Goal: Task Accomplishment & Management: Use online tool/utility

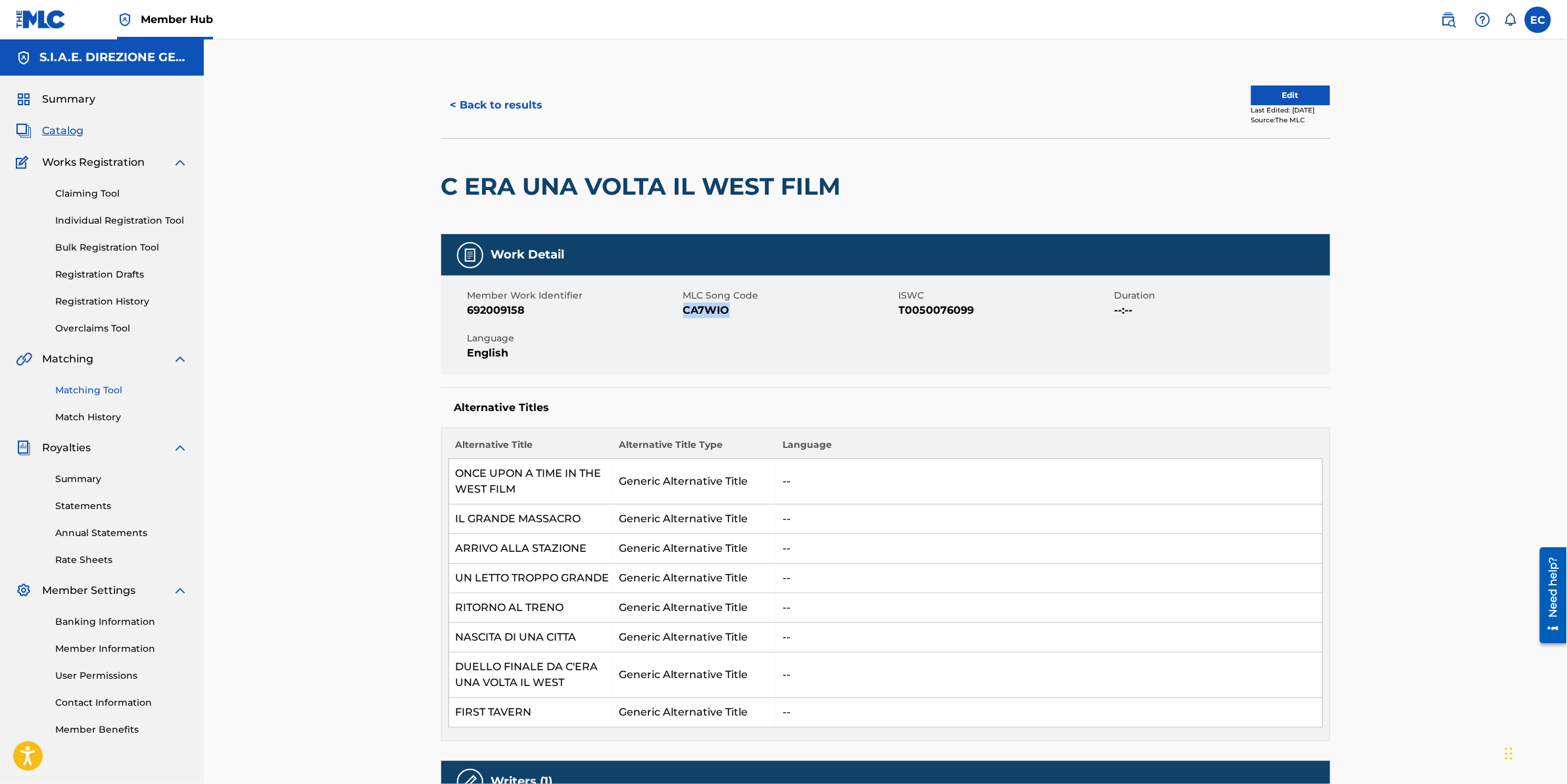
click at [100, 383] on link "Matching Tool" at bounding box center [122, 390] width 133 height 14
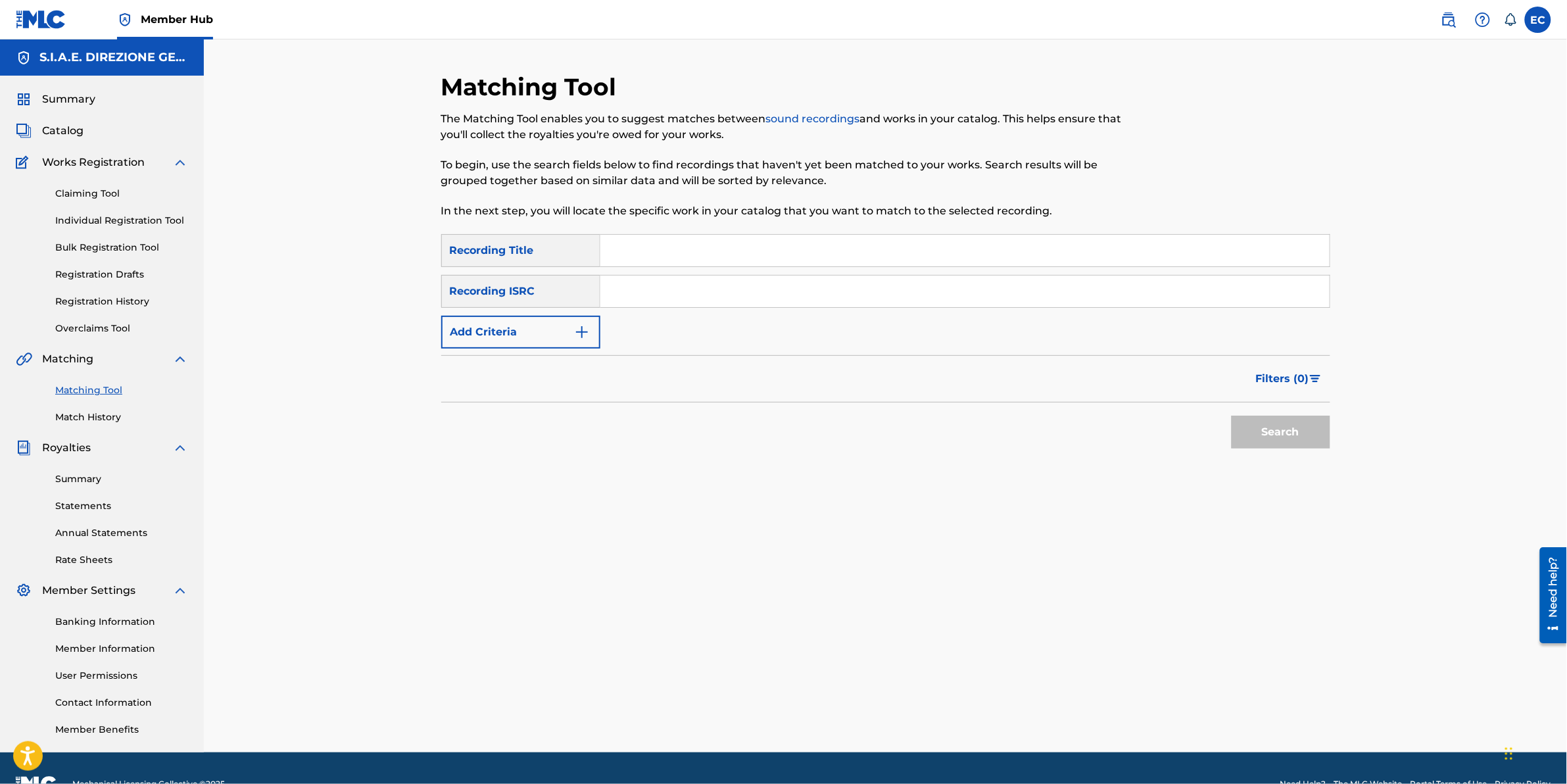
click at [692, 244] on input "Search Form" at bounding box center [965, 250] width 729 height 32
type input "inglorious basterds"
click at [1232, 416] on button "Search" at bounding box center [1281, 432] width 99 height 33
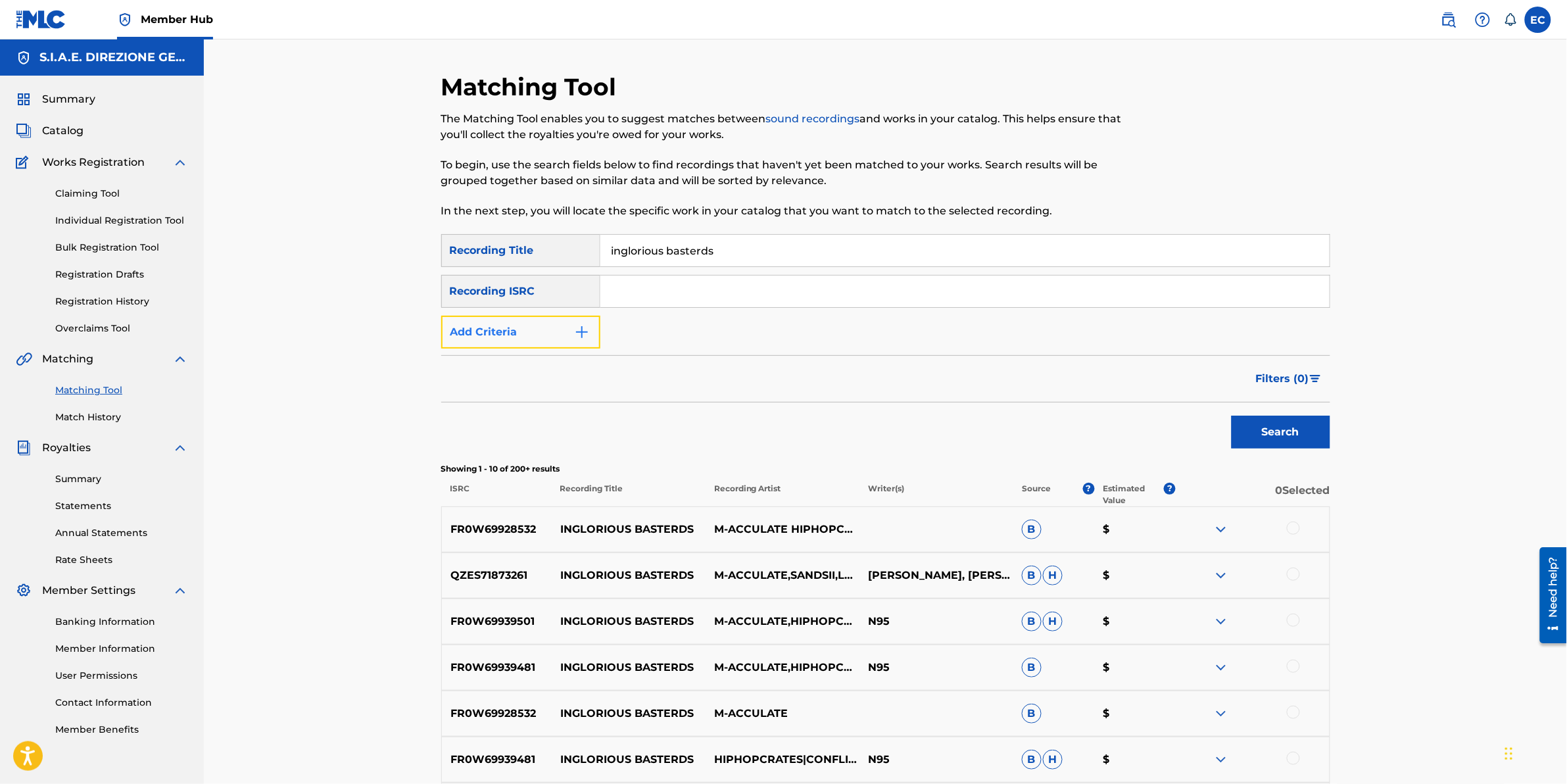
click at [511, 335] on button "Add Criteria" at bounding box center [521, 332] width 159 height 33
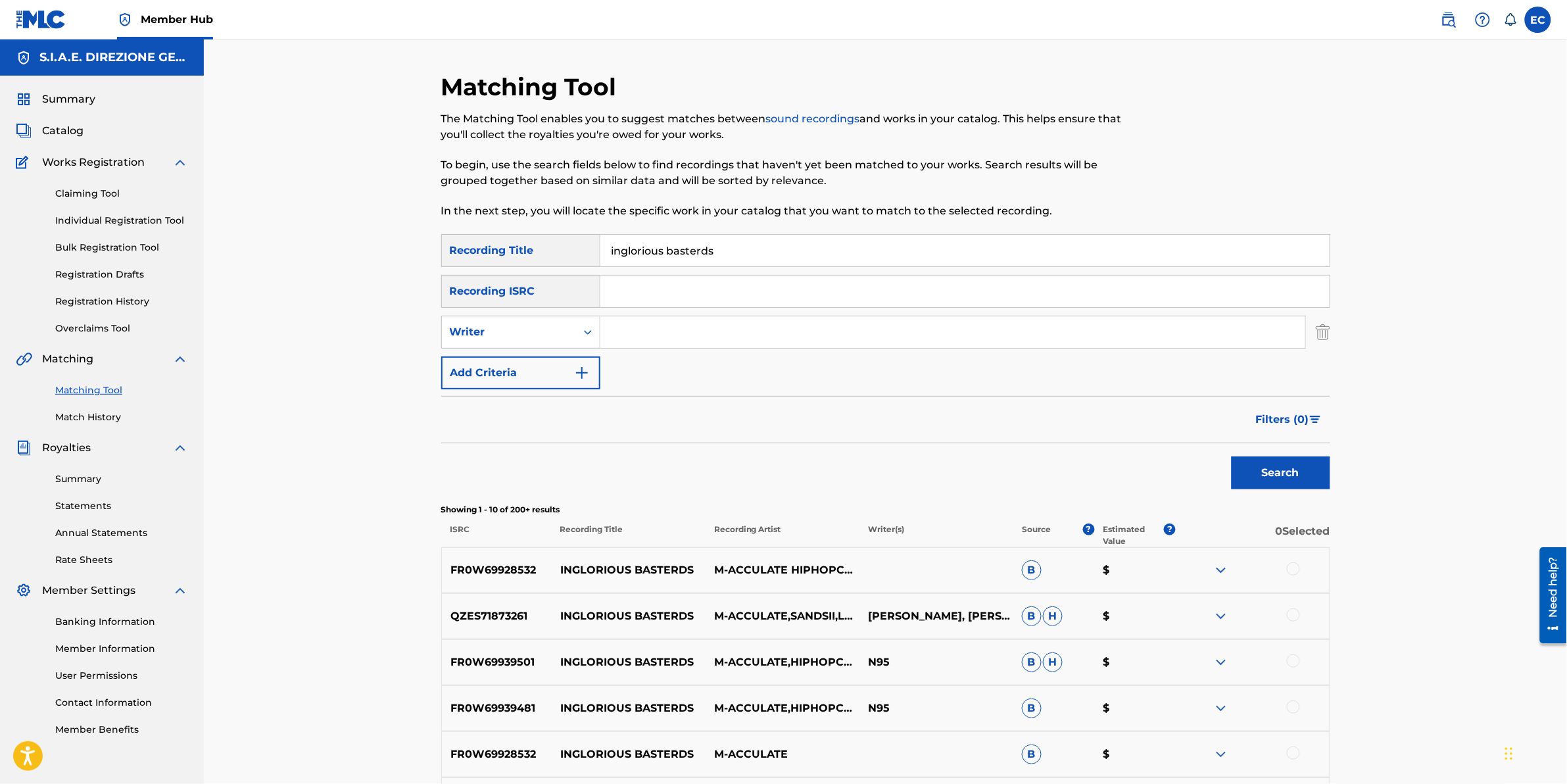
click at [682, 319] on input "Search Form" at bounding box center [952, 332] width 705 height 32
type input "morricone"
click at [1232, 456] on button "Search" at bounding box center [1281, 472] width 99 height 33
click at [1326, 414] on button "Filters ( 0 )" at bounding box center [1289, 420] width 82 height 33
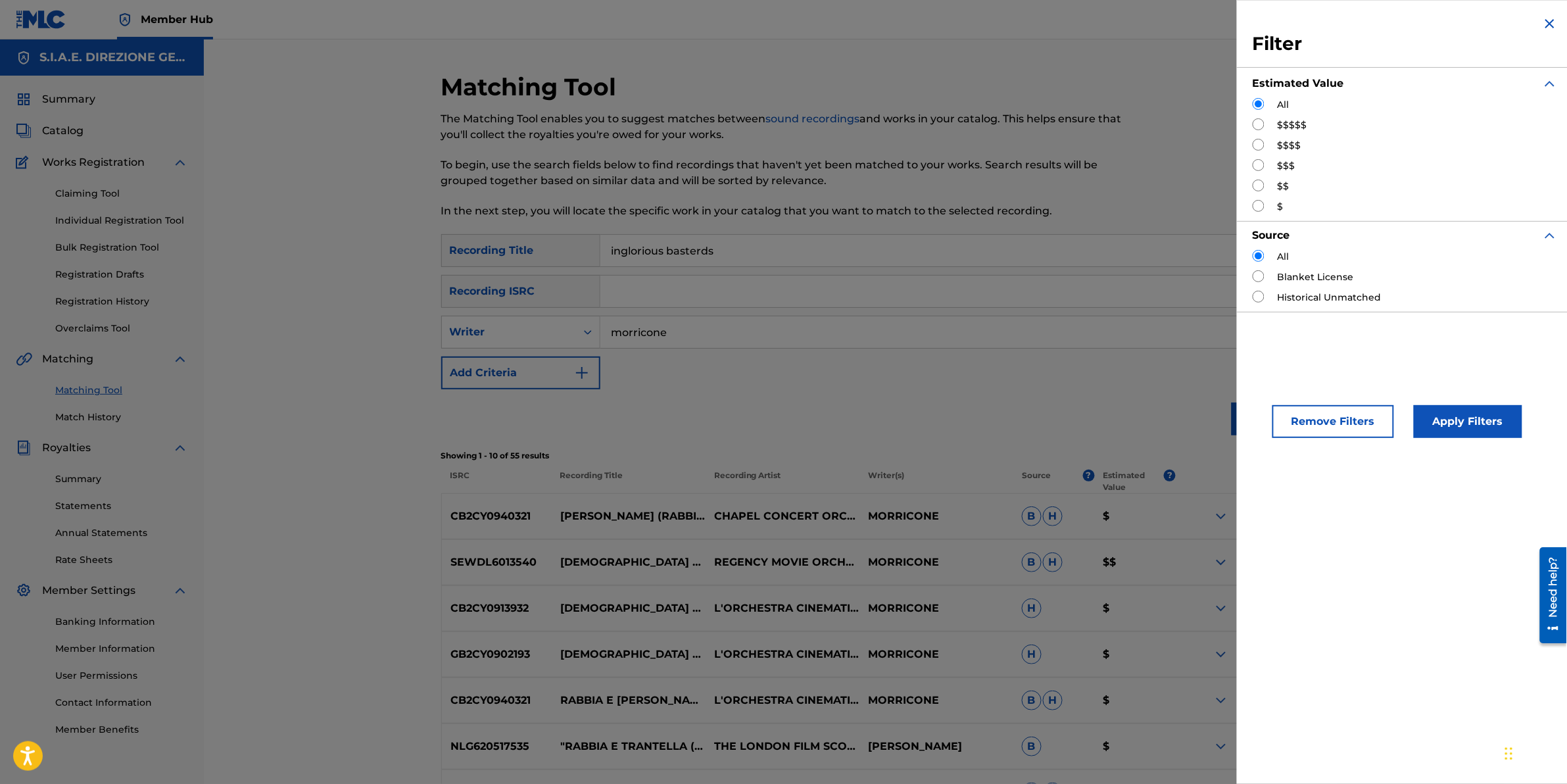
click at [1278, 125] on label "$$$$$" at bounding box center [1293, 125] width 30 height 14
click at [1258, 126] on input "Search Form" at bounding box center [1259, 124] width 12 height 12
radio input "true"
click at [1465, 427] on button "Apply Filters" at bounding box center [1468, 422] width 109 height 33
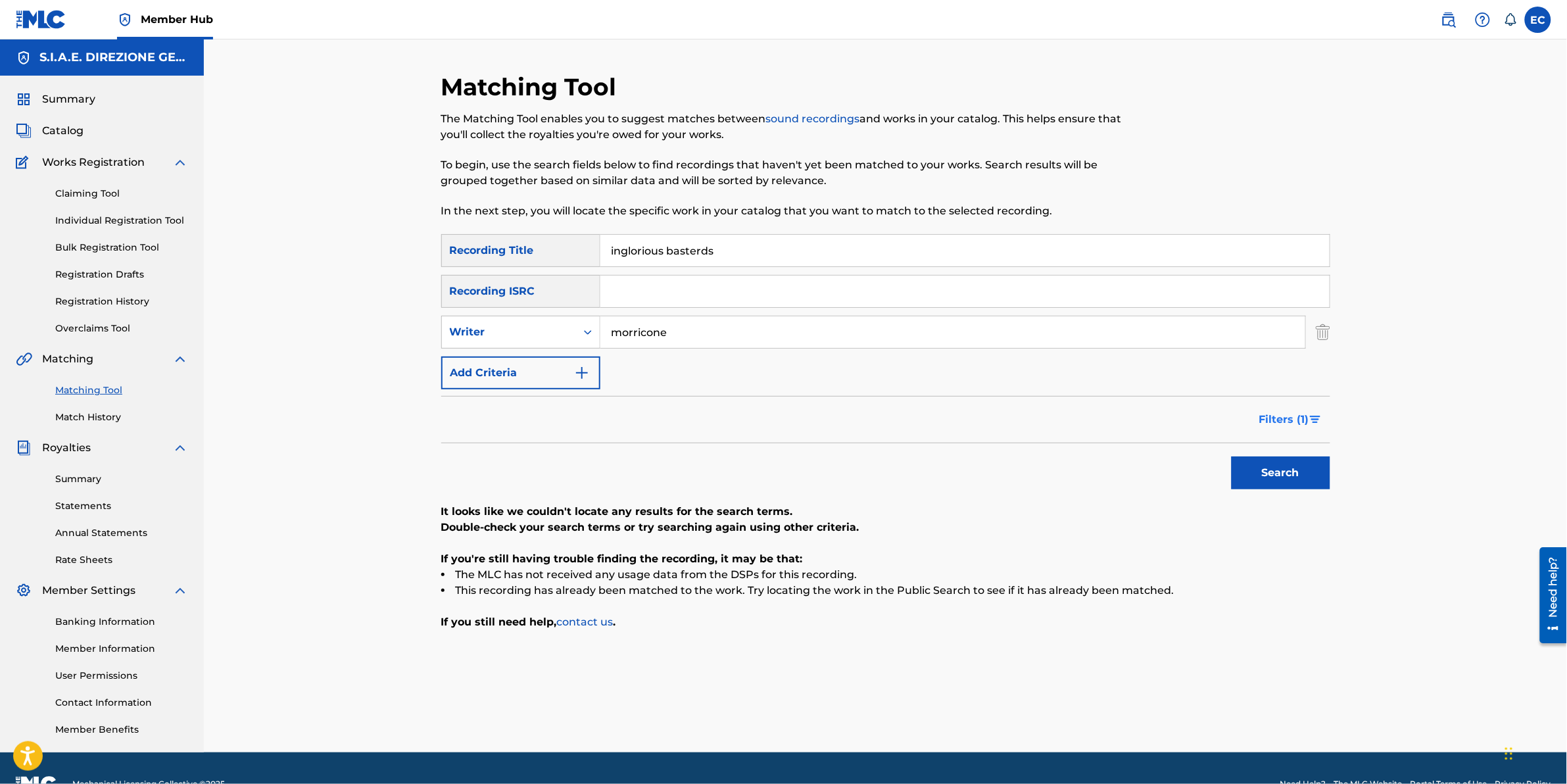
click at [1275, 424] on span "Filters ( 1 )" at bounding box center [1284, 419] width 50 height 16
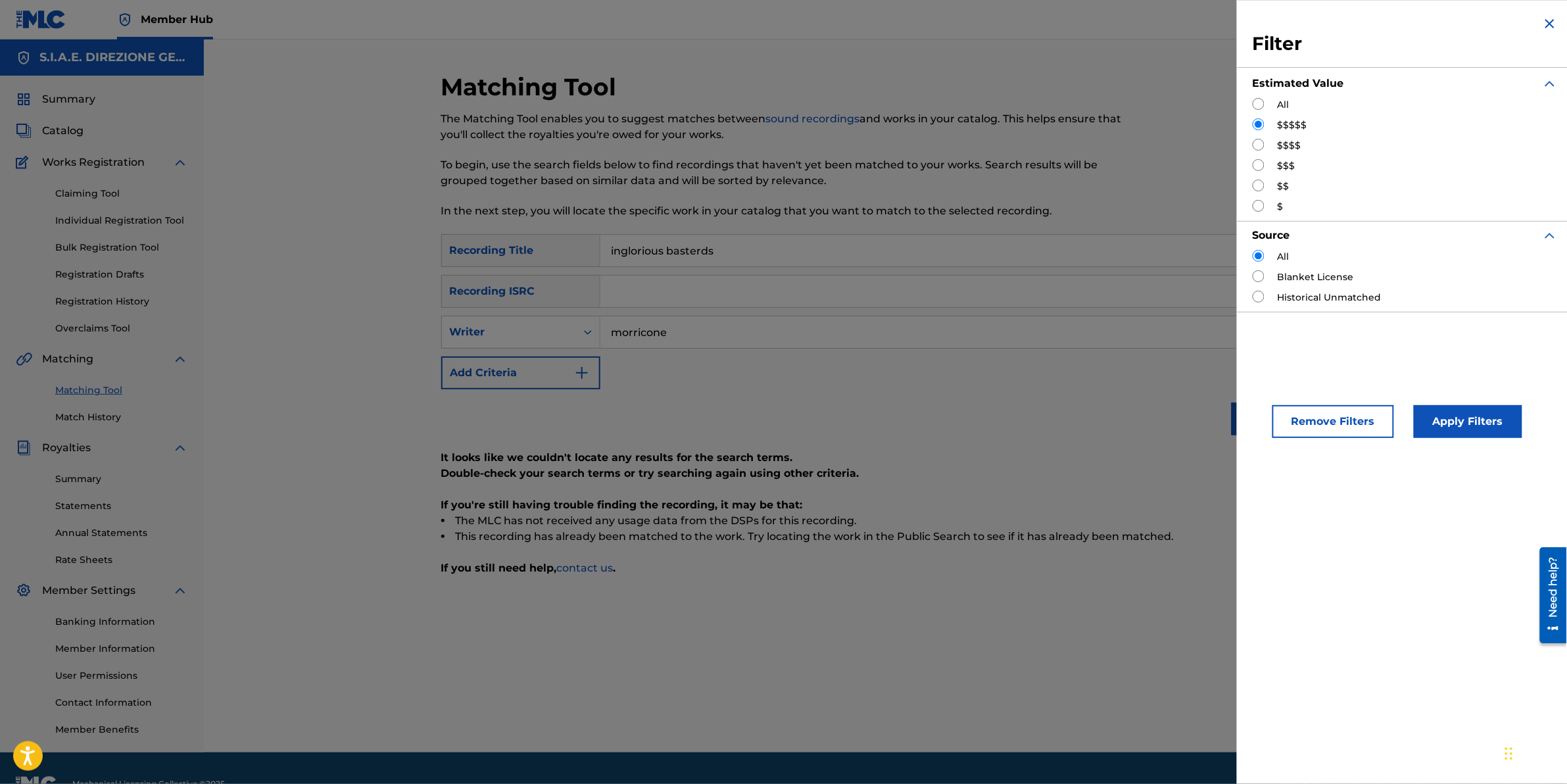
click at [1260, 142] on input "Search Form" at bounding box center [1259, 145] width 12 height 12
radio input "true"
click at [1451, 428] on button "Apply Filters" at bounding box center [1468, 422] width 109 height 33
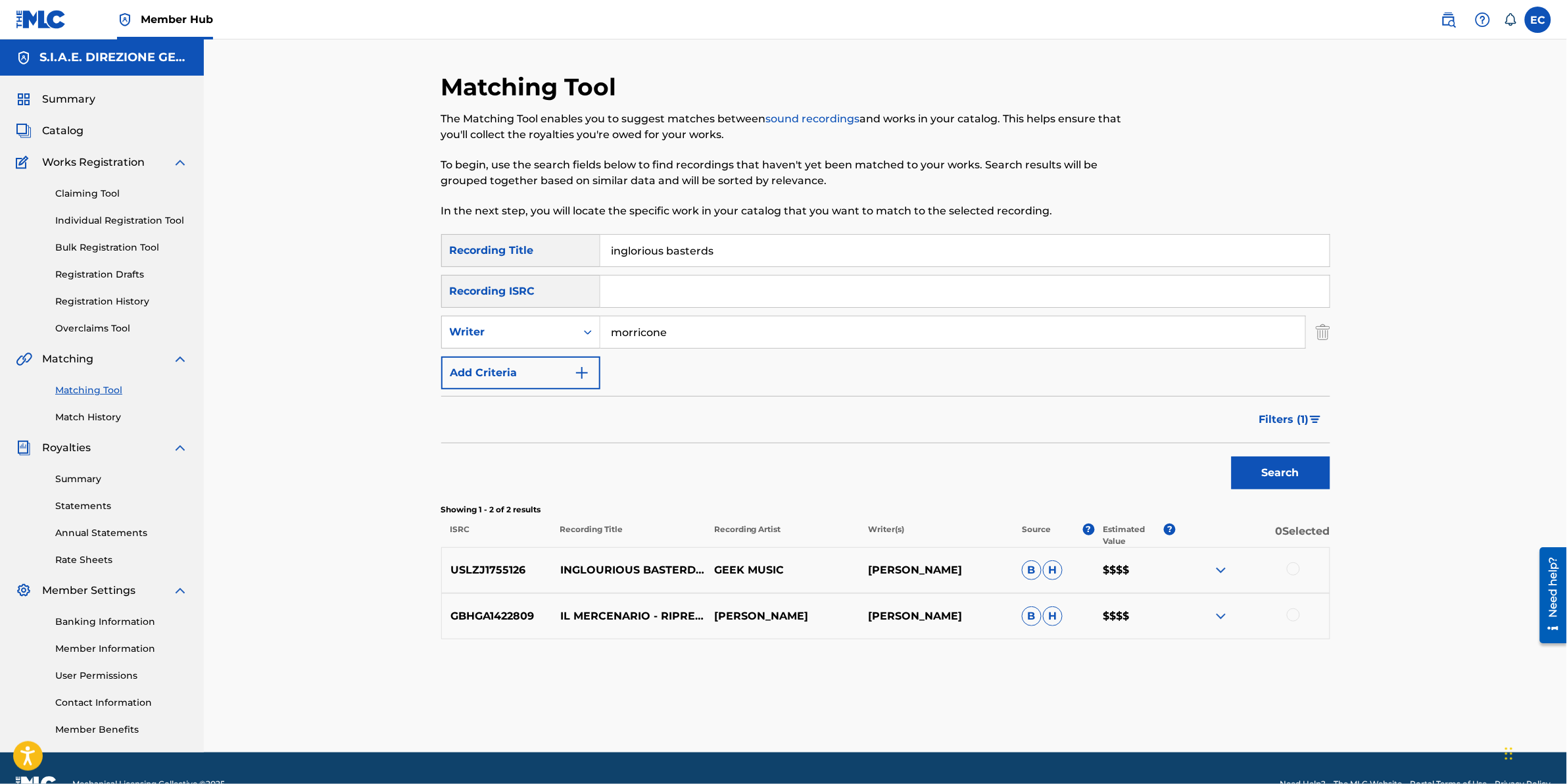
click at [1218, 567] on img at bounding box center [1221, 570] width 16 height 16
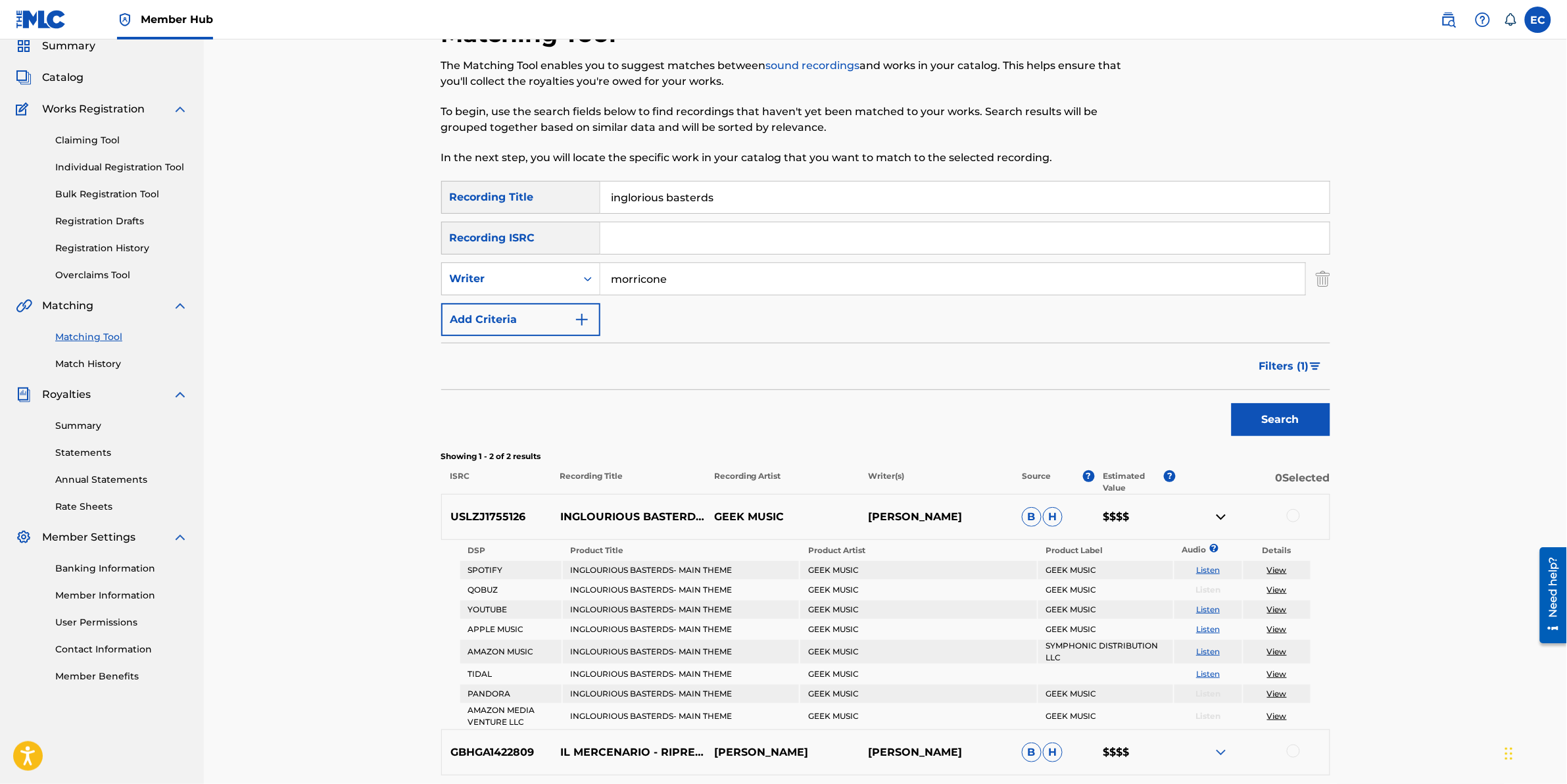
scroll to position [82, 0]
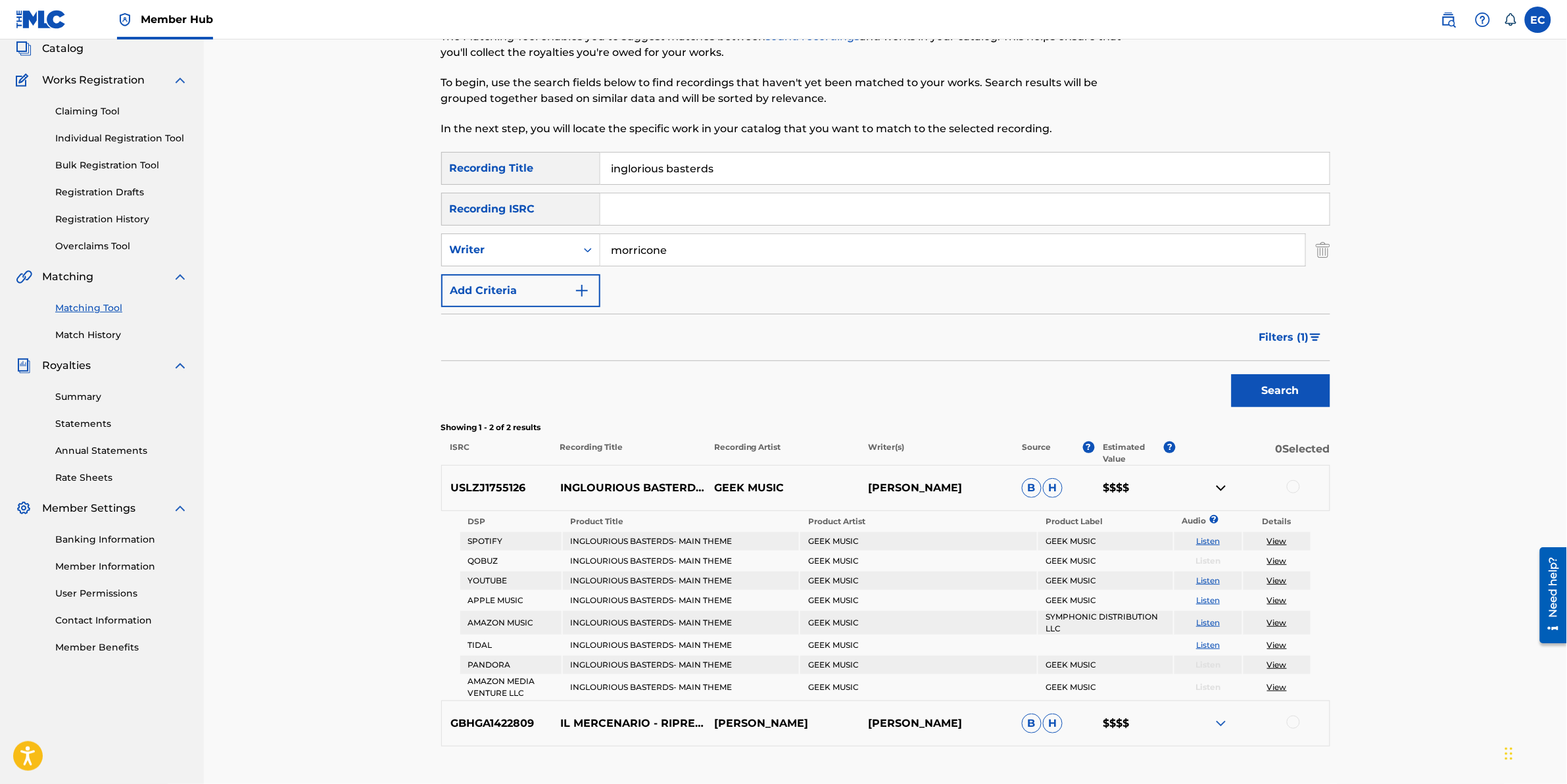
click at [1217, 540] on link "Listen" at bounding box center [1208, 540] width 24 height 10
click at [748, 171] on input "inglorious basterds" at bounding box center [965, 168] width 729 height 32
click at [1451, 455] on div "Matching Tool The Matching Tool enables you to suggest matches between sound re…" at bounding box center [886, 384] width 1364 height 855
click at [1289, 488] on div at bounding box center [1293, 486] width 13 height 13
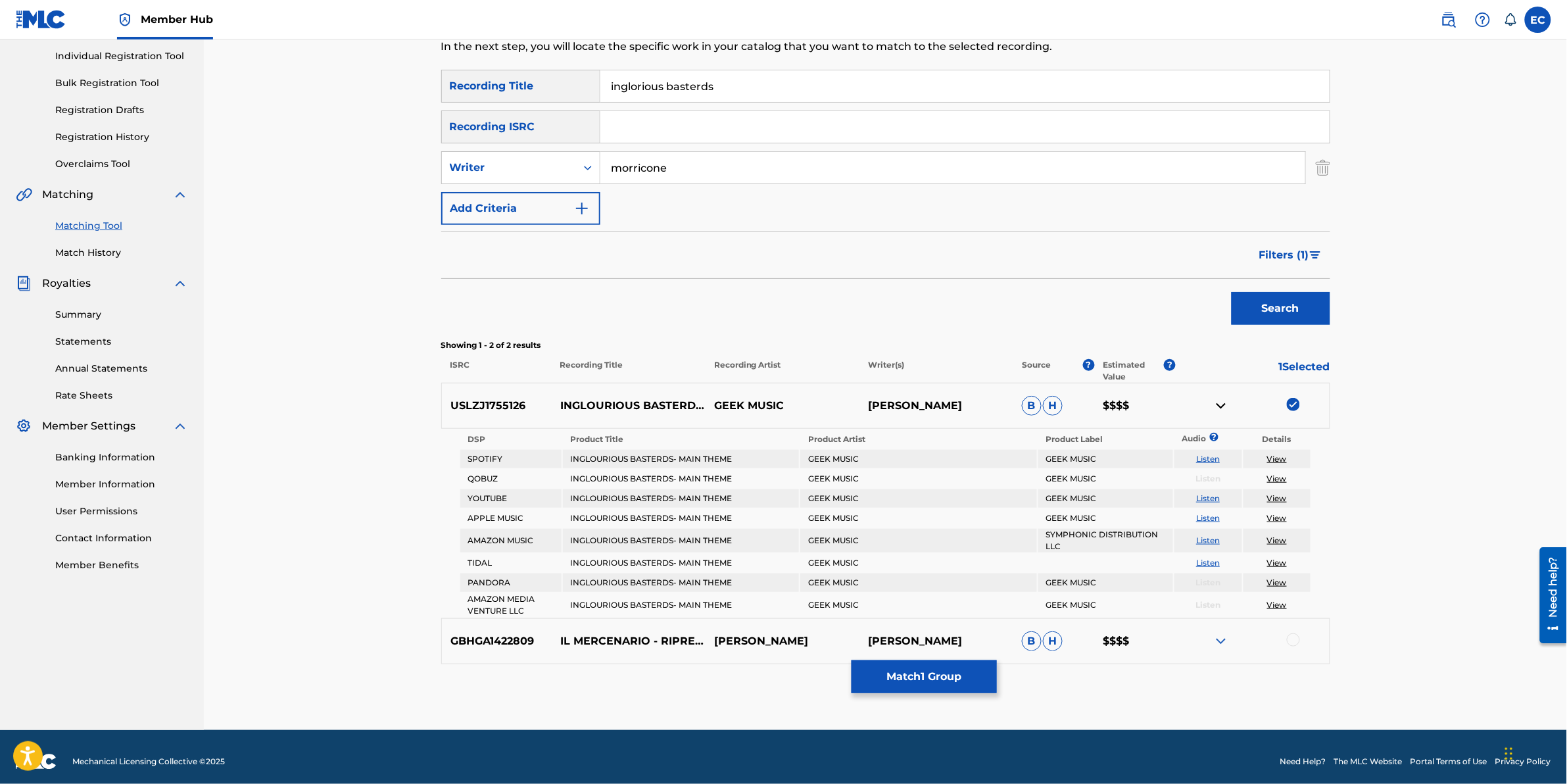
scroll to position [168, 0]
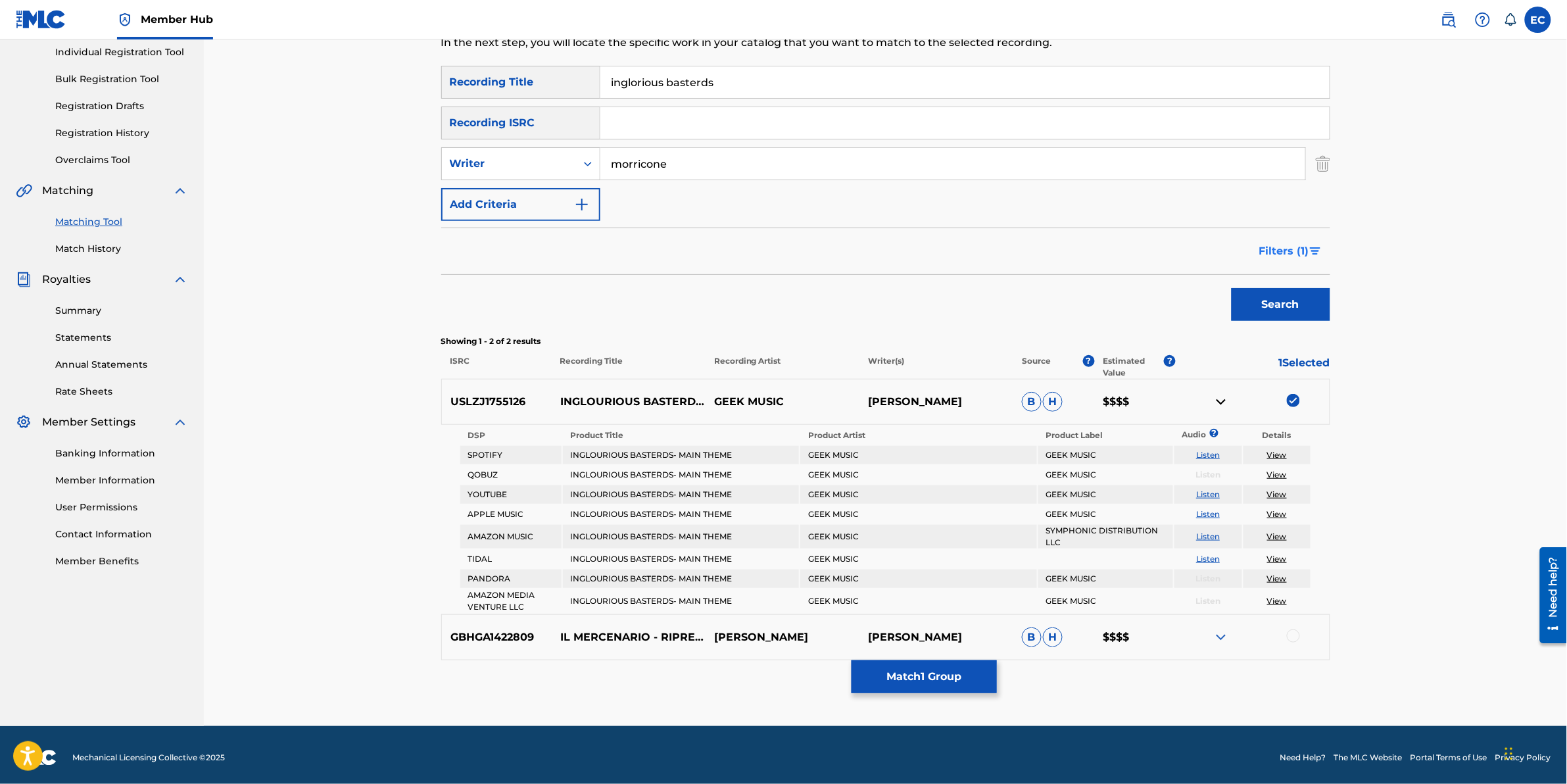
click at [1284, 260] on button "Filters ( 1 )" at bounding box center [1291, 251] width 79 height 33
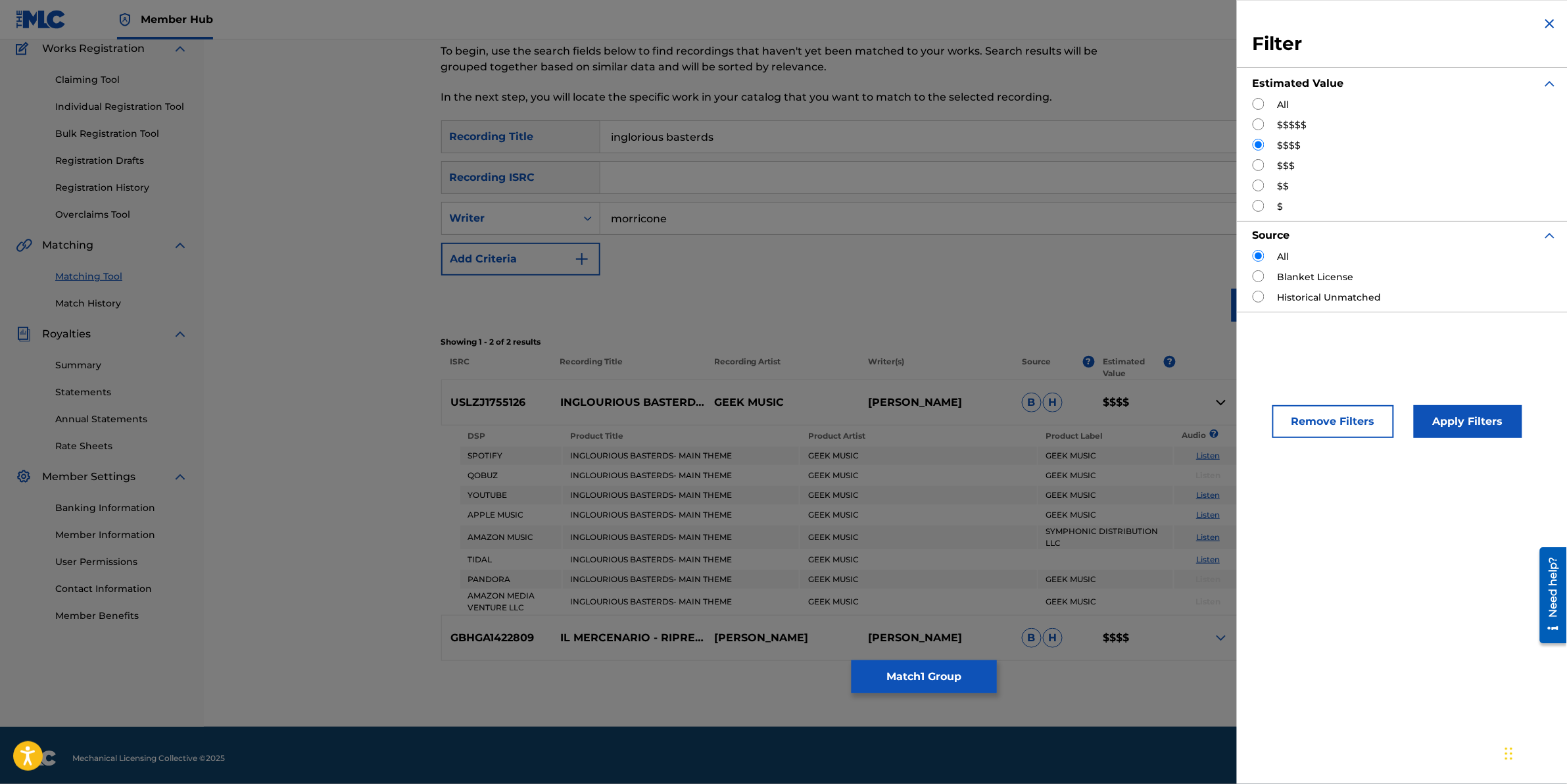
click at [1258, 159] on input "Search Form" at bounding box center [1259, 165] width 12 height 12
radio input "true"
click at [1478, 424] on button "Apply Filters" at bounding box center [1468, 422] width 109 height 33
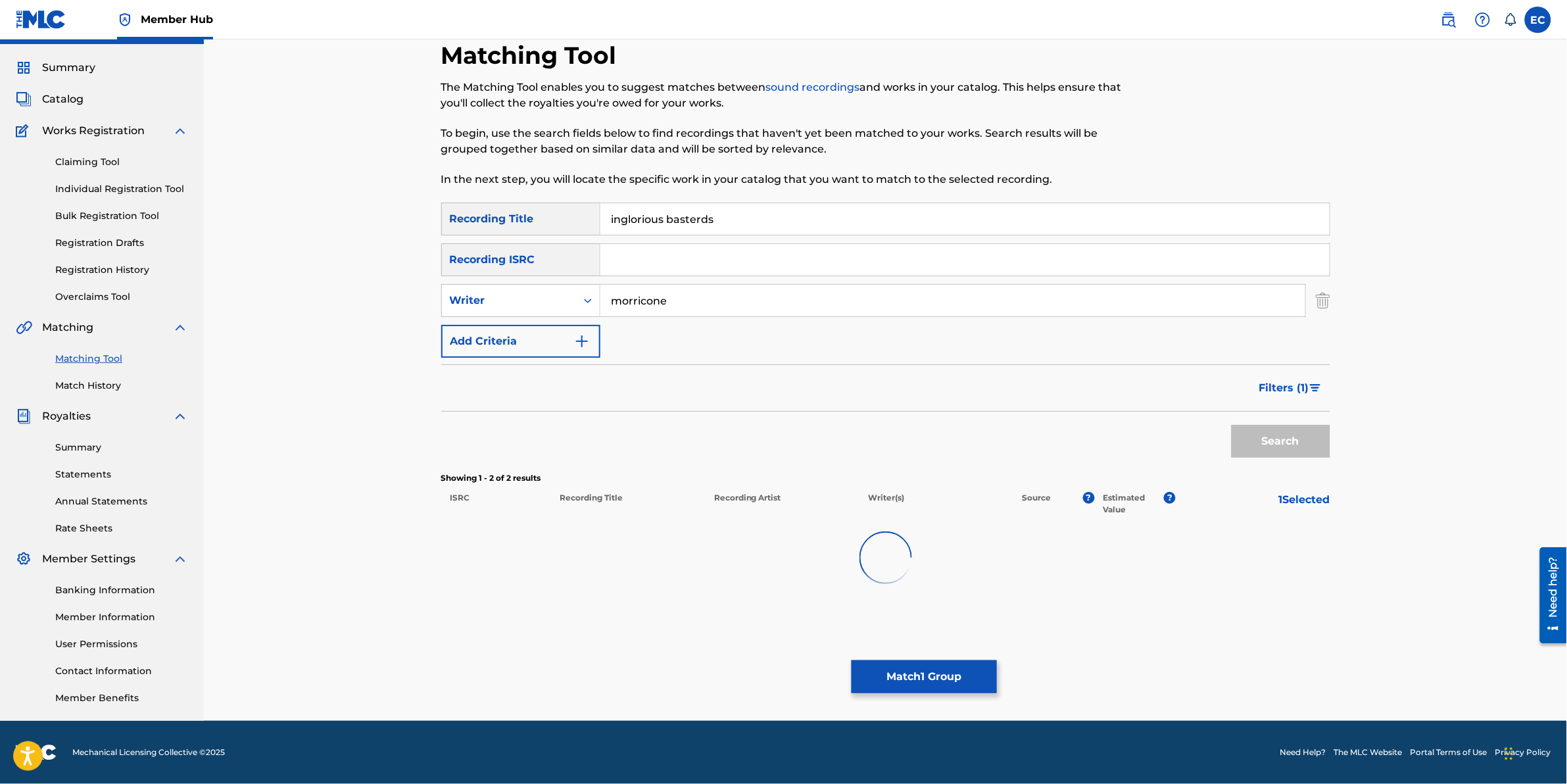
scroll to position [31, 0]
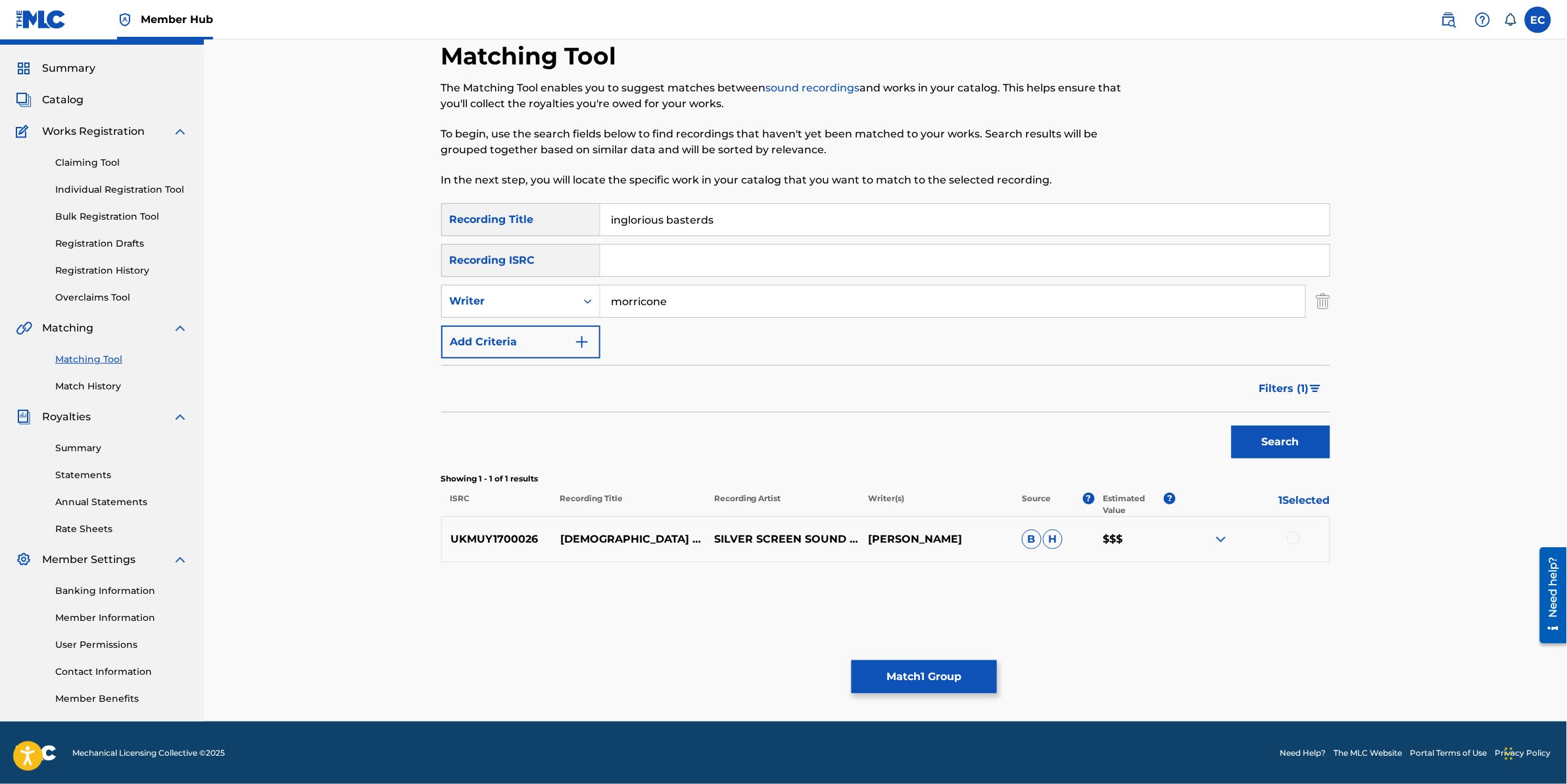
click at [1297, 543] on div at bounding box center [1253, 539] width 154 height 16
click at [1296, 541] on div at bounding box center [1293, 537] width 13 height 13
click at [1289, 385] on span "Filters ( 1 )" at bounding box center [1284, 388] width 50 height 16
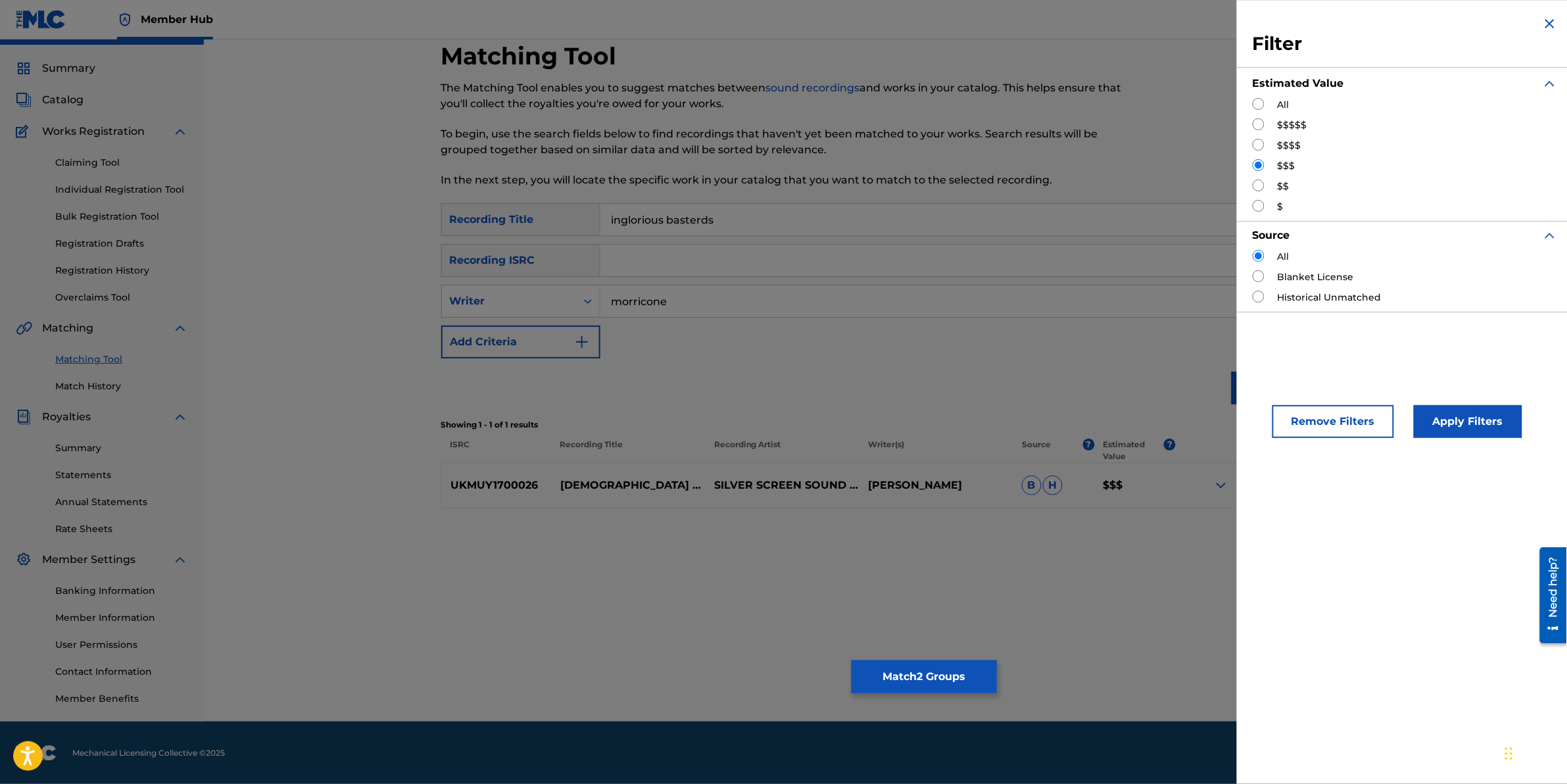
click at [1263, 187] on input "Search Form" at bounding box center [1259, 186] width 12 height 12
radio input "true"
click at [1452, 430] on button "Apply Filters" at bounding box center [1468, 422] width 109 height 33
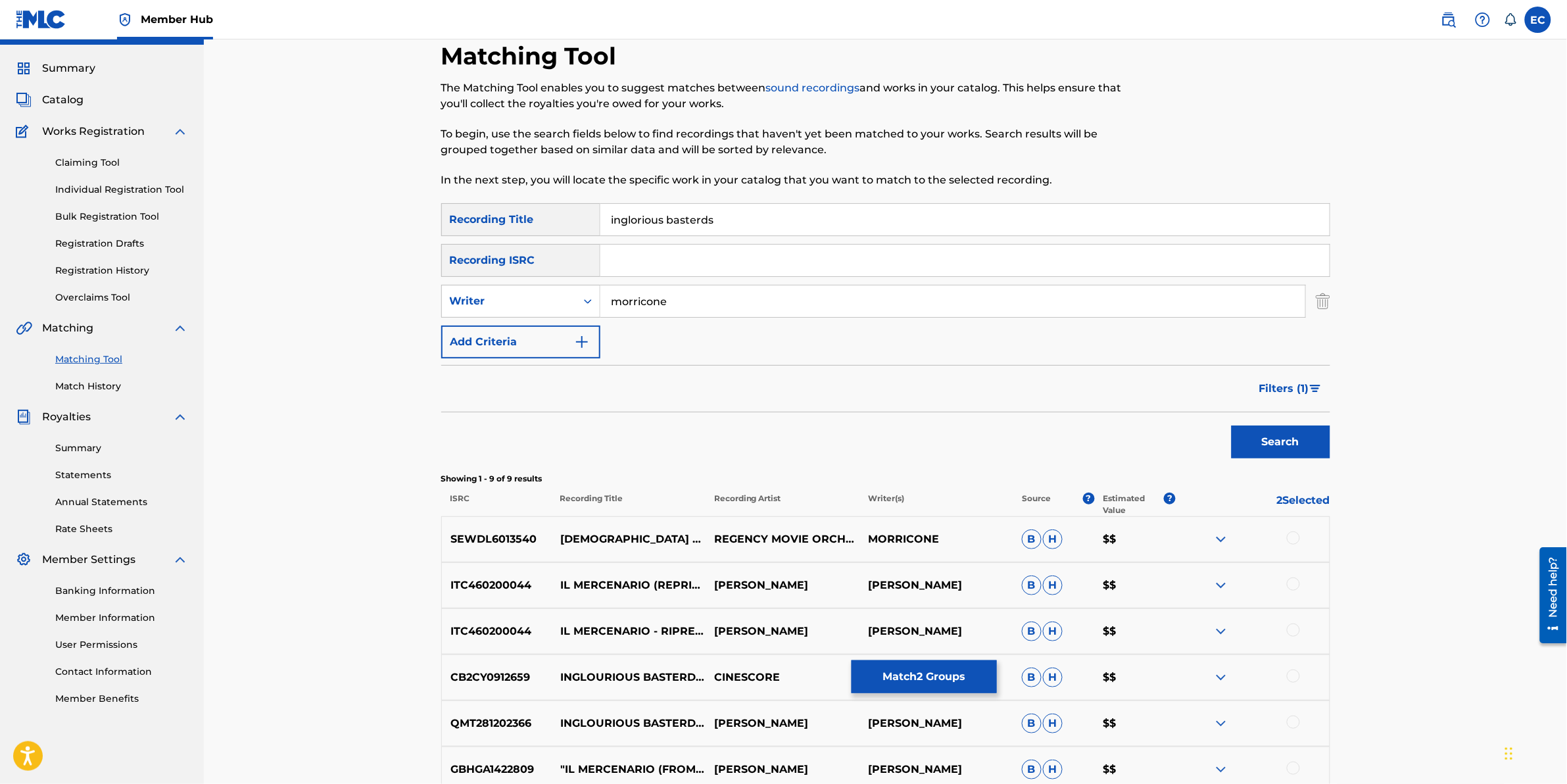
click at [1297, 536] on div at bounding box center [1293, 537] width 13 height 13
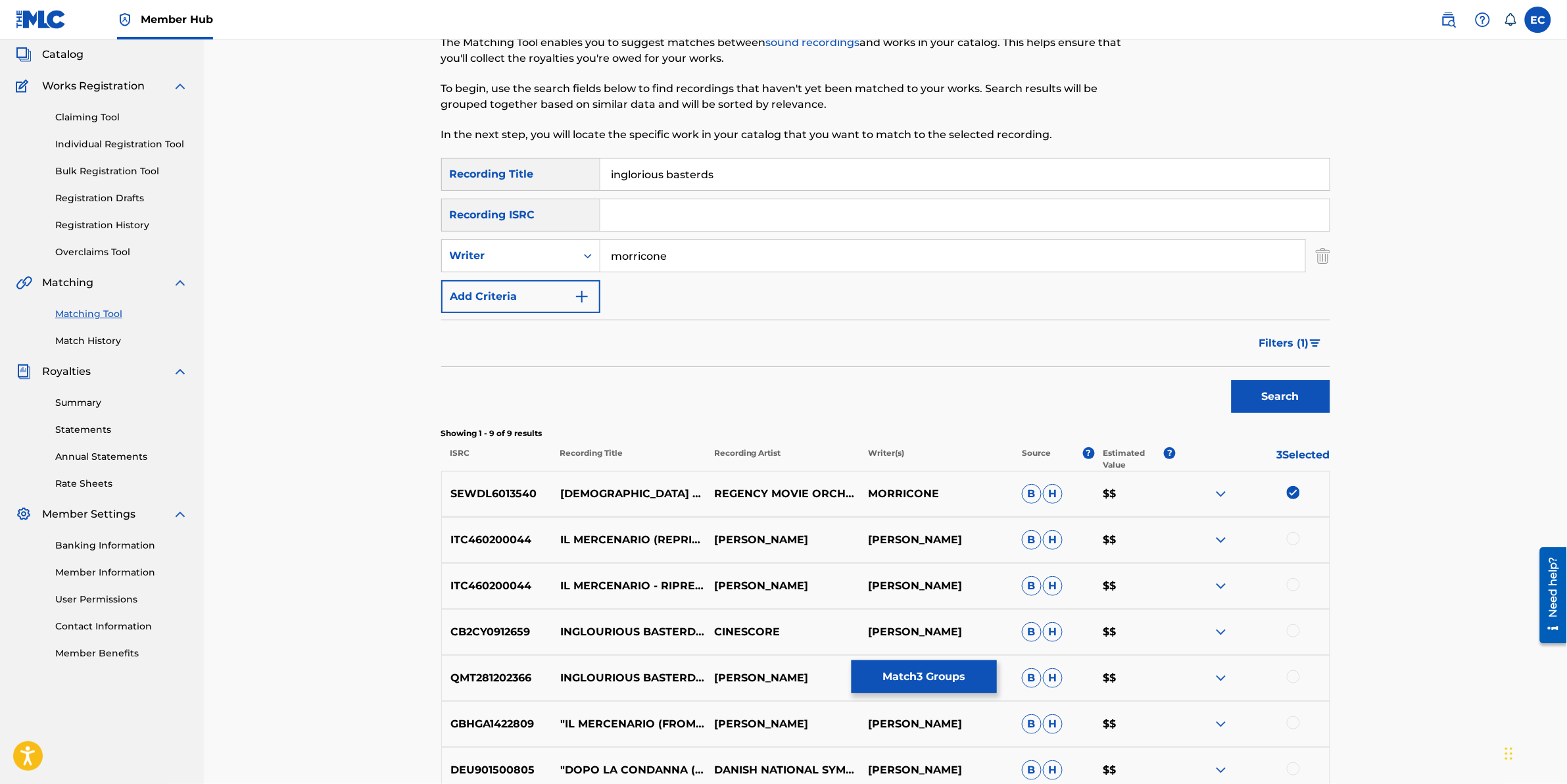
scroll to position [113, 0]
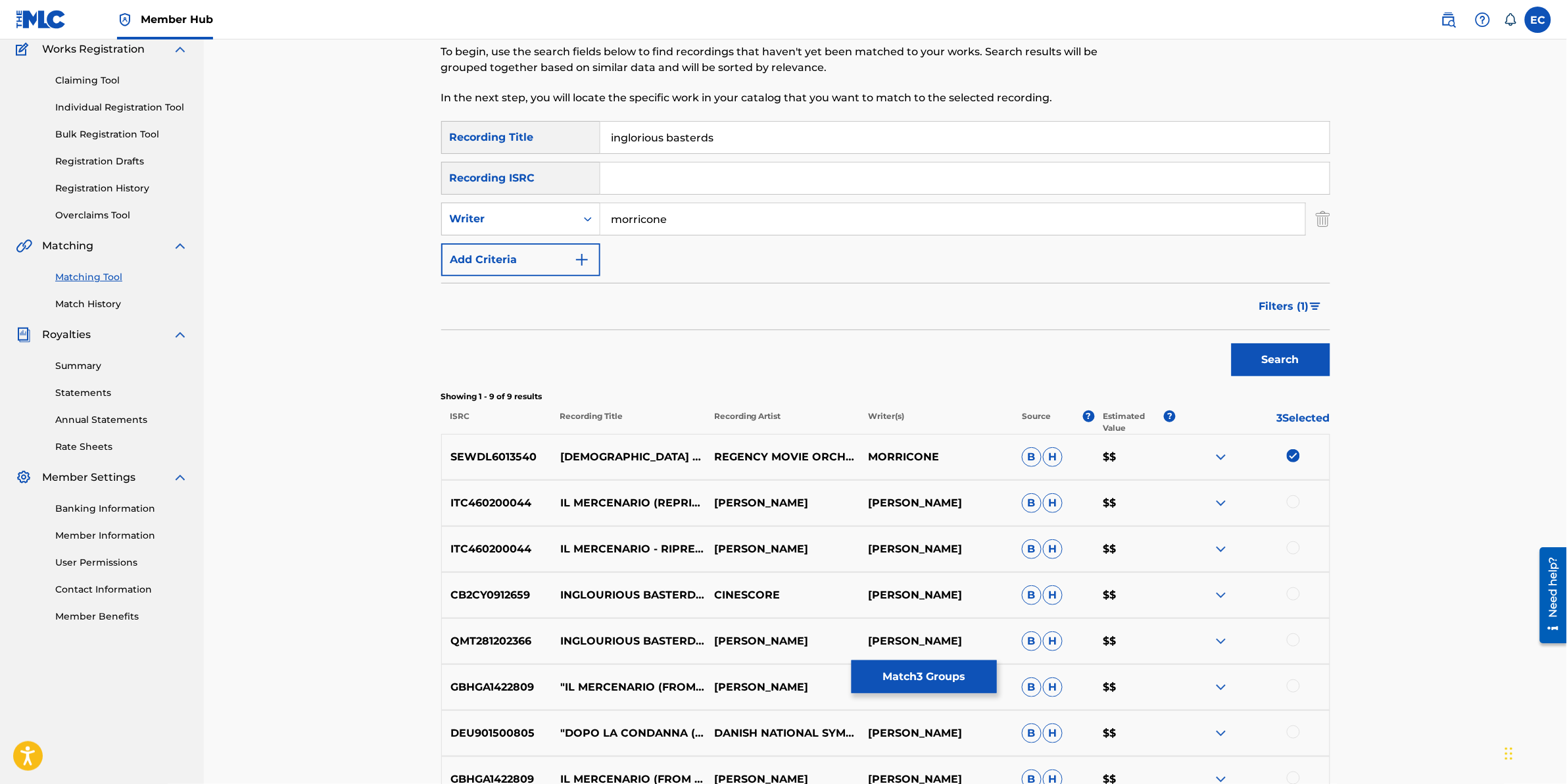
click at [1294, 595] on div at bounding box center [1293, 593] width 13 height 13
click at [1290, 640] on div at bounding box center [1293, 640] width 13 height 13
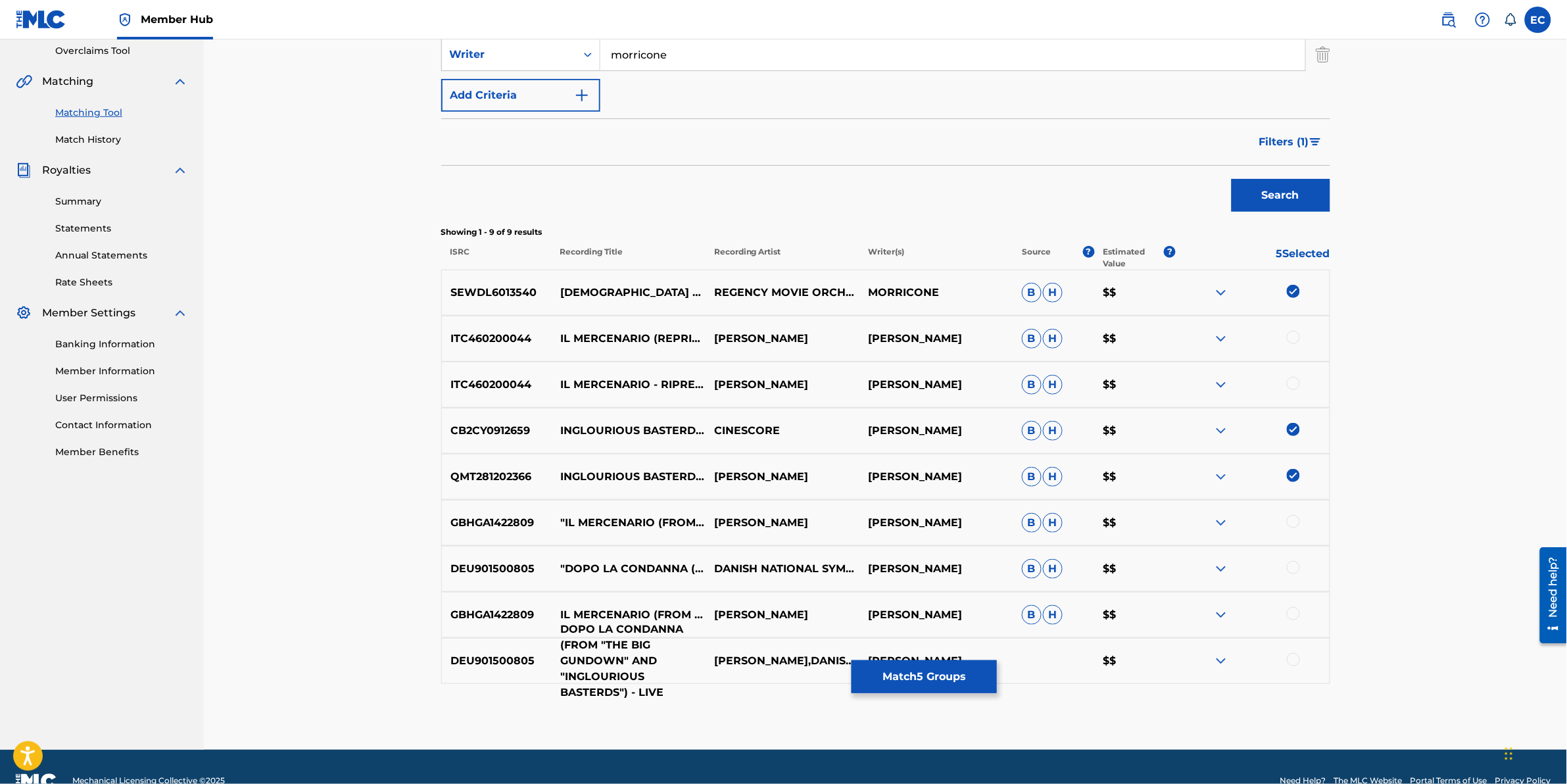
scroll to position [306, 0]
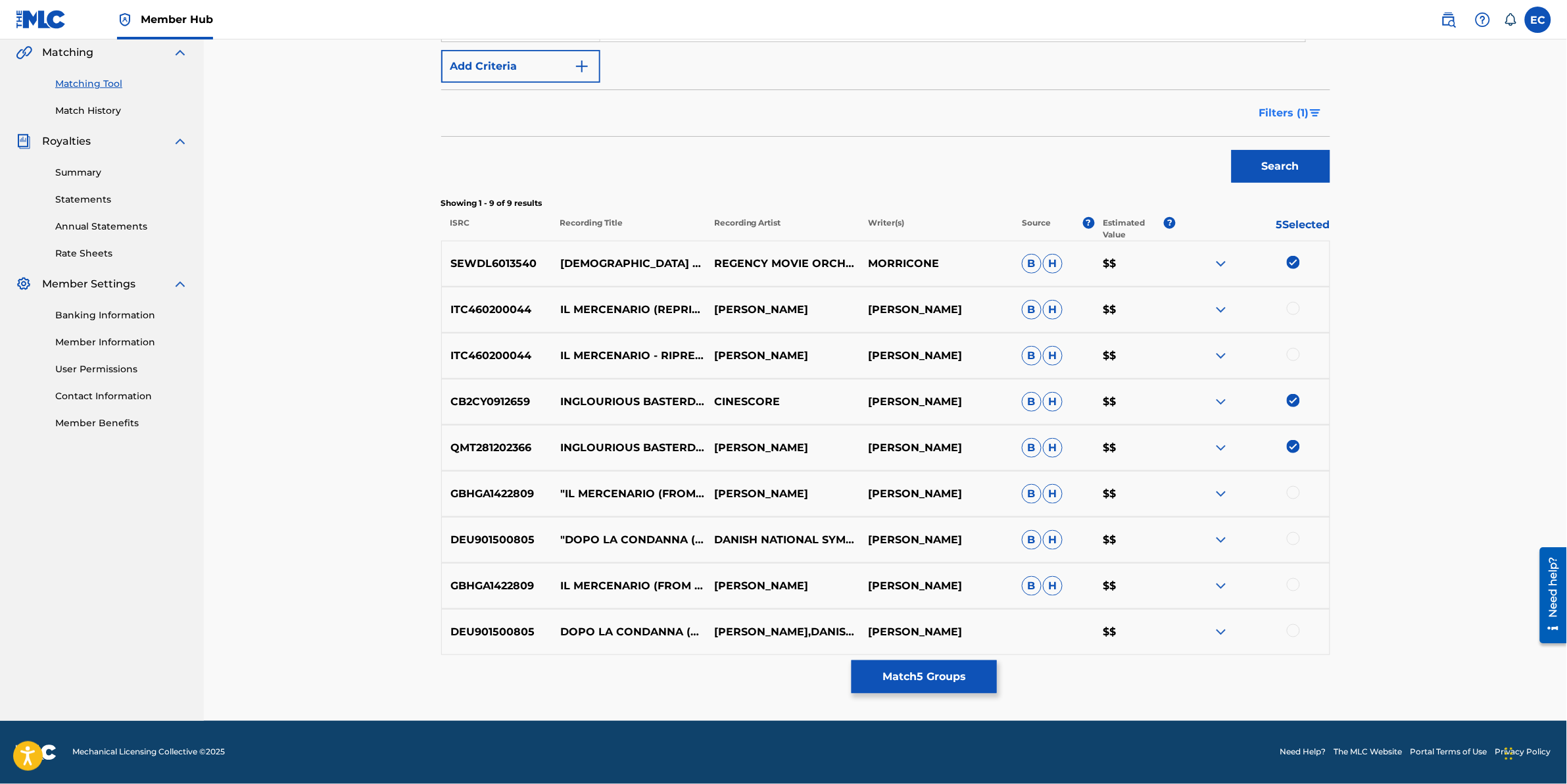
click at [1297, 106] on span "Filters ( 1 )" at bounding box center [1284, 113] width 50 height 16
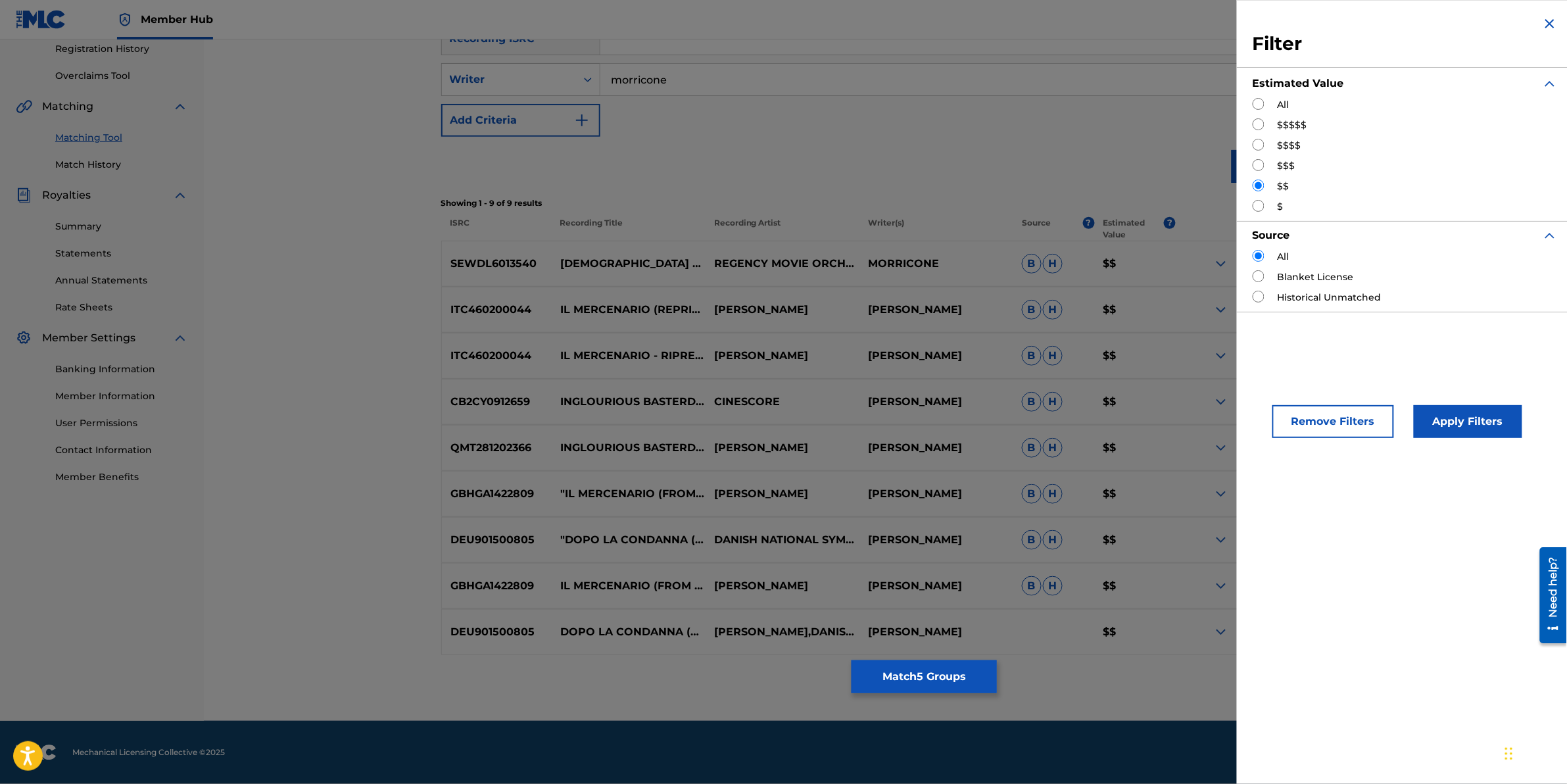
scroll to position [252, 0]
click at [1263, 207] on input "Search Form" at bounding box center [1259, 206] width 12 height 12
radio input "true"
click at [1426, 428] on button "Apply Filters" at bounding box center [1468, 422] width 109 height 33
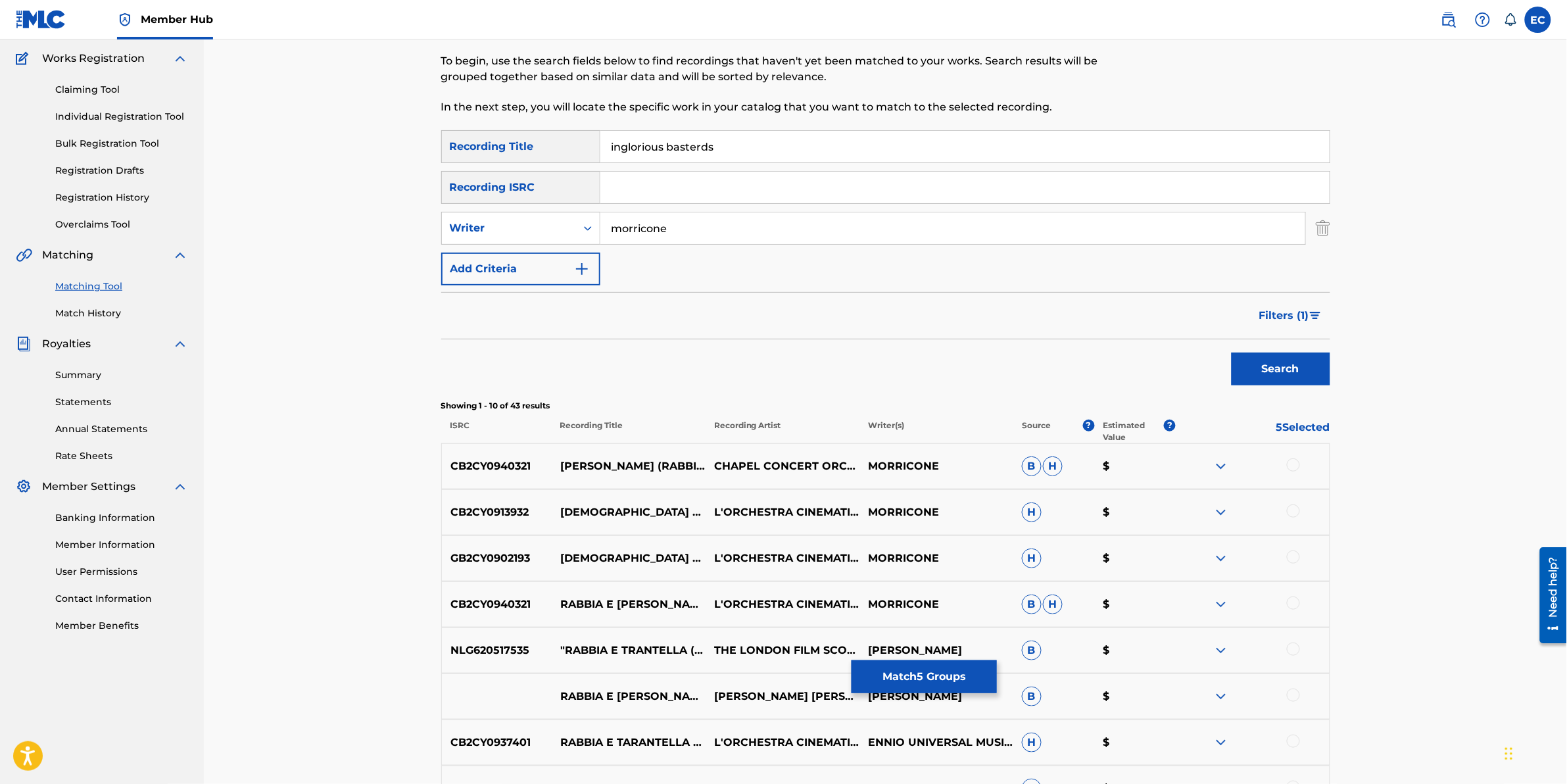
scroll to position [277, 0]
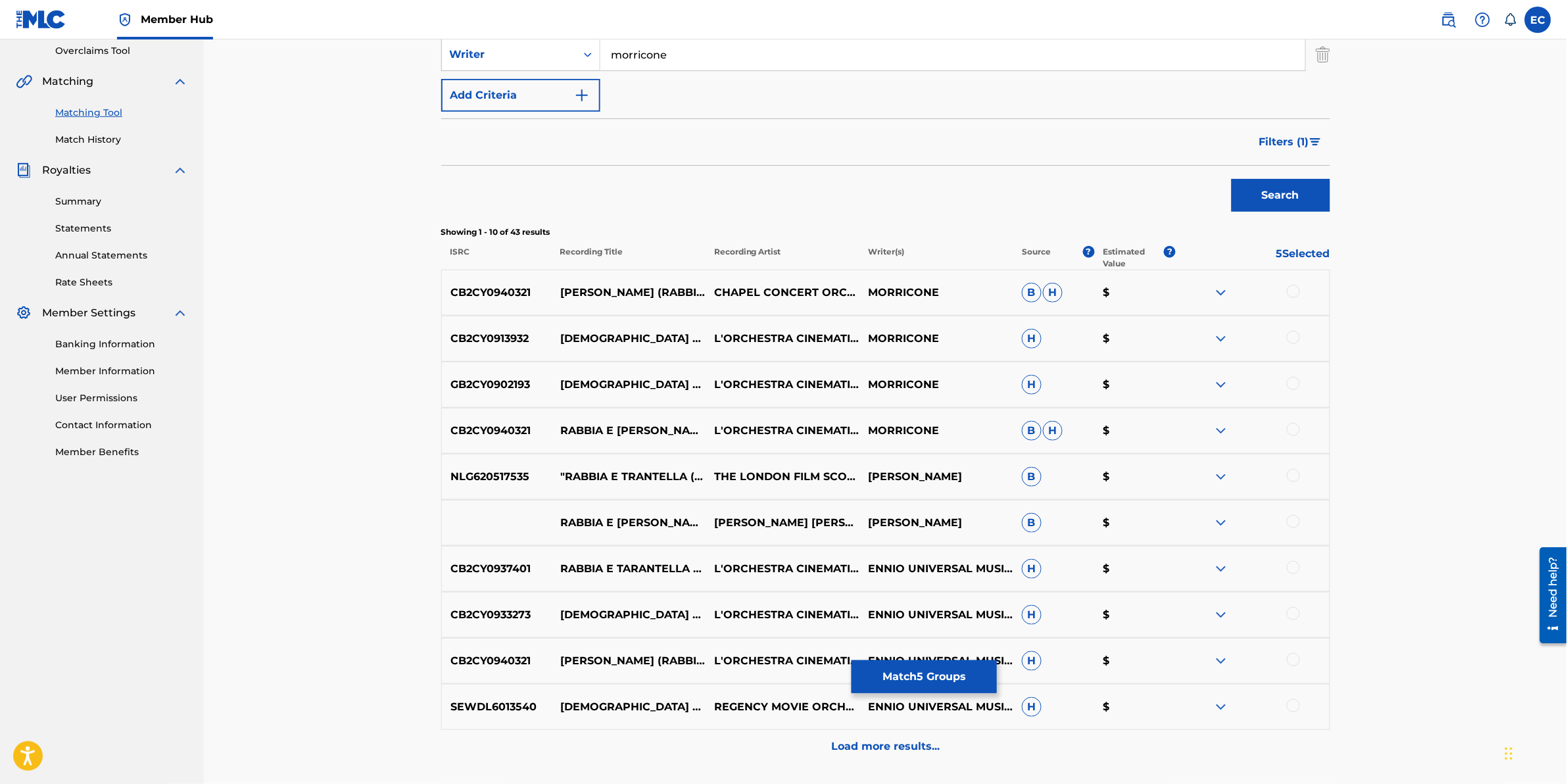
click at [1292, 290] on div at bounding box center [1293, 290] width 13 height 13
click at [1296, 336] on div at bounding box center [1293, 337] width 13 height 13
click at [1295, 386] on div at bounding box center [1293, 383] width 13 height 13
click at [1289, 427] on div at bounding box center [1293, 429] width 13 height 13
click at [1295, 469] on div at bounding box center [1293, 475] width 13 height 13
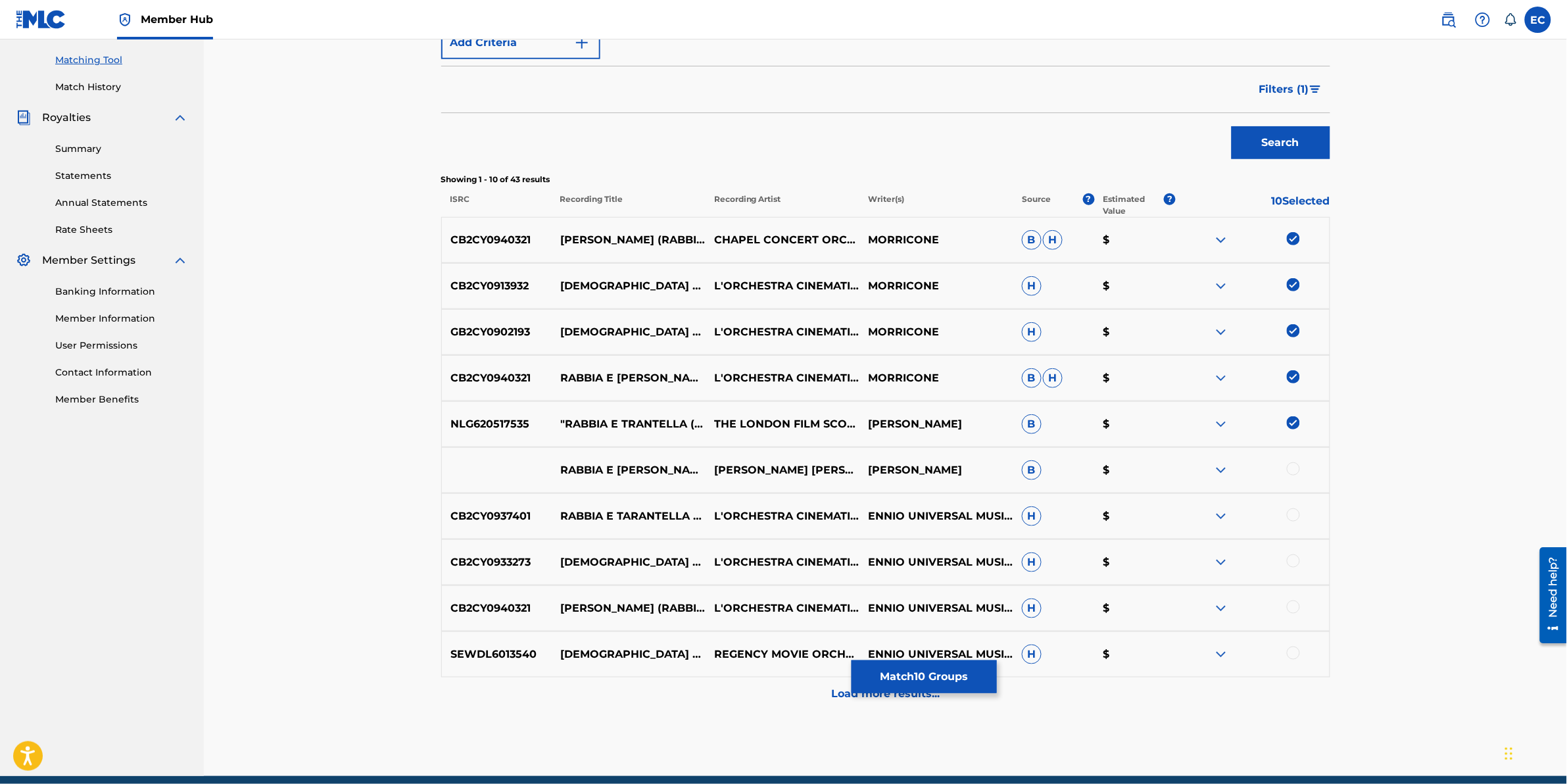
scroll to position [360, 0]
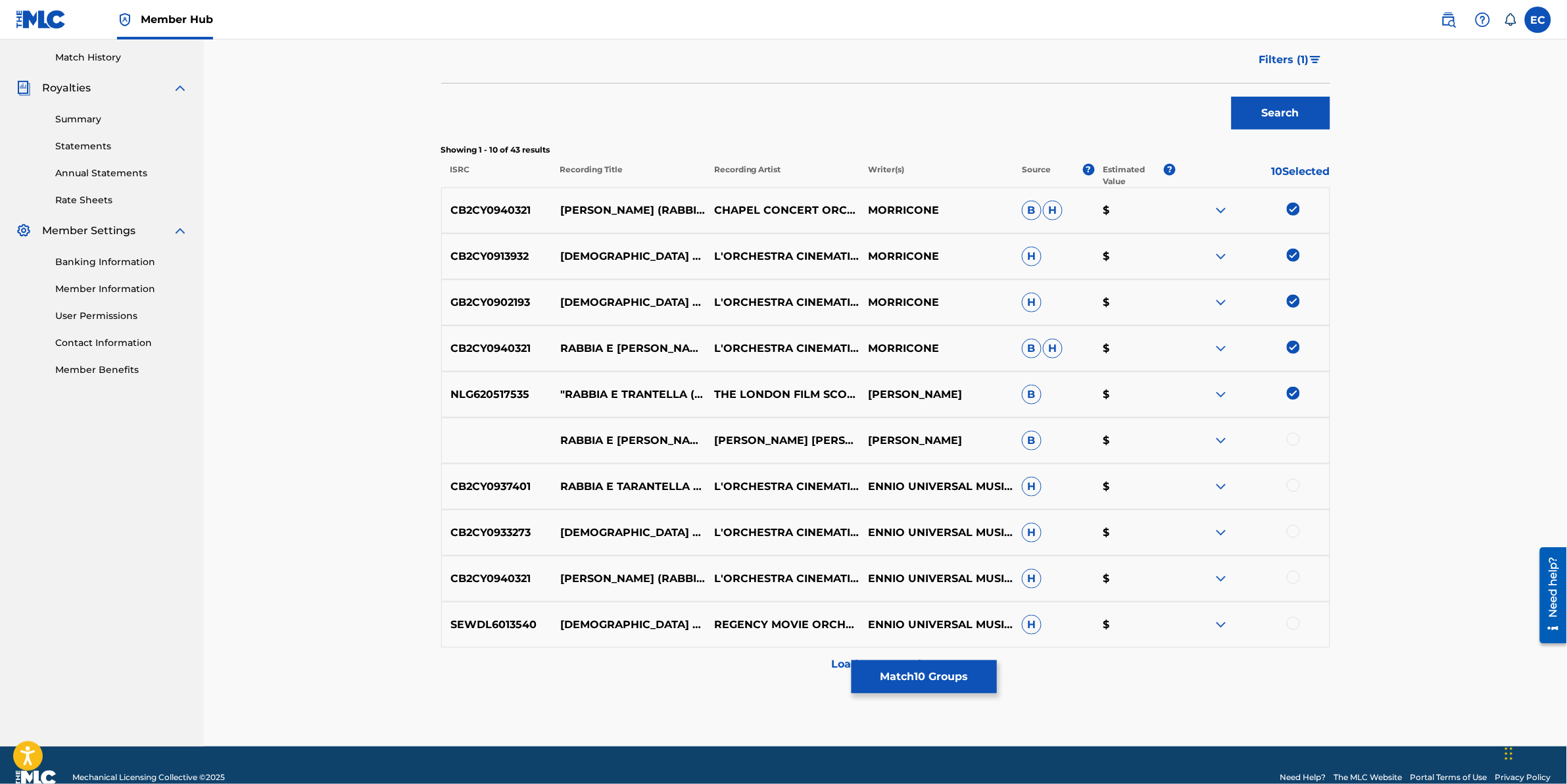
click at [1291, 439] on div at bounding box center [1293, 438] width 13 height 13
click at [1295, 488] on div at bounding box center [1293, 485] width 13 height 13
click at [1303, 529] on div at bounding box center [1253, 533] width 154 height 16
click at [1299, 535] on div at bounding box center [1293, 531] width 13 height 13
click at [1287, 583] on div at bounding box center [1253, 578] width 154 height 16
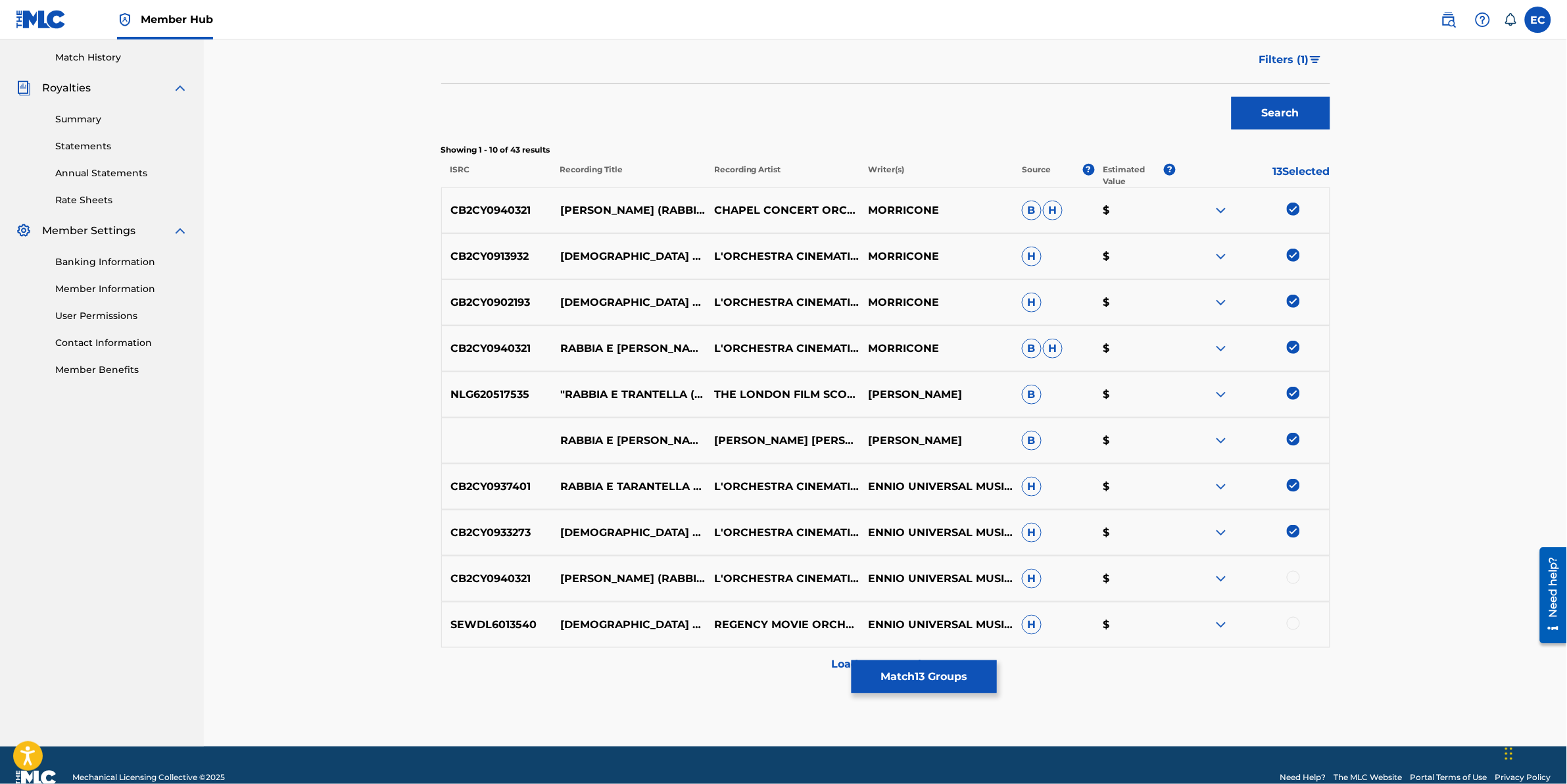
click at [1293, 574] on div at bounding box center [1293, 577] width 13 height 13
click at [1296, 617] on div at bounding box center [1293, 623] width 13 height 13
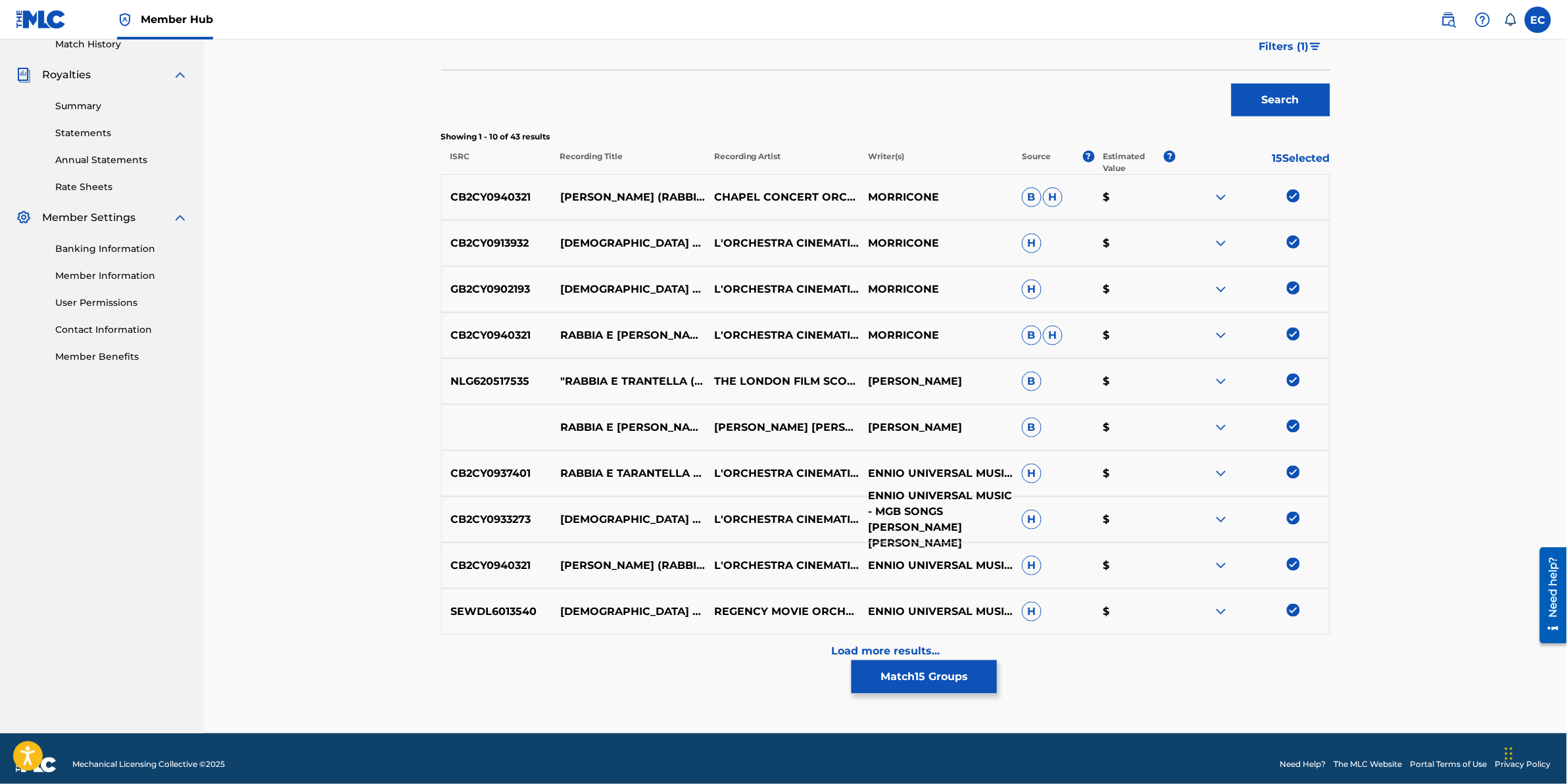
scroll to position [385, 0]
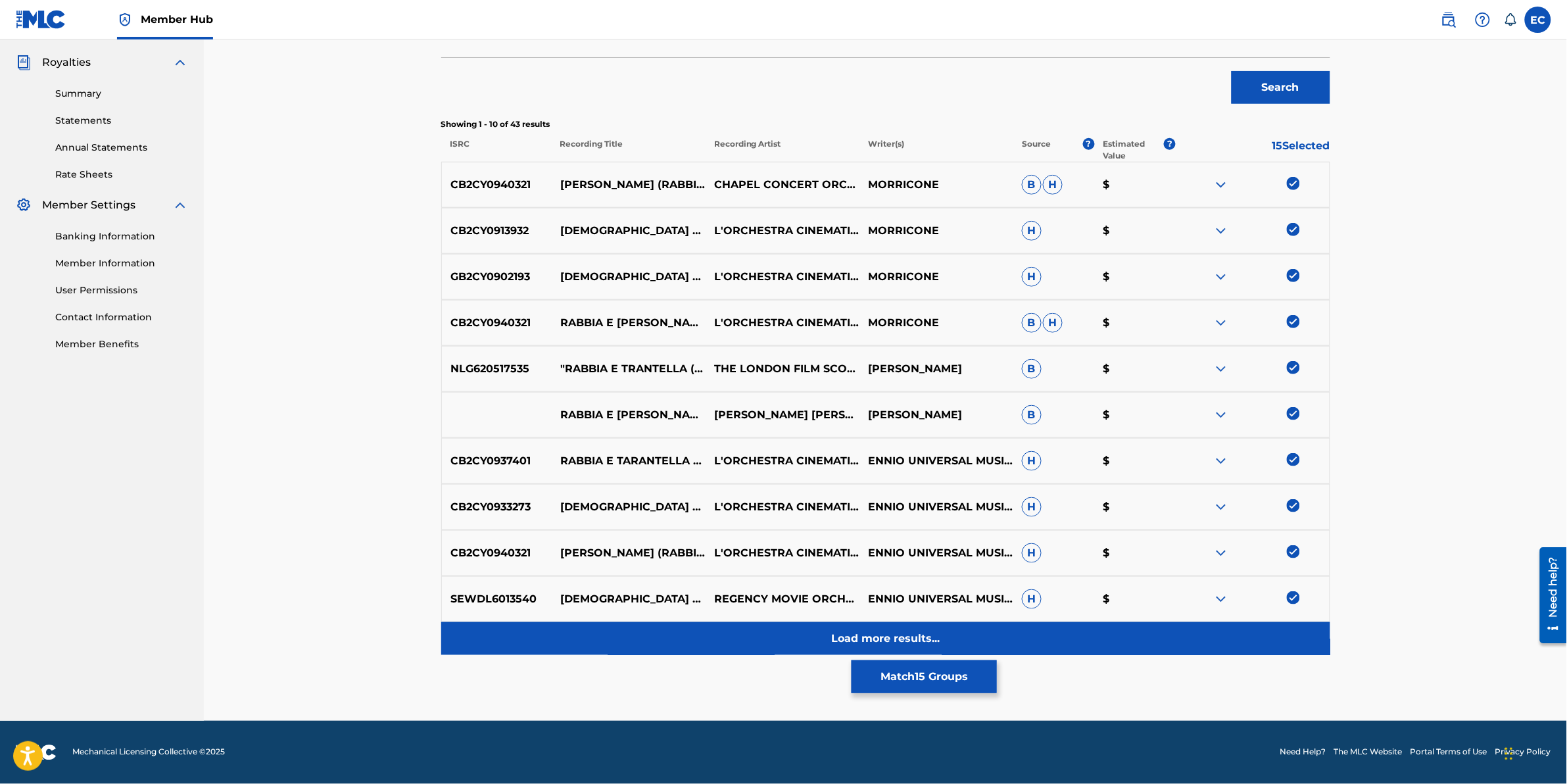
click at [764, 642] on div "Load more results..." at bounding box center [886, 639] width 889 height 33
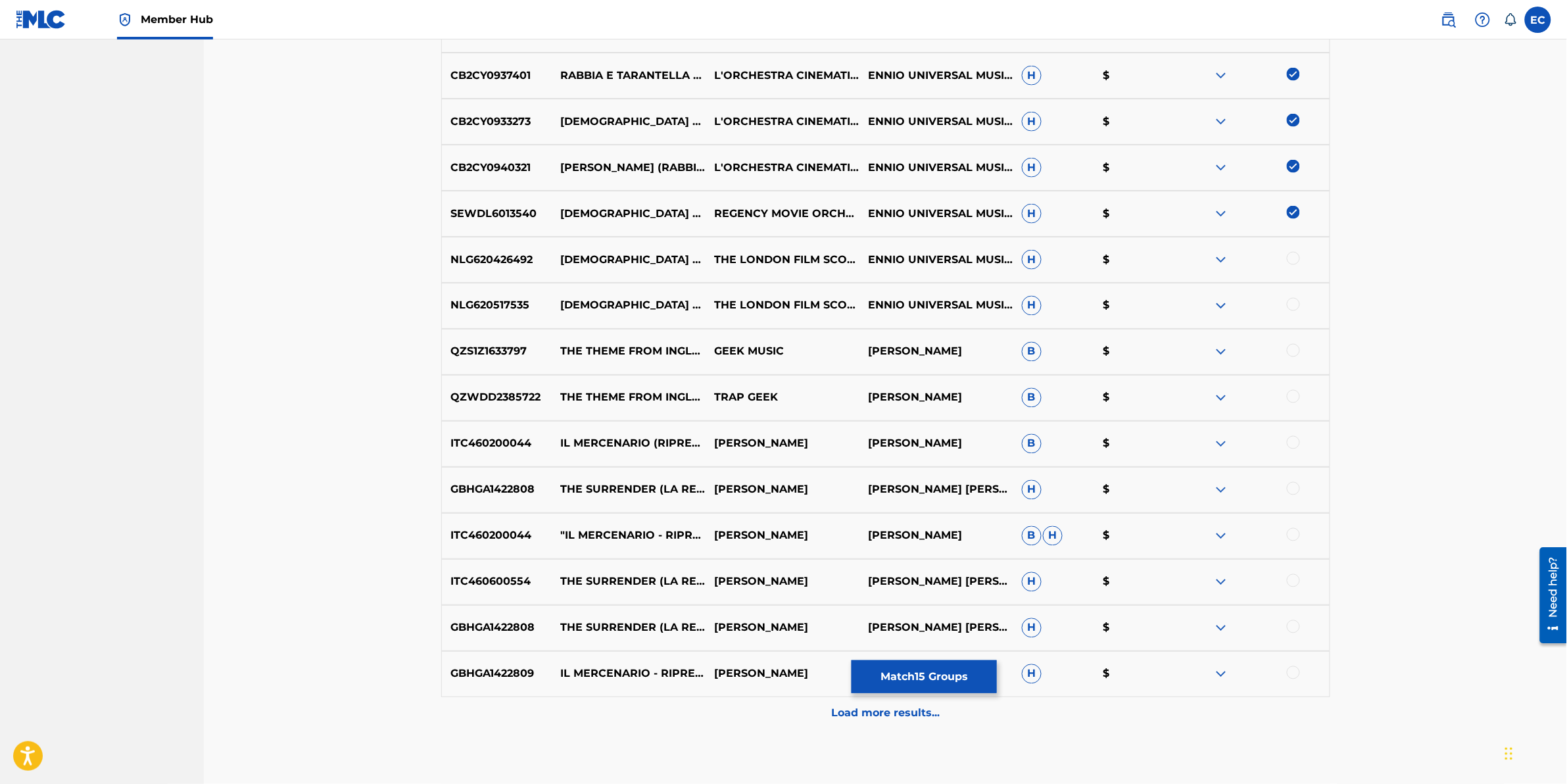
scroll to position [763, 0]
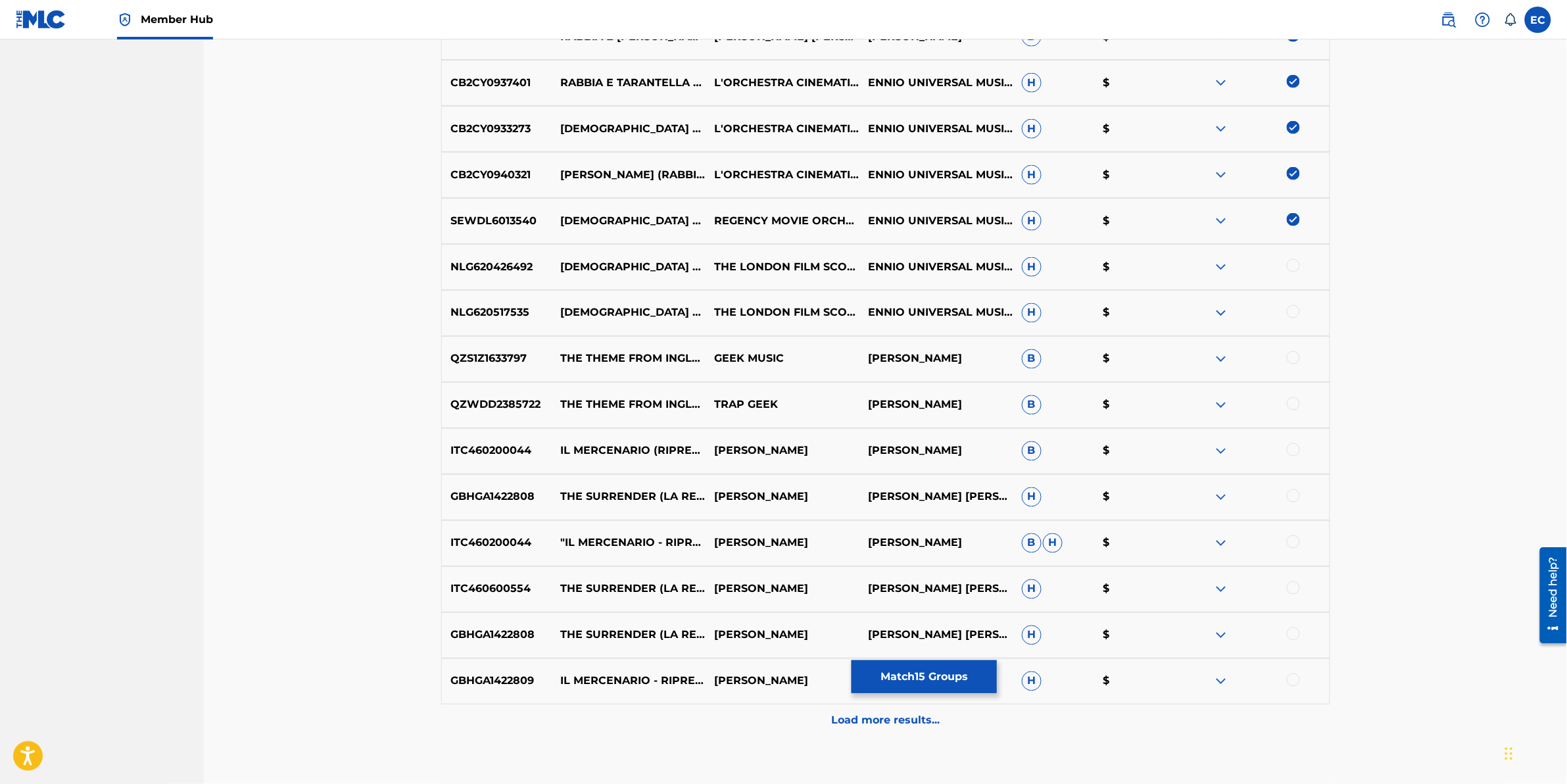
click at [1291, 264] on div at bounding box center [1293, 265] width 13 height 13
click at [1300, 307] on div at bounding box center [1253, 313] width 154 height 16
click at [1296, 309] on div at bounding box center [1293, 312] width 13 height 13
click at [1290, 359] on div at bounding box center [1293, 357] width 13 height 13
click at [1290, 402] on div at bounding box center [1293, 403] width 13 height 13
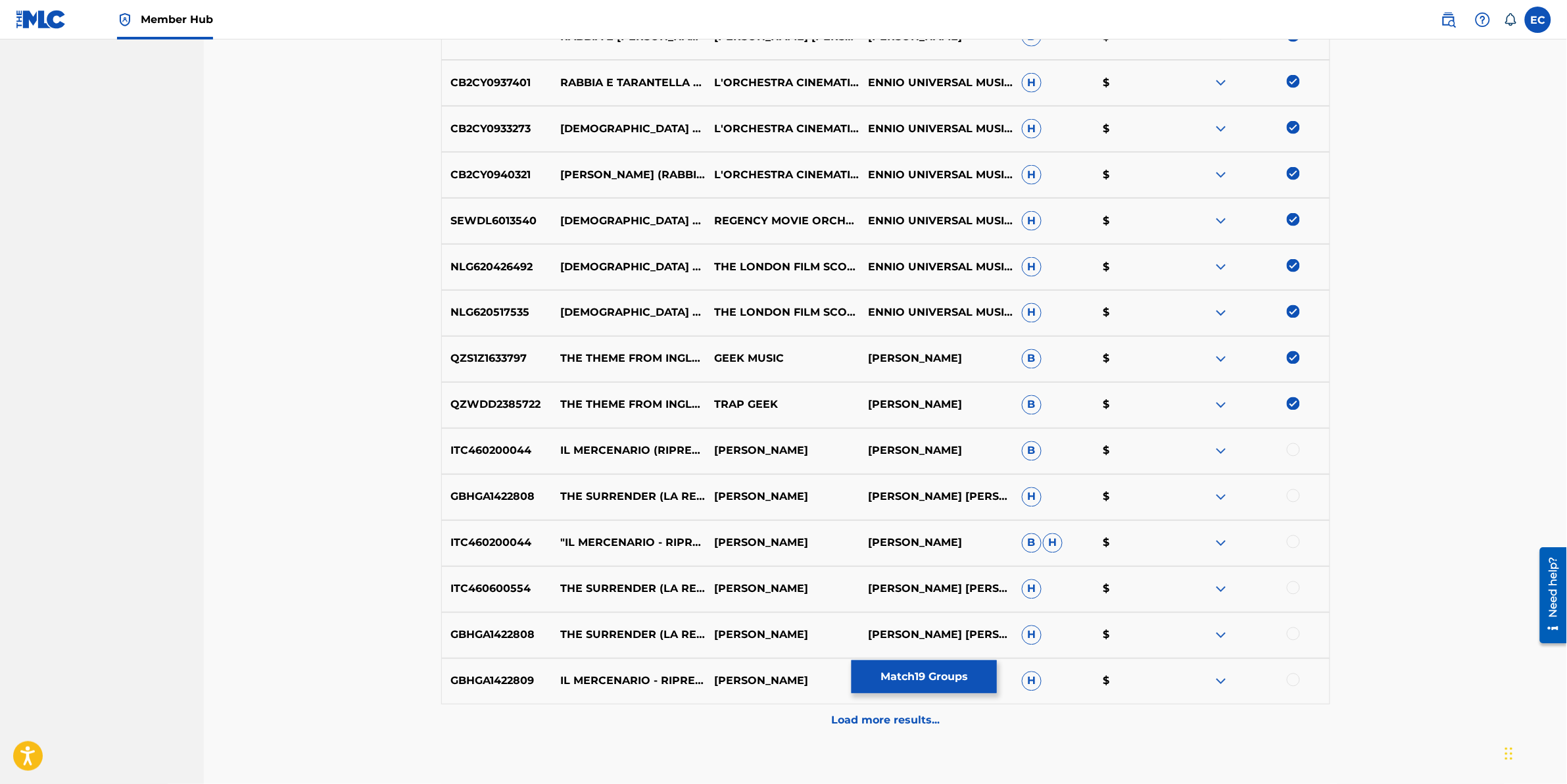
click at [1287, 355] on img at bounding box center [1293, 357] width 13 height 13
click at [1282, 403] on div at bounding box center [1253, 405] width 154 height 16
click at [1287, 405] on div at bounding box center [1253, 405] width 154 height 16
click at [1296, 408] on img at bounding box center [1293, 403] width 13 height 13
drag, startPoint x: 562, startPoint y: 393, endPoint x: 702, endPoint y: 414, distance: 141.6
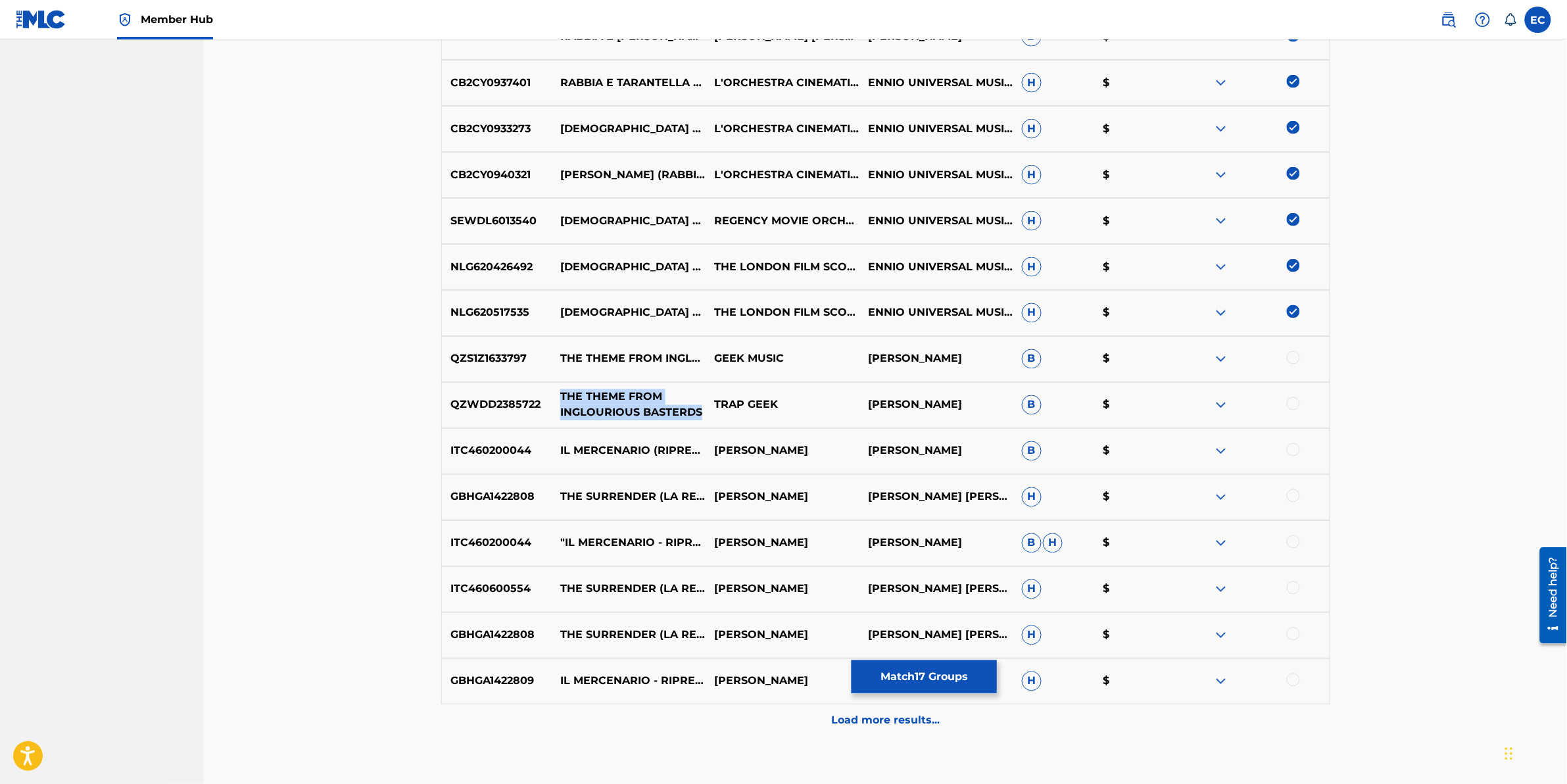
click at [702, 414] on p "THE THEME FROM INGLOURIOUS BASTERDS" at bounding box center [629, 405] width 154 height 32
click at [1218, 406] on img at bounding box center [1221, 405] width 16 height 16
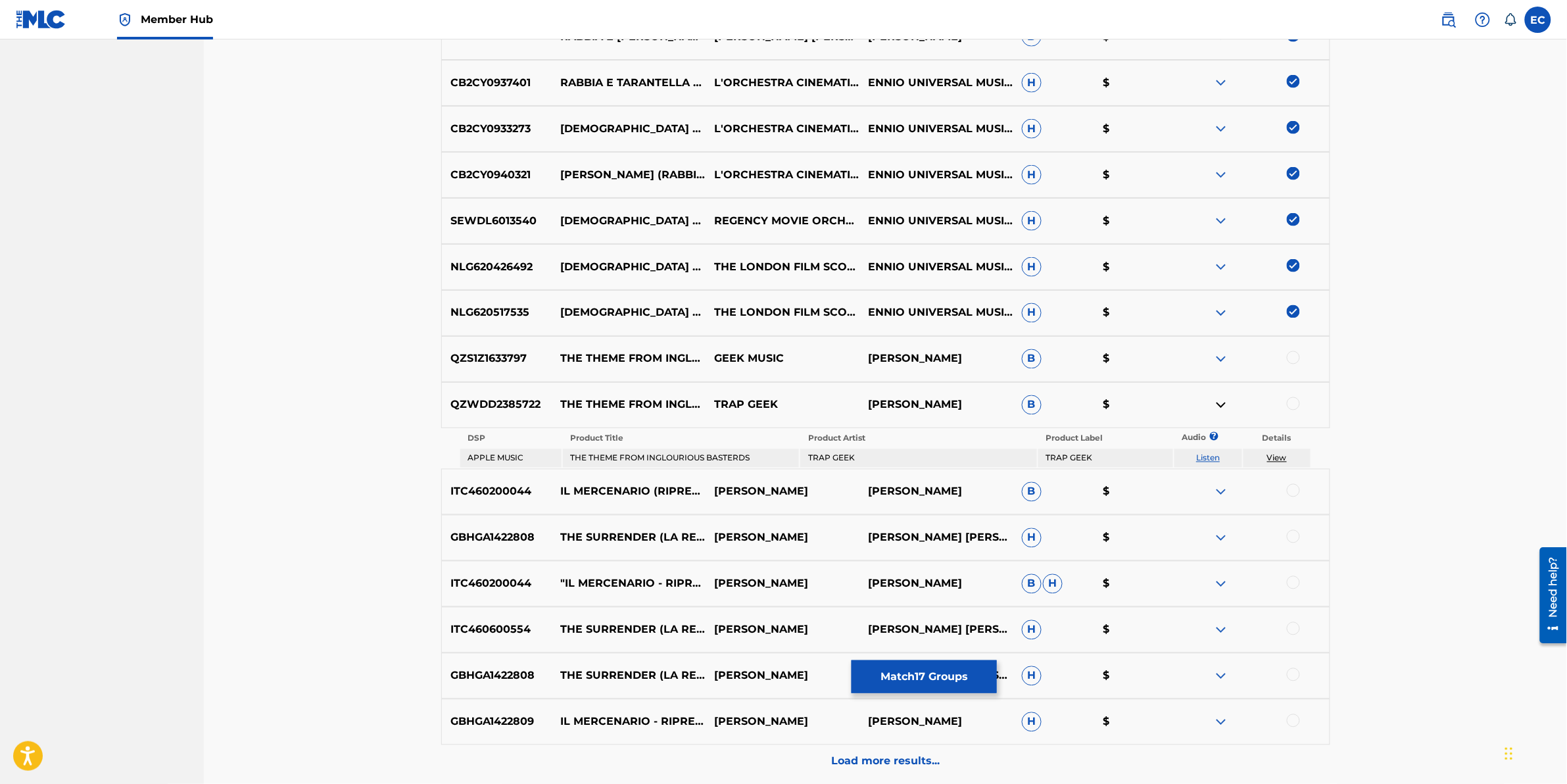
click at [264, 373] on div "Matching Tool The Matching Tool enables you to suggest matches between sound re…" at bounding box center [886, 60] width 1364 height 1567
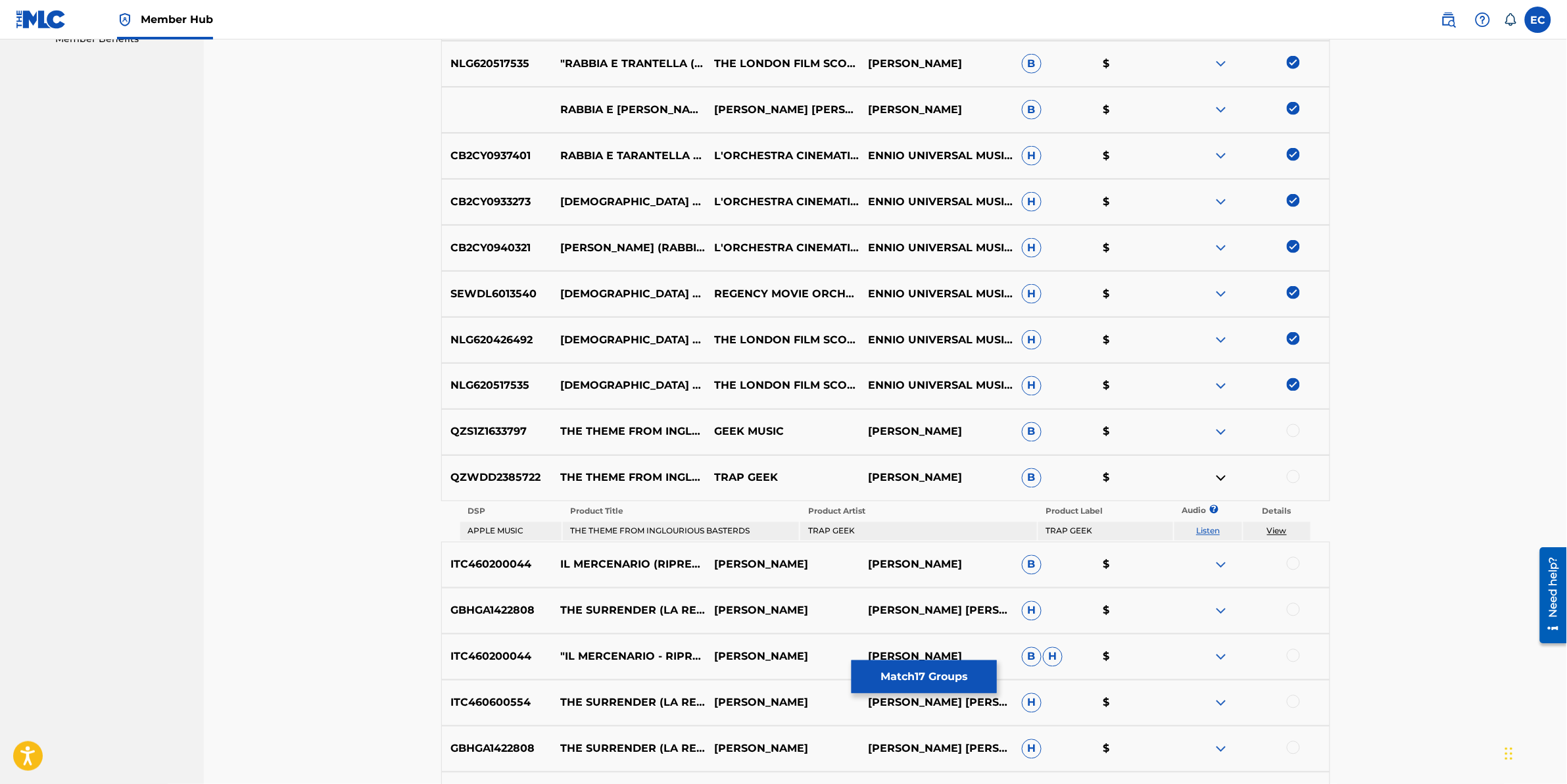
scroll to position [739, 0]
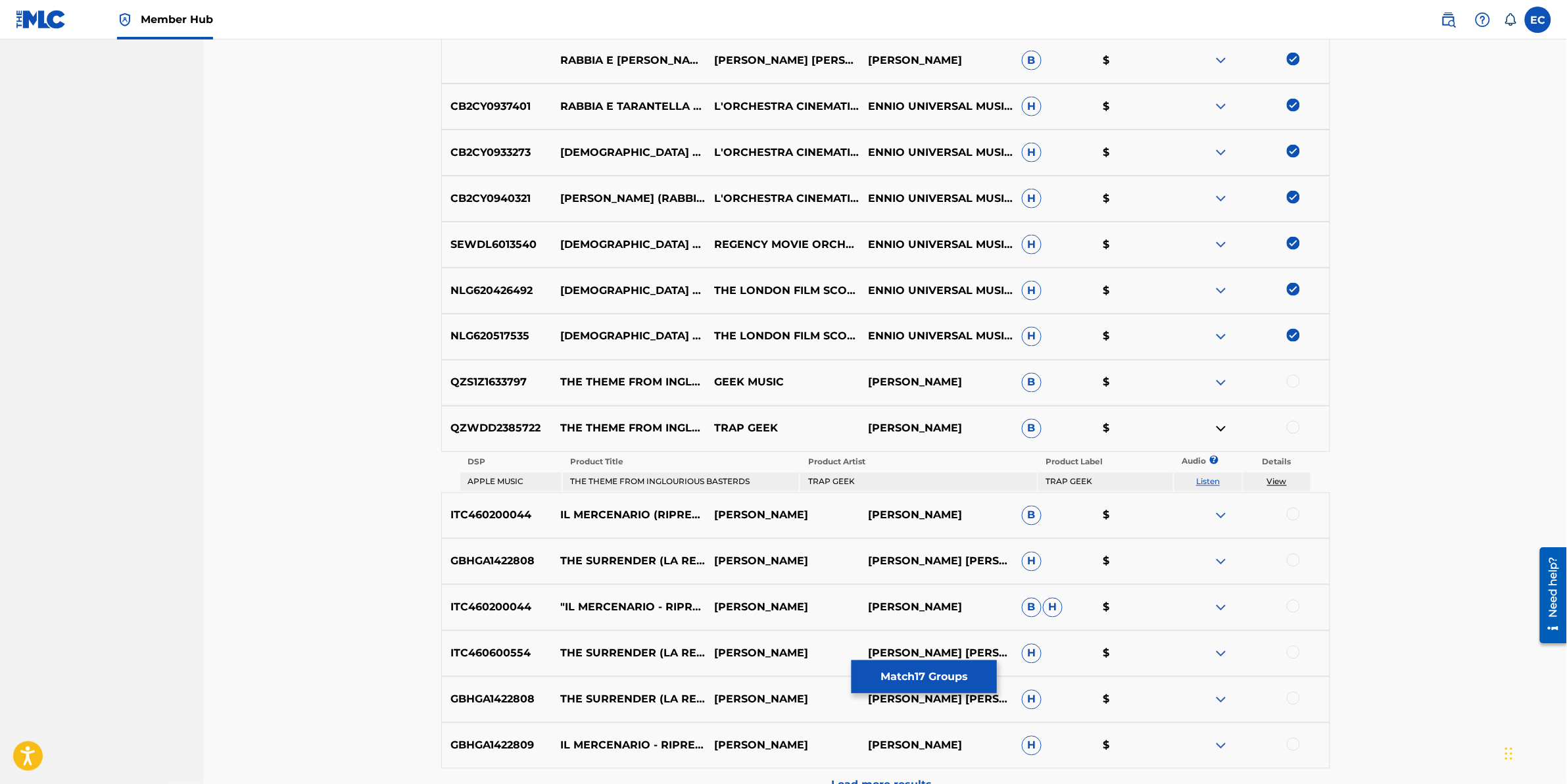
click at [1293, 382] on div at bounding box center [1293, 381] width 13 height 13
click at [1288, 428] on div at bounding box center [1293, 427] width 13 height 13
click at [1290, 380] on img at bounding box center [1293, 381] width 13 height 13
click at [1289, 428] on img at bounding box center [1293, 427] width 13 height 13
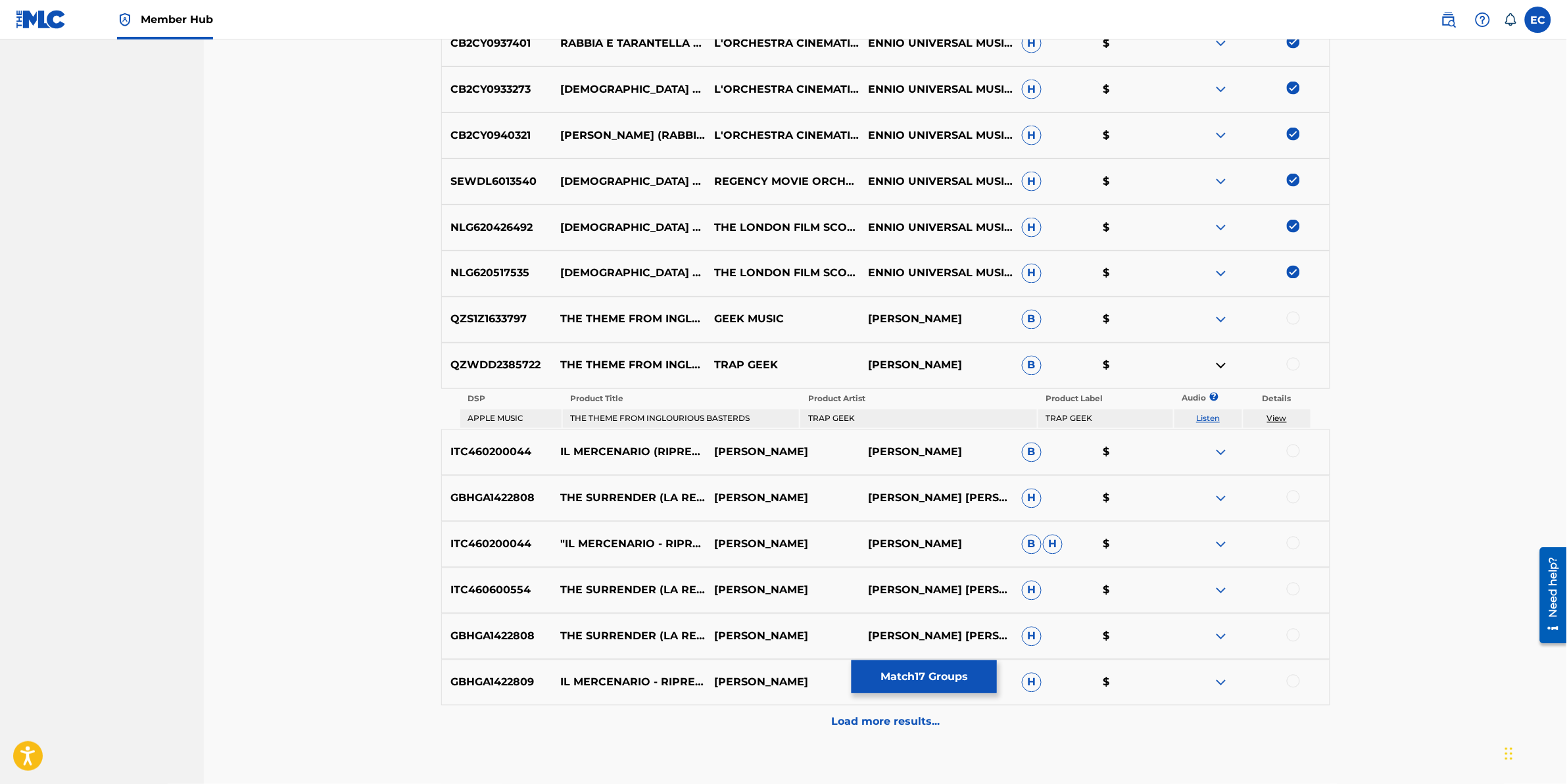
scroll to position [822, 0]
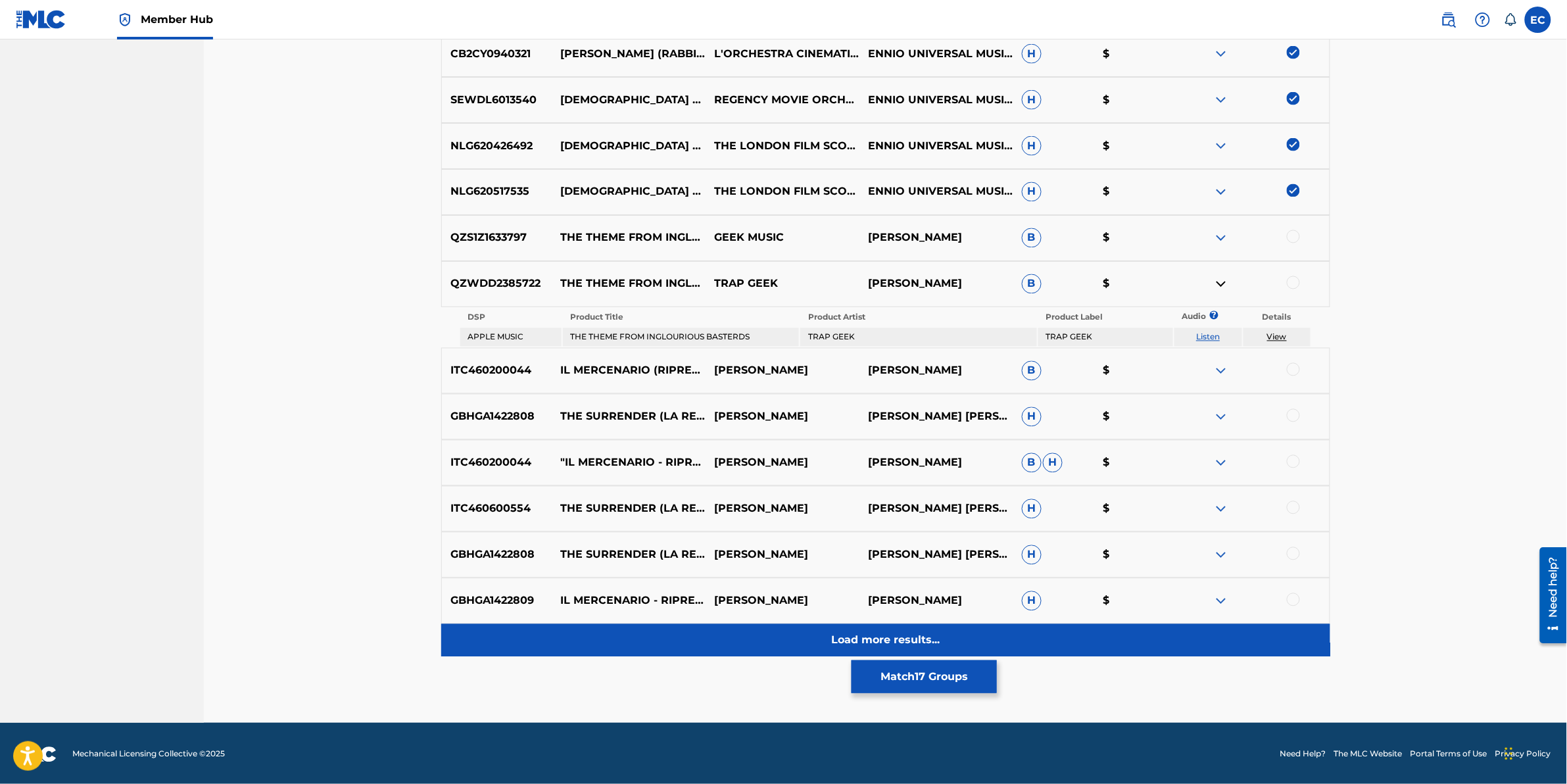
click at [656, 648] on div "Load more results..." at bounding box center [886, 640] width 889 height 33
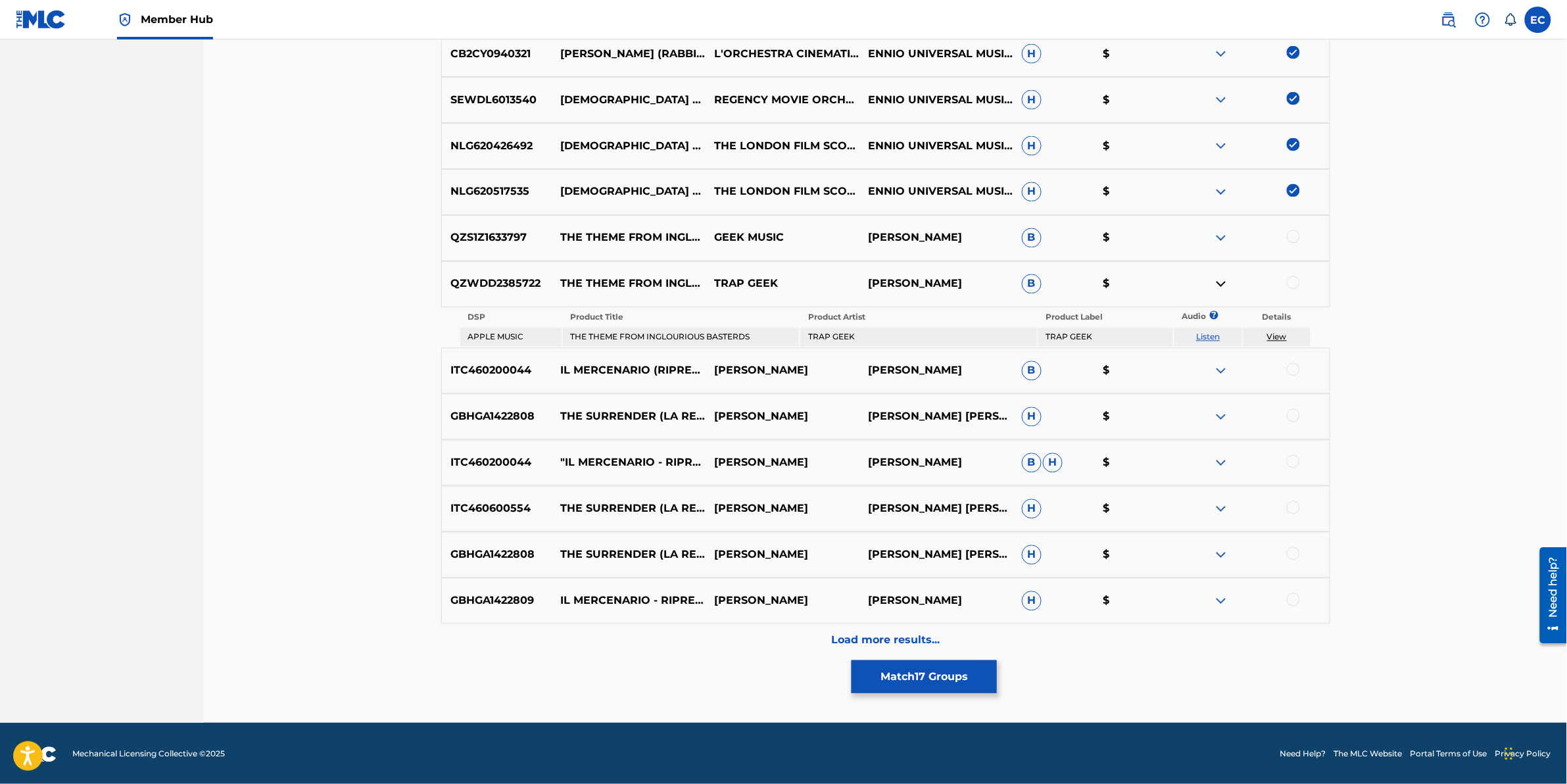
scroll to position [31, 0]
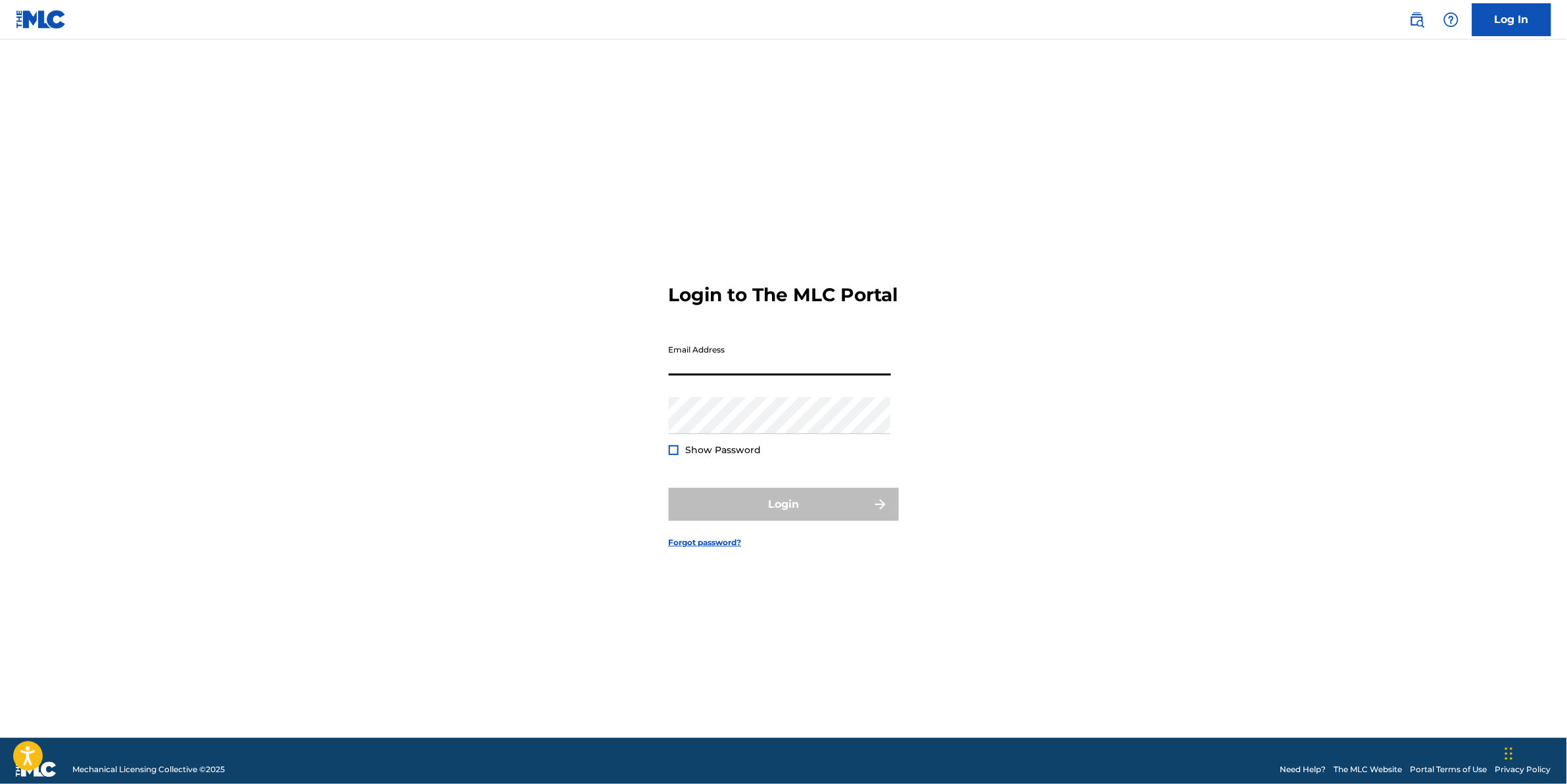
click at [770, 369] on input "Email Address" at bounding box center [780, 356] width 222 height 38
type input "[PERSON_NAME][EMAIL_ADDRESS][PERSON_NAME][DOMAIN_NAME]"
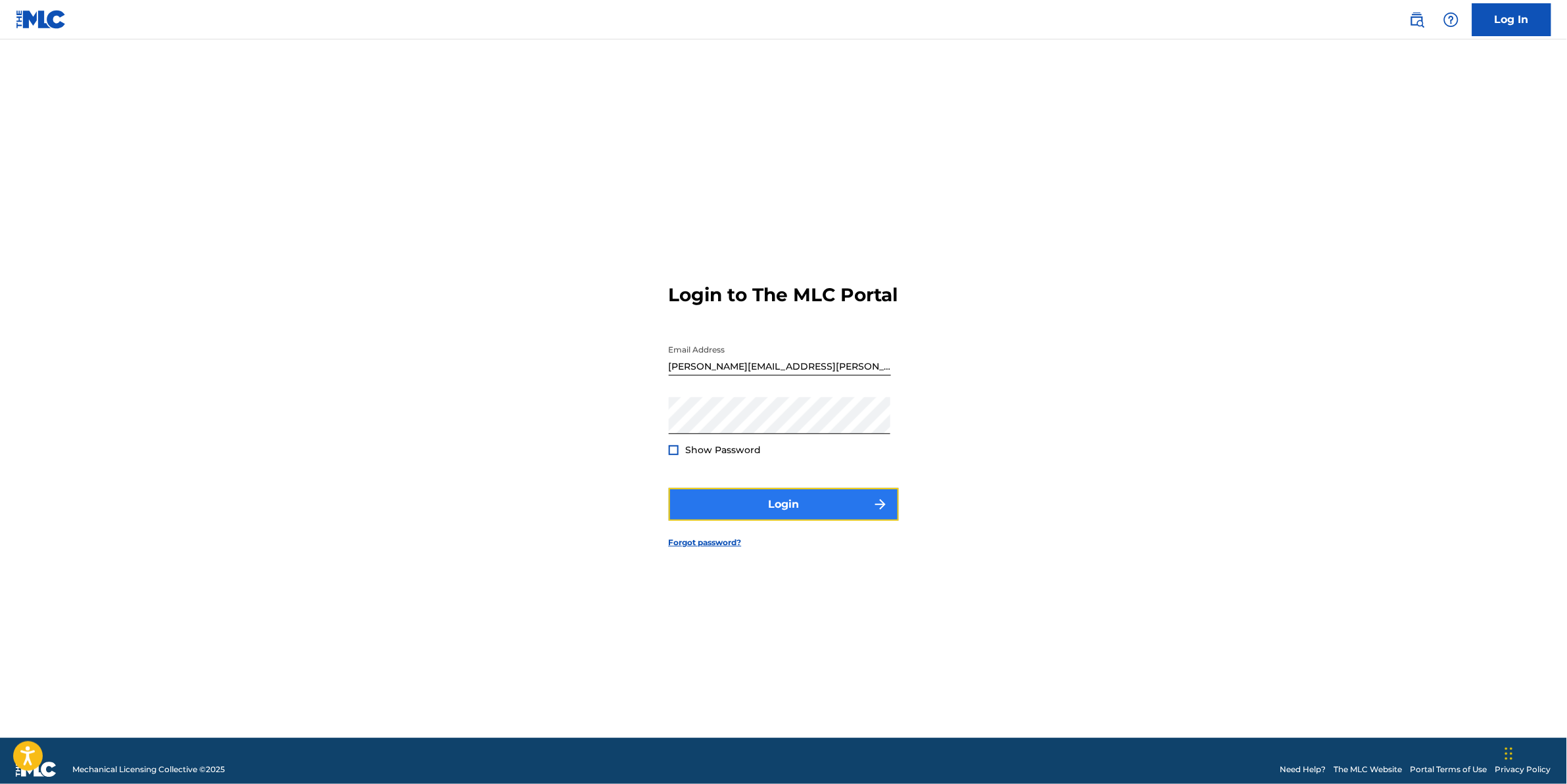
click at [779, 503] on button "Login" at bounding box center [784, 505] width 230 height 33
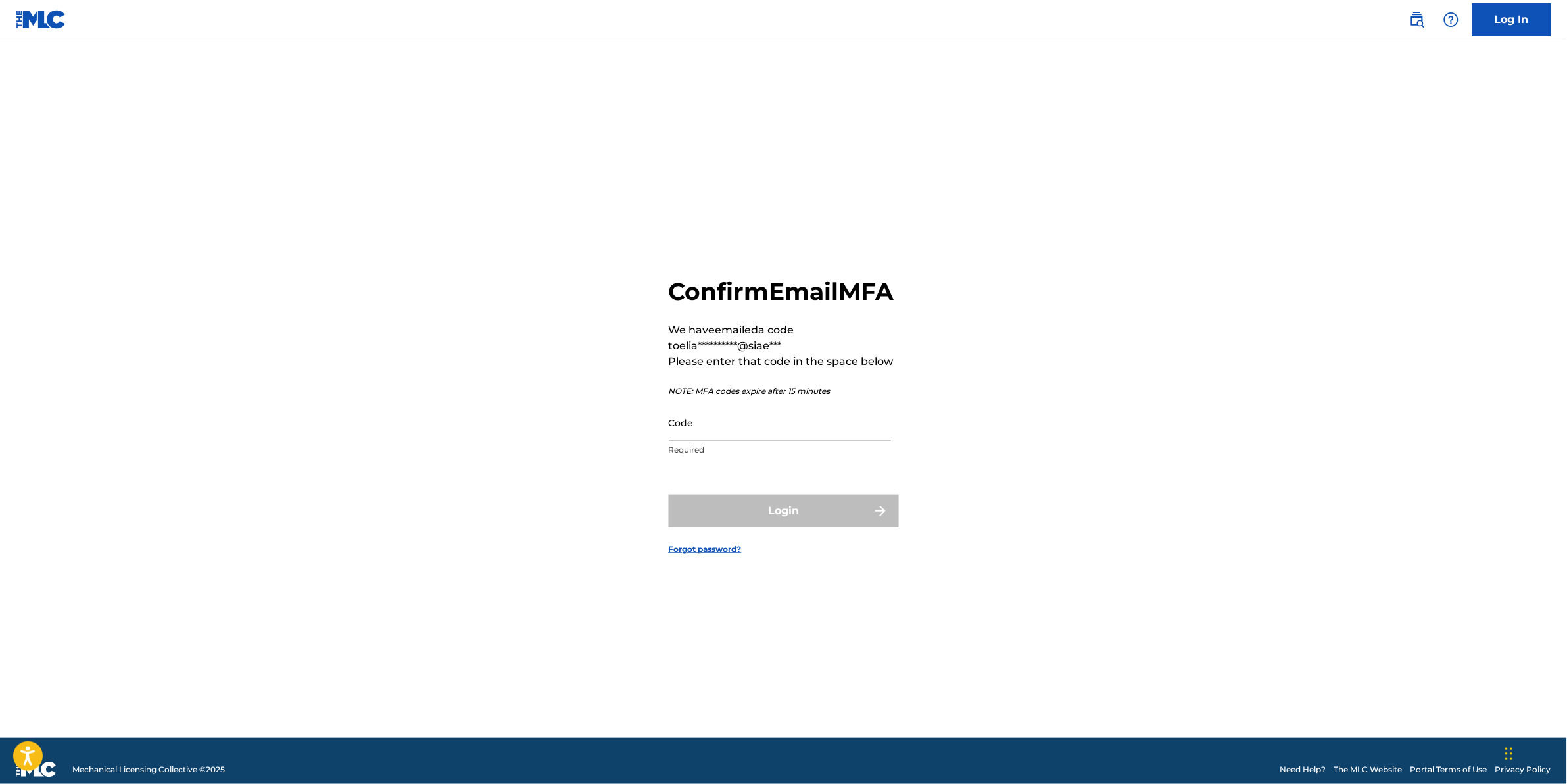
click at [792, 438] on input "Code" at bounding box center [780, 422] width 222 height 38
click at [695, 441] on input "Code" at bounding box center [780, 422] width 222 height 38
paste input "889952"
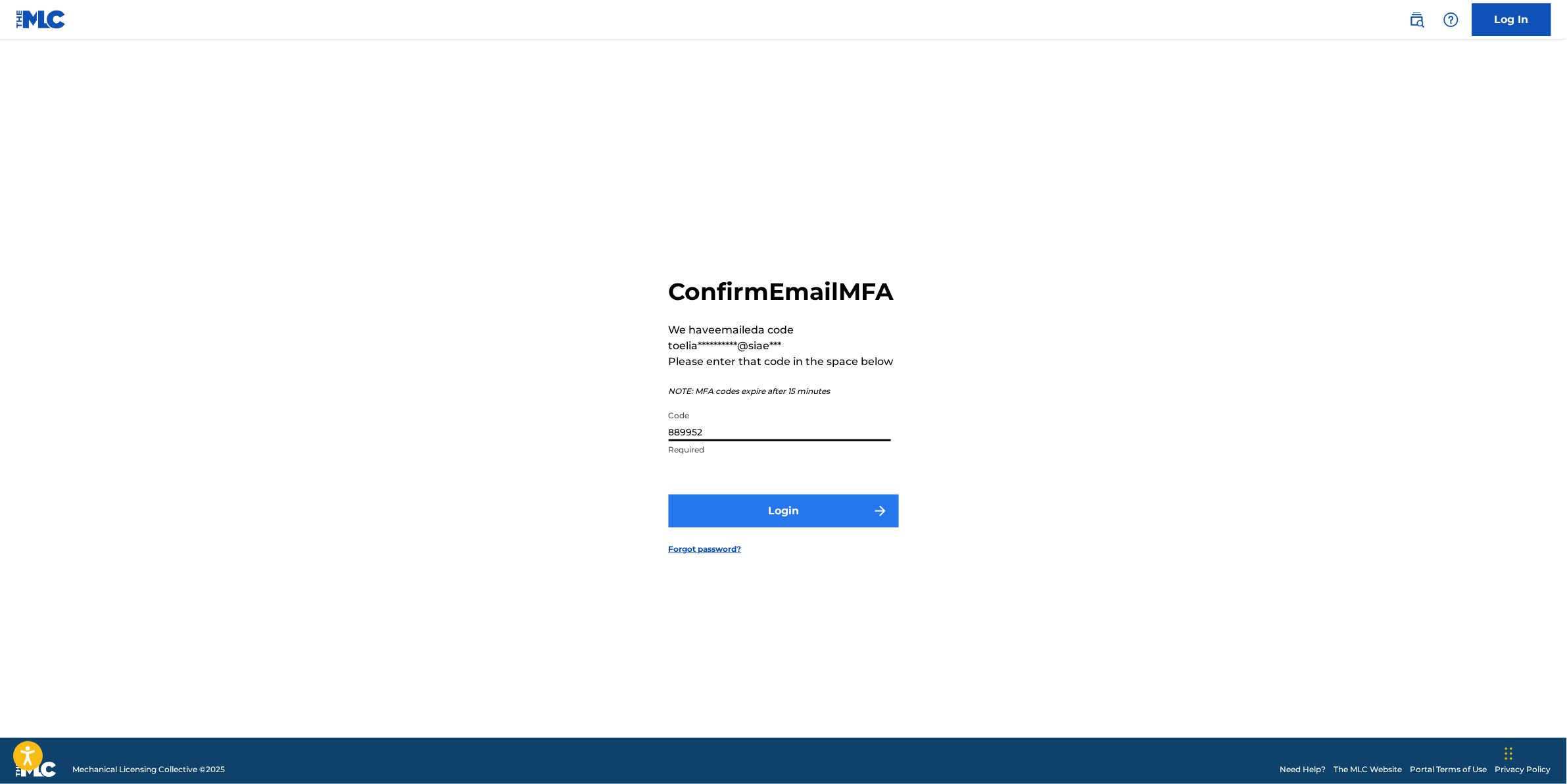
type input "889952"
click at [769, 511] on button "Login" at bounding box center [784, 511] width 230 height 33
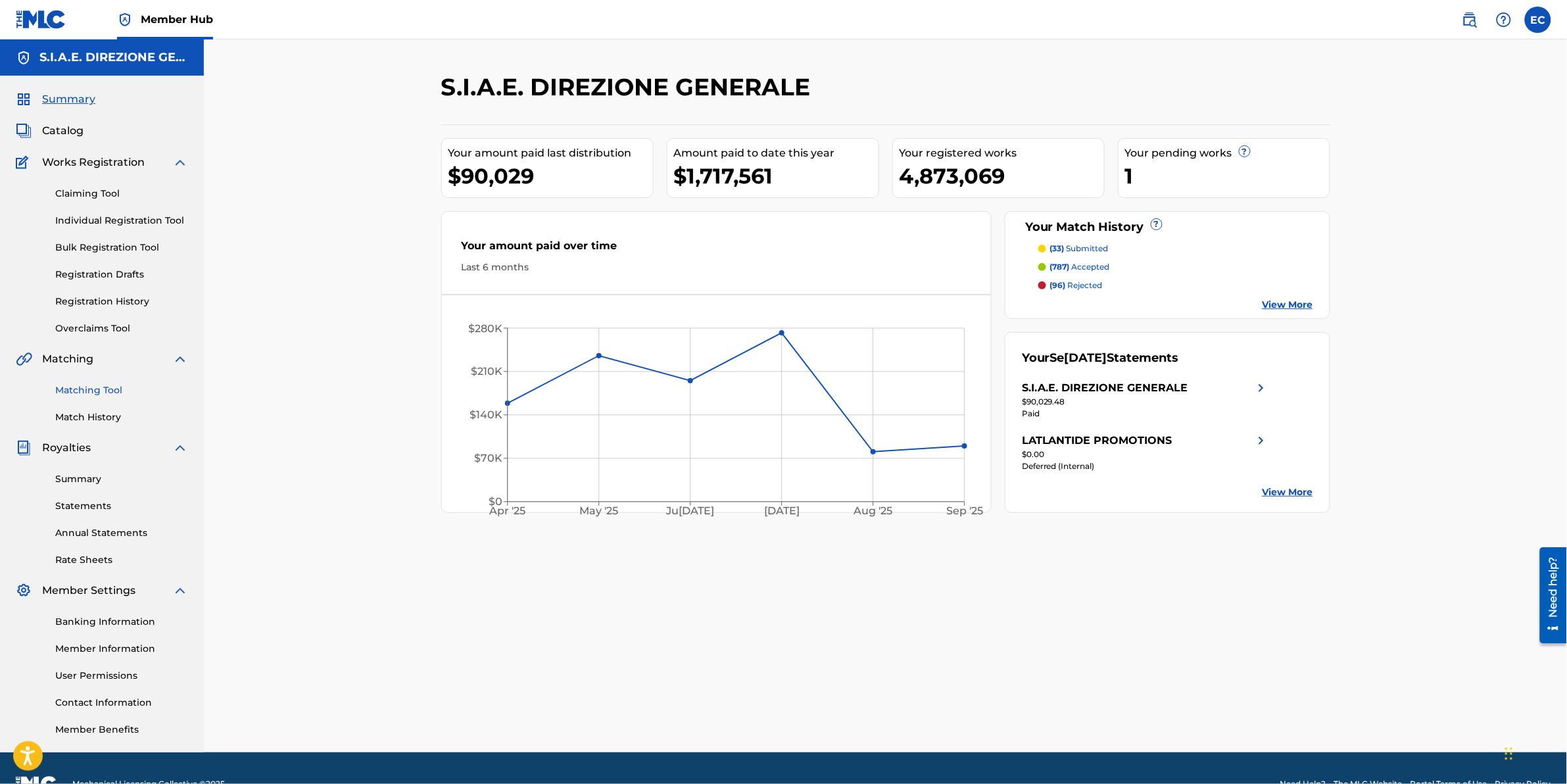
click at [131, 392] on link "Matching Tool" at bounding box center [122, 390] width 133 height 14
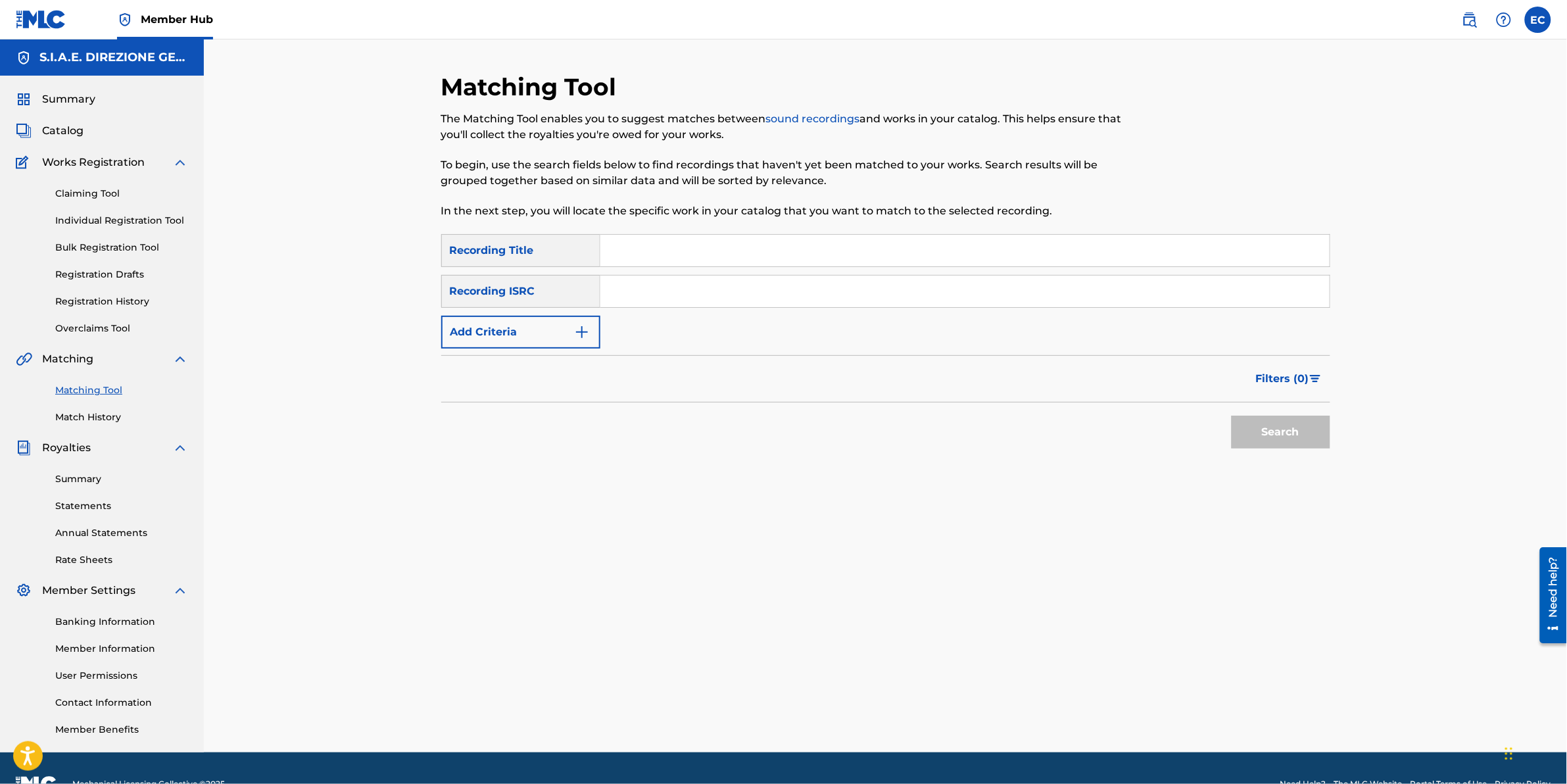
click at [678, 261] on input "Search Form" at bounding box center [965, 250] width 729 height 32
type input "inglorious basterds"
drag, startPoint x: 540, startPoint y: 357, endPoint x: 547, endPoint y: 346, distance: 13.0
click at [543, 355] on div "Filters ( 0 )" at bounding box center [886, 379] width 889 height 47
click at [547, 344] on button "Add Criteria" at bounding box center [521, 332] width 159 height 33
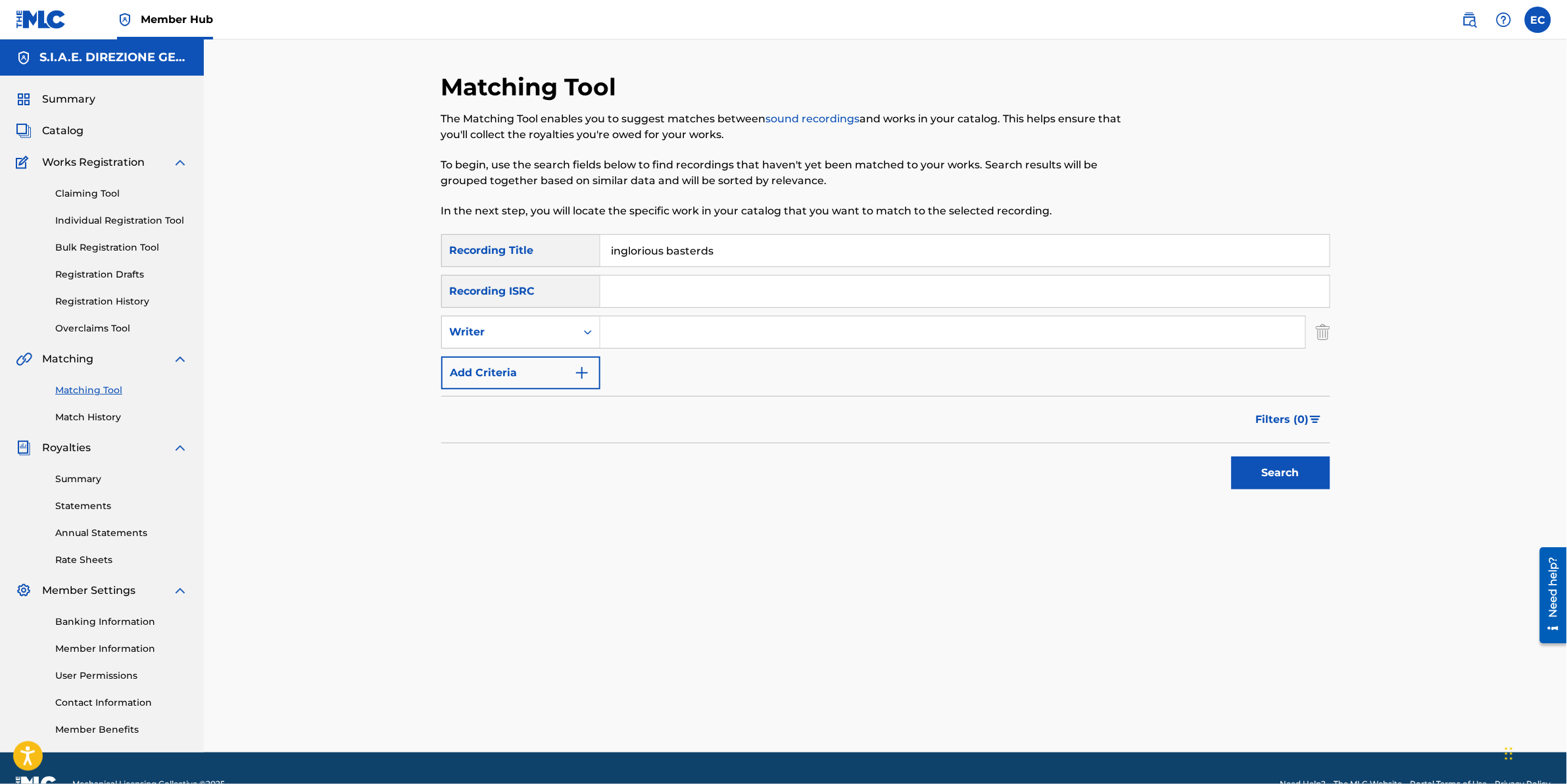
click at [678, 359] on div "SearchWithCriteriae6fc7685-1c29-4b0f-b56d-a6431dca5b33 Recording Title inglorio…" at bounding box center [886, 311] width 889 height 155
click at [674, 337] on input "Search Form" at bounding box center [952, 332] width 705 height 32
type input "morricone"
click at [1289, 468] on button "Search" at bounding box center [1281, 472] width 99 height 33
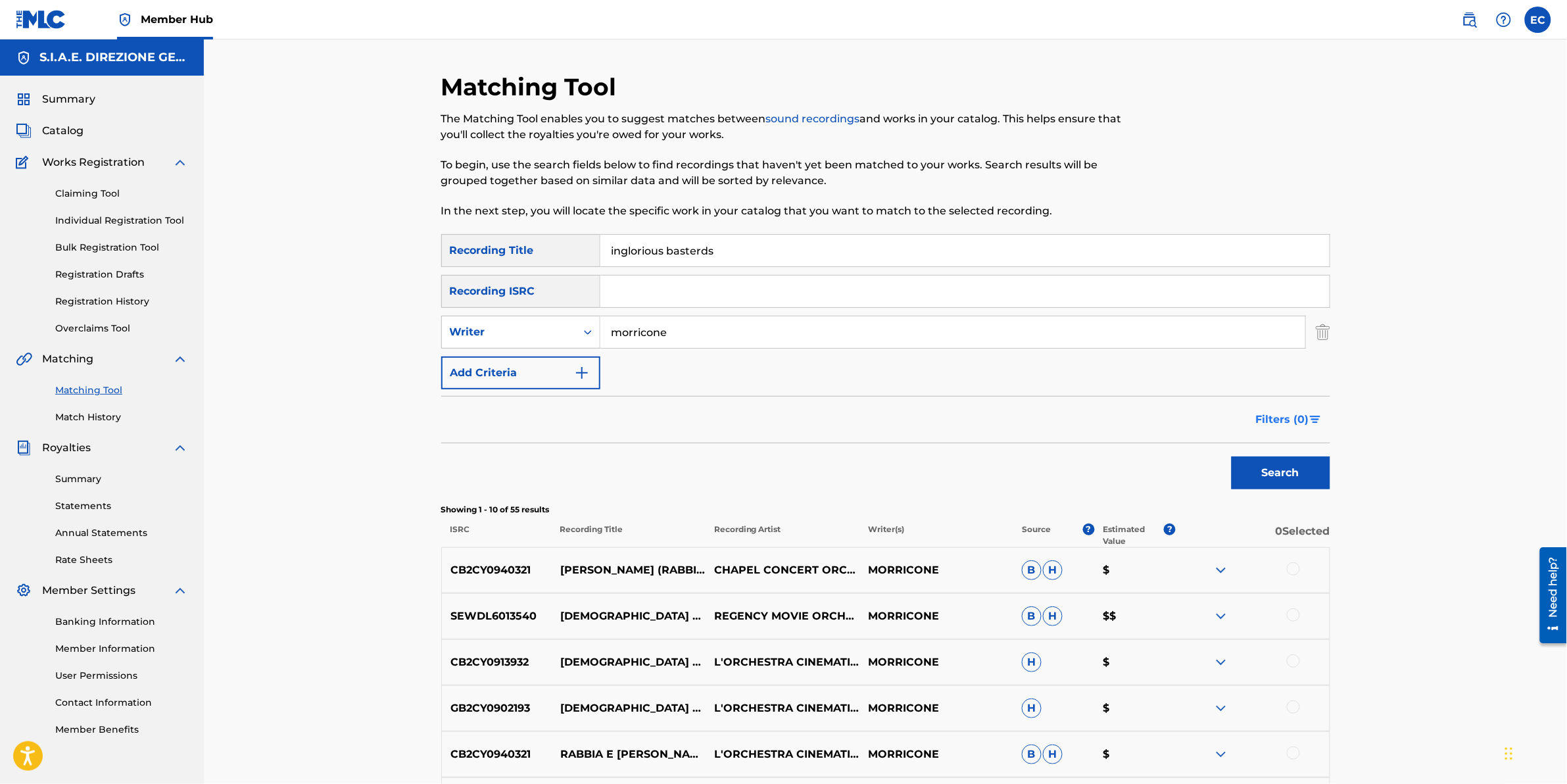
click at [1301, 422] on span "Filters ( 0 )" at bounding box center [1282, 419] width 53 height 16
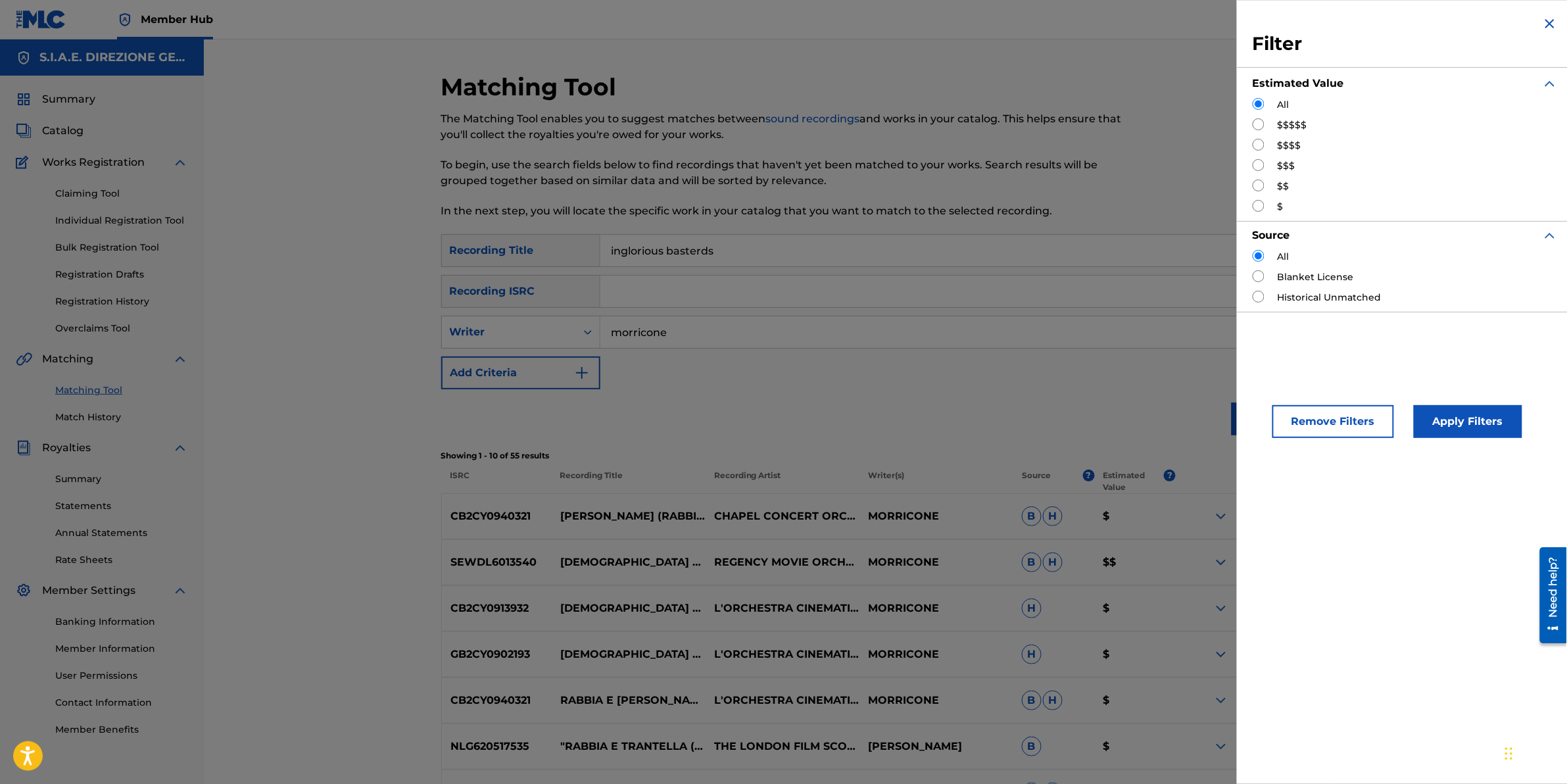
click at [1258, 120] on input "Search Form" at bounding box center [1259, 124] width 12 height 12
radio input "true"
click at [1451, 422] on button "Apply Filters" at bounding box center [1468, 422] width 109 height 33
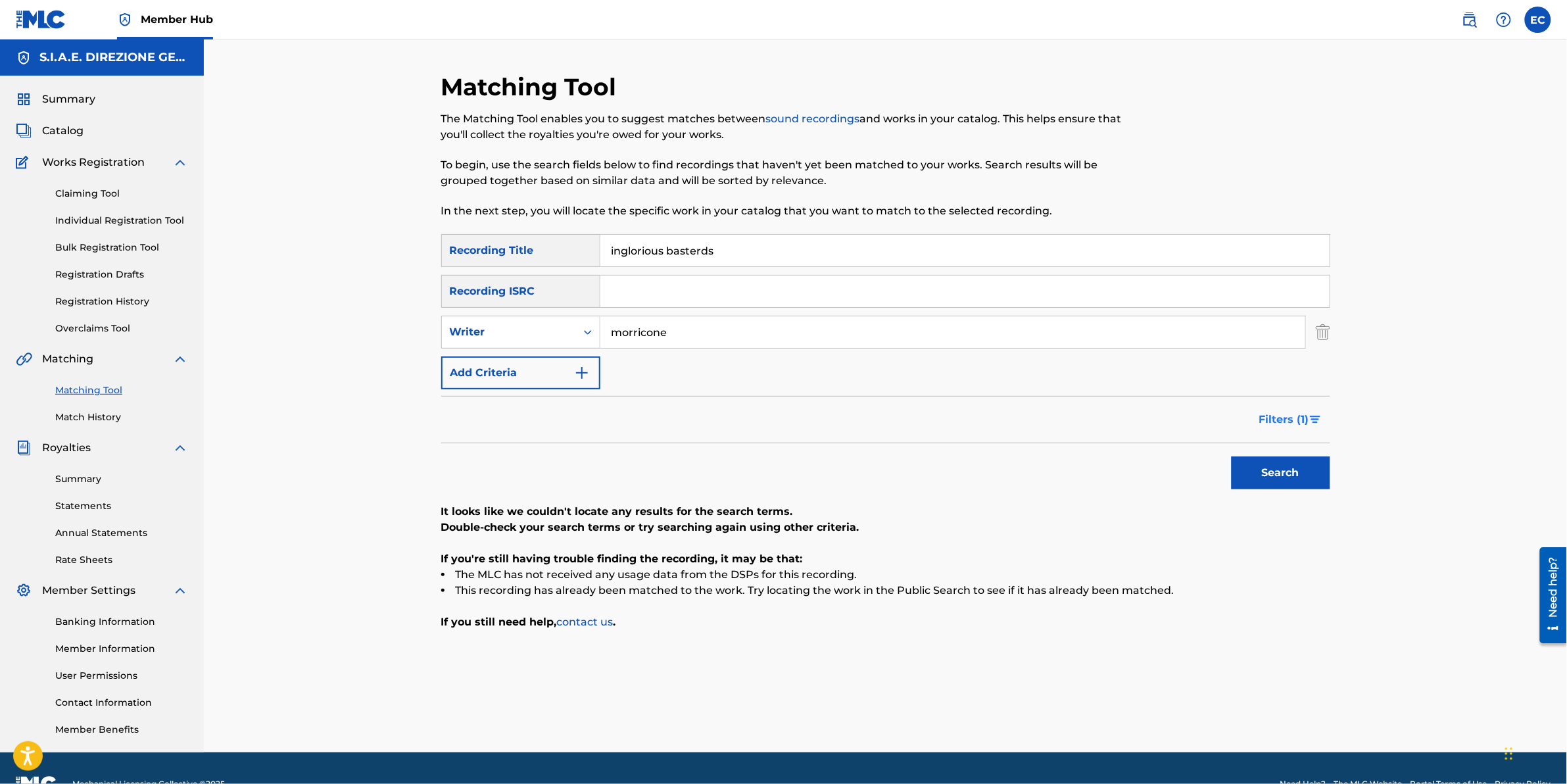
click at [1273, 418] on span "Filters ( 1 )" at bounding box center [1284, 419] width 50 height 16
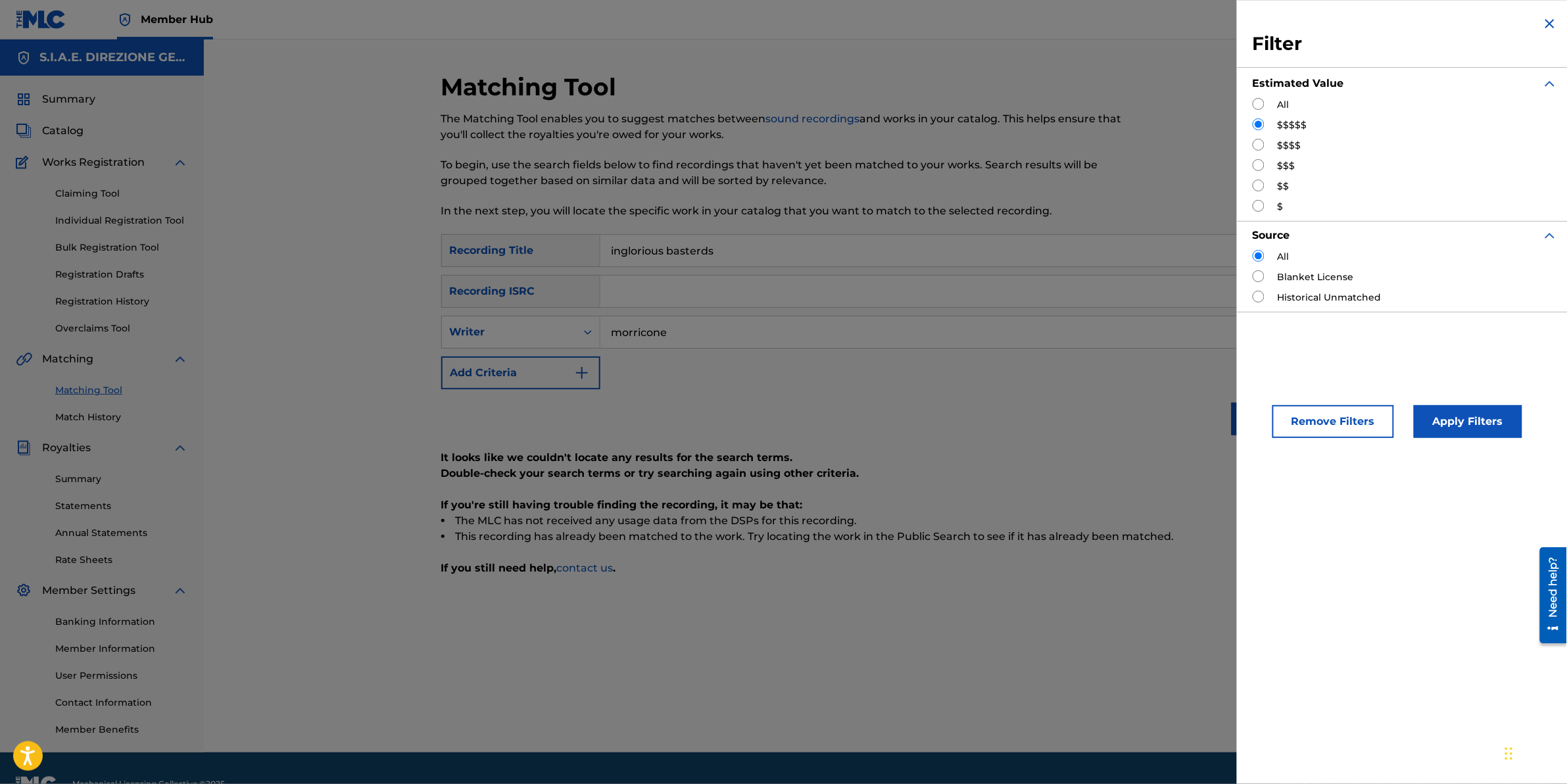
click at [1271, 136] on div "All $$$$$ $$$$ $$$ $$ $" at bounding box center [1405, 156] width 306 height 116
drag, startPoint x: 1258, startPoint y: 142, endPoint x: 1279, endPoint y: 151, distance: 22.8
click at [1258, 143] on input "Search Form" at bounding box center [1259, 145] width 12 height 12
radio input "true"
click at [1467, 442] on div "Remove Filters Apply Filters" at bounding box center [1405, 410] width 337 height 87
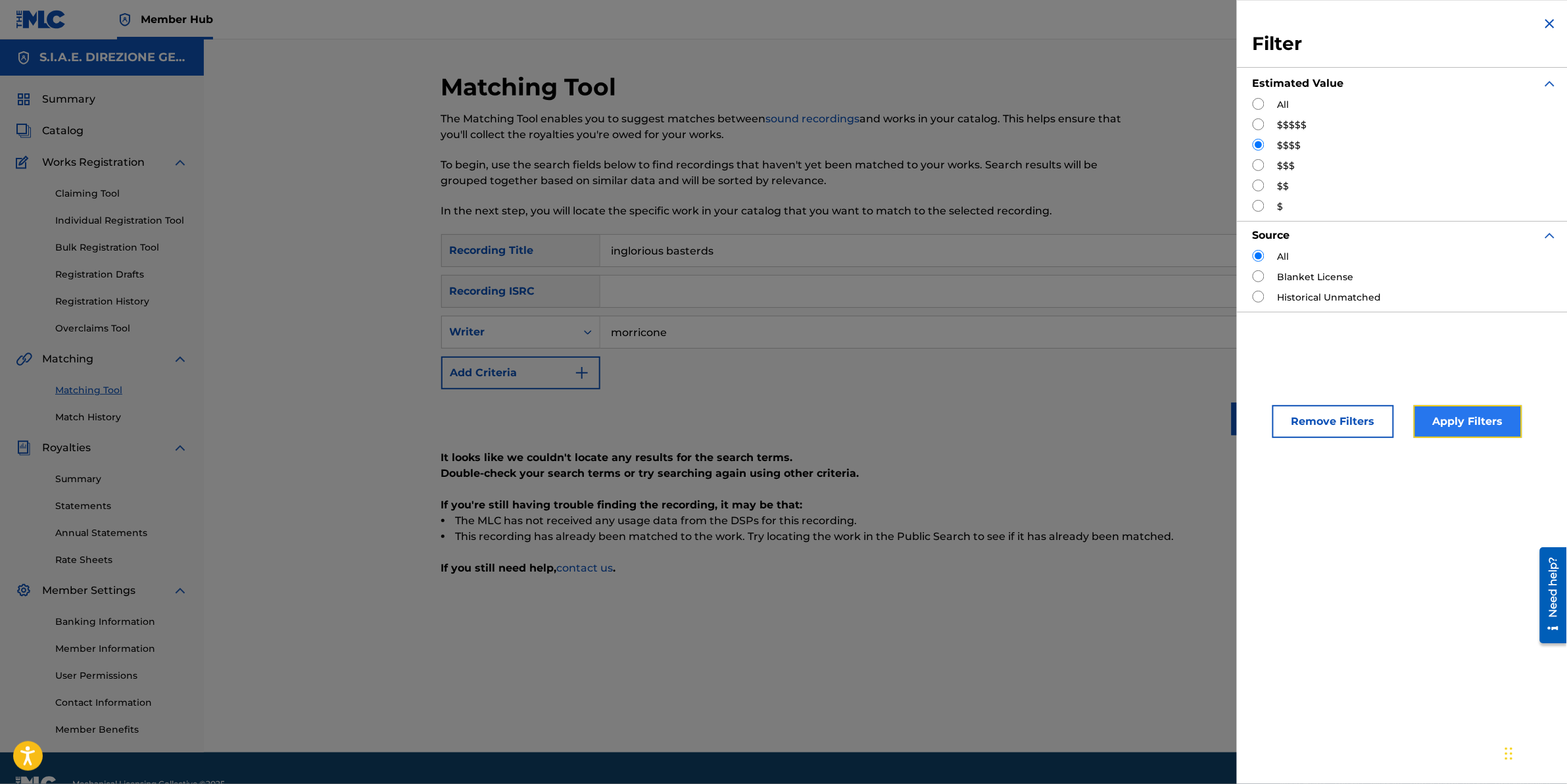
click at [1467, 430] on button "Apply Filters" at bounding box center [1468, 422] width 109 height 33
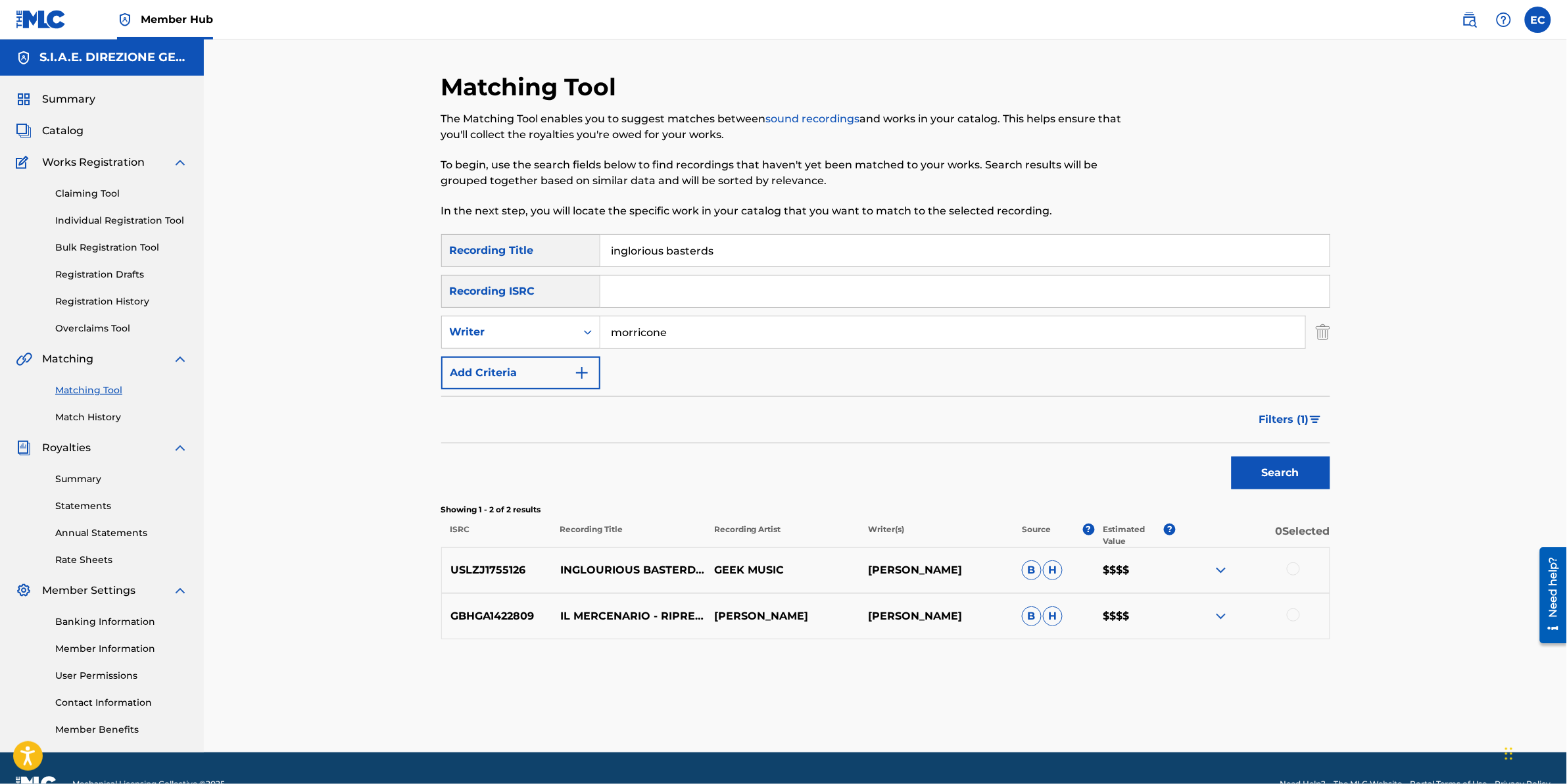
click at [1291, 569] on div at bounding box center [1293, 568] width 13 height 13
click at [1303, 422] on span "Filters ( 1 )" at bounding box center [1284, 419] width 50 height 16
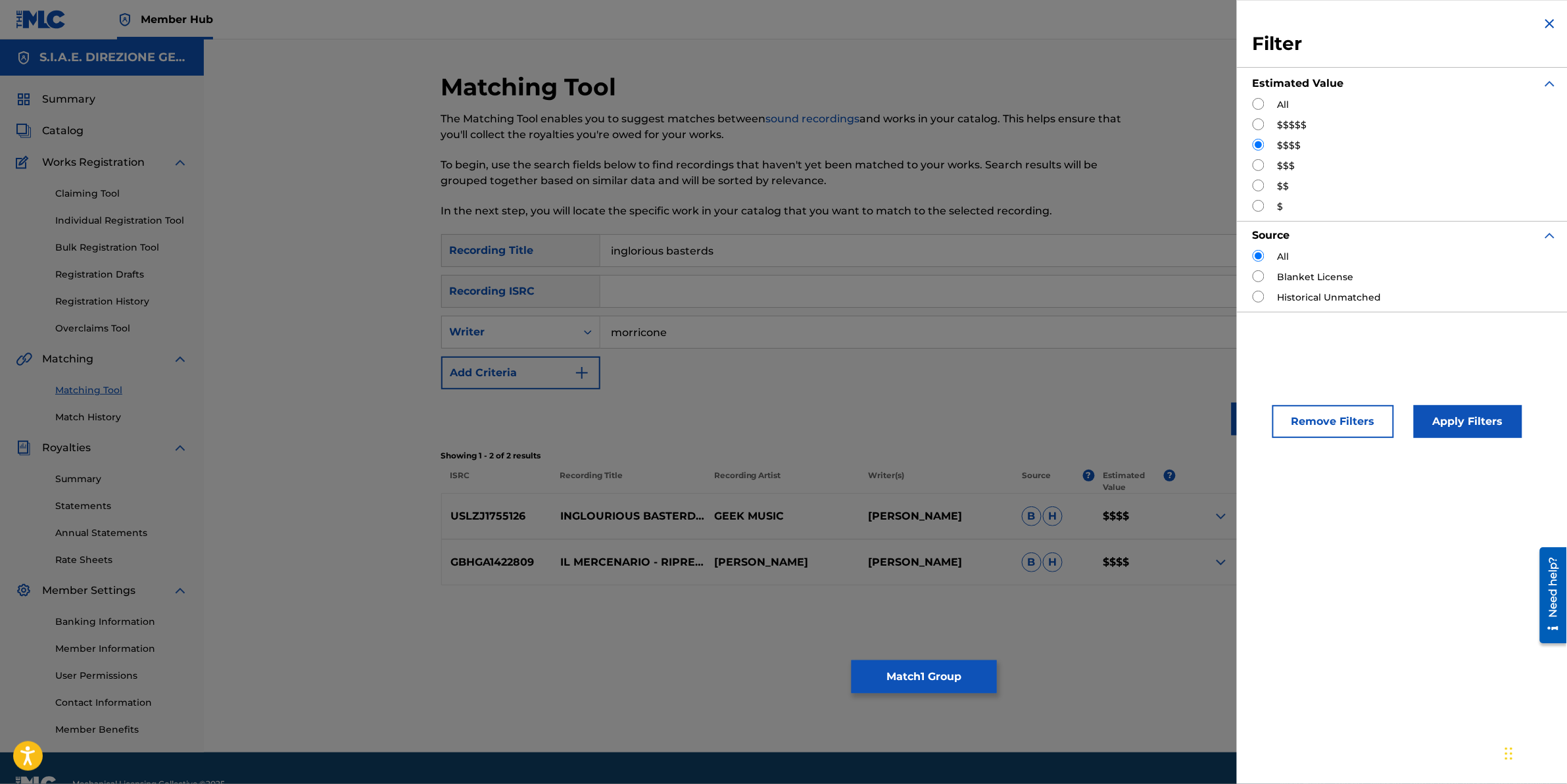
click at [1264, 159] on input "Search Form" at bounding box center [1259, 165] width 12 height 12
radio input "true"
click at [1498, 421] on button "Apply Filters" at bounding box center [1468, 422] width 109 height 33
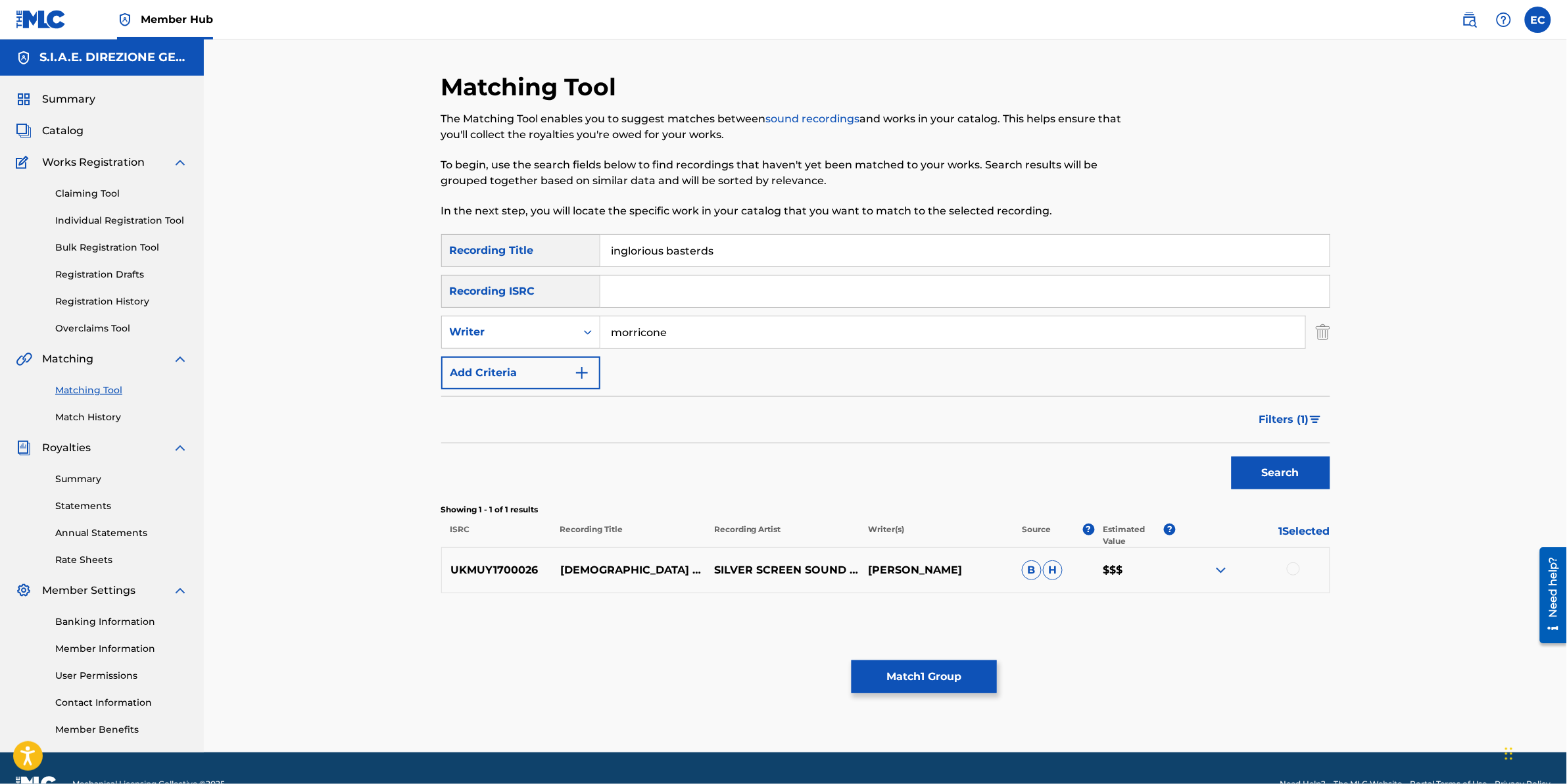
click at [1292, 570] on div at bounding box center [1293, 568] width 13 height 13
click at [1299, 422] on span "Filters ( 1 )" at bounding box center [1284, 419] width 50 height 16
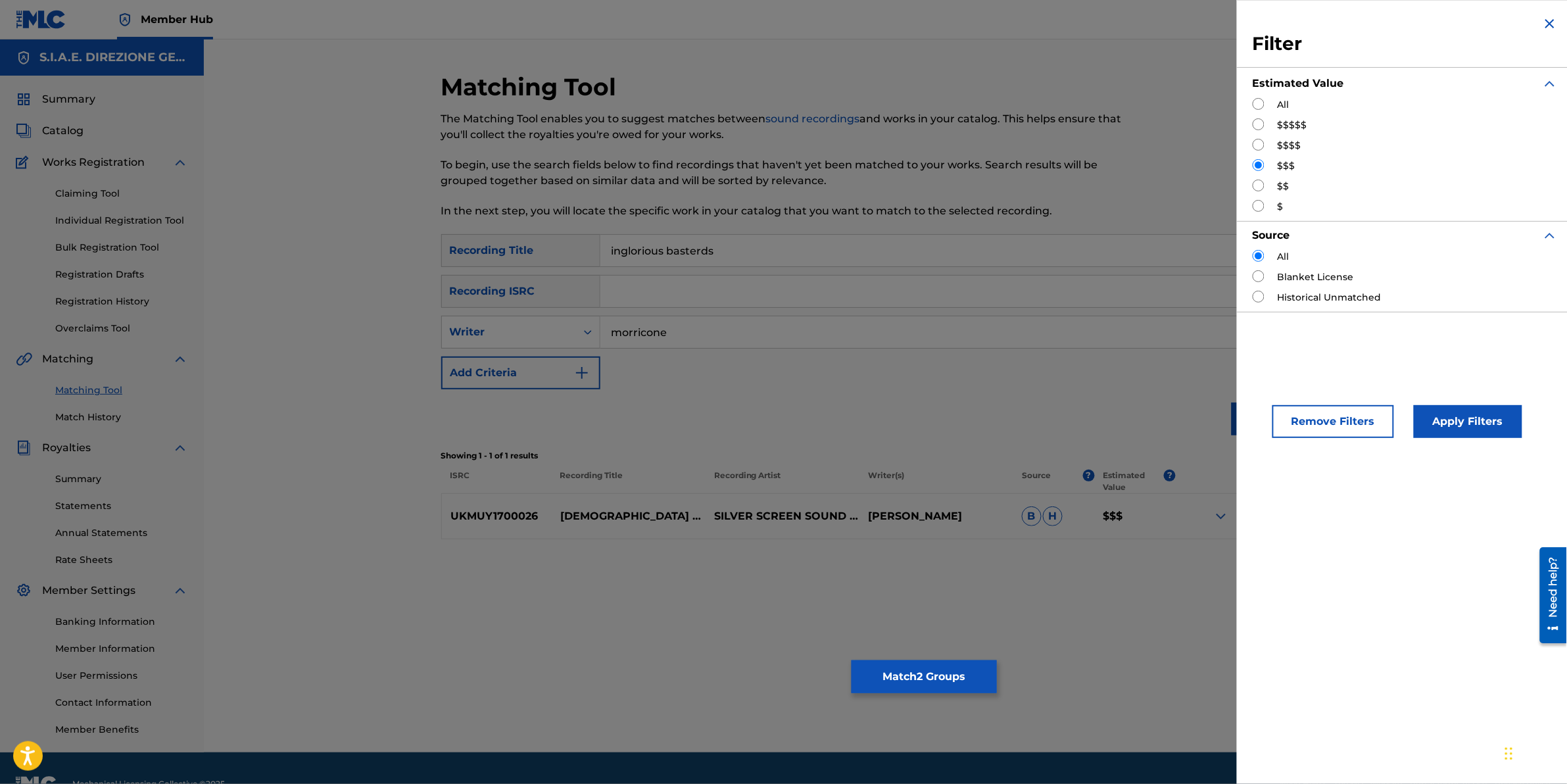
click at [1261, 181] on input "Search Form" at bounding box center [1259, 186] width 12 height 12
radio input "true"
click at [1465, 418] on button "Apply Filters" at bounding box center [1468, 422] width 109 height 33
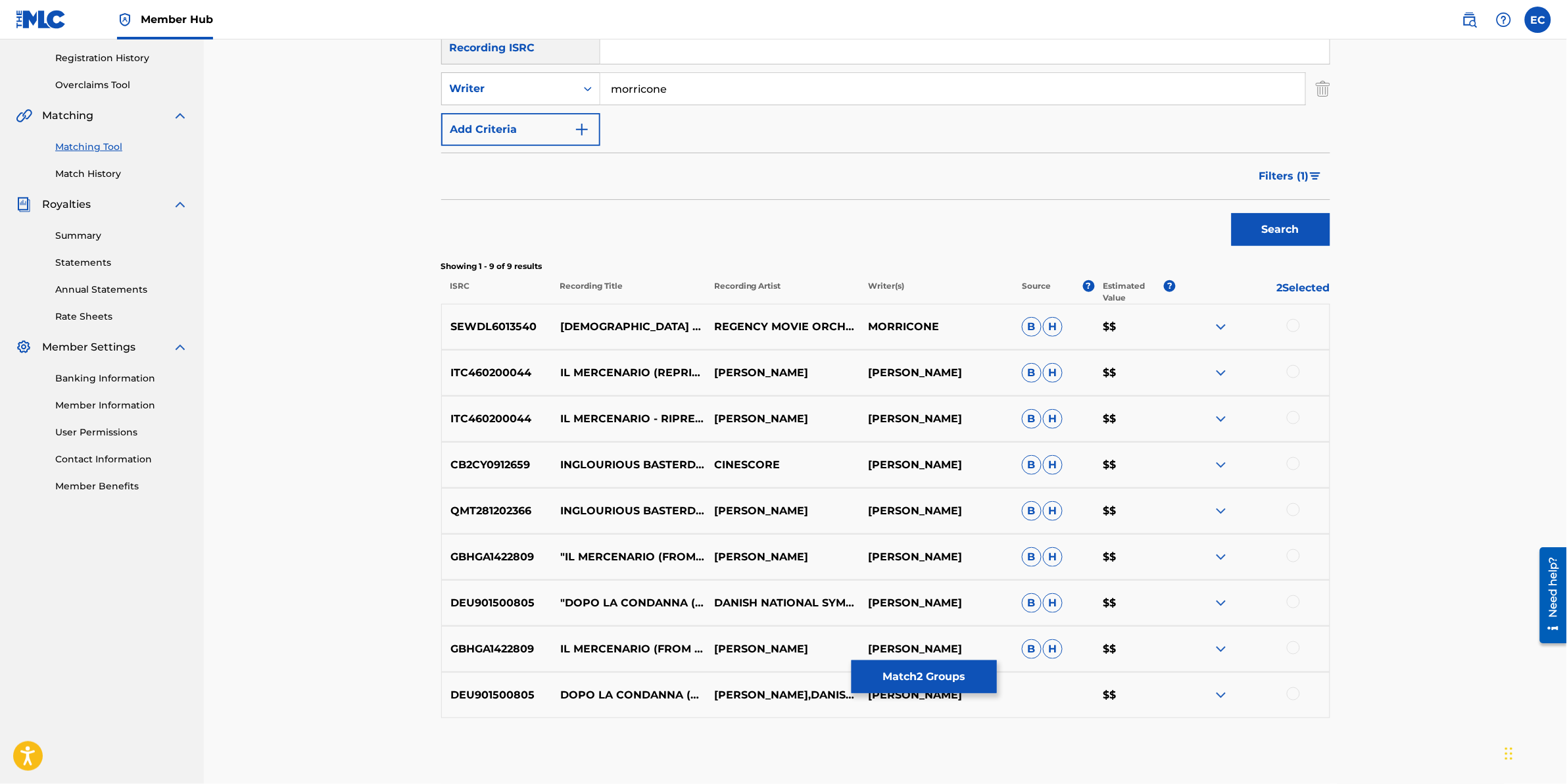
scroll to position [306, 0]
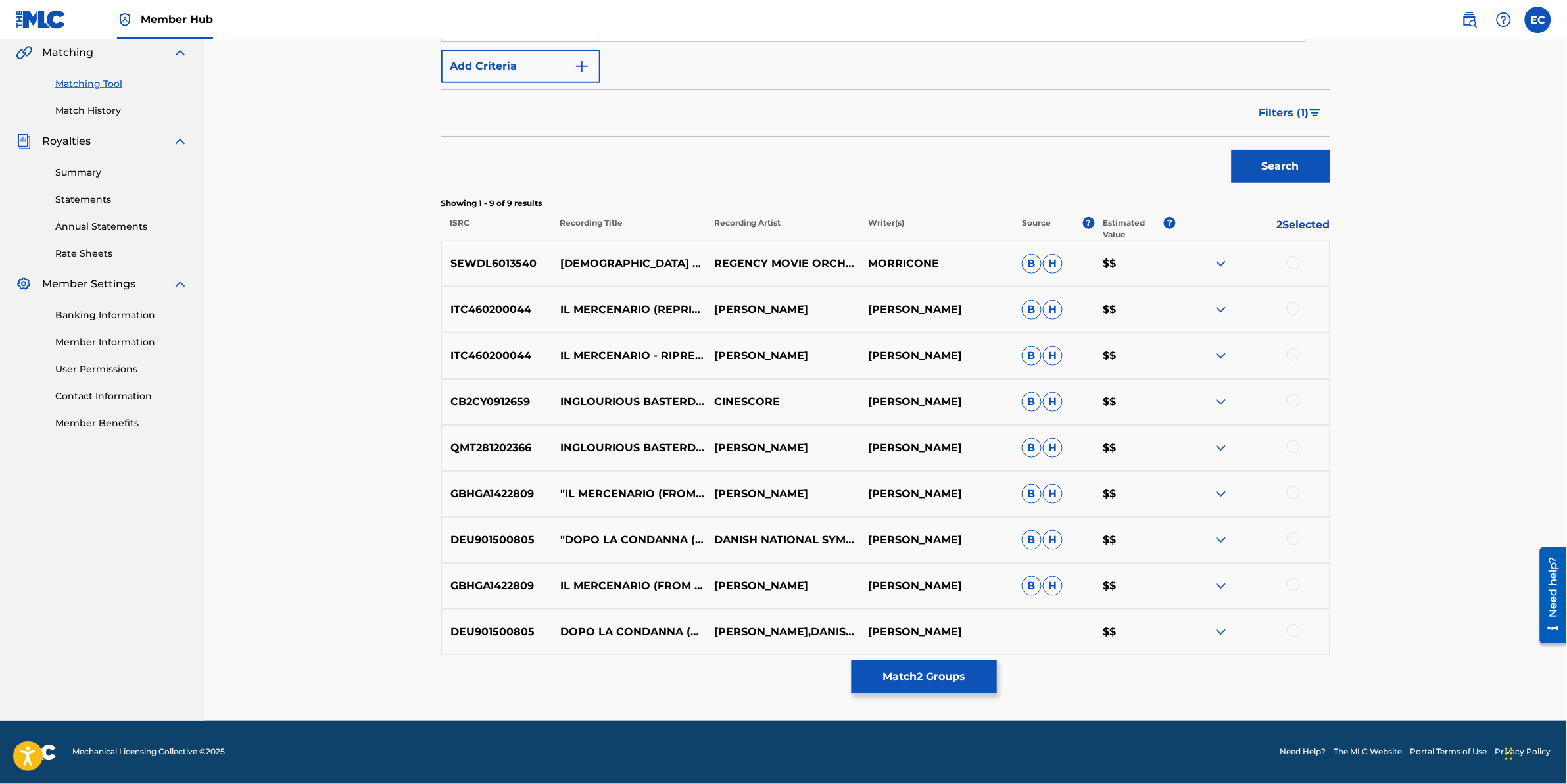
click at [1297, 265] on div at bounding box center [1293, 262] width 13 height 13
click at [1289, 401] on div at bounding box center [1293, 400] width 13 height 13
click at [1295, 444] on div at bounding box center [1293, 446] width 13 height 13
click at [1305, 113] on span "Filters ( 1 )" at bounding box center [1284, 113] width 50 height 16
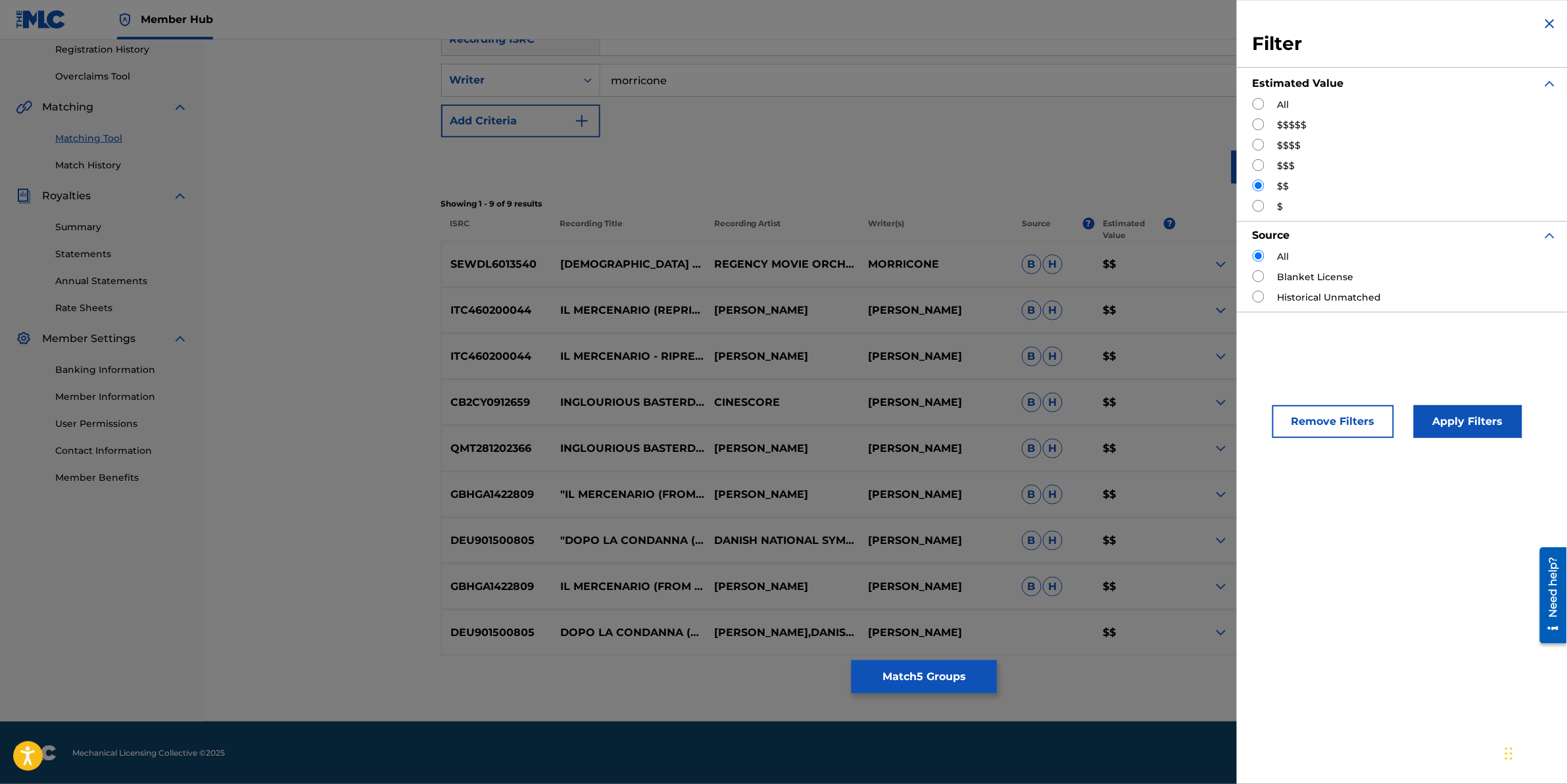
drag, startPoint x: 1258, startPoint y: 205, endPoint x: 1268, endPoint y: 212, distance: 12.2
click at [1258, 204] on input "Search Form" at bounding box center [1259, 206] width 12 height 12
radio input "true"
click at [1461, 416] on button "Apply Filters" at bounding box center [1468, 422] width 109 height 33
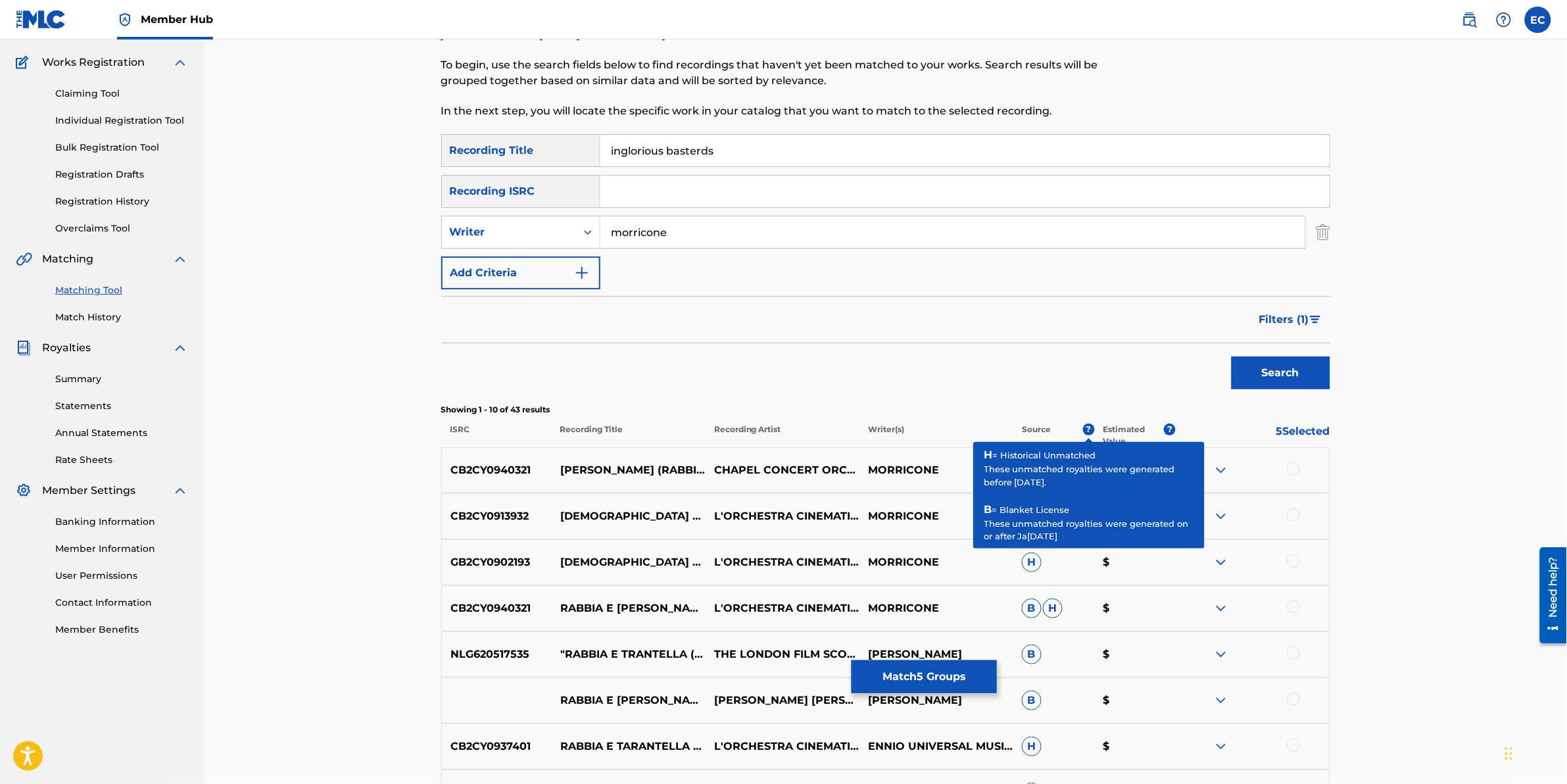
scroll to position [195, 0]
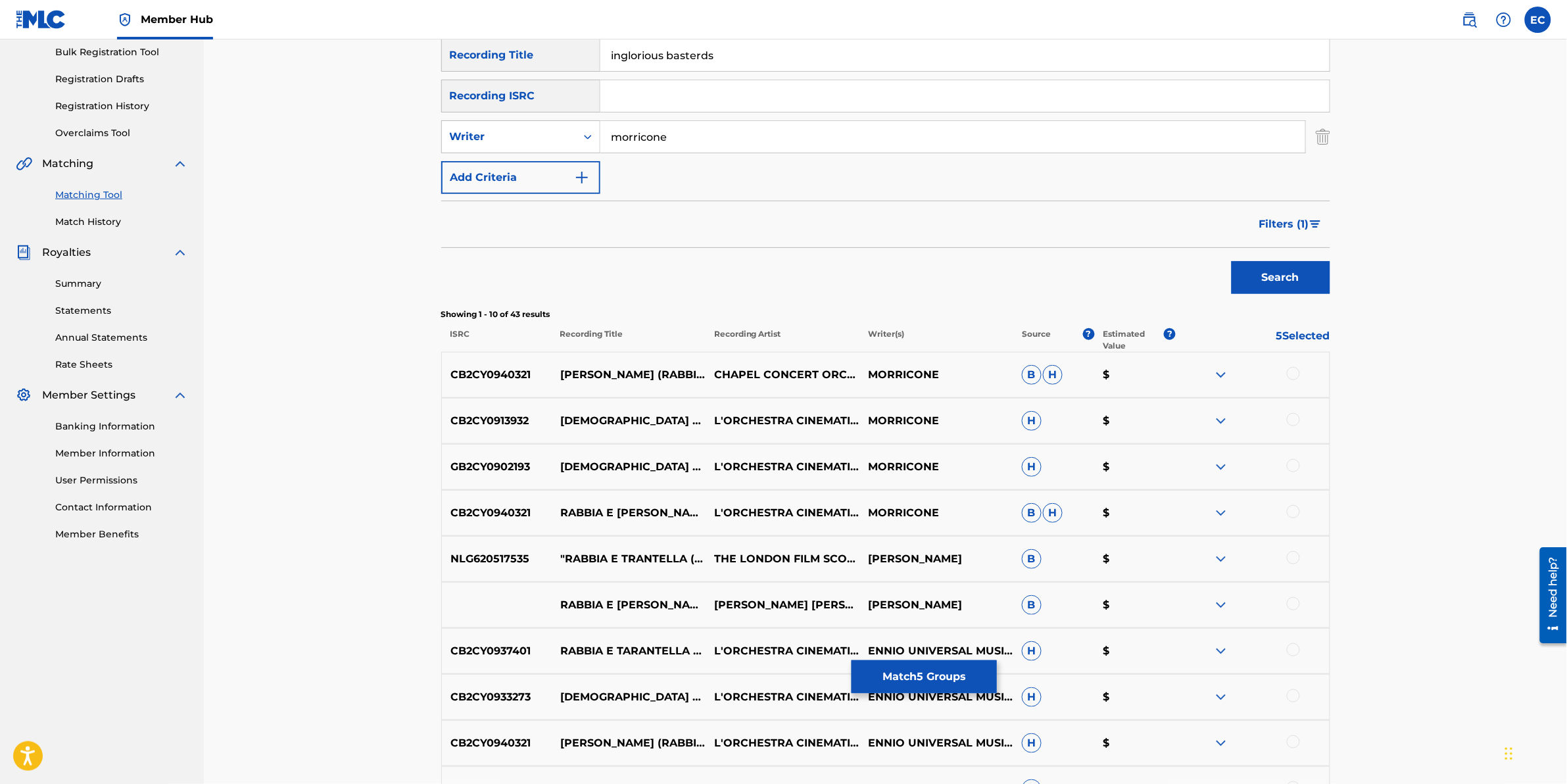
click at [1295, 374] on div at bounding box center [1293, 373] width 13 height 13
click at [1296, 417] on div at bounding box center [1293, 419] width 13 height 13
click at [1293, 462] on div at bounding box center [1293, 465] width 13 height 13
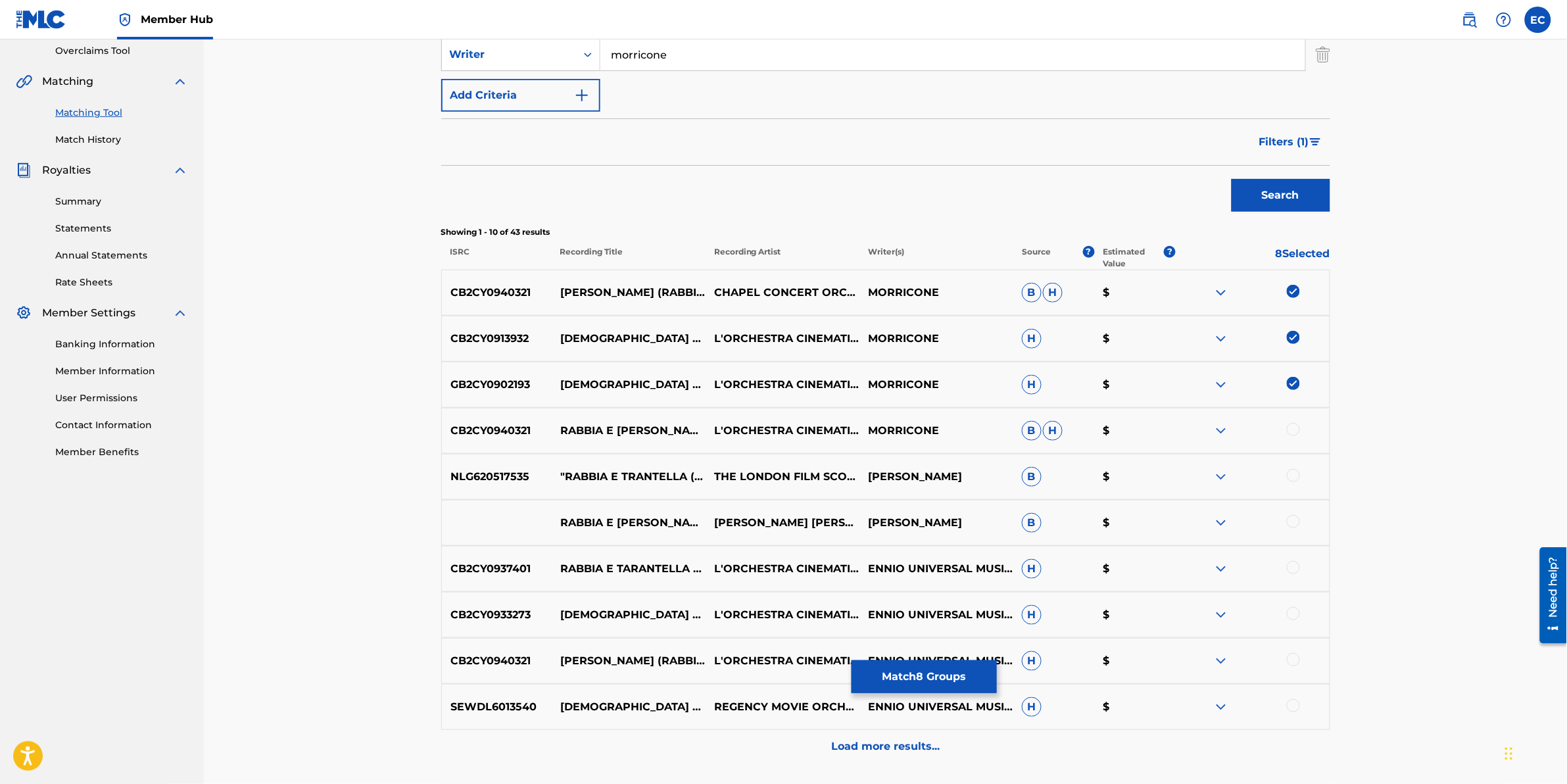
click at [1296, 435] on div at bounding box center [1253, 430] width 154 height 16
click at [1295, 429] on div at bounding box center [1293, 429] width 13 height 13
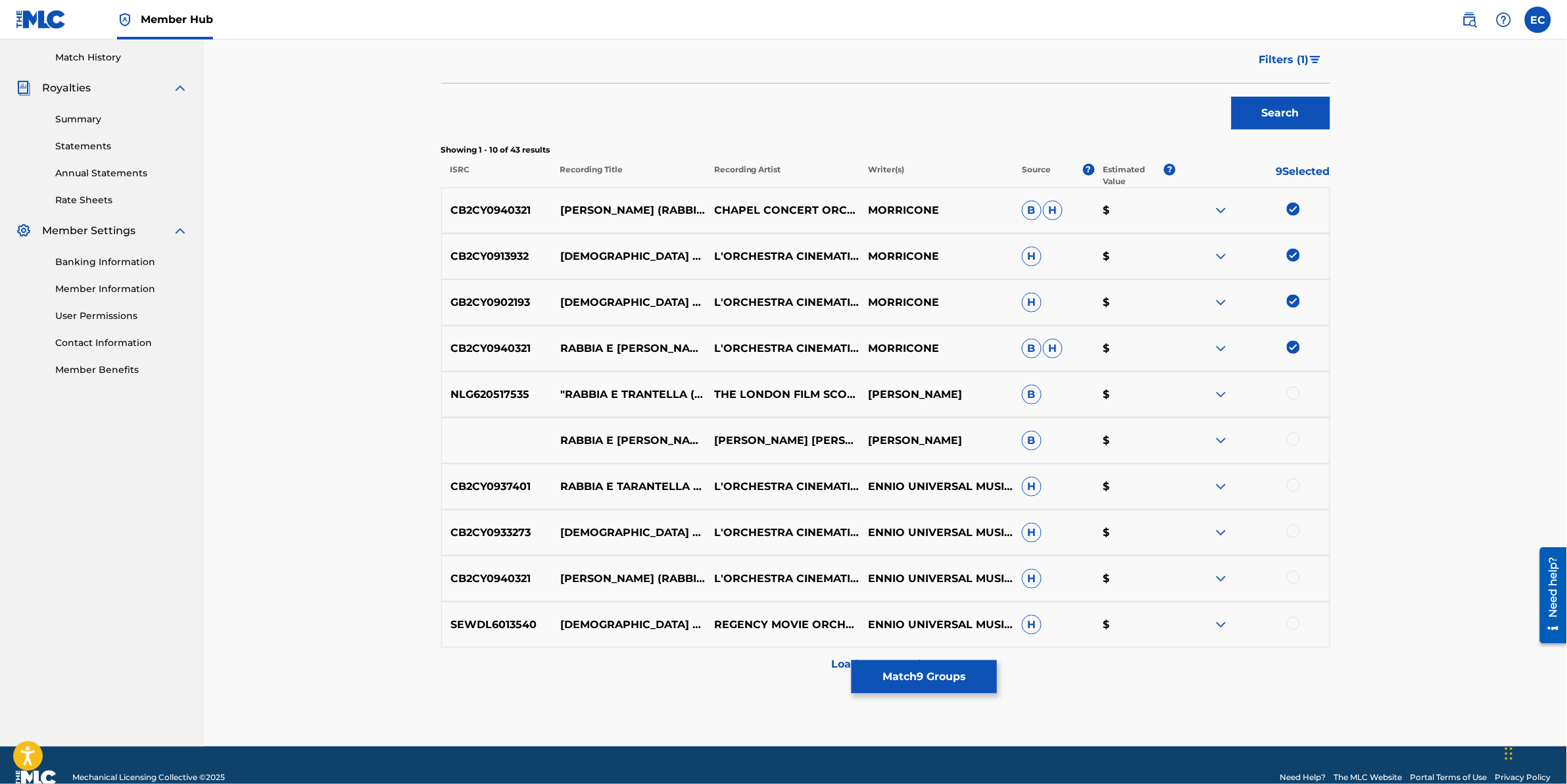
click at [1295, 393] on div at bounding box center [1293, 393] width 13 height 13
click at [1295, 438] on div at bounding box center [1293, 438] width 13 height 13
click at [1291, 485] on div at bounding box center [1293, 485] width 13 height 13
click at [1293, 529] on div at bounding box center [1293, 531] width 13 height 13
click at [1292, 574] on div at bounding box center [1293, 577] width 13 height 13
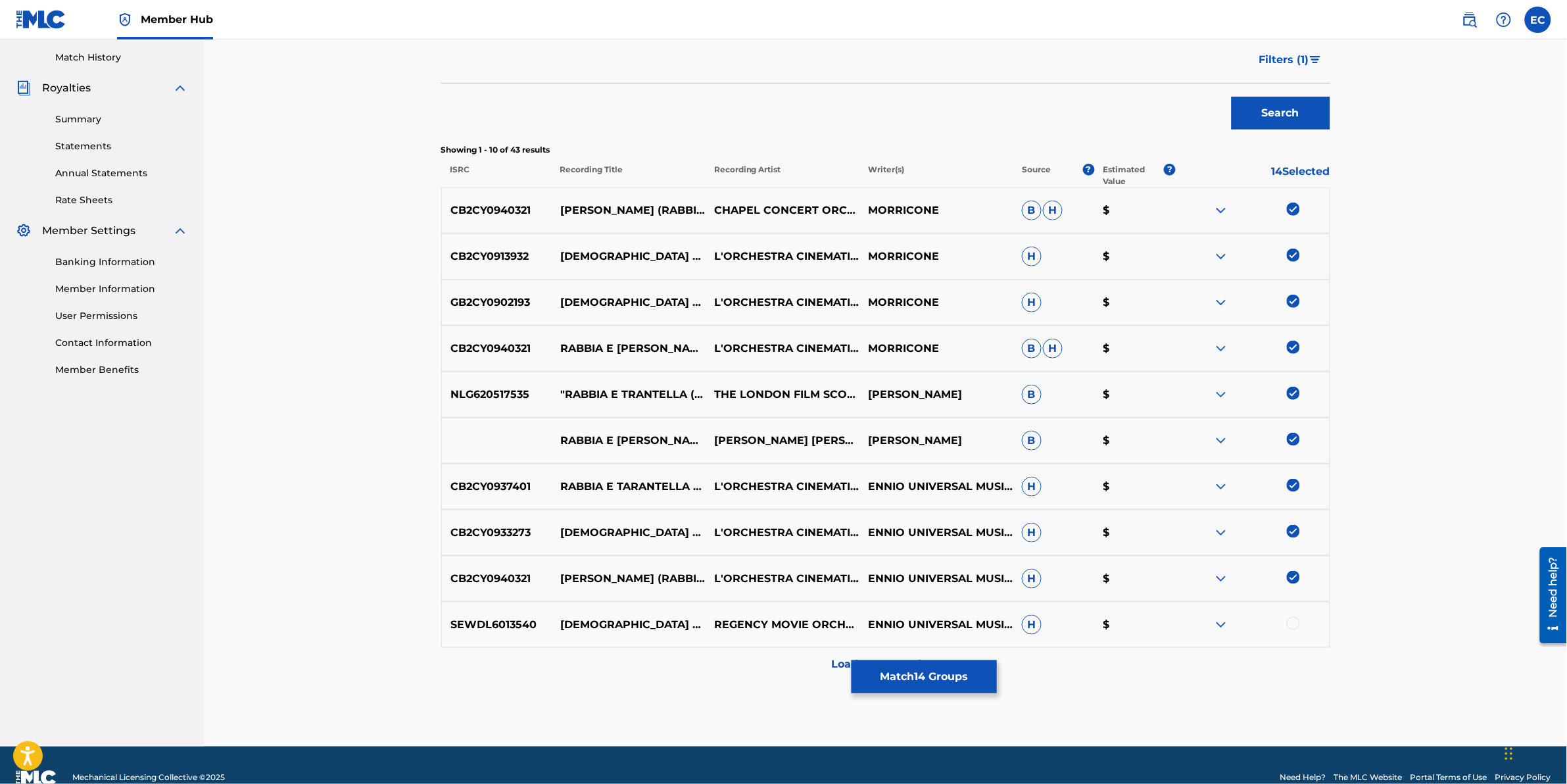
click at [1290, 623] on div at bounding box center [1293, 623] width 13 height 13
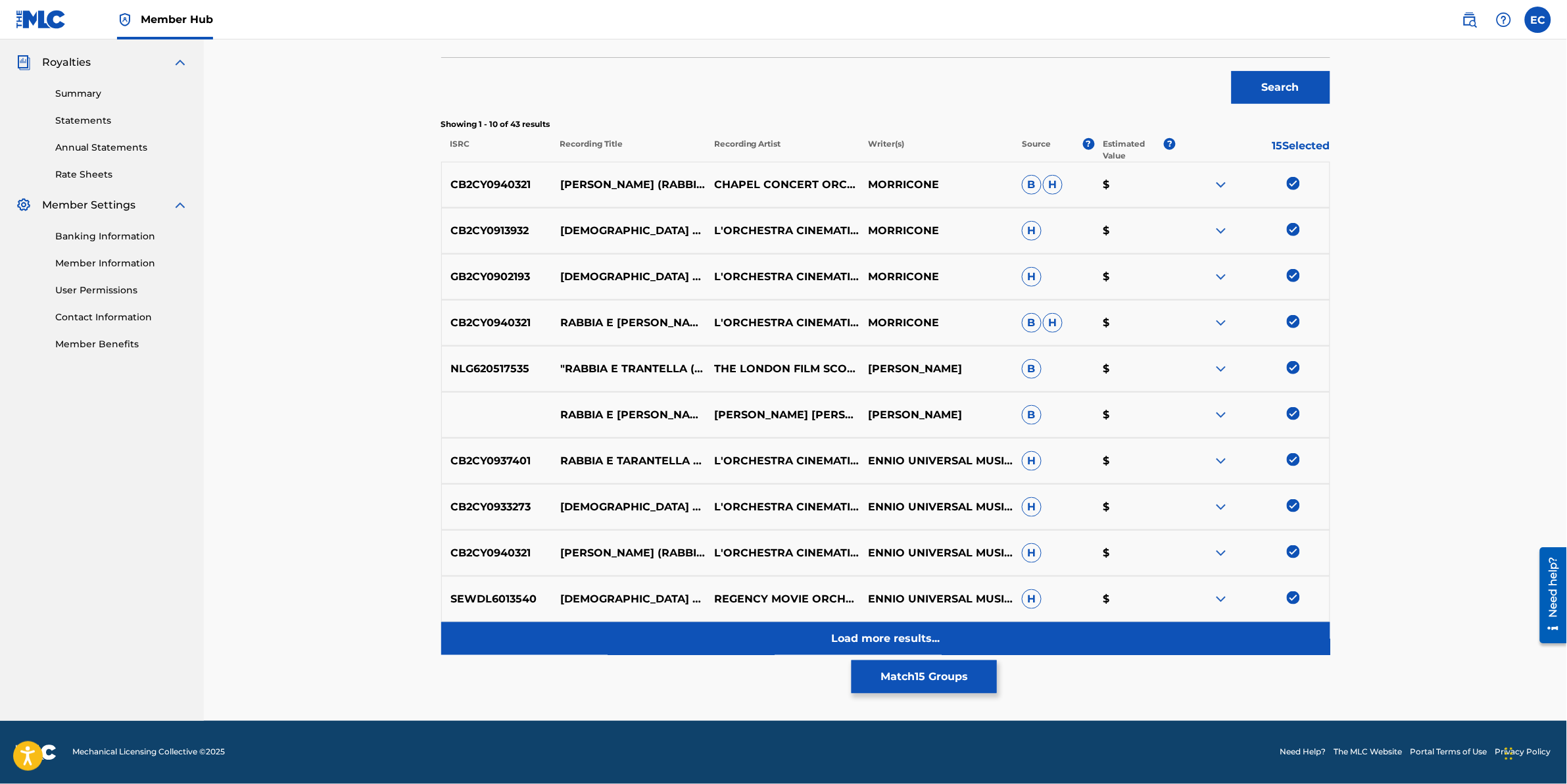
click at [664, 634] on div "Load more results..." at bounding box center [886, 639] width 889 height 33
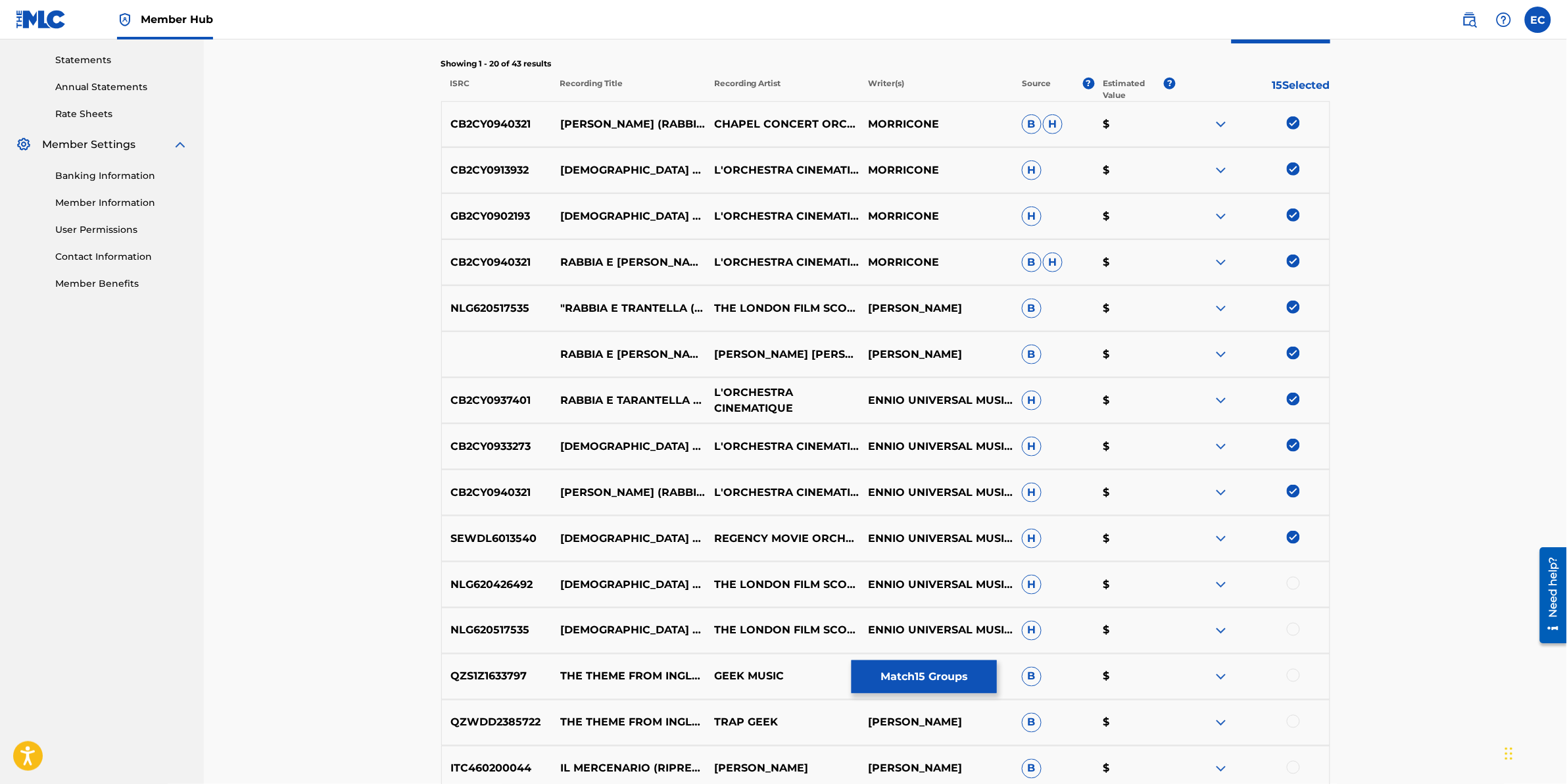
scroll to position [550, 0]
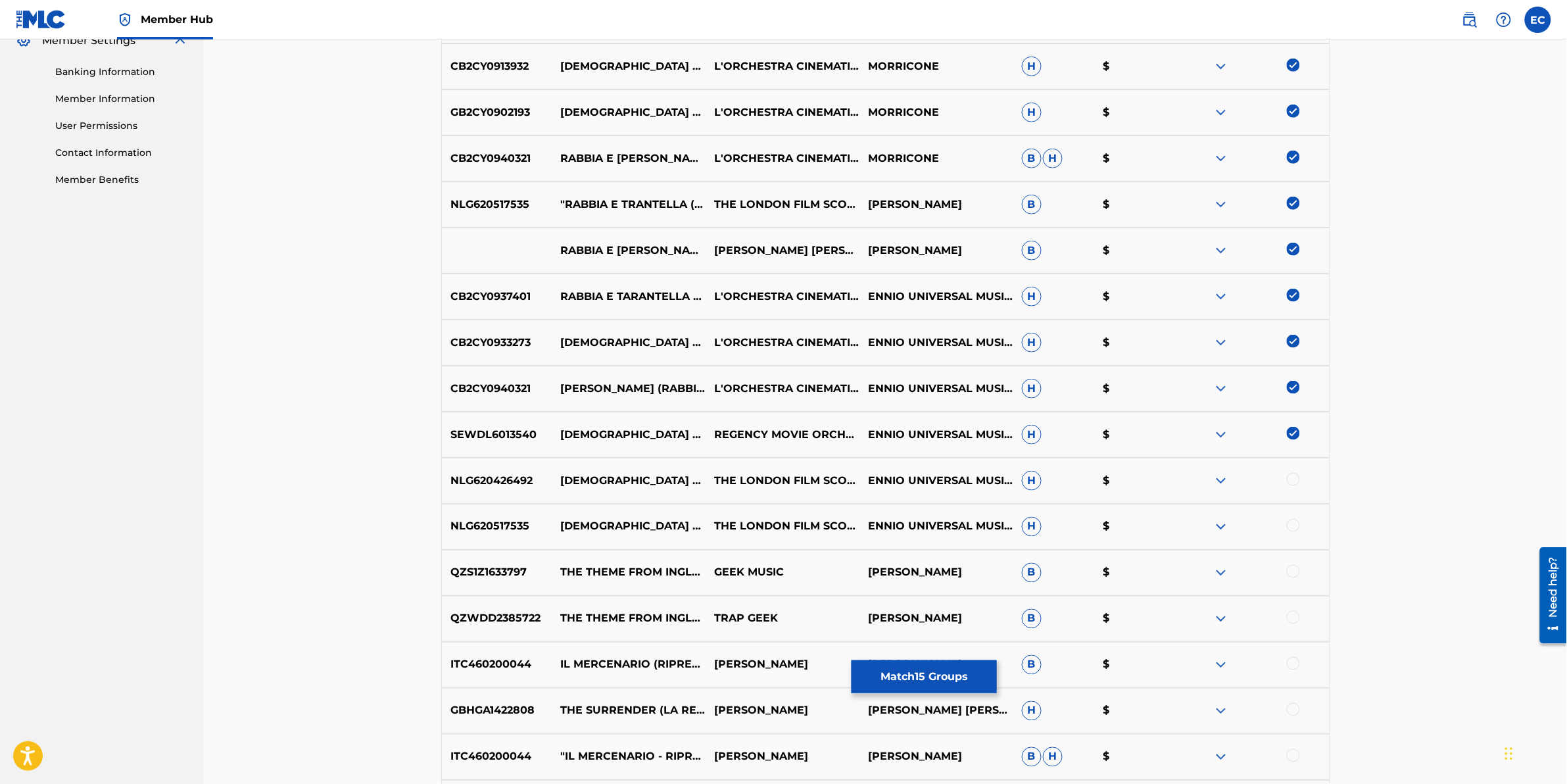
click at [1296, 477] on div at bounding box center [1293, 479] width 13 height 13
click at [1297, 528] on div at bounding box center [1293, 525] width 13 height 13
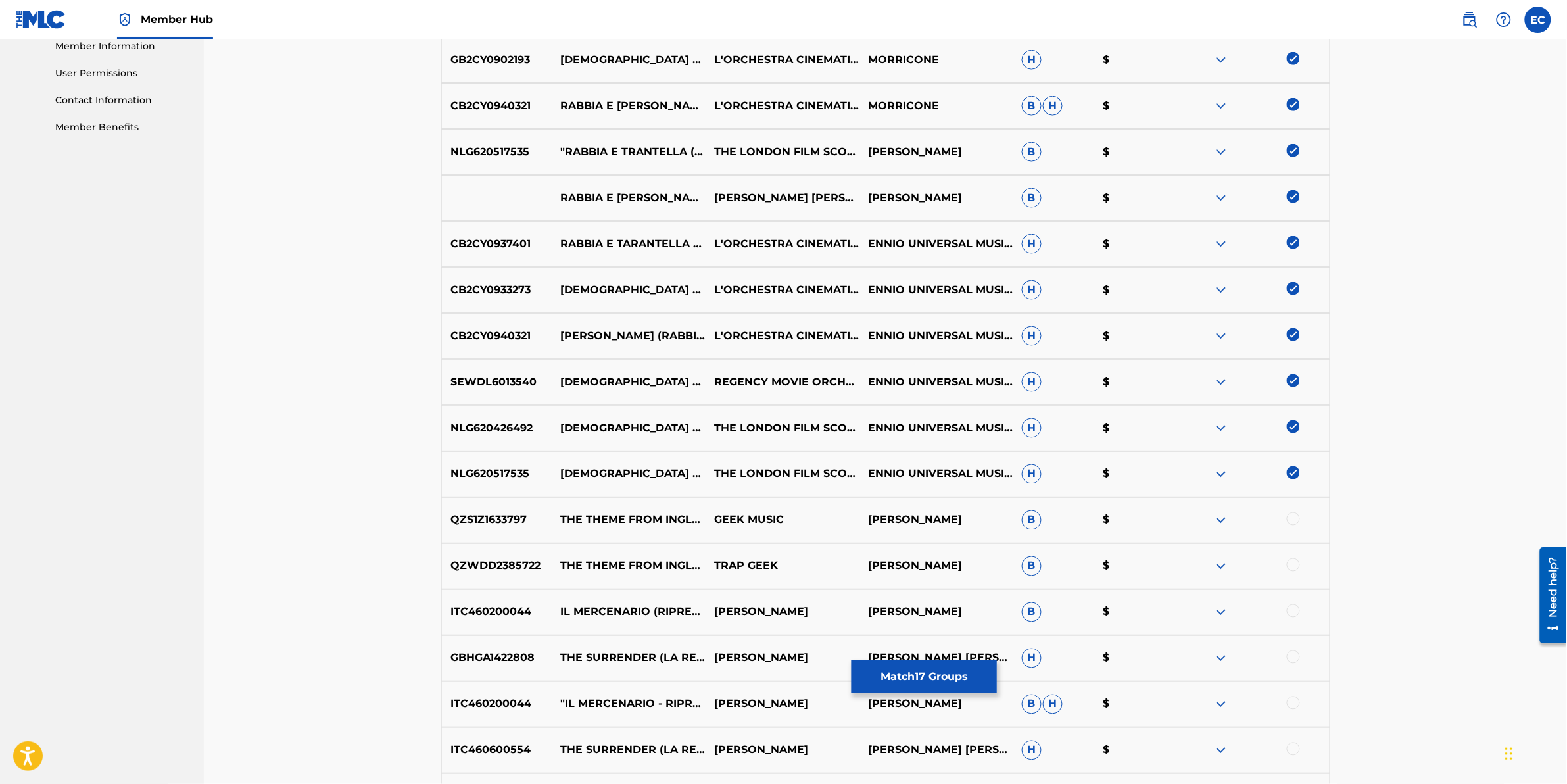
scroll to position [632, 0]
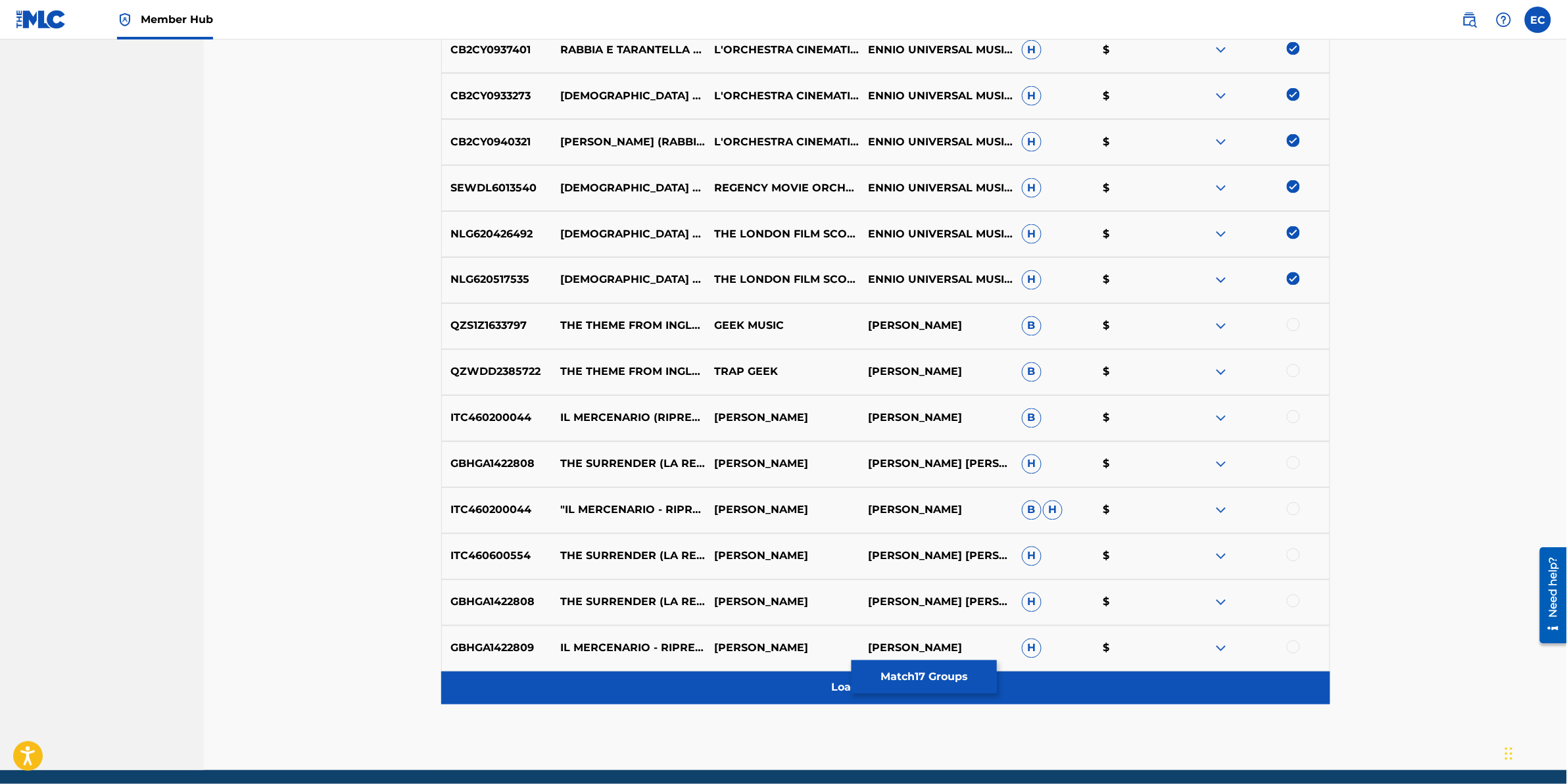
click at [673, 689] on div "Load more results..." at bounding box center [886, 688] width 889 height 33
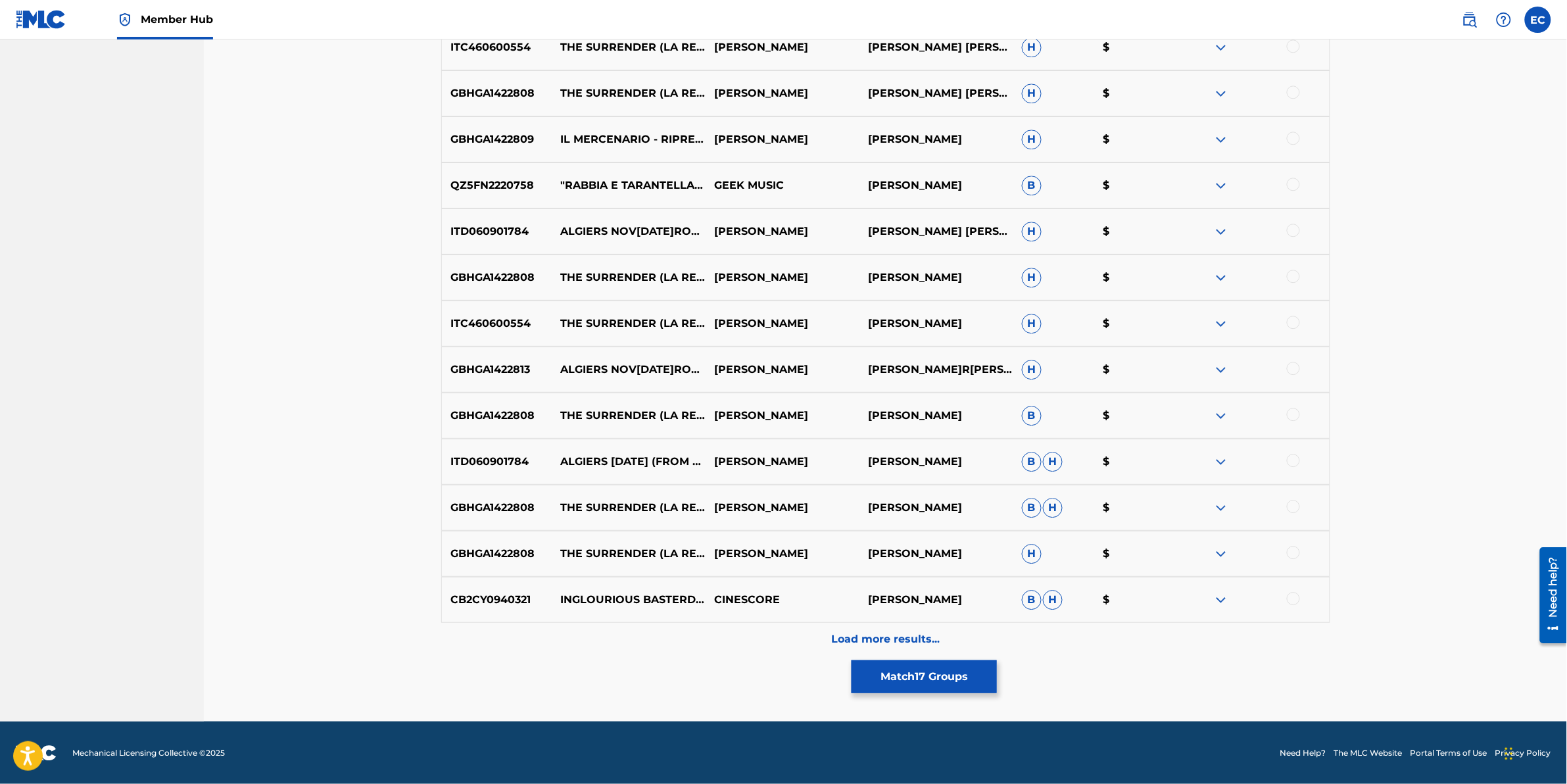
scroll to position [1306, 0]
click at [1297, 599] on div at bounding box center [1293, 597] width 13 height 13
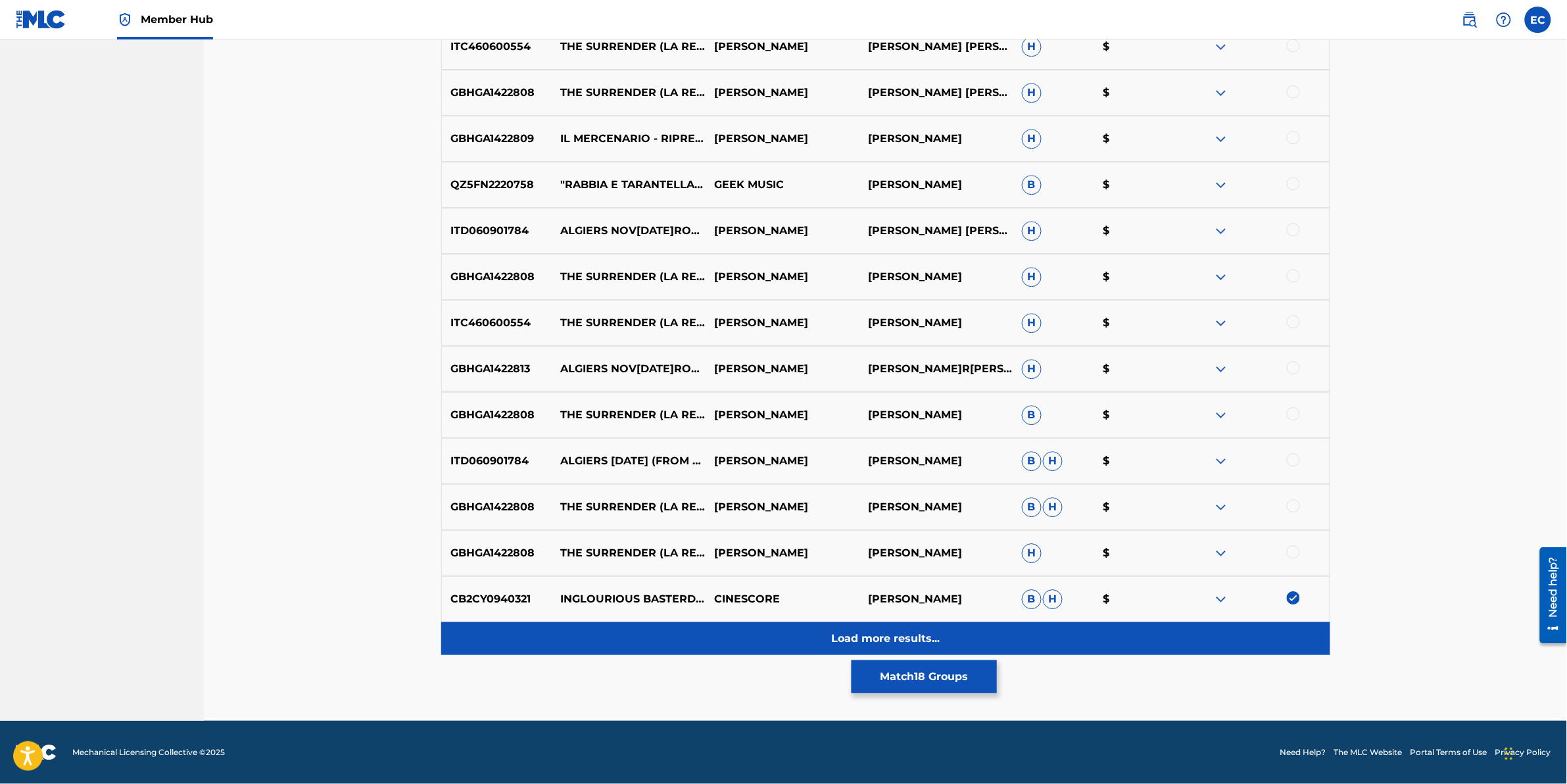
click at [751, 648] on div "Load more results..." at bounding box center [886, 639] width 889 height 33
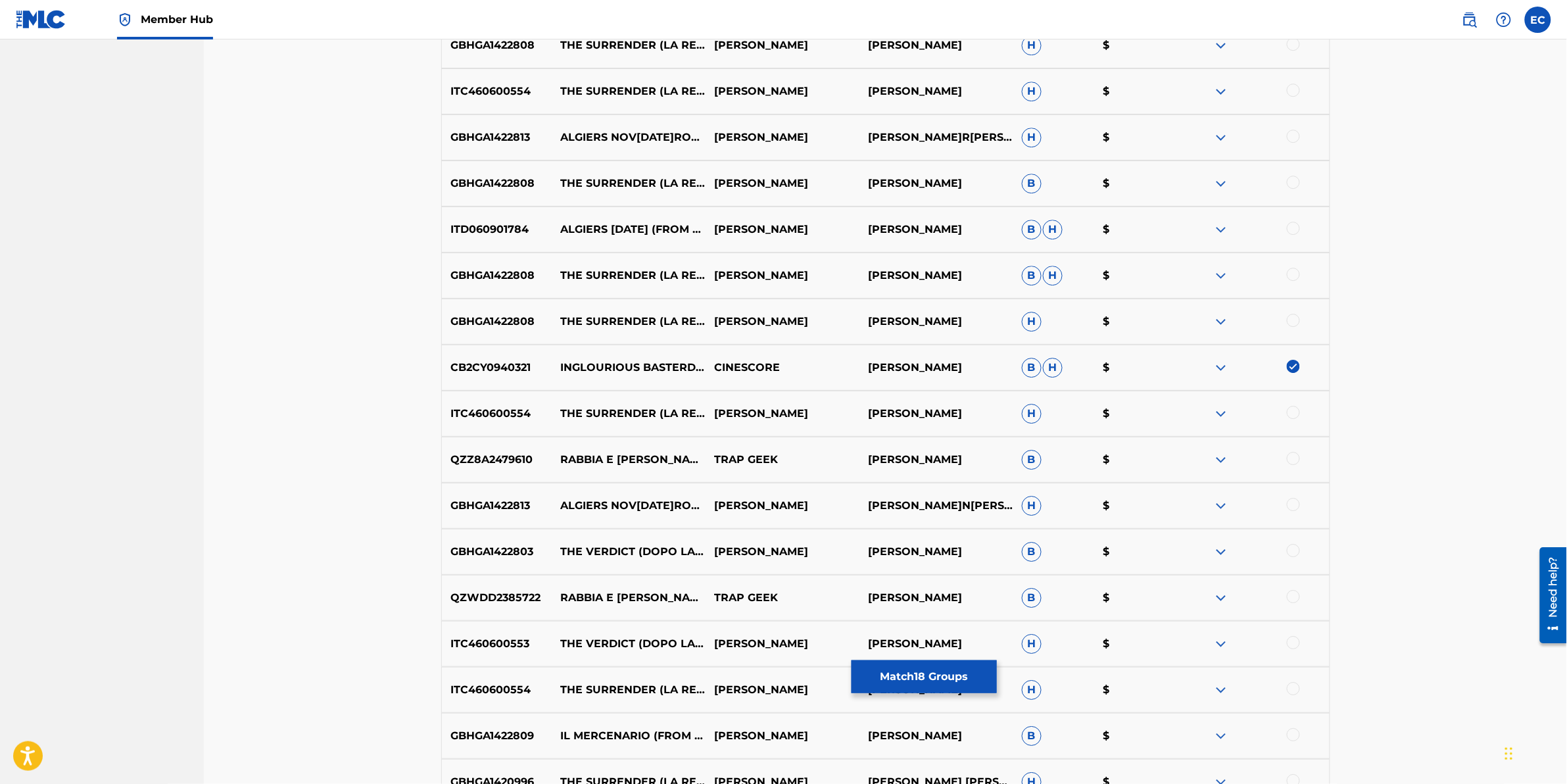
scroll to position [1552, 0]
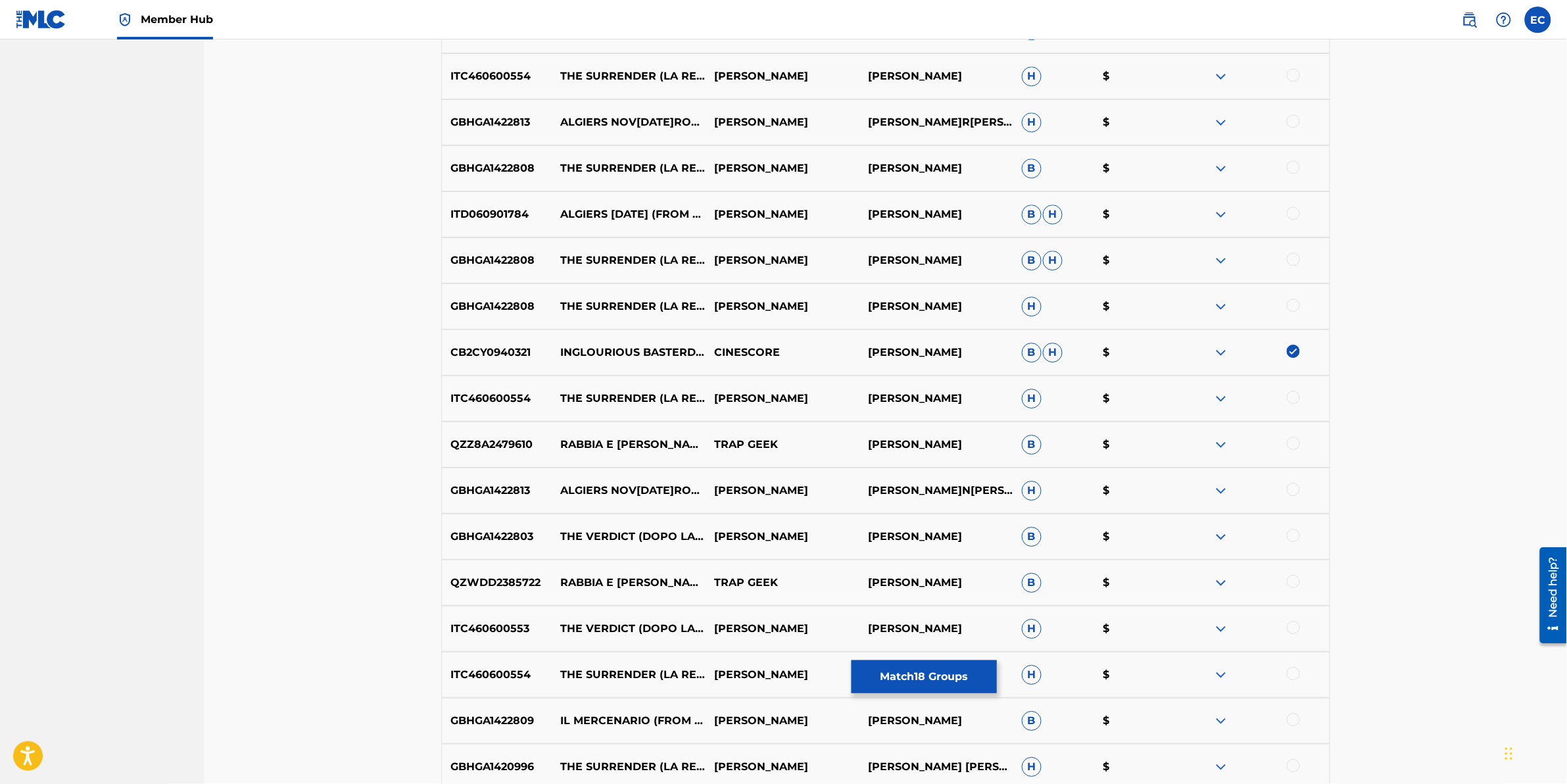
click at [1289, 580] on div at bounding box center [1293, 581] width 13 height 13
click at [1297, 443] on div at bounding box center [1293, 443] width 13 height 13
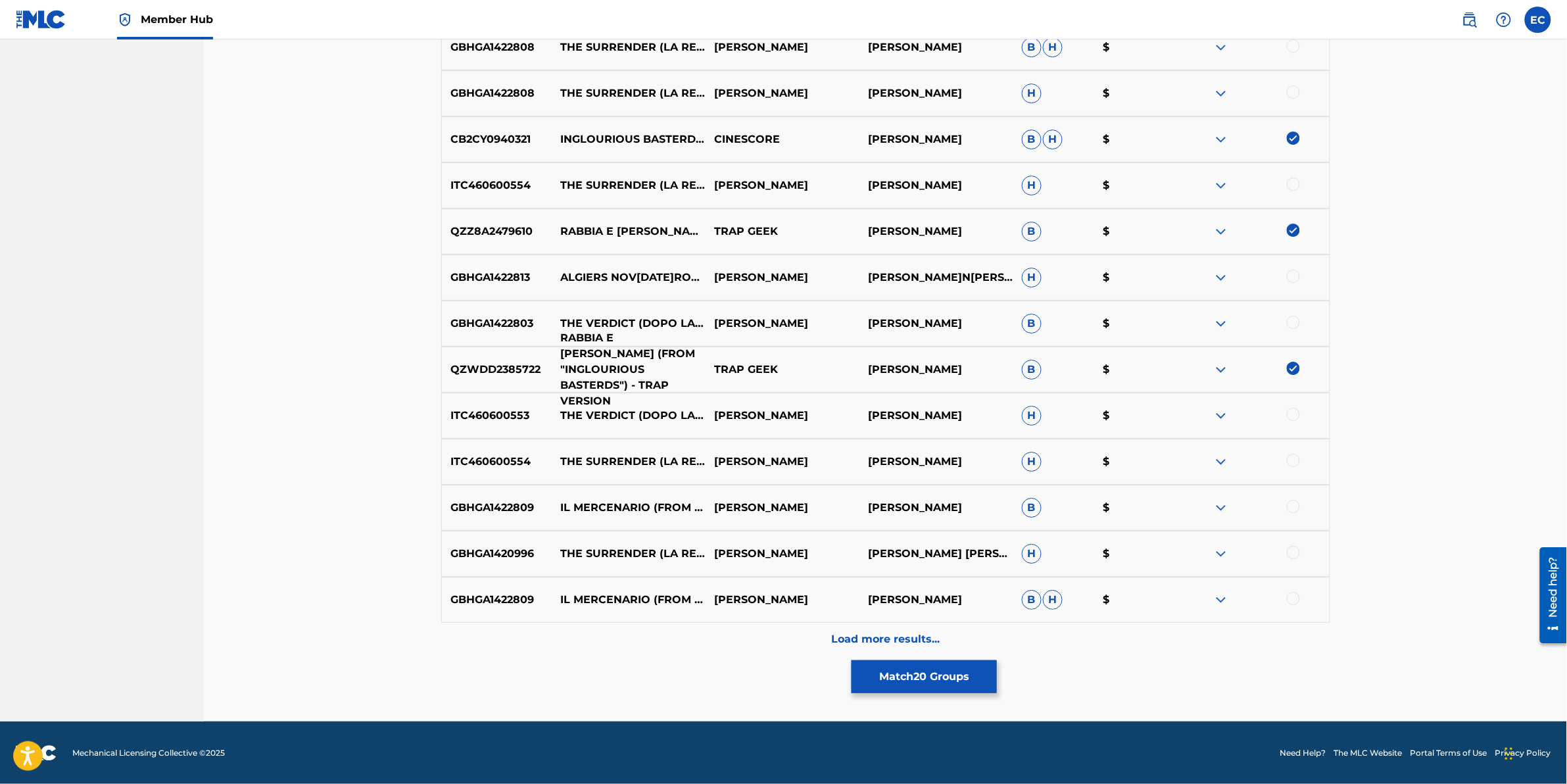
scroll to position [1766, 0]
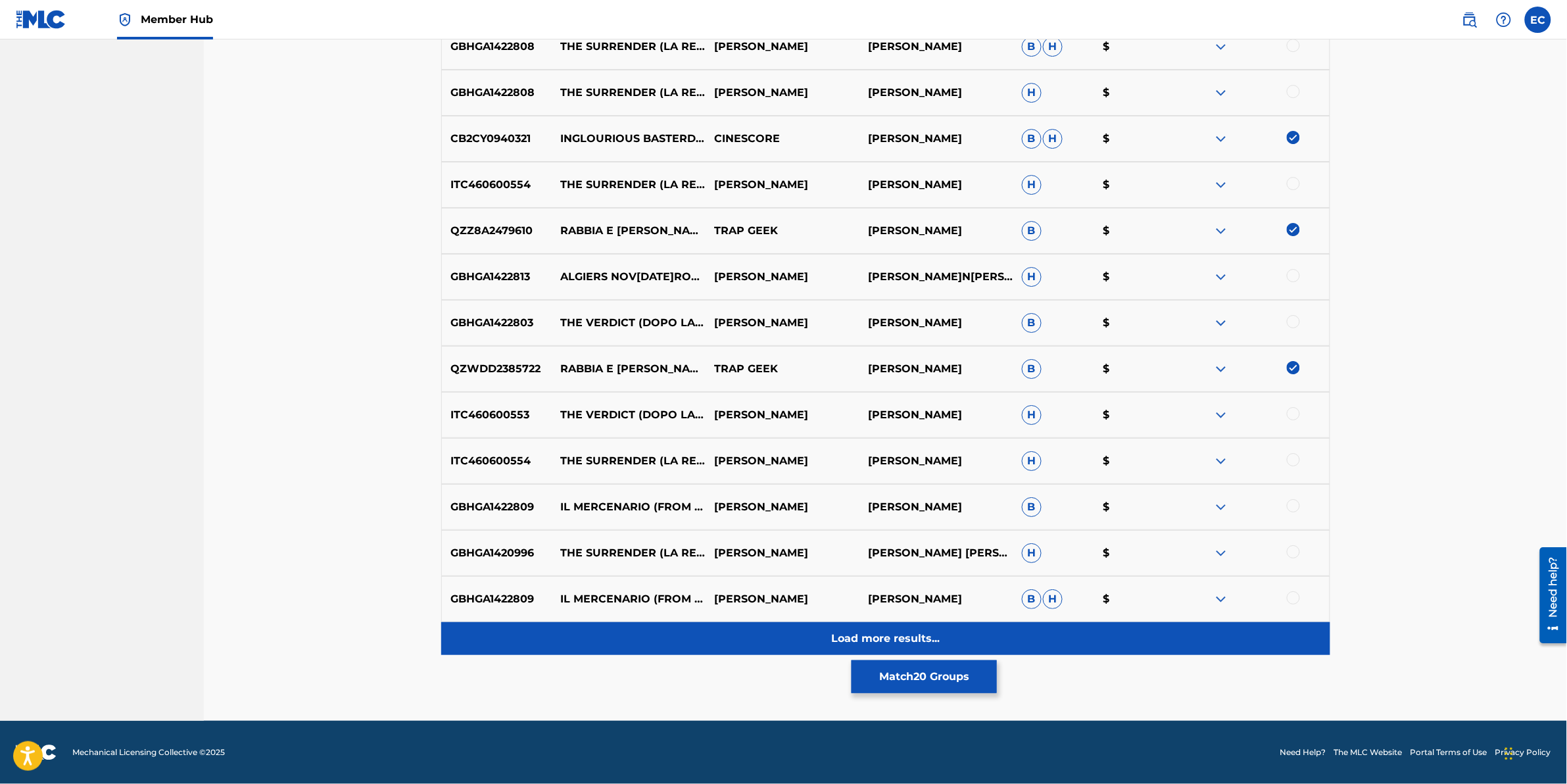
click at [708, 646] on div "Load more results..." at bounding box center [886, 639] width 889 height 33
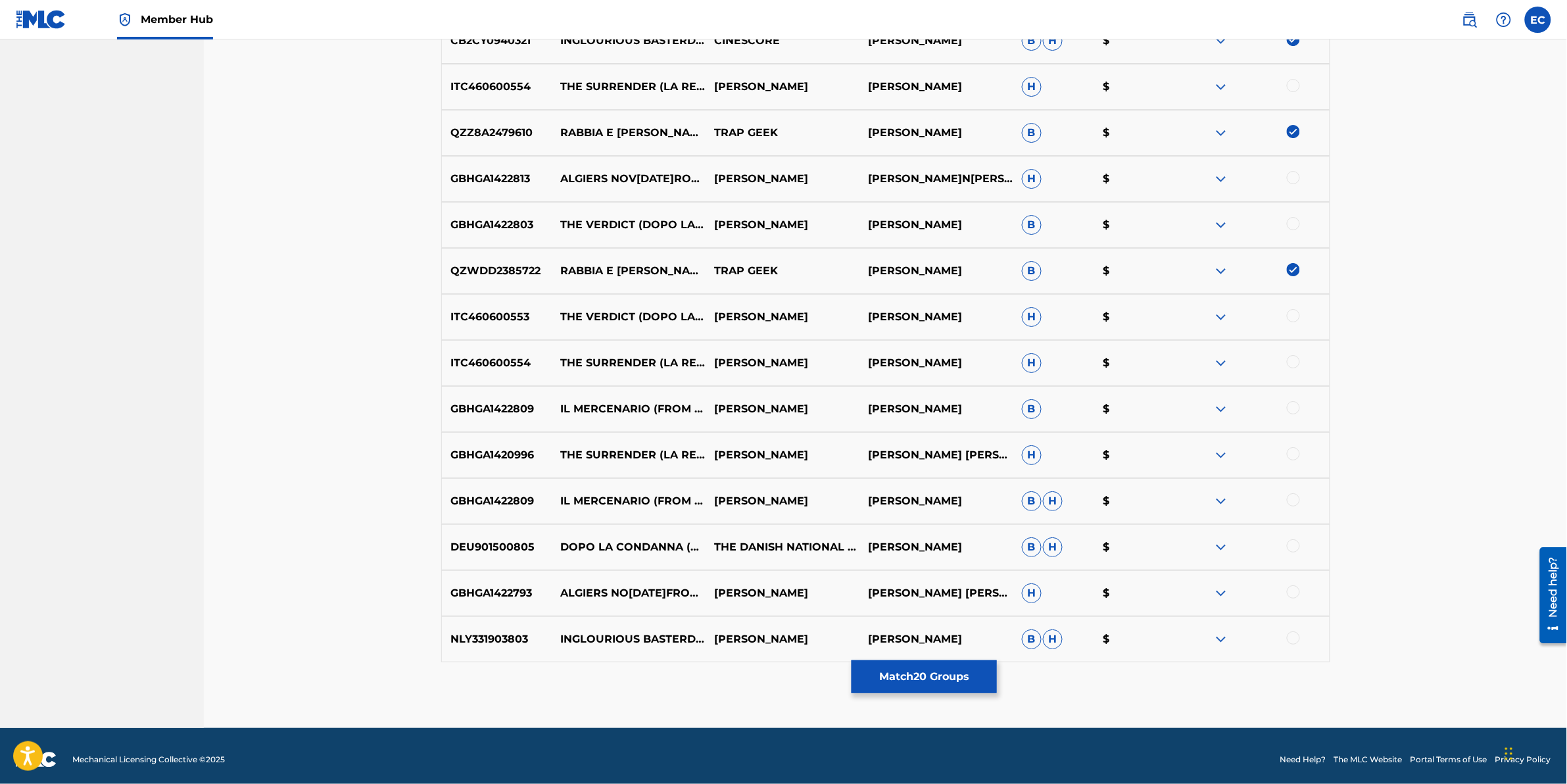
scroll to position [1871, 0]
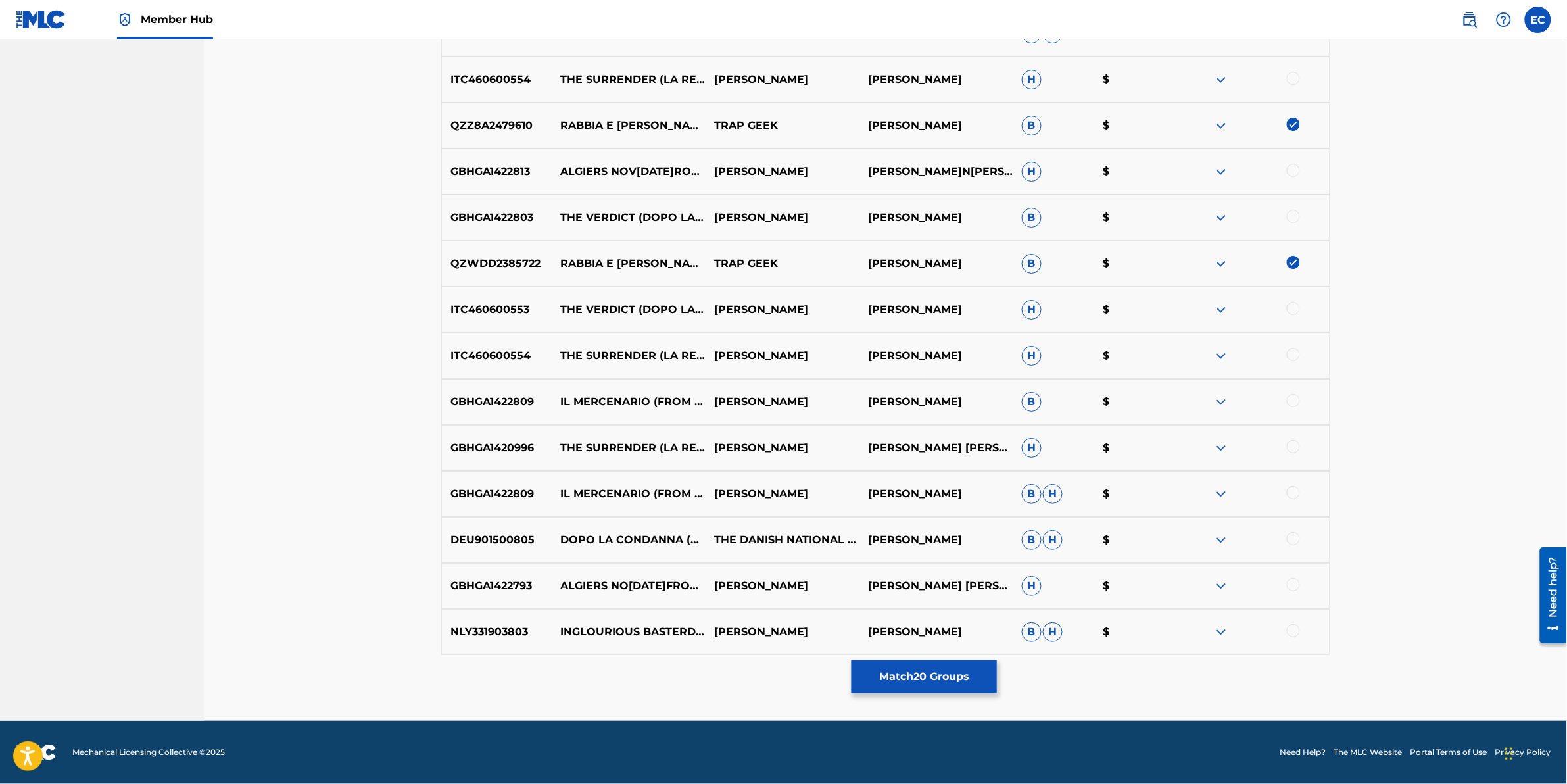
click at [1296, 628] on div at bounding box center [1293, 630] width 13 height 13
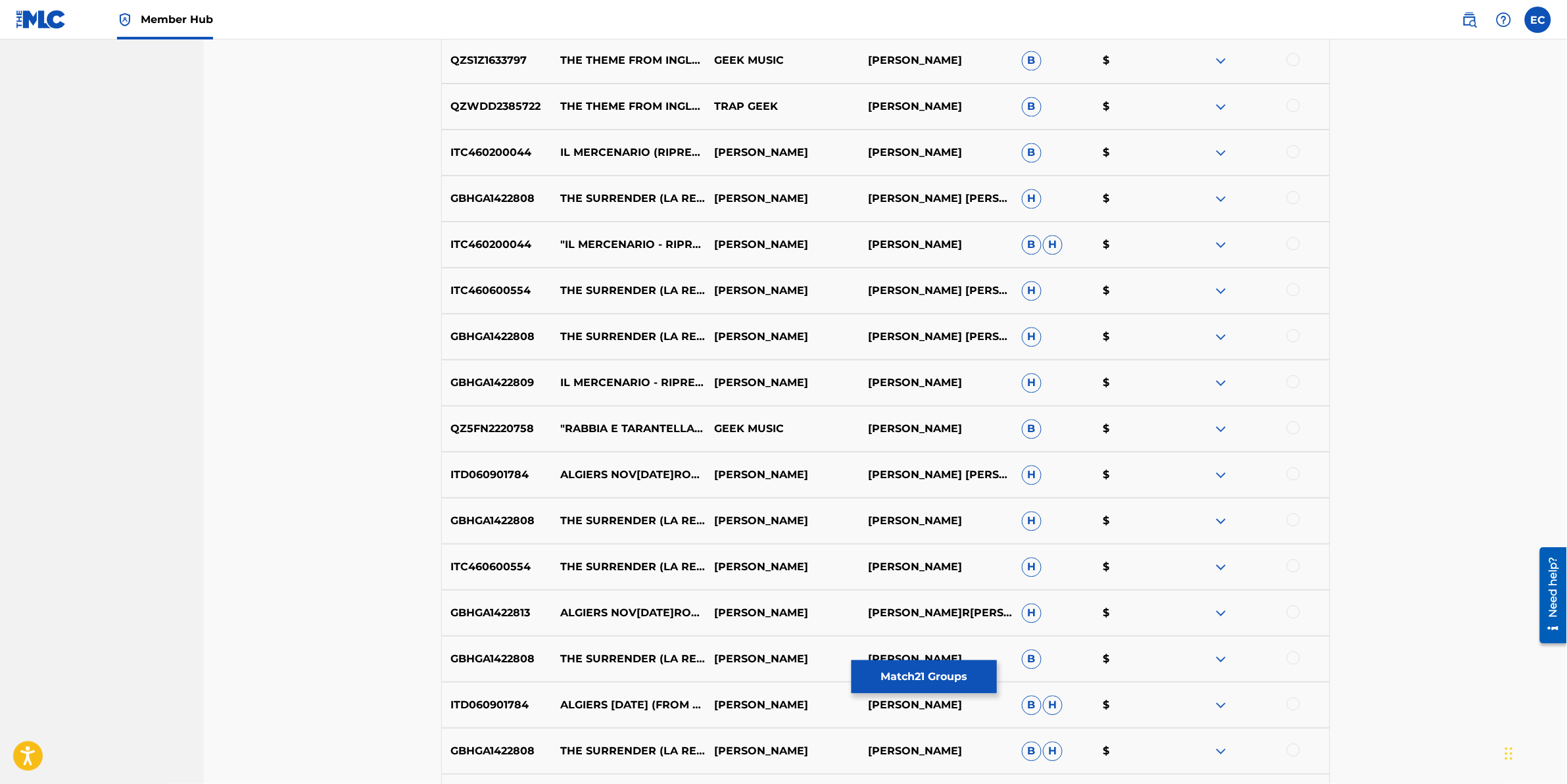
scroll to position [904, 0]
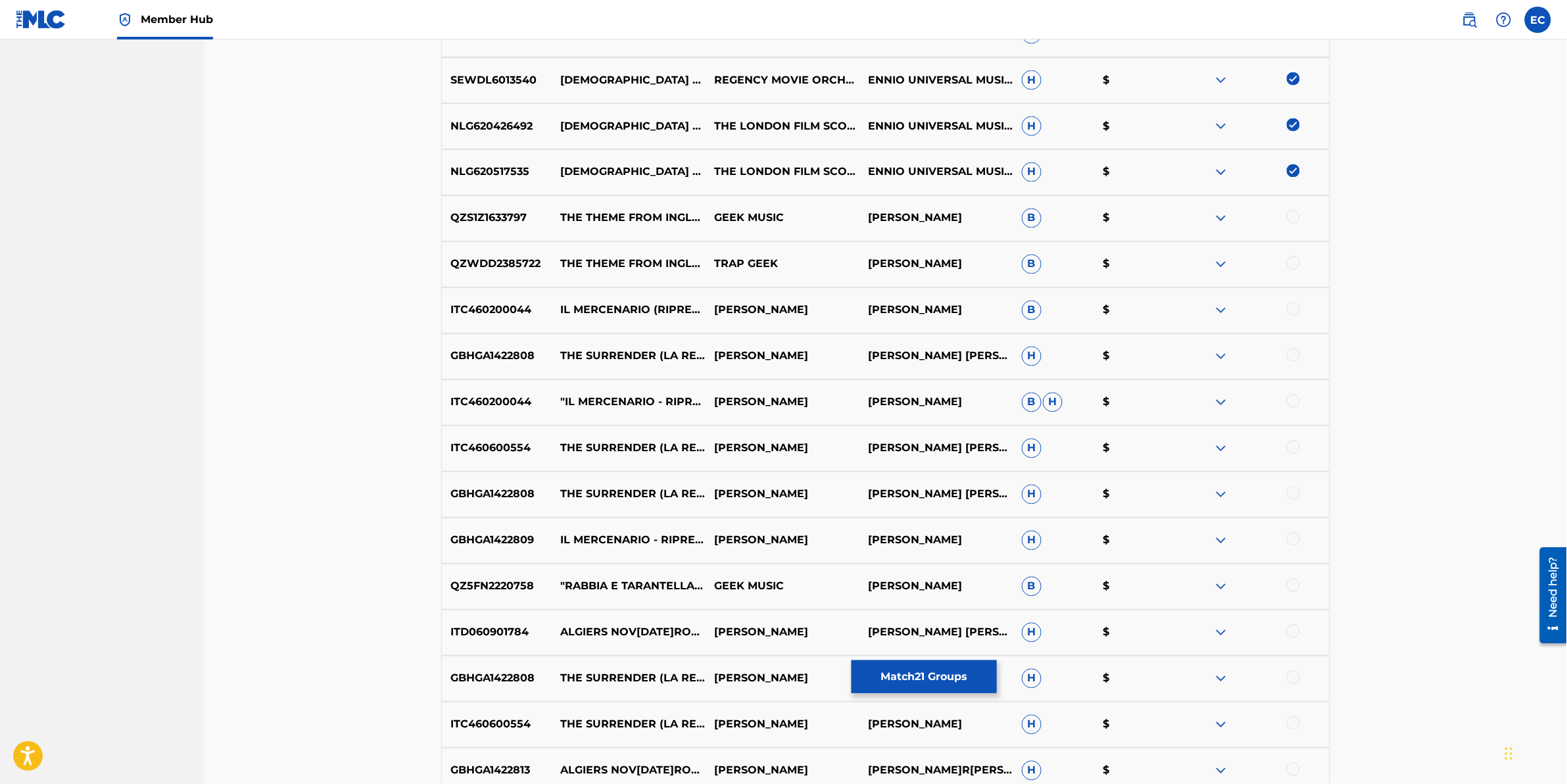
click at [1221, 265] on img at bounding box center [1221, 264] width 16 height 16
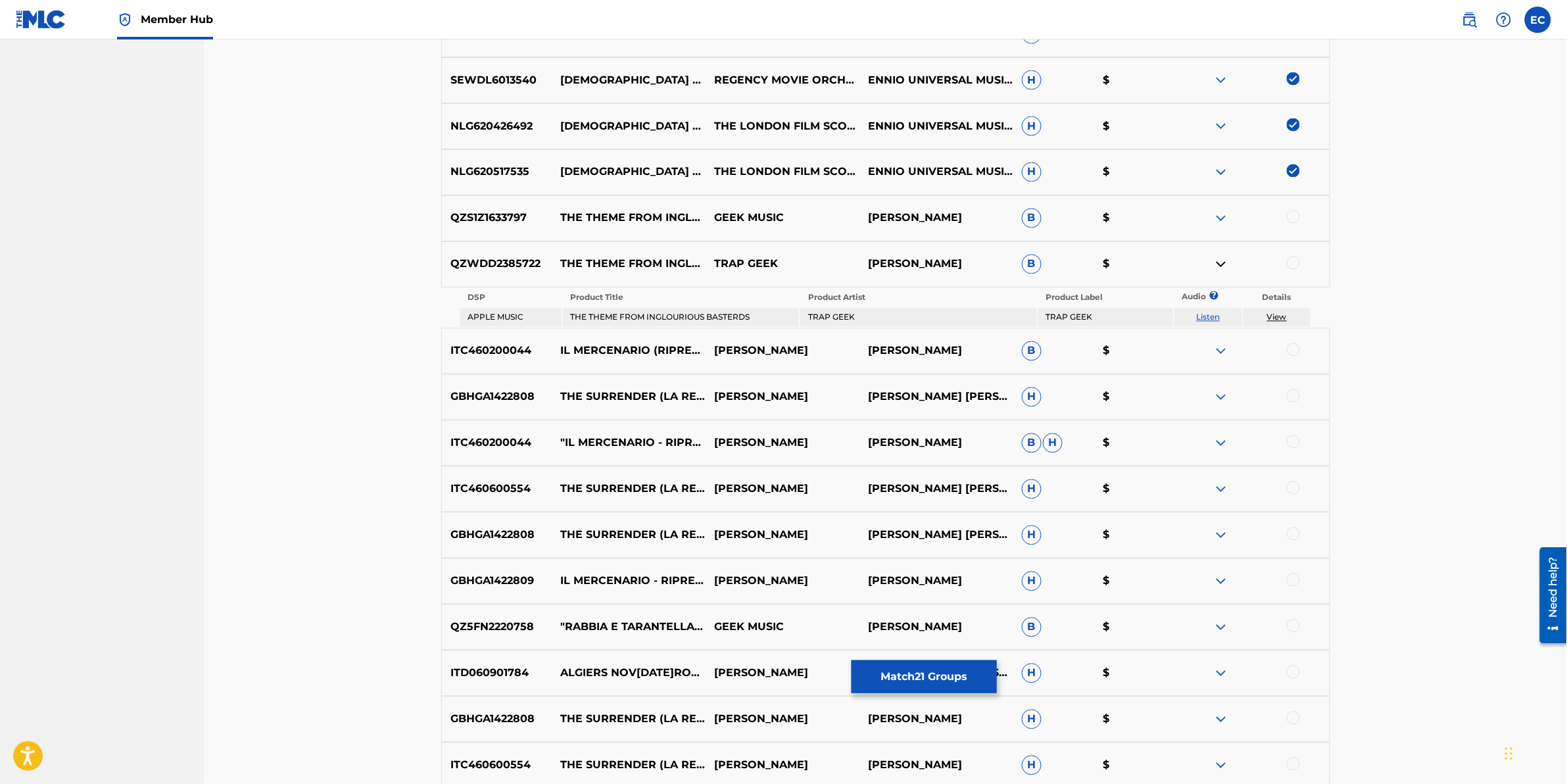
click at [1201, 320] on td "Listen" at bounding box center [1208, 317] width 67 height 18
click at [1205, 314] on link "Listen" at bounding box center [1208, 317] width 24 height 10
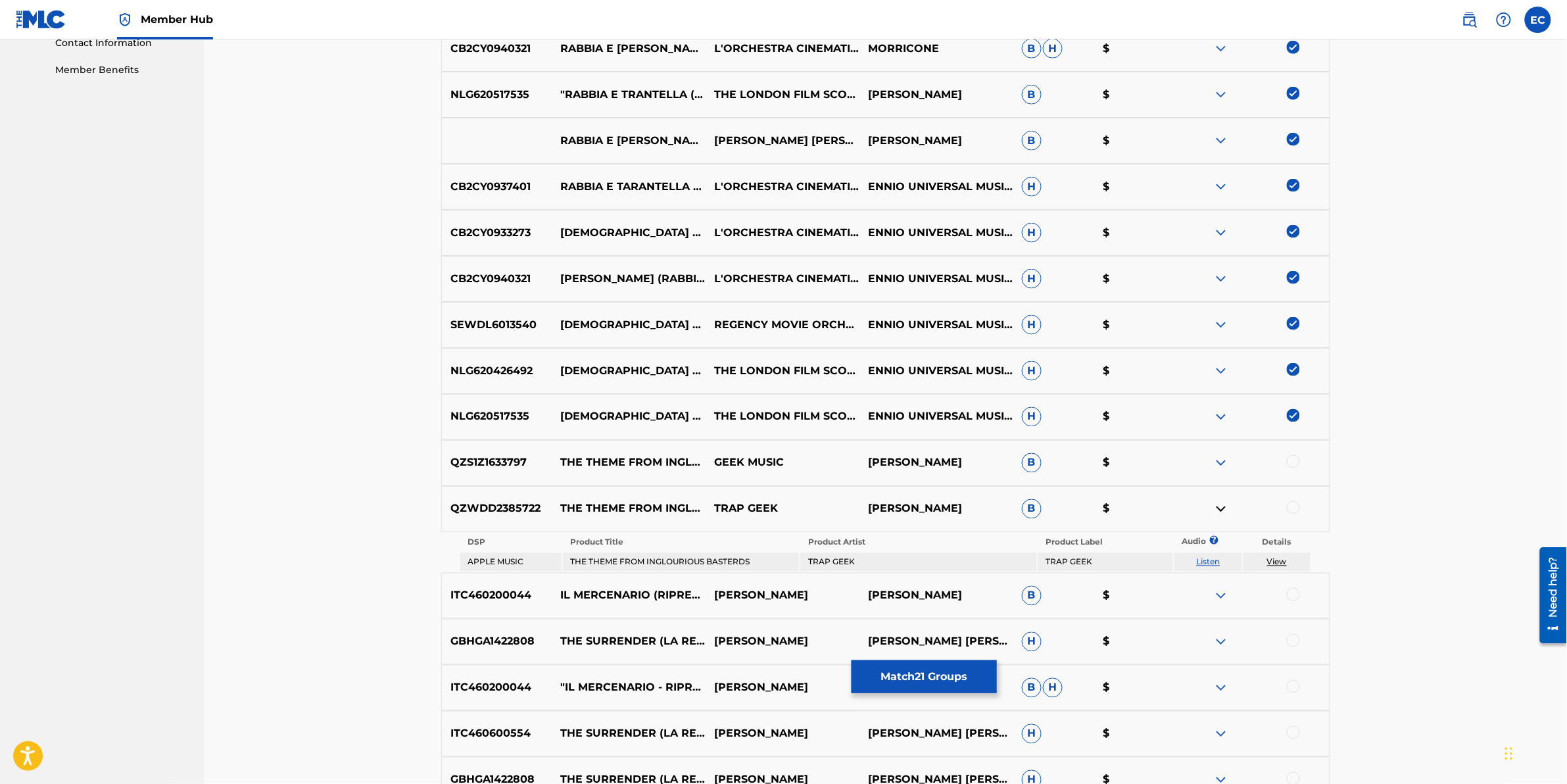
scroll to position [739, 0]
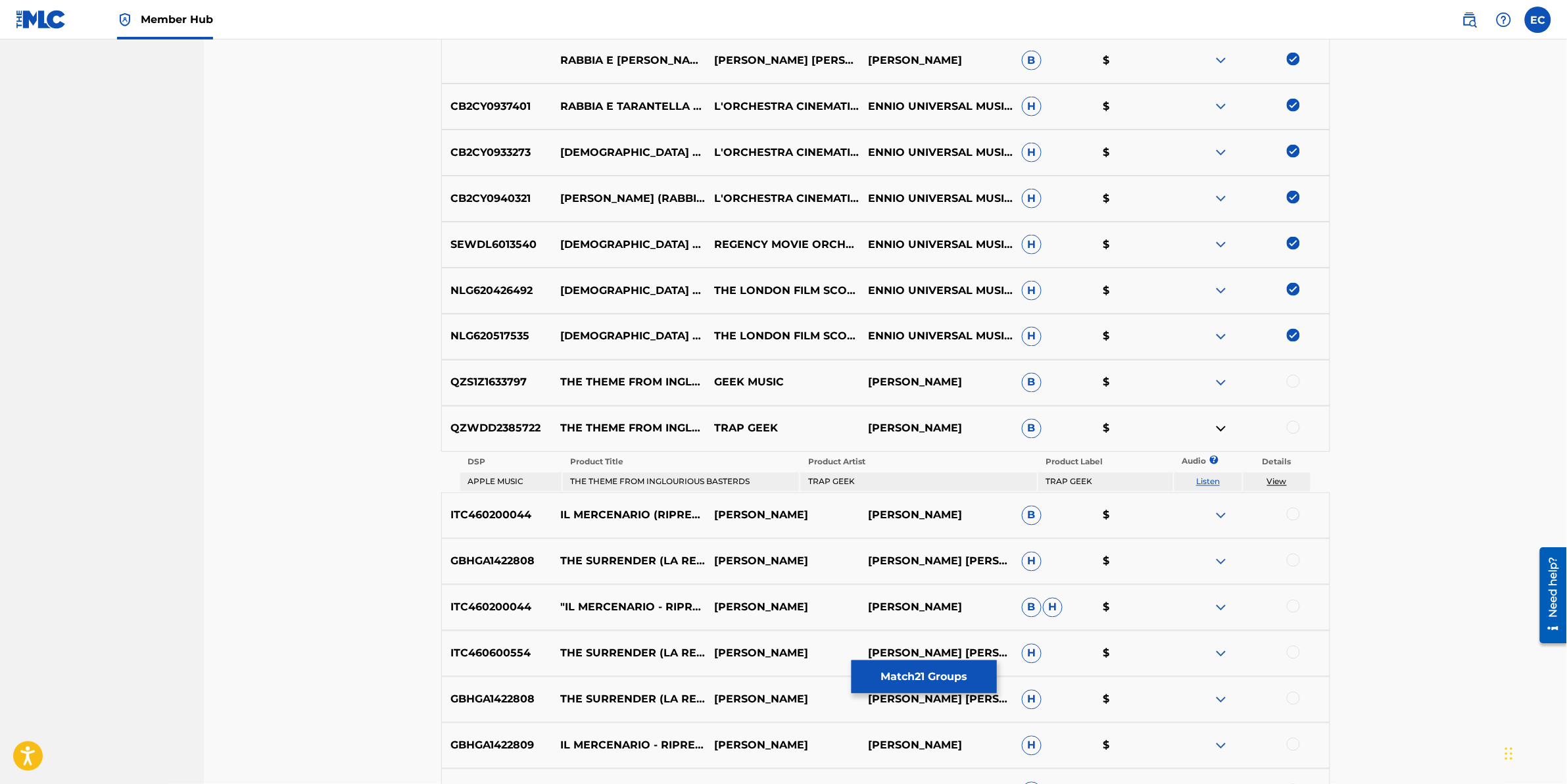
drag, startPoint x: 1289, startPoint y: 378, endPoint x: 1294, endPoint y: 389, distance: 12.1
click at [1290, 378] on div at bounding box center [1293, 381] width 13 height 13
click at [1296, 426] on div at bounding box center [1293, 427] width 13 height 13
click at [915, 679] on button "Match 23 Groups" at bounding box center [924, 676] width 145 height 33
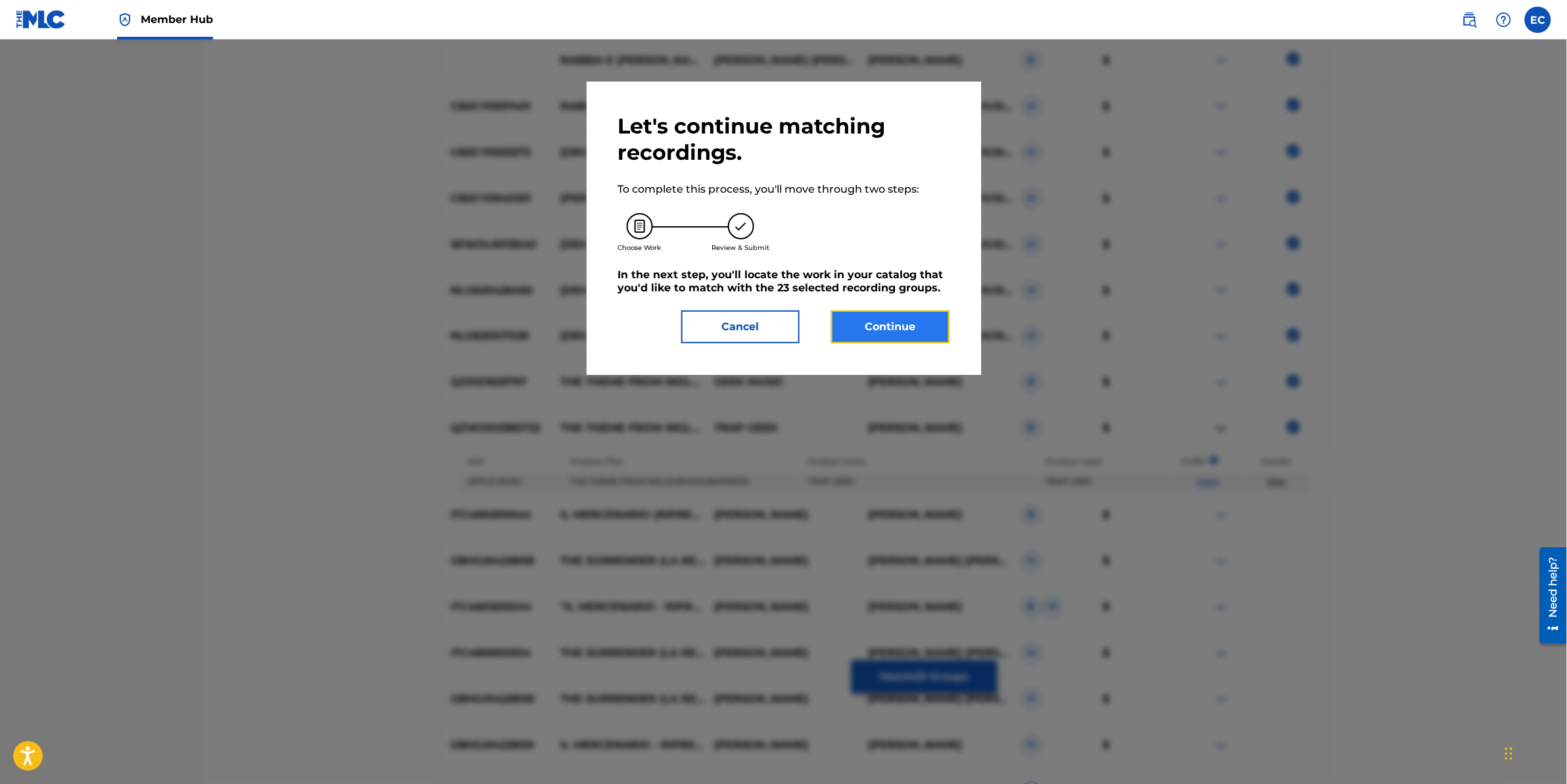
click at [880, 327] on button "Continue" at bounding box center [890, 327] width 118 height 33
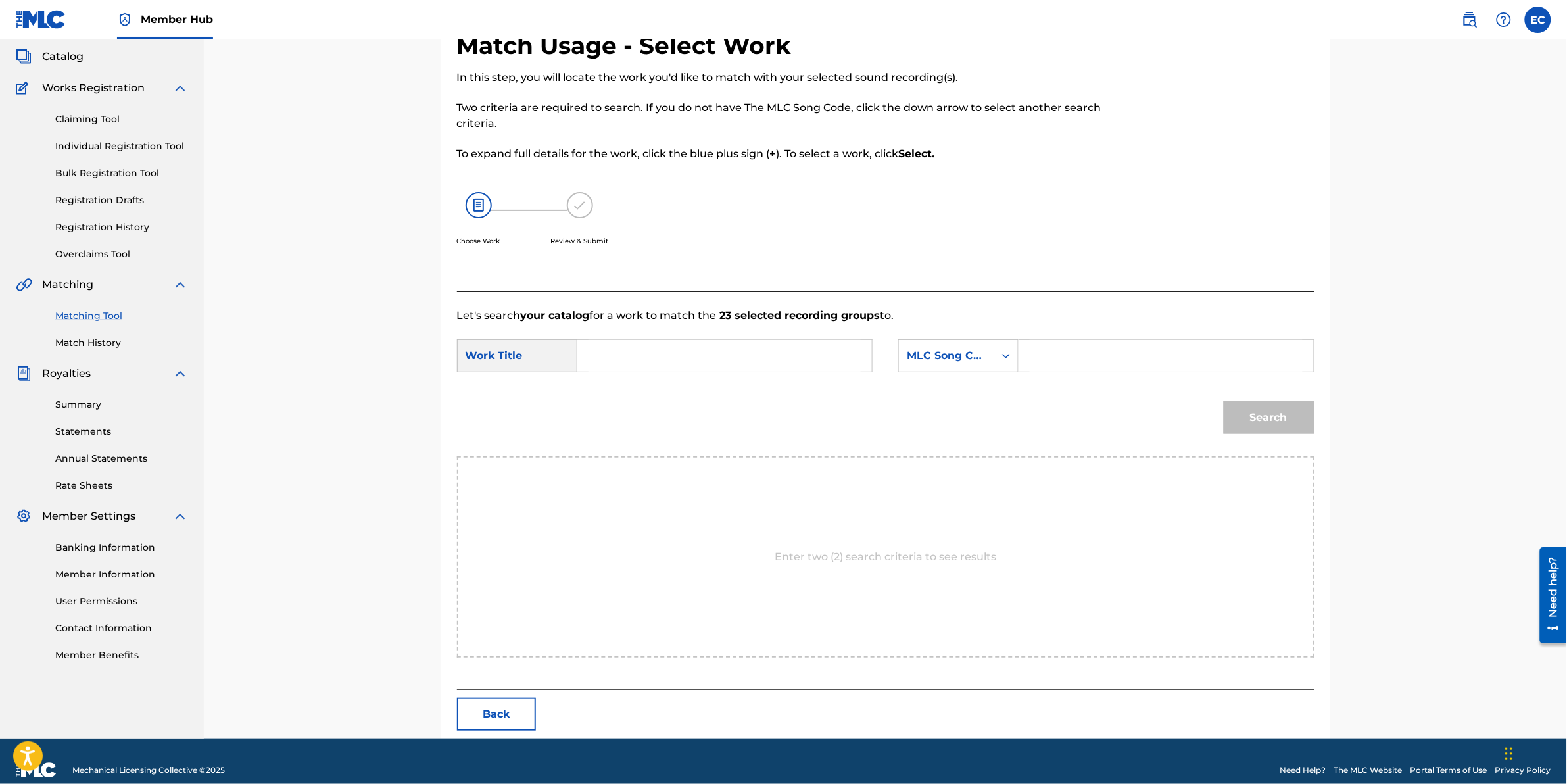
scroll to position [92, 0]
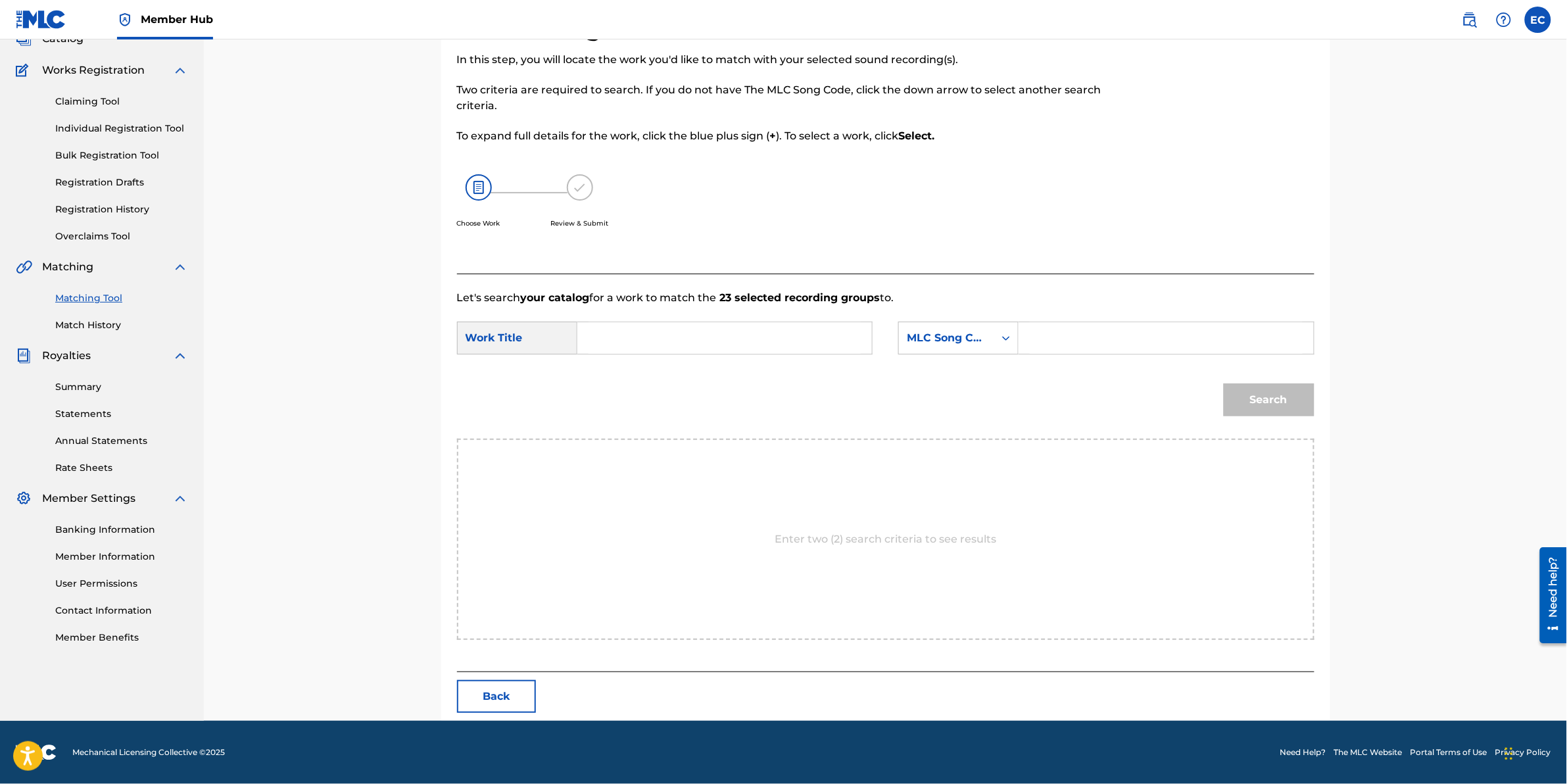
click at [681, 330] on input "Search Form" at bounding box center [724, 338] width 272 height 32
click at [644, 385] on strong "tarantell" at bounding box center [622, 383] width 46 height 12
type input "rabbia e tarantella"
click at [1146, 324] on input "Search Form" at bounding box center [1166, 338] width 272 height 32
paste input "R29660"
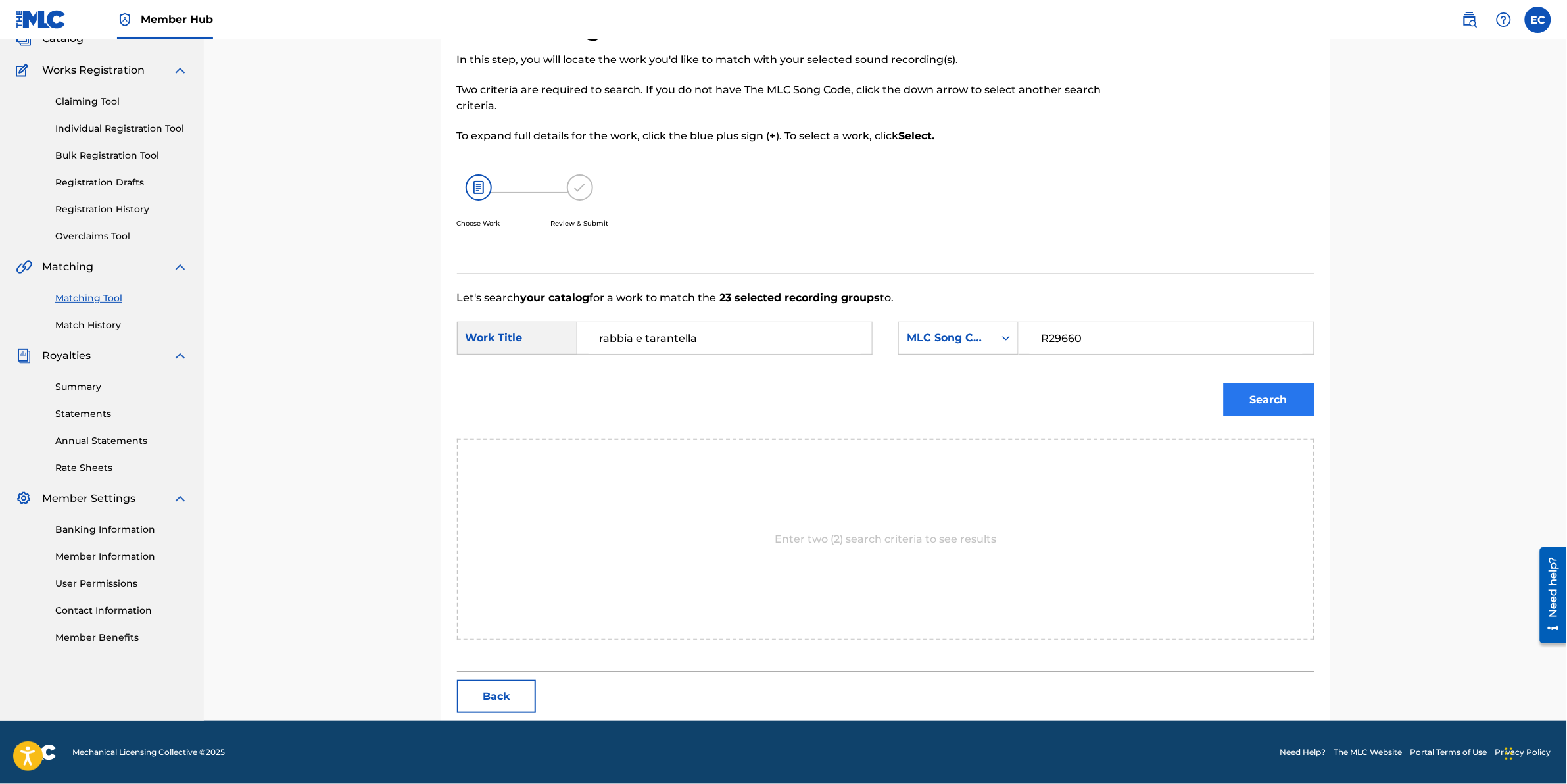
type input "R29660"
click at [1258, 393] on button "Search" at bounding box center [1269, 400] width 91 height 33
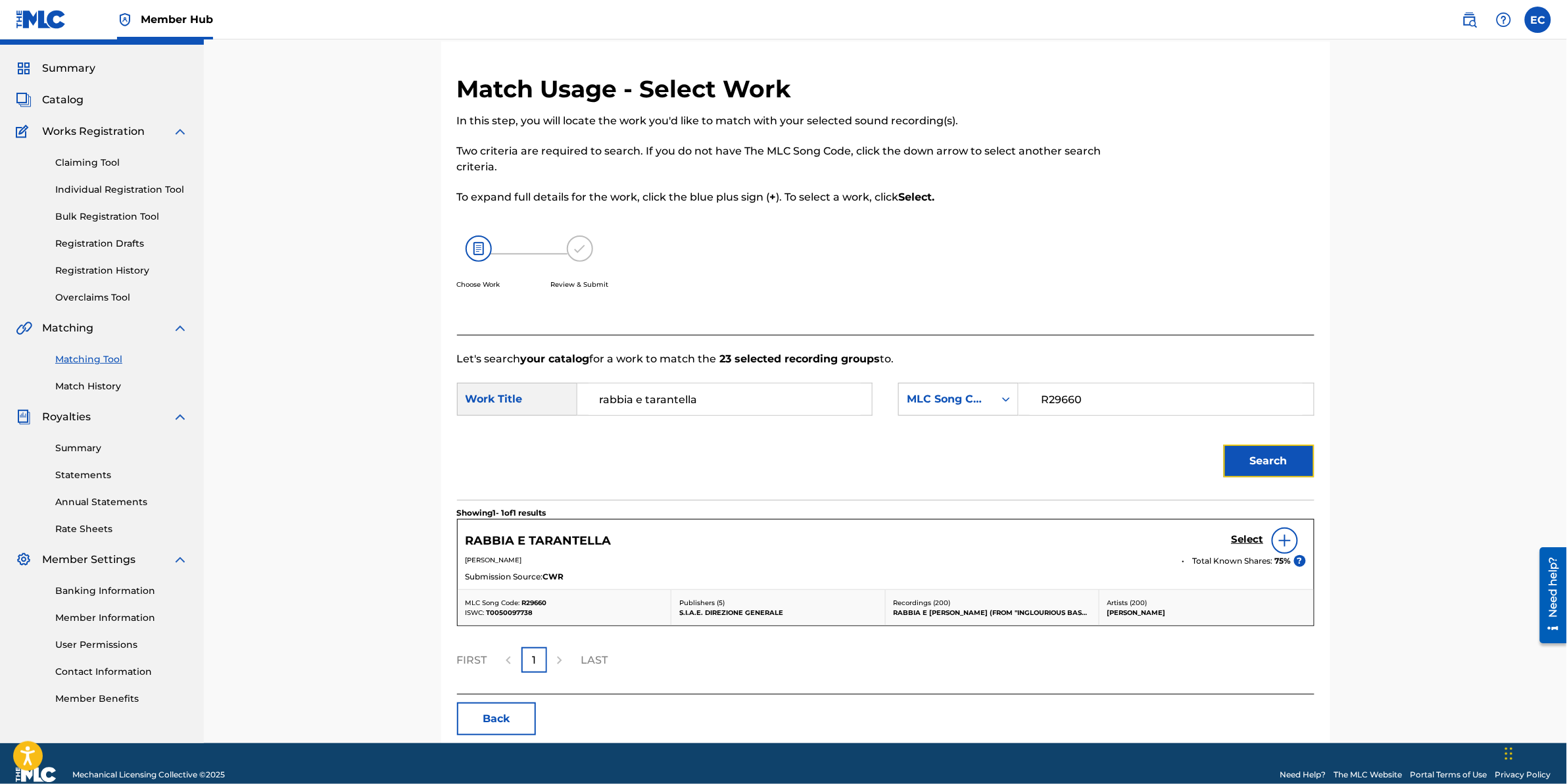
scroll to position [53, 0]
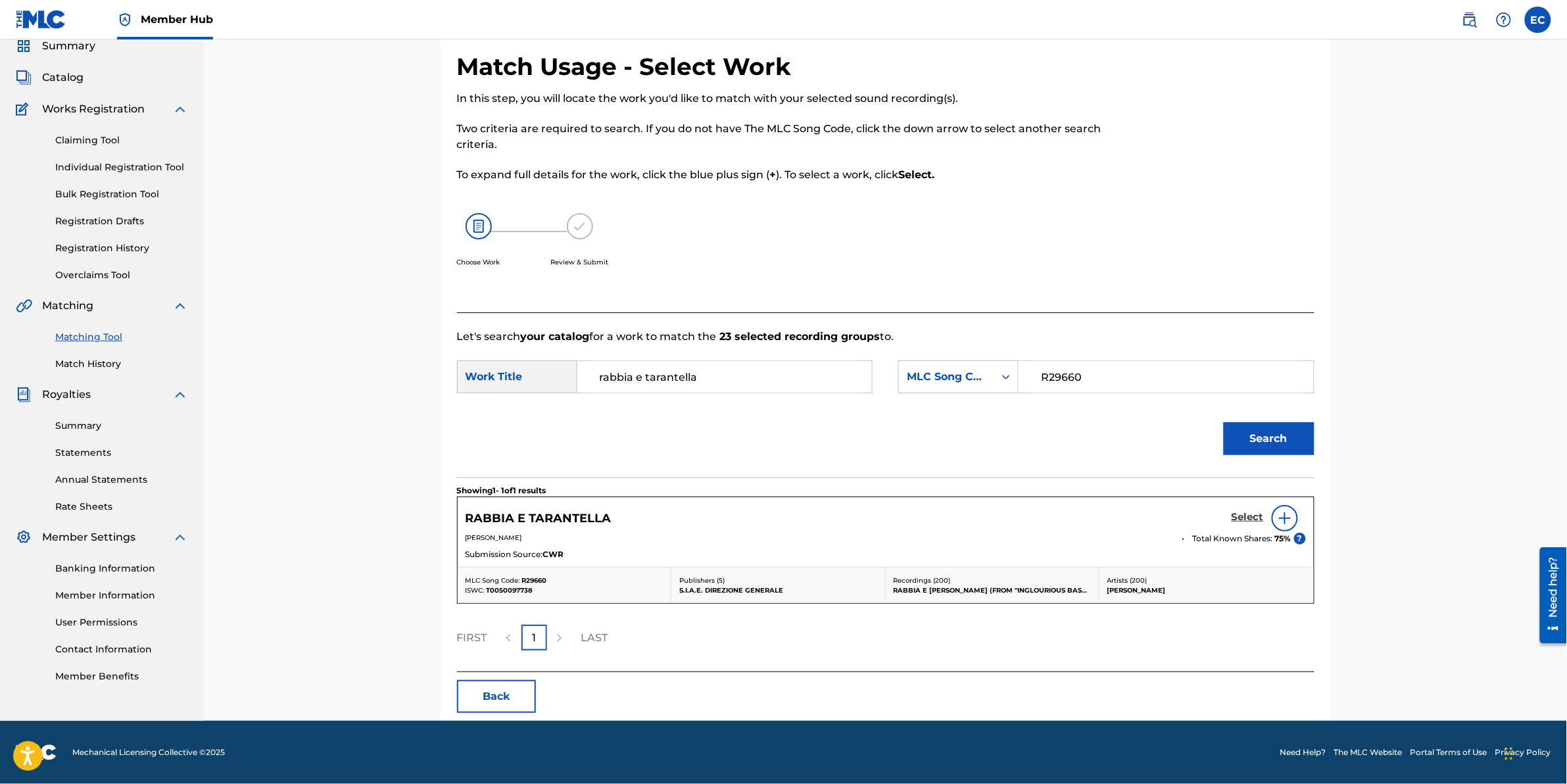
click at [1247, 516] on h5 "Select" at bounding box center [1247, 517] width 32 height 12
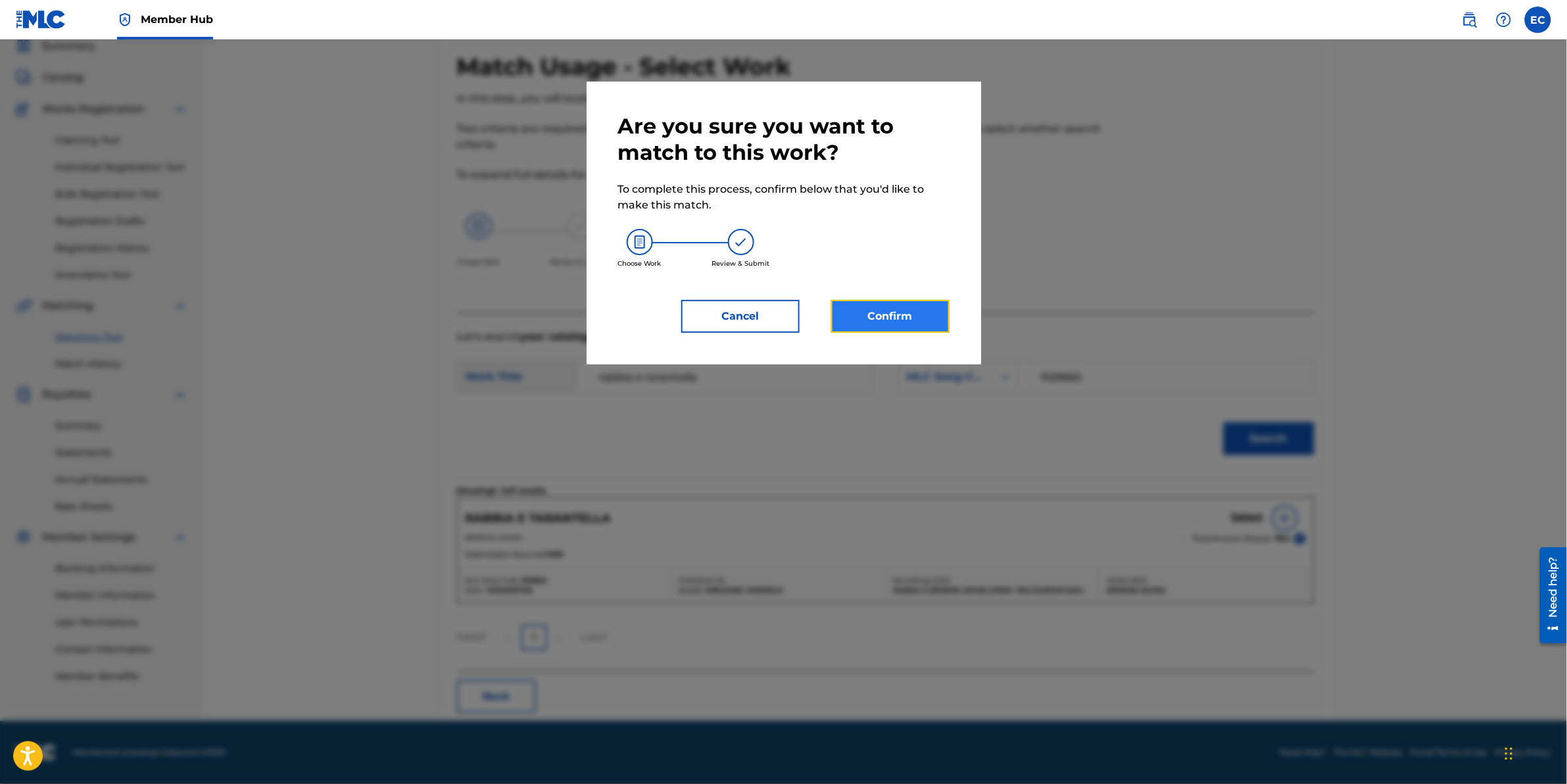
click at [889, 313] on button "Confirm" at bounding box center [890, 317] width 118 height 33
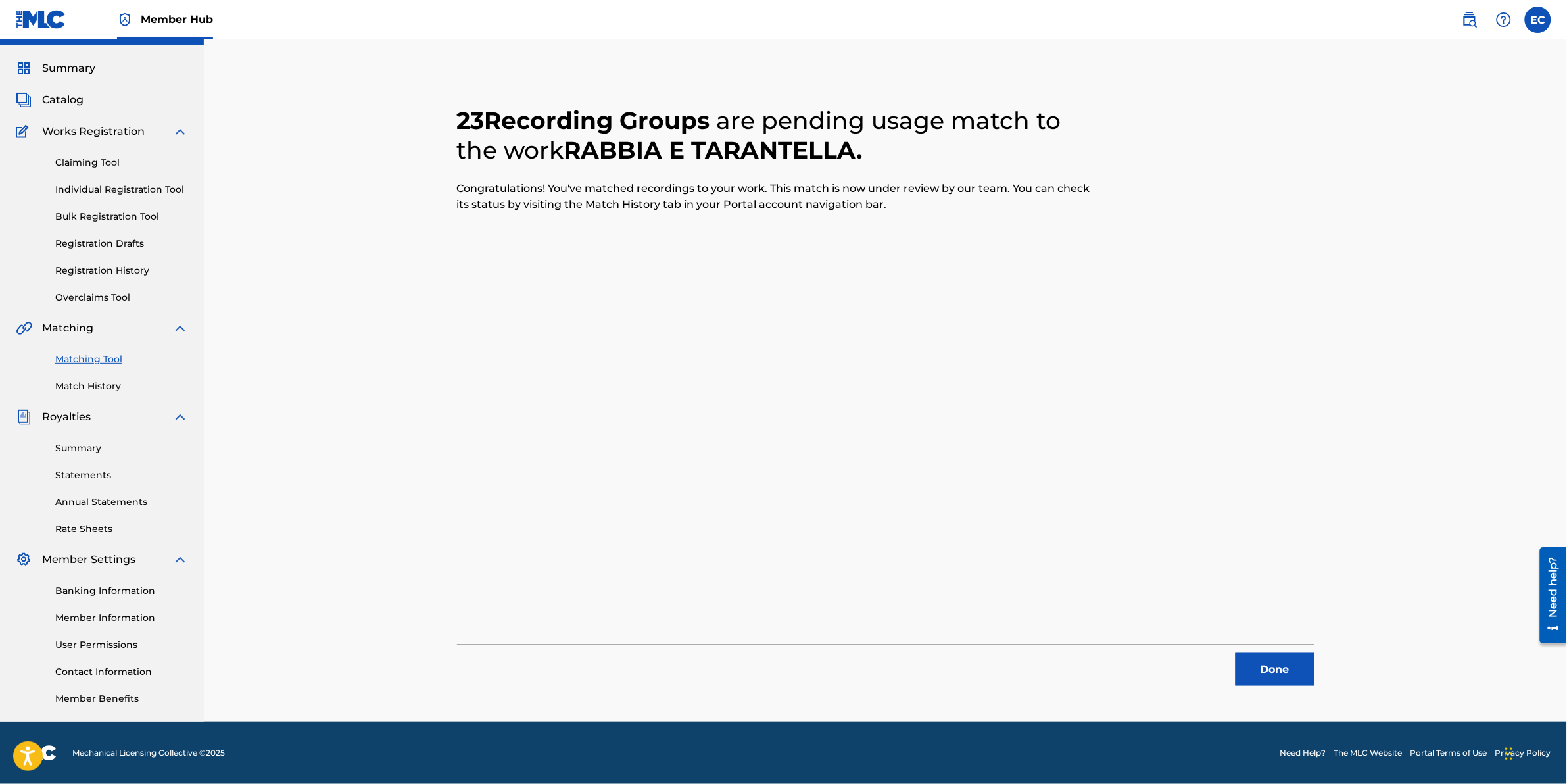
click at [1253, 649] on div "Done" at bounding box center [886, 664] width 858 height 41
click at [1255, 662] on button "Done" at bounding box center [1275, 669] width 79 height 33
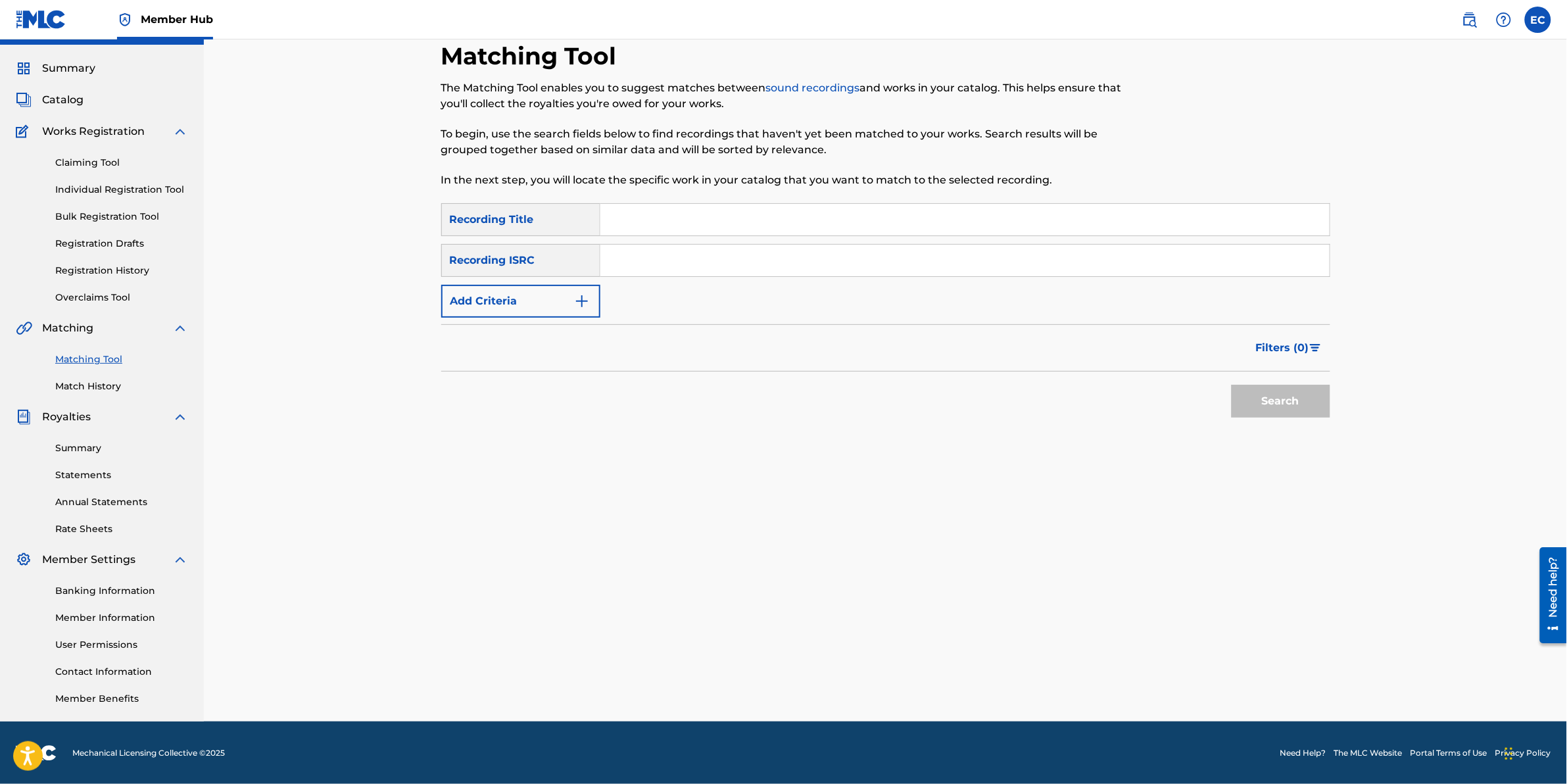
click at [271, 445] on div "Matching Tool The Matching Tool enables you to suggest matches between sound re…" at bounding box center [886, 365] width 1364 height 712
click at [102, 385] on link "Match History" at bounding box center [122, 387] width 133 height 14
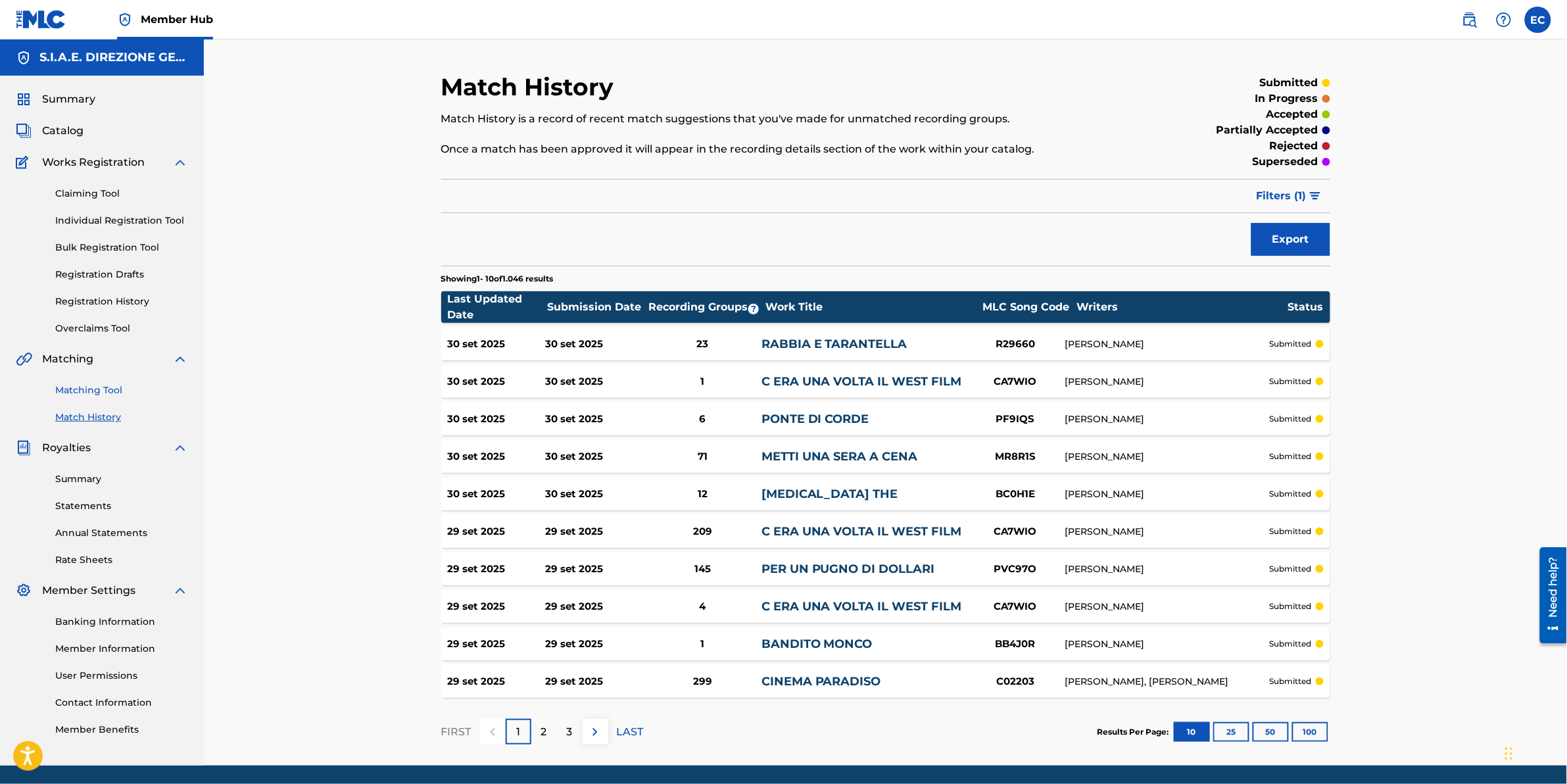
click at [86, 387] on link "Matching Tool" at bounding box center [122, 390] width 133 height 14
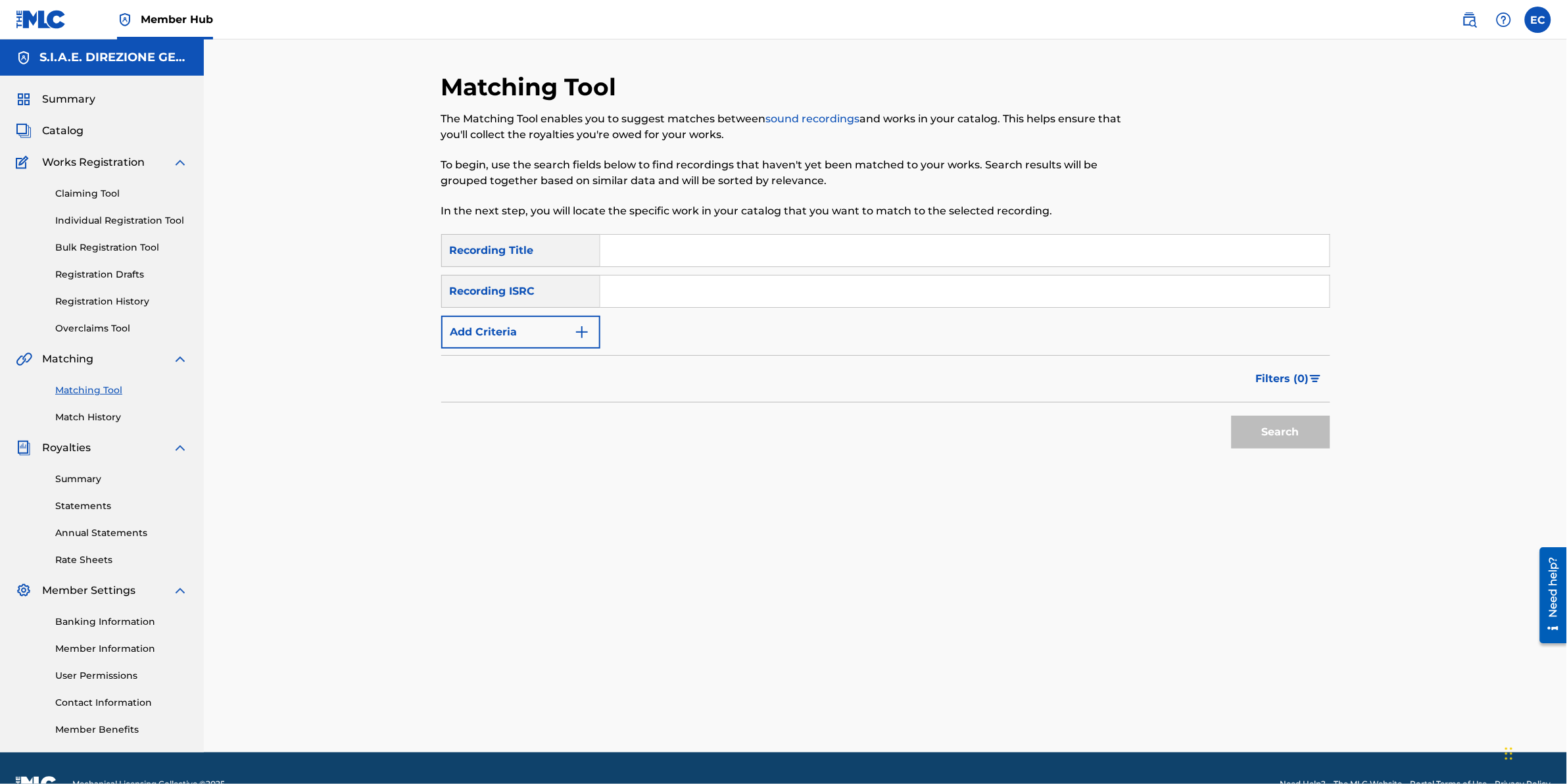
click at [728, 248] on input "Search Form" at bounding box center [965, 250] width 729 height 32
type input "tette e antenne"
click at [553, 332] on button "Add Criteria" at bounding box center [521, 332] width 159 height 33
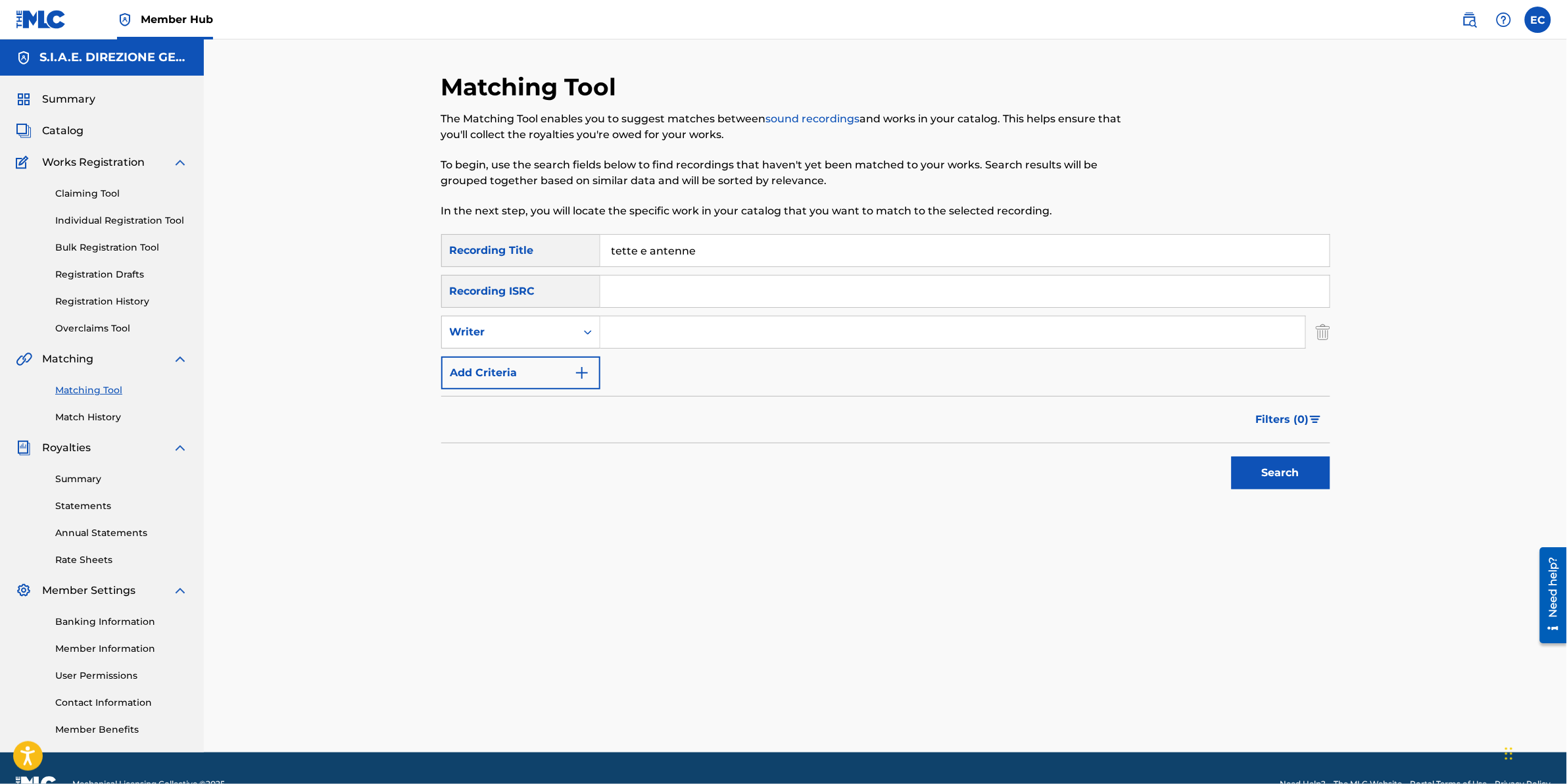
click at [694, 337] on input "Search Form" at bounding box center [952, 332] width 705 height 32
type input "morricone"
click at [1232, 456] on button "Search" at bounding box center [1281, 472] width 99 height 33
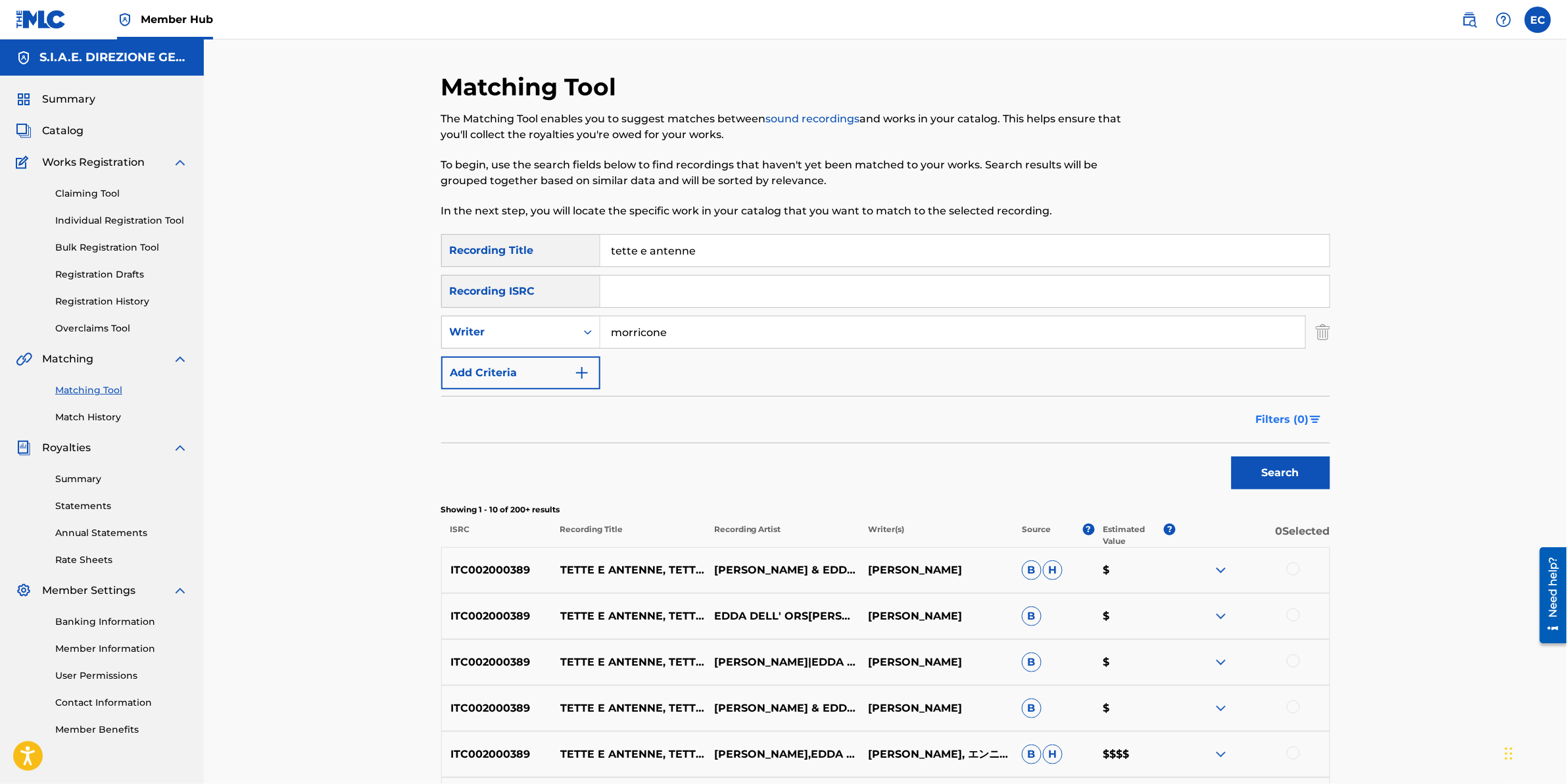
click at [1292, 432] on button "Filters ( 0 )" at bounding box center [1289, 420] width 82 height 33
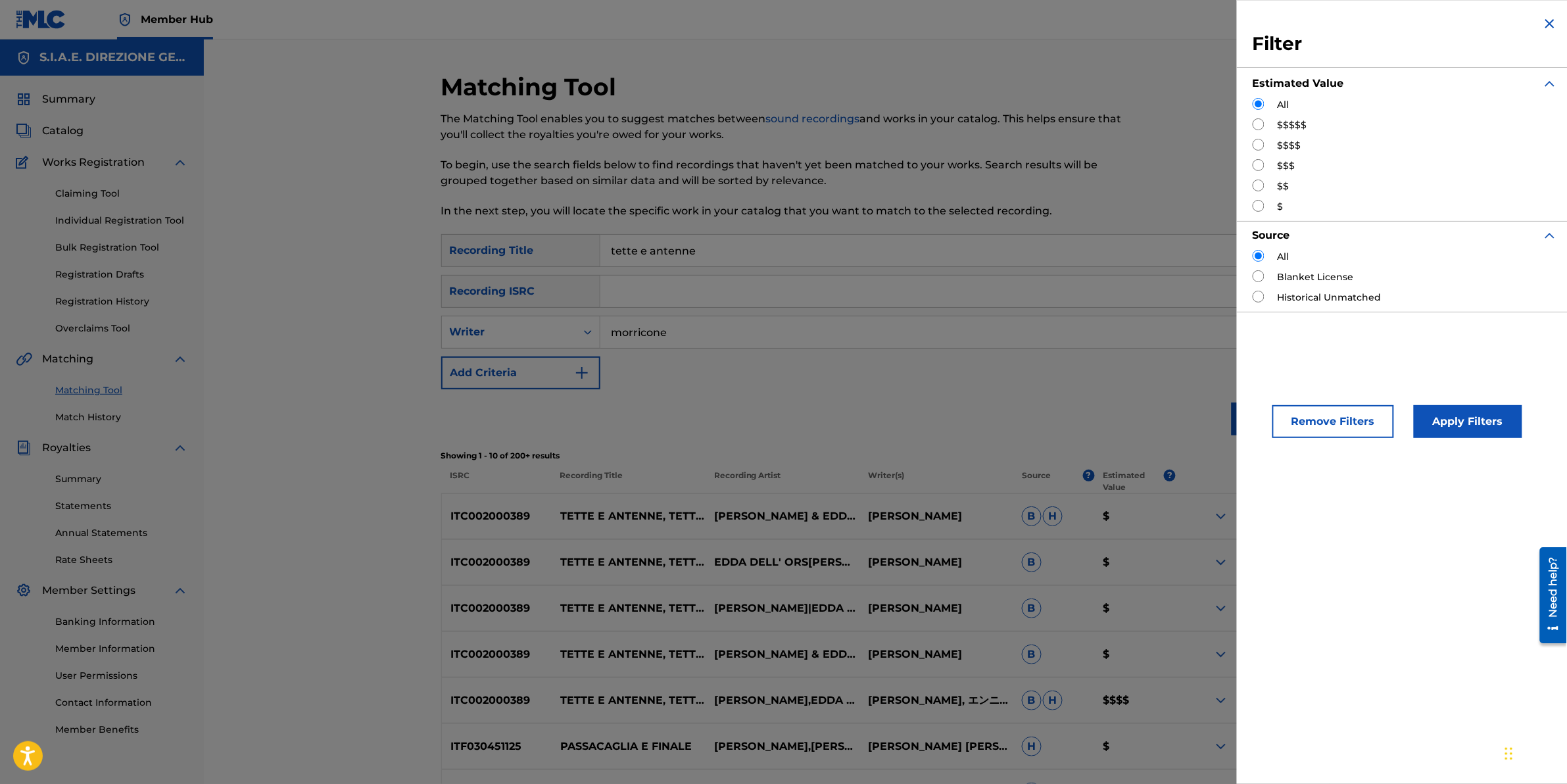
click at [1294, 129] on label "$$$$$" at bounding box center [1293, 125] width 30 height 14
click at [1264, 117] on div "All $$$$$ $$$$ $$$ $$ $" at bounding box center [1405, 156] width 306 height 116
click at [1252, 119] on div "Filter Estimated Value All $$$$$ $$$$ $$$ $$ $ Source All Blanket License Histo…" at bounding box center [1405, 164] width 337 height 327
click at [1261, 123] on input "Search Form" at bounding box center [1259, 124] width 12 height 12
radio input "true"
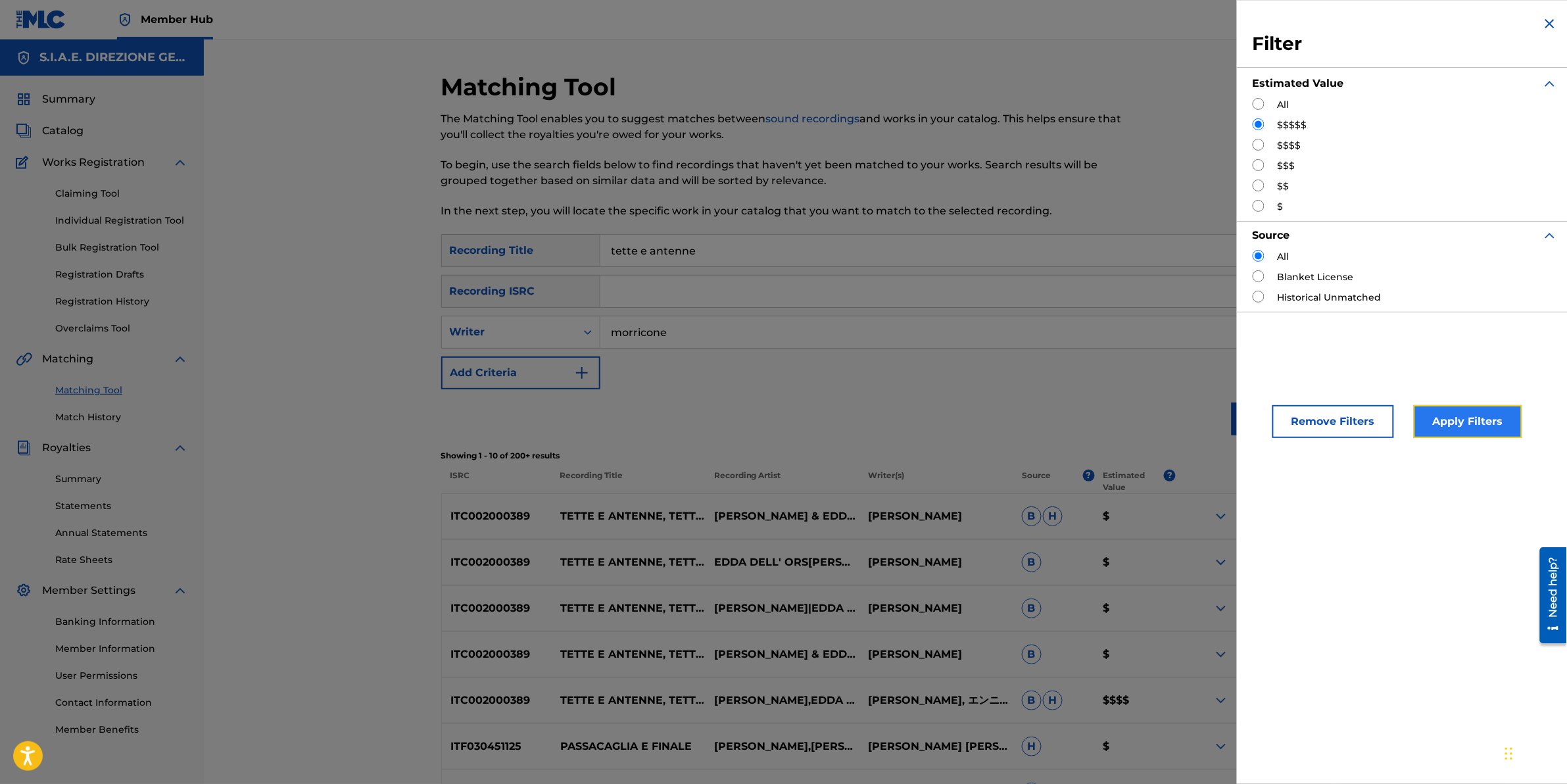
click at [1436, 419] on button "Apply Filters" at bounding box center [1468, 422] width 109 height 33
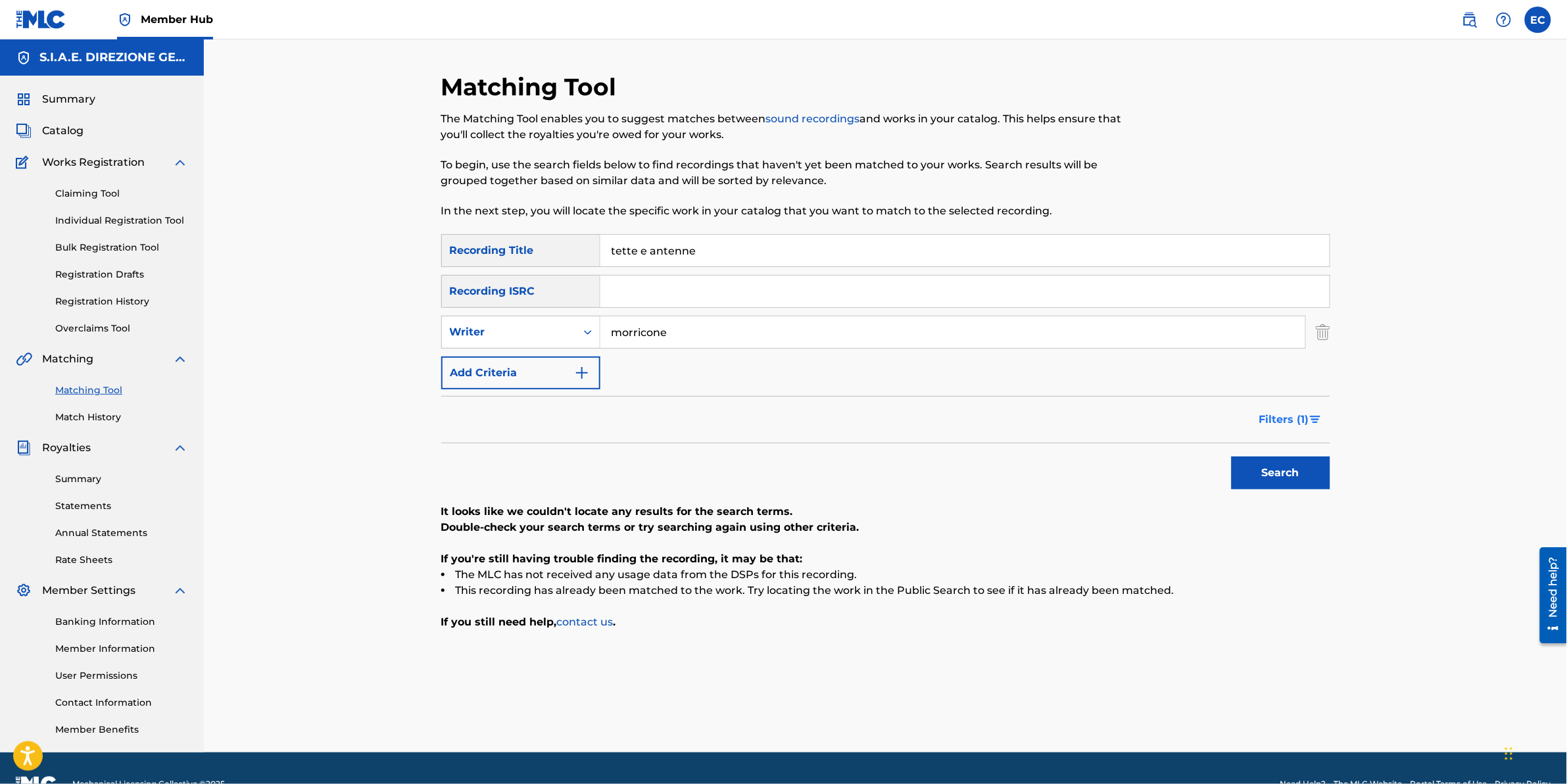
click at [1273, 403] on button "Filters ( 1 )" at bounding box center [1291, 420] width 79 height 33
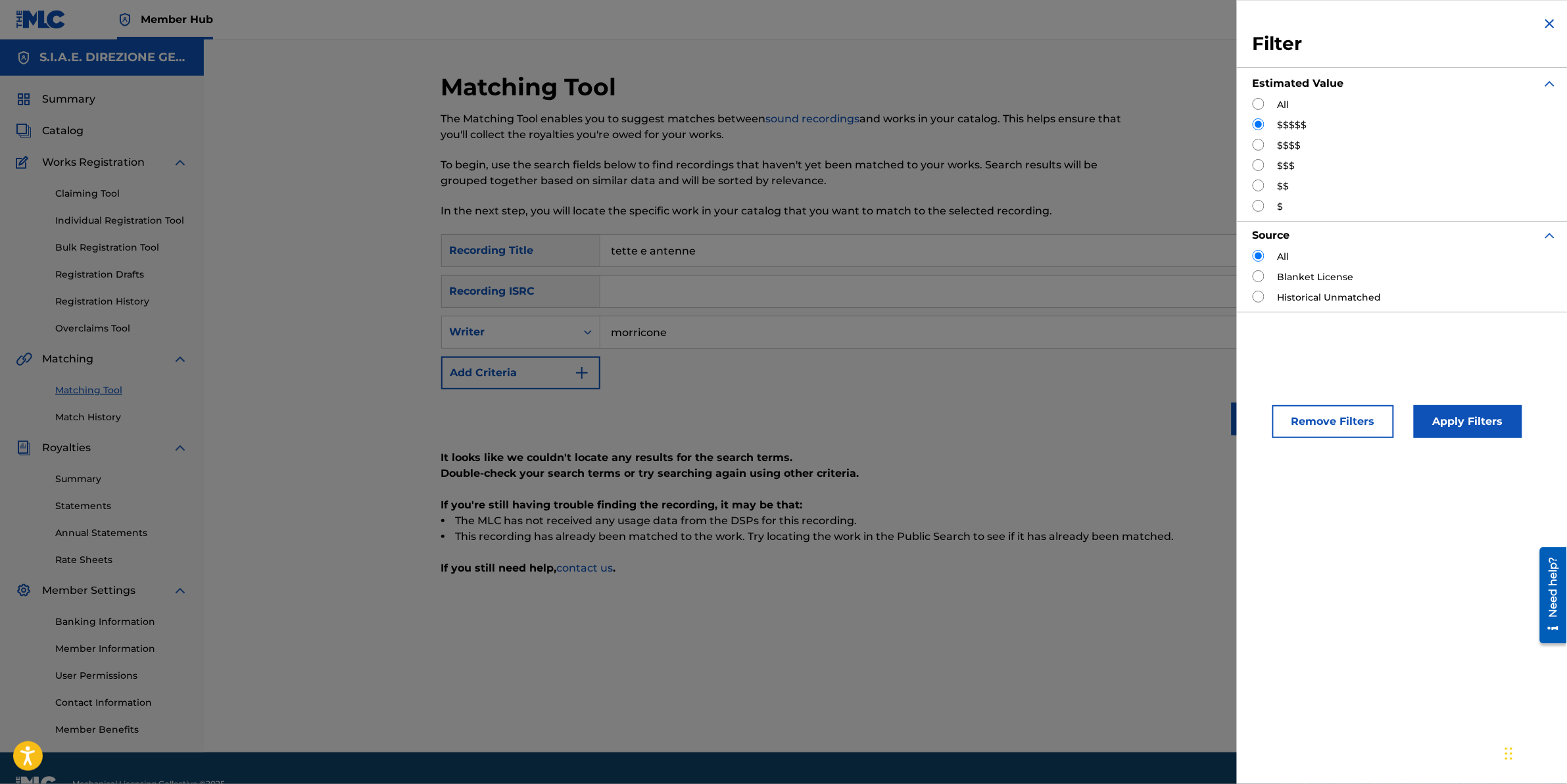
click at [1264, 143] on input "Search Form" at bounding box center [1259, 145] width 12 height 12
radio input "true"
click at [1472, 423] on button "Apply Filters" at bounding box center [1468, 422] width 109 height 33
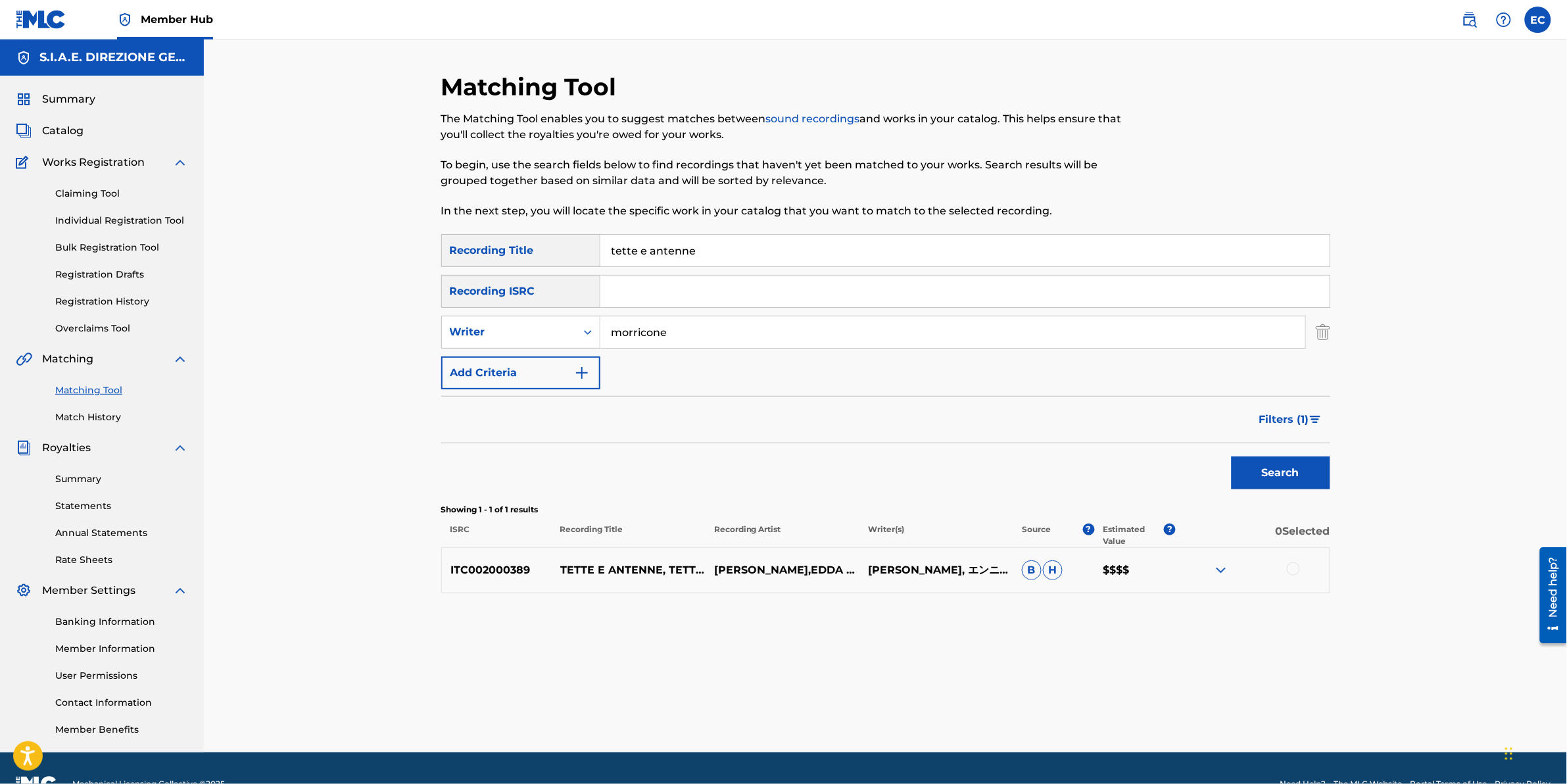
click at [1301, 564] on div at bounding box center [1253, 570] width 154 height 16
click at [1289, 569] on div at bounding box center [1293, 568] width 13 height 13
click at [1282, 421] on span "Filters ( 1 )" at bounding box center [1284, 419] width 50 height 16
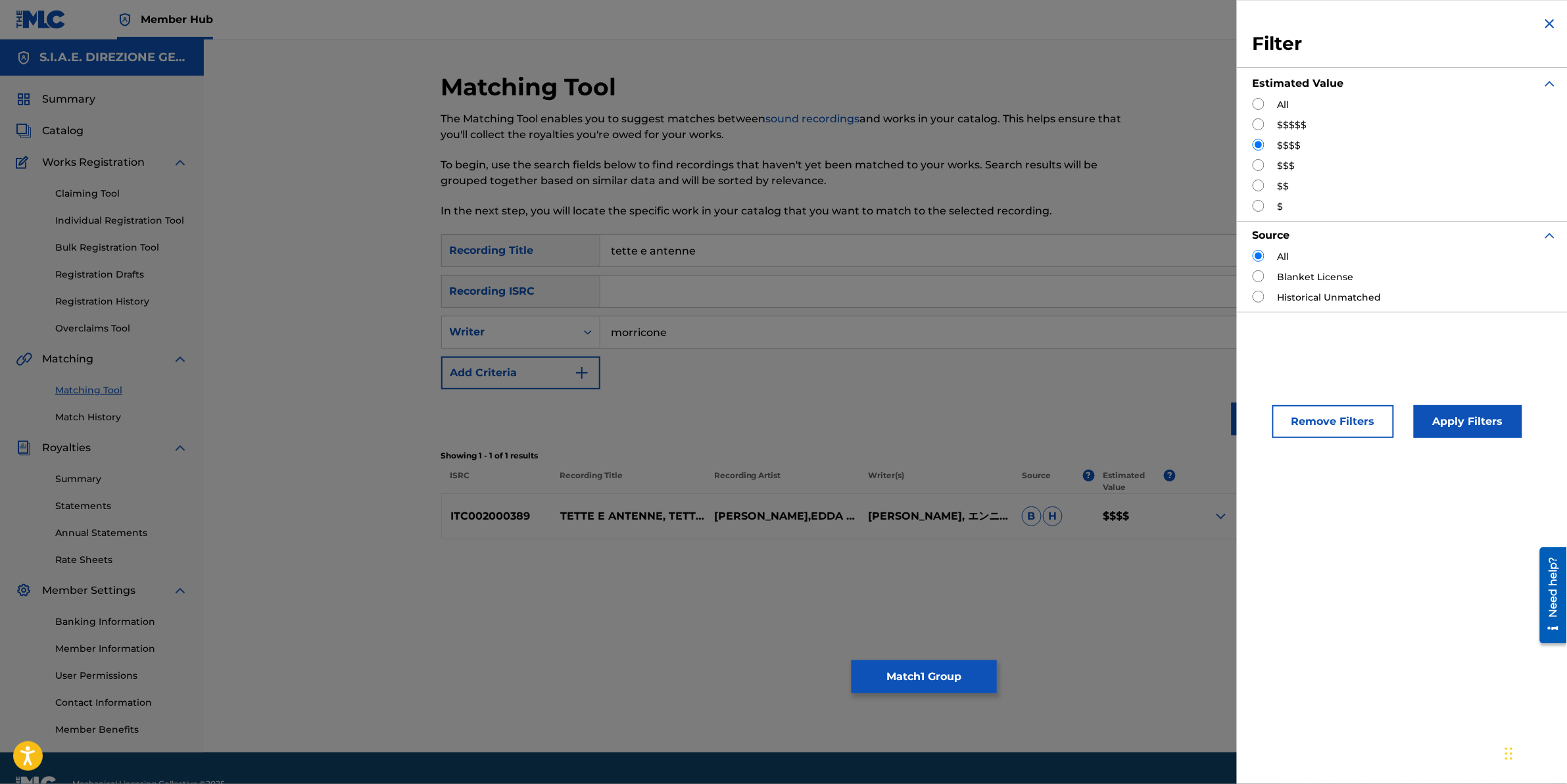
click at [1258, 163] on input "Search Form" at bounding box center [1259, 165] width 12 height 12
radio input "true"
click at [1469, 421] on button "Apply Filters" at bounding box center [1468, 422] width 109 height 33
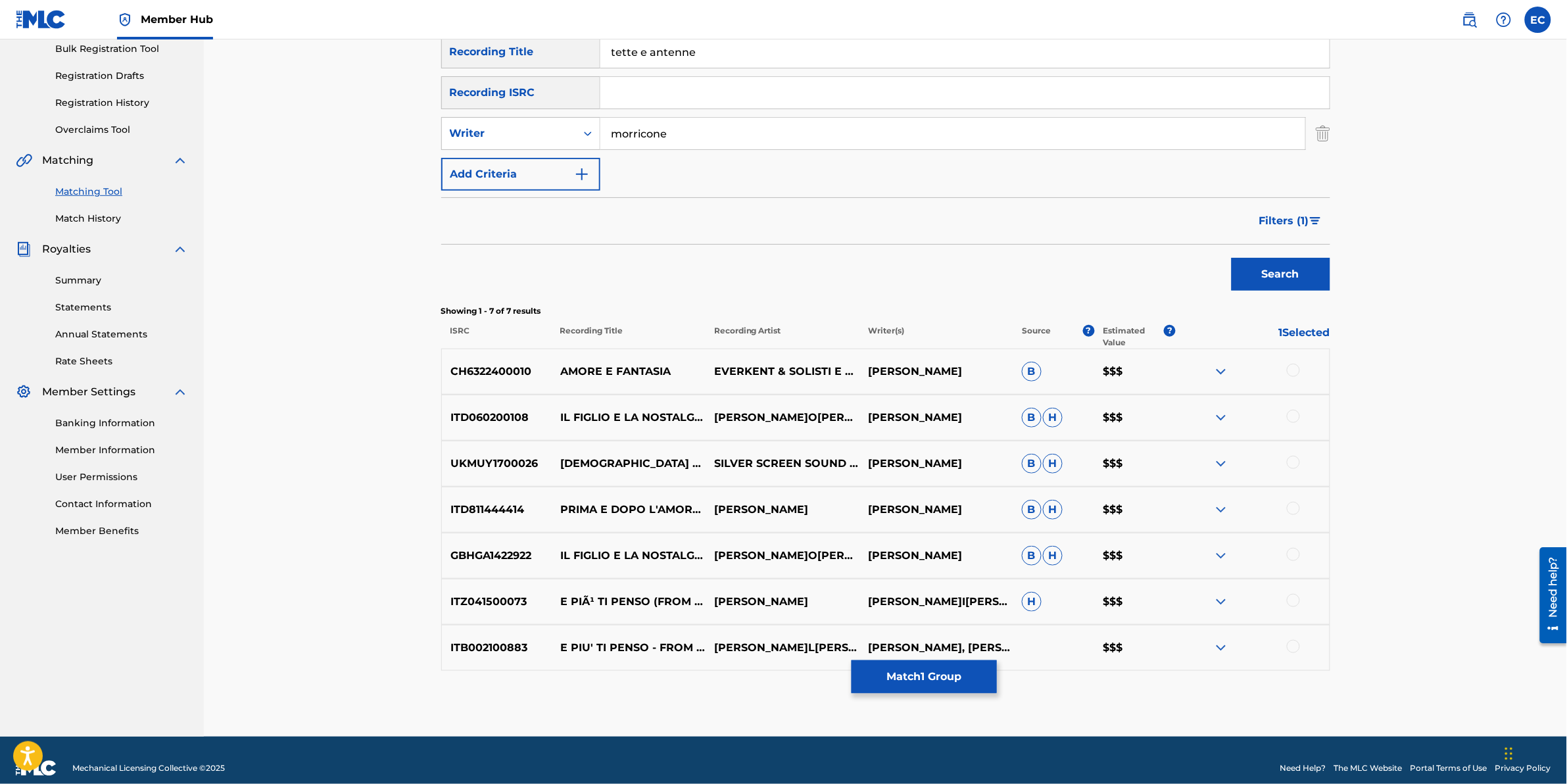
scroll to position [214, 0]
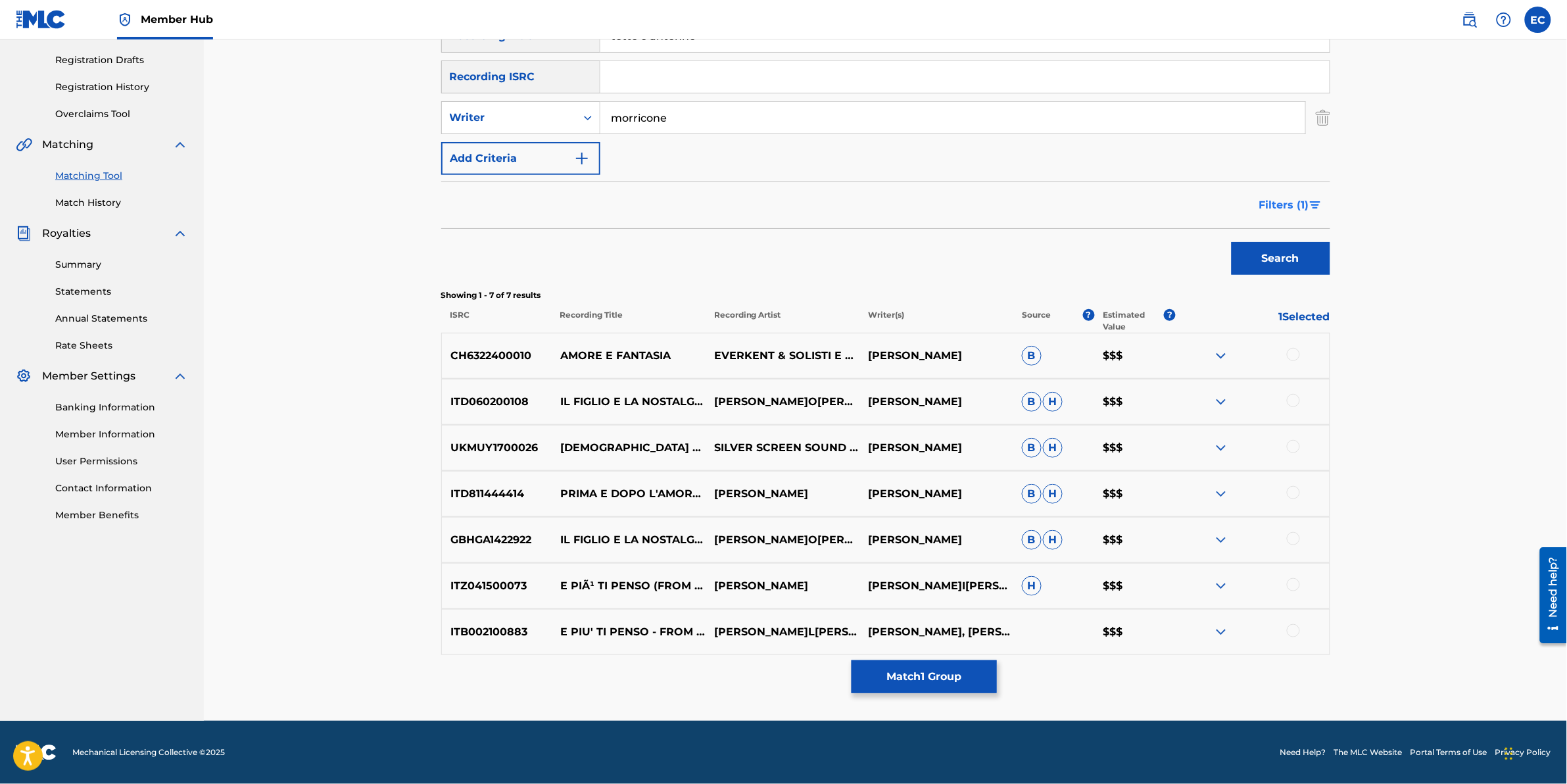
click at [1284, 205] on span "Filters ( 1 )" at bounding box center [1284, 205] width 50 height 16
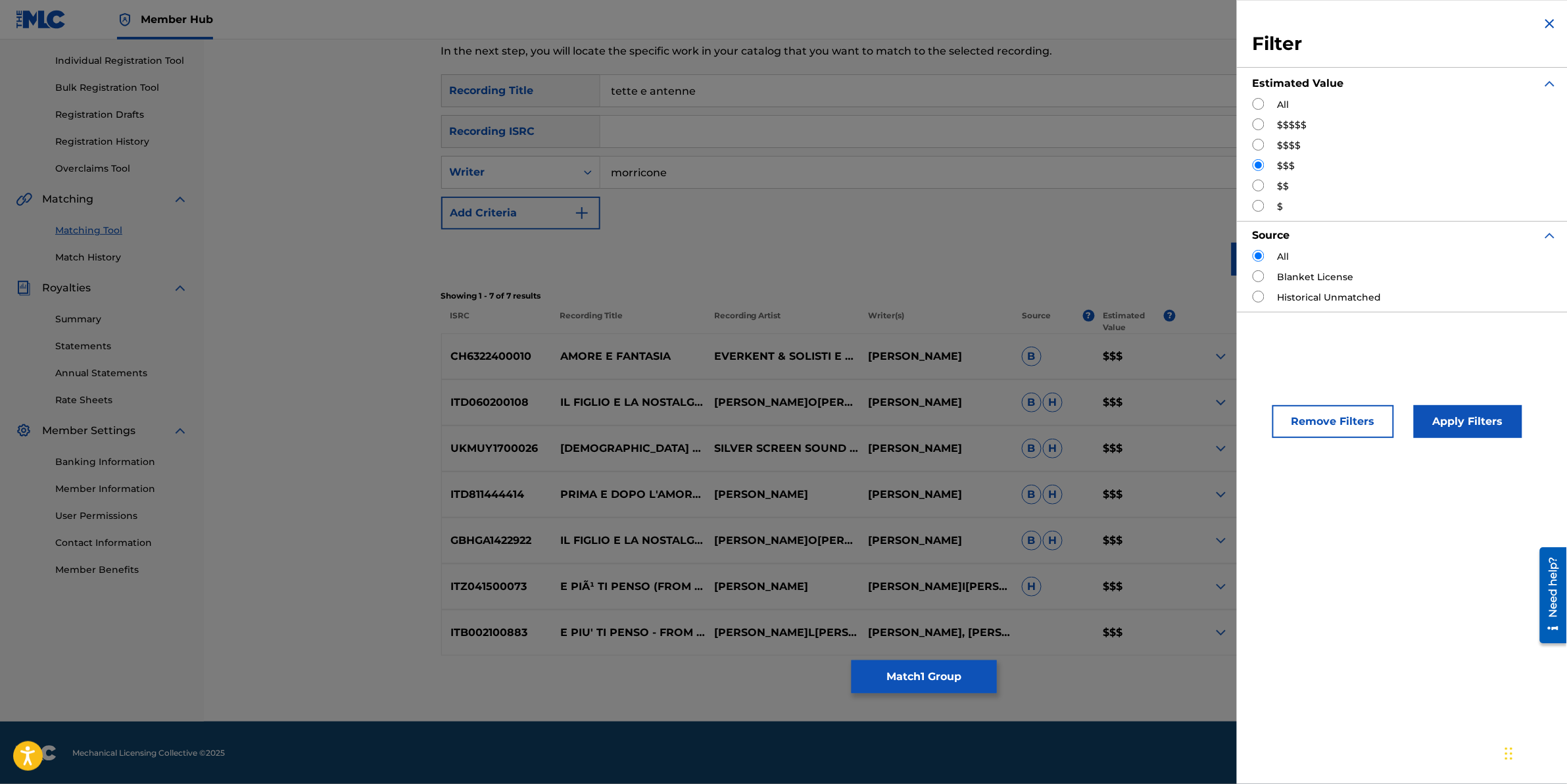
click at [1261, 186] on input "Search Form" at bounding box center [1259, 186] width 12 height 12
radio input "true"
click at [1434, 417] on button "Apply Filters" at bounding box center [1468, 422] width 109 height 33
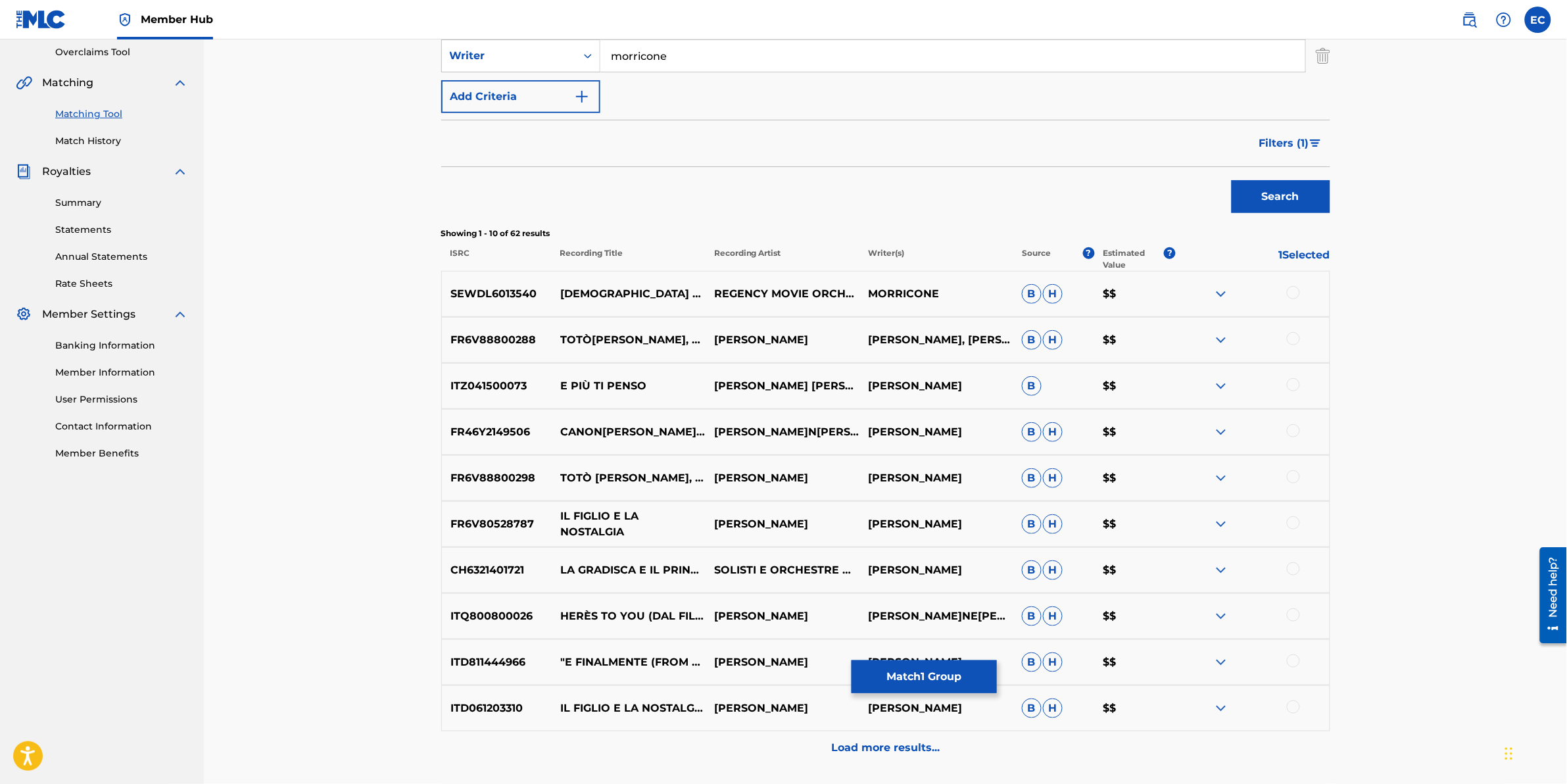
scroll to position [277, 0]
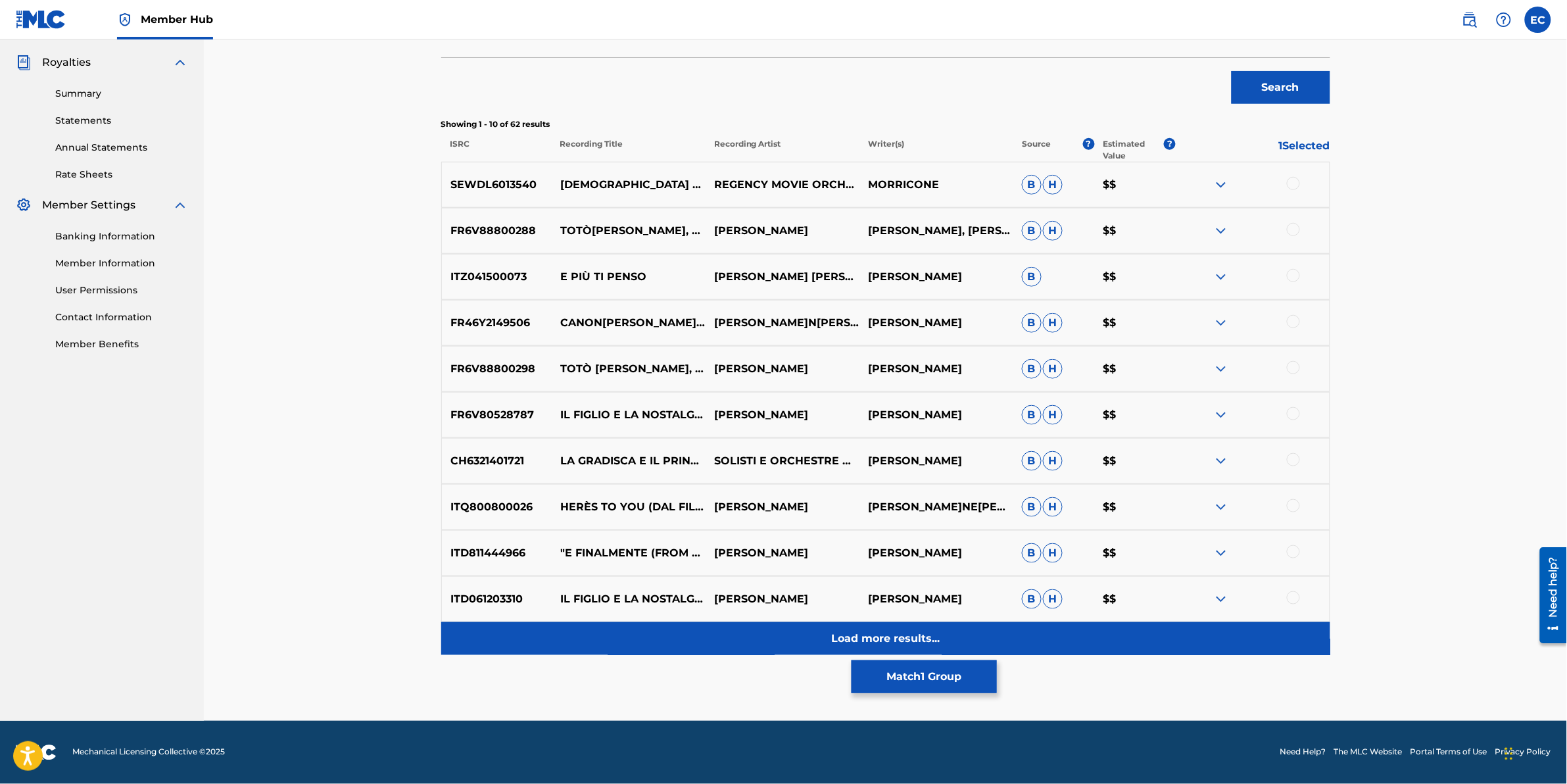
click at [629, 642] on div "Load more results..." at bounding box center [886, 639] width 889 height 33
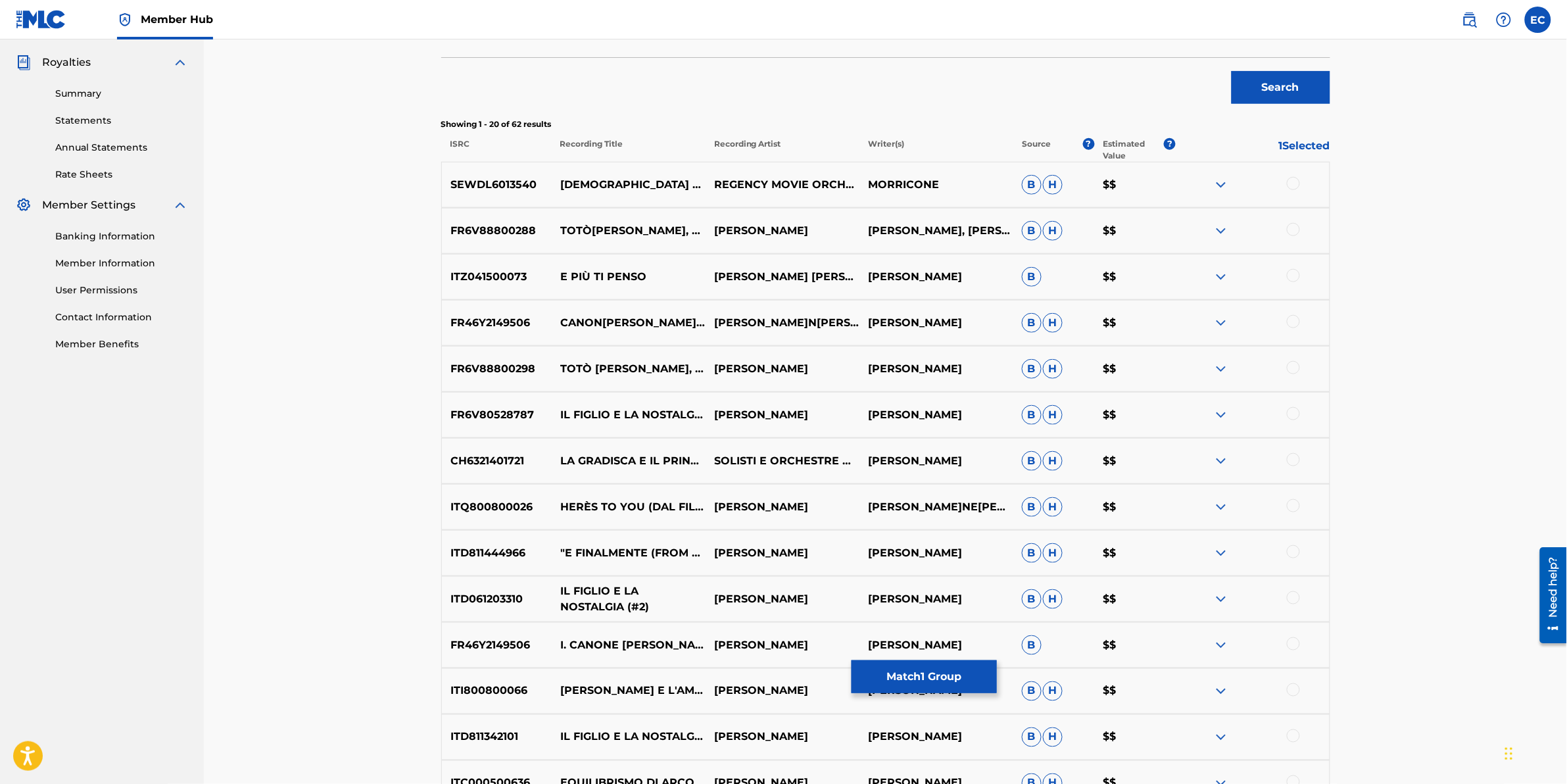
scroll to position [845, 0]
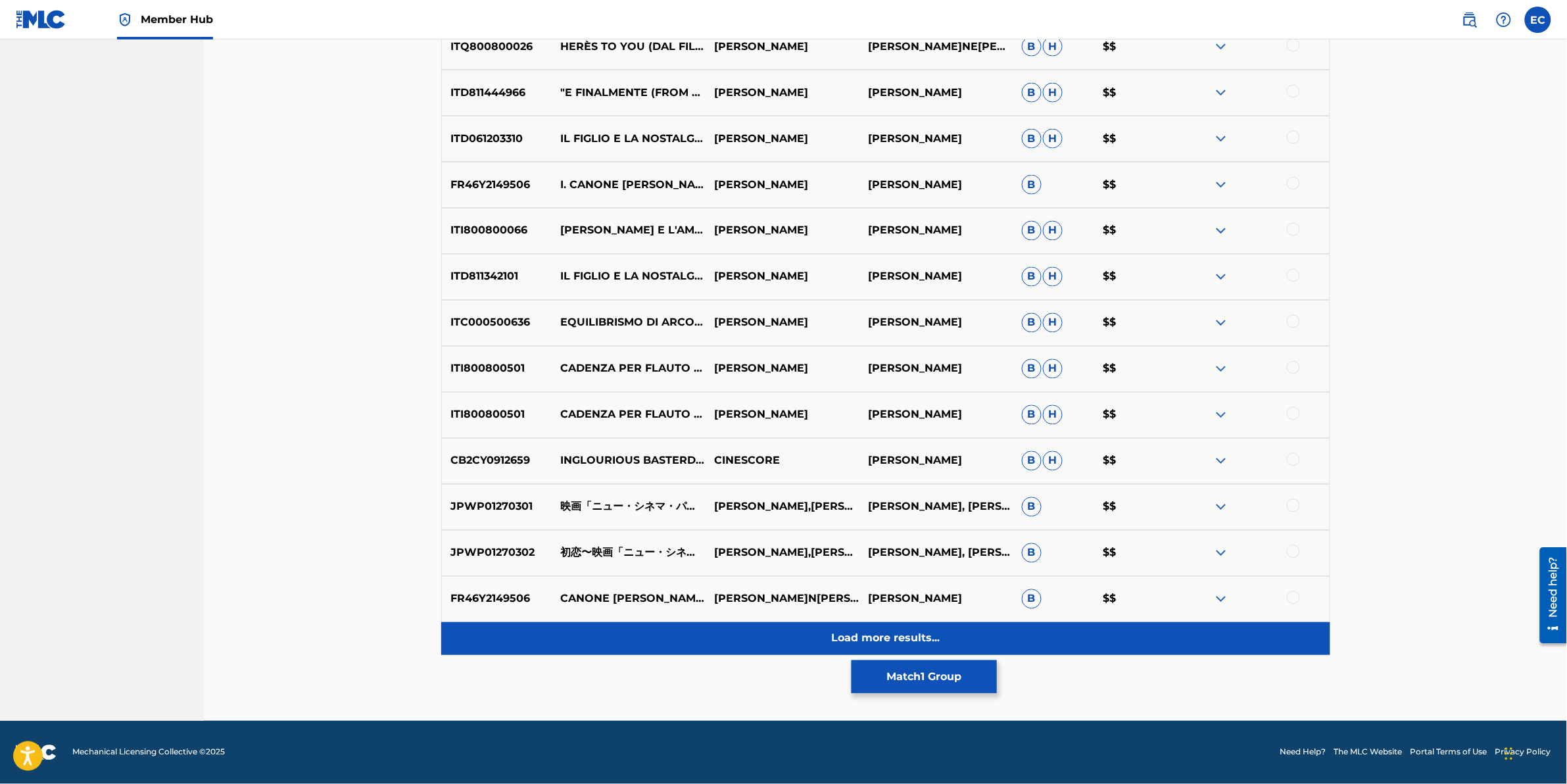
click at [652, 631] on div "Load more results..." at bounding box center [886, 639] width 889 height 33
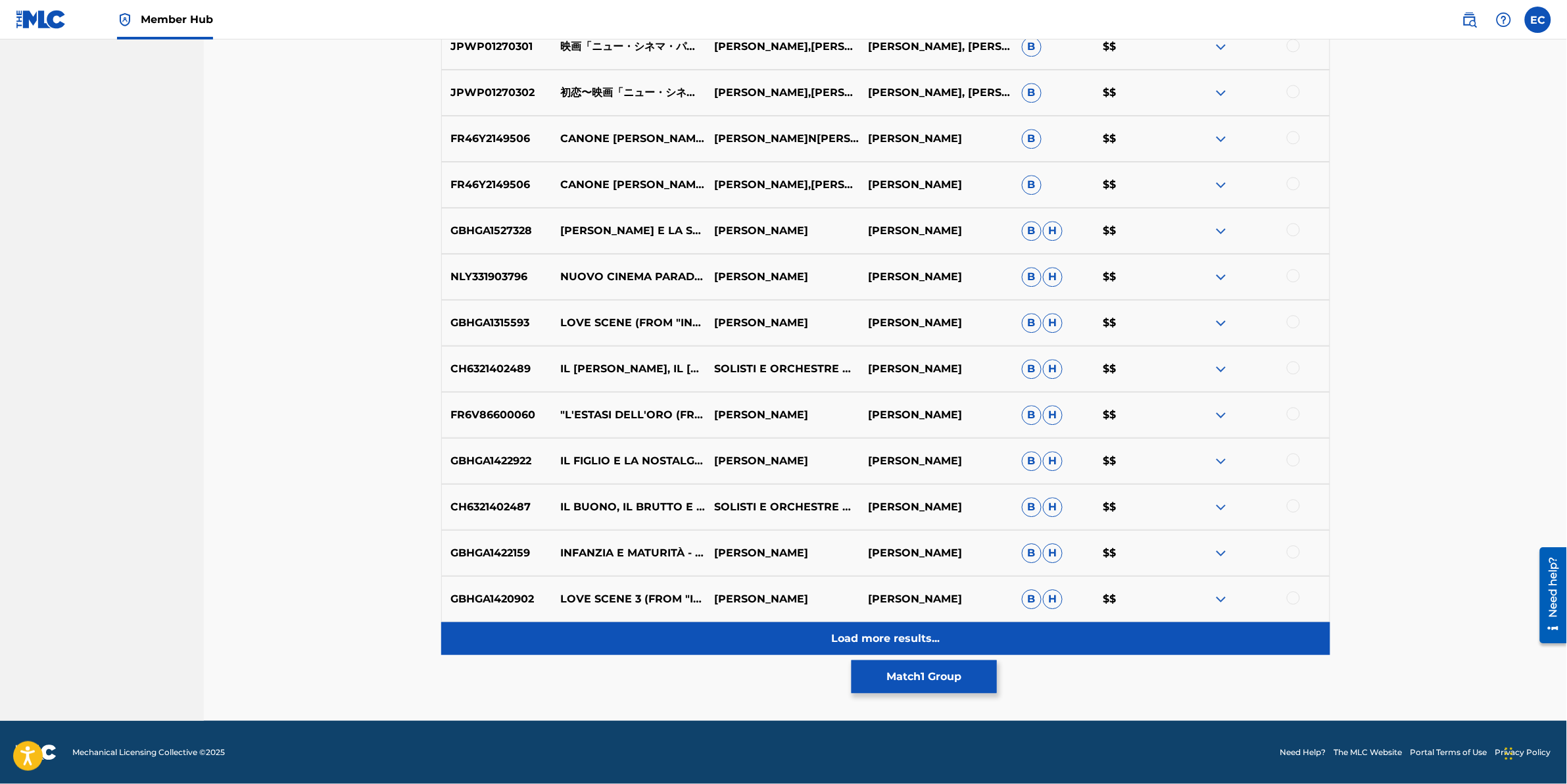
click at [649, 638] on div "Load more results..." at bounding box center [886, 639] width 889 height 33
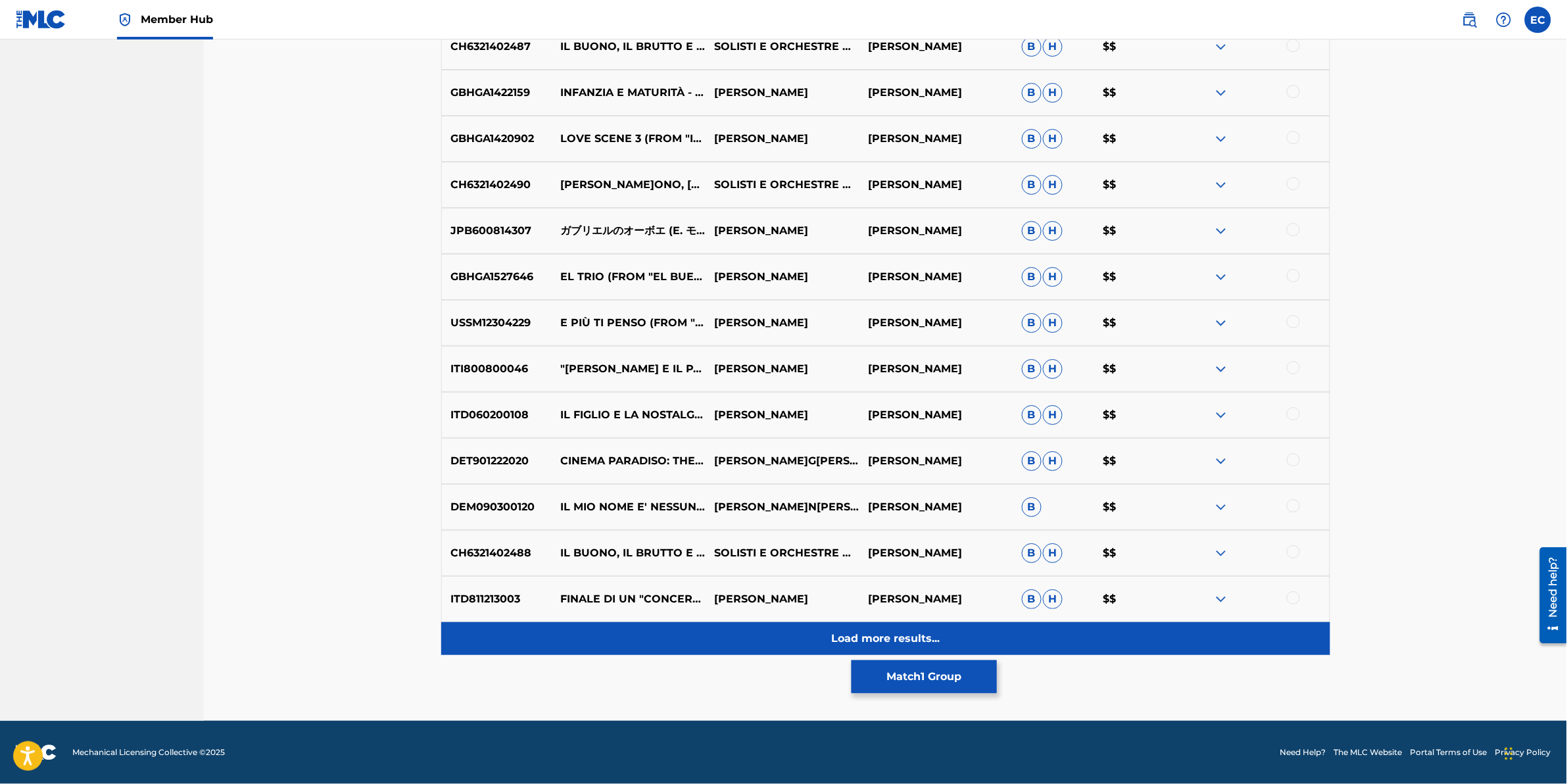
click at [644, 646] on div "Load more results..." at bounding box center [886, 639] width 889 height 33
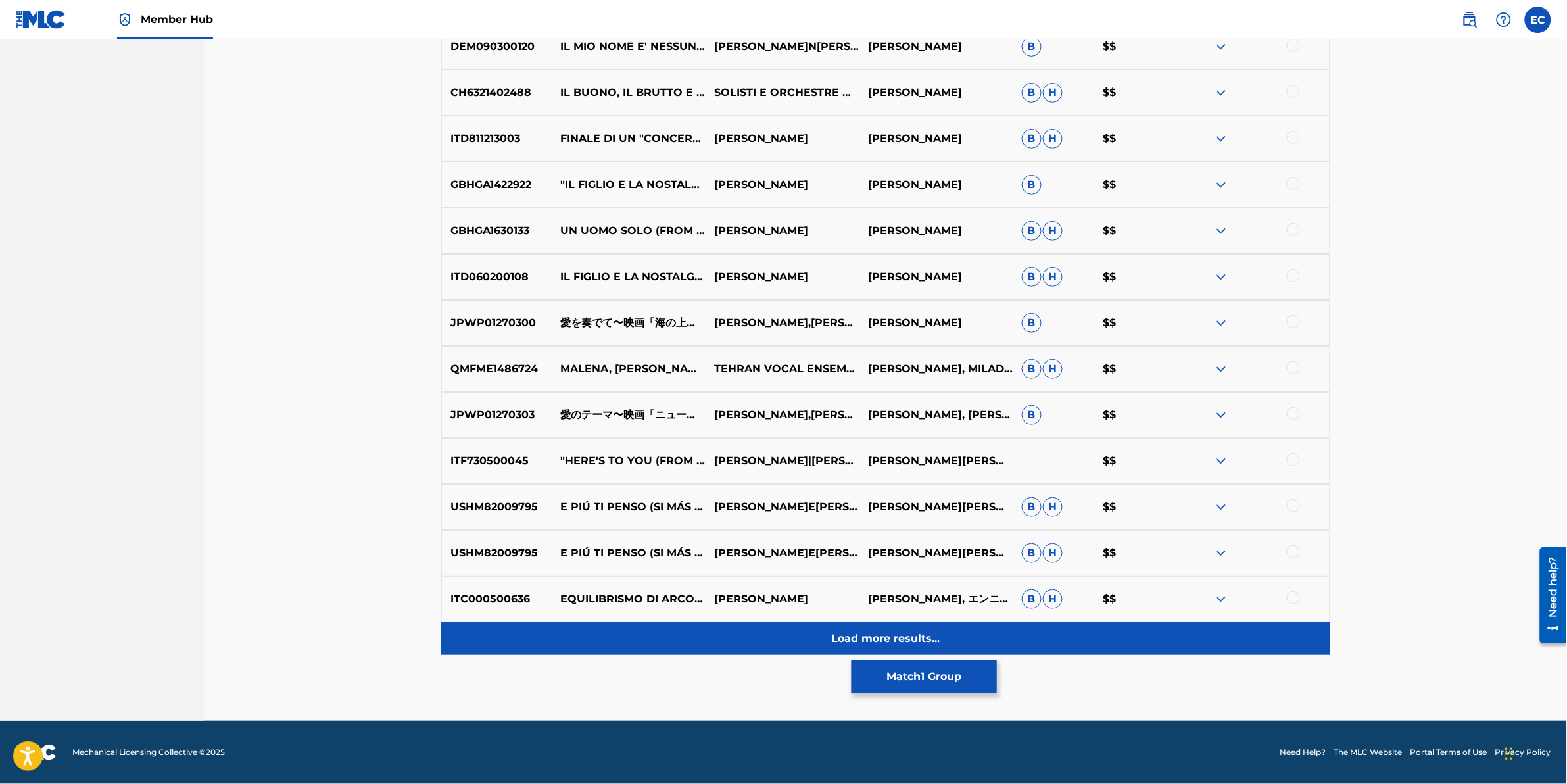
click at [670, 623] on div "Load more results..." at bounding box center [886, 639] width 889 height 33
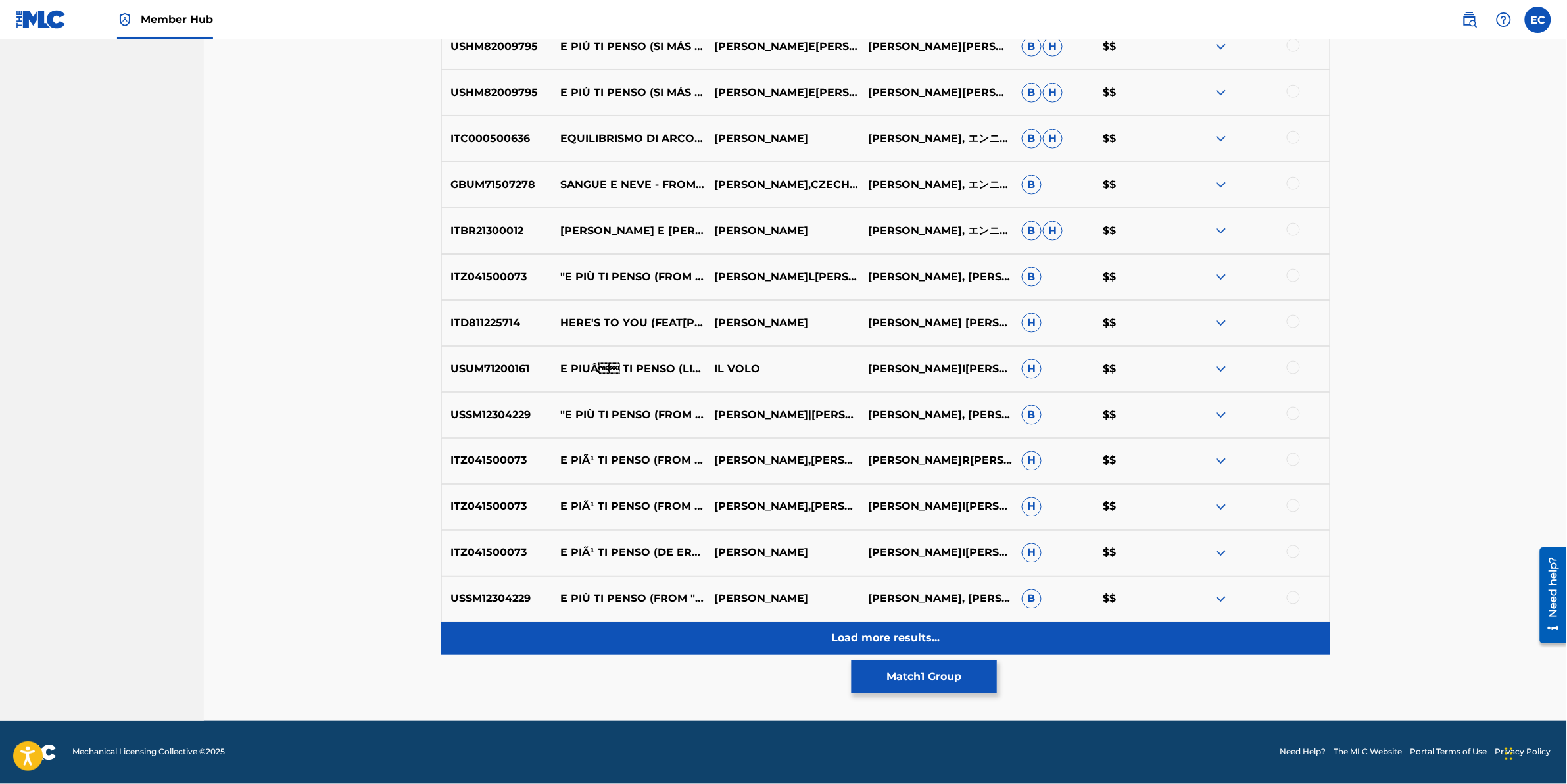
click at [670, 638] on div "Load more results..." at bounding box center [886, 639] width 889 height 33
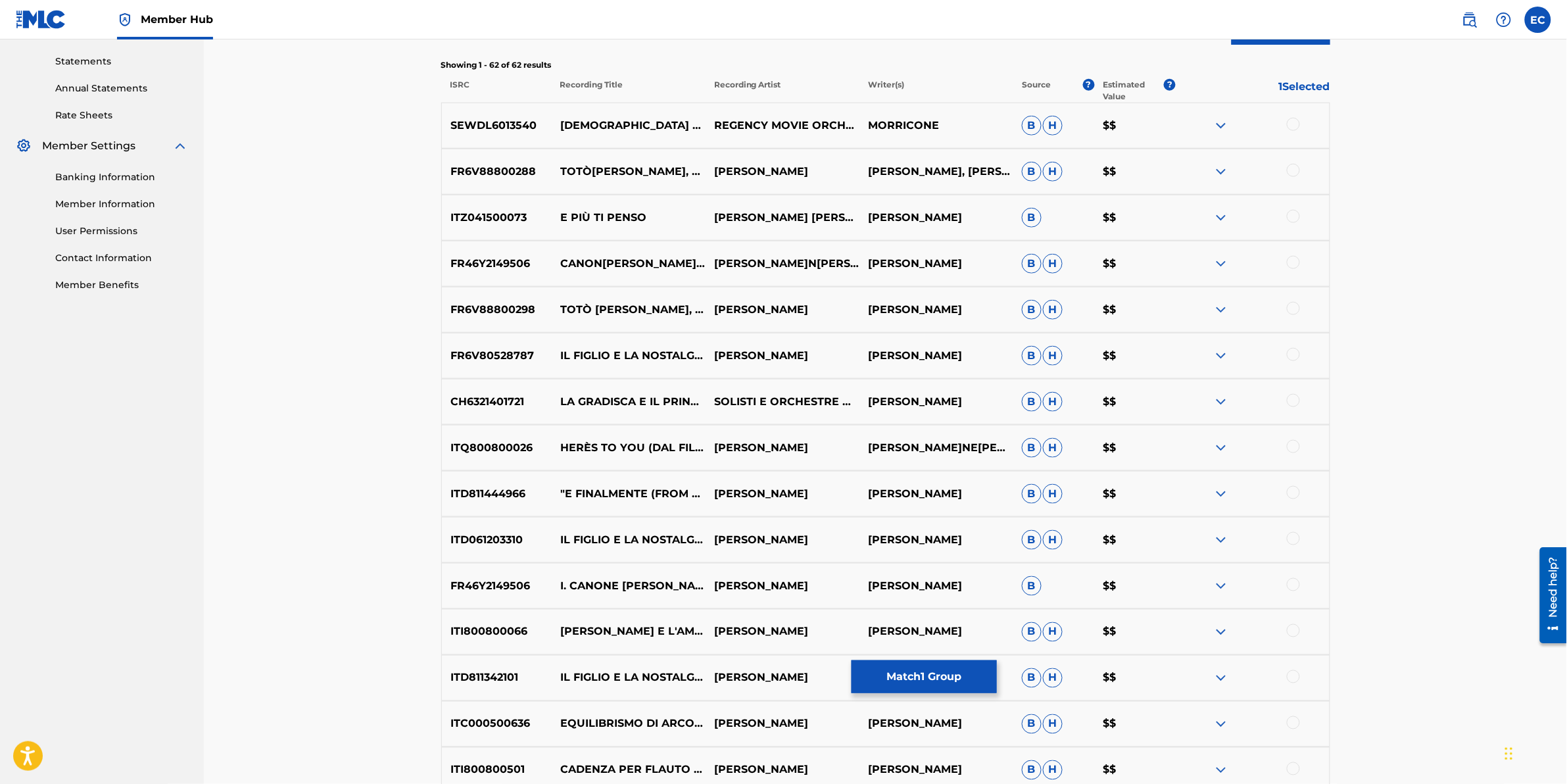
scroll to position [362, 0]
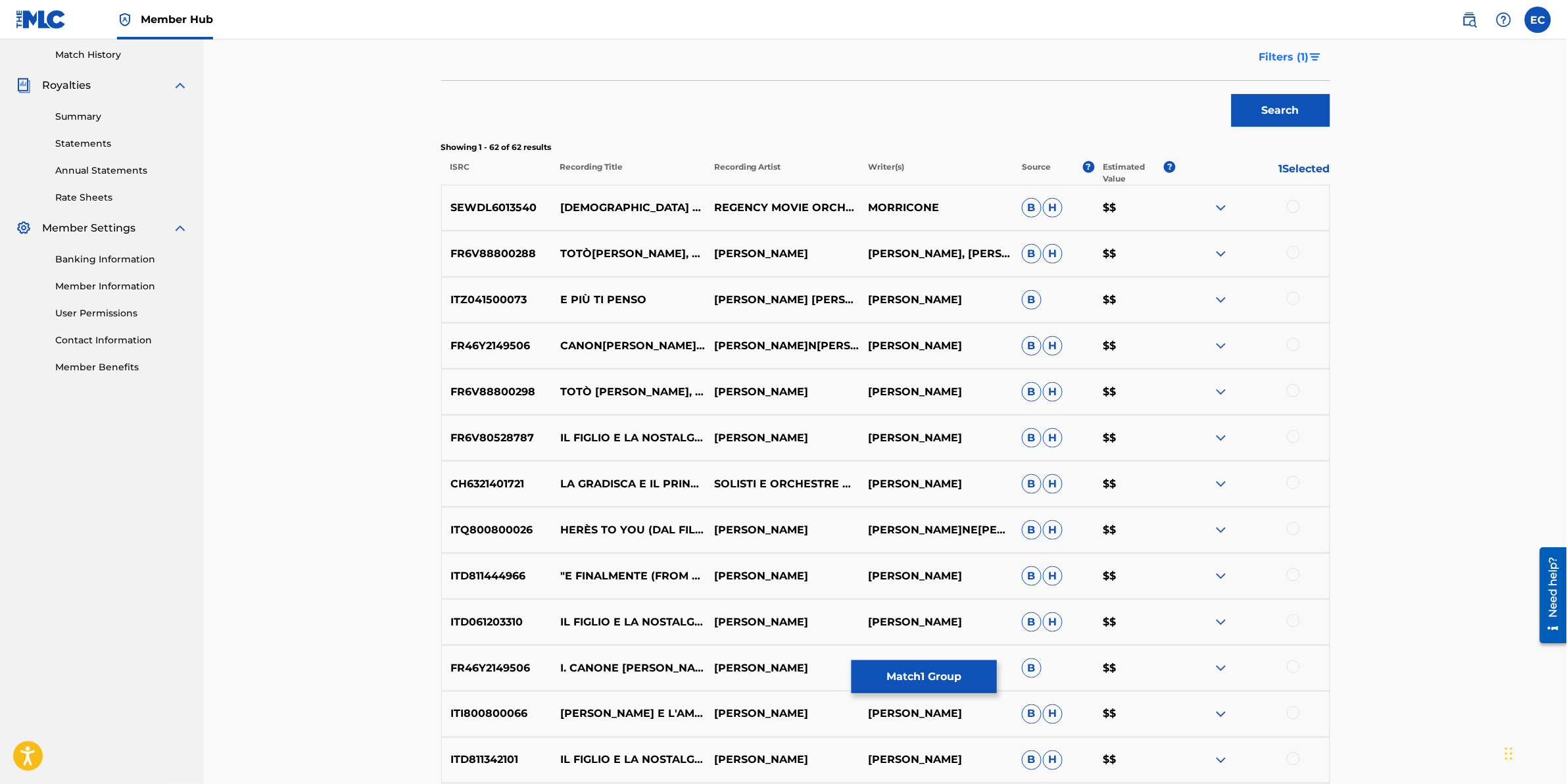
click at [1303, 61] on span "Filters ( 1 )" at bounding box center [1284, 57] width 50 height 16
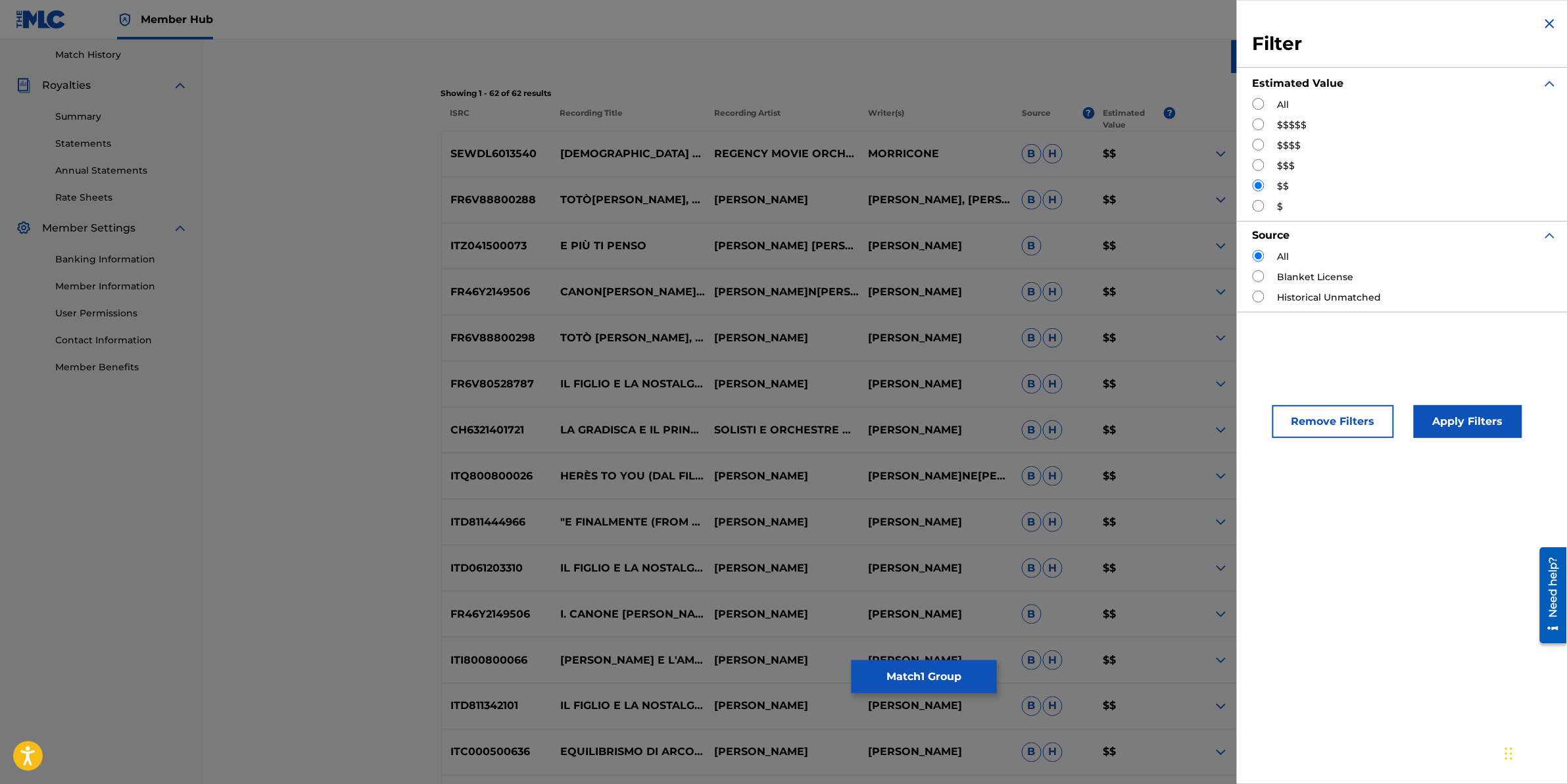
click at [1265, 207] on div "$" at bounding box center [1405, 206] width 306 height 14
drag, startPoint x: 1258, startPoint y: 204, endPoint x: 1274, endPoint y: 228, distance: 28.8
click at [1258, 204] on input "Search Form" at bounding box center [1259, 206] width 12 height 12
radio input "true"
click at [1451, 406] on button "Apply Filters" at bounding box center [1468, 422] width 109 height 33
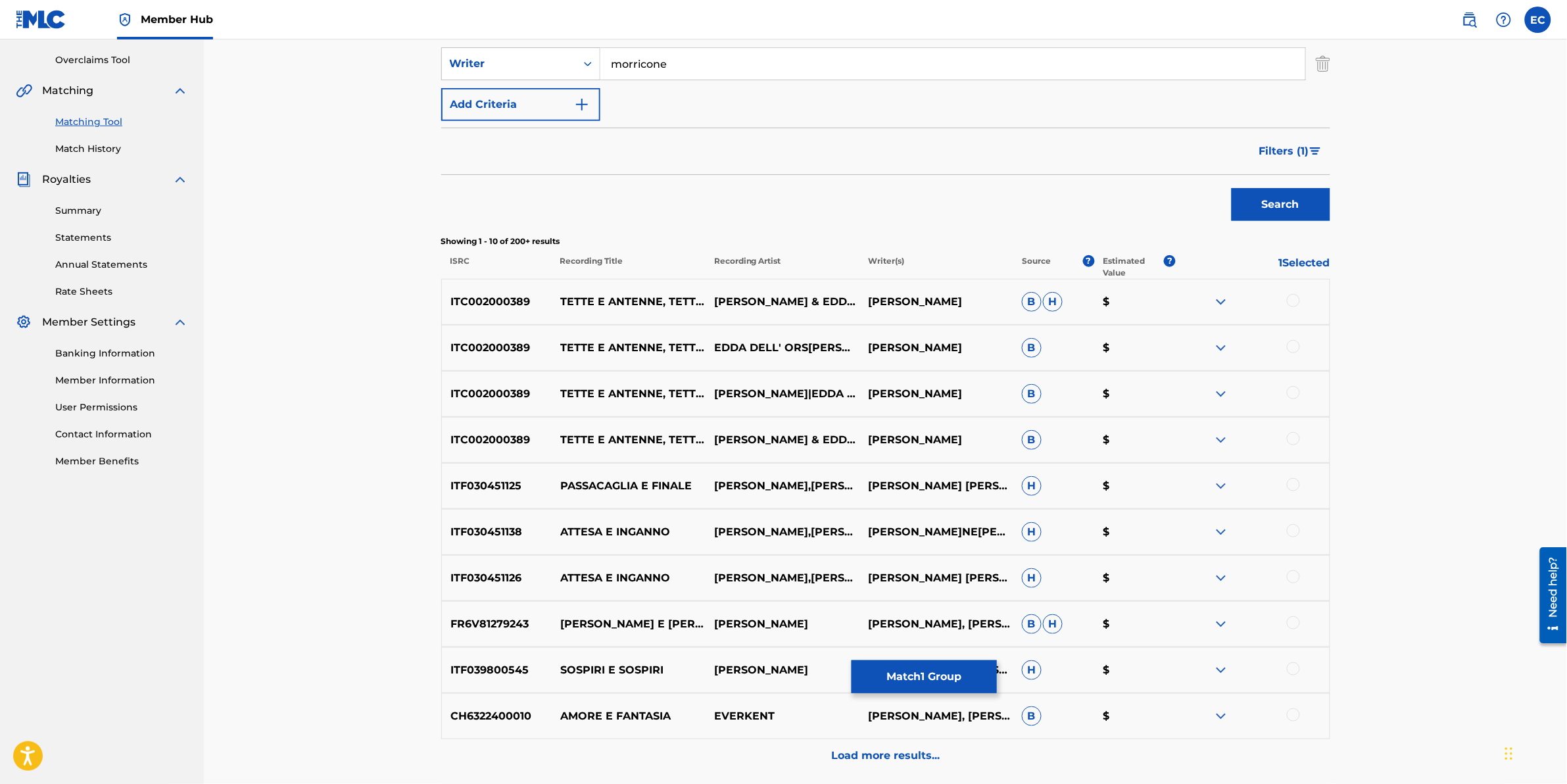
scroll to position [277, 0]
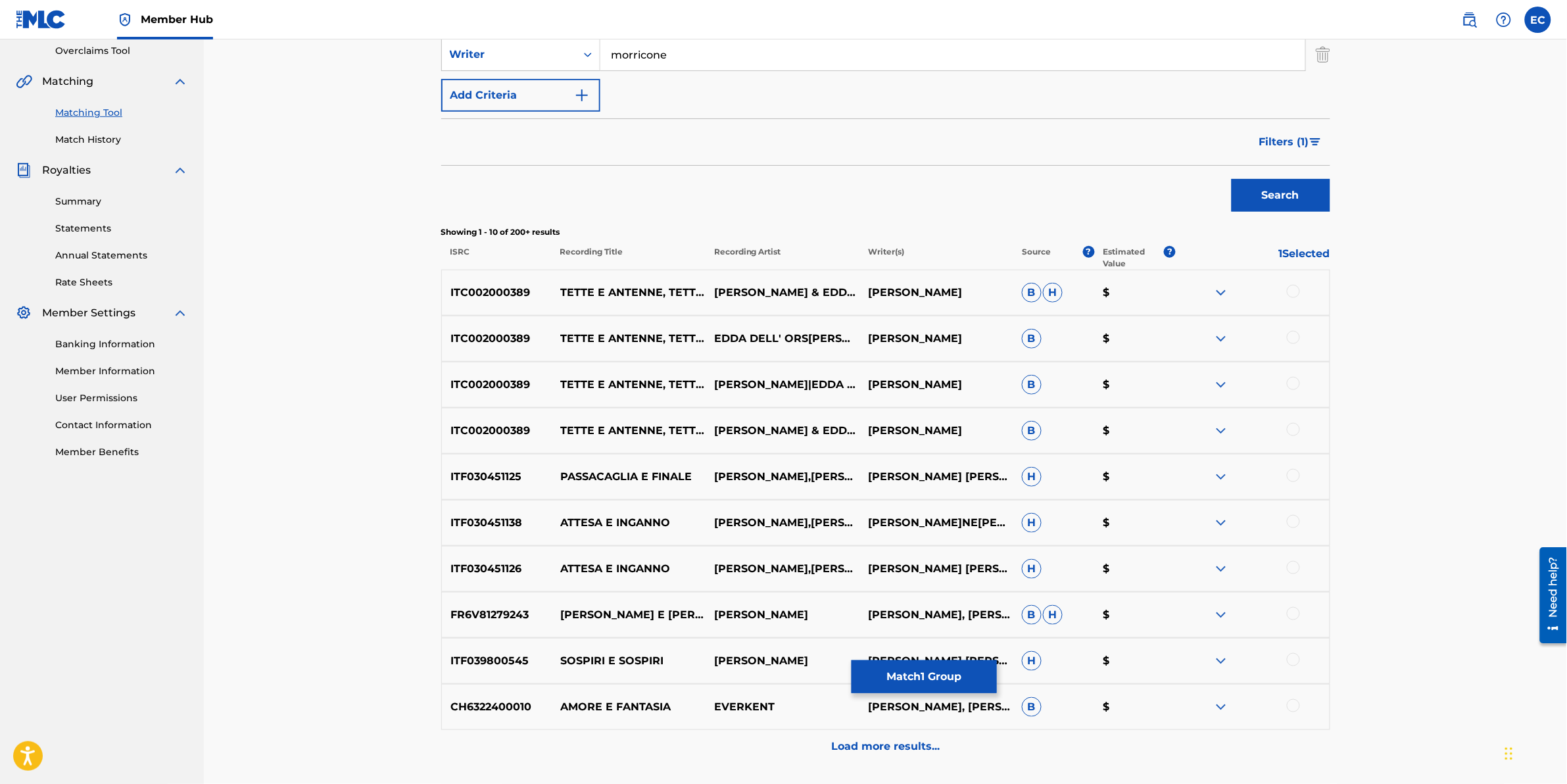
click at [1293, 297] on div at bounding box center [1293, 290] width 13 height 13
click at [1291, 335] on div at bounding box center [1293, 337] width 13 height 13
click at [1294, 382] on div at bounding box center [1293, 383] width 13 height 13
click at [1289, 429] on div at bounding box center [1293, 429] width 13 height 13
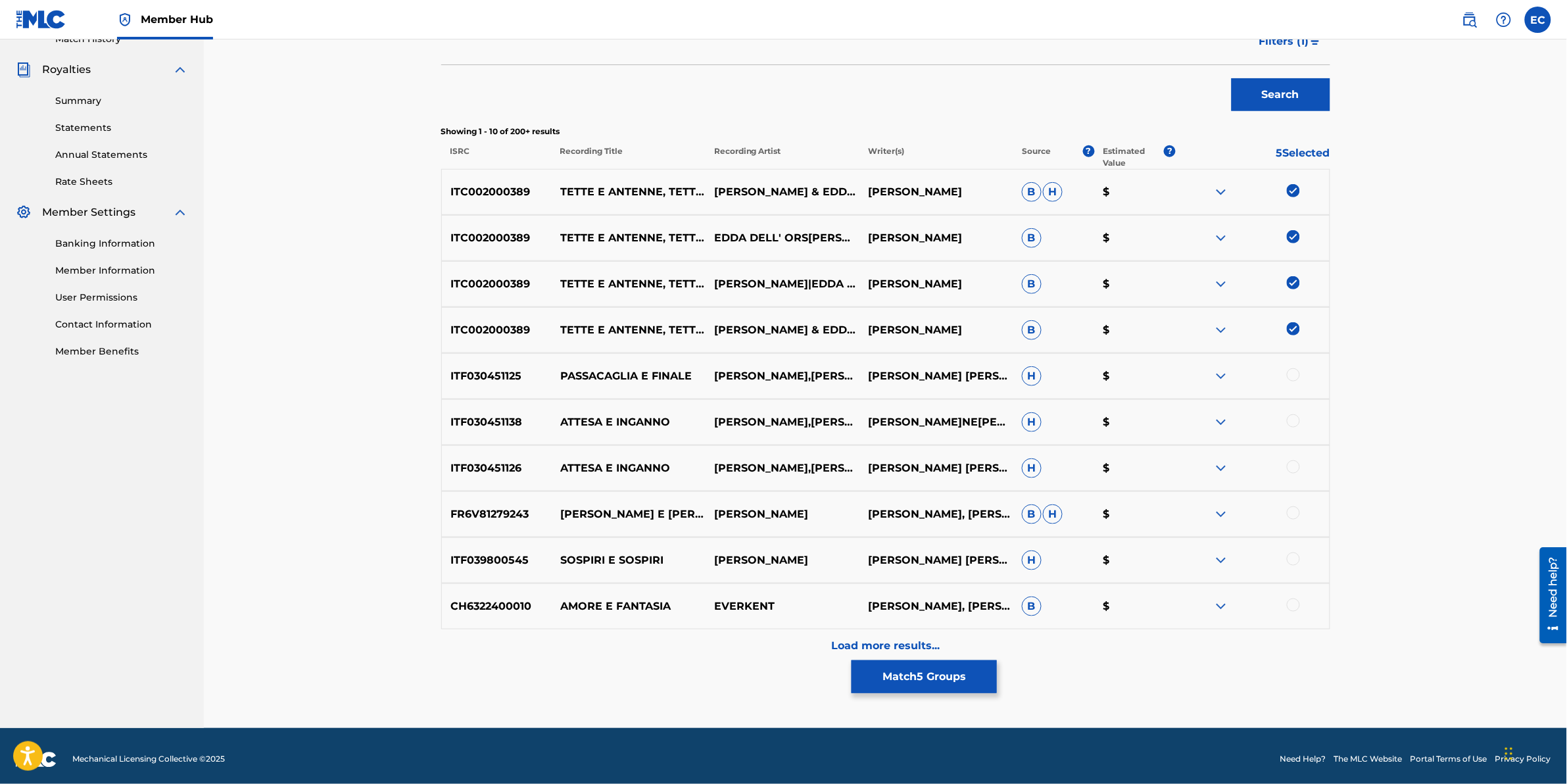
scroll to position [385, 0]
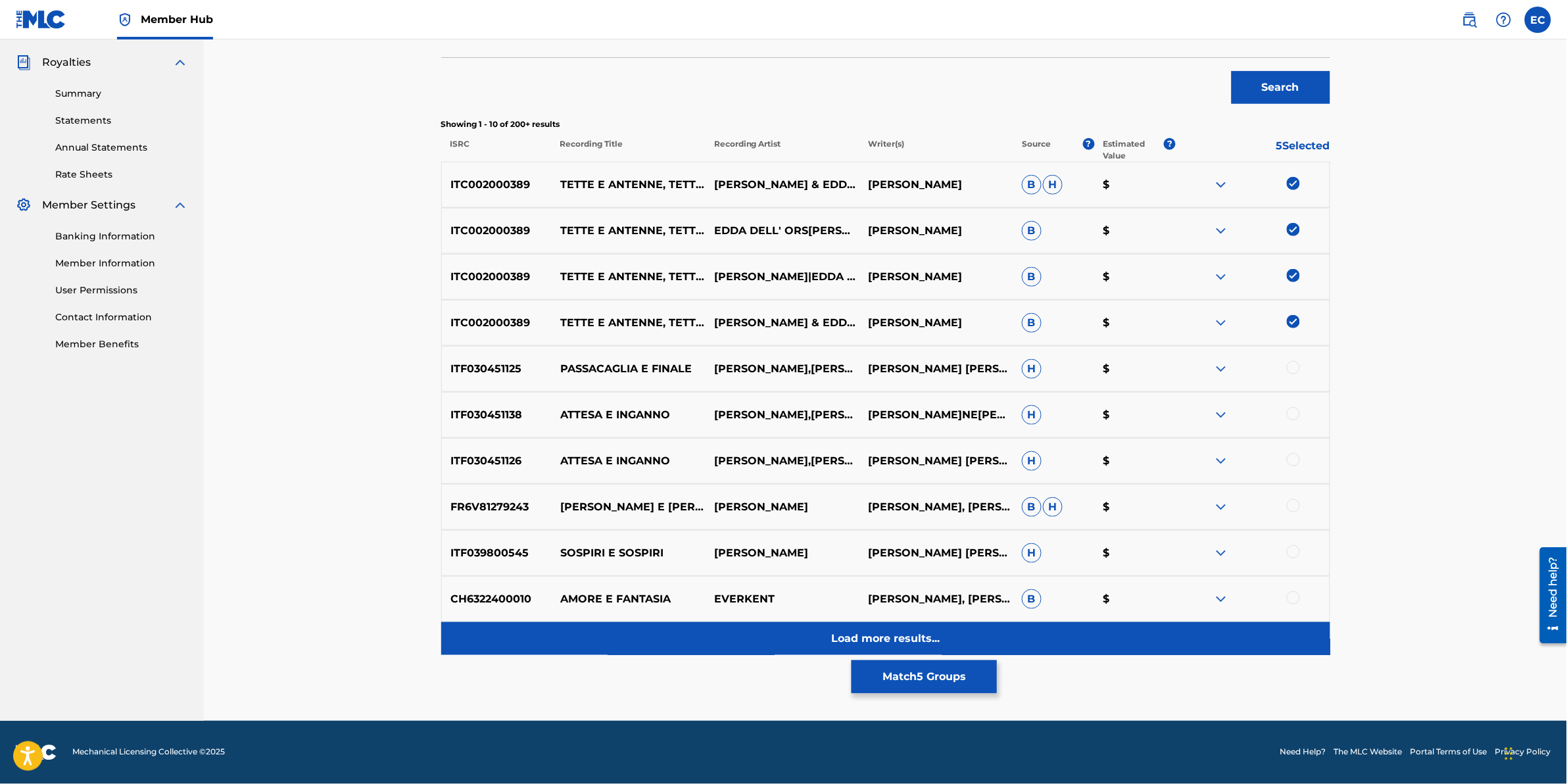
click at [702, 635] on div "Load more results..." at bounding box center [886, 639] width 889 height 33
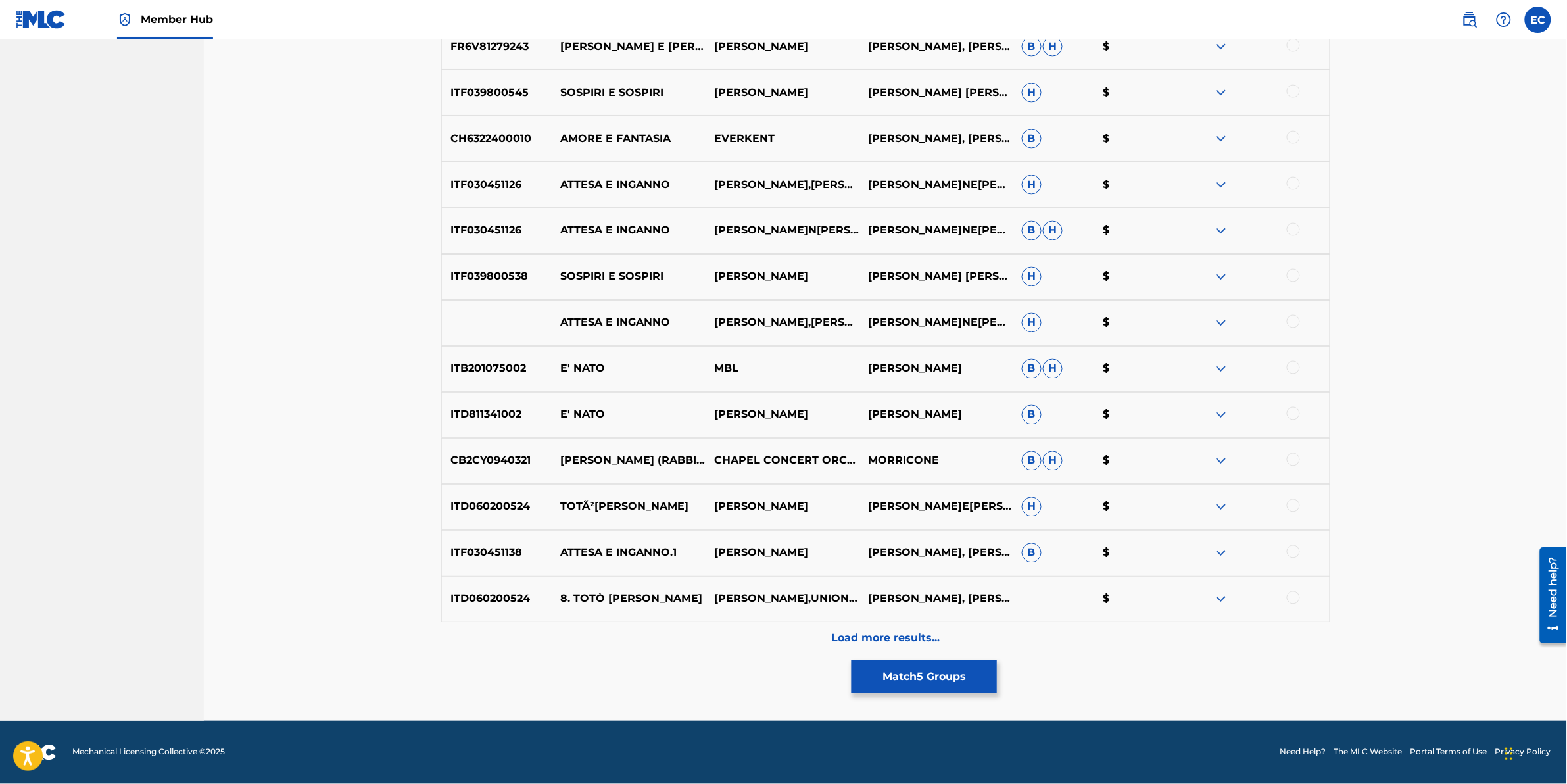
click at [695, 641] on div "Load more results..." at bounding box center [886, 639] width 889 height 33
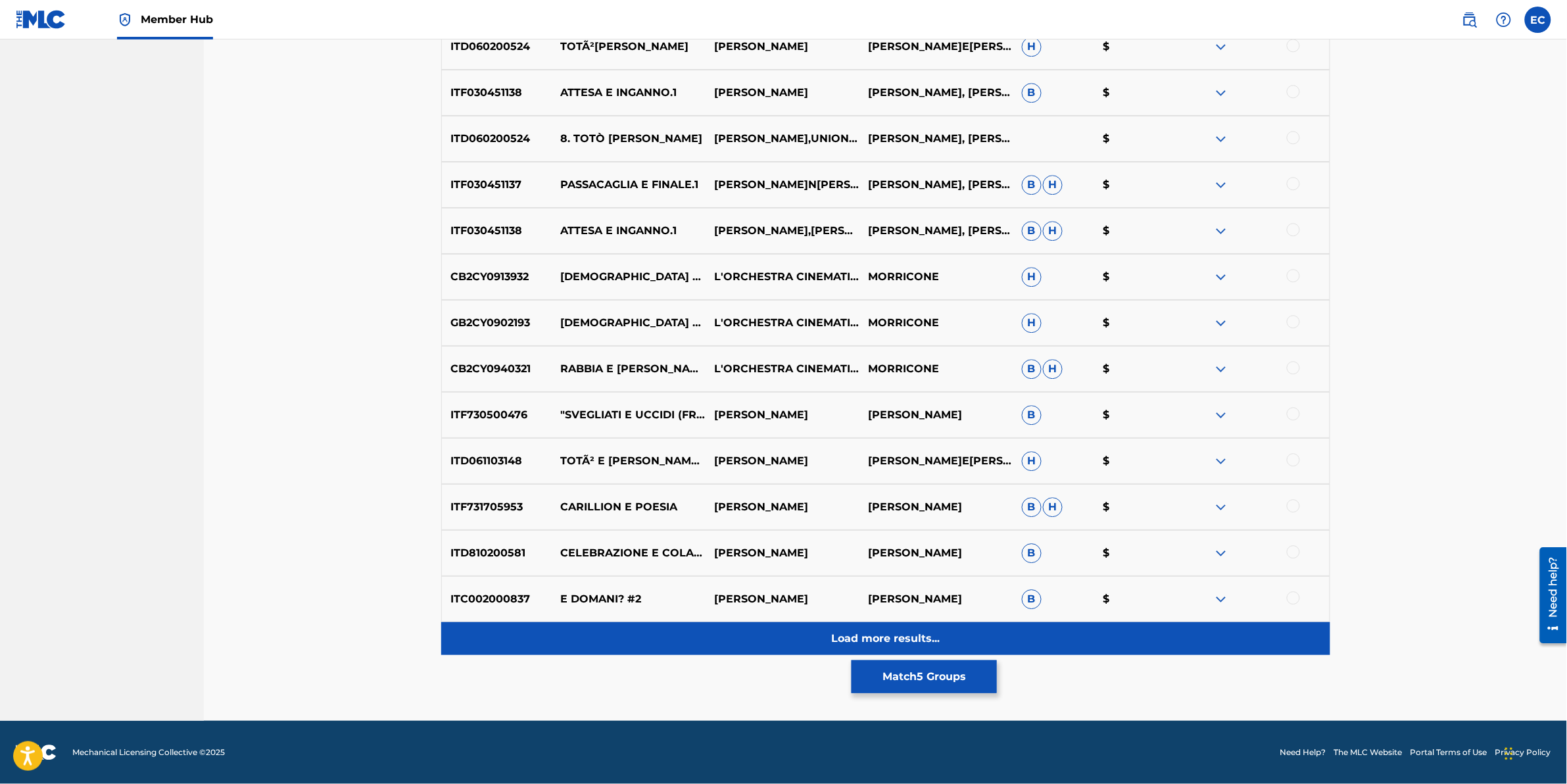
click at [678, 639] on div "Load more results..." at bounding box center [886, 639] width 889 height 33
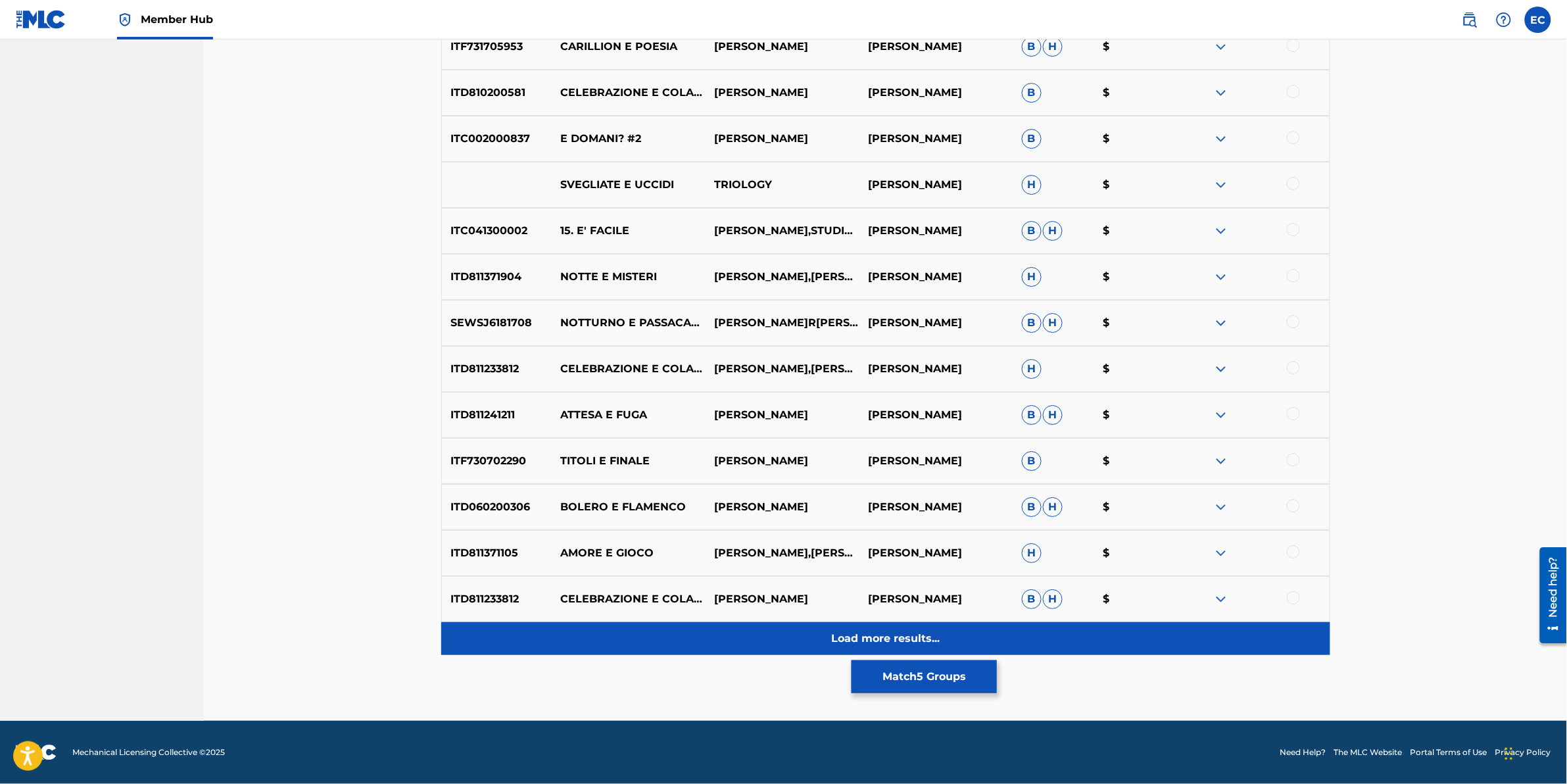
click at [689, 626] on div "Load more results..." at bounding box center [886, 639] width 889 height 33
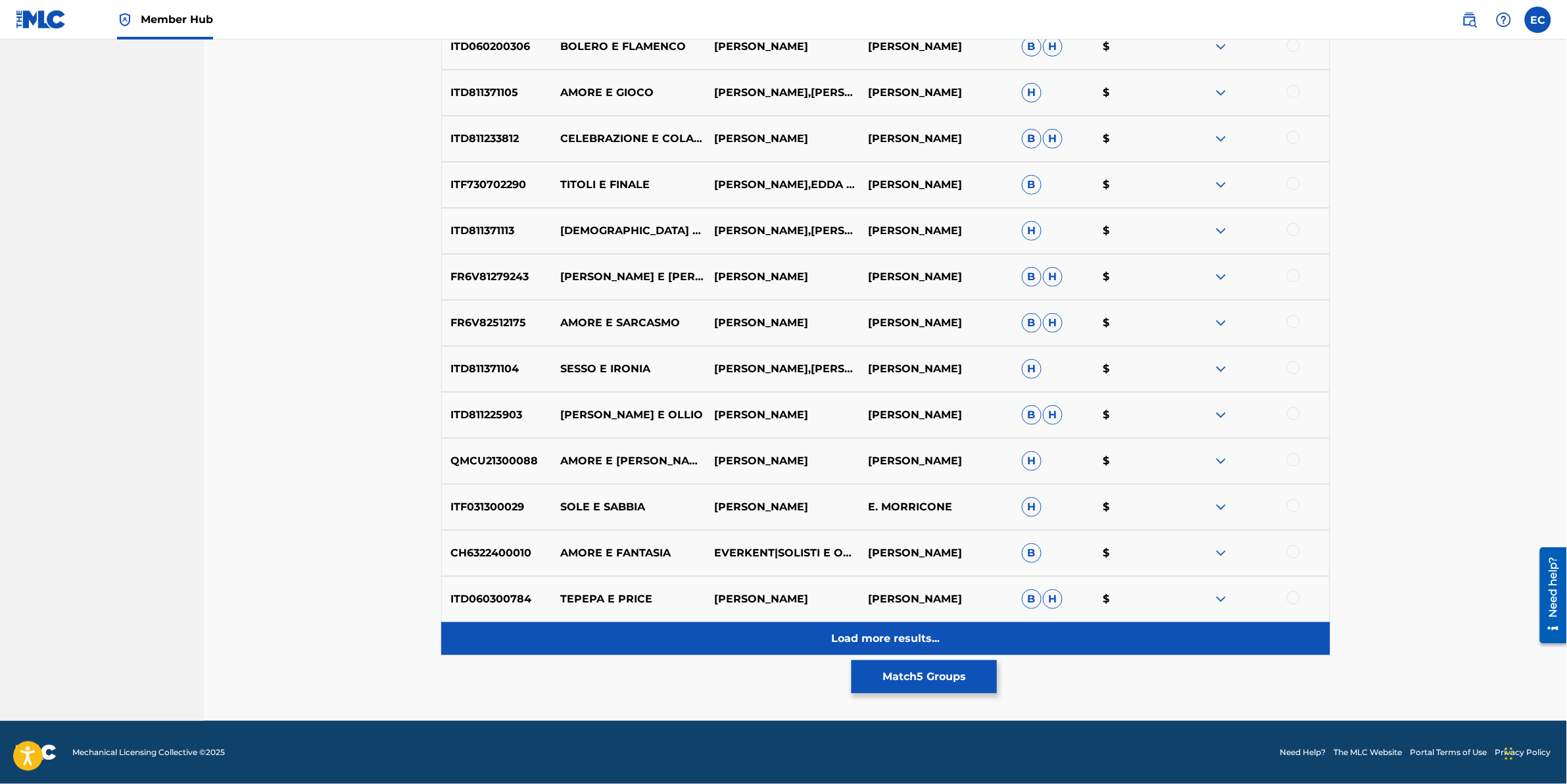
click at [706, 648] on div "Load more results..." at bounding box center [886, 639] width 889 height 33
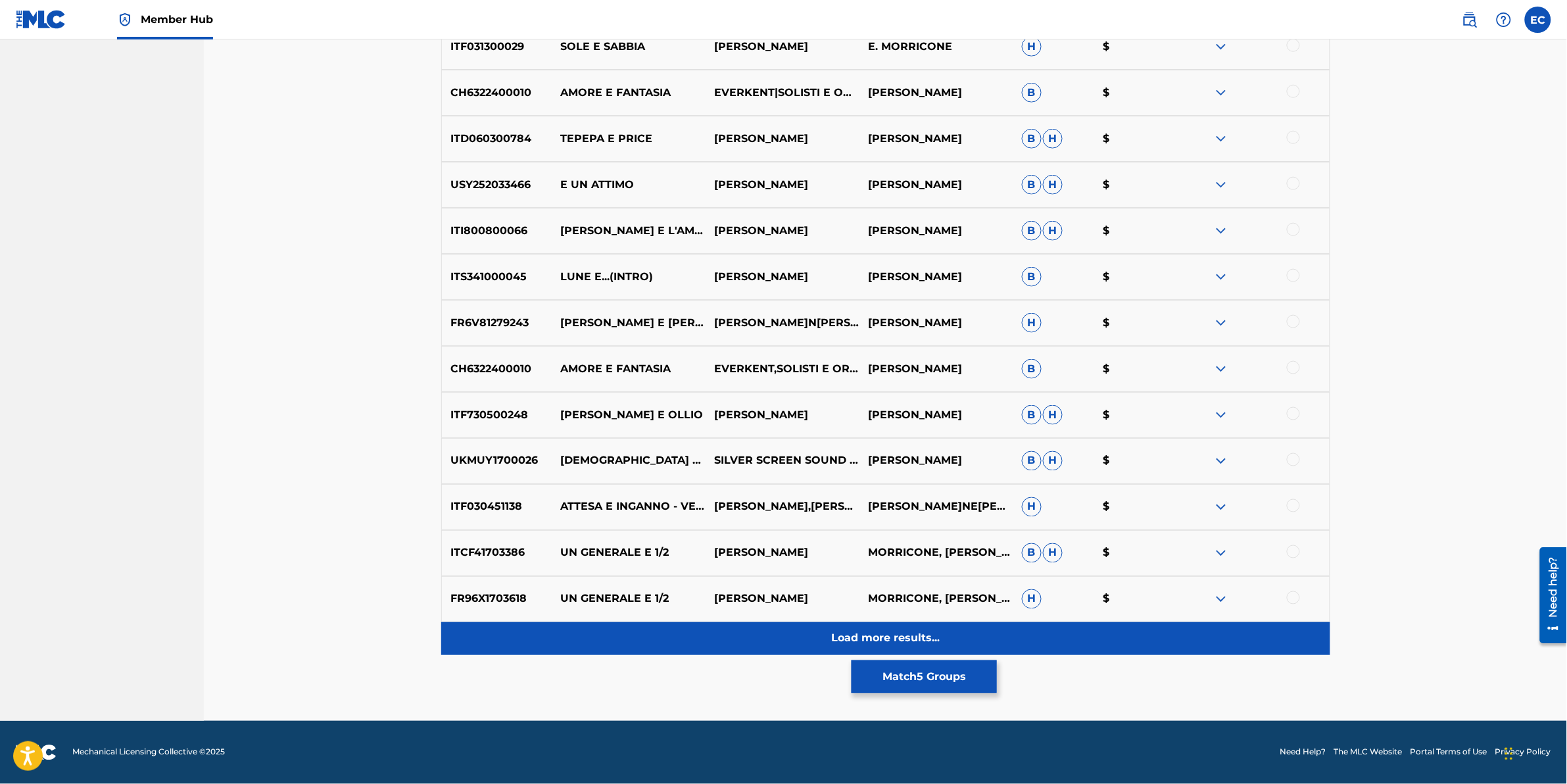
click at [711, 639] on div "Load more results..." at bounding box center [886, 639] width 889 height 33
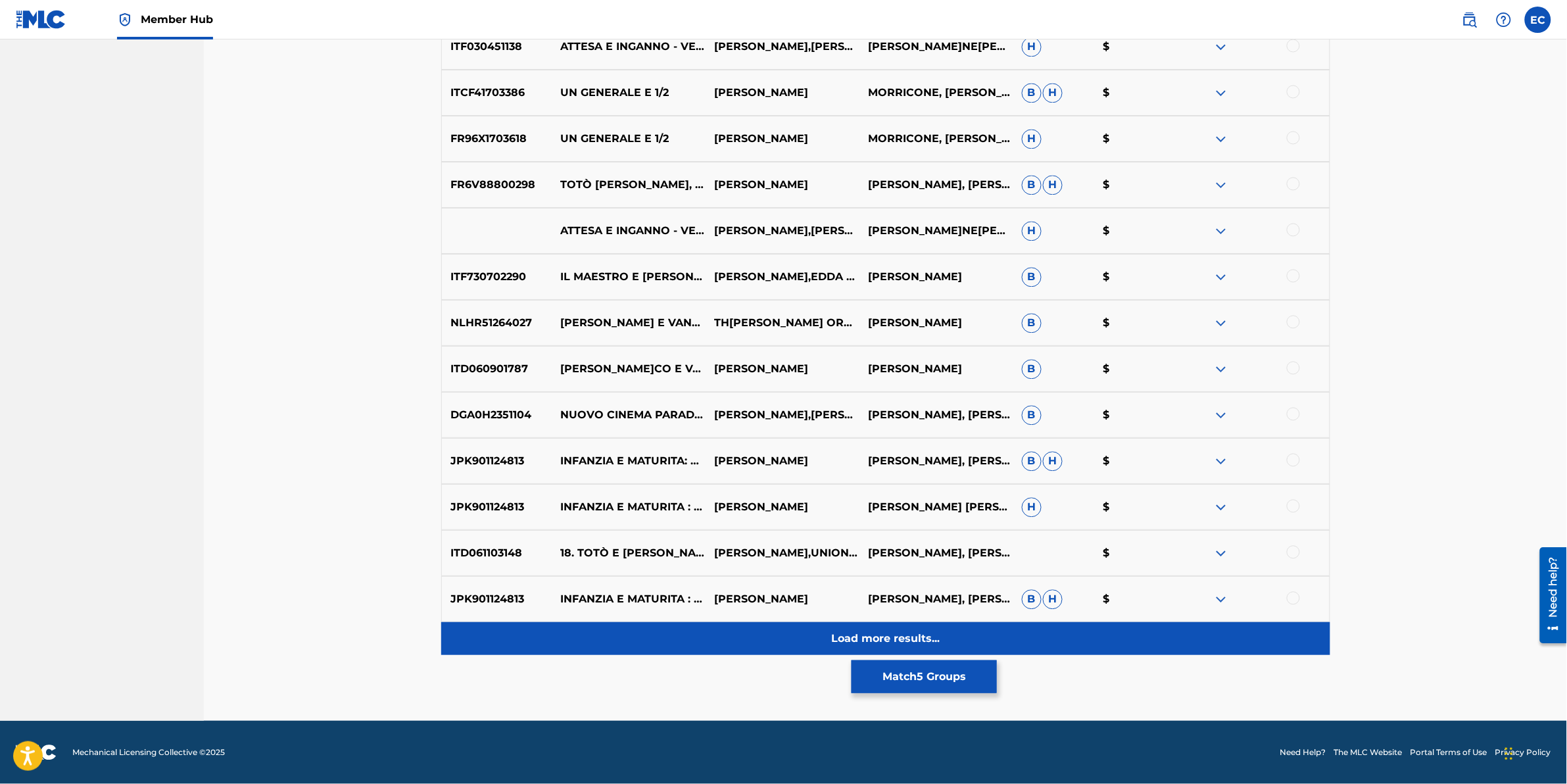
click at [718, 626] on div "Load more results..." at bounding box center [886, 639] width 889 height 33
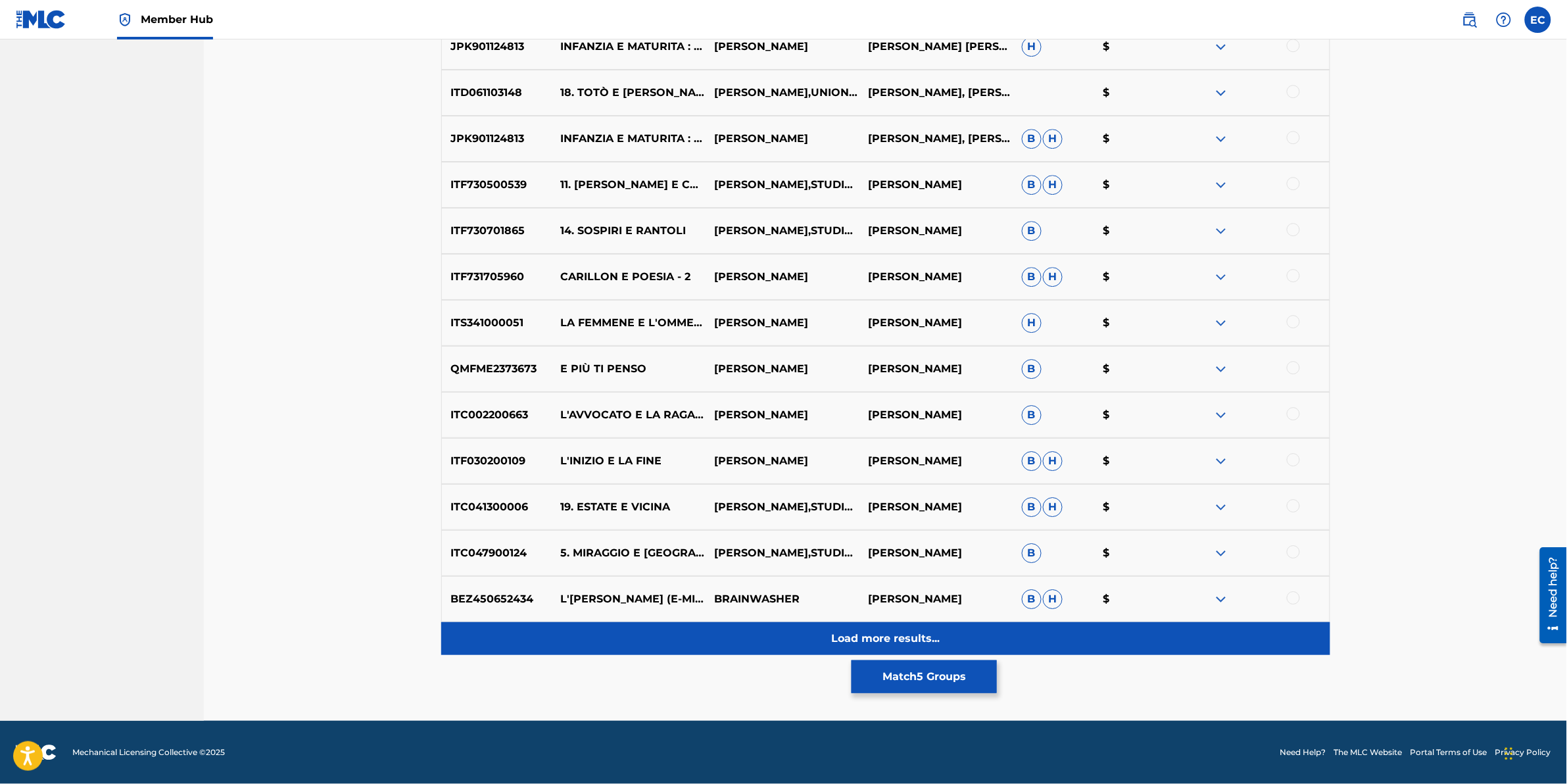
click at [710, 634] on div "Load more results..." at bounding box center [886, 639] width 889 height 33
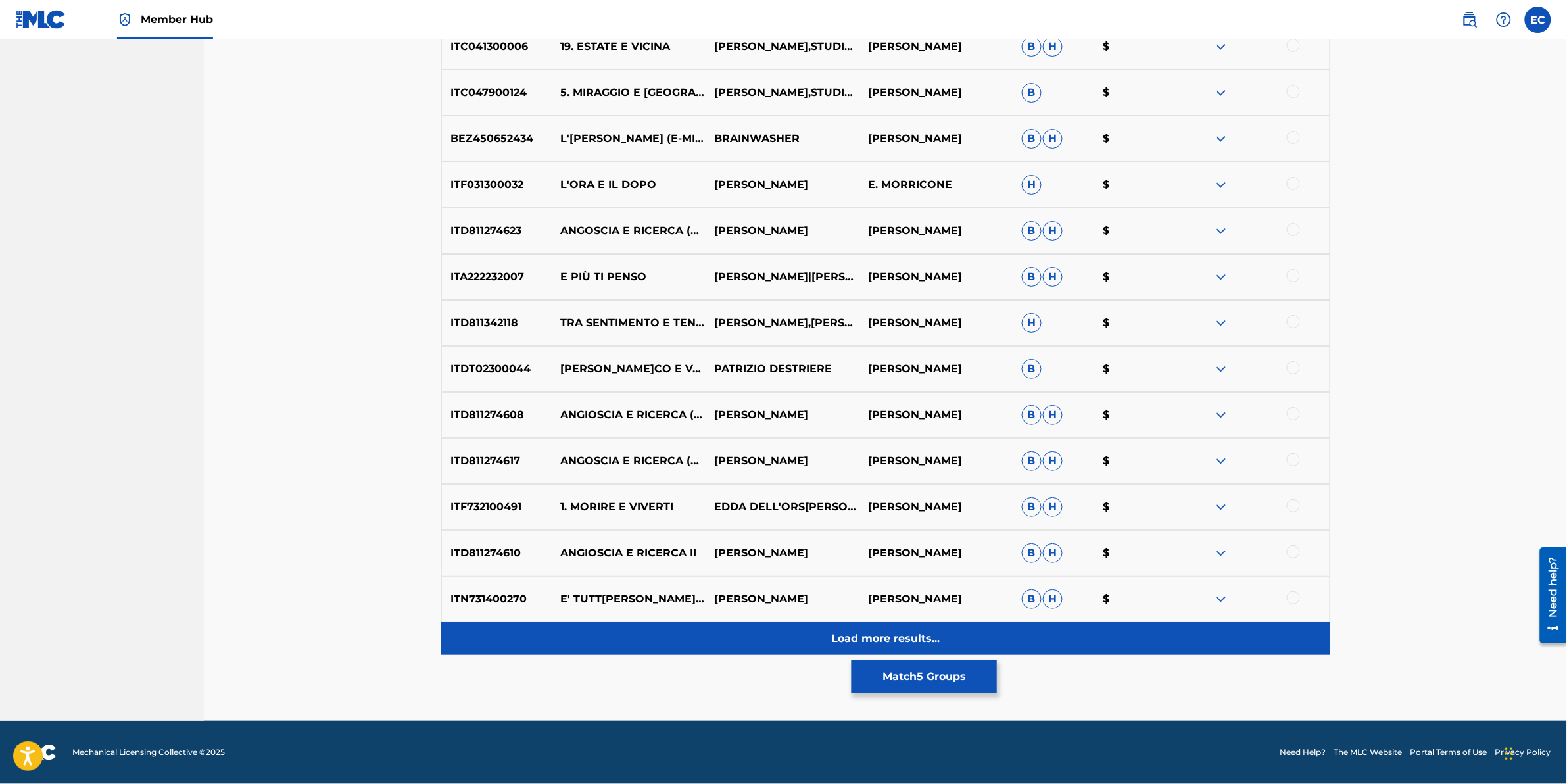
click at [699, 641] on div "Load more results..." at bounding box center [886, 639] width 889 height 33
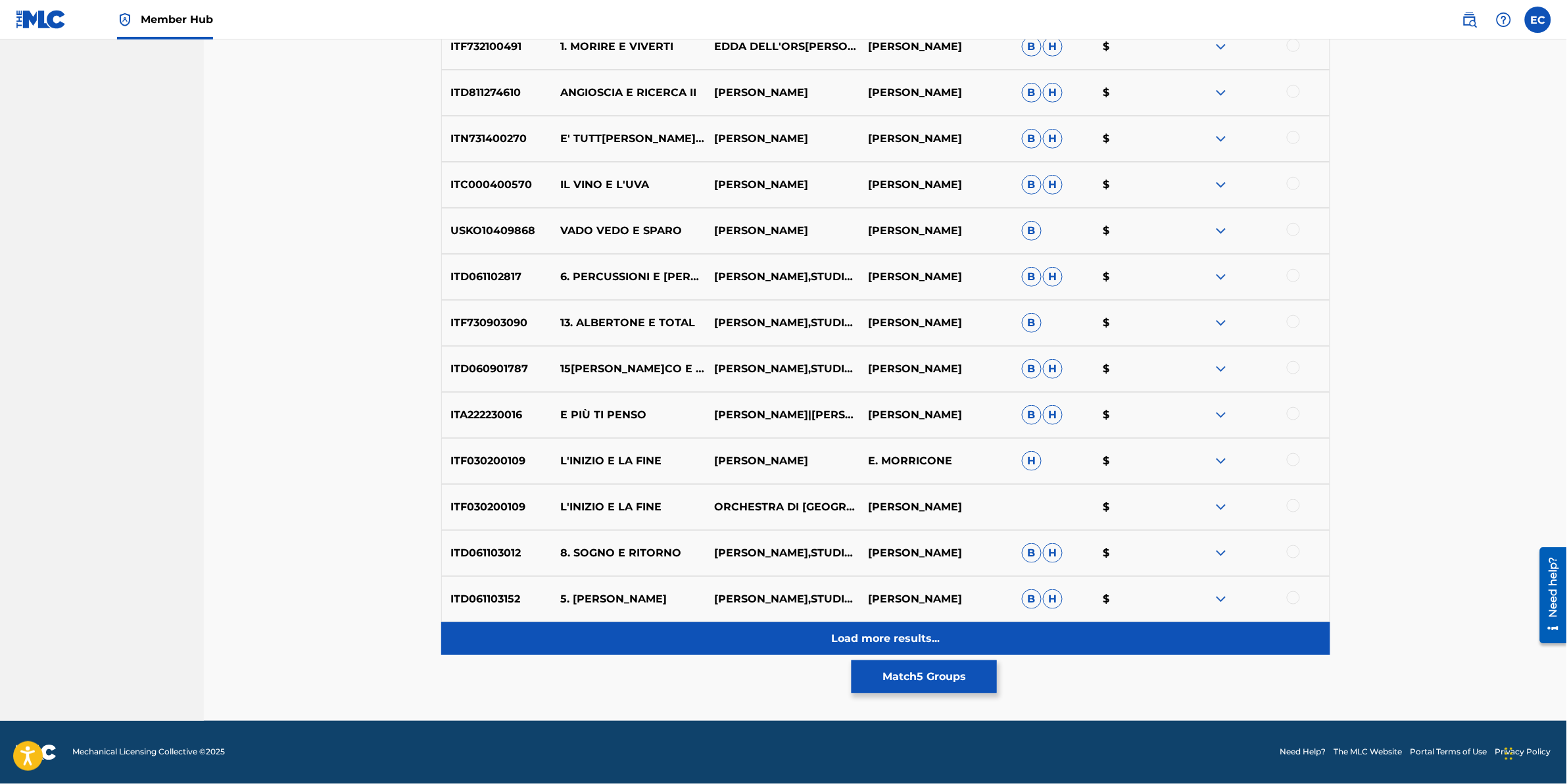
click at [707, 635] on div "Load more results..." at bounding box center [886, 639] width 889 height 33
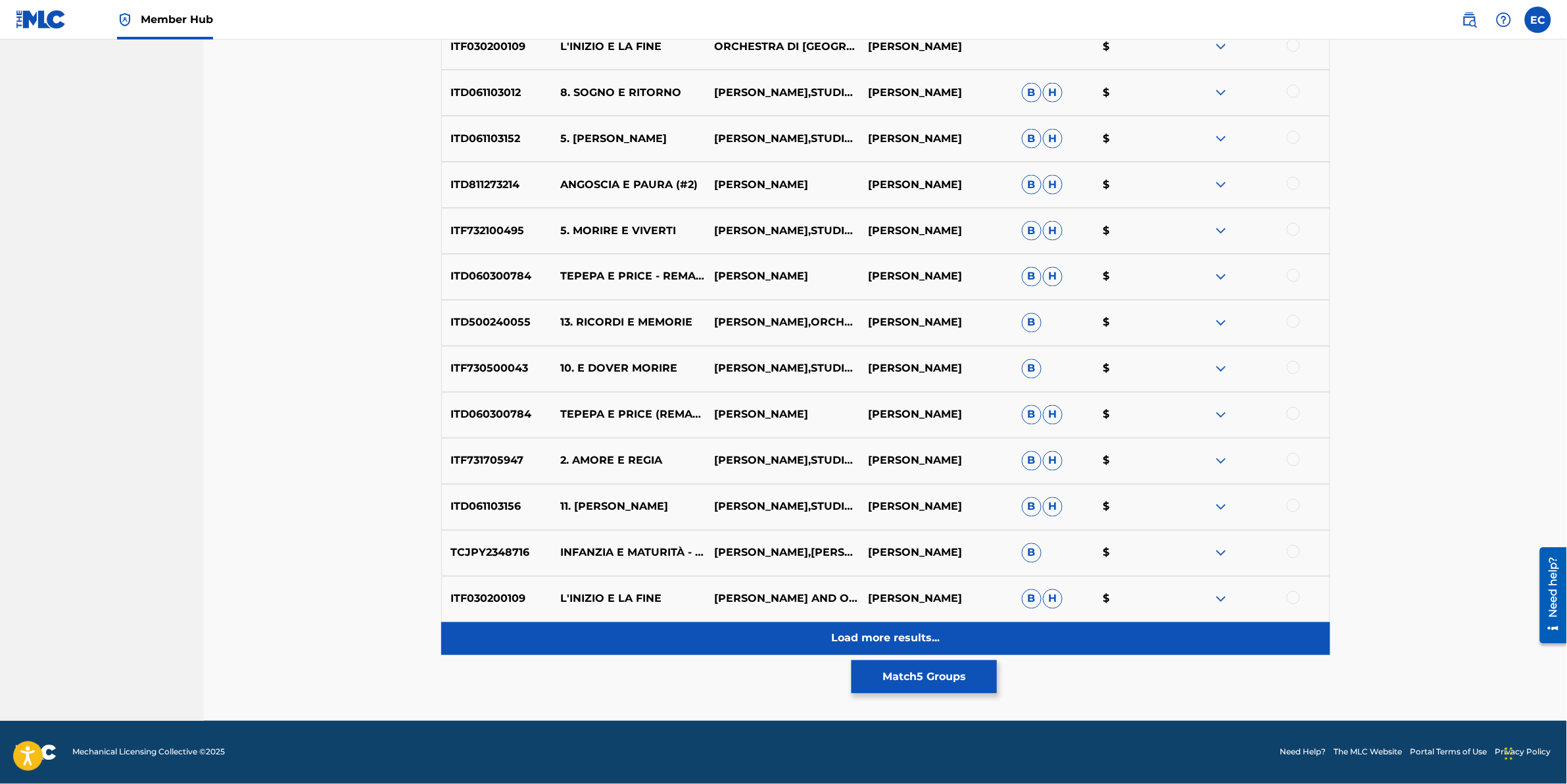
click at [722, 638] on div "Load more results..." at bounding box center [886, 639] width 889 height 33
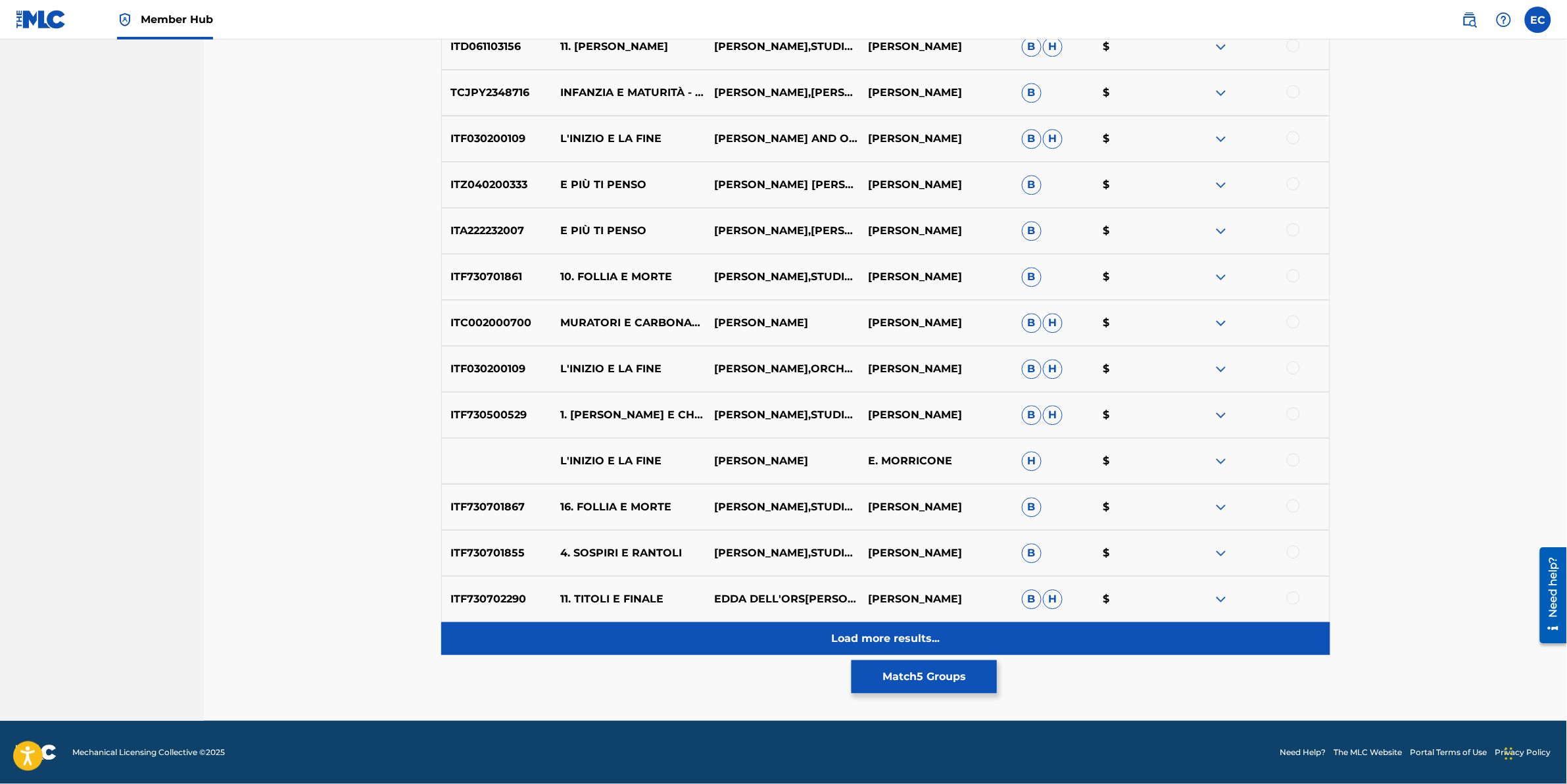
click at [689, 638] on div "Load more results..." at bounding box center [886, 639] width 889 height 33
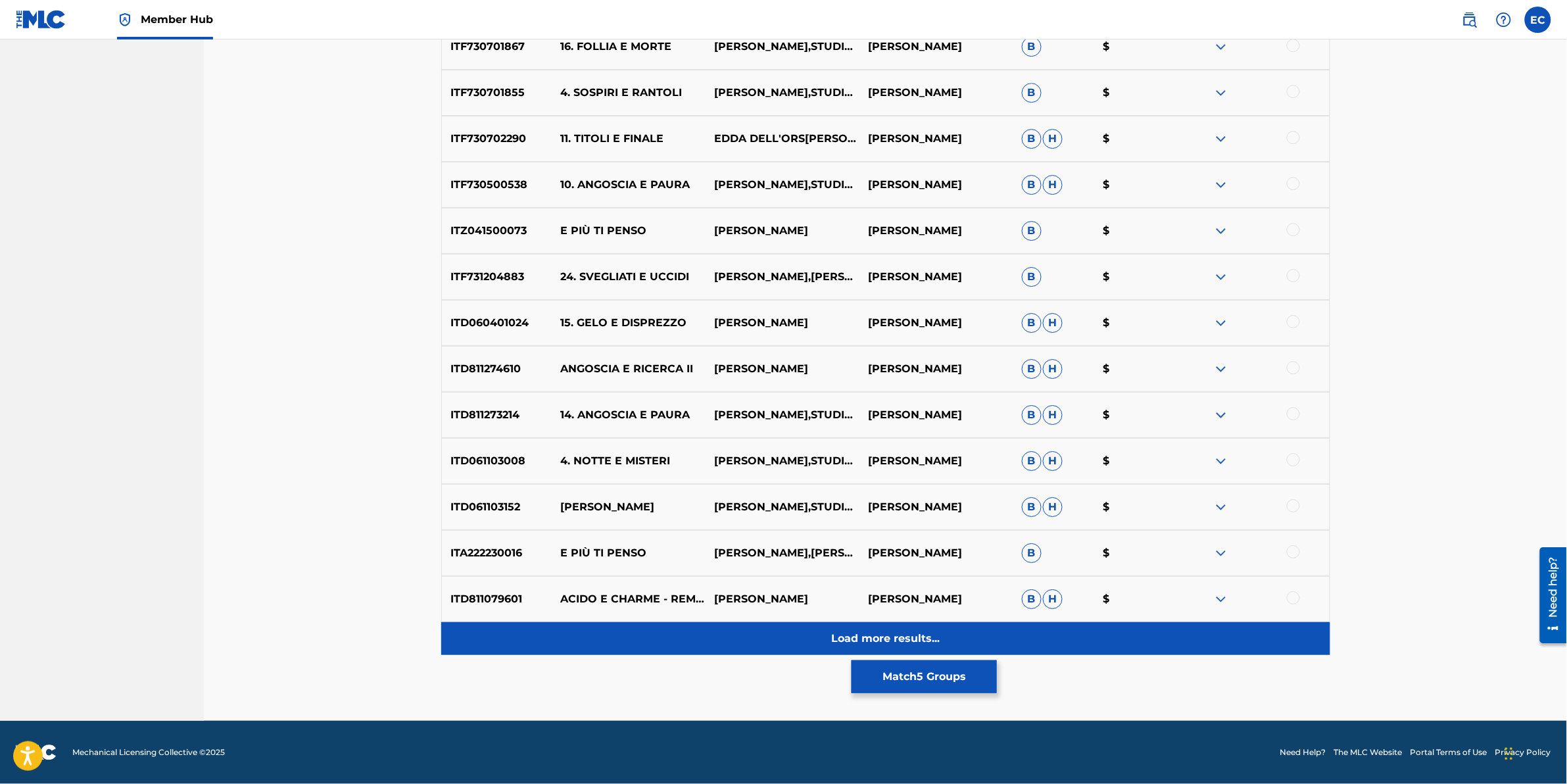
click at [699, 638] on div "Load more results..." at bounding box center [886, 639] width 889 height 33
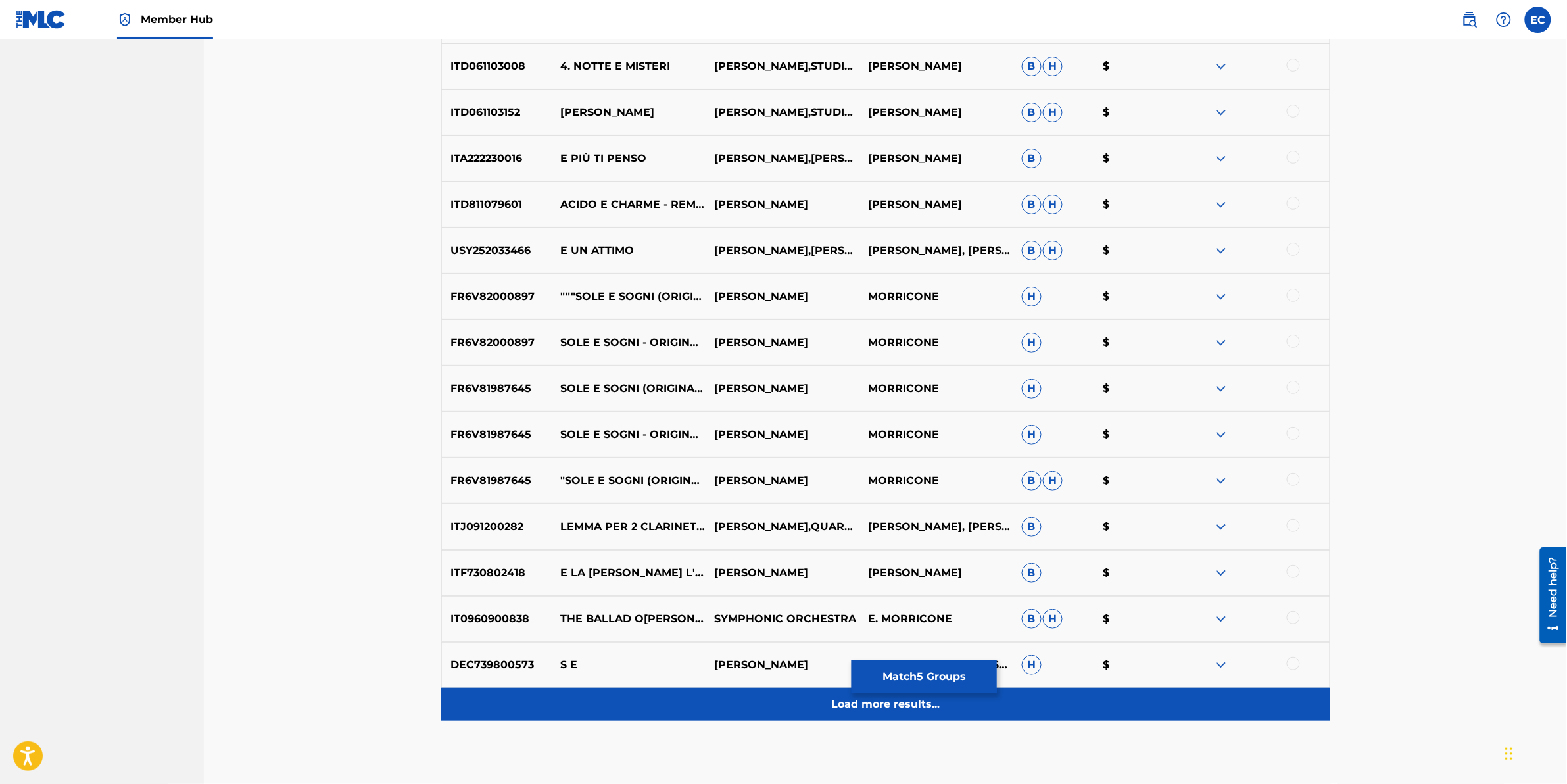
scroll to position [6368, 0]
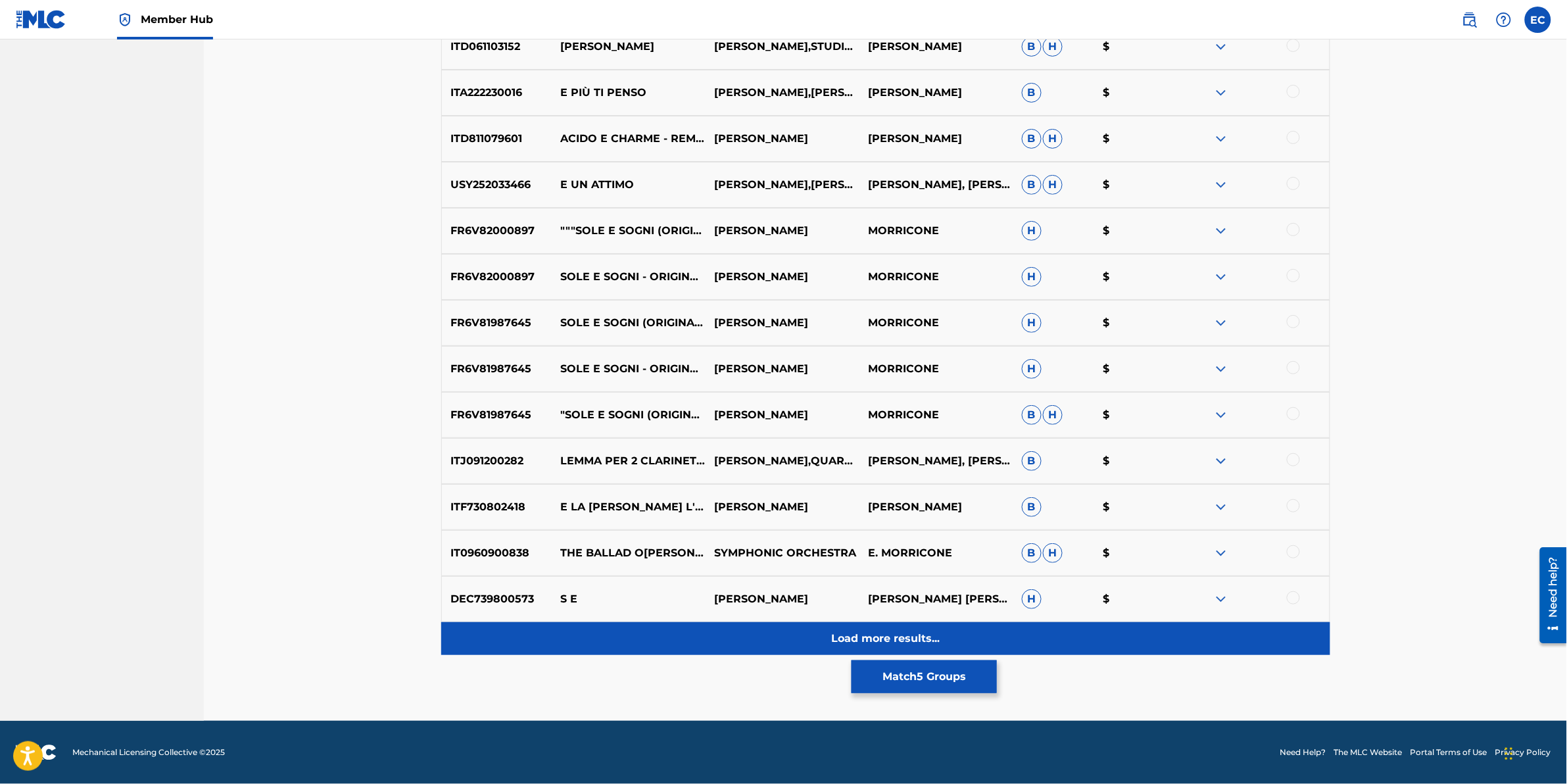
click at [647, 651] on div "Load more results..." at bounding box center [886, 639] width 889 height 33
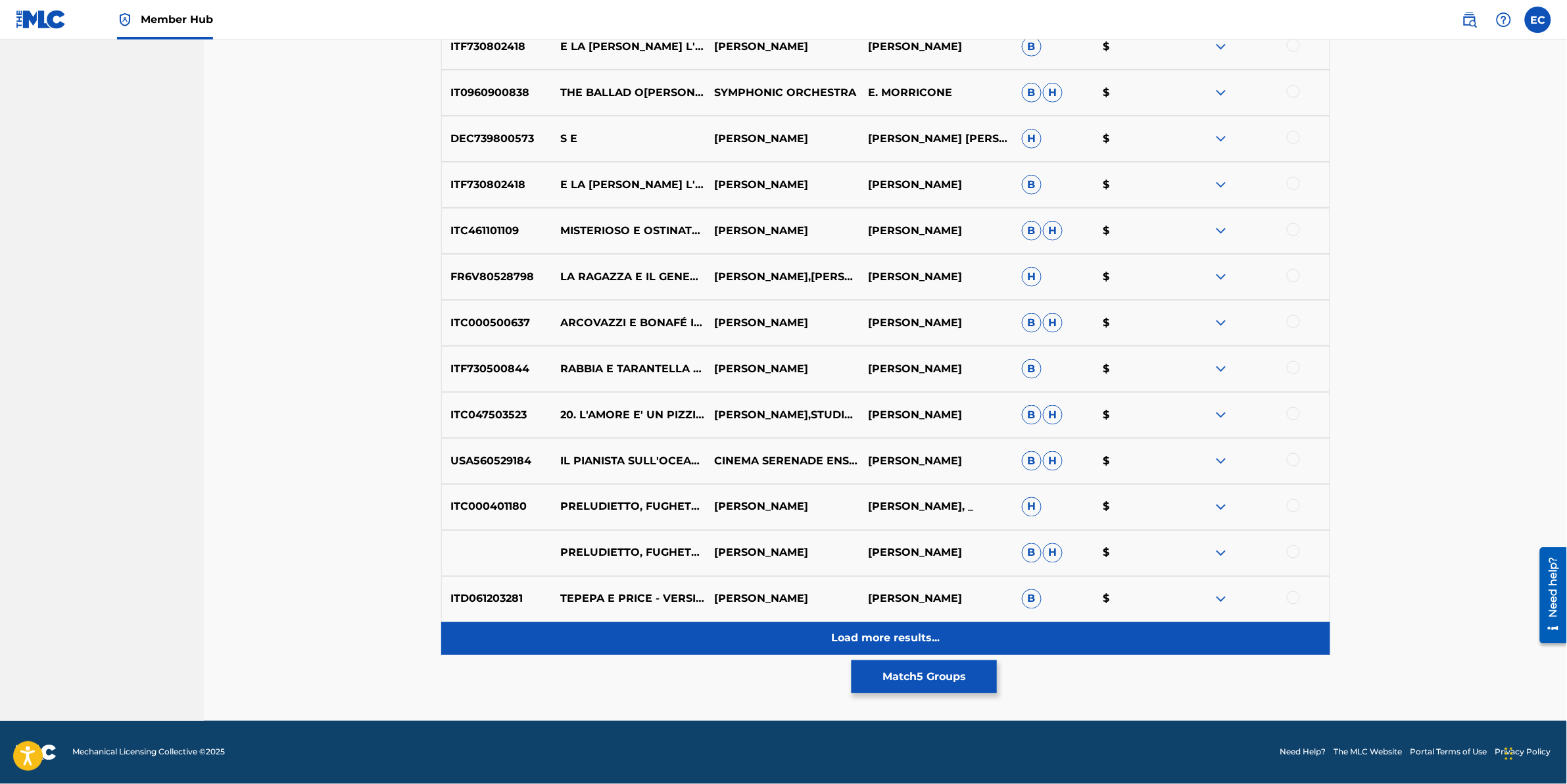
click at [650, 640] on div "Load more results..." at bounding box center [886, 639] width 889 height 33
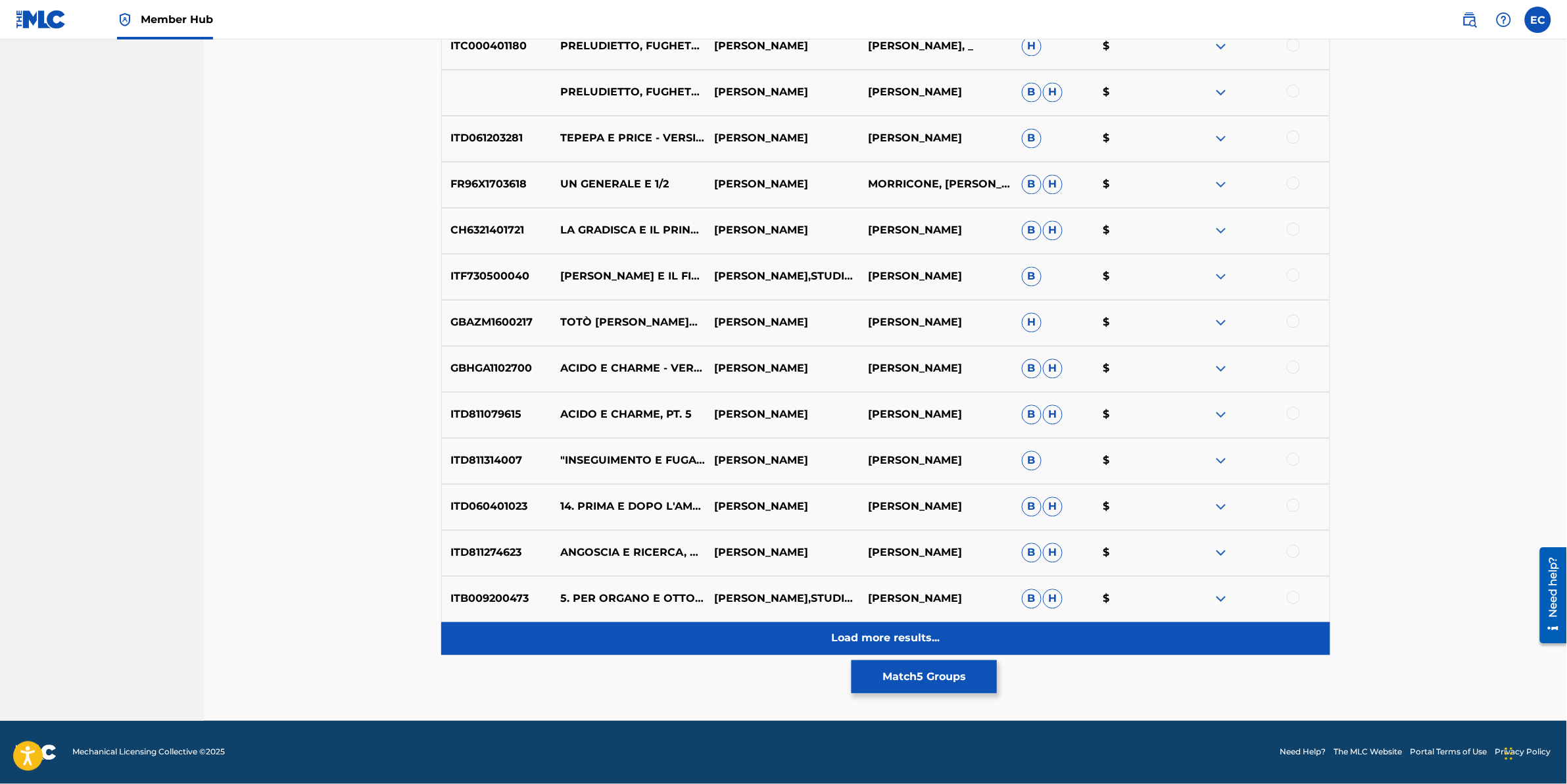
click at [663, 634] on div "Load more results..." at bounding box center [886, 639] width 889 height 33
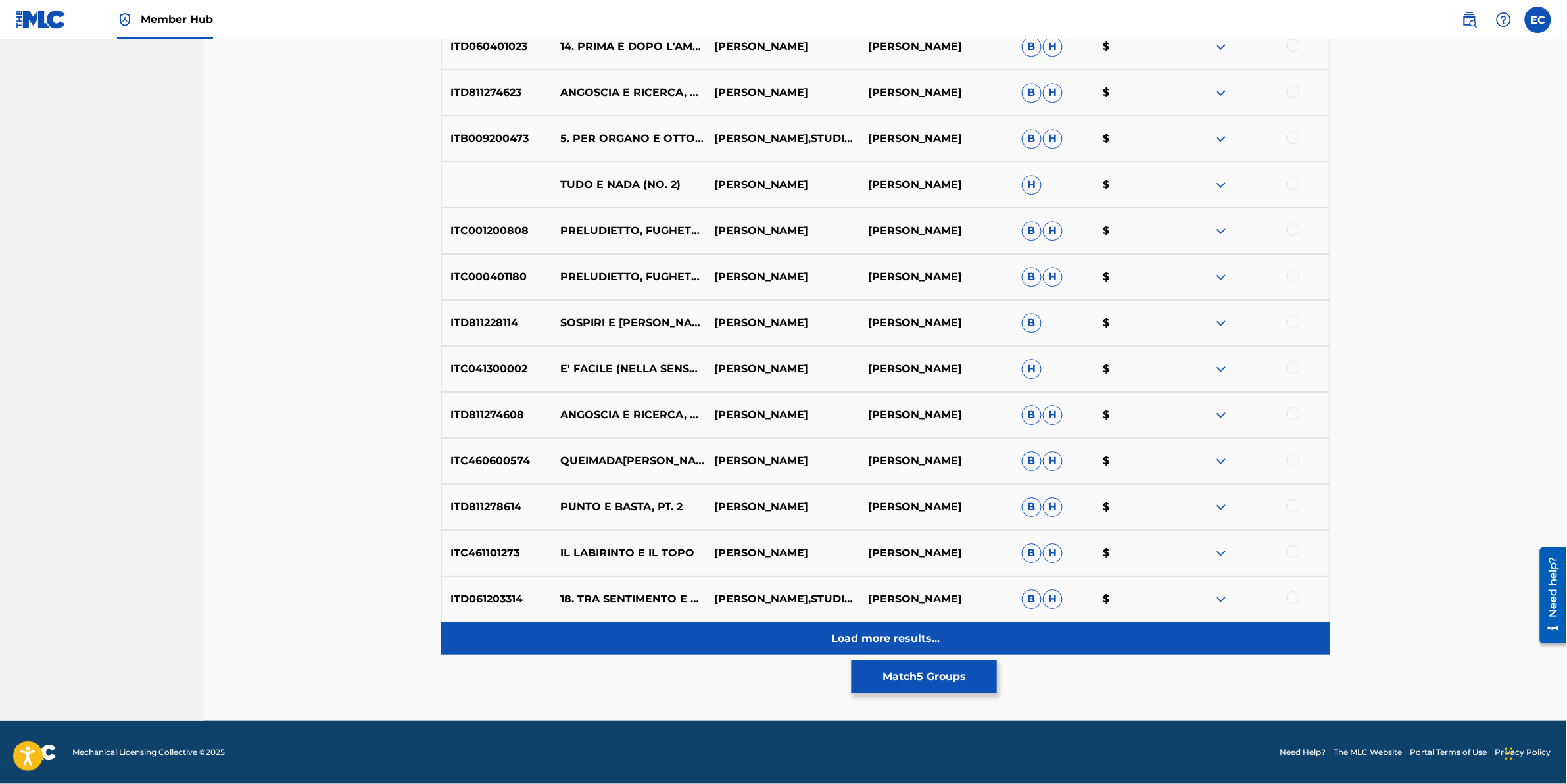
click at [671, 623] on div "Load more results..." at bounding box center [886, 639] width 889 height 33
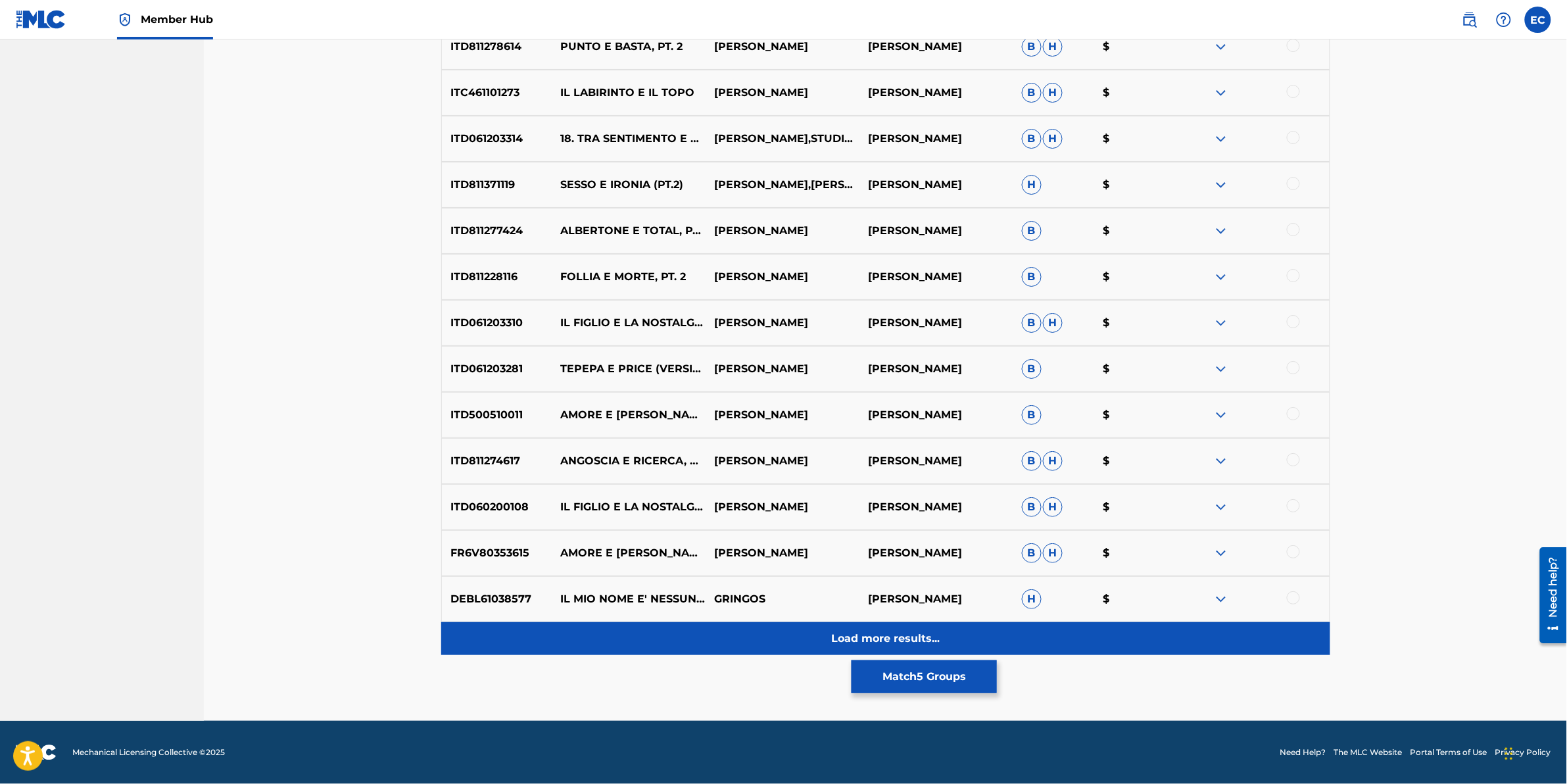
click at [671, 639] on div "Load more results..." at bounding box center [886, 639] width 889 height 33
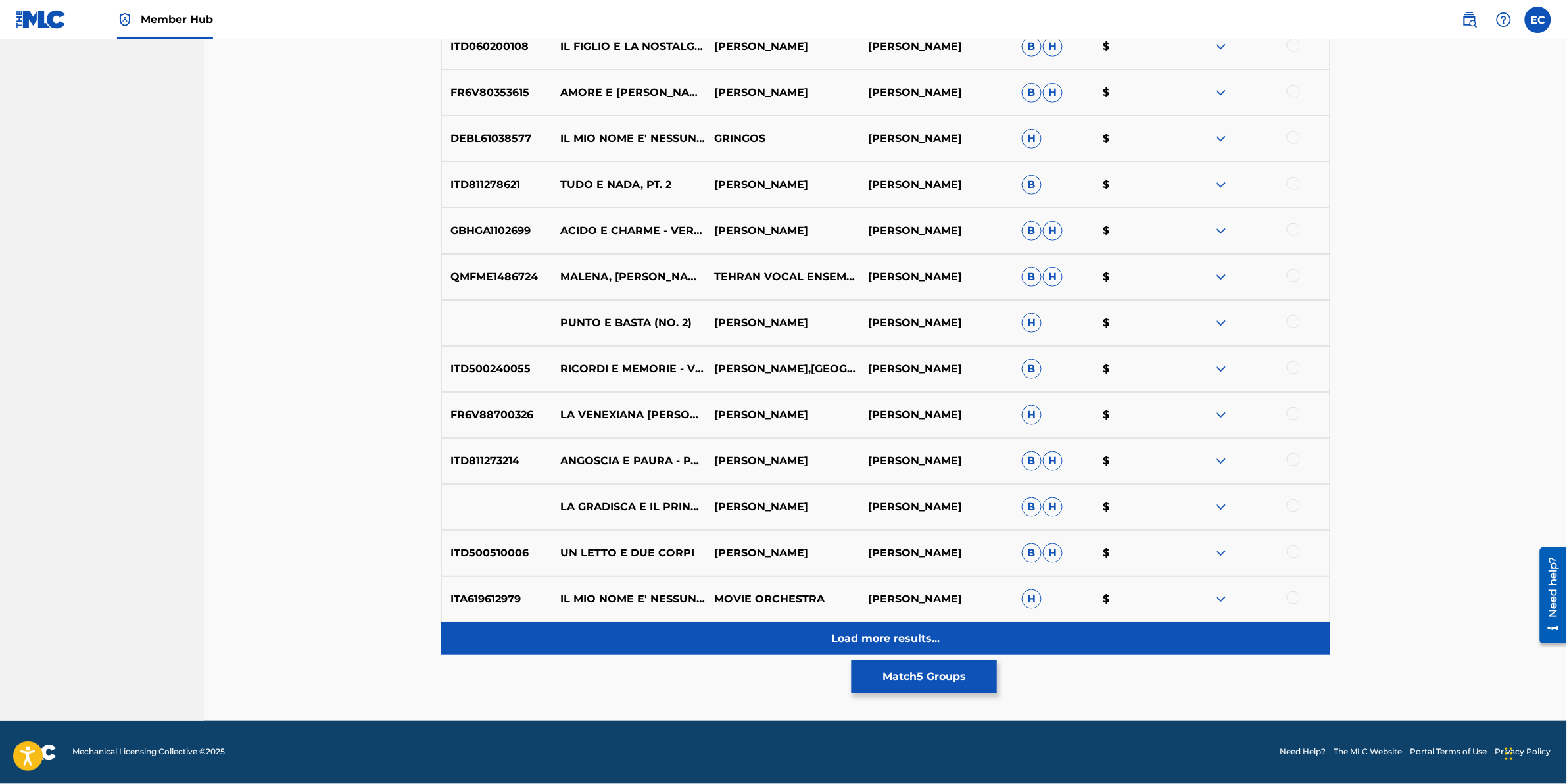
click at [676, 629] on div "Load more results..." at bounding box center [886, 639] width 889 height 33
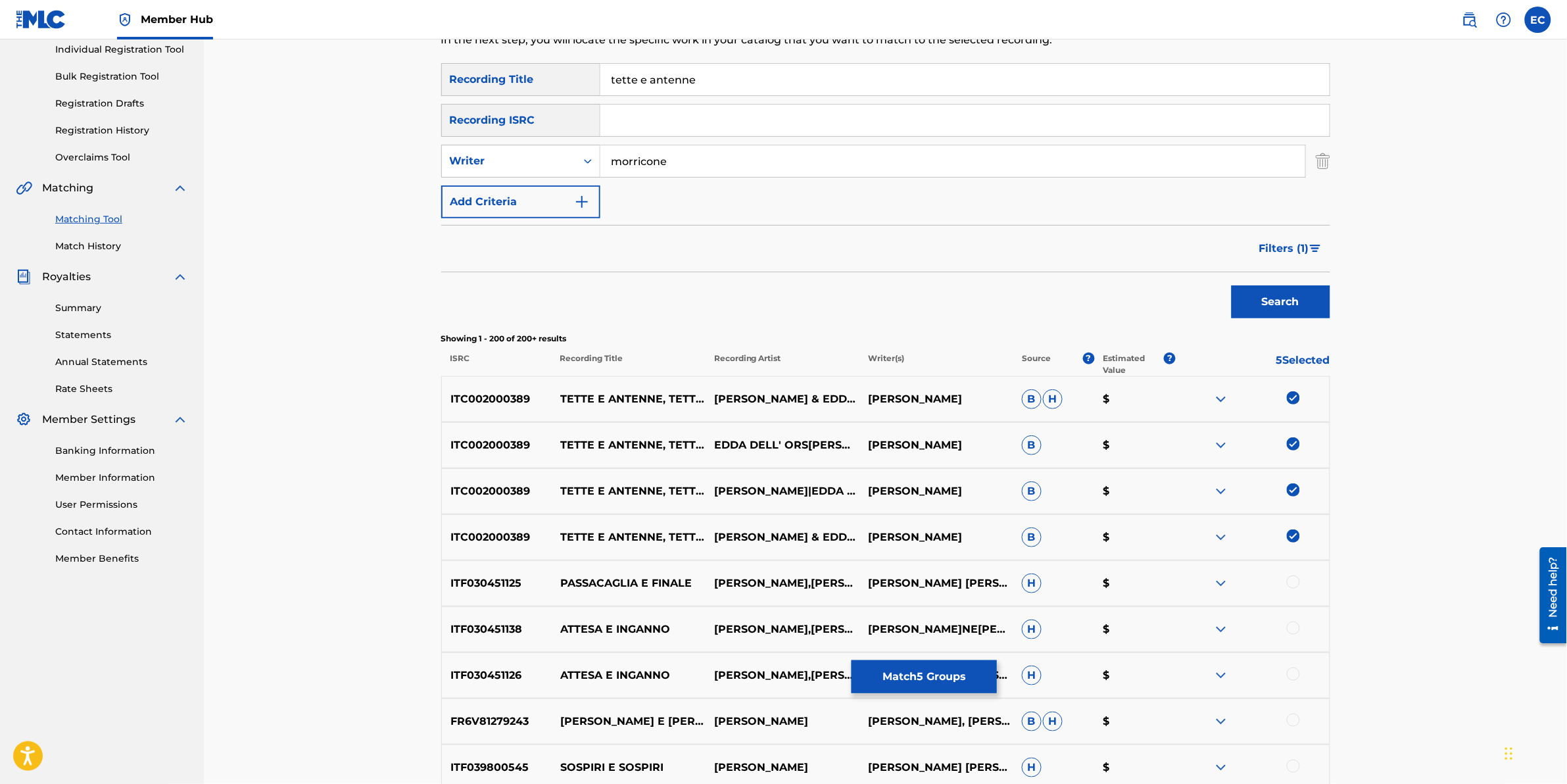
scroll to position [178, 0]
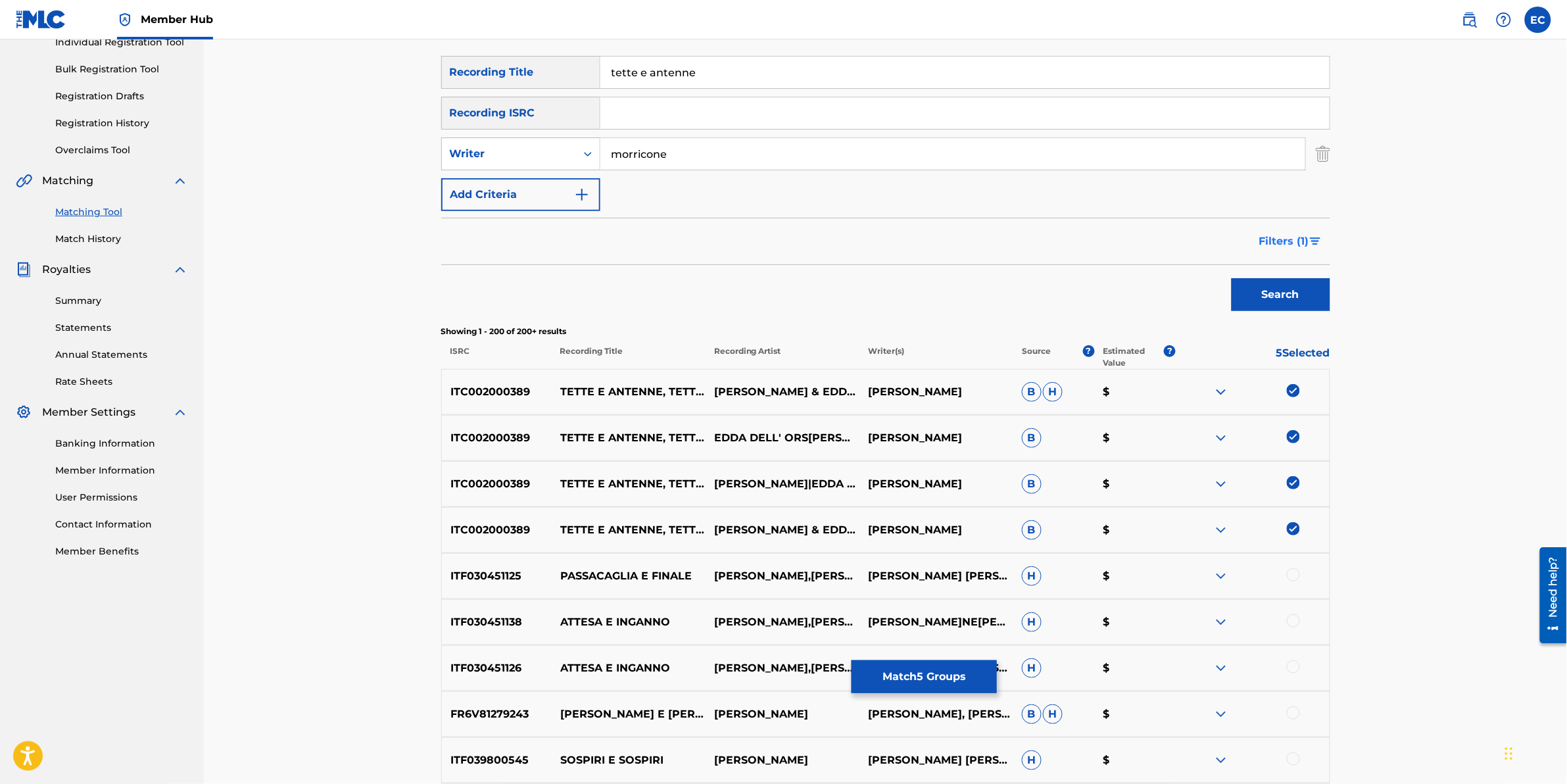
click at [1301, 253] on button "Filters ( 1 )" at bounding box center [1291, 242] width 79 height 33
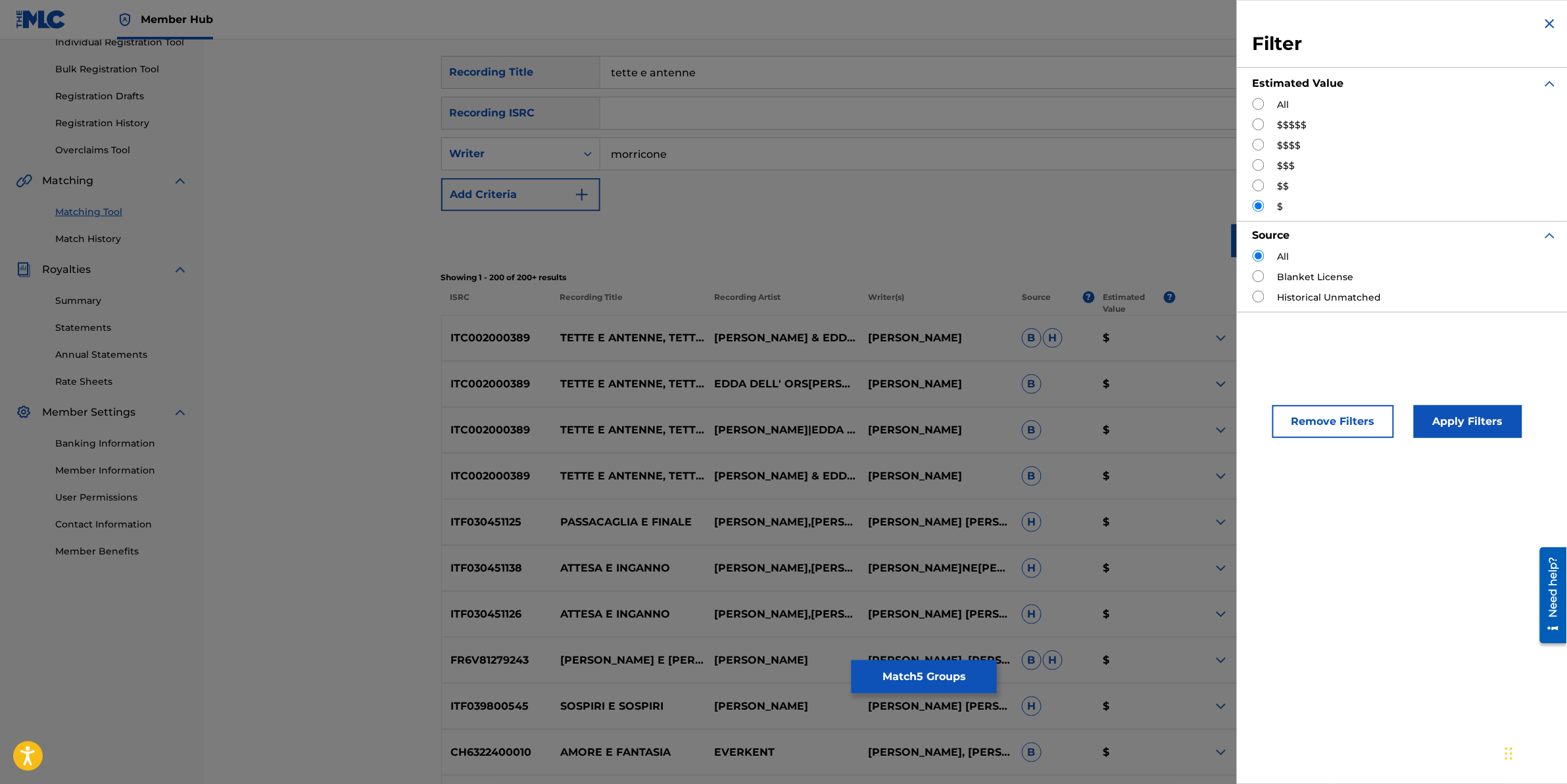
scroll to position [123, 0]
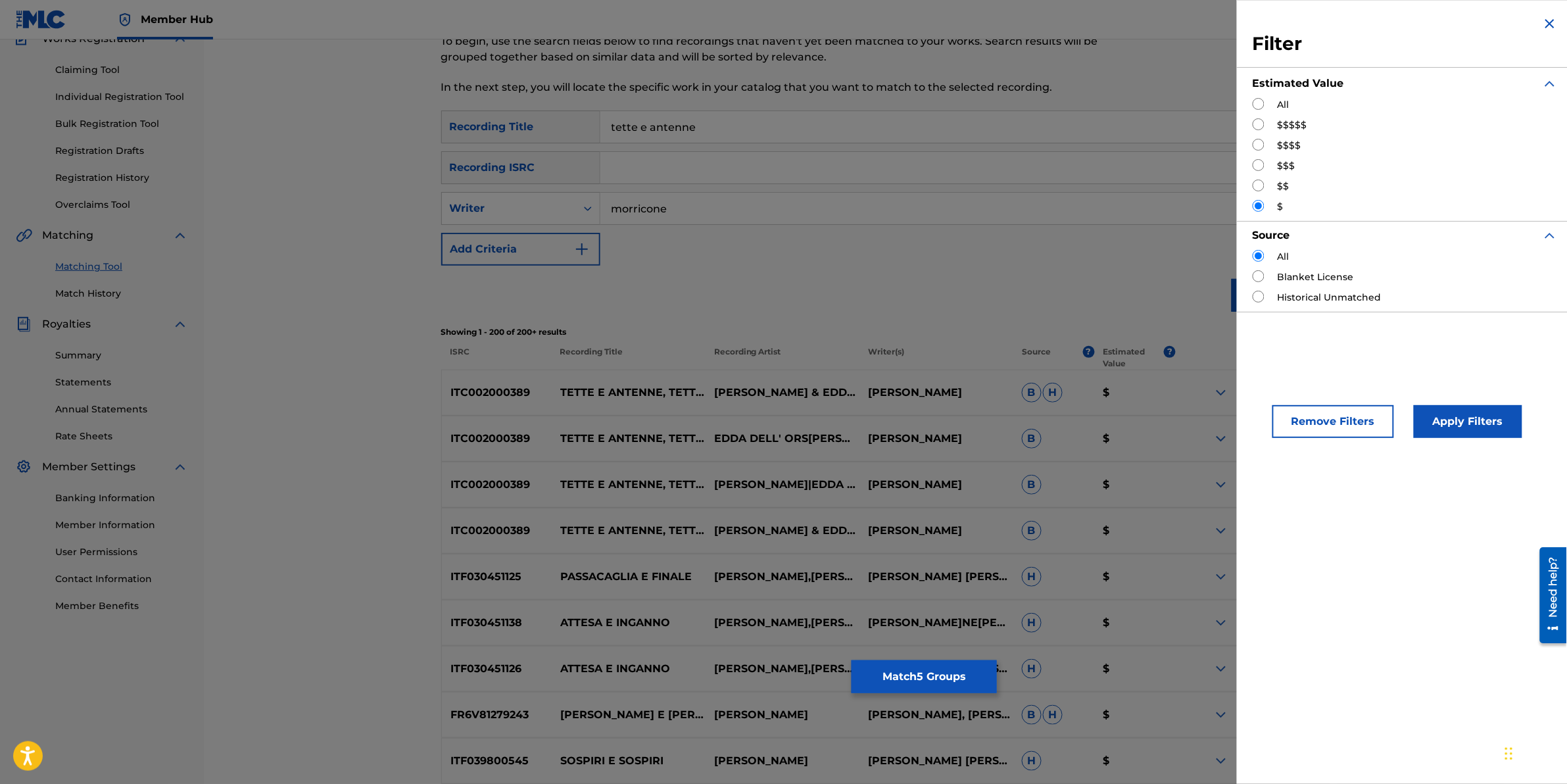
click at [1261, 140] on input "Search Form" at bounding box center [1259, 145] width 12 height 12
radio input "true"
click at [1447, 413] on button "Apply Filters" at bounding box center [1468, 422] width 109 height 33
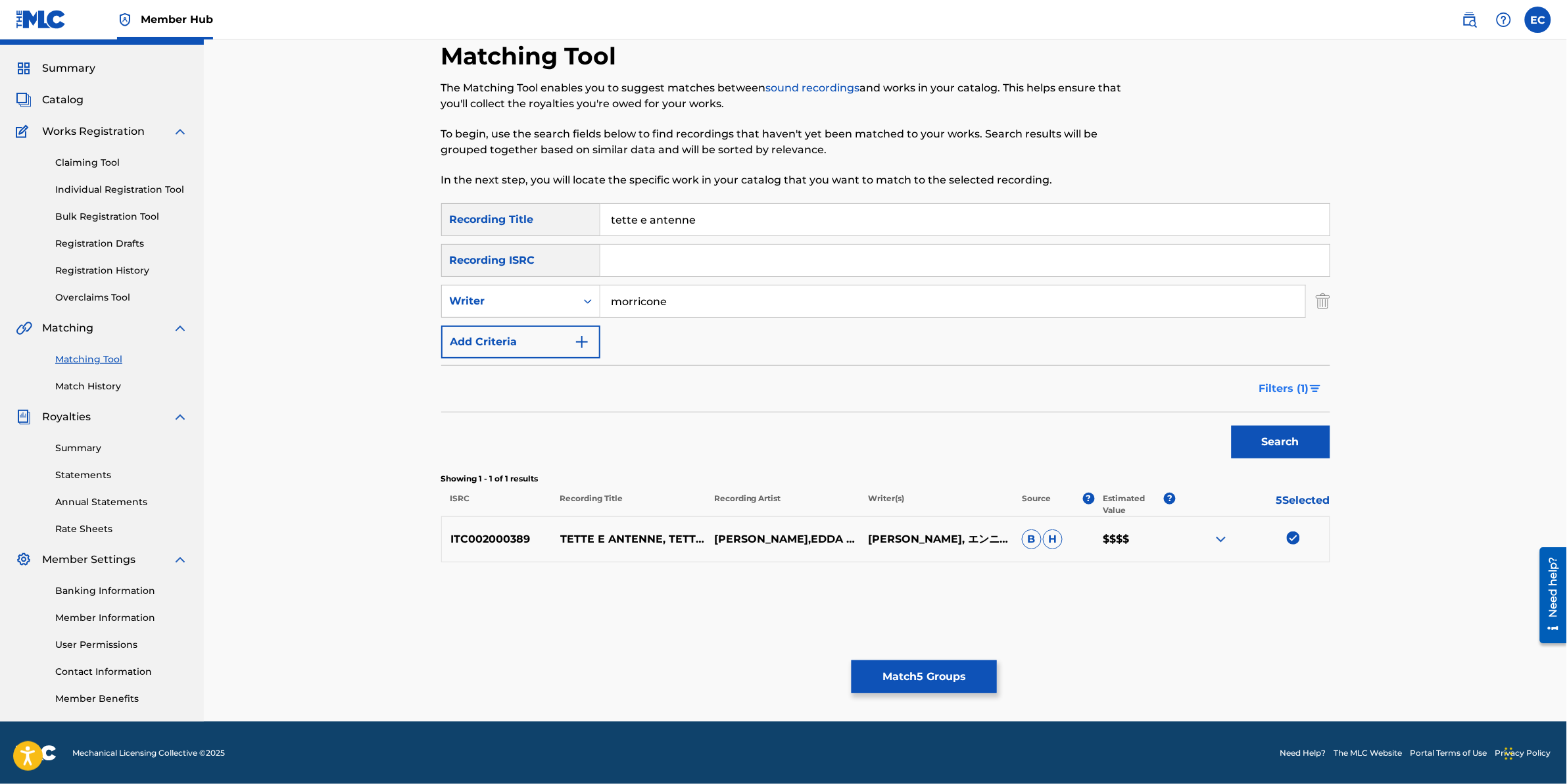
click at [1303, 391] on span "Filters ( 1 )" at bounding box center [1284, 388] width 50 height 16
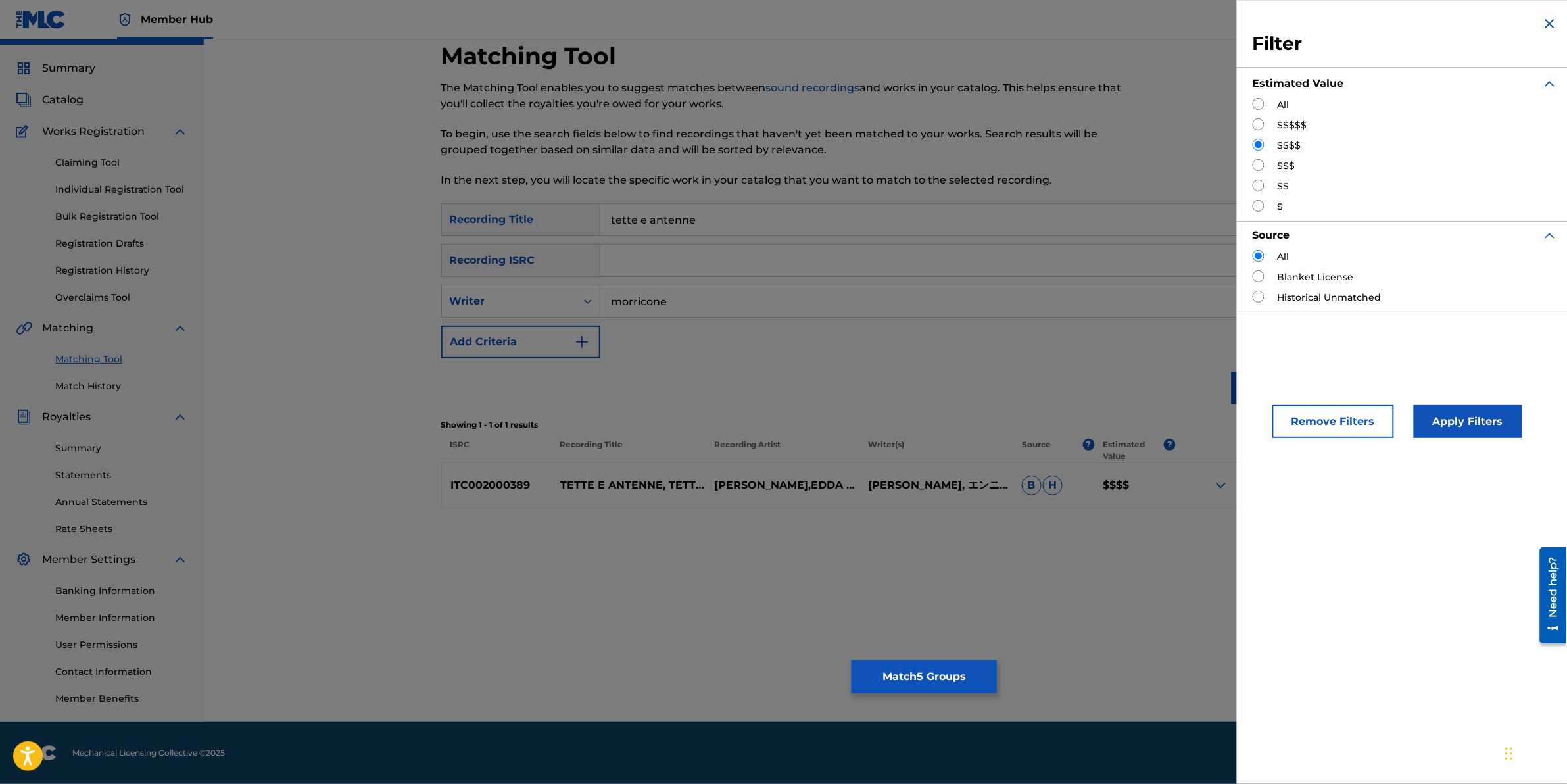
click at [1261, 186] on input "Search Form" at bounding box center [1259, 186] width 12 height 12
radio input "true"
click at [1437, 410] on button "Apply Filters" at bounding box center [1468, 422] width 109 height 33
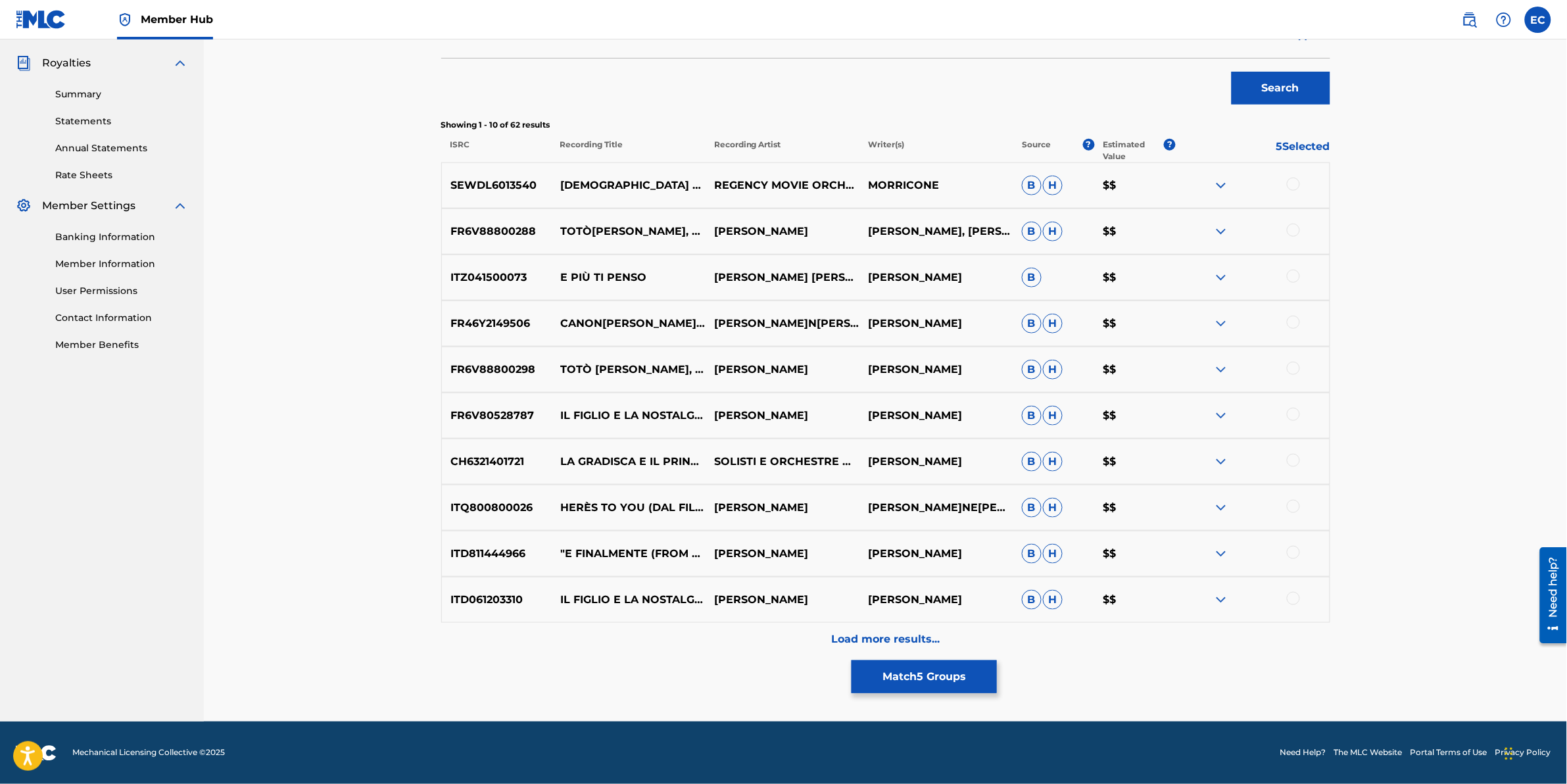
scroll to position [385, 0]
click at [945, 679] on button "Match 5 Groups" at bounding box center [924, 676] width 145 height 33
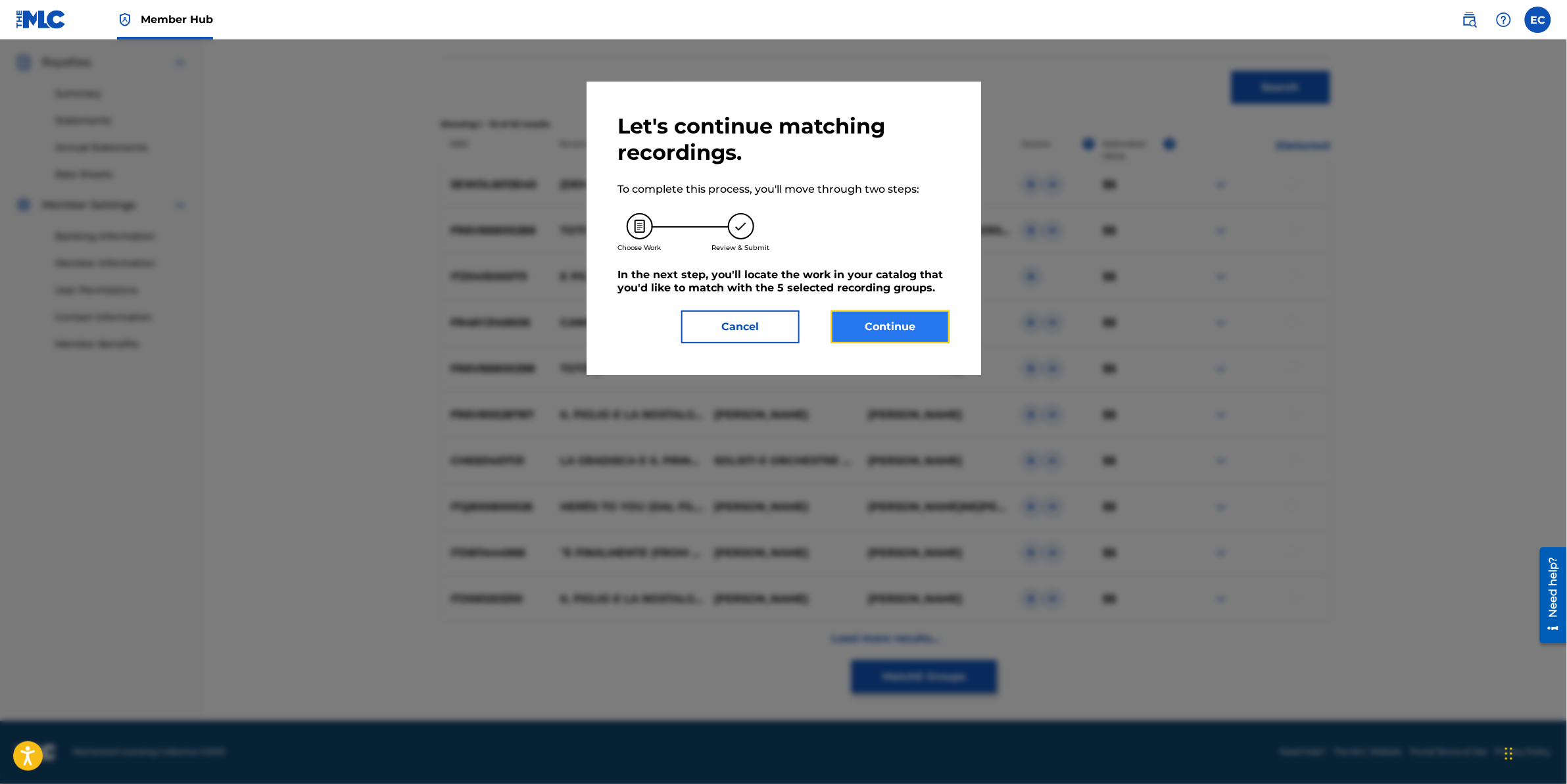
click at [921, 334] on button "Continue" at bounding box center [890, 327] width 118 height 33
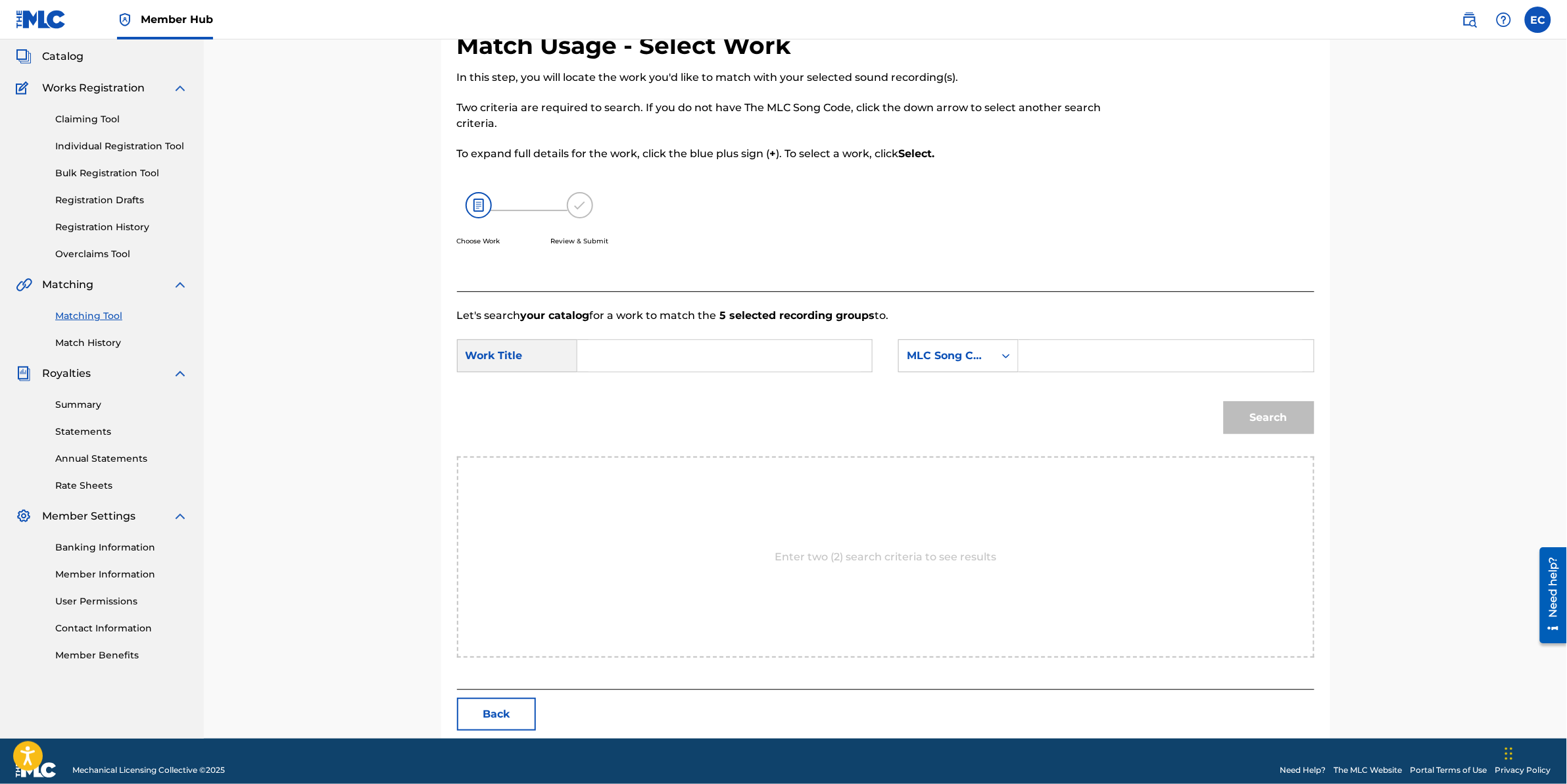
scroll to position [92, 0]
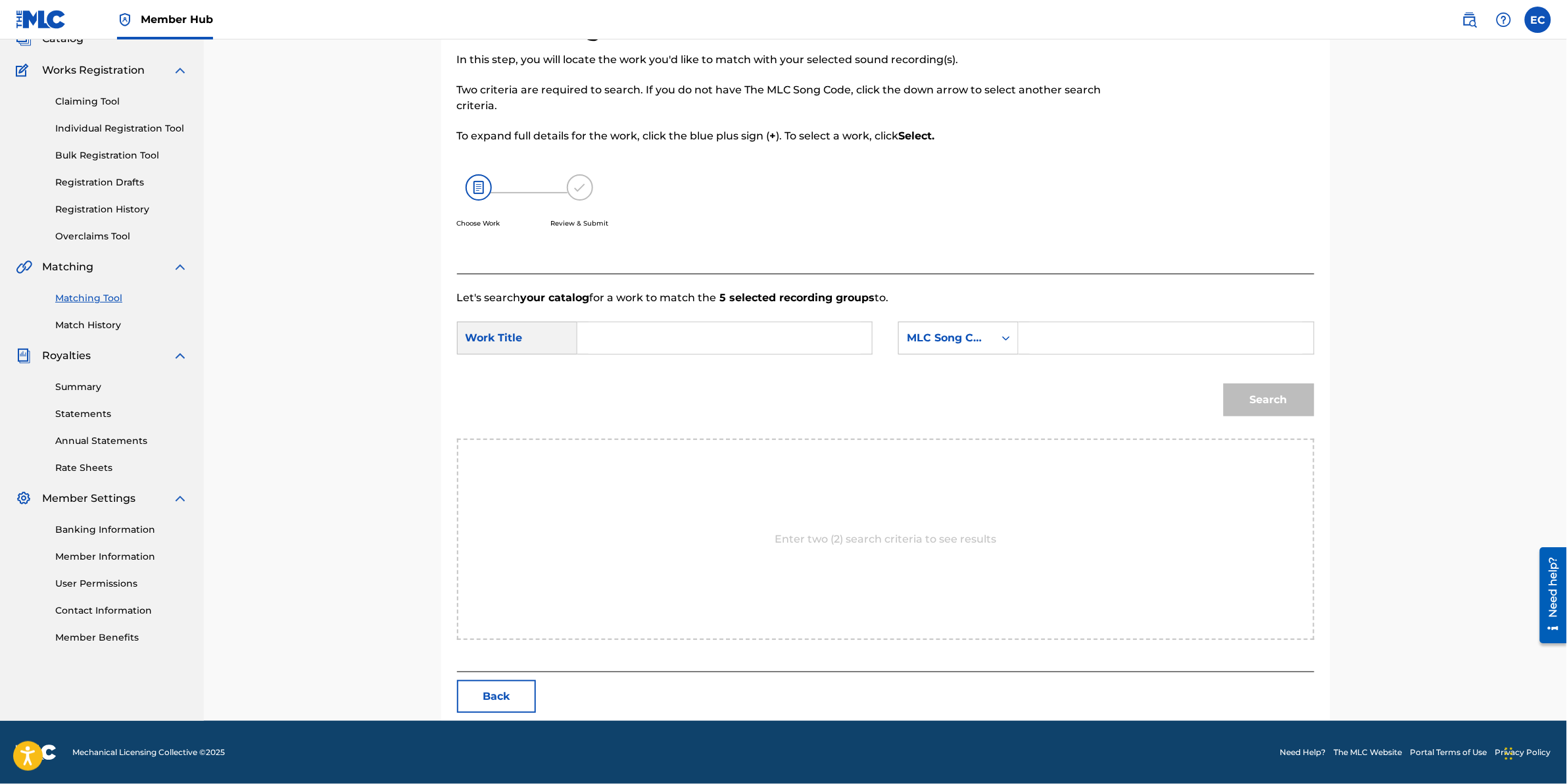
drag, startPoint x: 652, startPoint y: 337, endPoint x: 629, endPoint y: 327, distance: 25.1
click at [652, 337] on input "Search Form" at bounding box center [724, 338] width 272 height 32
drag, startPoint x: 798, startPoint y: 308, endPoint x: 803, endPoint y: 326, distance: 18.7
click at [798, 311] on form "SearchWithCriteria1d4b6941-614d-4f52-802b-9e555ed201c0 Work Title SearchWithCri…" at bounding box center [886, 372] width 858 height 133
click at [803, 326] on input "Search Form" at bounding box center [724, 338] width 272 height 32
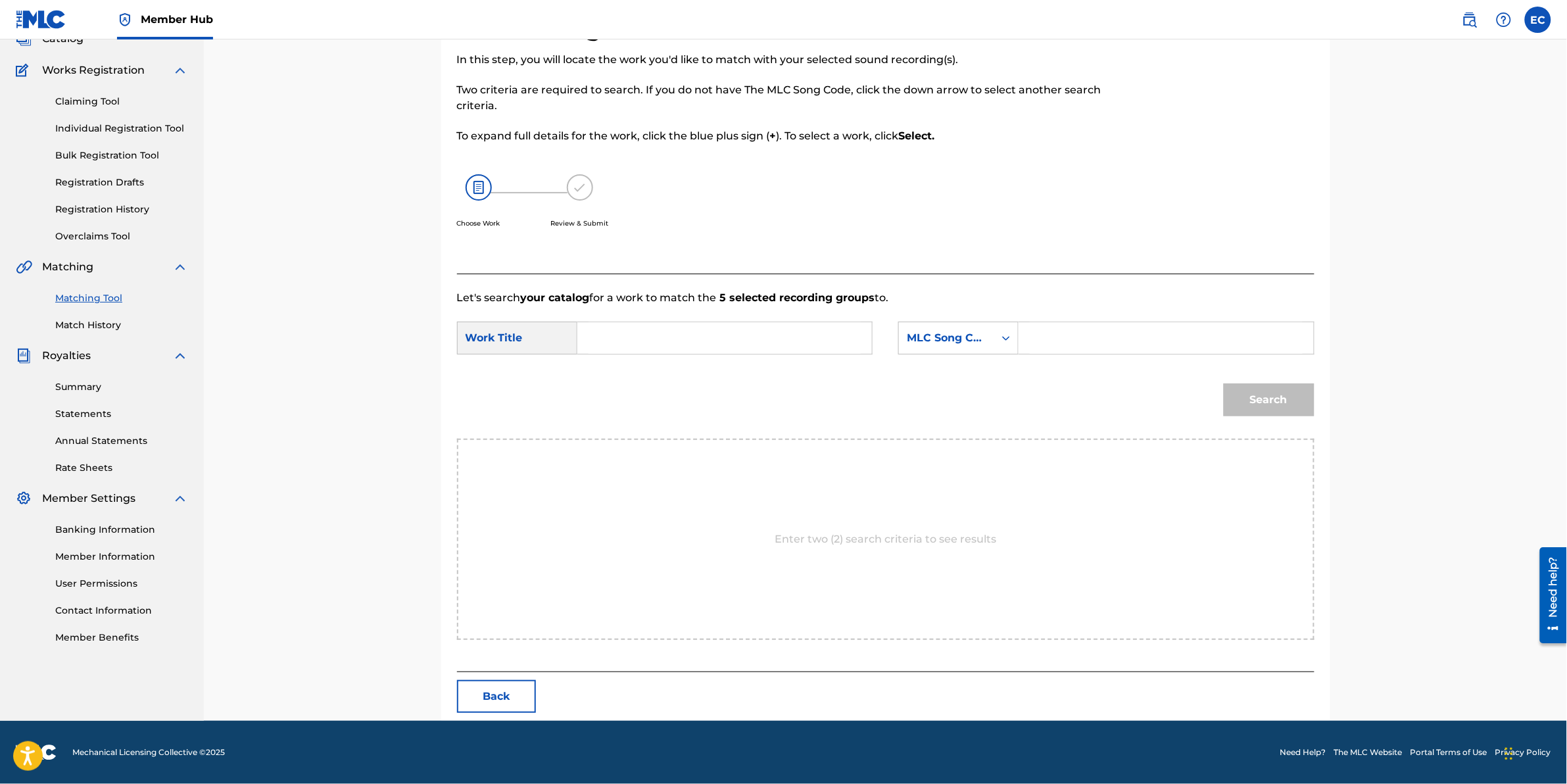
paste input "TETTE E ANTENNE TETTI E GONN"
type input "TETTE E ANTENNE TETTI E GONN"
click at [1043, 339] on input "Search Form" at bounding box center [1166, 338] width 272 height 32
paste input "TD9K1Y"
type input "TD9K1Y"
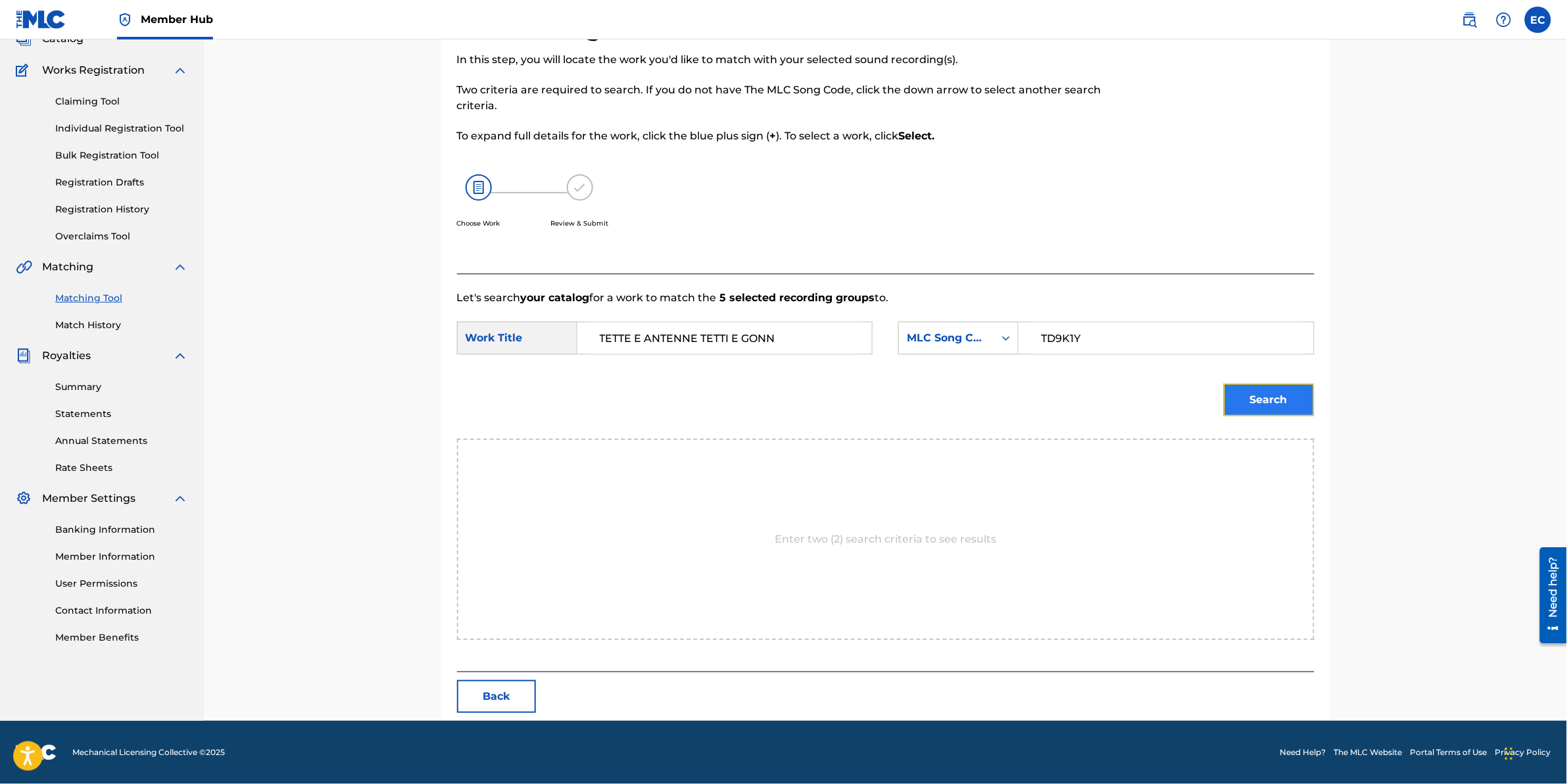
click at [1252, 404] on button "Search" at bounding box center [1269, 400] width 91 height 33
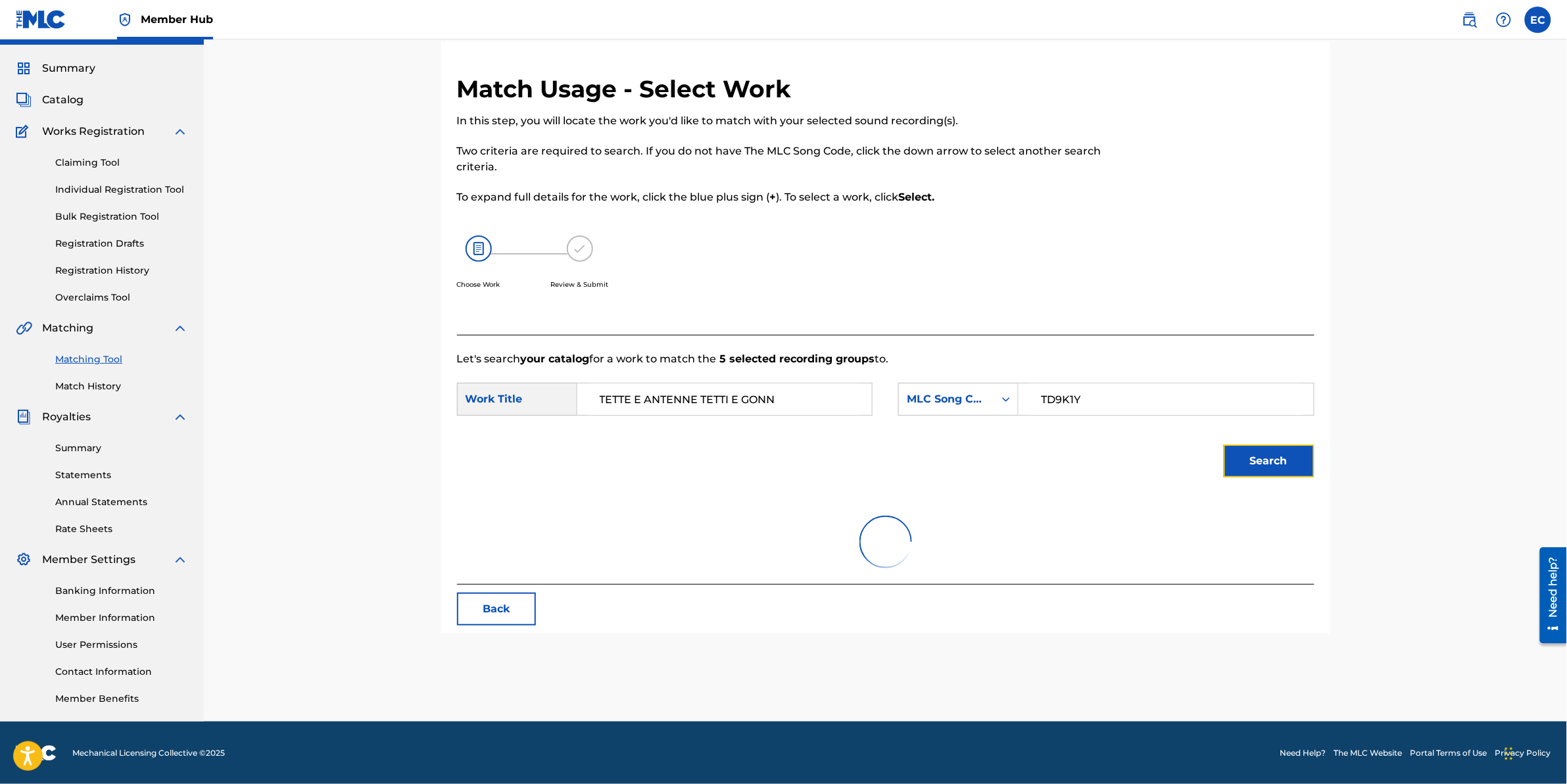
scroll to position [53, 0]
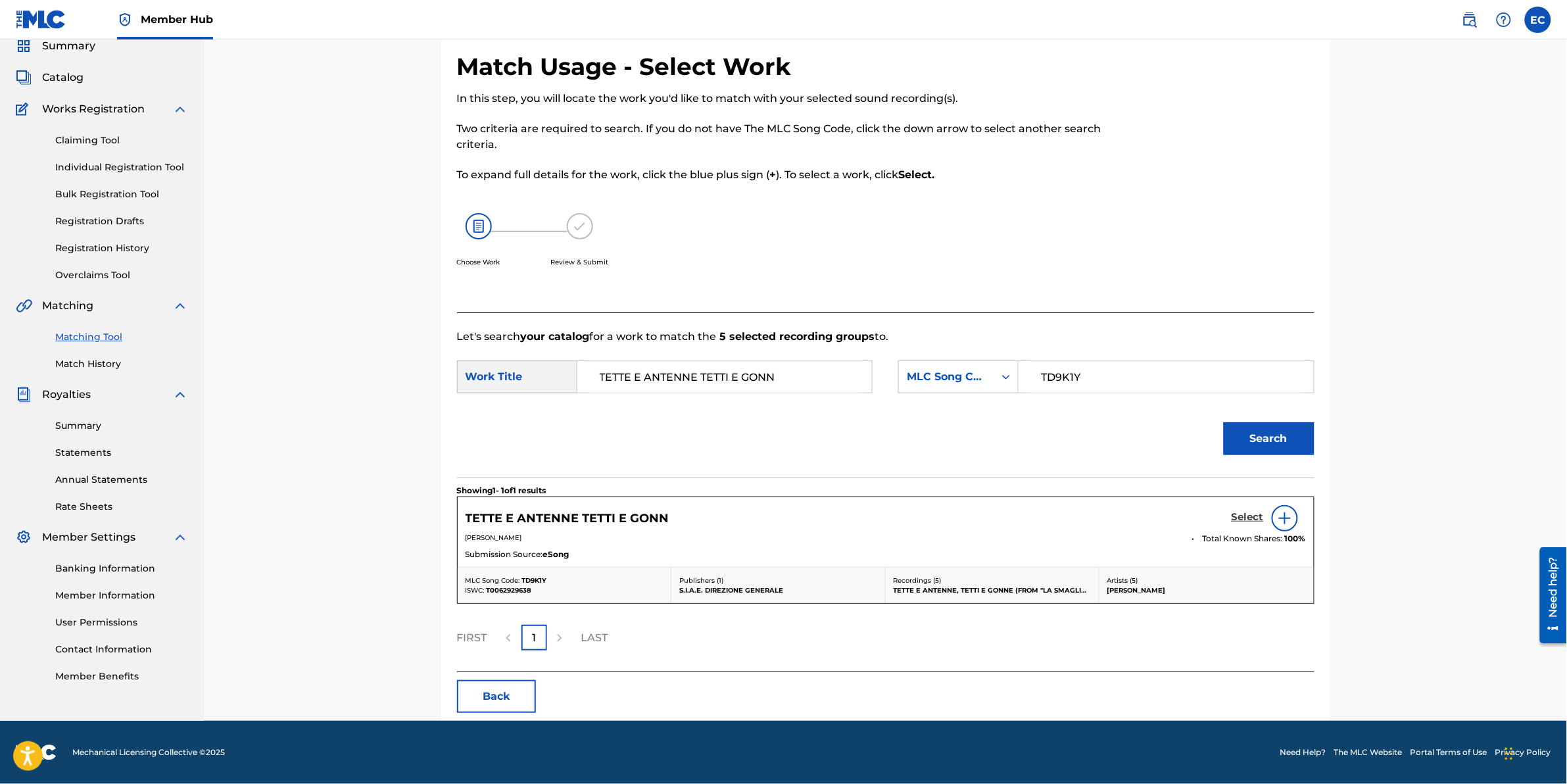
click at [1250, 518] on h5 "Select" at bounding box center [1247, 517] width 32 height 12
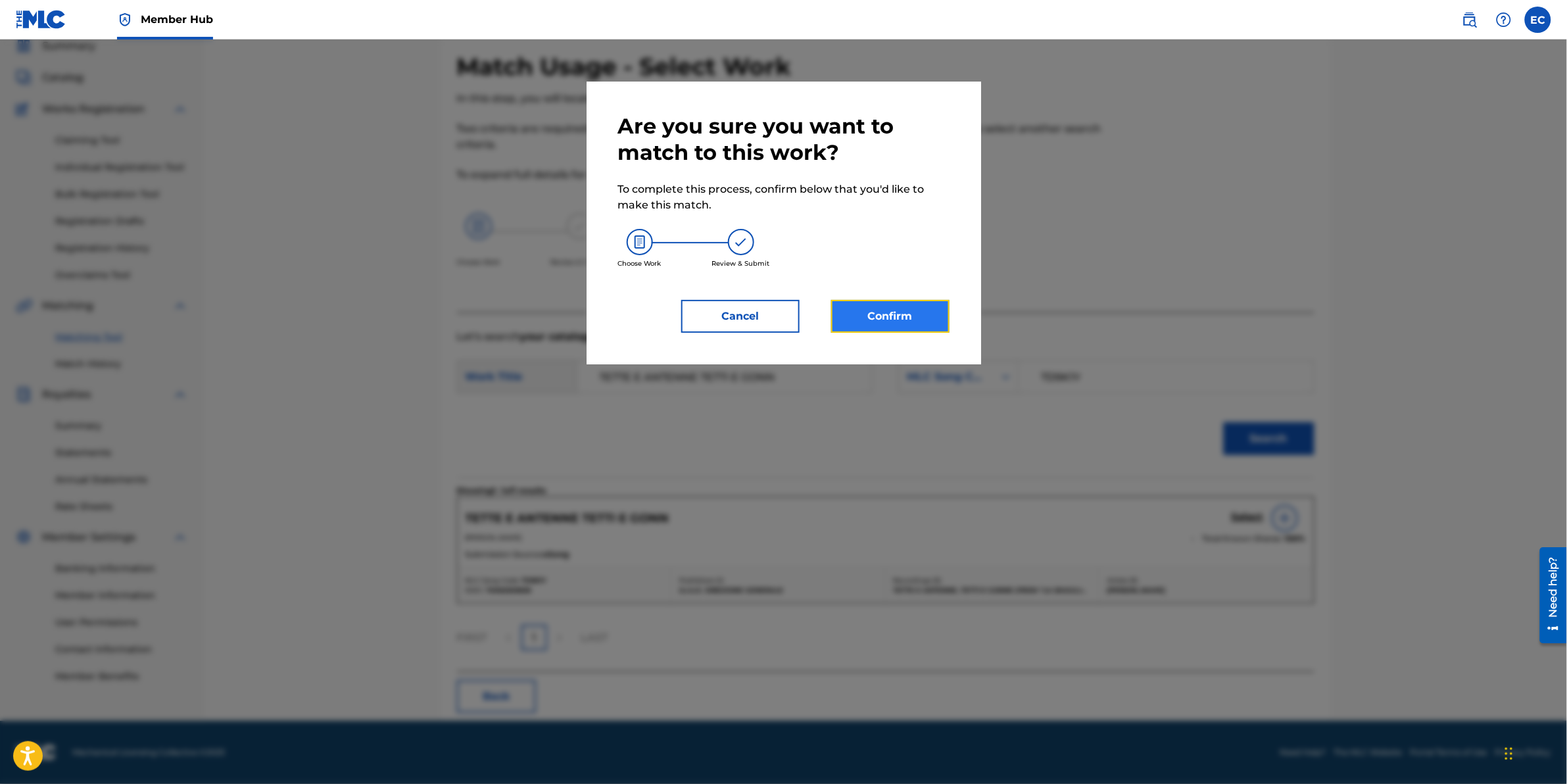
click at [893, 324] on button "Confirm" at bounding box center [890, 317] width 118 height 33
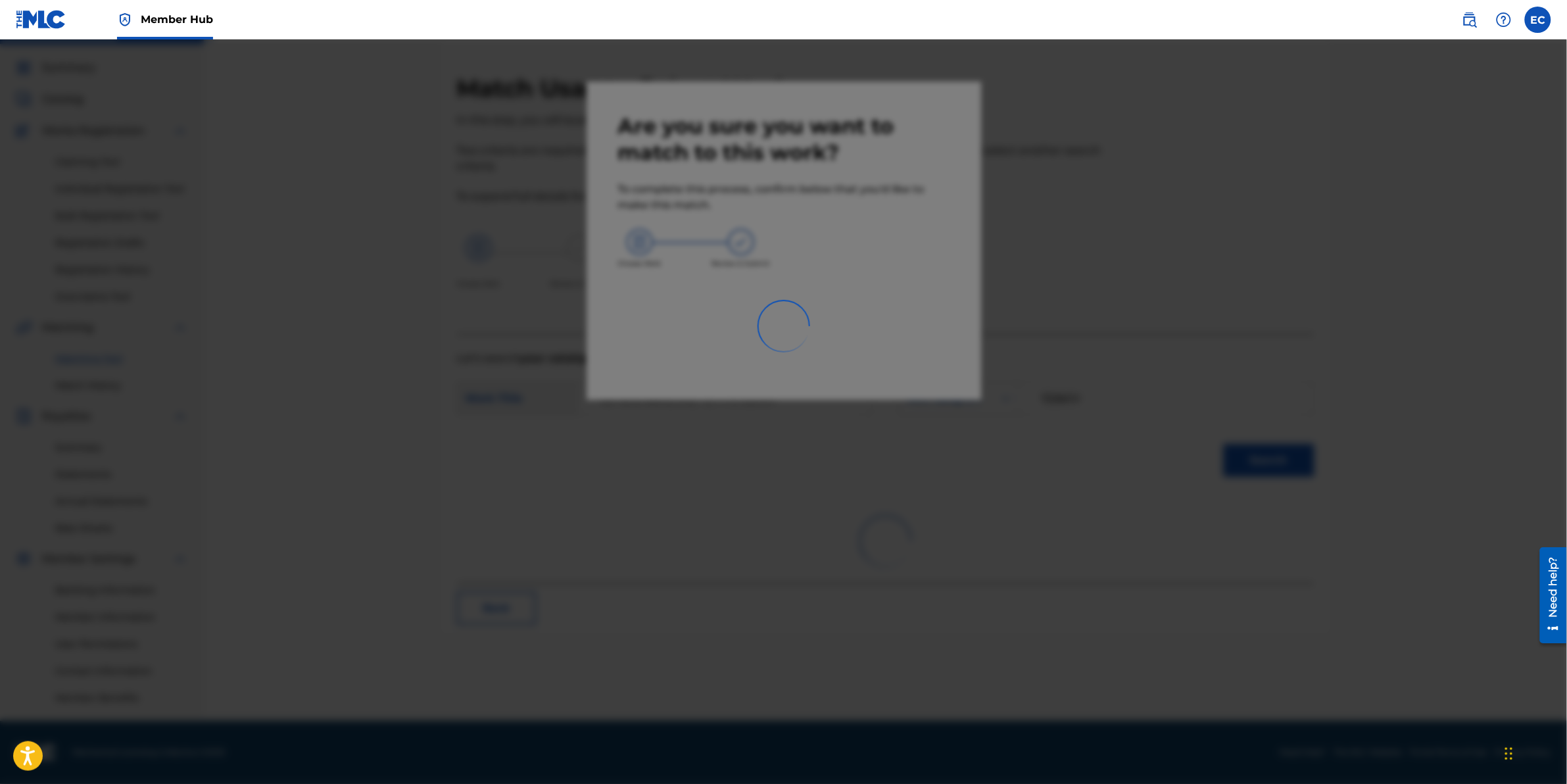
scroll to position [31, 0]
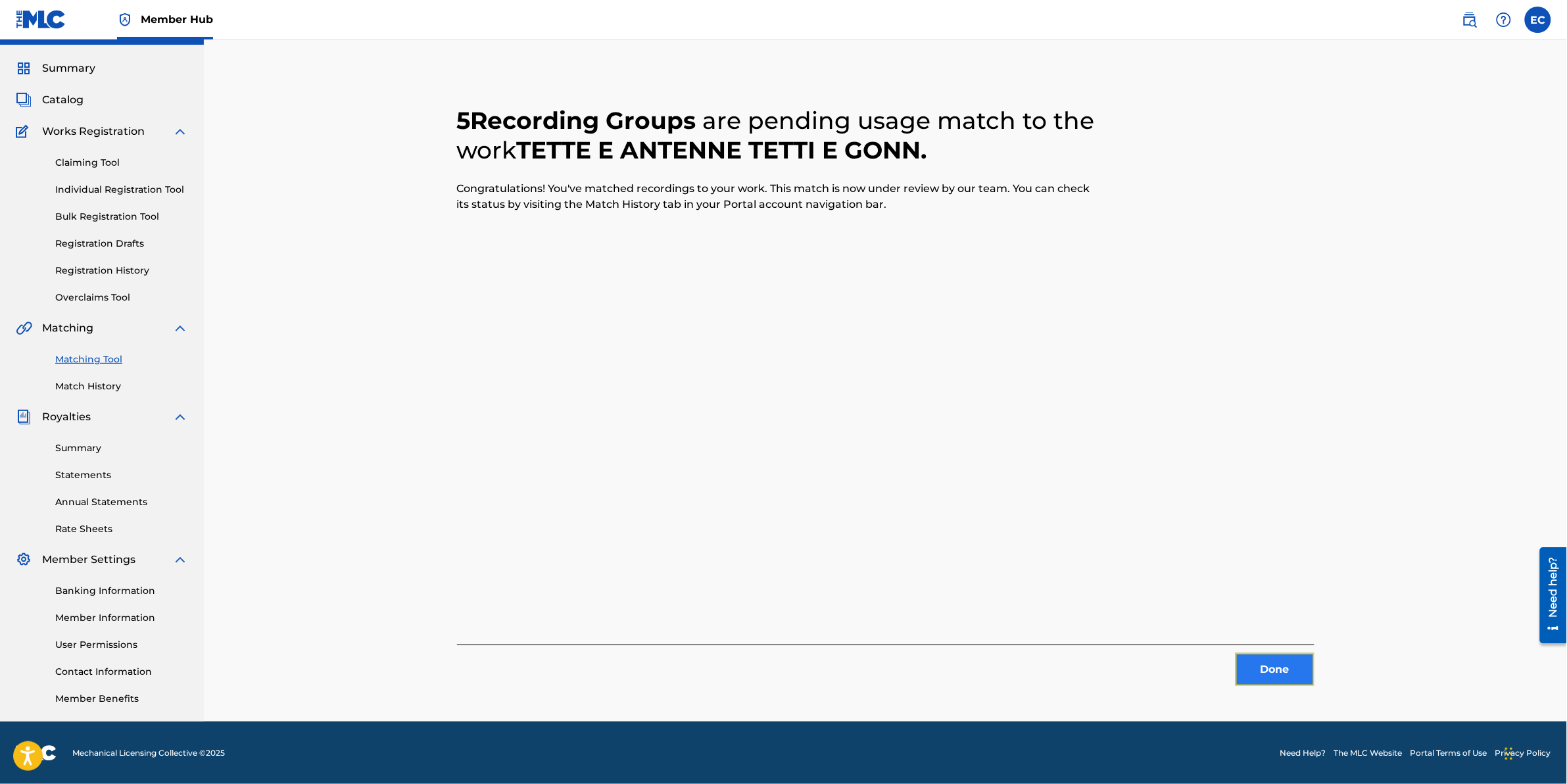
click at [1287, 672] on button "Done" at bounding box center [1275, 669] width 79 height 33
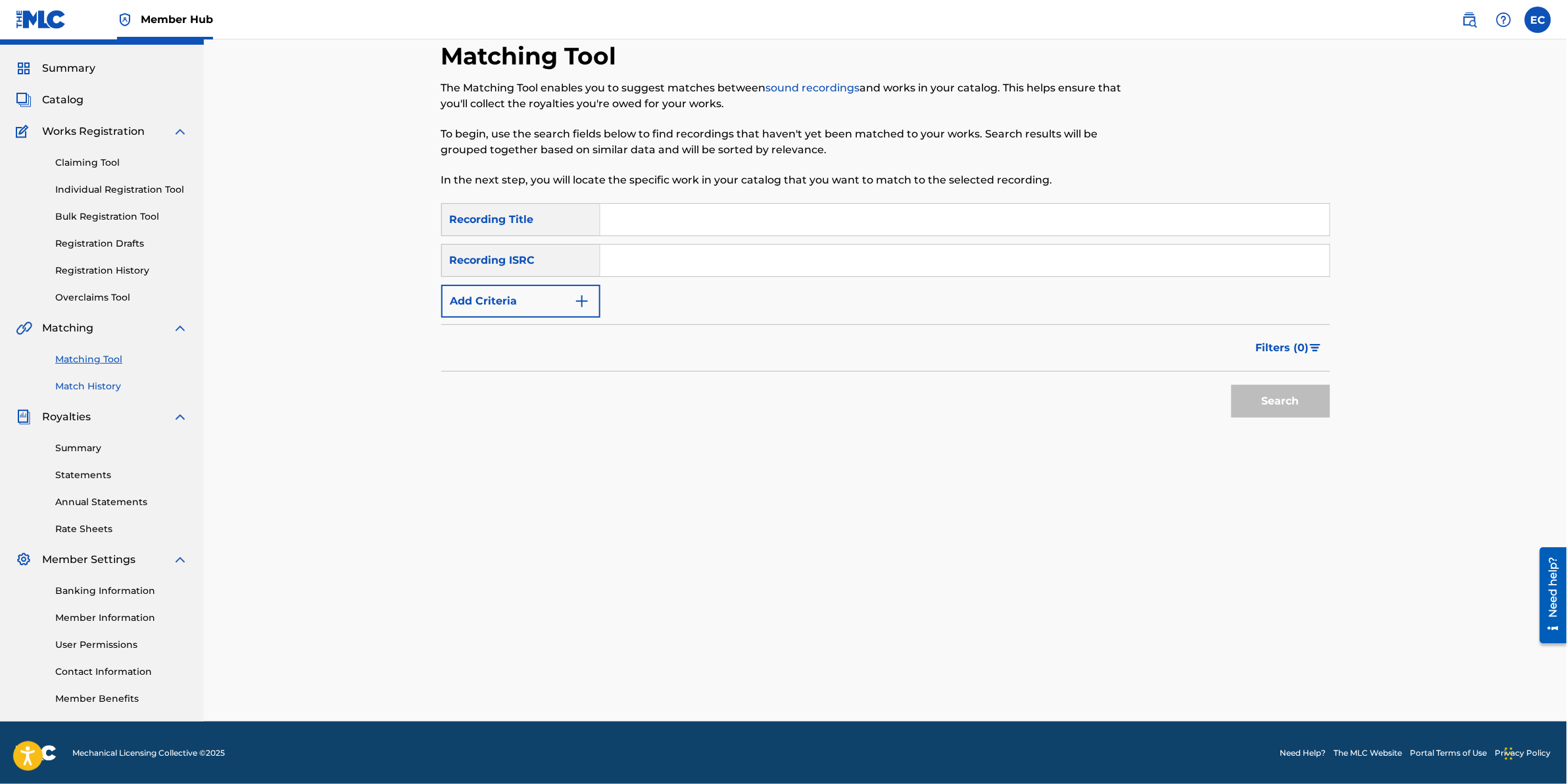
click at [77, 383] on link "Match History" at bounding box center [122, 387] width 133 height 14
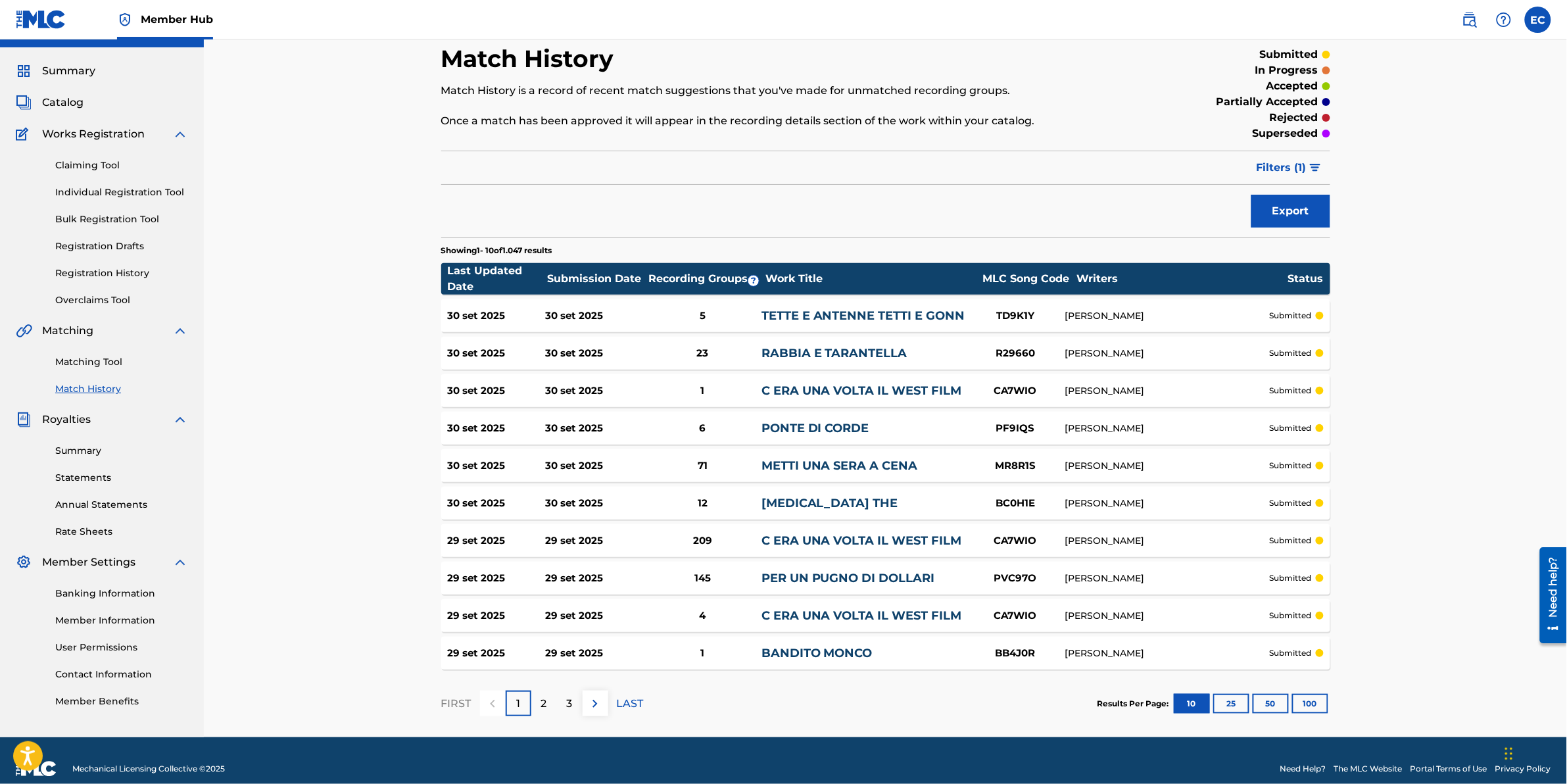
scroll to position [44, 0]
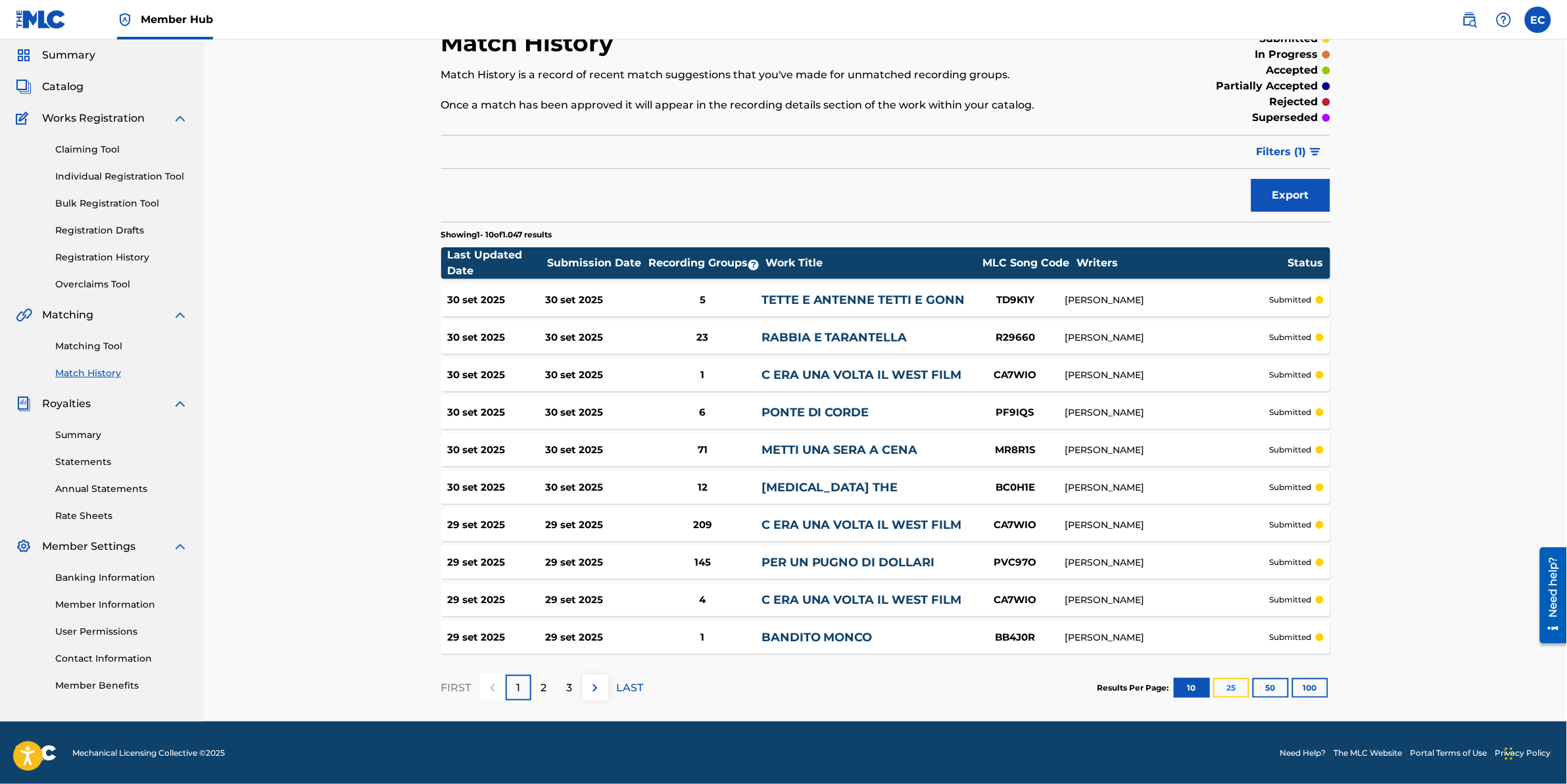
click at [1233, 683] on button "25" at bounding box center [1231, 688] width 36 height 20
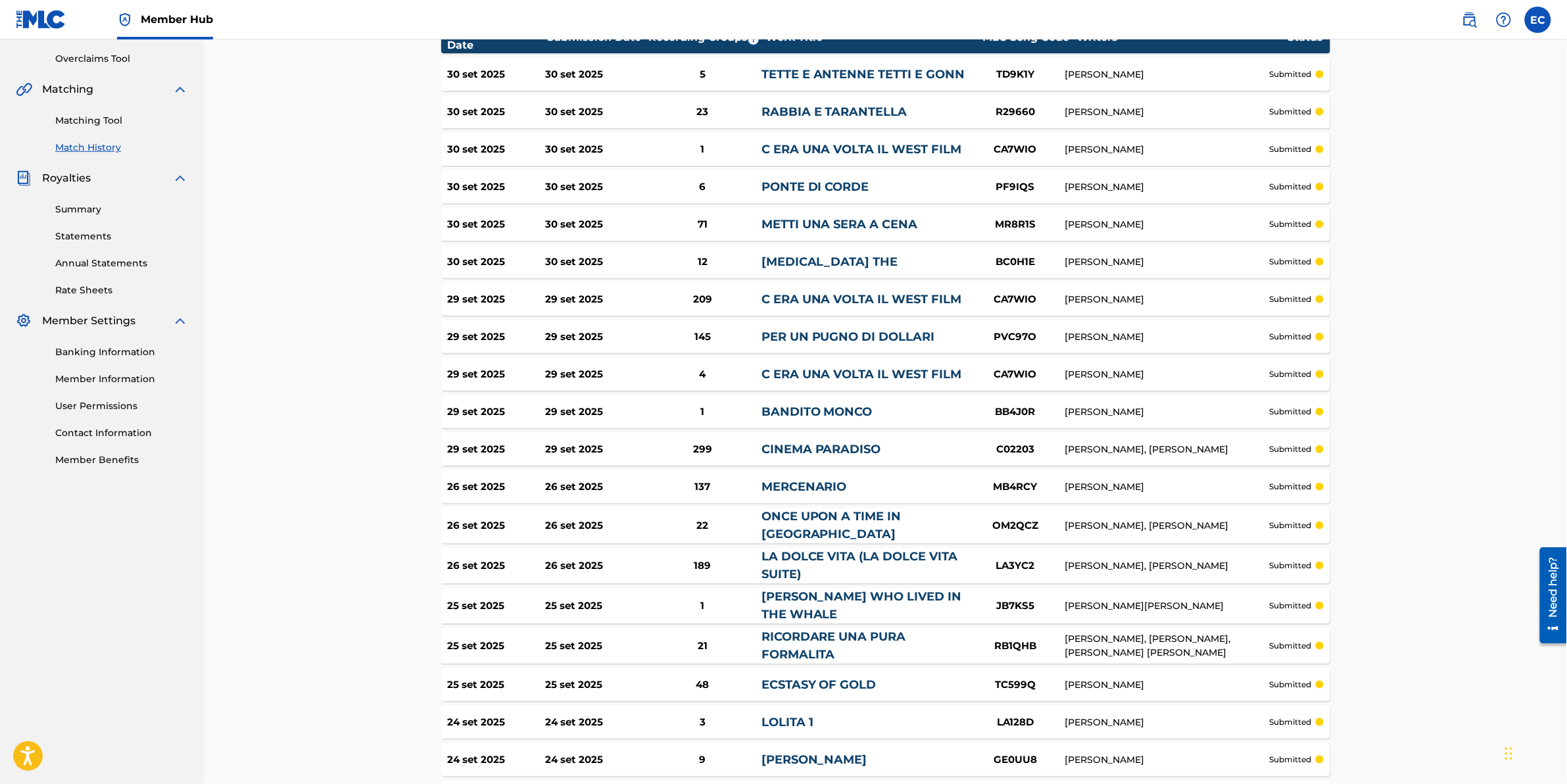
scroll to position [286, 0]
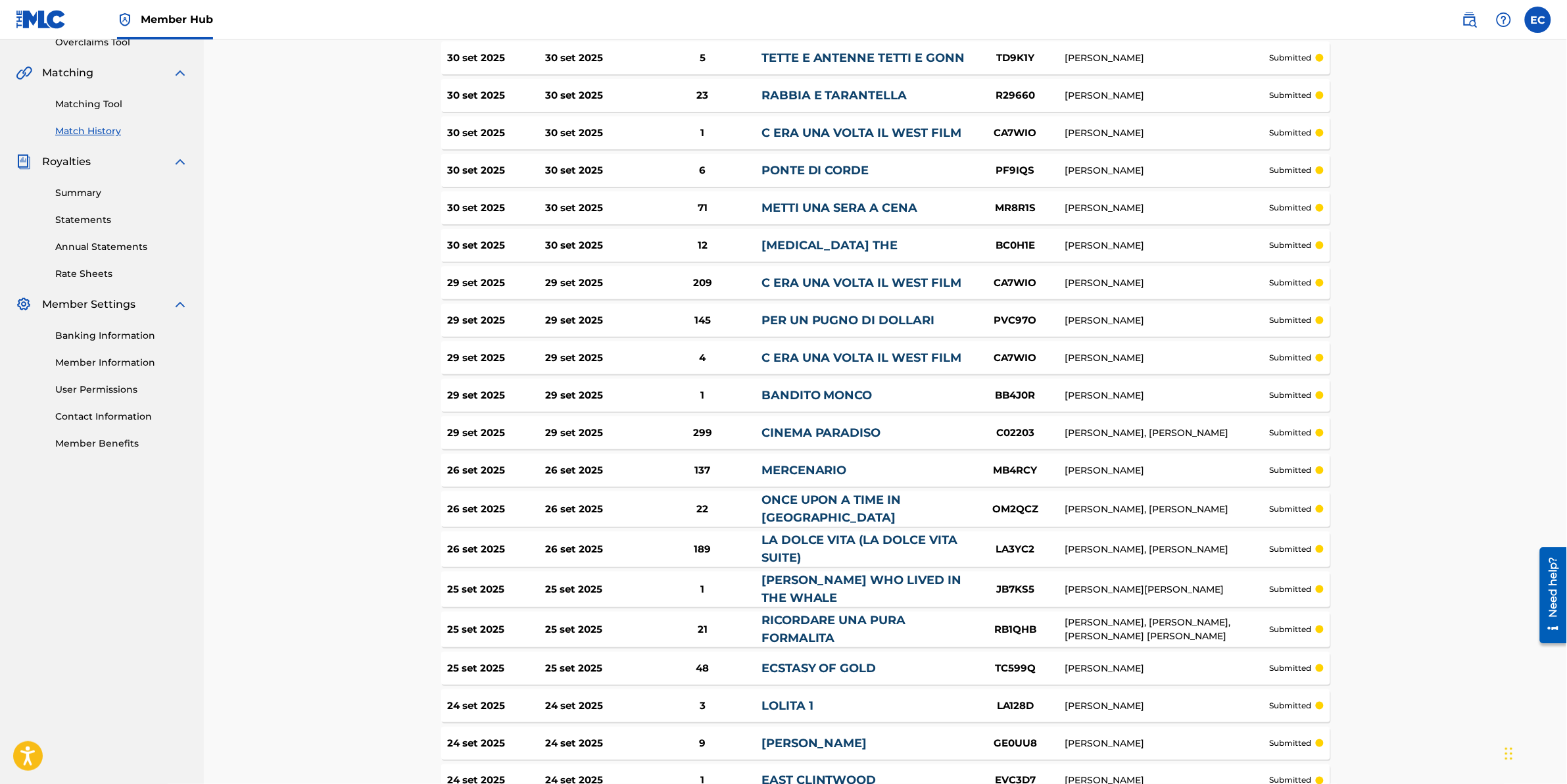
click at [823, 429] on link "CINEMA PARADISO" at bounding box center [821, 432] width 120 height 15
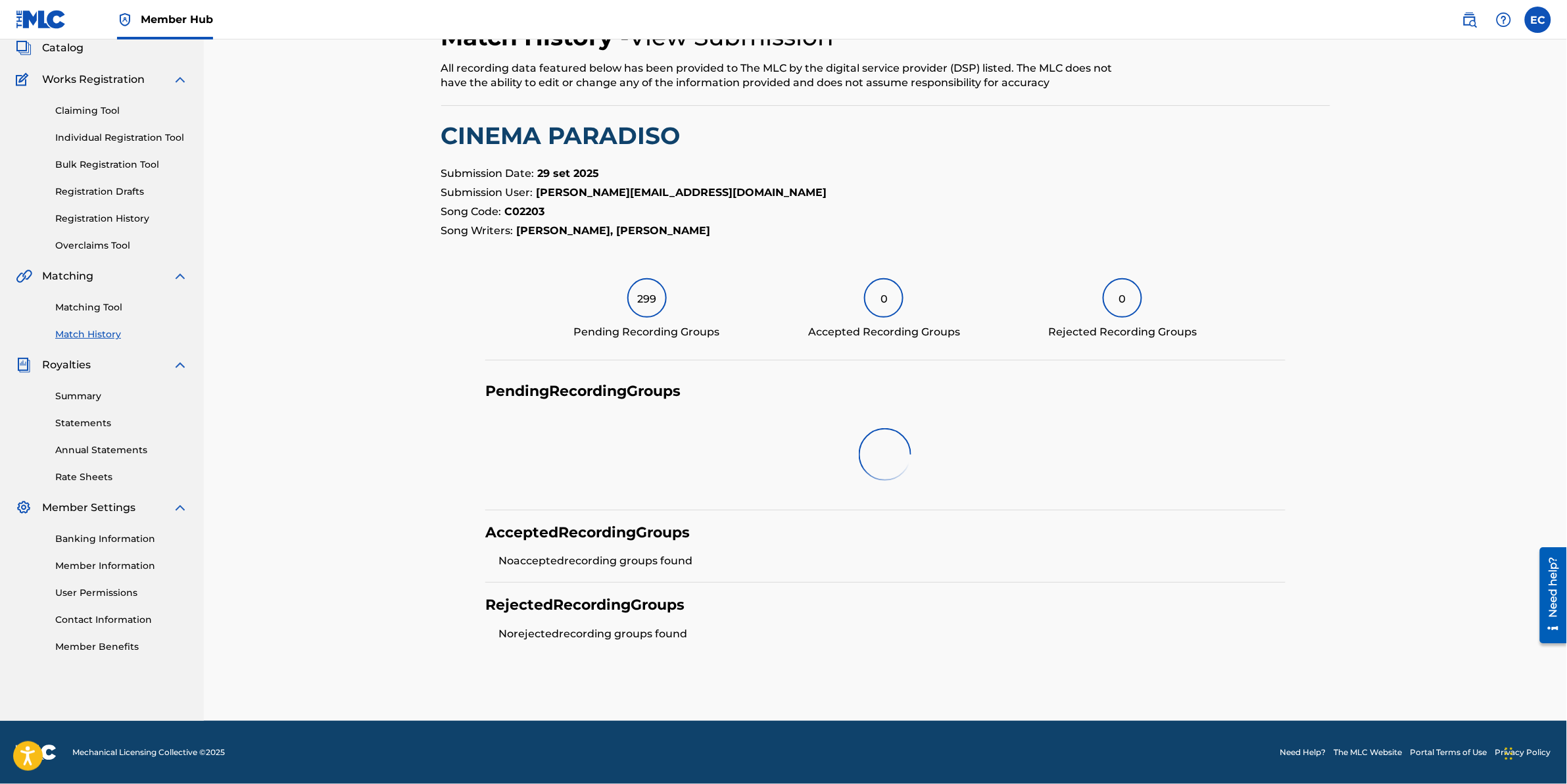
scroll to position [93, 0]
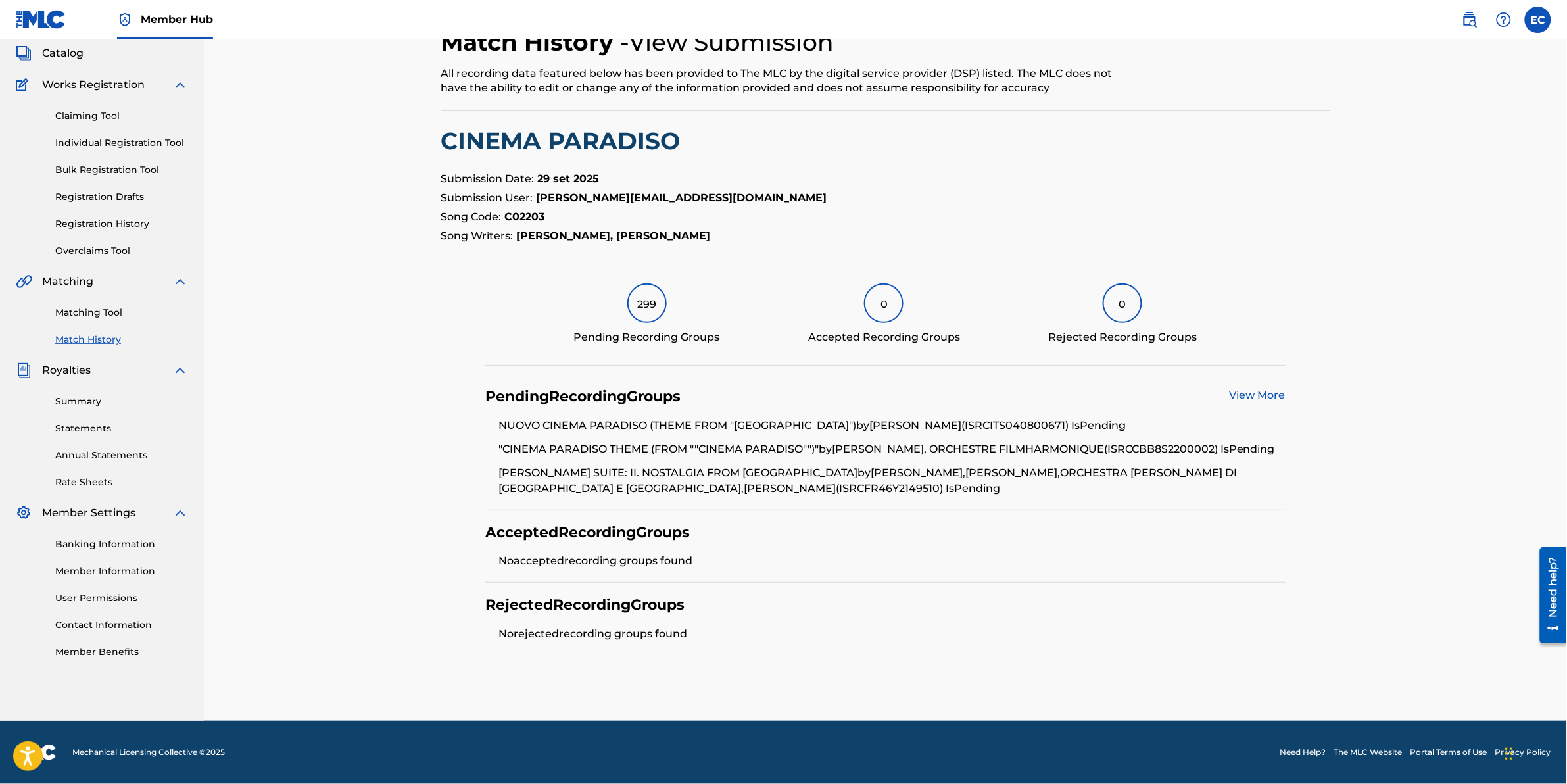
click at [1243, 388] on link "View More" at bounding box center [1258, 395] width 56 height 12
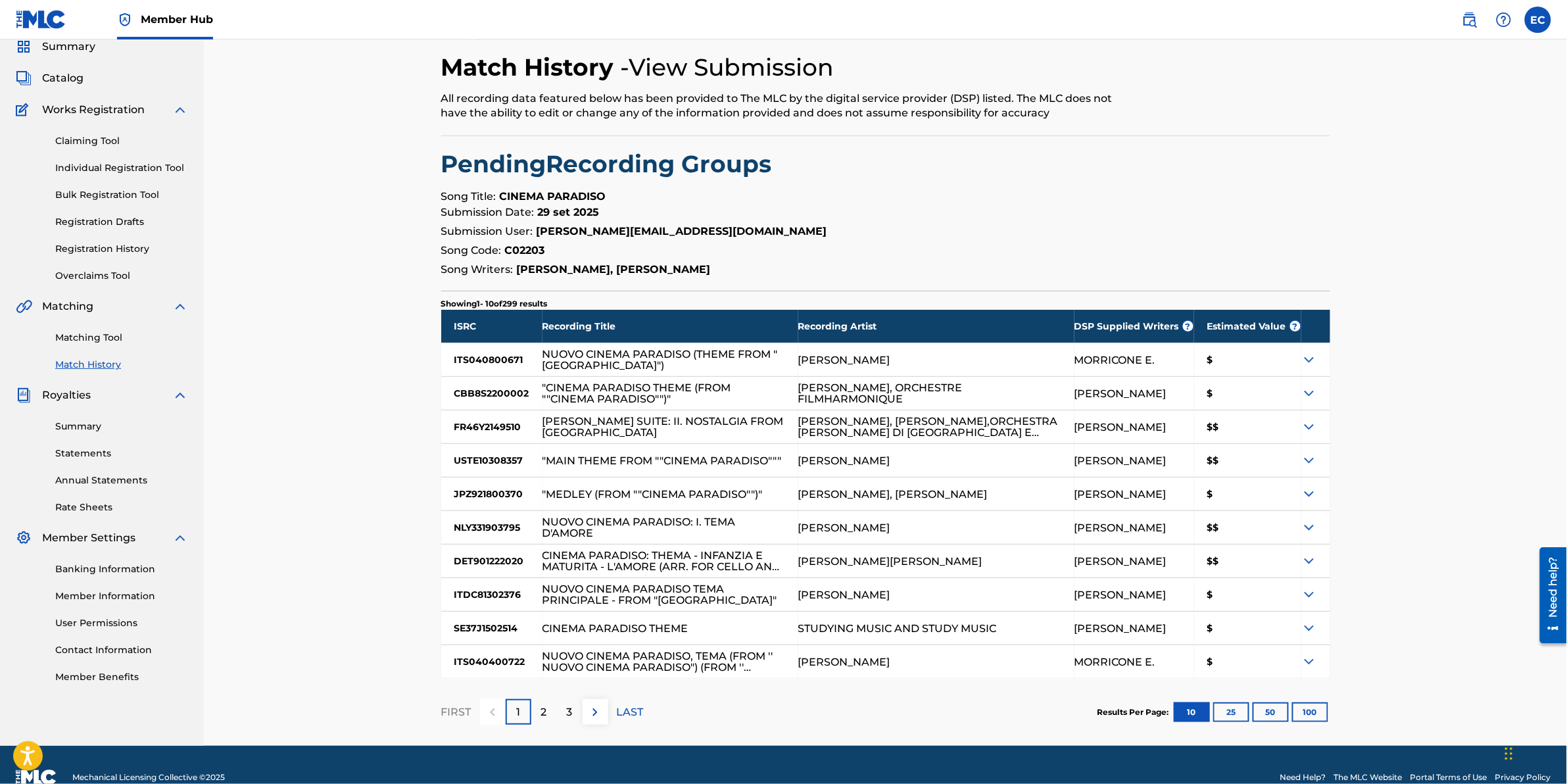
scroll to position [77, 0]
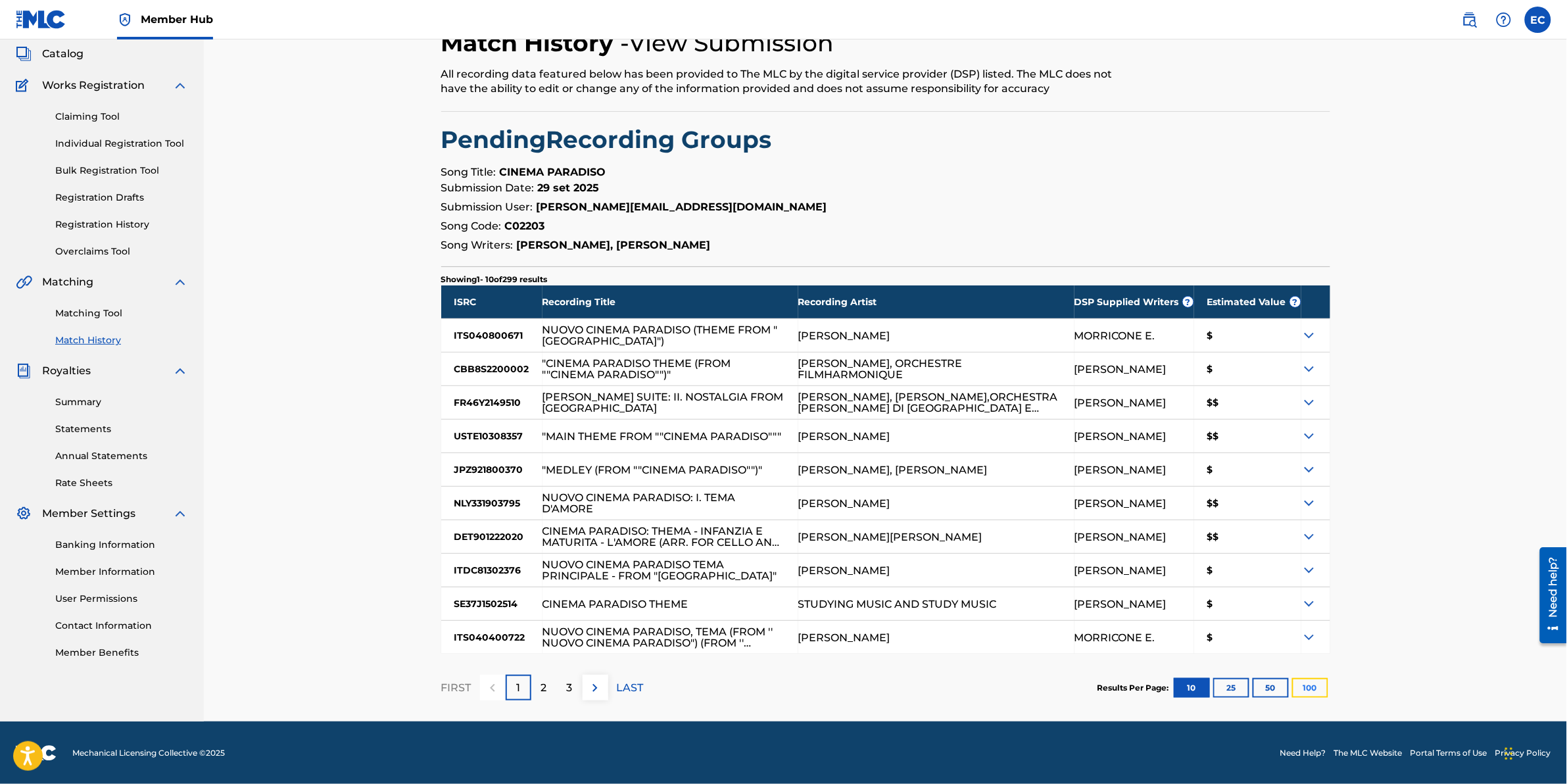
click at [1316, 684] on button "100" at bounding box center [1310, 688] width 36 height 20
click at [547, 690] on div "2" at bounding box center [544, 687] width 25 height 25
click at [567, 685] on p "3" at bounding box center [570, 688] width 6 height 16
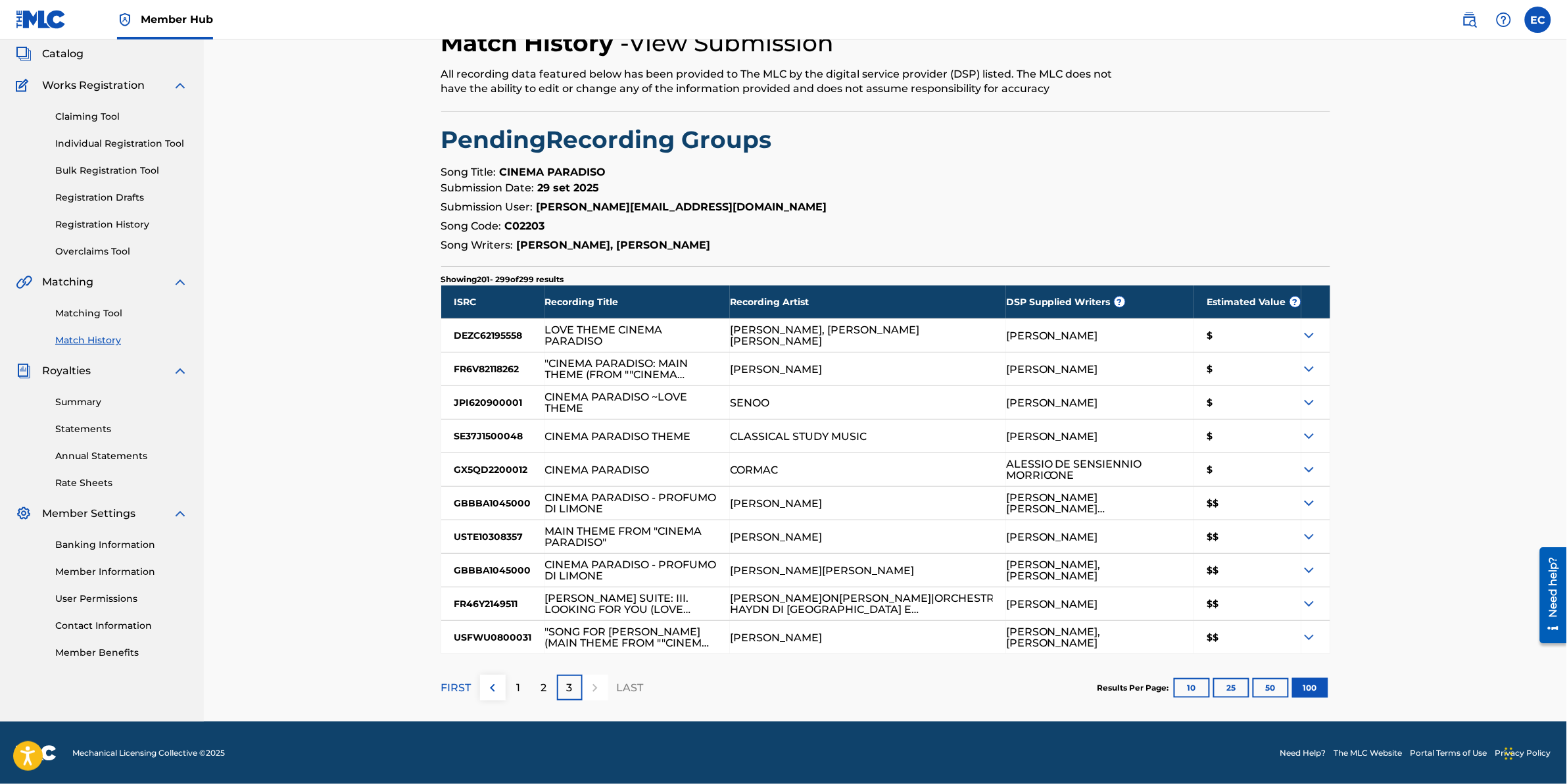
click at [594, 686] on div at bounding box center [595, 687] width 25 height 25
click at [503, 688] on button at bounding box center [492, 687] width 25 height 25
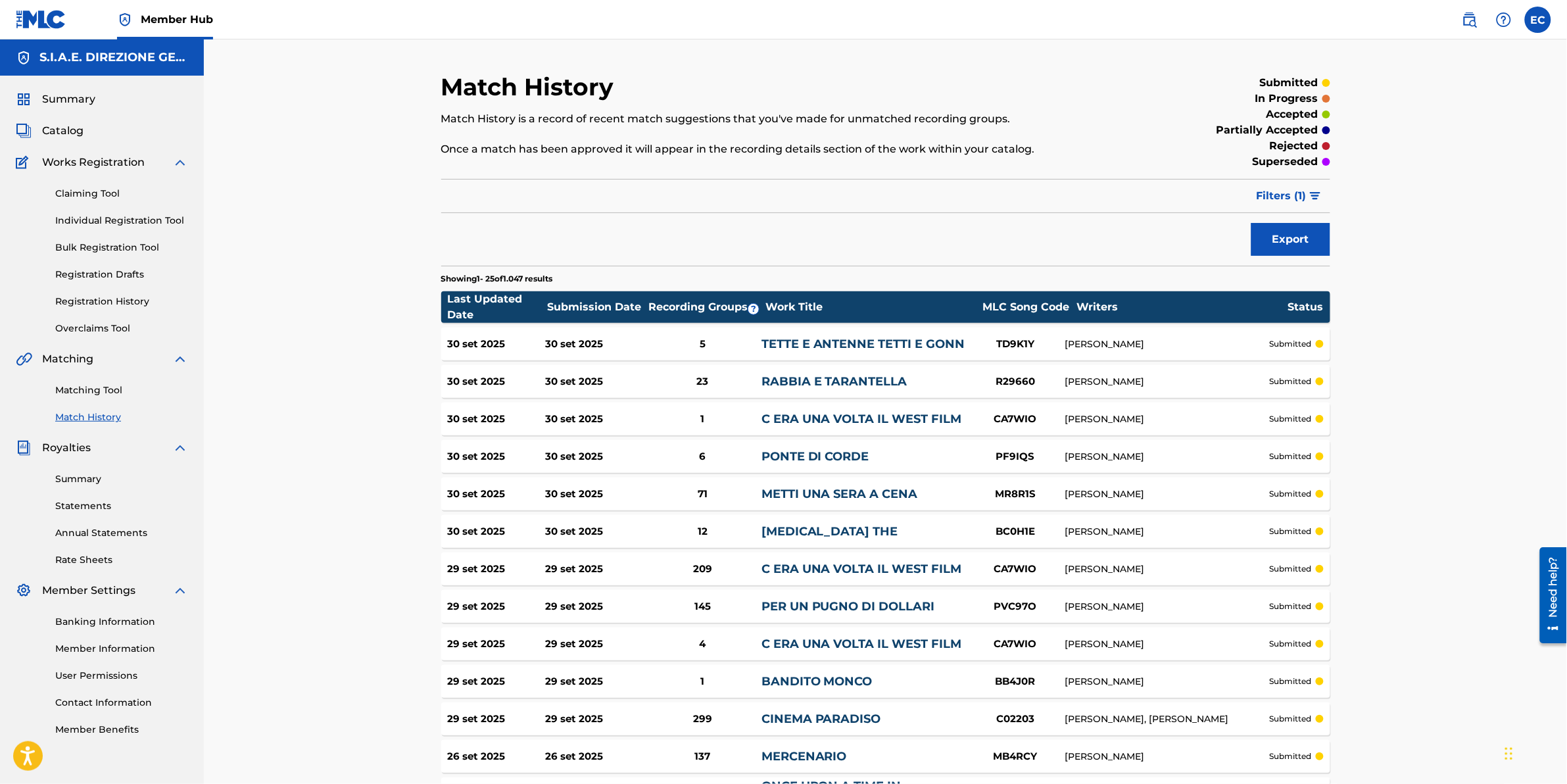
click at [112, 380] on div "Matching Tool Match History" at bounding box center [102, 395] width 172 height 57
click at [113, 387] on link "Matching Tool" at bounding box center [122, 390] width 133 height 14
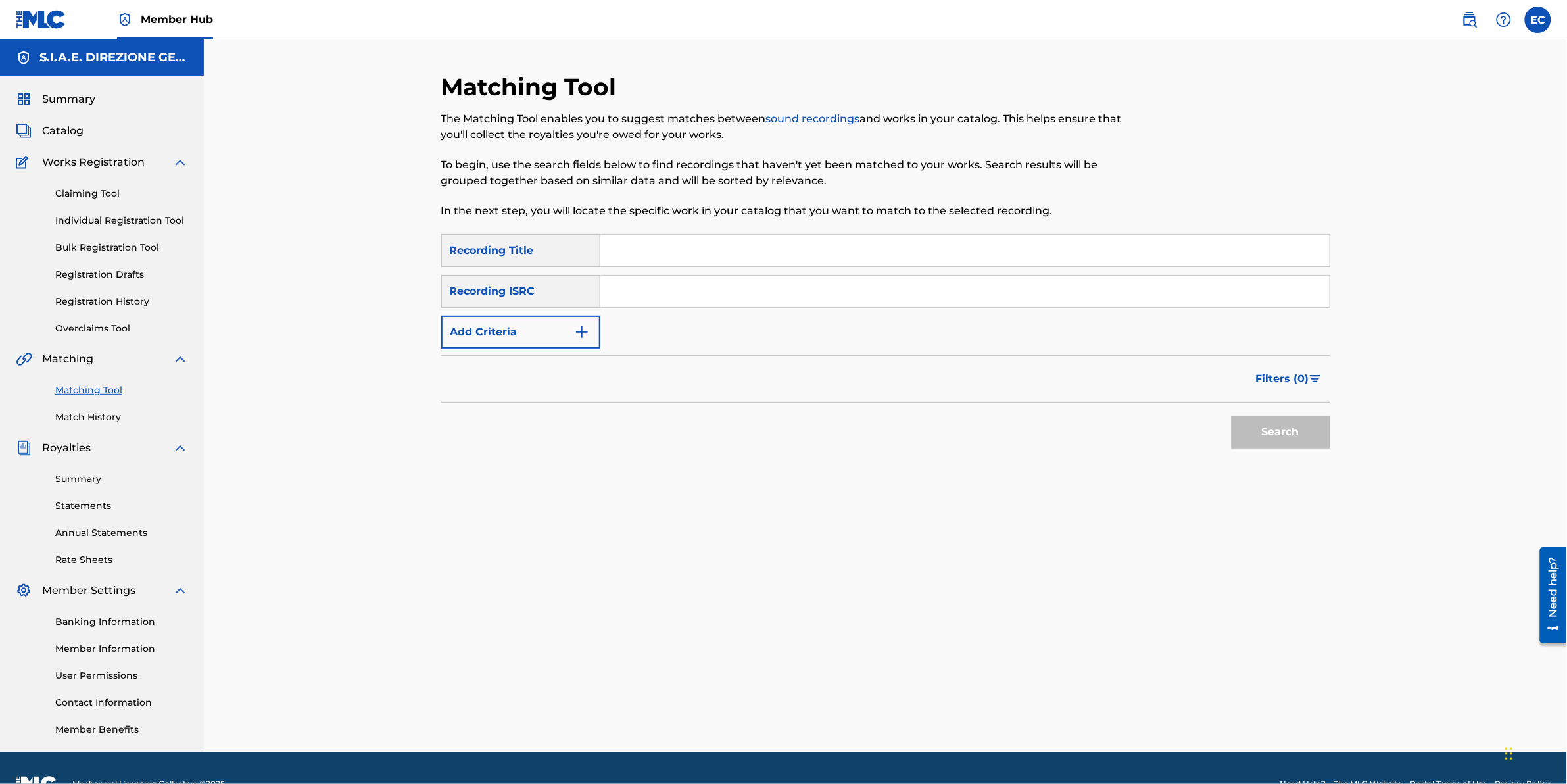
click at [623, 247] on input "Search Form" at bounding box center [965, 250] width 729 height 32
type input "love theme"
click at [650, 296] on input "Search Form" at bounding box center [965, 291] width 729 height 32
click at [481, 330] on button "Add Criteria" at bounding box center [521, 332] width 159 height 33
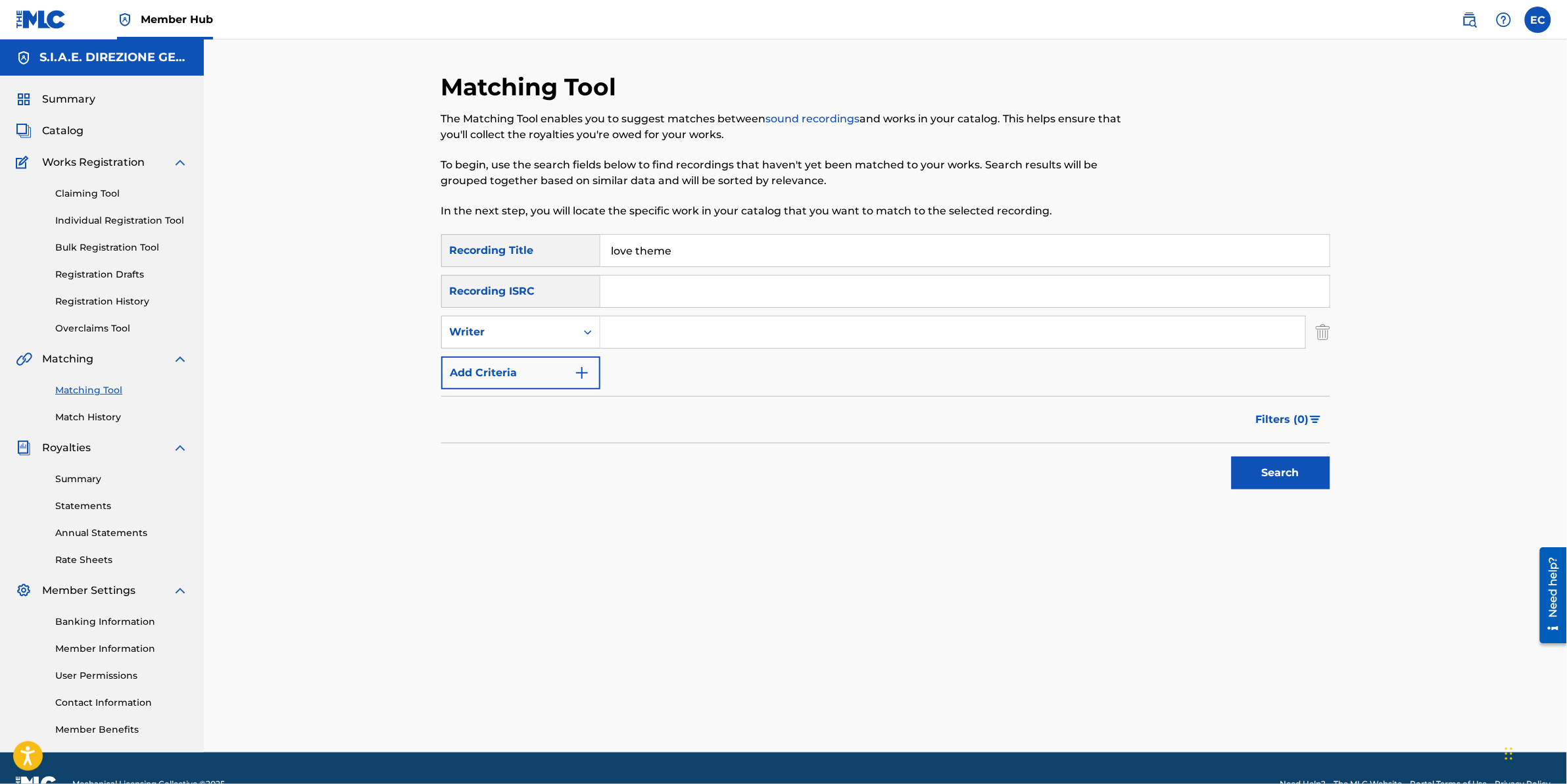
click at [634, 324] on input "Search Form" at bounding box center [952, 332] width 705 height 32
type input "morricone"
click at [1282, 474] on button "Search" at bounding box center [1281, 472] width 99 height 33
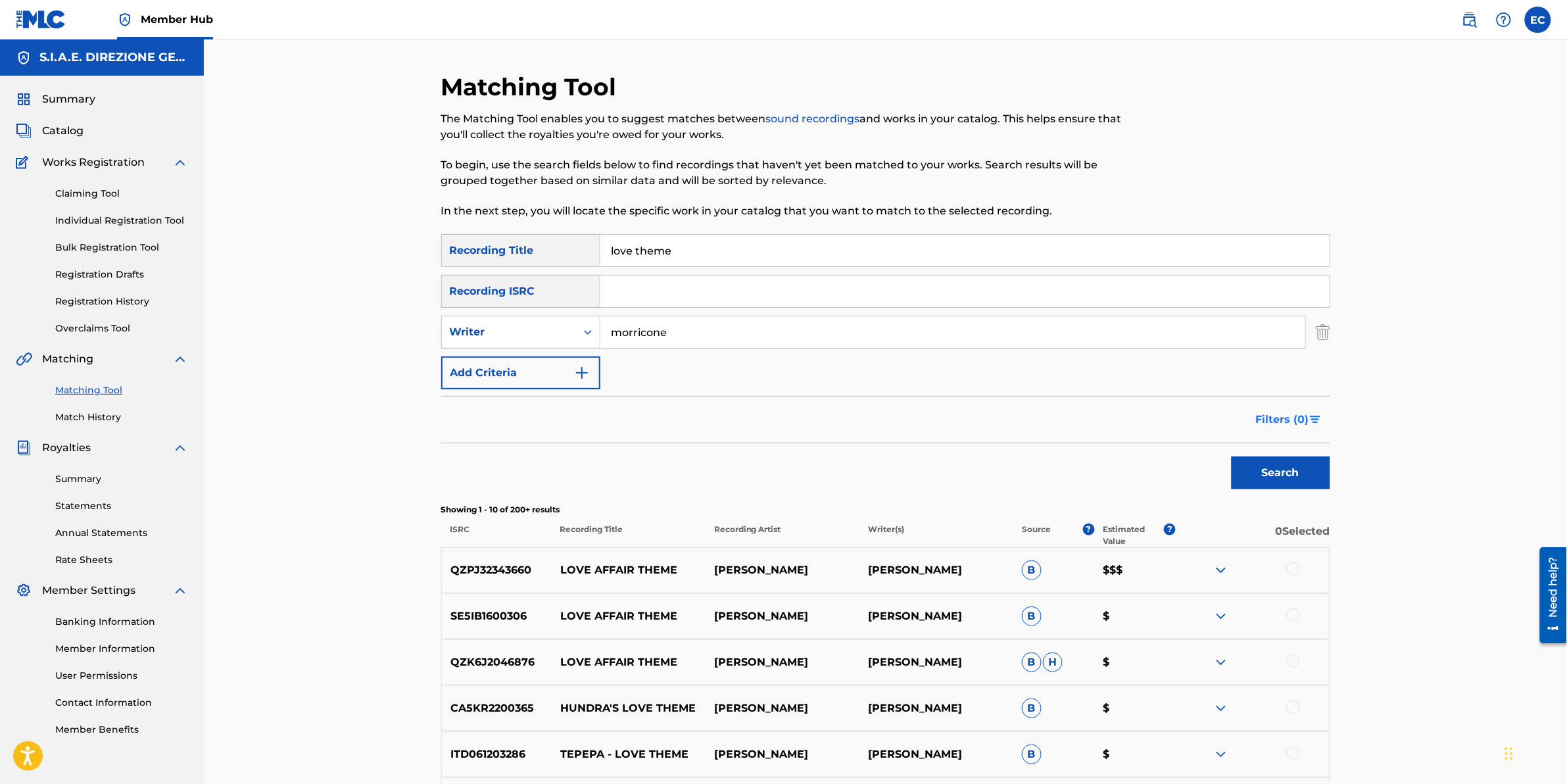
click at [1269, 422] on span "Filters ( 0 )" at bounding box center [1282, 419] width 53 height 16
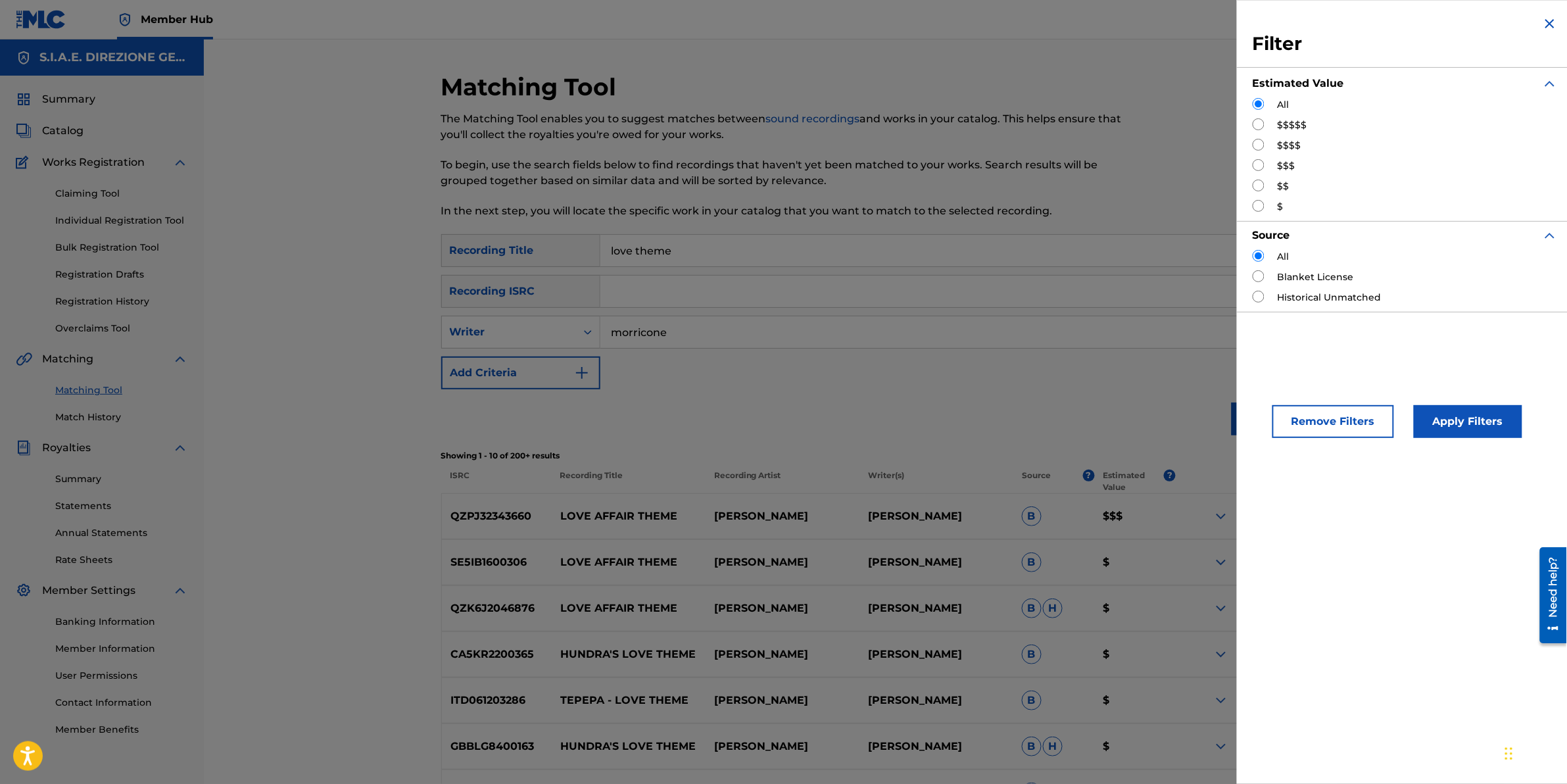
click at [1257, 130] on div "$$$$$" at bounding box center [1405, 125] width 306 height 14
click at [1257, 127] on input "Search Form" at bounding box center [1259, 124] width 12 height 12
radio input "true"
click at [1478, 416] on button "Apply Filters" at bounding box center [1468, 422] width 109 height 33
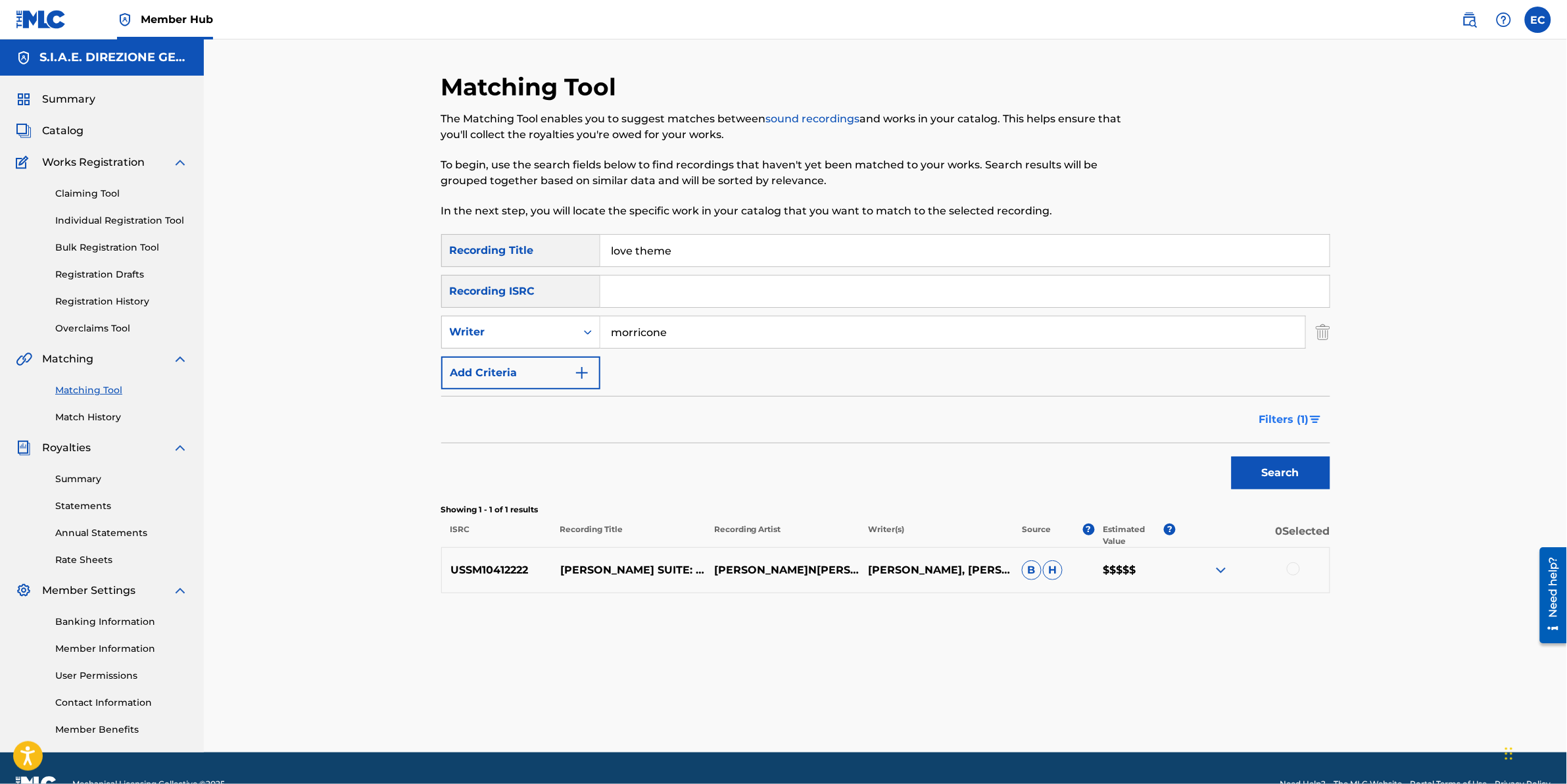
click at [1261, 419] on span "Filters ( 1 )" at bounding box center [1284, 419] width 50 height 16
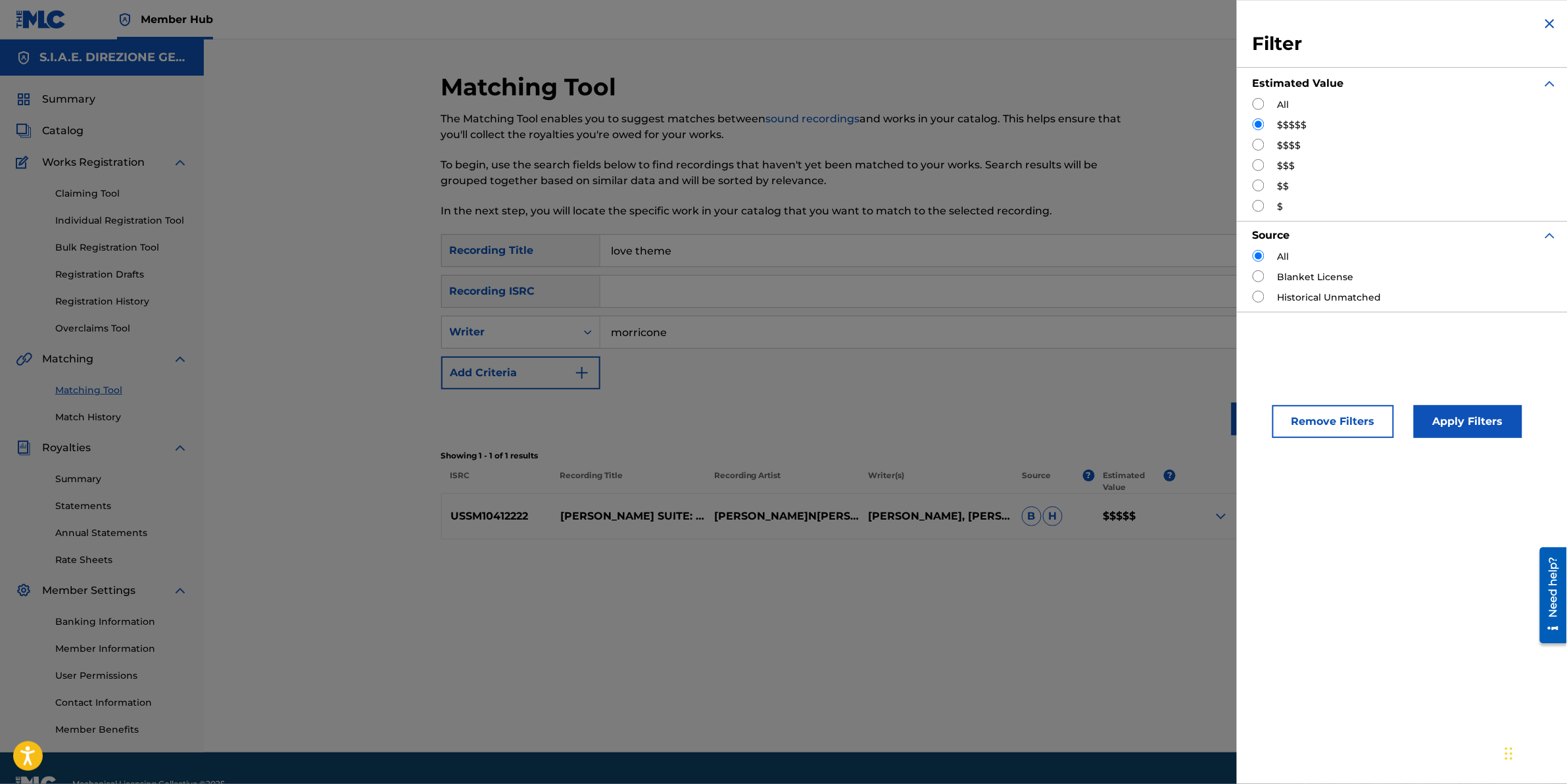
click at [1260, 149] on input "Search Form" at bounding box center [1259, 145] width 12 height 12
radio input "true"
click at [1461, 432] on button "Apply Filters" at bounding box center [1468, 422] width 109 height 33
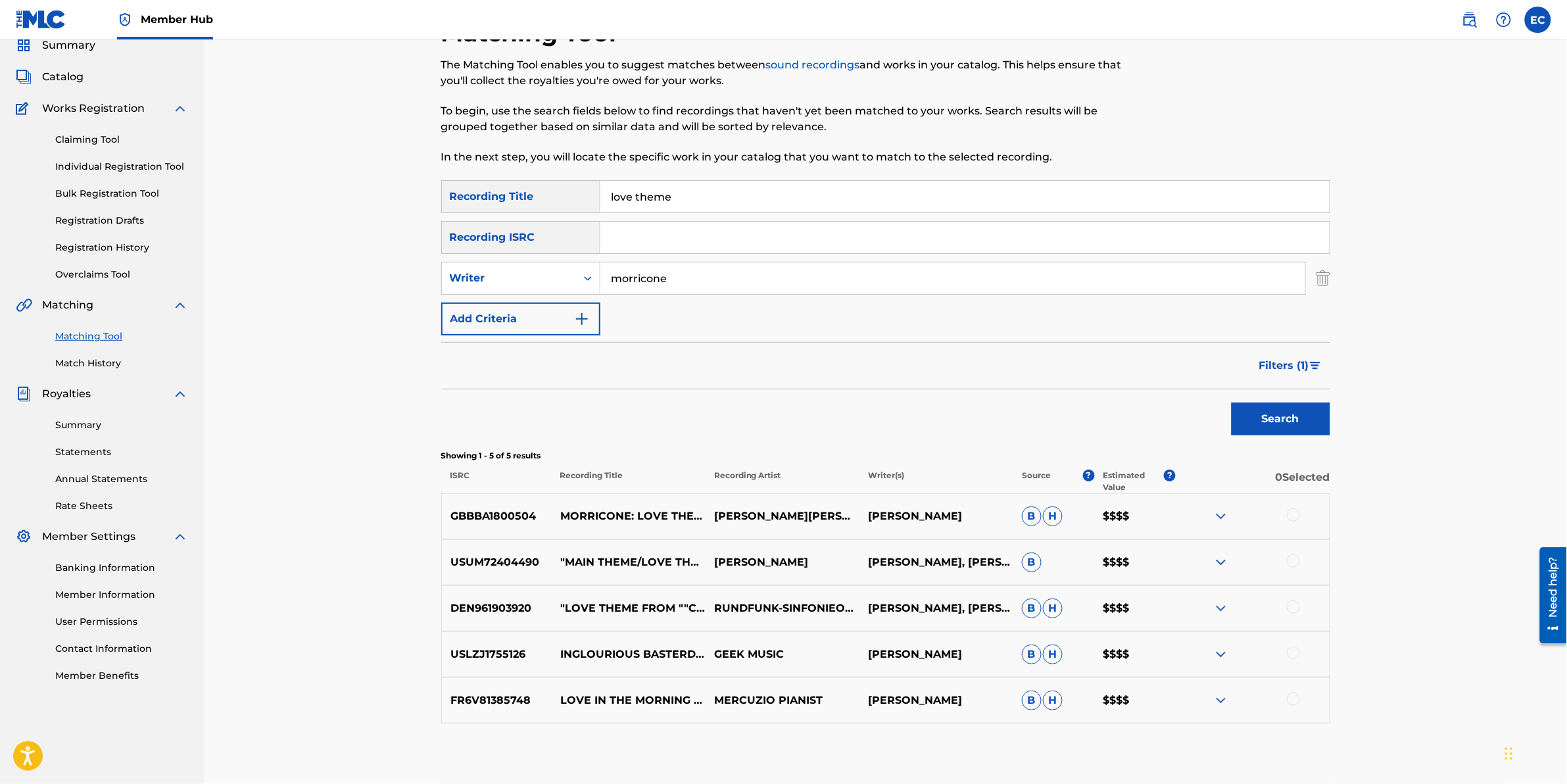
scroll to position [122, 0]
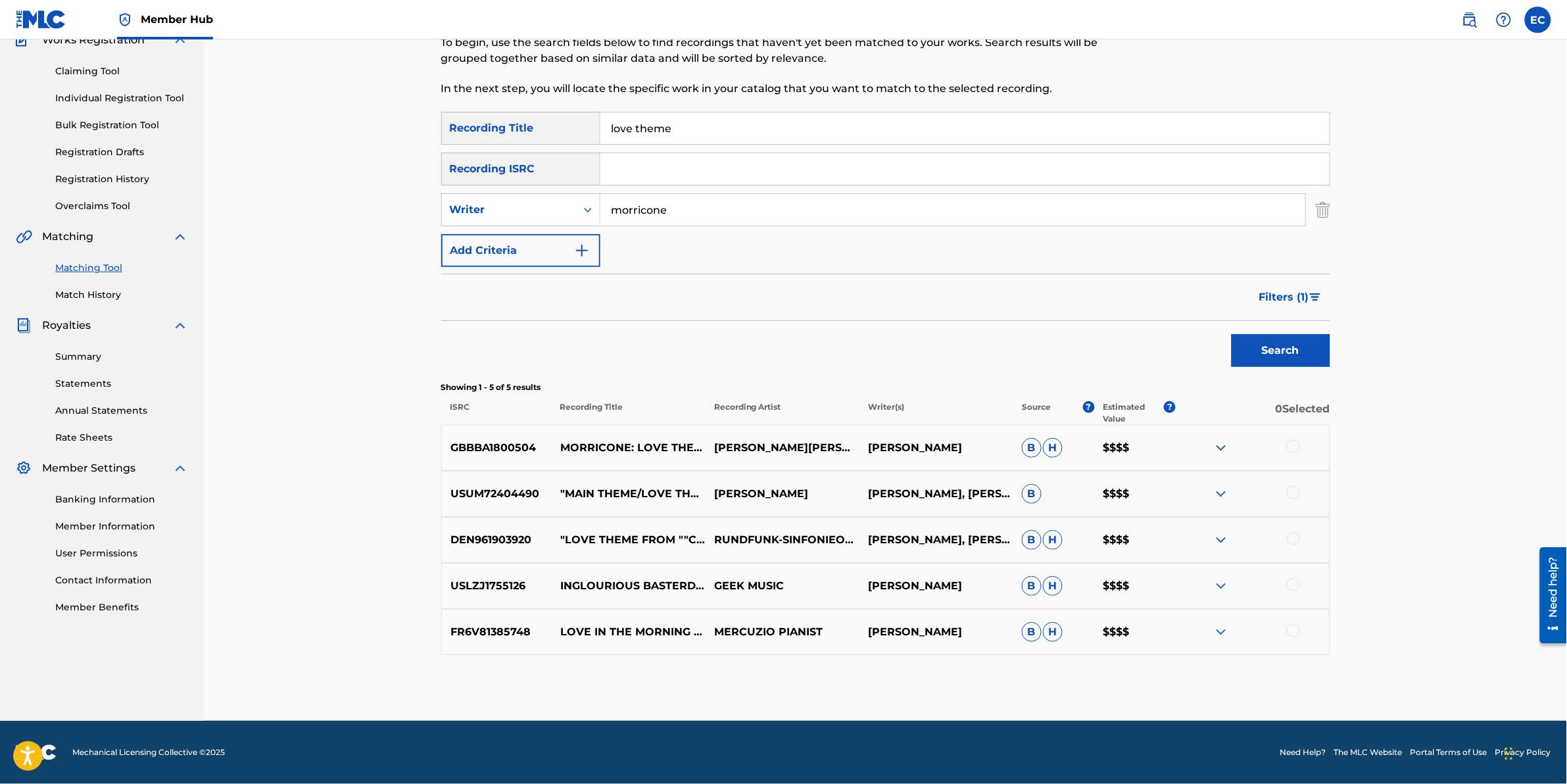
click at [1296, 444] on div at bounding box center [1293, 446] width 13 height 13
click at [1293, 490] on div at bounding box center [1293, 492] width 13 height 13
click at [1295, 533] on div at bounding box center [1293, 538] width 13 height 13
click at [1280, 301] on span "Filters ( 1 )" at bounding box center [1284, 298] width 50 height 16
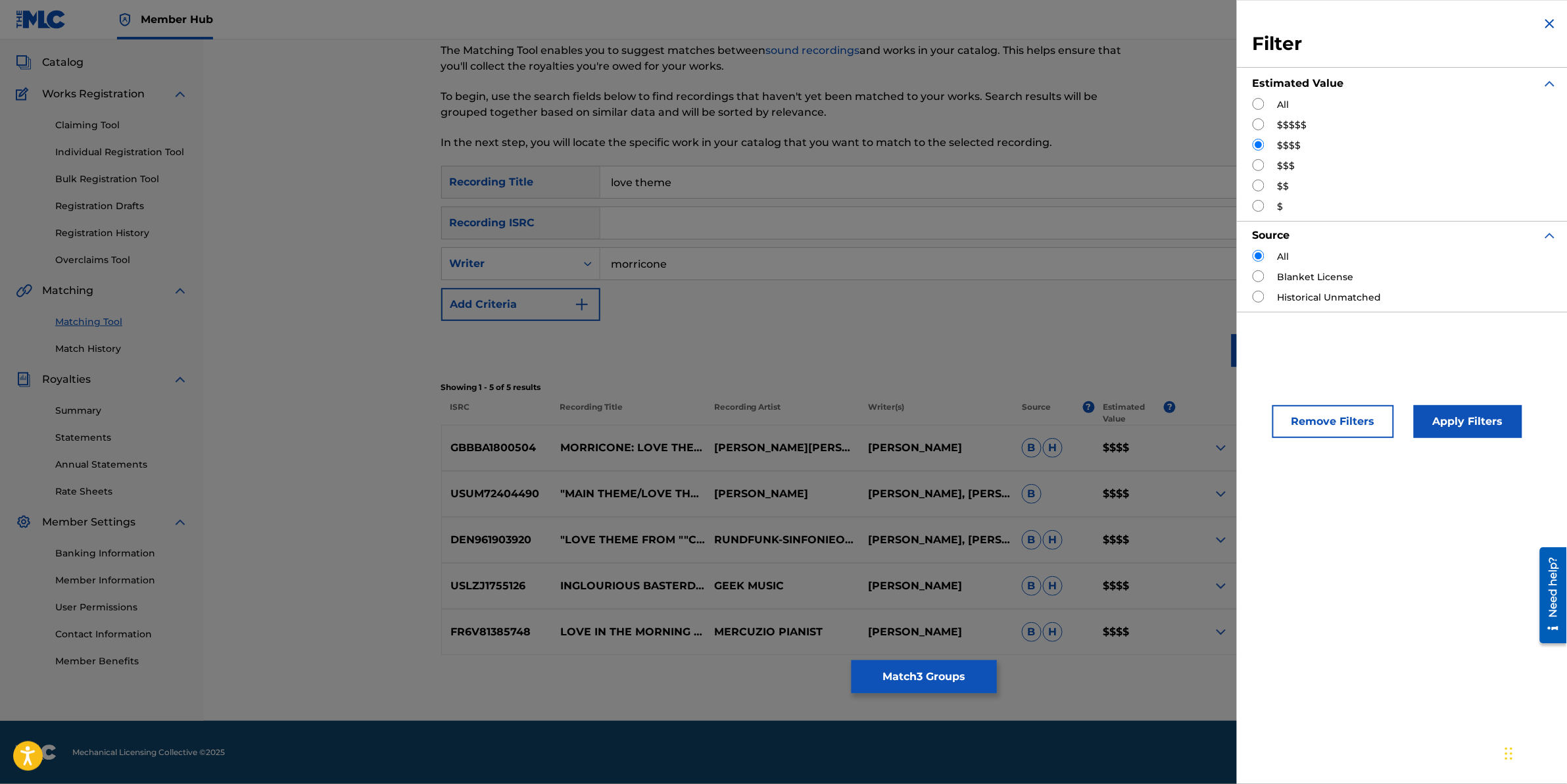
scroll to position [67, 0]
click at [1260, 164] on input "Search Form" at bounding box center [1259, 165] width 12 height 12
radio input "true"
click at [1451, 416] on button "Apply Filters" at bounding box center [1468, 422] width 109 height 33
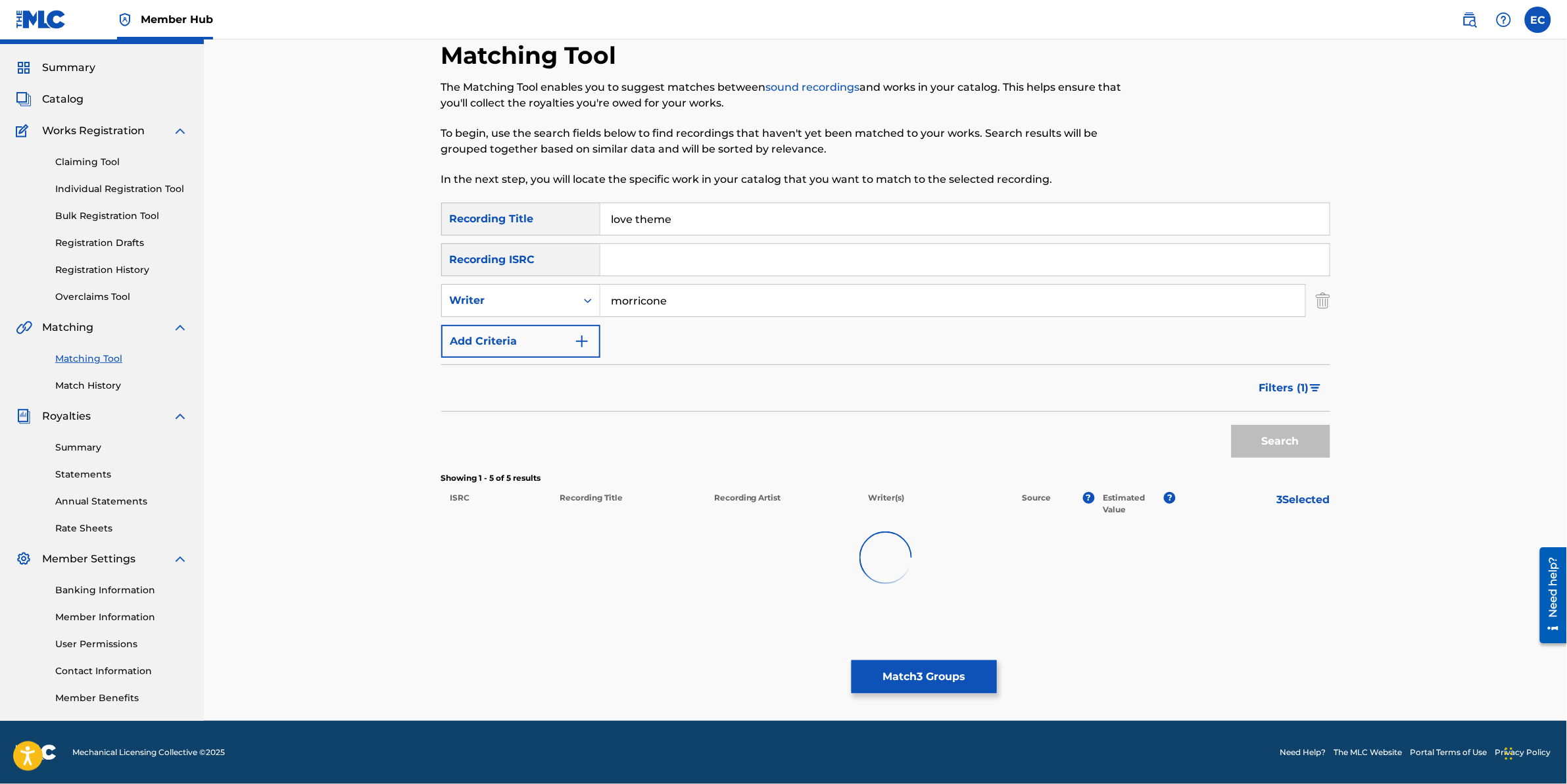
scroll to position [31, 0]
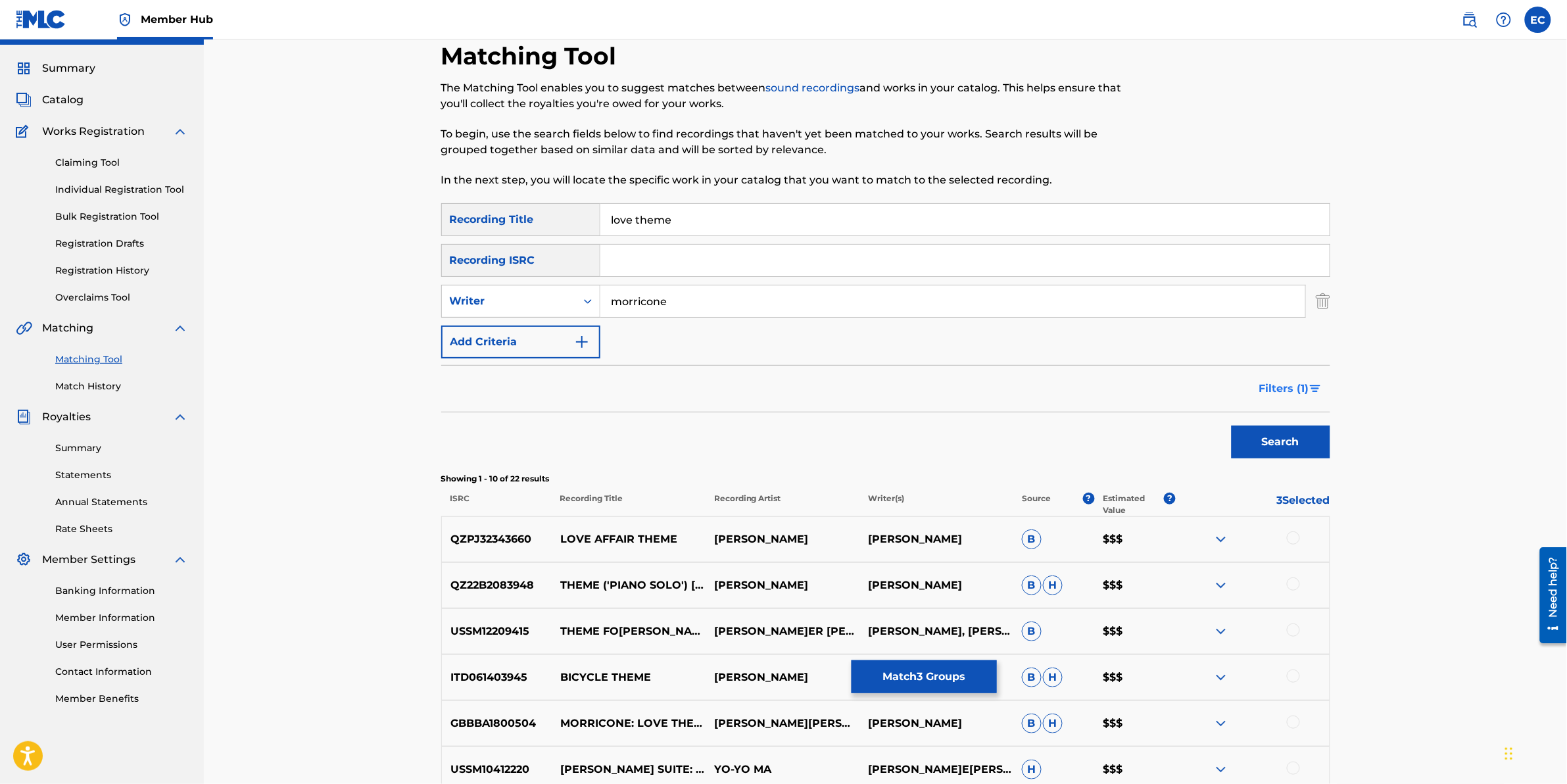
click at [1293, 382] on span "Filters ( 1 )" at bounding box center [1284, 388] width 50 height 16
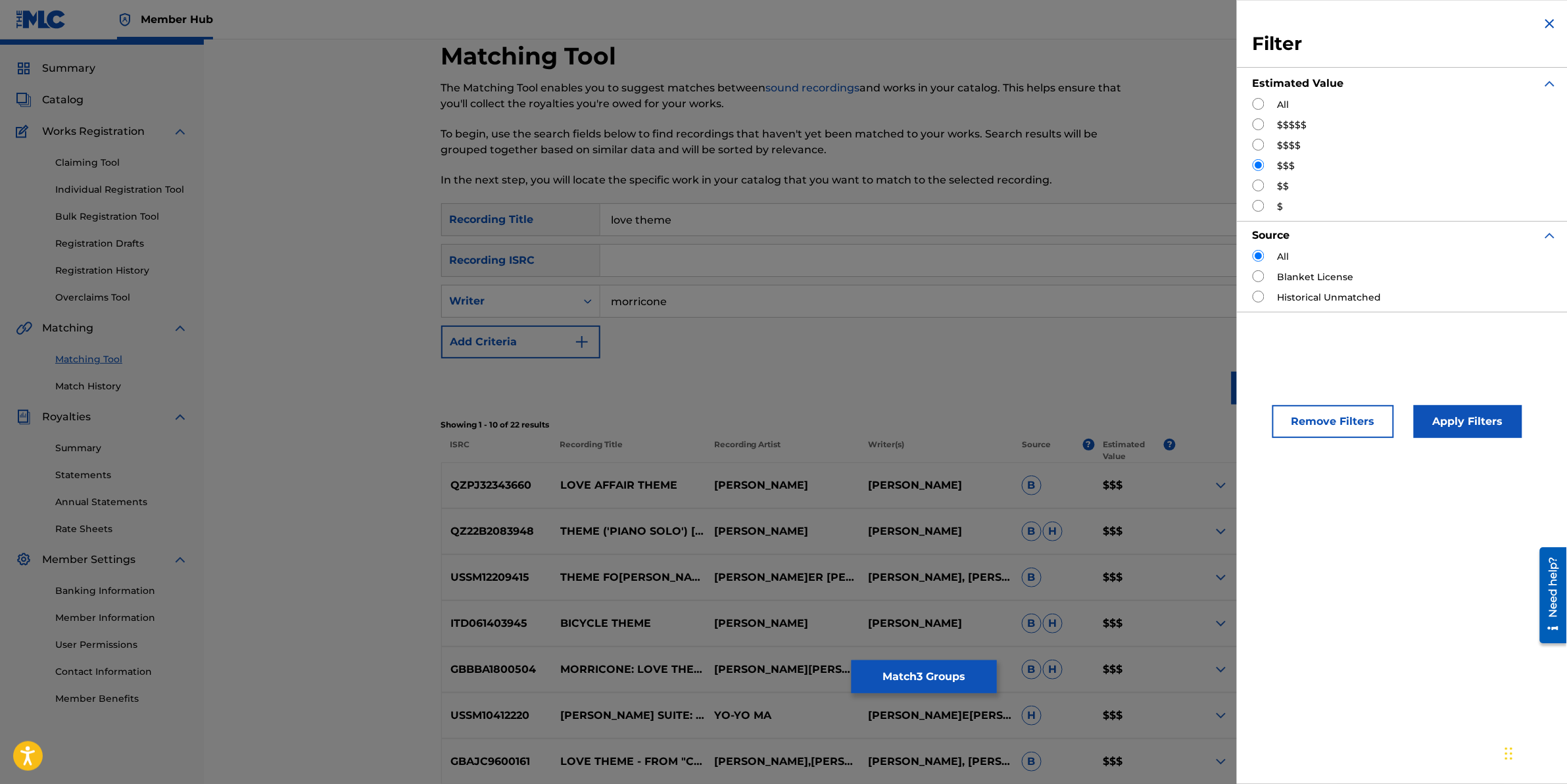
click at [1258, 144] on input "Search Form" at bounding box center [1259, 145] width 12 height 12
radio input "true"
click at [1470, 410] on button "Apply Filters" at bounding box center [1468, 422] width 109 height 33
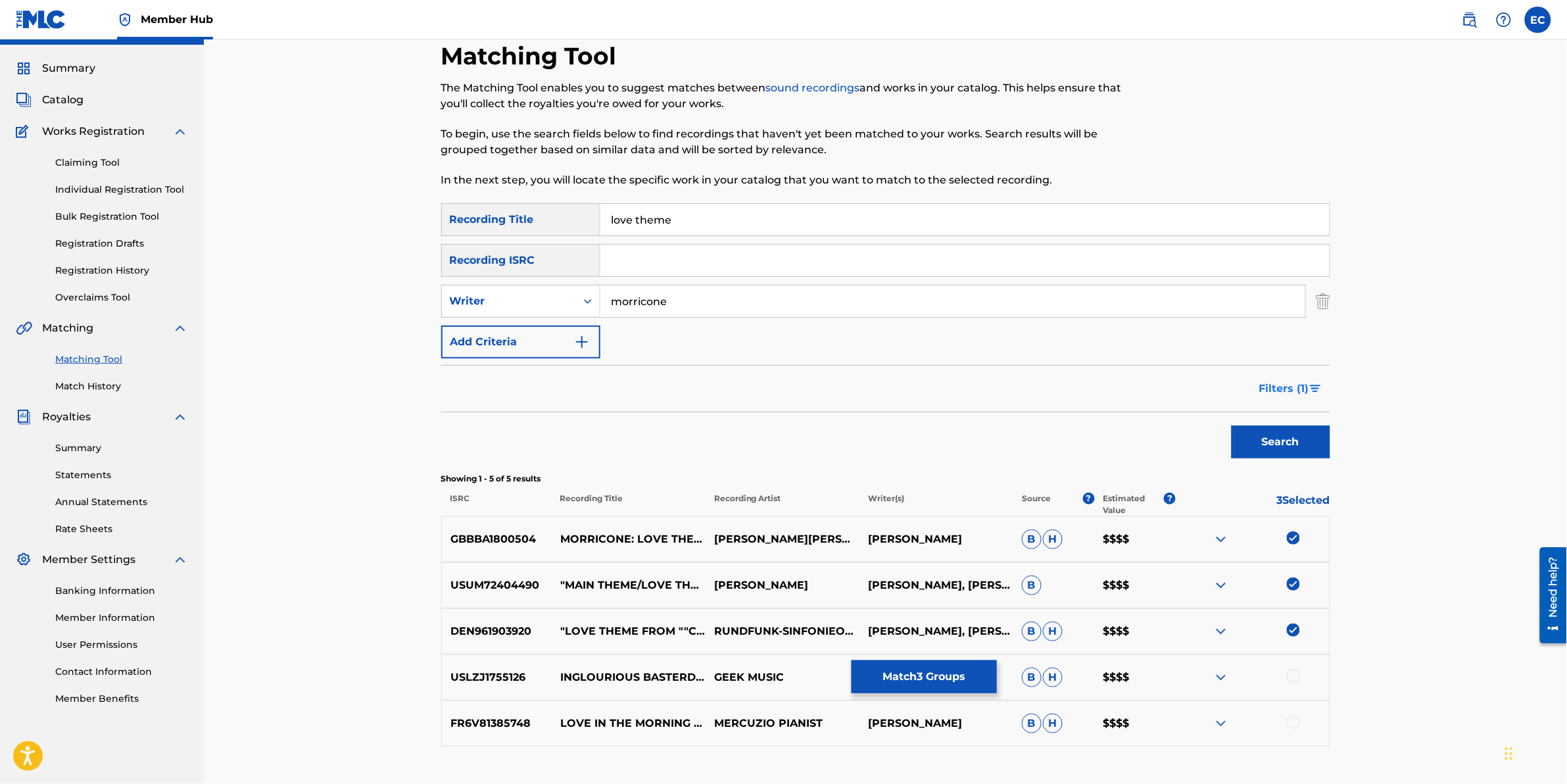
click at [1314, 390] on img "Search Form" at bounding box center [1316, 388] width 11 height 8
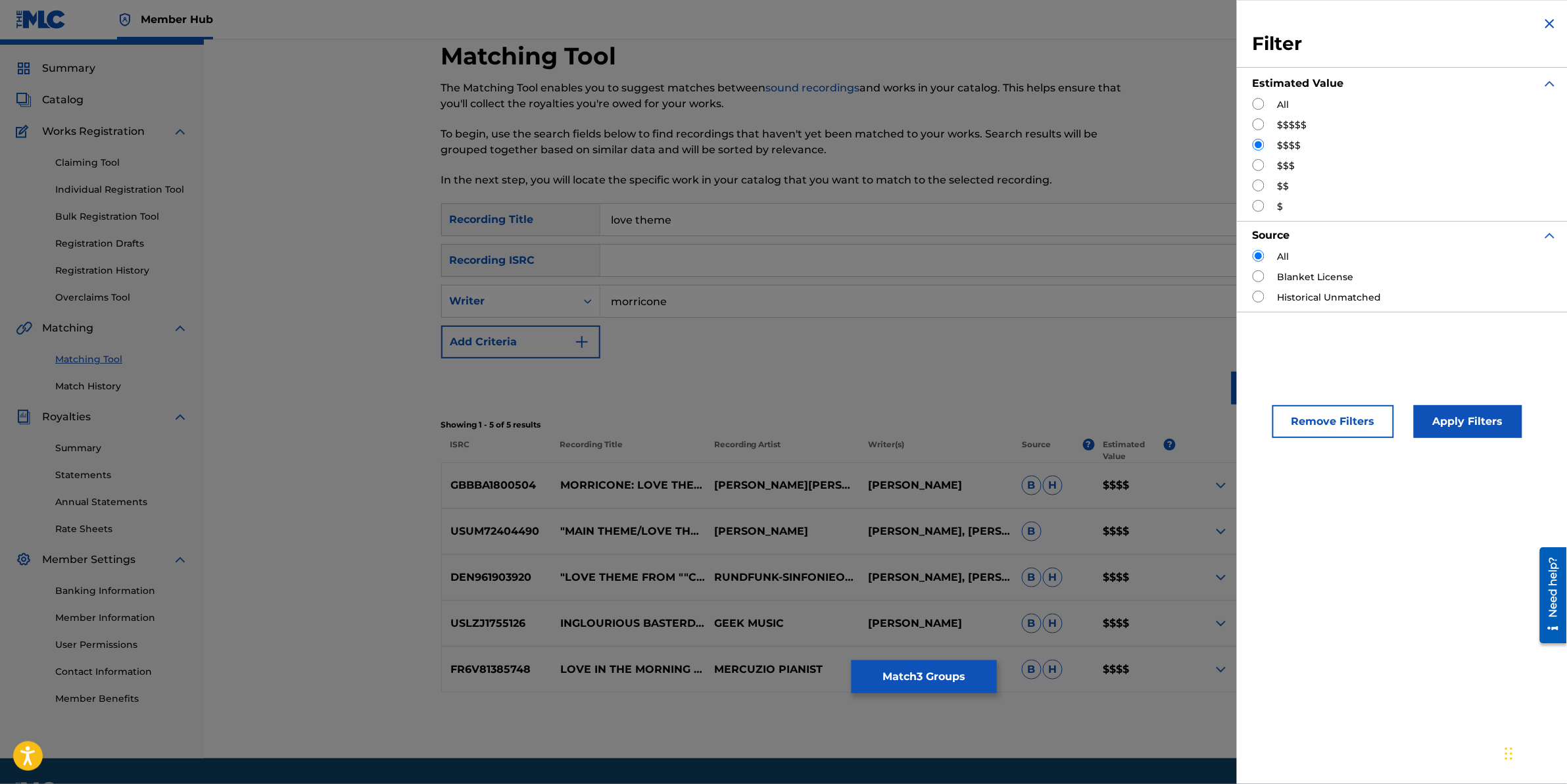
click at [345, 522] on div "Matching Tool The Matching Tool enables you to suggest matches between sound re…" at bounding box center [886, 383] width 1364 height 750
click at [1542, 18] on img "Search Form" at bounding box center [1550, 24] width 16 height 16
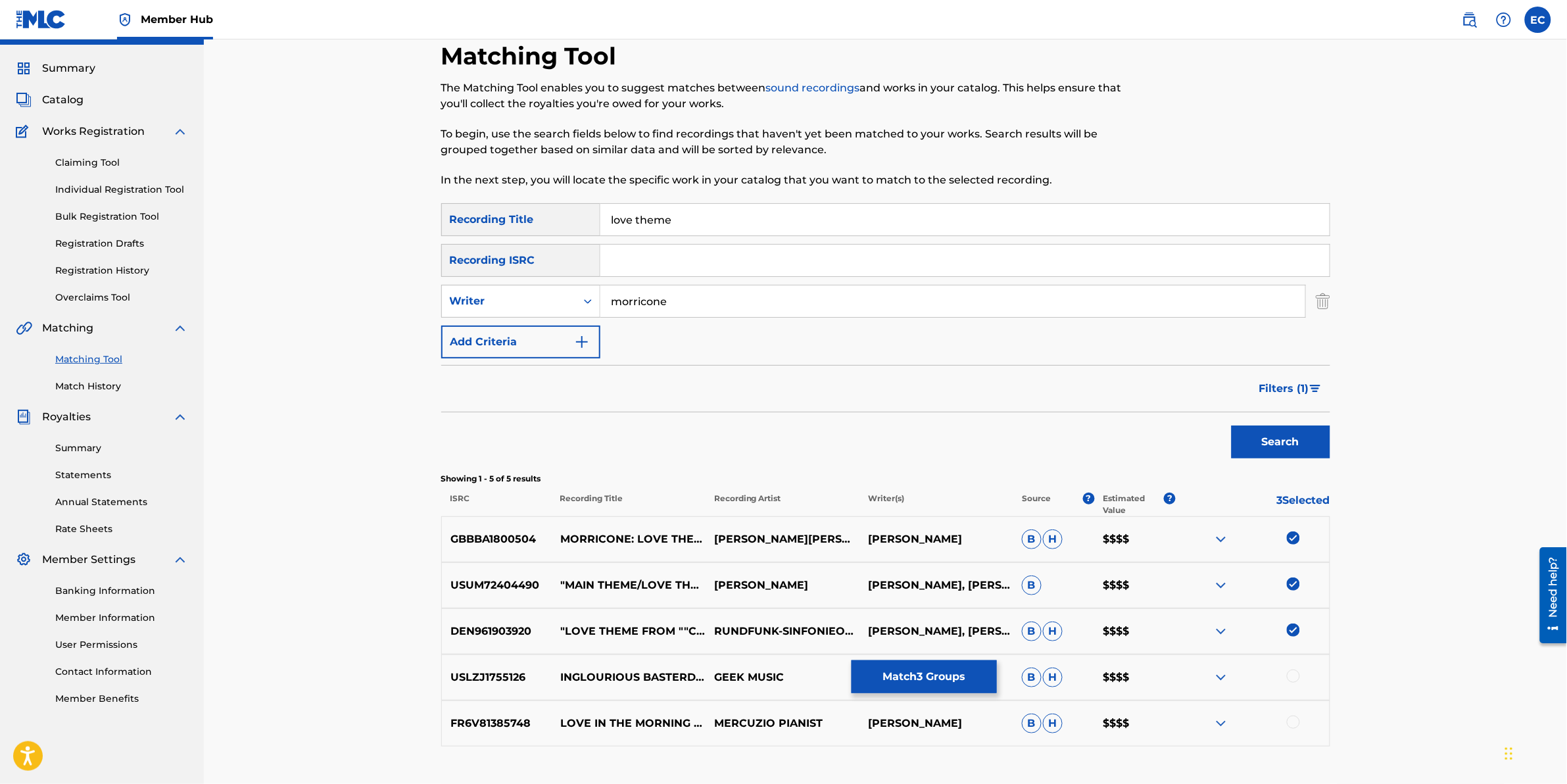
click at [94, 355] on link "Matching Tool" at bounding box center [122, 360] width 133 height 14
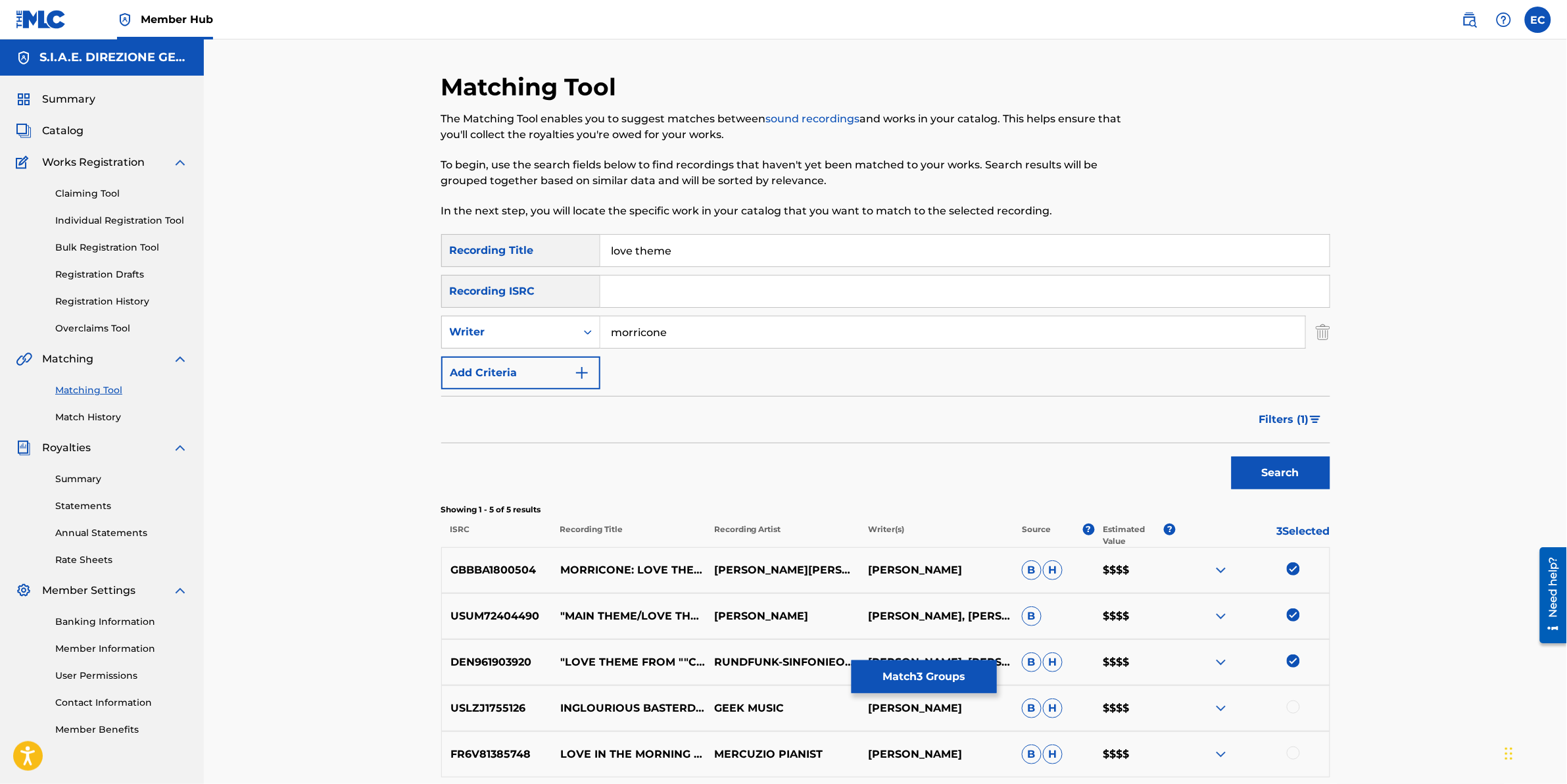
click at [1289, 566] on img at bounding box center [1293, 568] width 13 height 13
click at [1292, 612] on img at bounding box center [1293, 614] width 13 height 13
click at [1295, 661] on img at bounding box center [1293, 661] width 13 height 13
click at [1402, 480] on div "Matching Tool The Matching Tool enables you to suggest matches between sound re…" at bounding box center [886, 441] width 1364 height 803
click at [1297, 664] on div at bounding box center [1293, 661] width 13 height 13
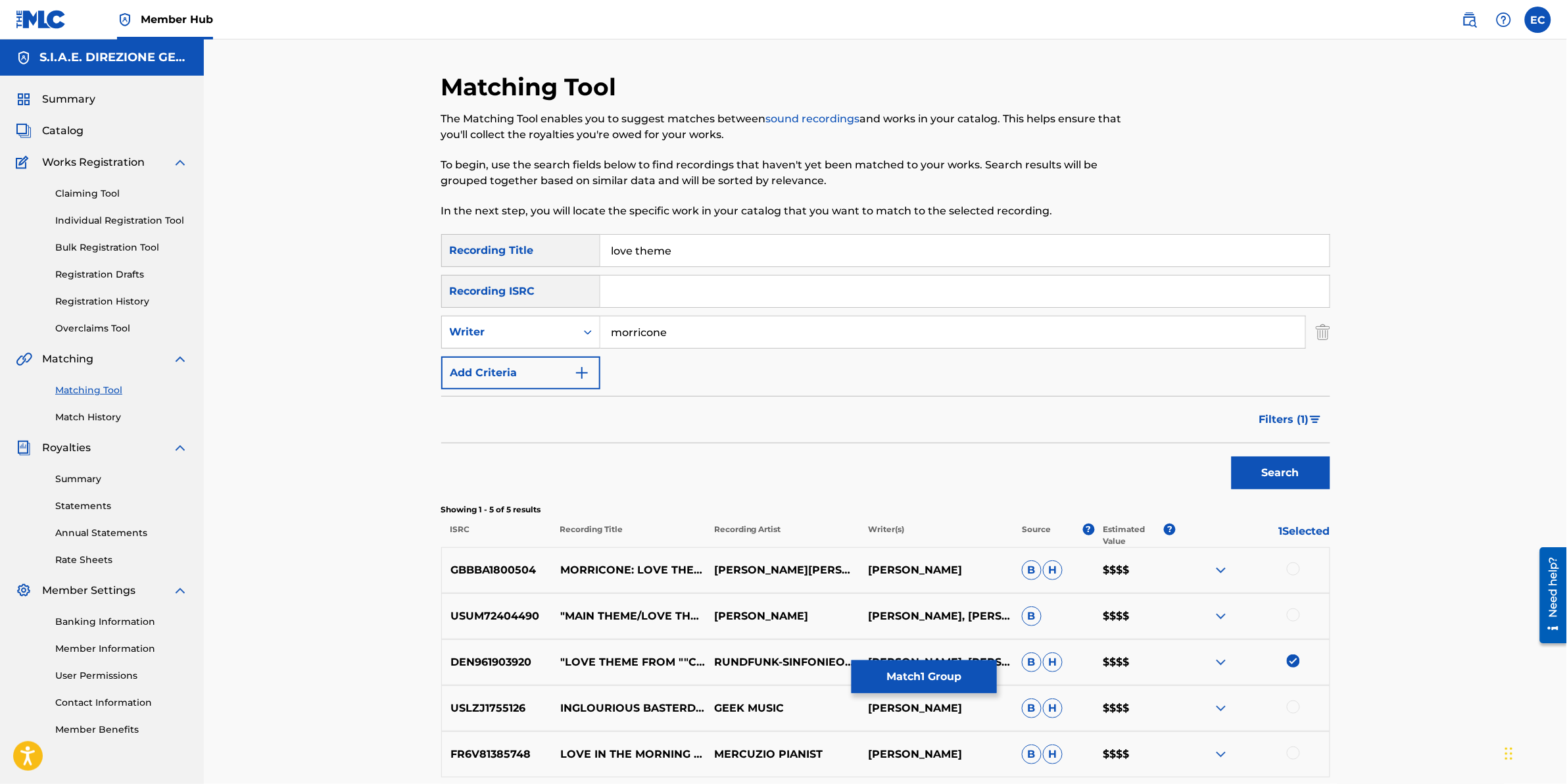
click at [1295, 660] on img at bounding box center [1293, 661] width 13 height 13
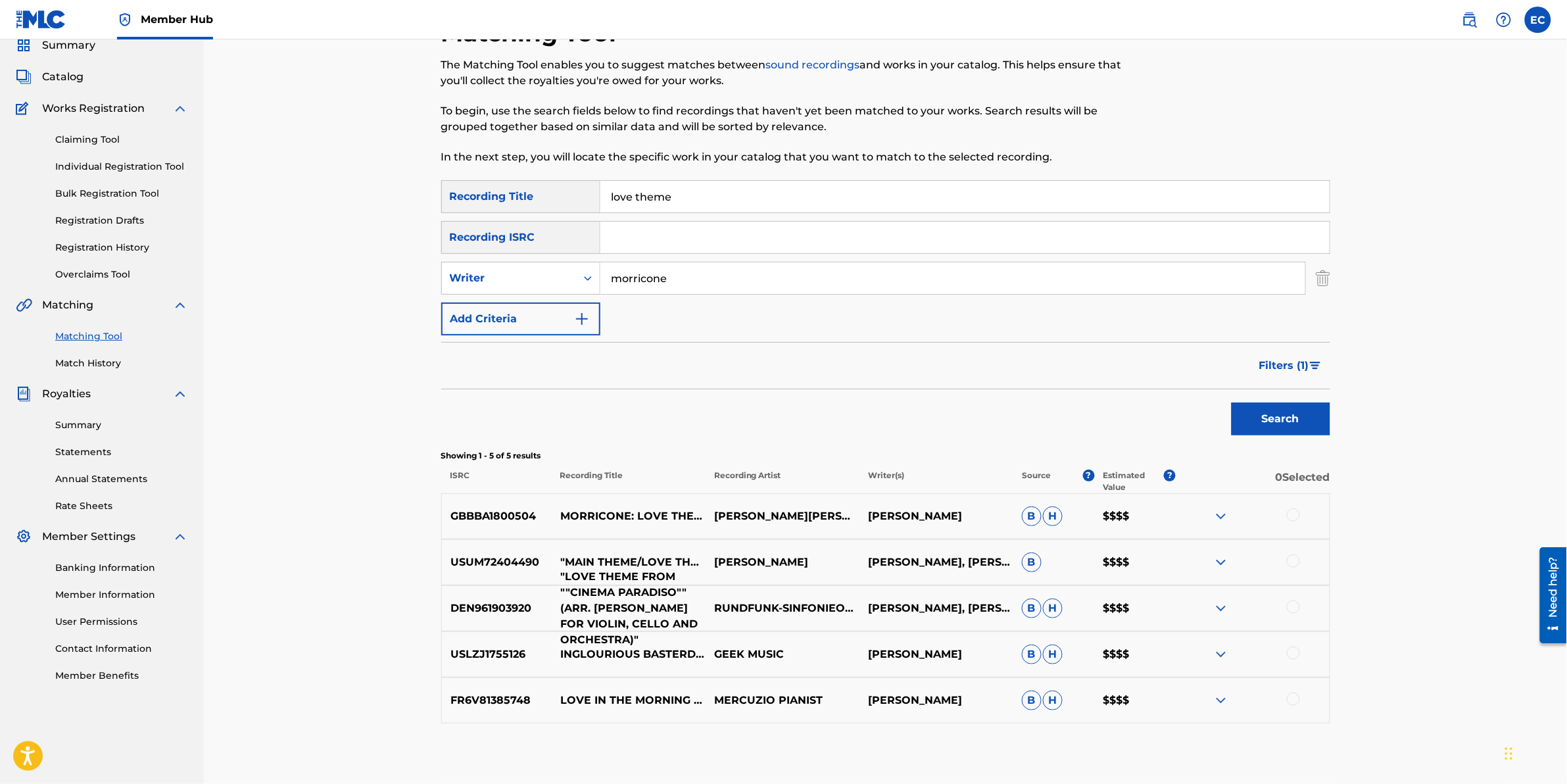
scroll to position [122, 0]
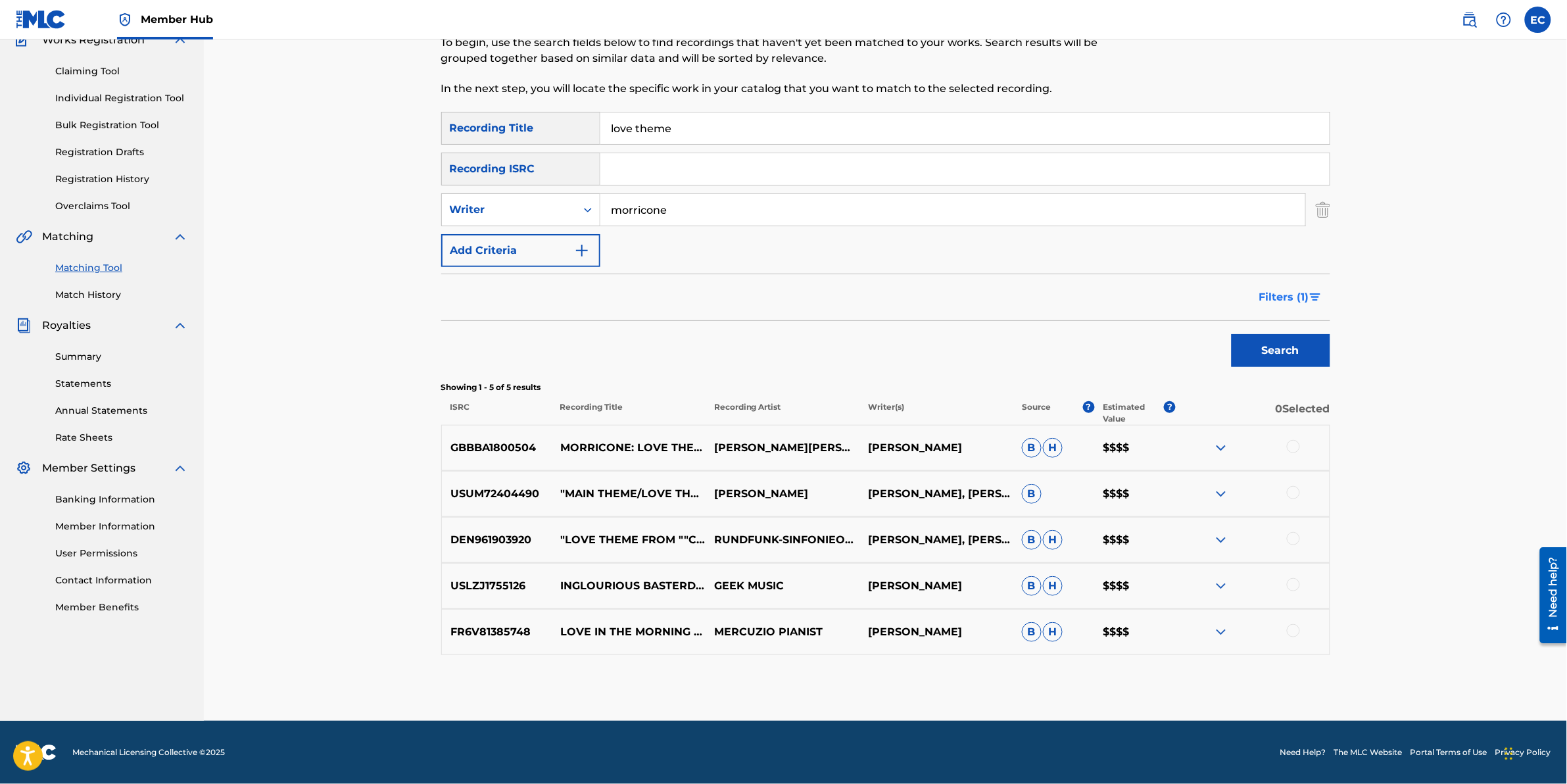
click at [1300, 295] on span "Filters ( 1 )" at bounding box center [1284, 298] width 50 height 16
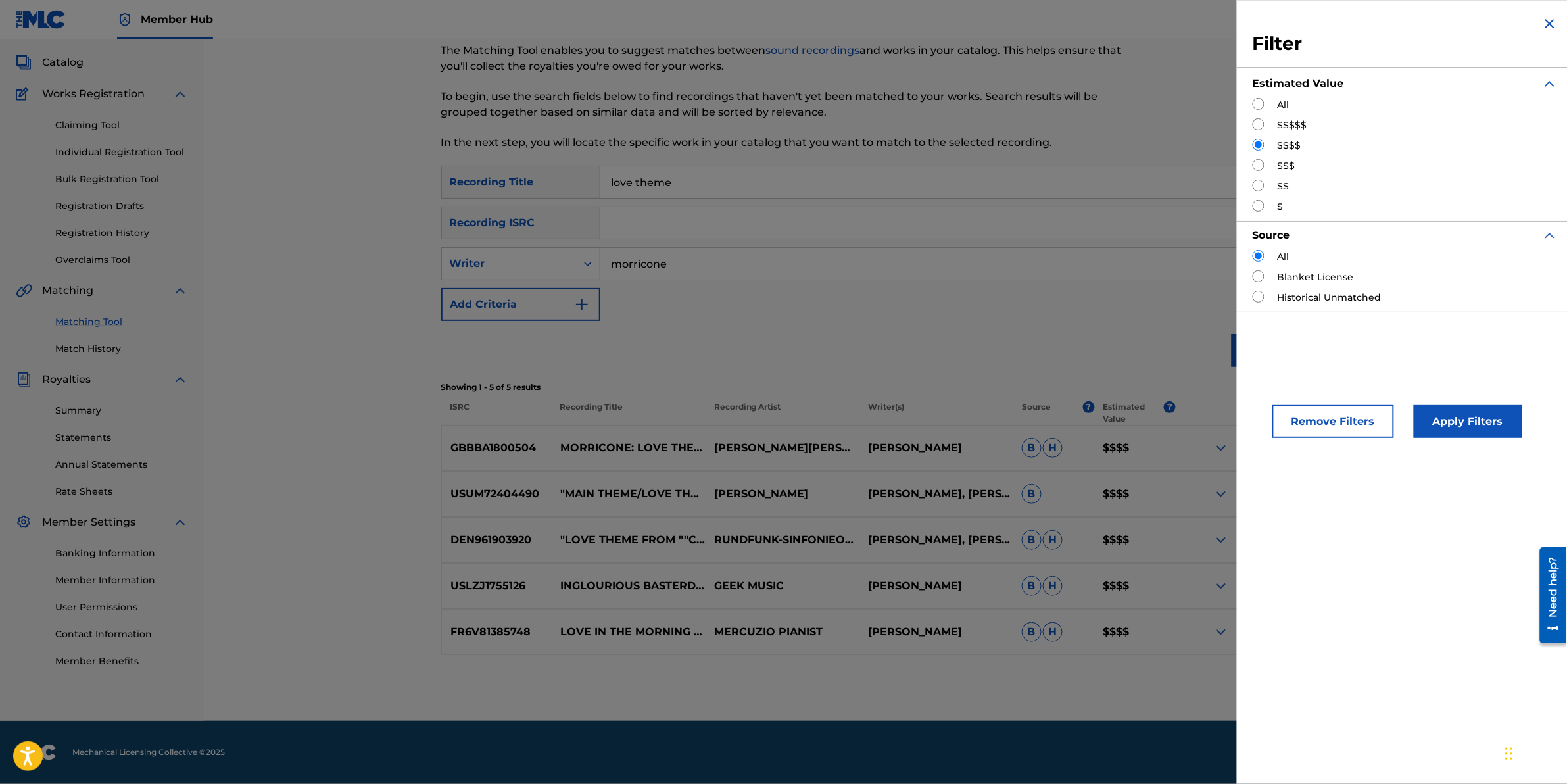
scroll to position [67, 0]
click at [819, 337] on div "Search" at bounding box center [886, 347] width 889 height 52
click at [1488, 406] on button "Apply Filters" at bounding box center [1468, 422] width 109 height 33
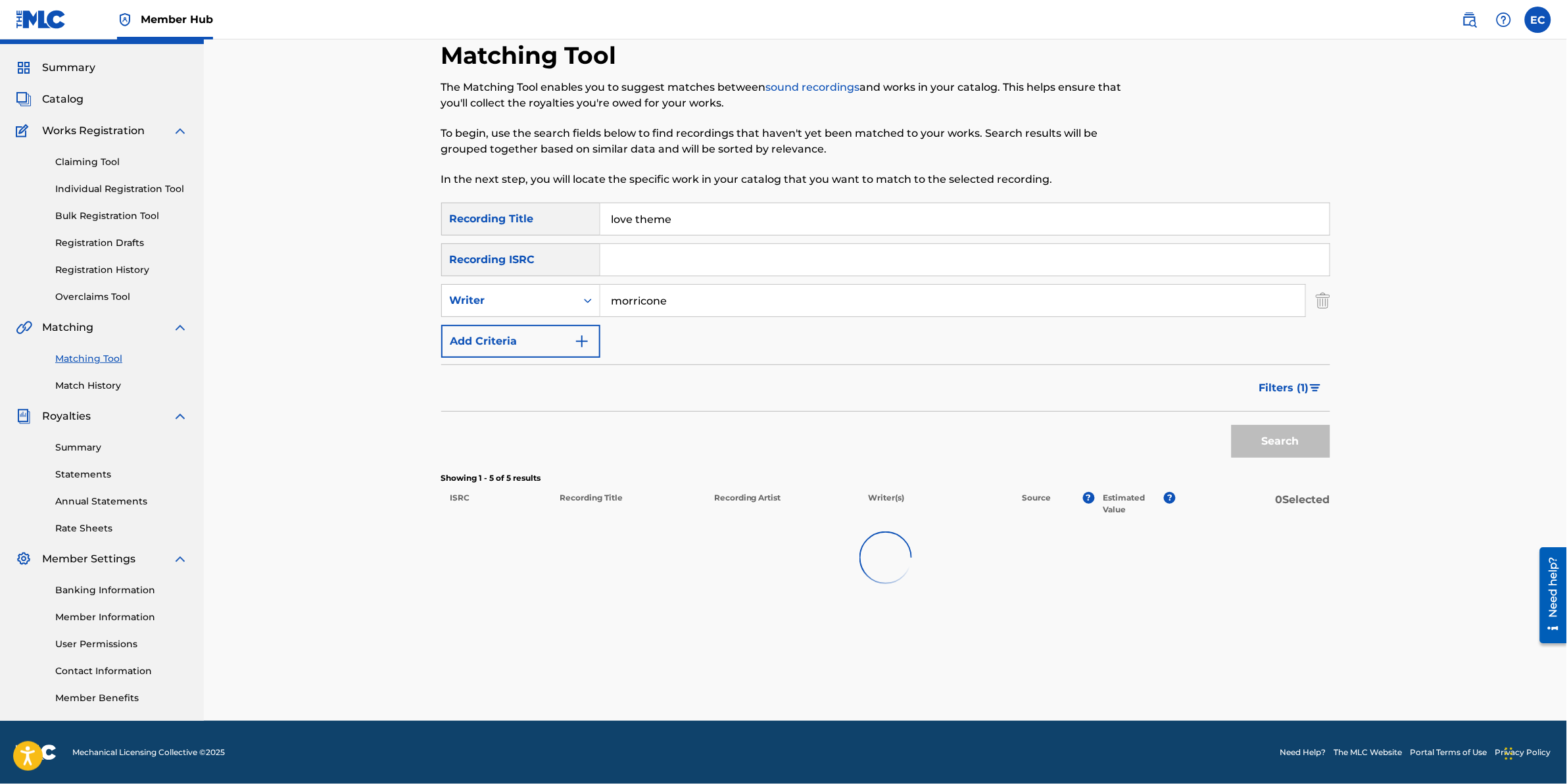
scroll to position [31, 0]
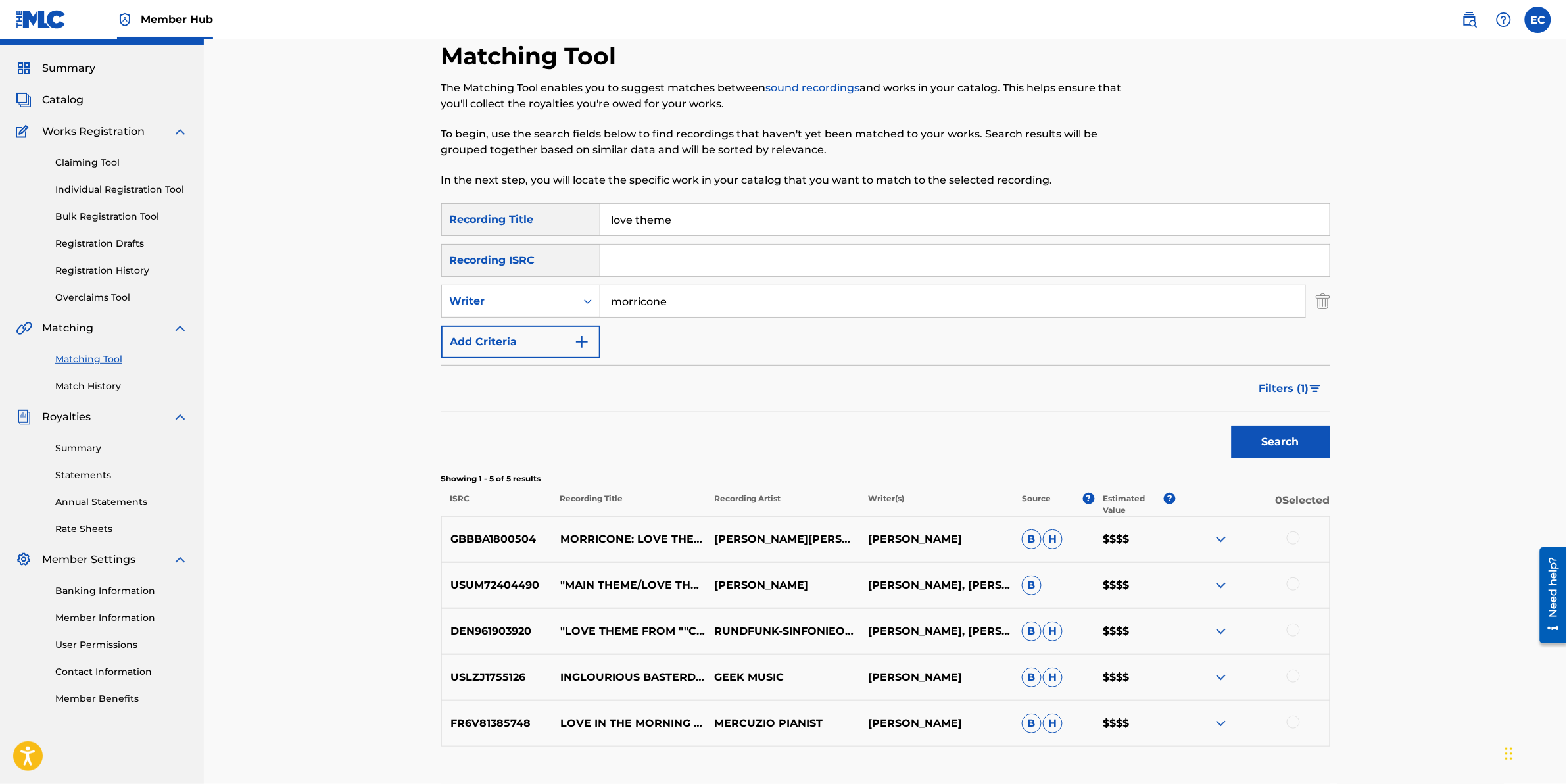
click at [1299, 539] on div at bounding box center [1293, 537] width 13 height 13
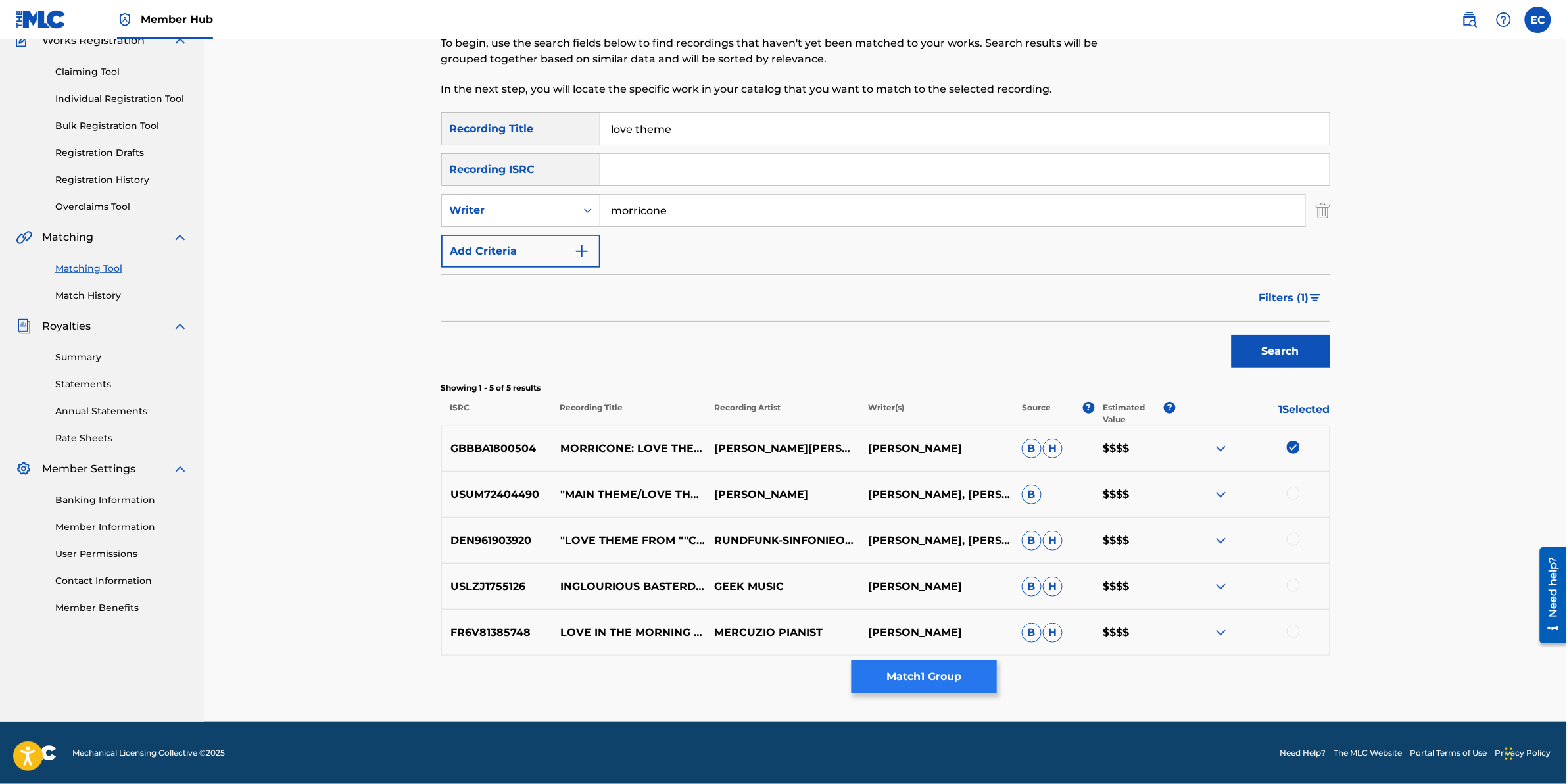
scroll to position [122, 0]
click at [931, 684] on button "Match 1 Group" at bounding box center [924, 676] width 145 height 33
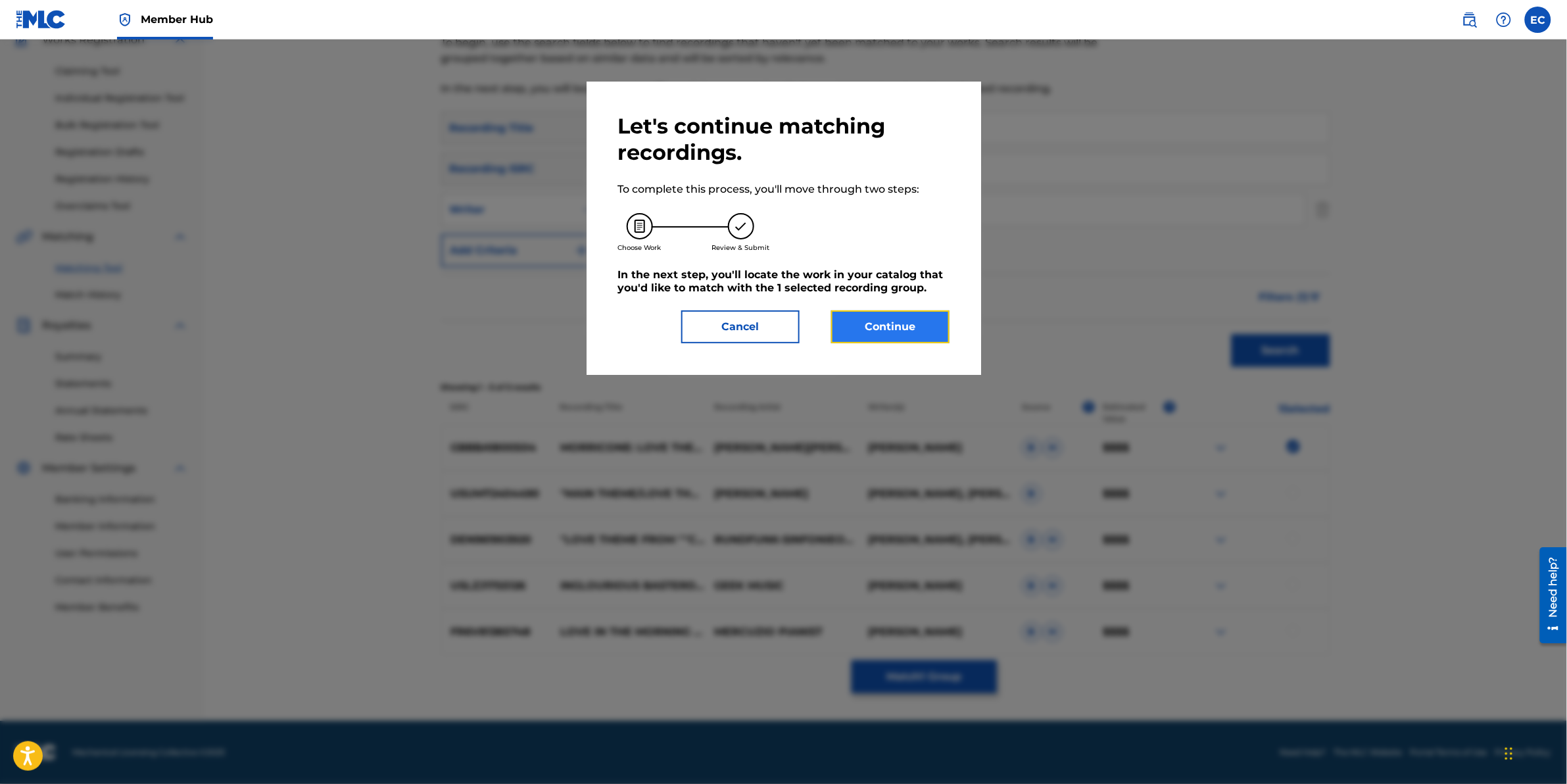
click at [855, 318] on button "Continue" at bounding box center [890, 327] width 118 height 33
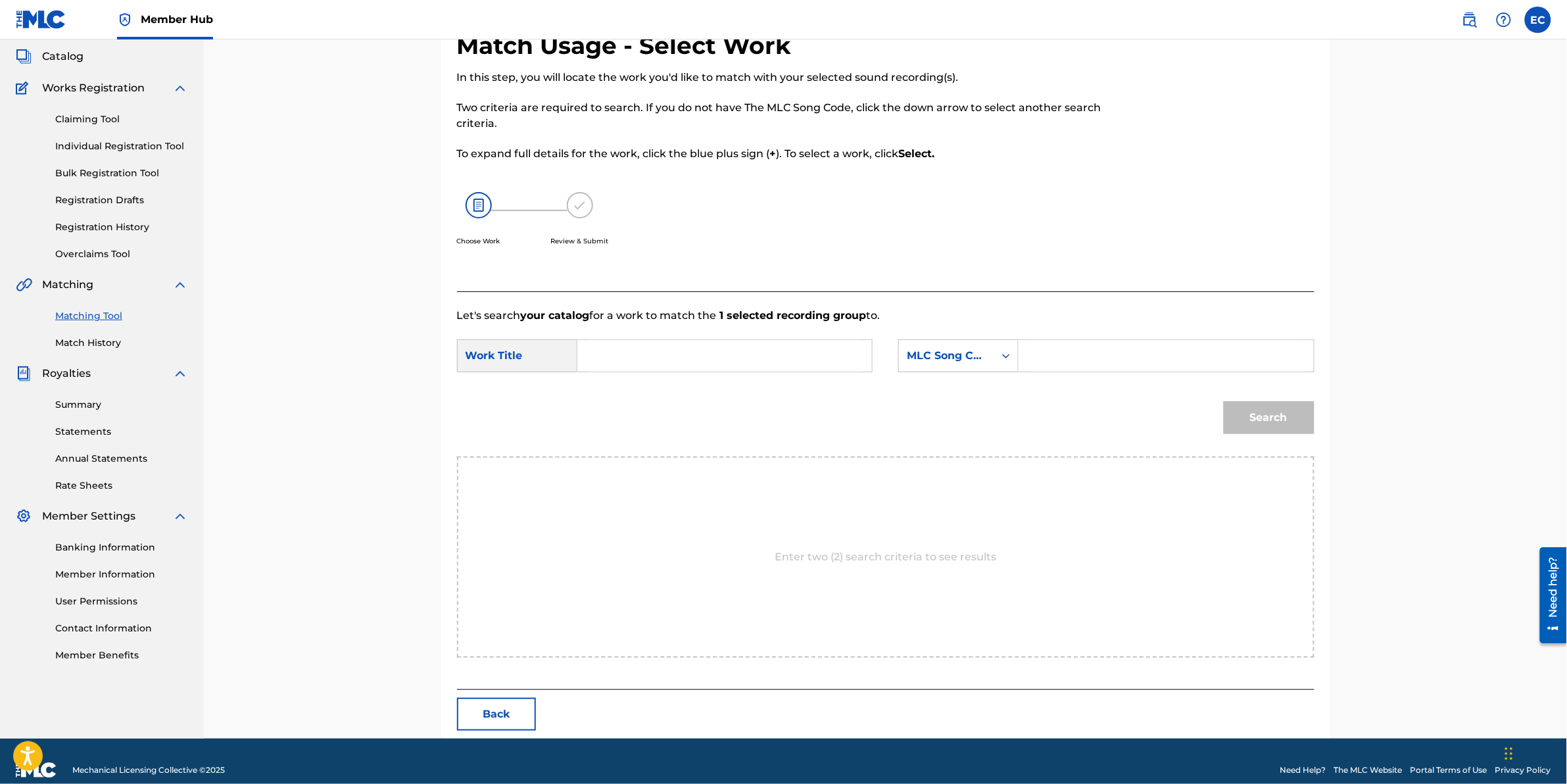
scroll to position [92, 0]
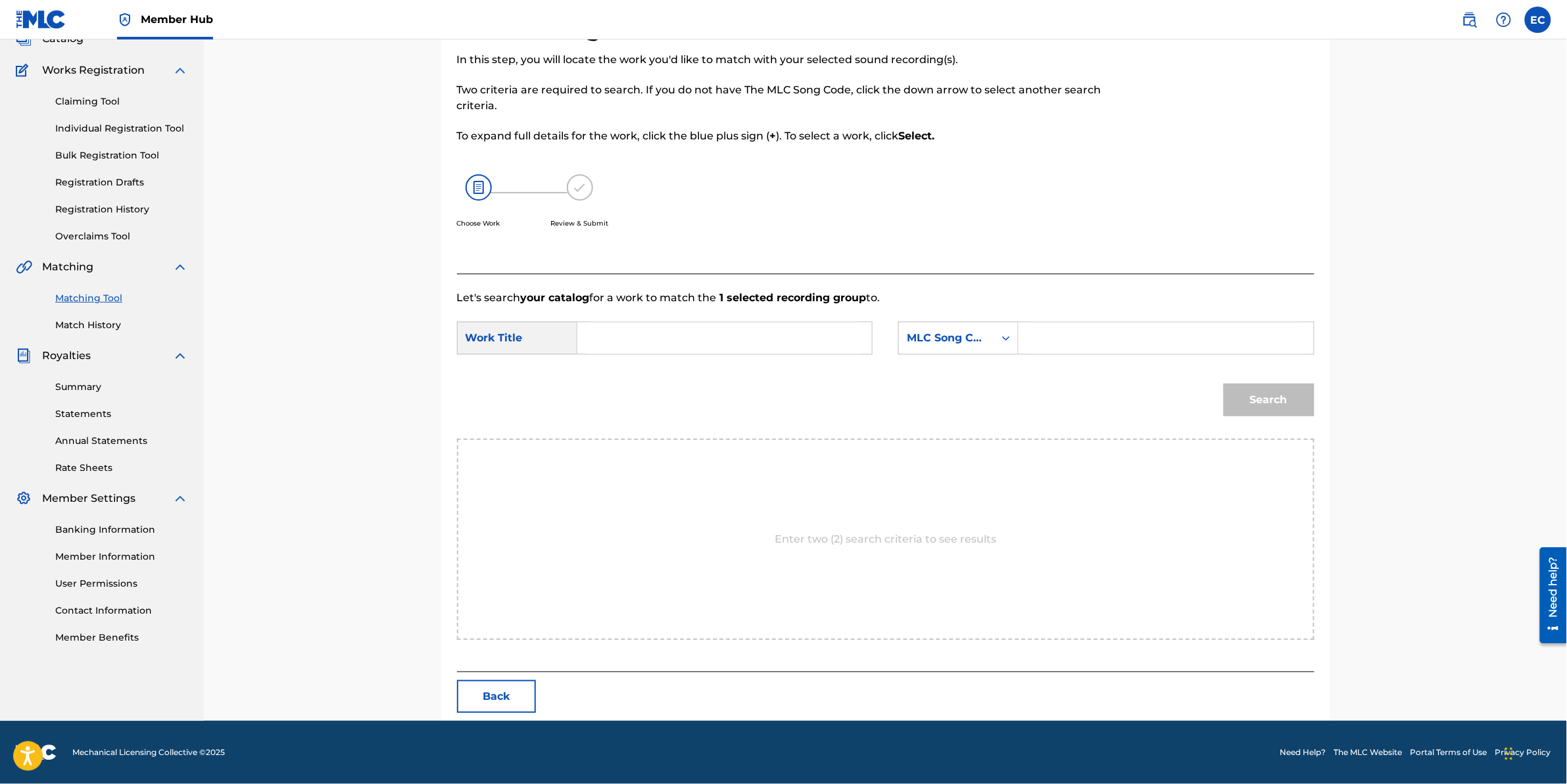
click at [627, 333] on input "Search Form" at bounding box center [724, 338] width 272 height 32
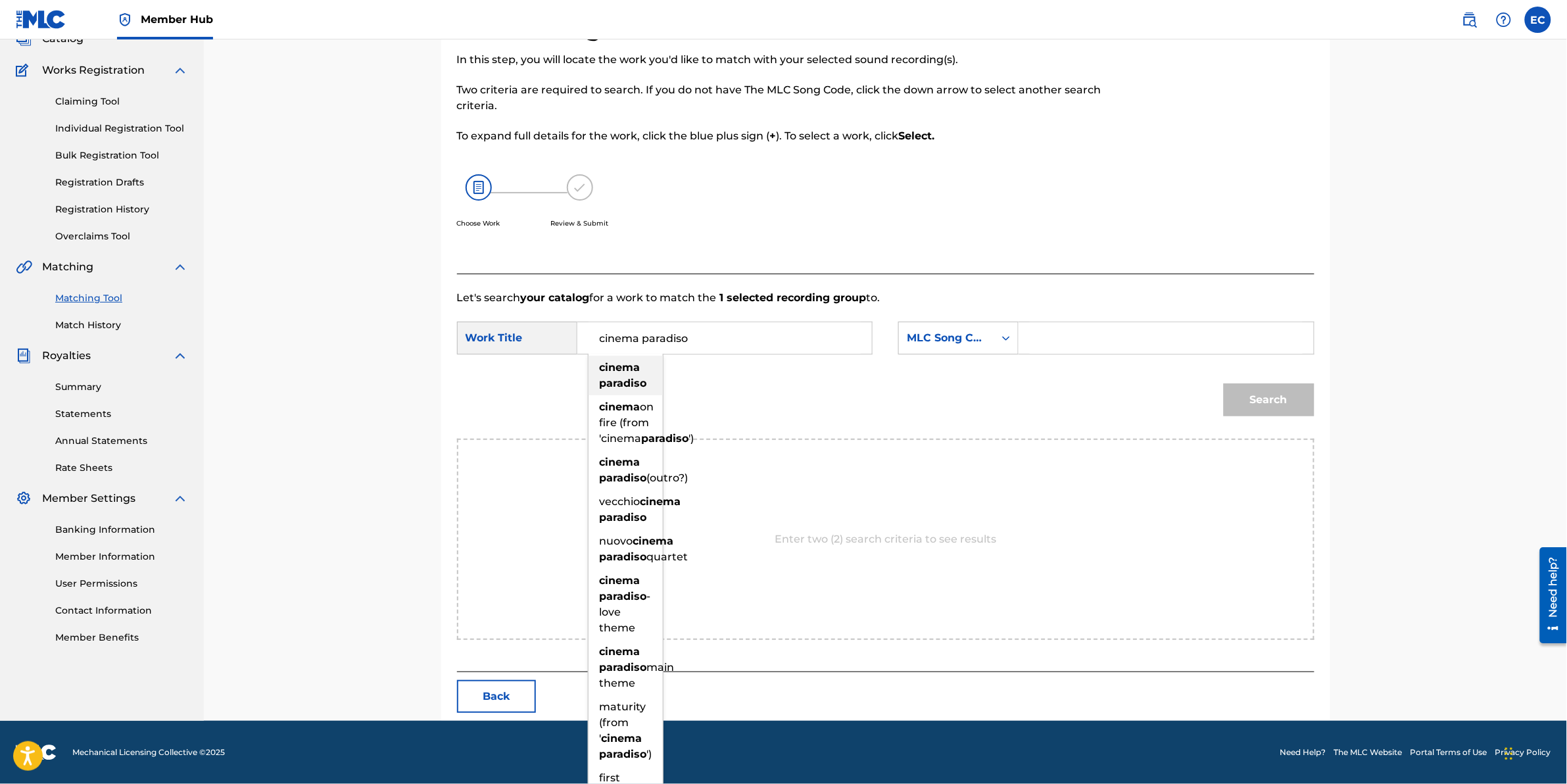
type input "cinema paradiso"
click at [629, 385] on strong "paradiso" at bounding box center [623, 383] width 47 height 12
click at [1051, 330] on input "Search Form" at bounding box center [1166, 338] width 272 height 32
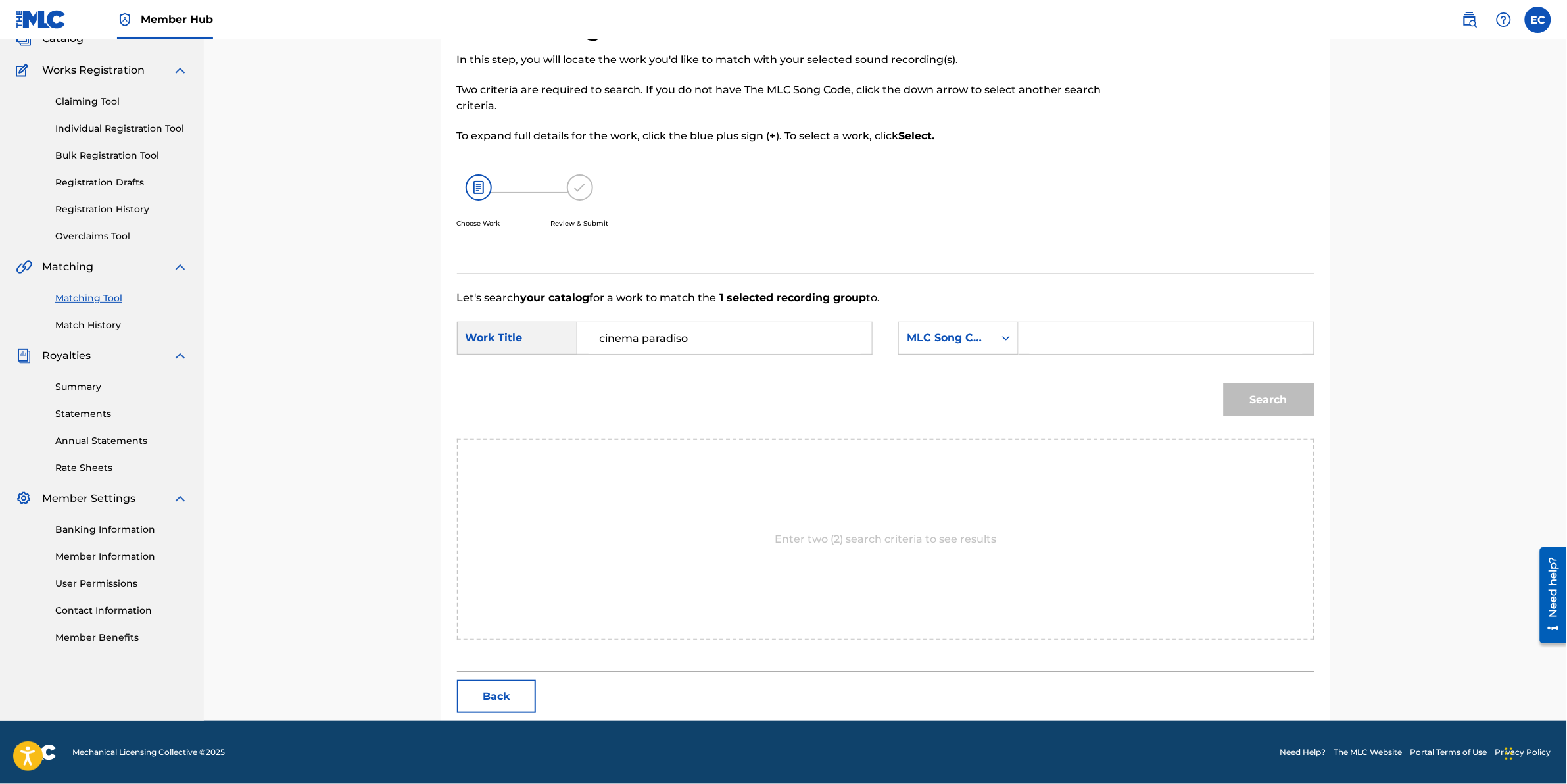
paste input "C02203"
type input "C02203"
click at [1292, 404] on button "Search" at bounding box center [1269, 400] width 91 height 33
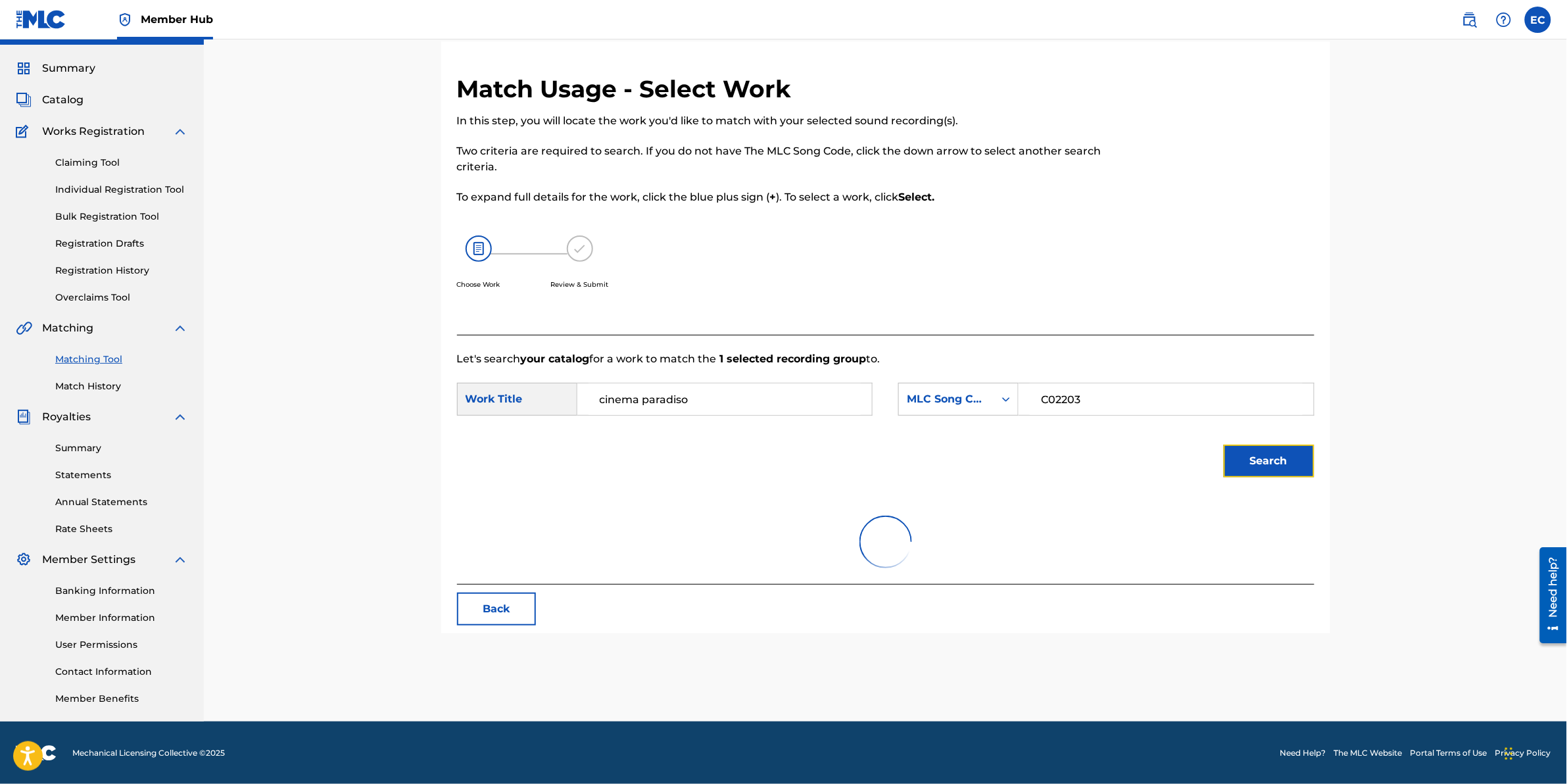
scroll to position [53, 0]
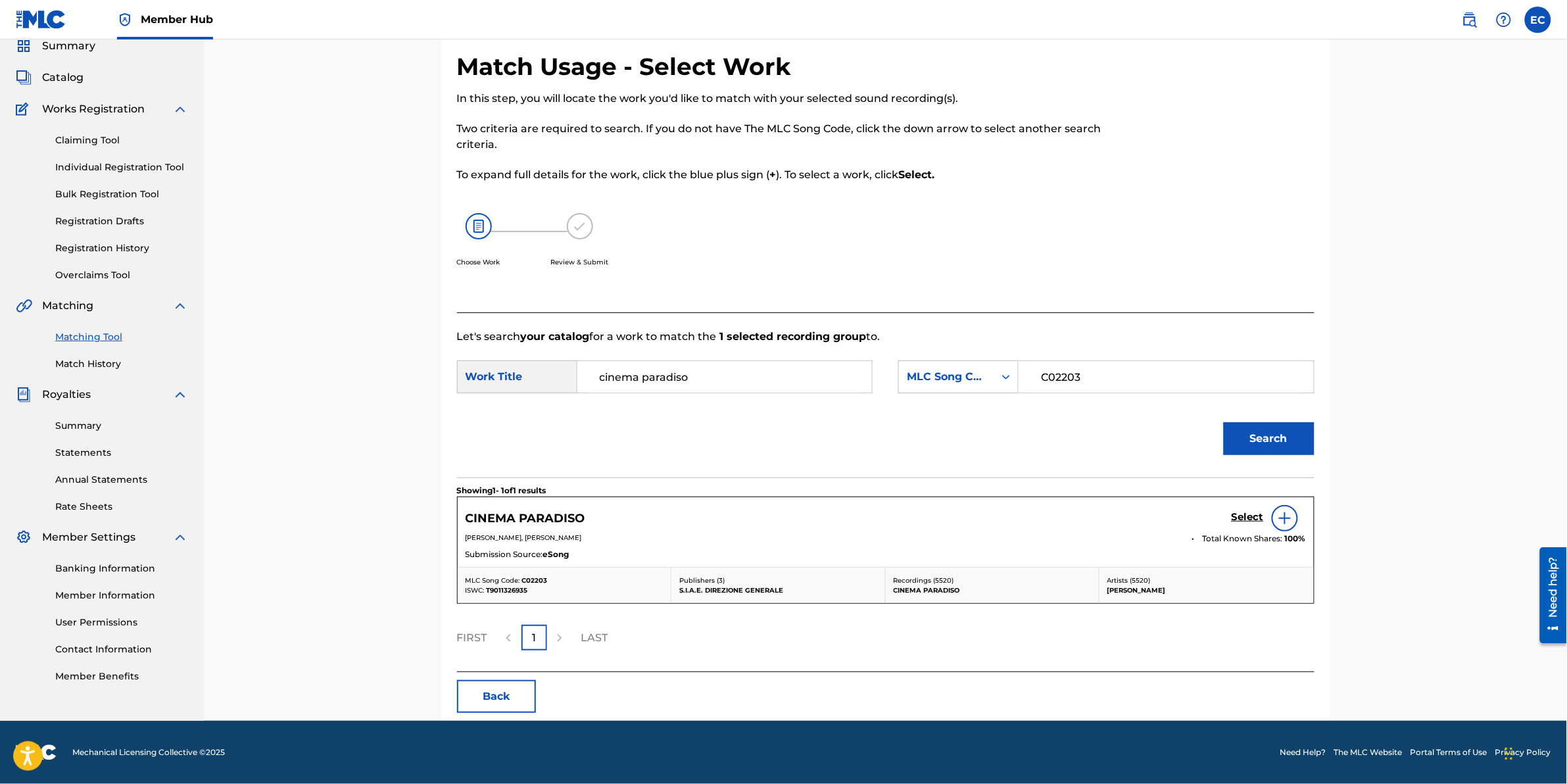
click at [1287, 517] on img at bounding box center [1285, 518] width 16 height 16
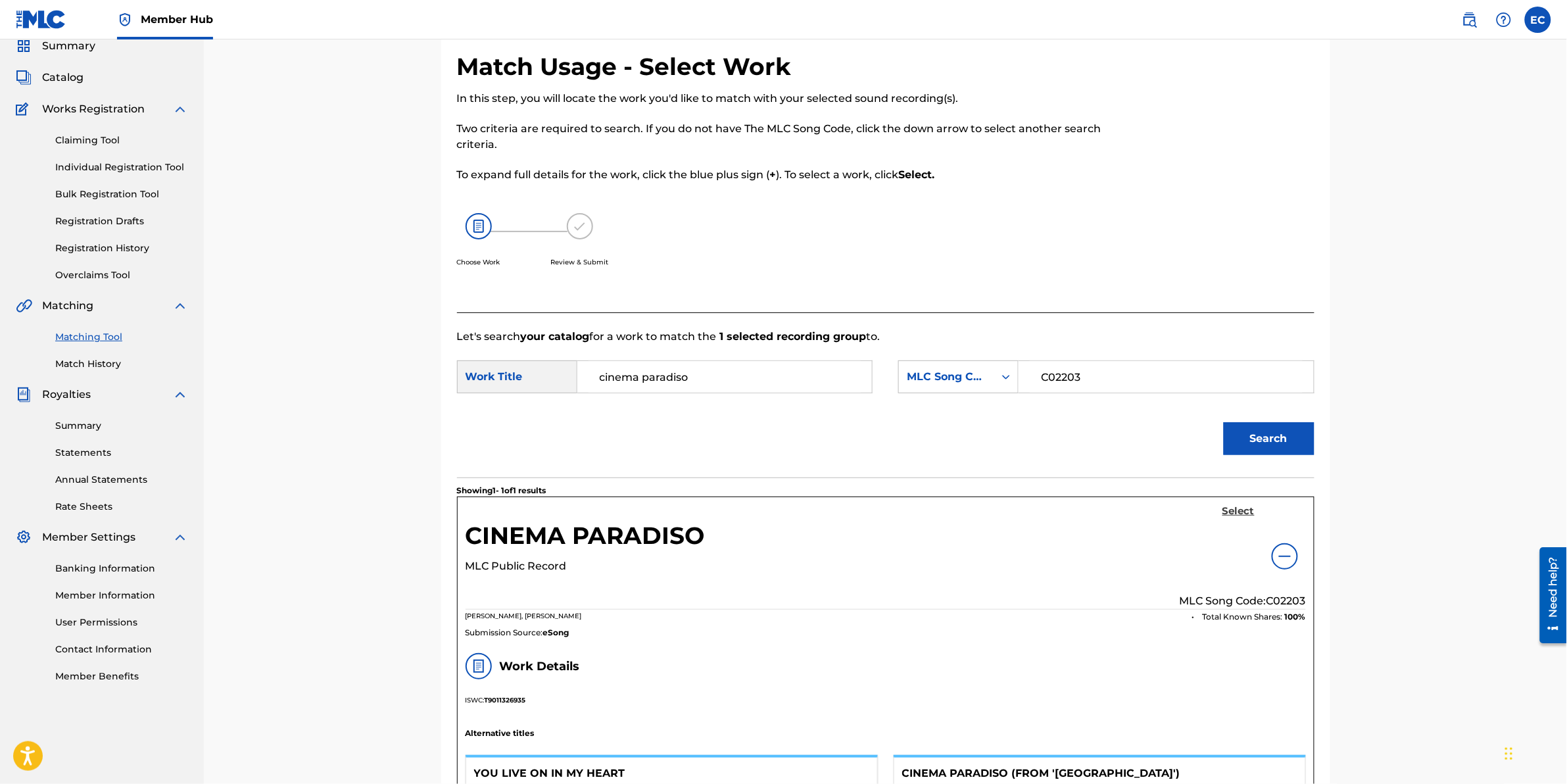
click at [1234, 510] on h5 "Select" at bounding box center [1239, 511] width 32 height 12
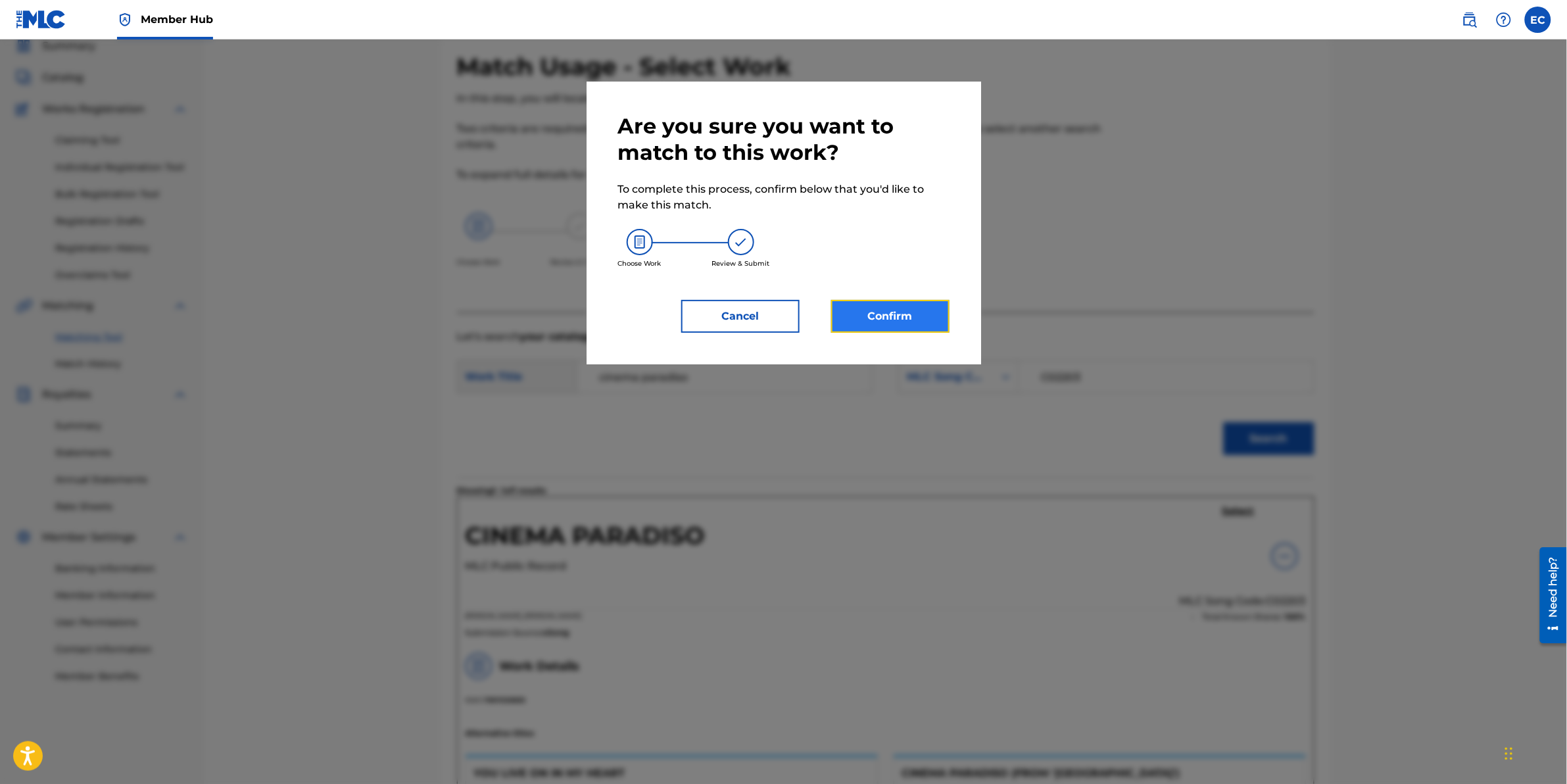
click at [915, 326] on button "Confirm" at bounding box center [890, 317] width 118 height 33
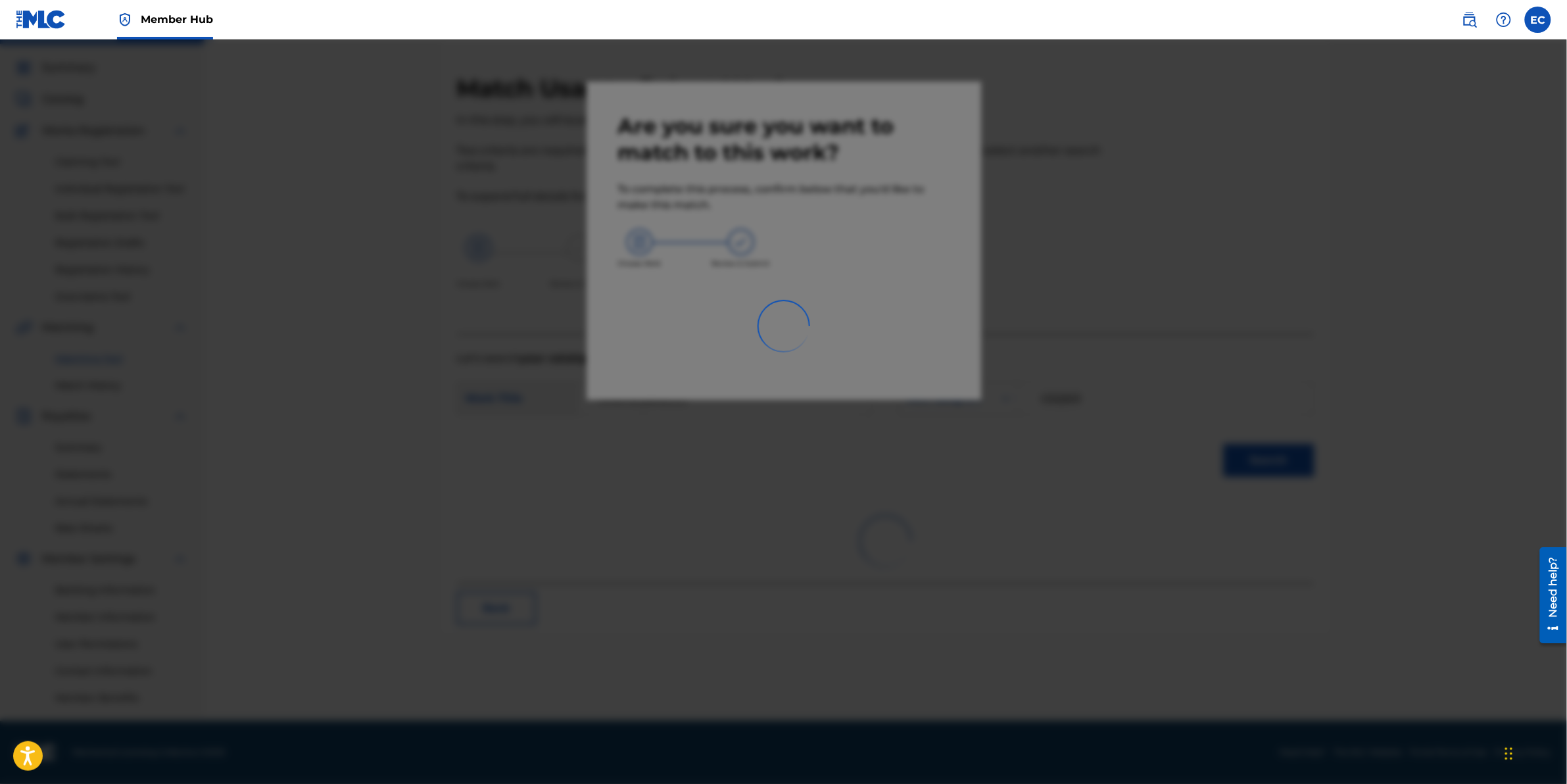
scroll to position [31, 0]
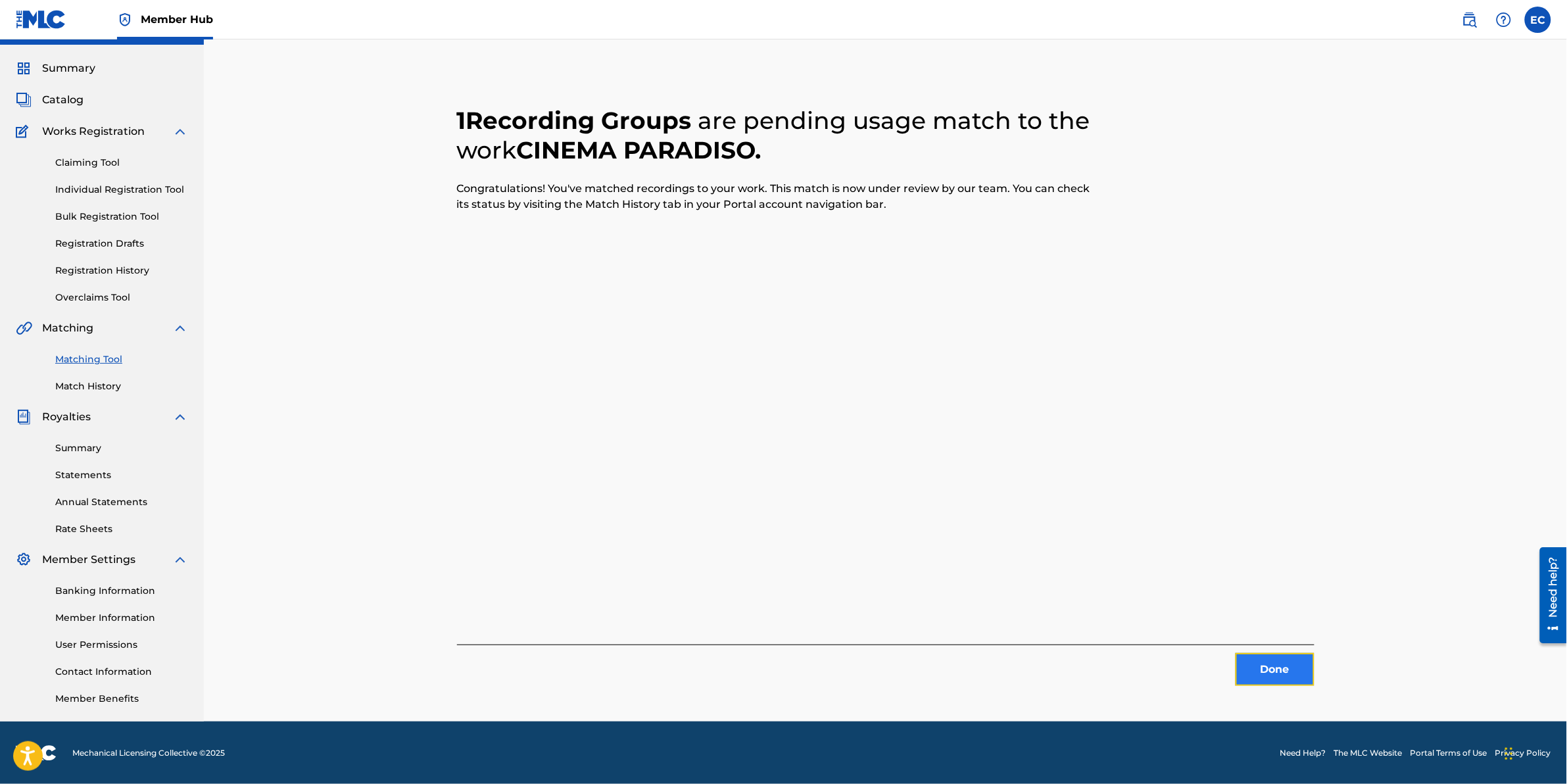
click at [1301, 671] on button "Done" at bounding box center [1275, 669] width 79 height 33
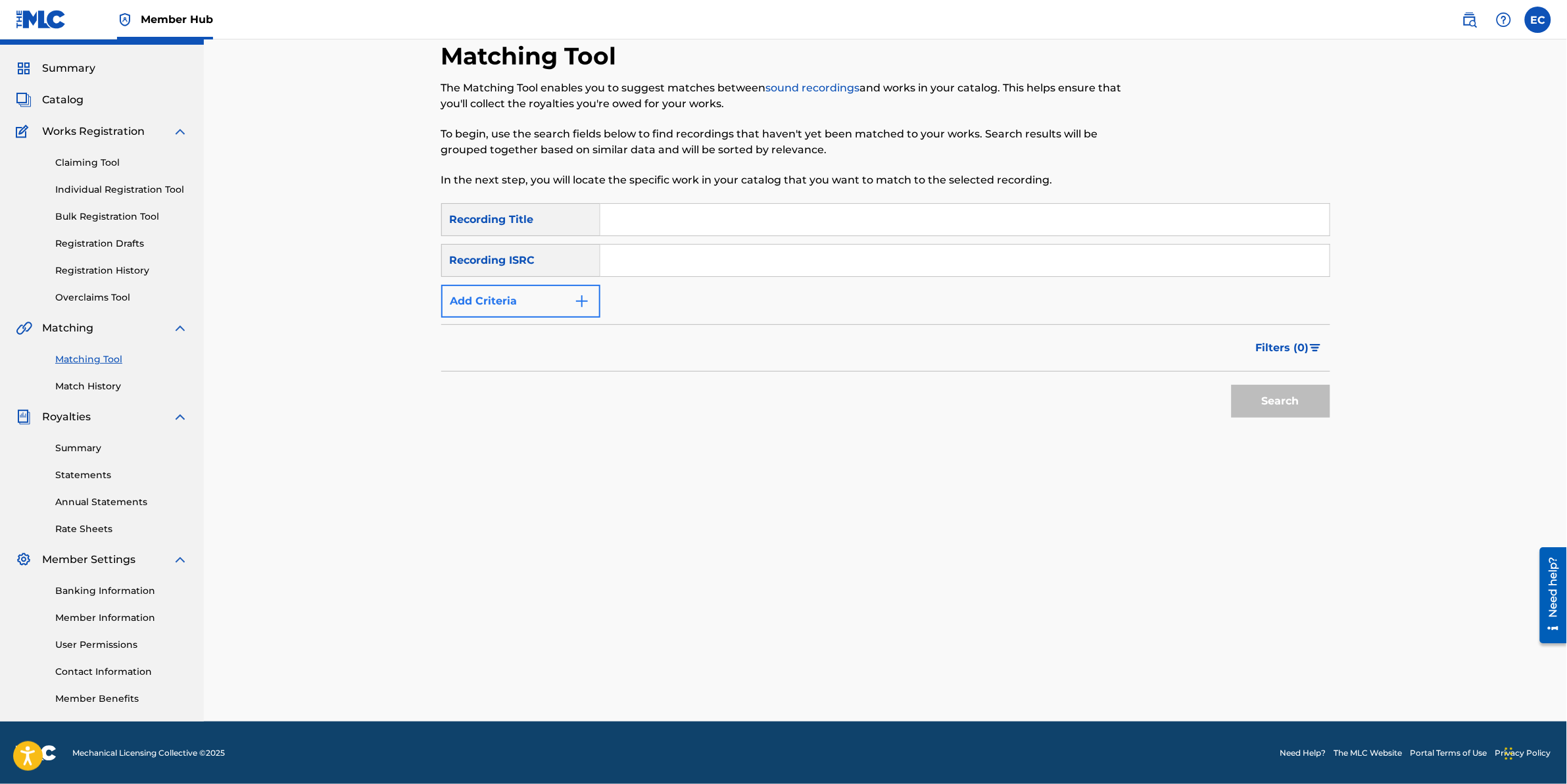
scroll to position [0, 0]
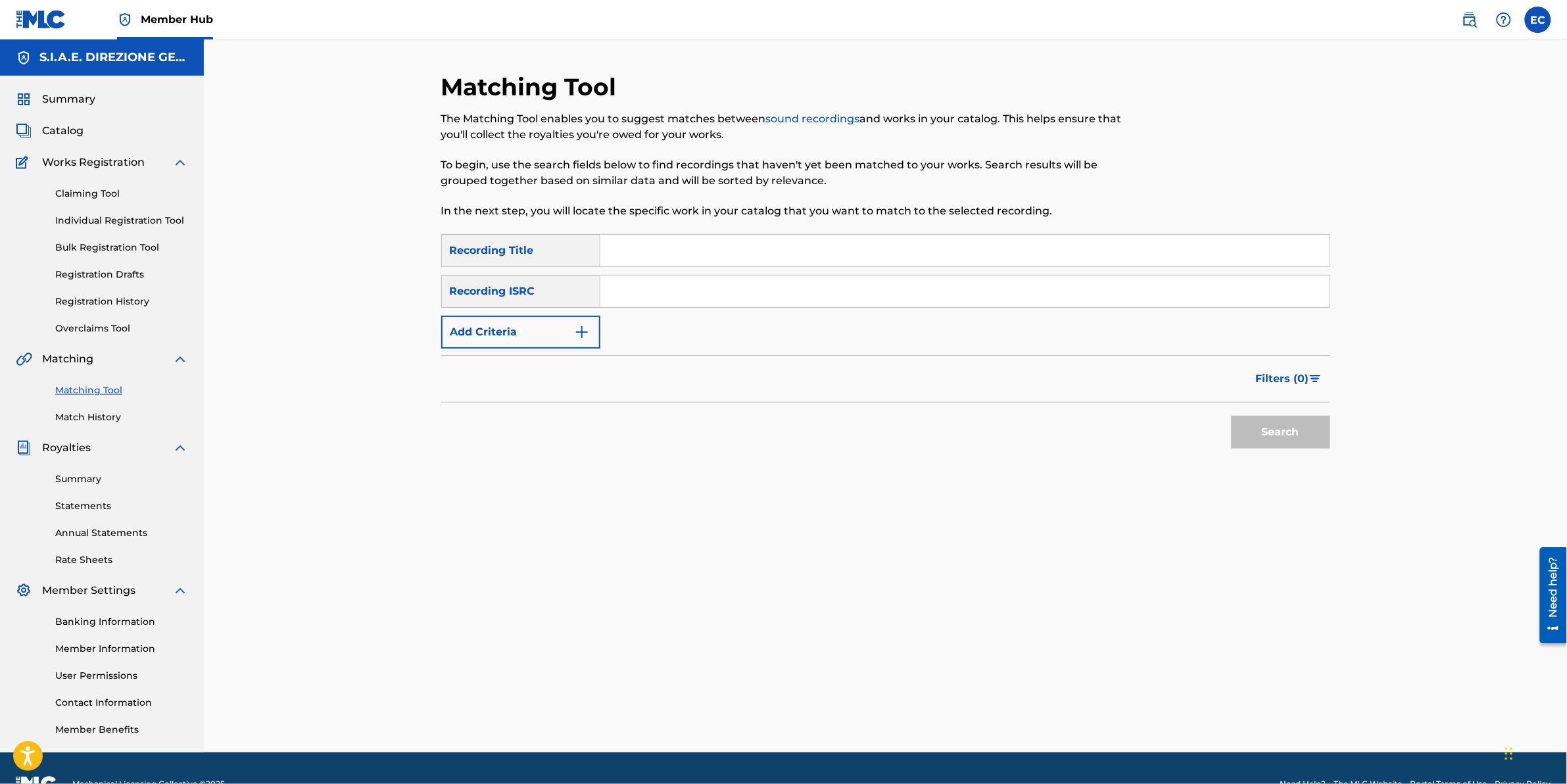
drag, startPoint x: 634, startPoint y: 253, endPoint x: 639, endPoint y: 260, distance: 8.6
click at [636, 256] on input "Search Form" at bounding box center [965, 250] width 729 height 32
click at [551, 340] on button "Add Criteria" at bounding box center [521, 332] width 159 height 33
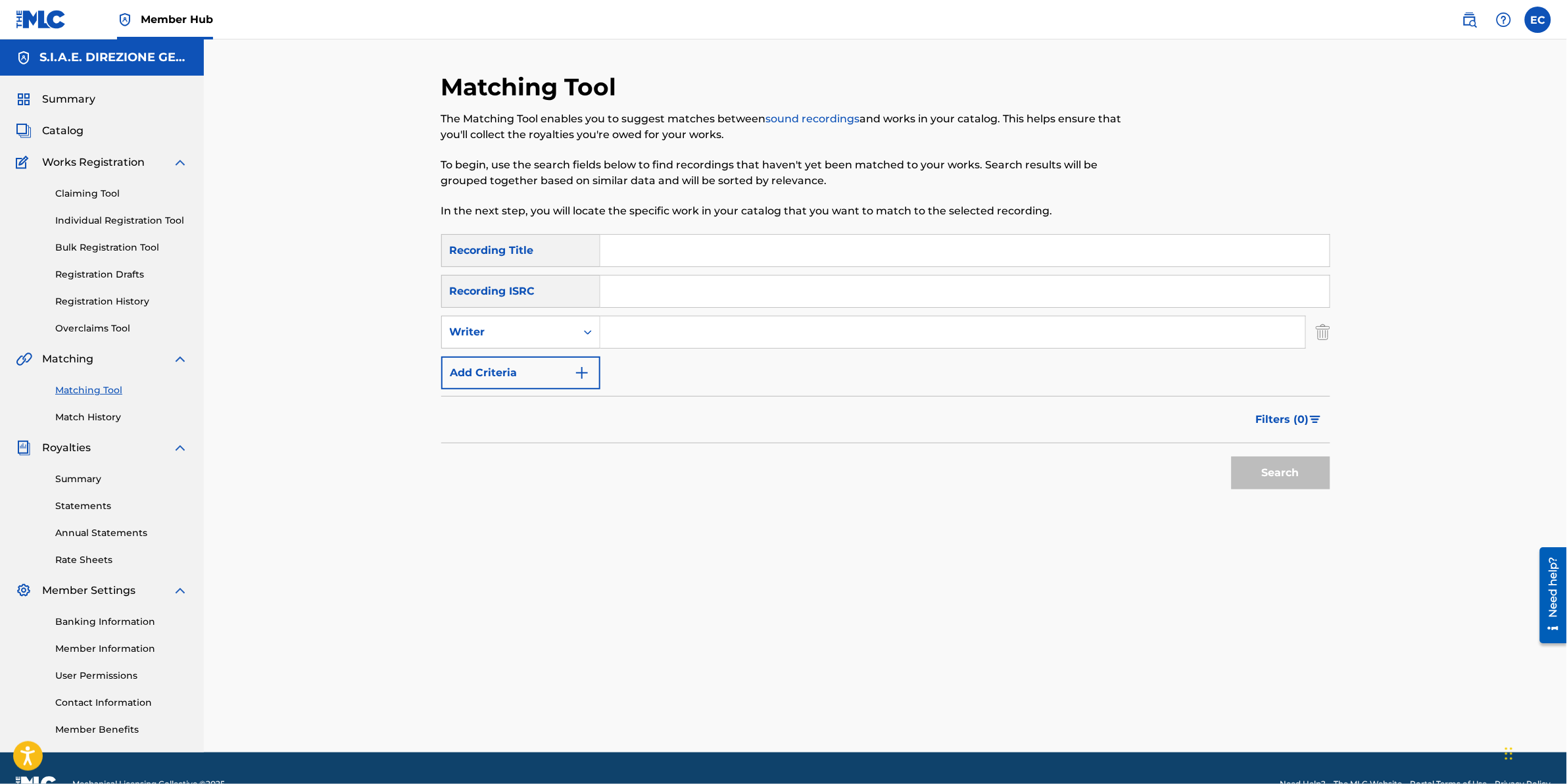
click at [721, 326] on input "Search Form" at bounding box center [952, 332] width 705 height 32
type input "E"
type input "ennio morricone"
click at [1293, 488] on button "Search" at bounding box center [1281, 472] width 99 height 33
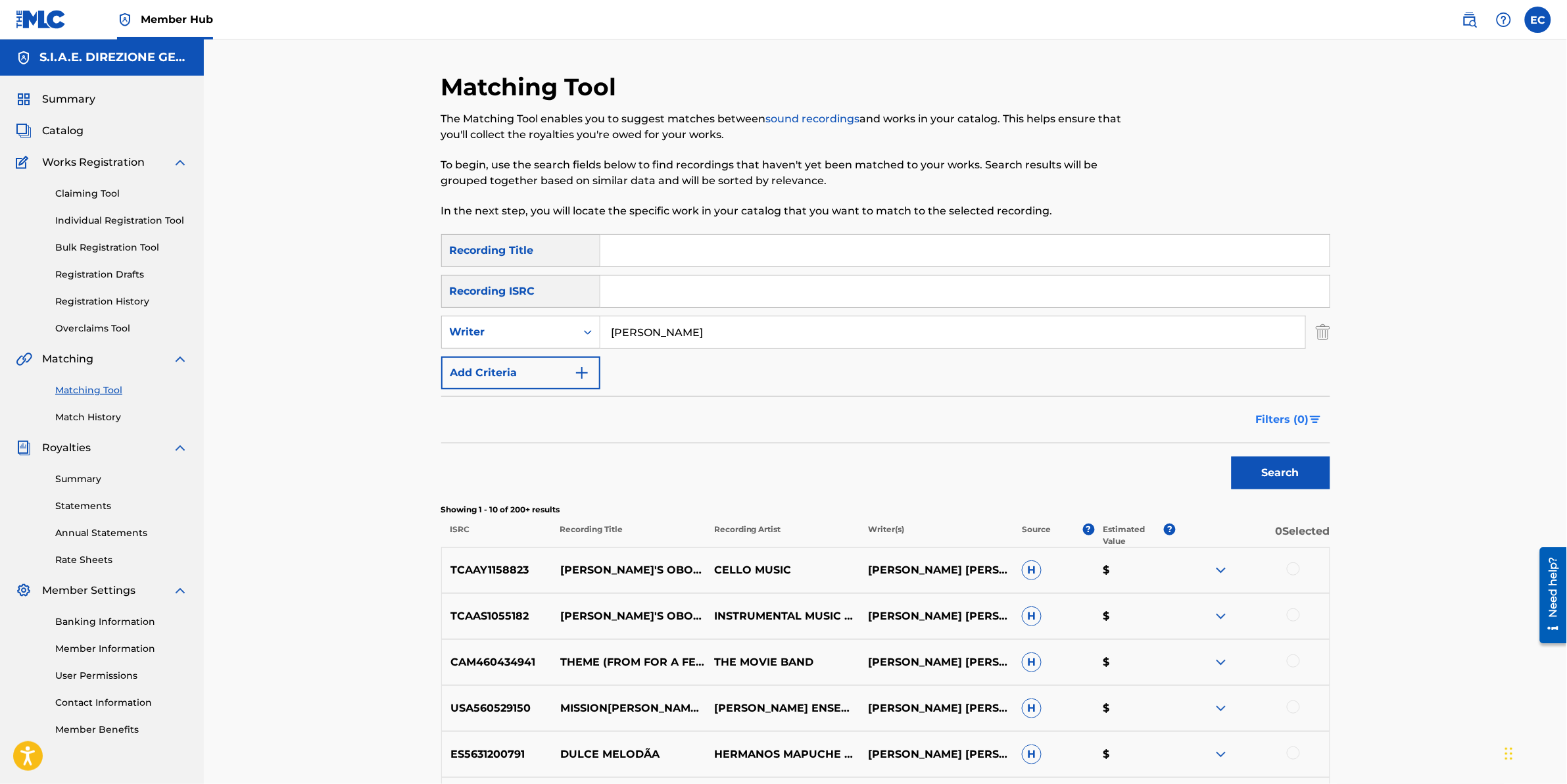
click at [1303, 422] on span "Filters ( 0 )" at bounding box center [1282, 419] width 53 height 16
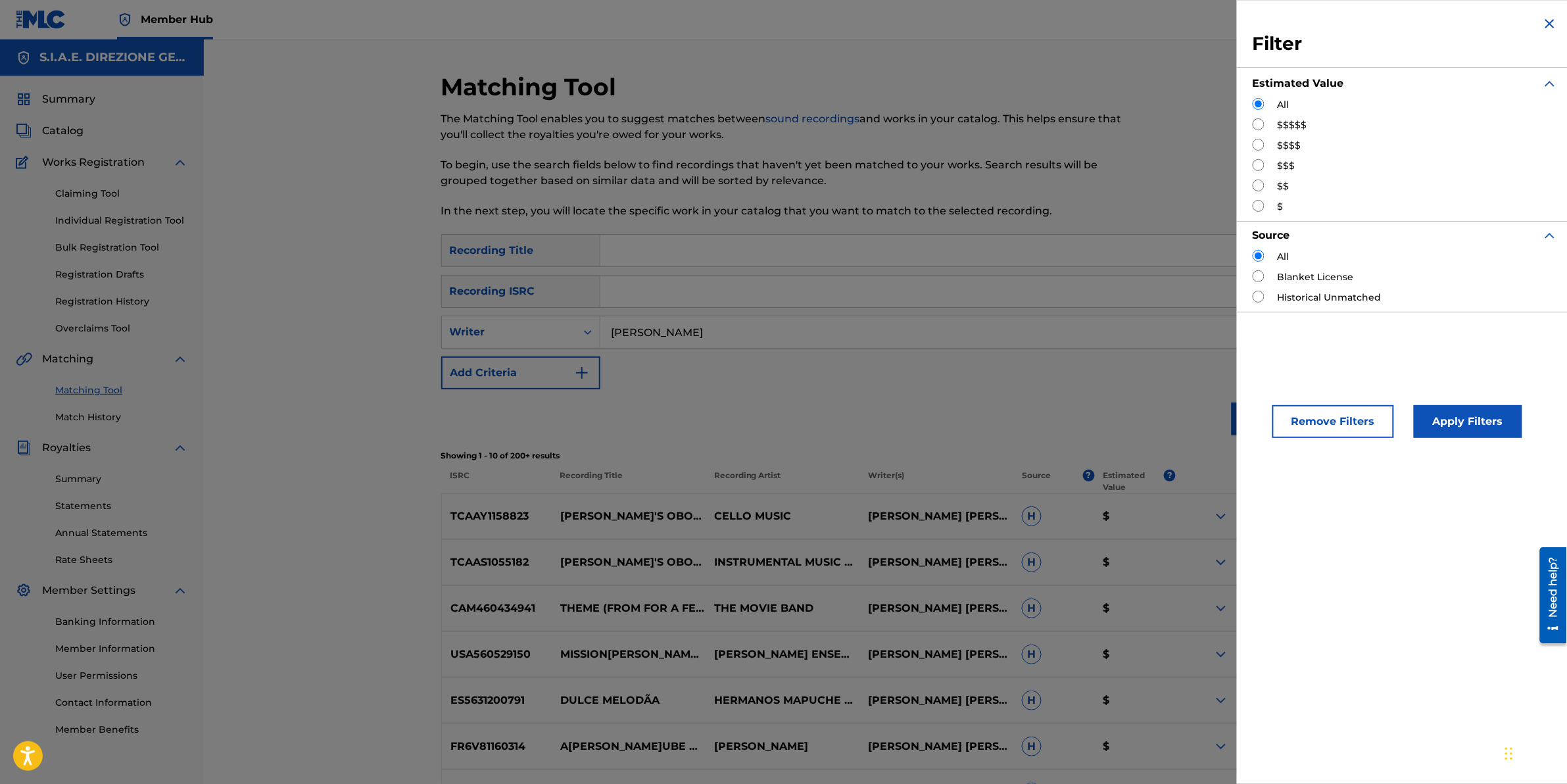
click at [1281, 145] on label "$$$$" at bounding box center [1289, 146] width 24 height 14
click at [1263, 144] on input "Search Form" at bounding box center [1259, 145] width 12 height 12
radio input "true"
click at [1442, 426] on button "Apply Filters" at bounding box center [1468, 422] width 109 height 33
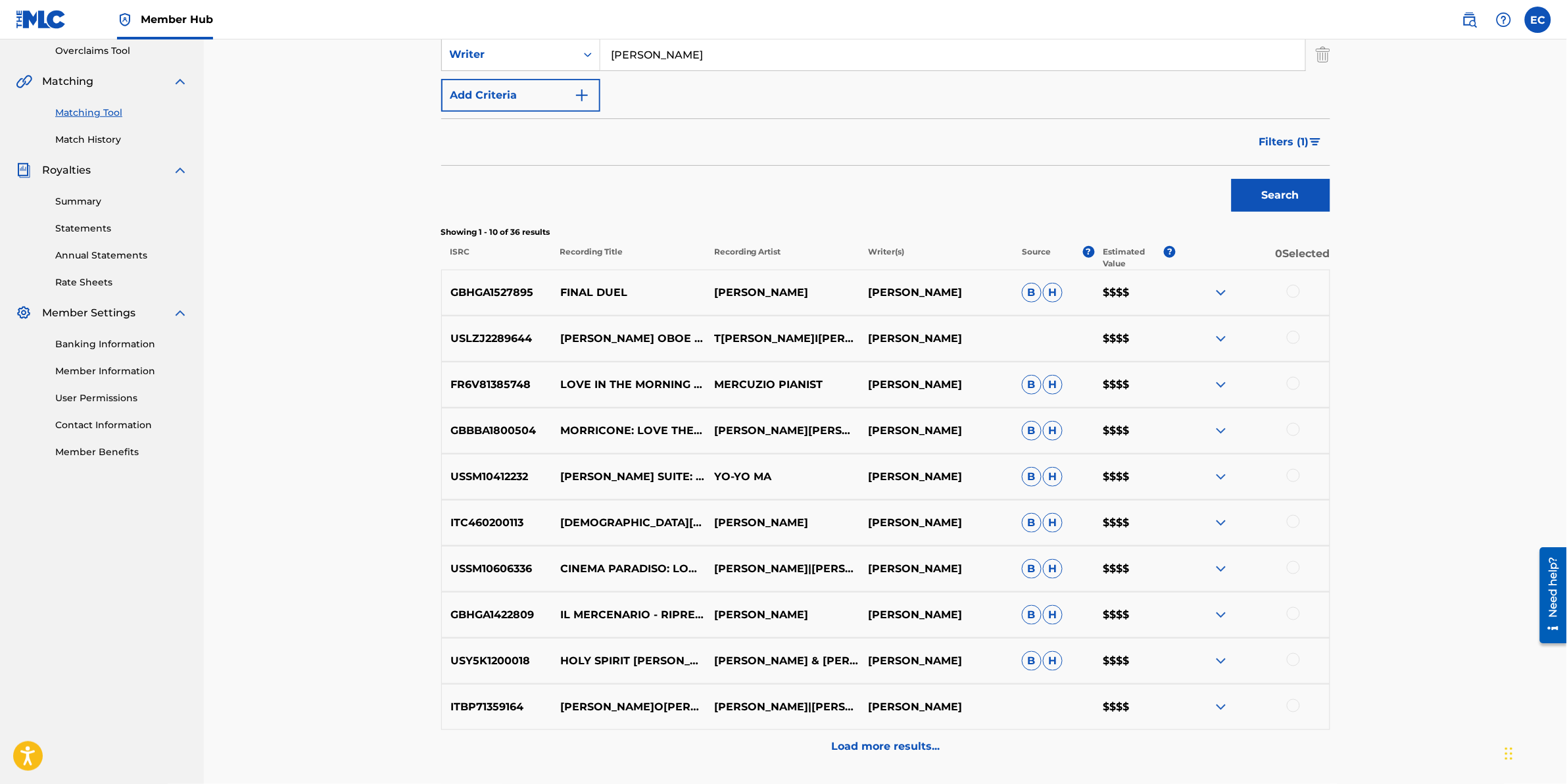
scroll to position [329, 0]
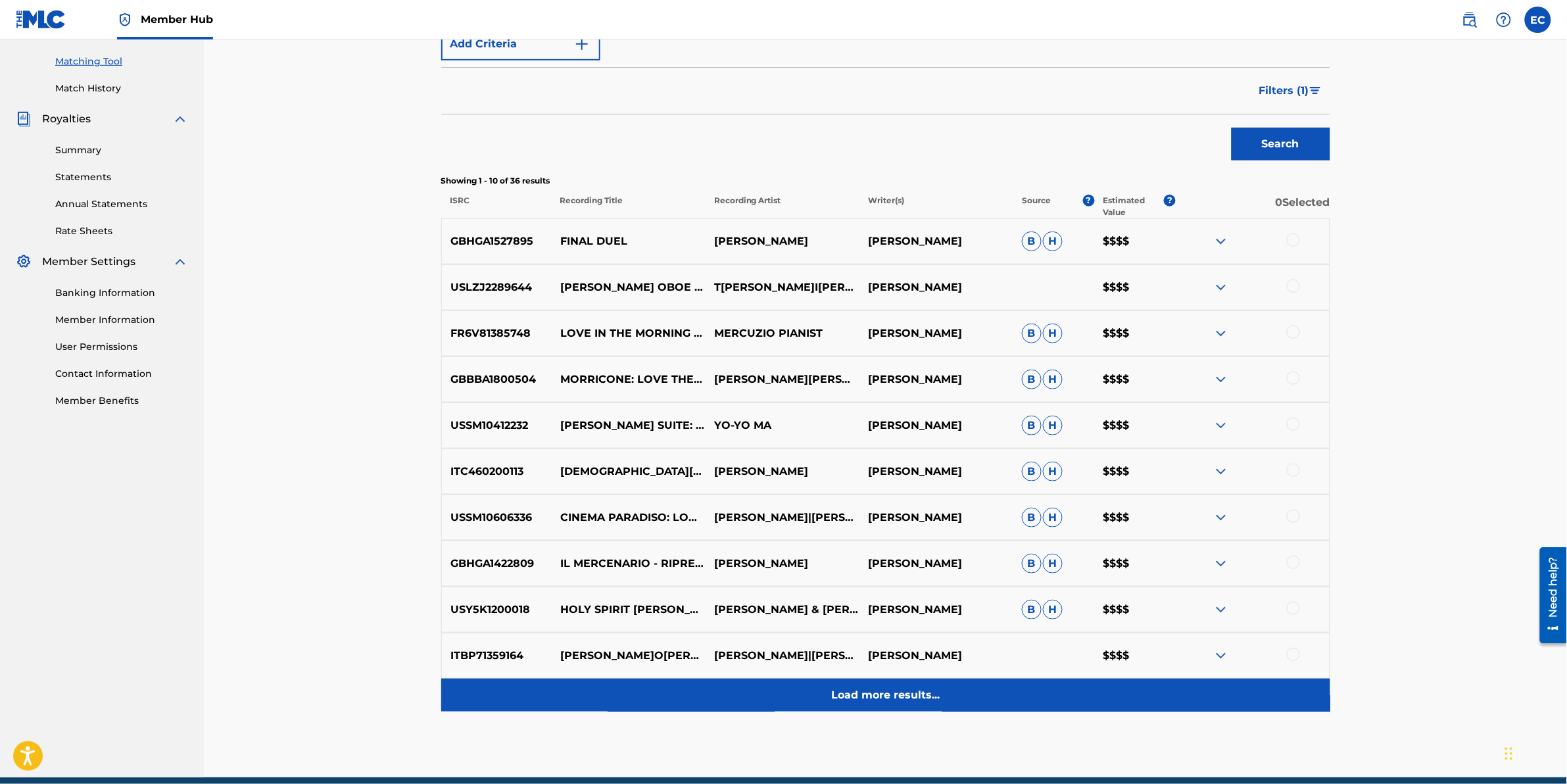
click at [882, 707] on div "Load more results..." at bounding box center [886, 695] width 889 height 33
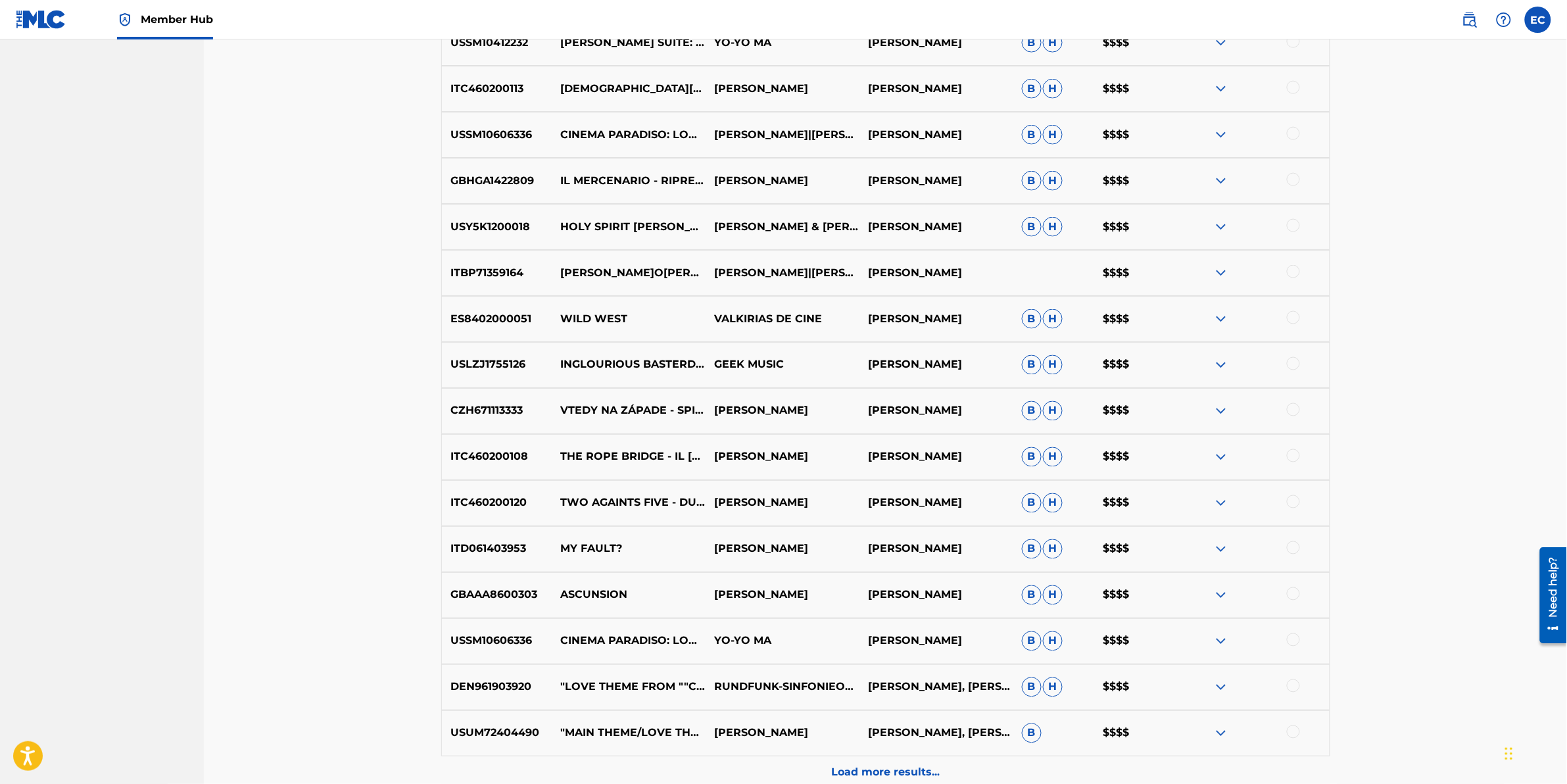
scroll to position [739, 0]
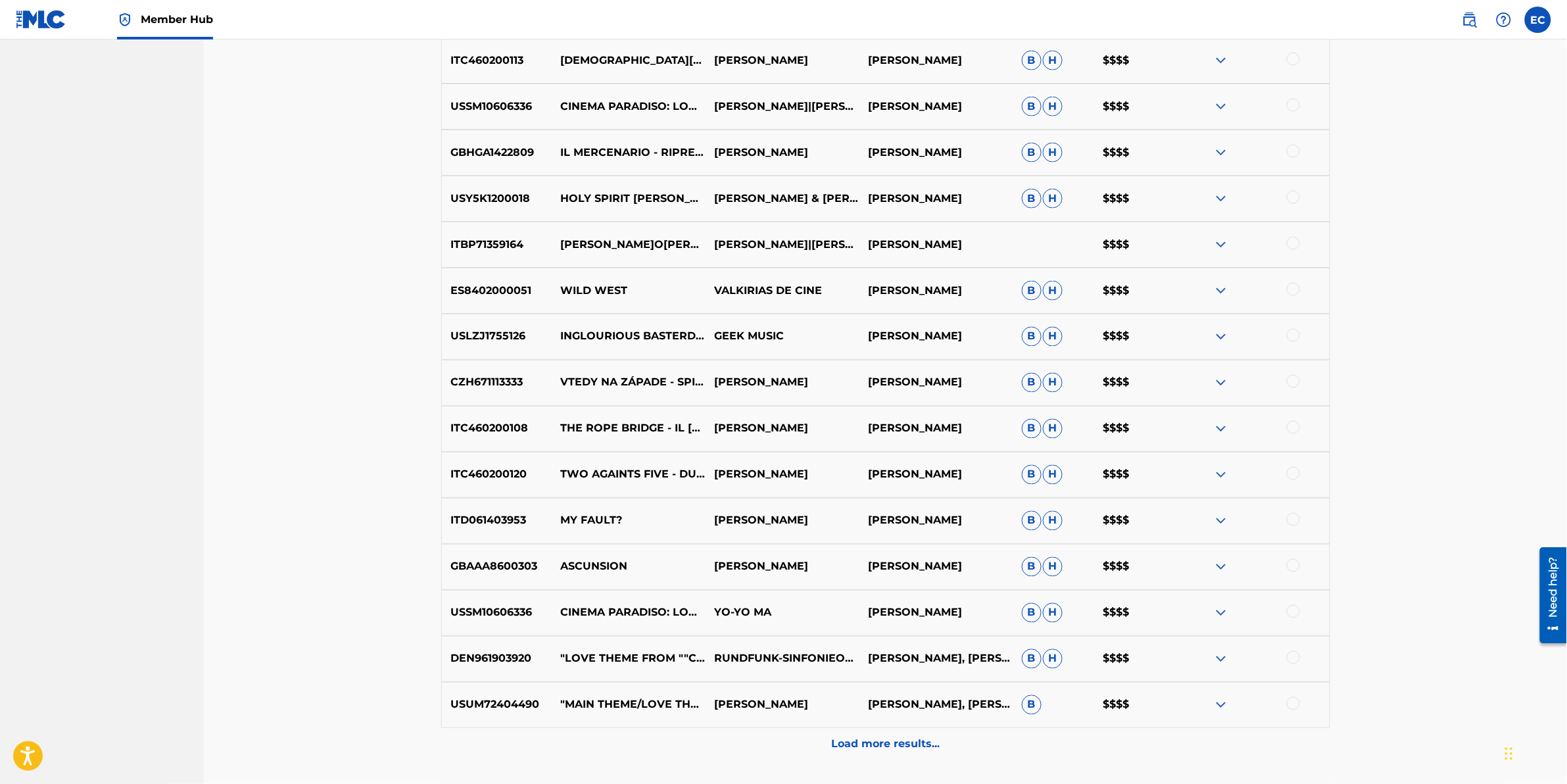
click at [1221, 528] on img at bounding box center [1221, 521] width 16 height 16
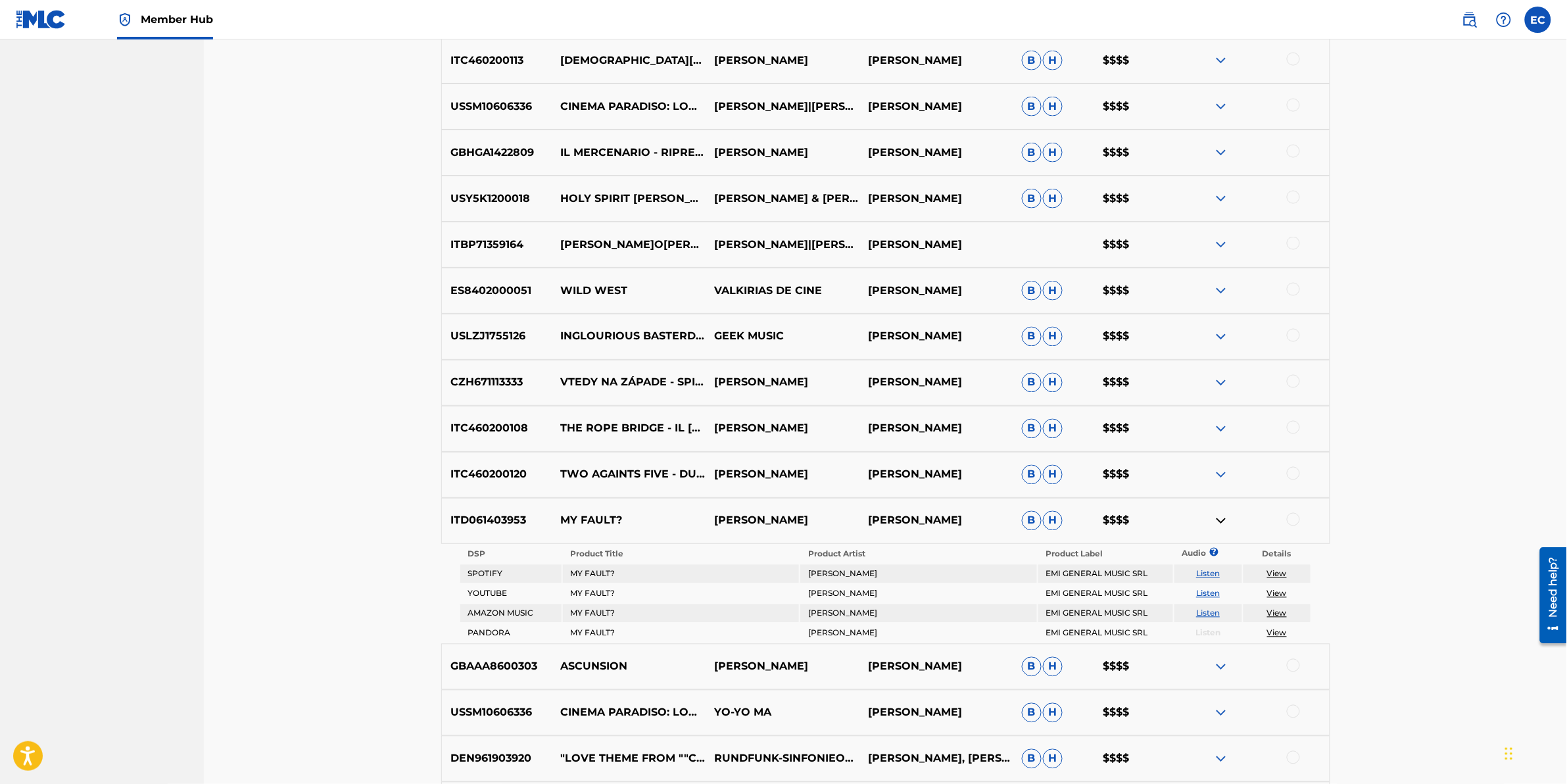
click at [1217, 669] on img at bounding box center [1221, 667] width 16 height 16
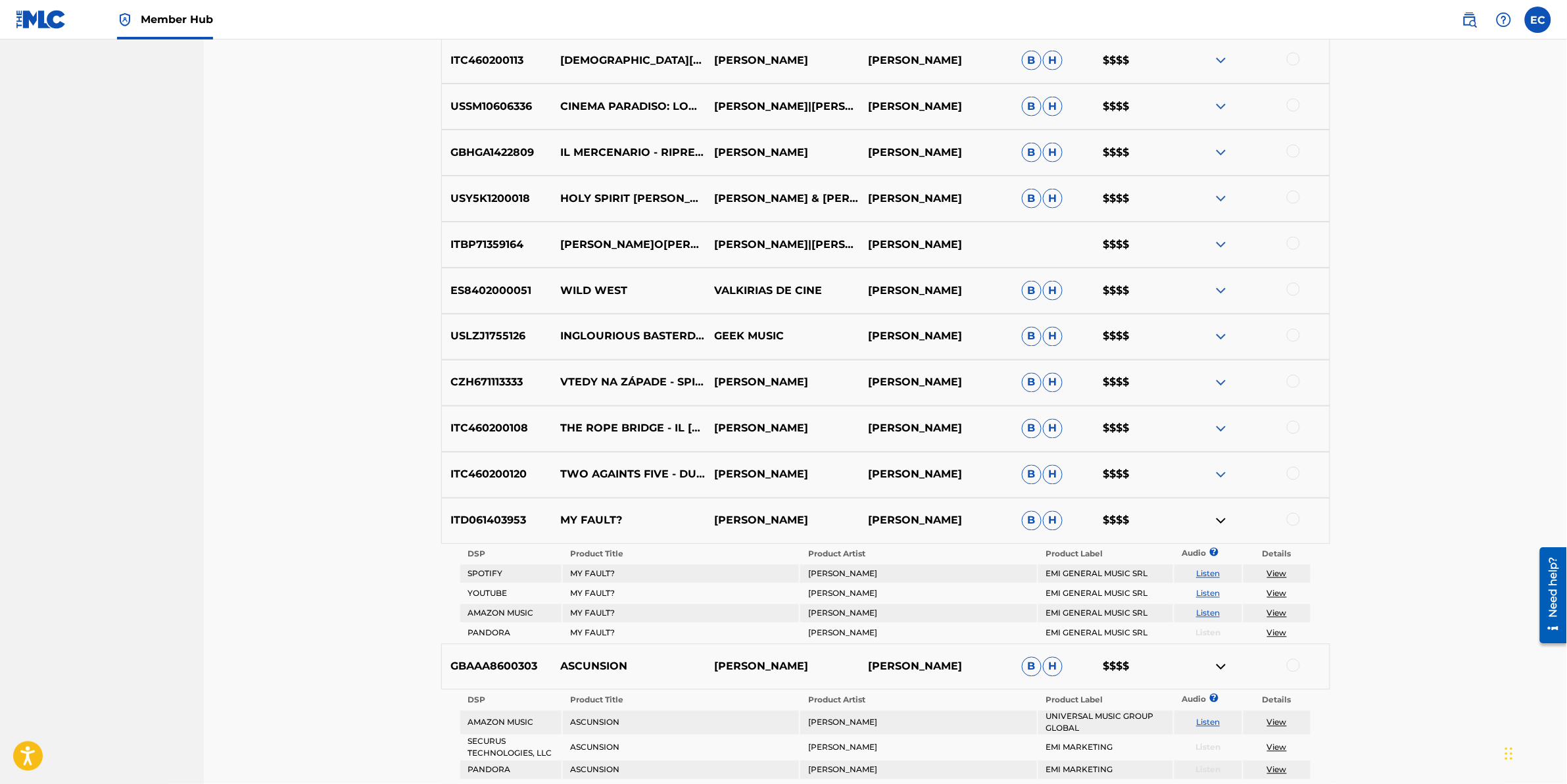
scroll to position [904, 0]
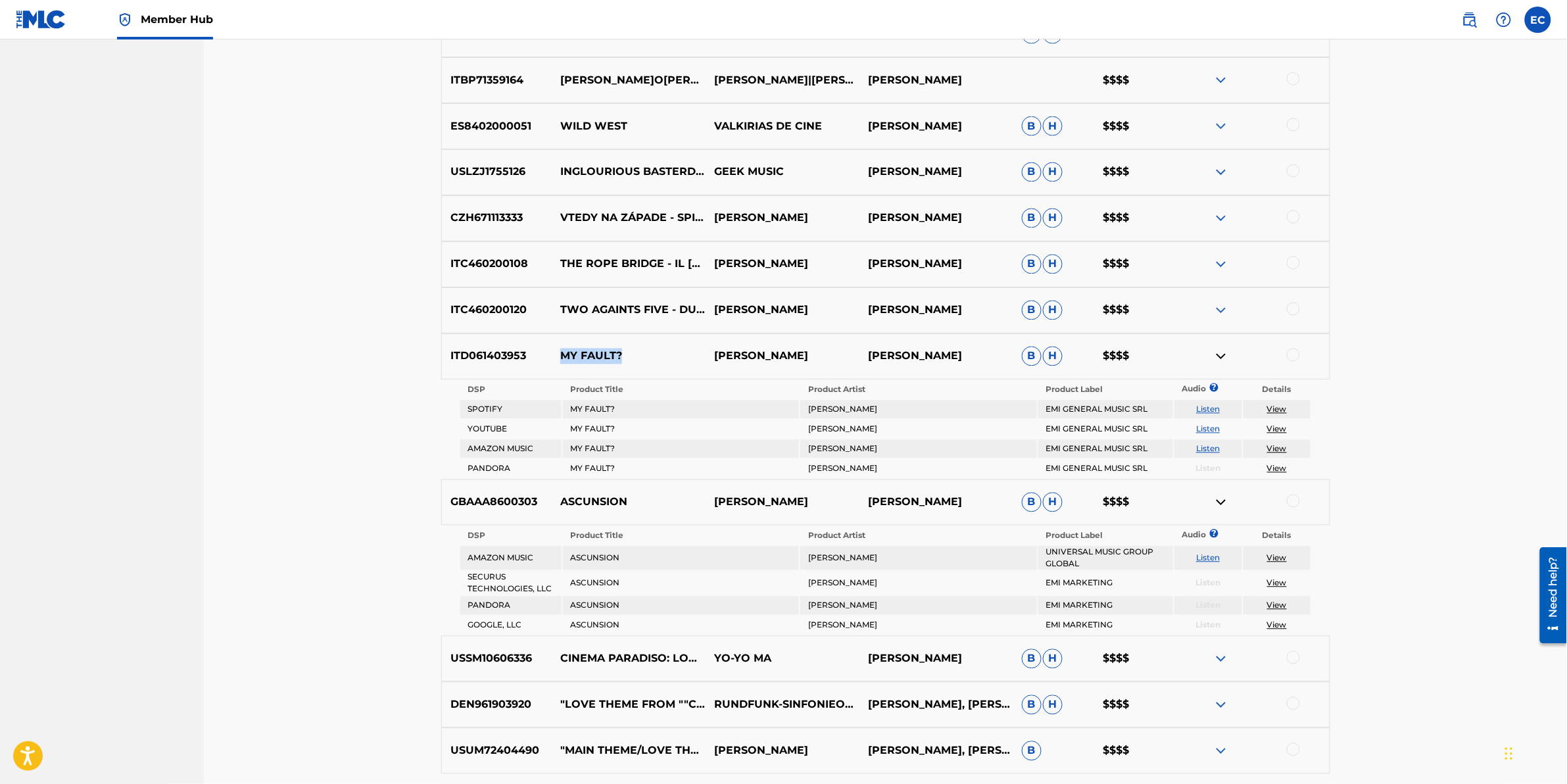
drag, startPoint x: 561, startPoint y: 354, endPoint x: 626, endPoint y: 355, distance: 65.0
click at [626, 355] on p "MY FAULT?" at bounding box center [629, 356] width 154 height 16
copy p "MY FAULT?"
drag, startPoint x: 623, startPoint y: 354, endPoint x: 557, endPoint y: 355, distance: 66.0
click at [557, 355] on p "MY FAULT?" at bounding box center [629, 356] width 154 height 16
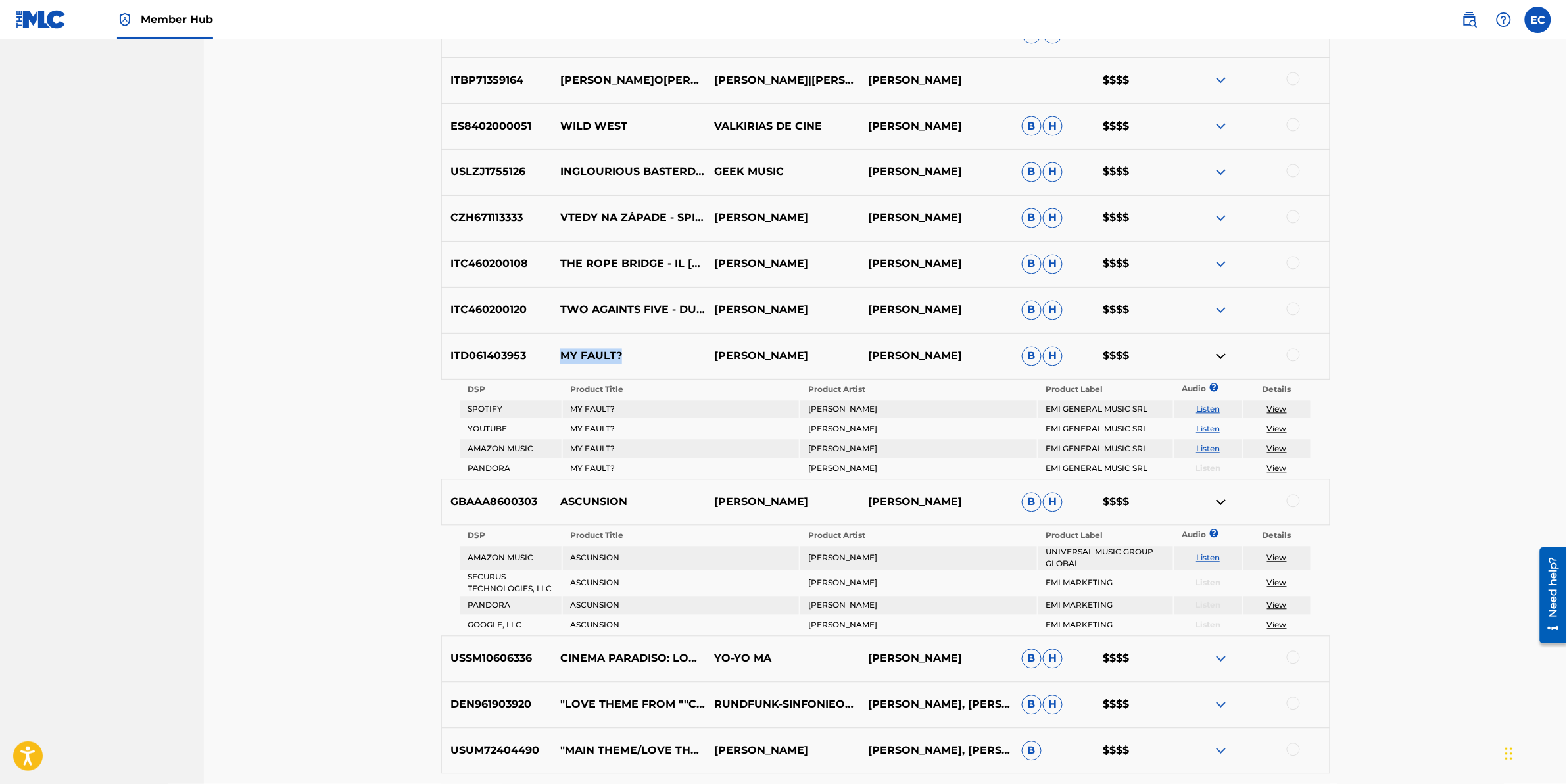
copy p "MY FAULT?"
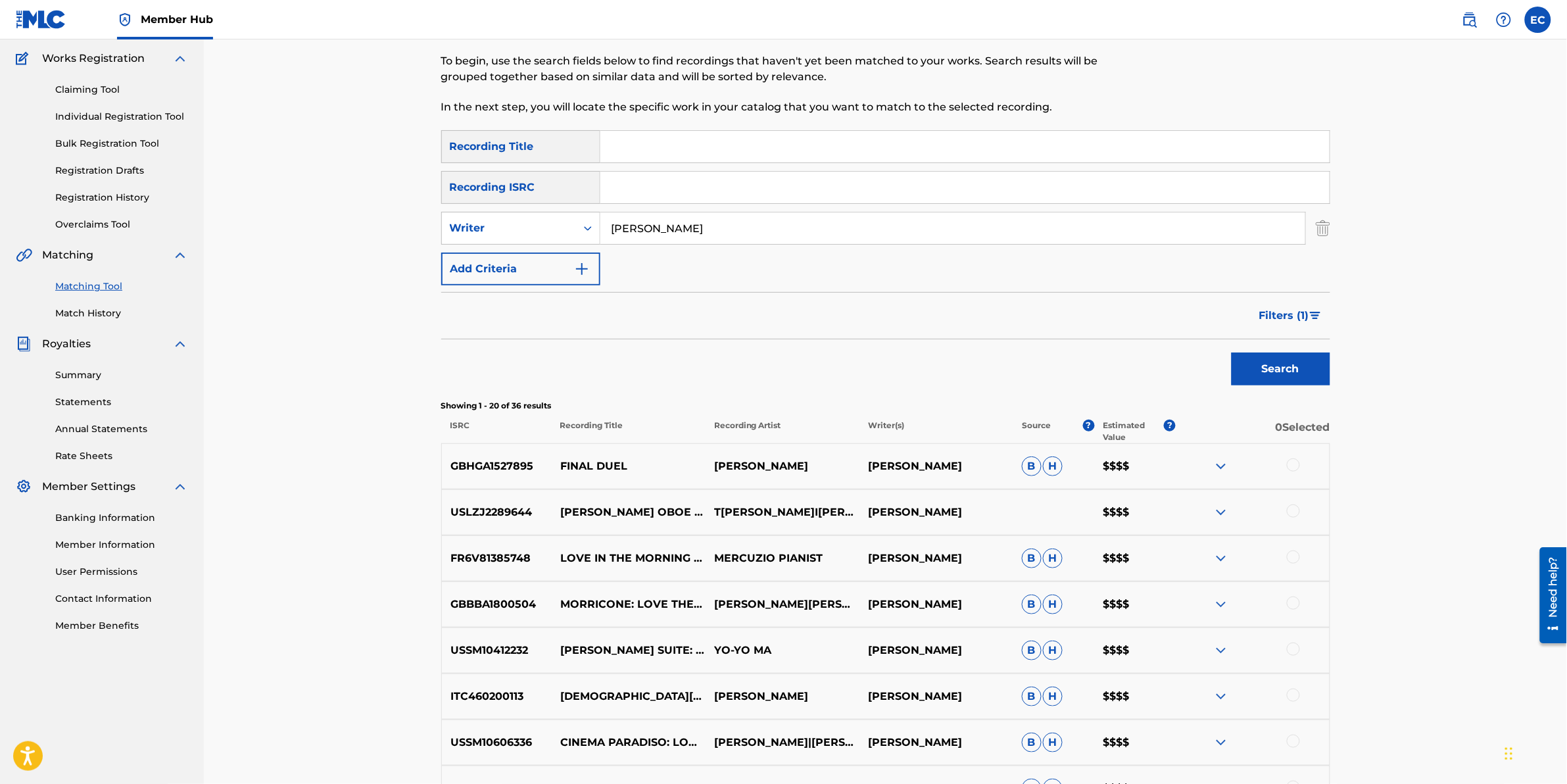
scroll to position [0, 0]
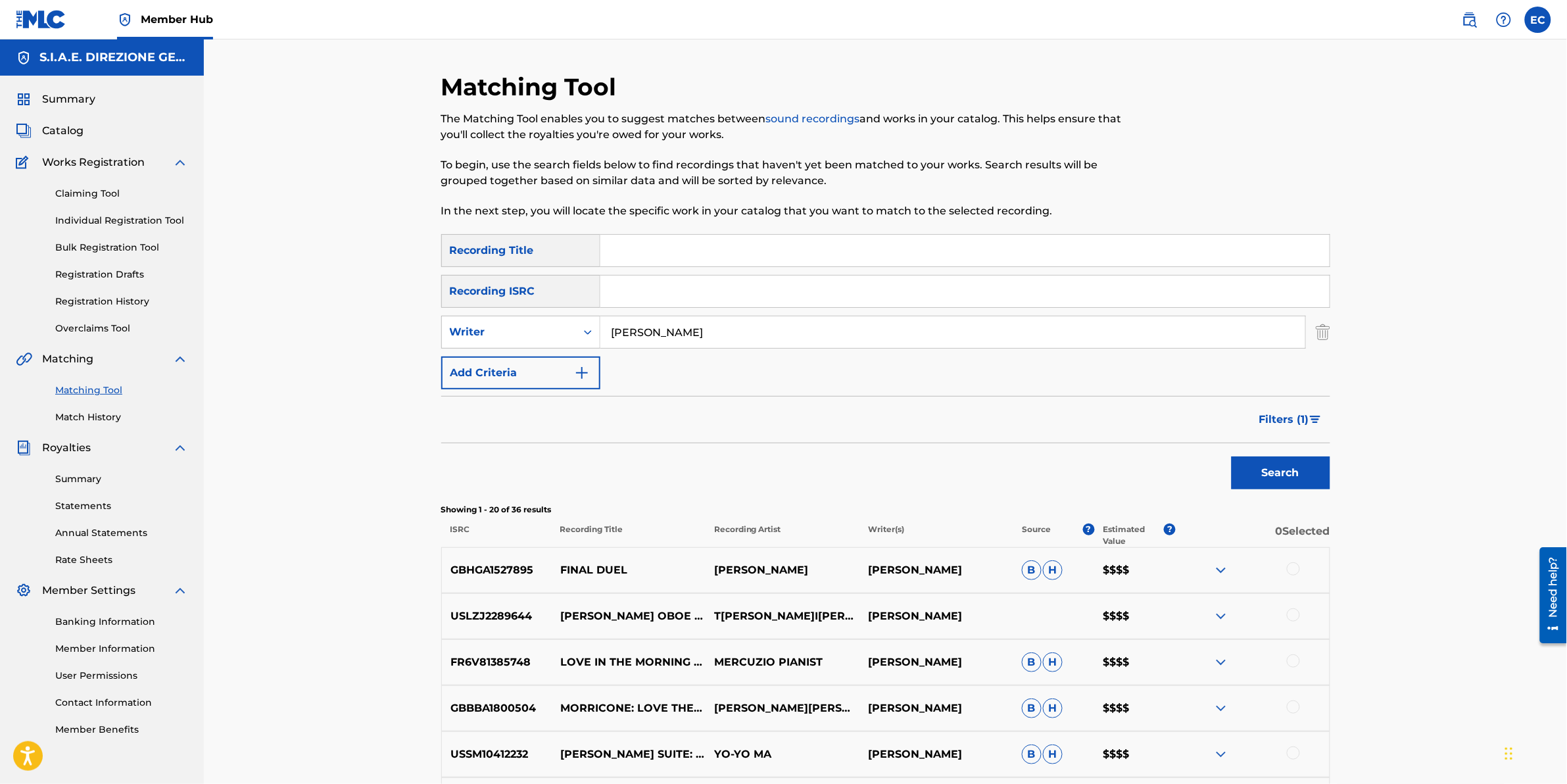
click at [688, 262] on input "Search Form" at bounding box center [965, 250] width 729 height 32
type input "m"
click at [925, 250] on input "Search Form" at bounding box center [965, 250] width 729 height 32
paste input "my fault my name is nobody"
type input "my fault my name is nobody"
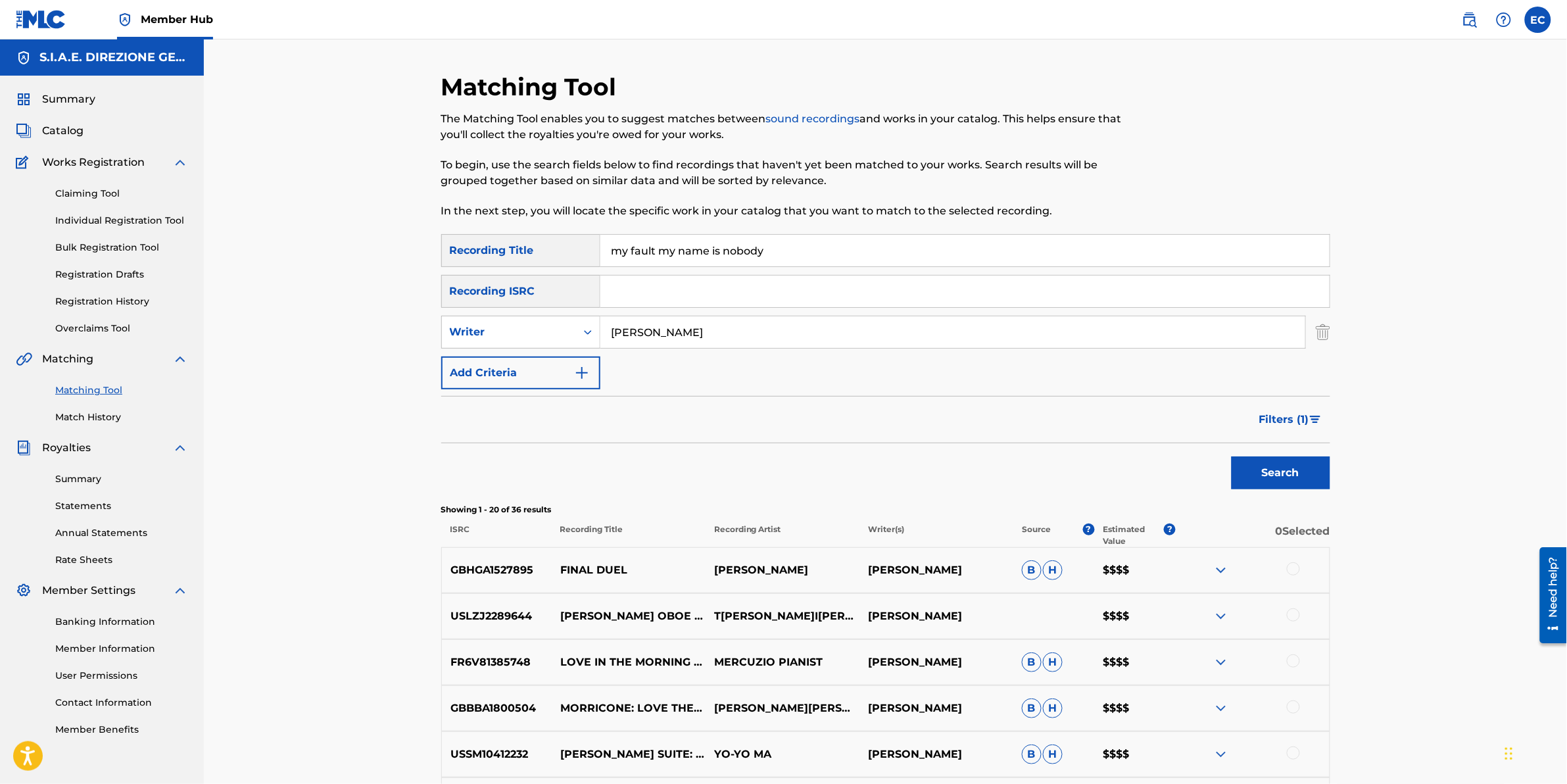
click at [1232, 456] on button "Search" at bounding box center [1281, 472] width 99 height 33
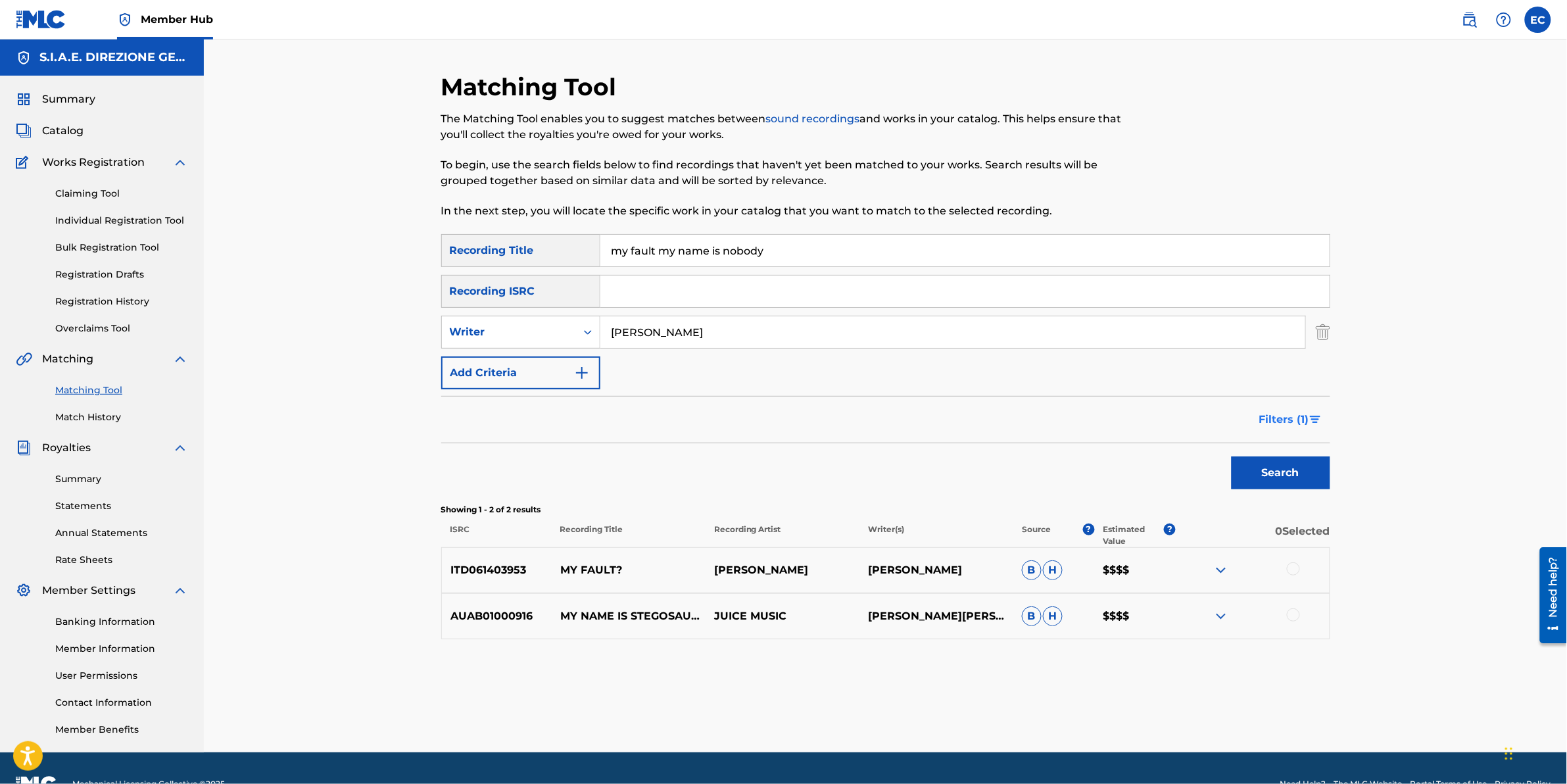
click at [1284, 417] on span "Filters ( 1 )" at bounding box center [1284, 419] width 50 height 16
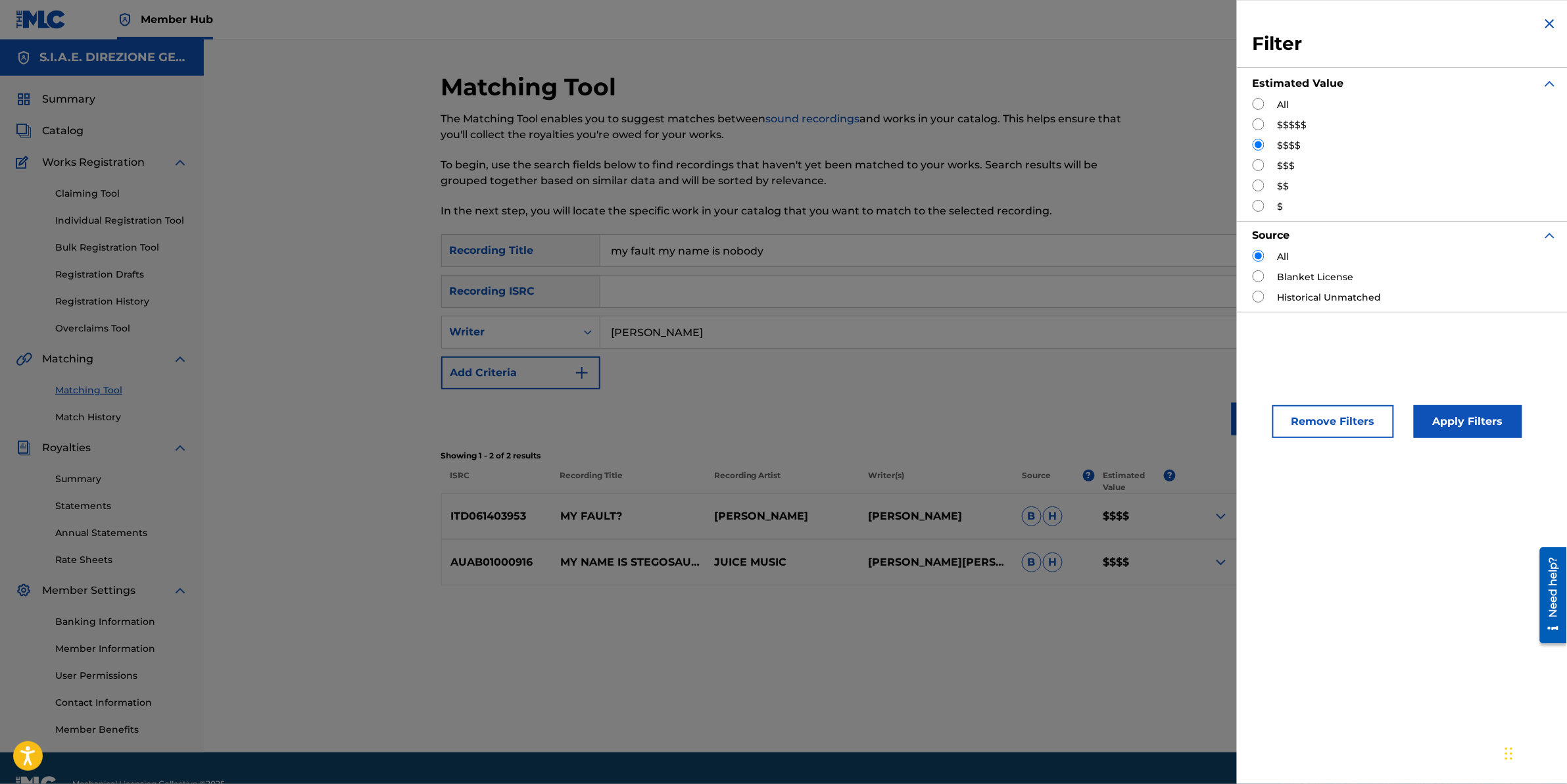
click at [1255, 123] on input "Search Form" at bounding box center [1259, 124] width 12 height 12
radio input "true"
click at [1507, 414] on button "Apply Filters" at bounding box center [1468, 422] width 109 height 33
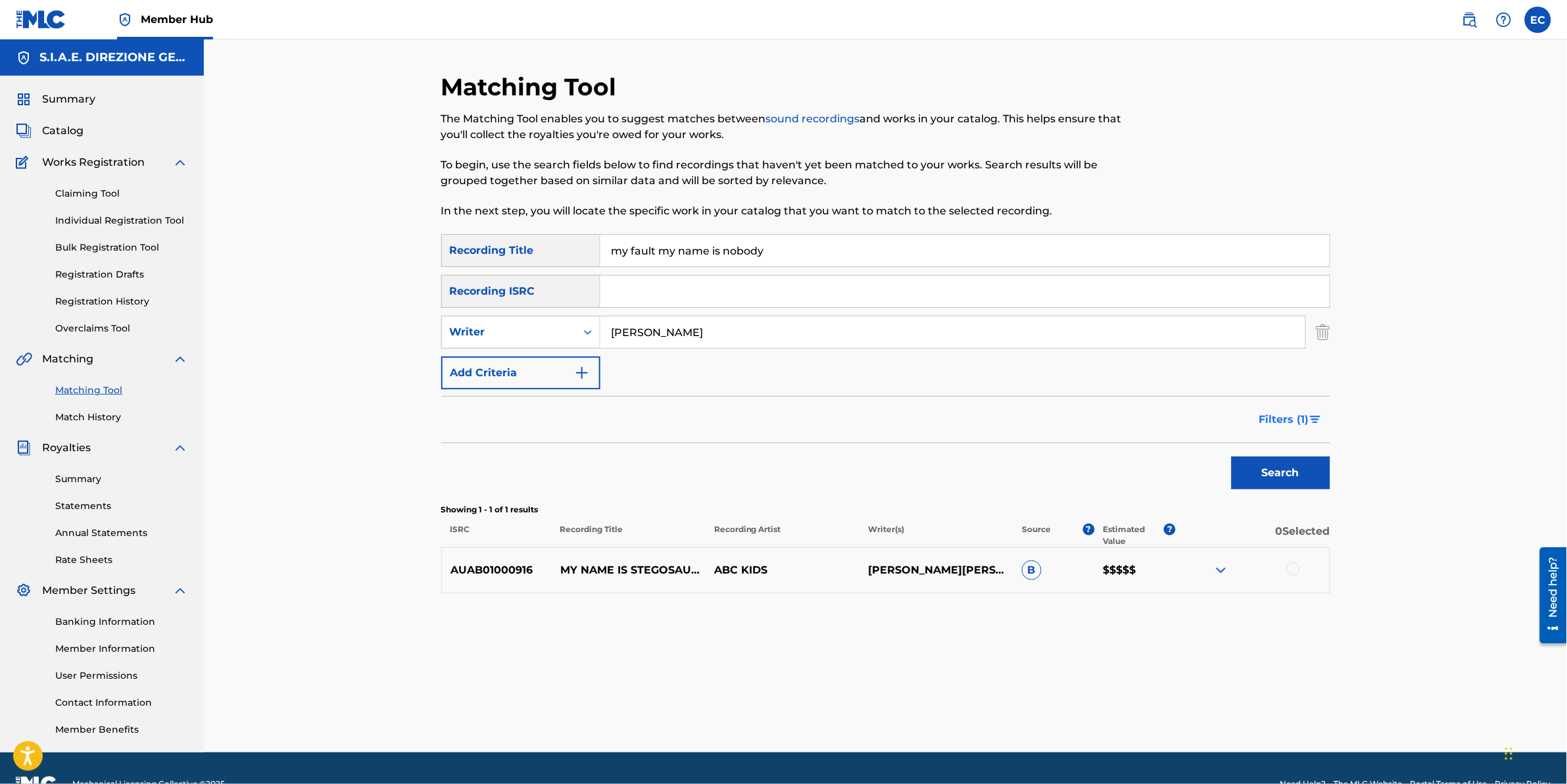
click at [1308, 422] on span "Filters ( 1 )" at bounding box center [1284, 419] width 50 height 16
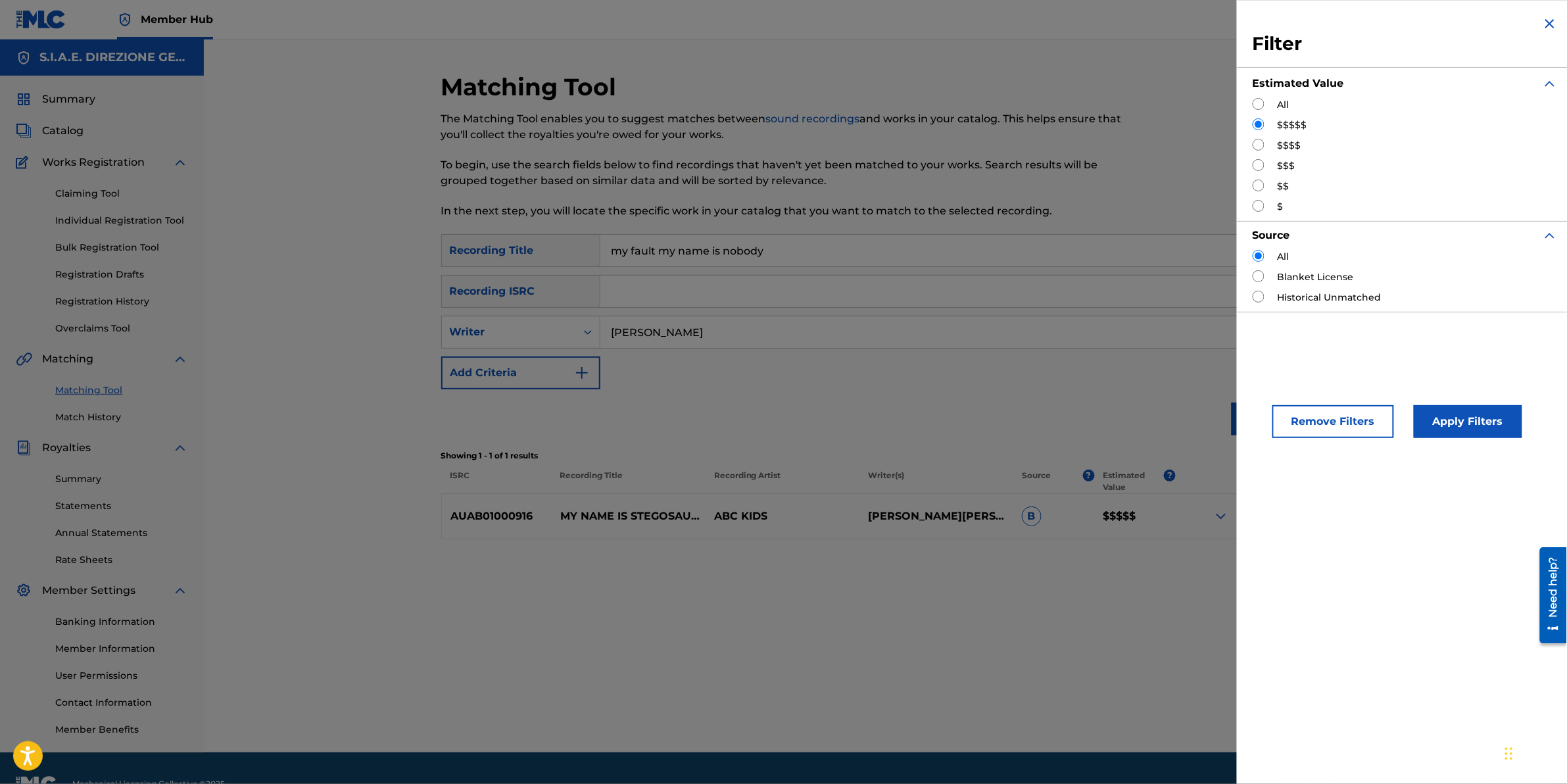
click at [1264, 140] on input "Search Form" at bounding box center [1259, 145] width 12 height 12
radio input "true"
click at [1462, 432] on button "Apply Filters" at bounding box center [1468, 422] width 109 height 33
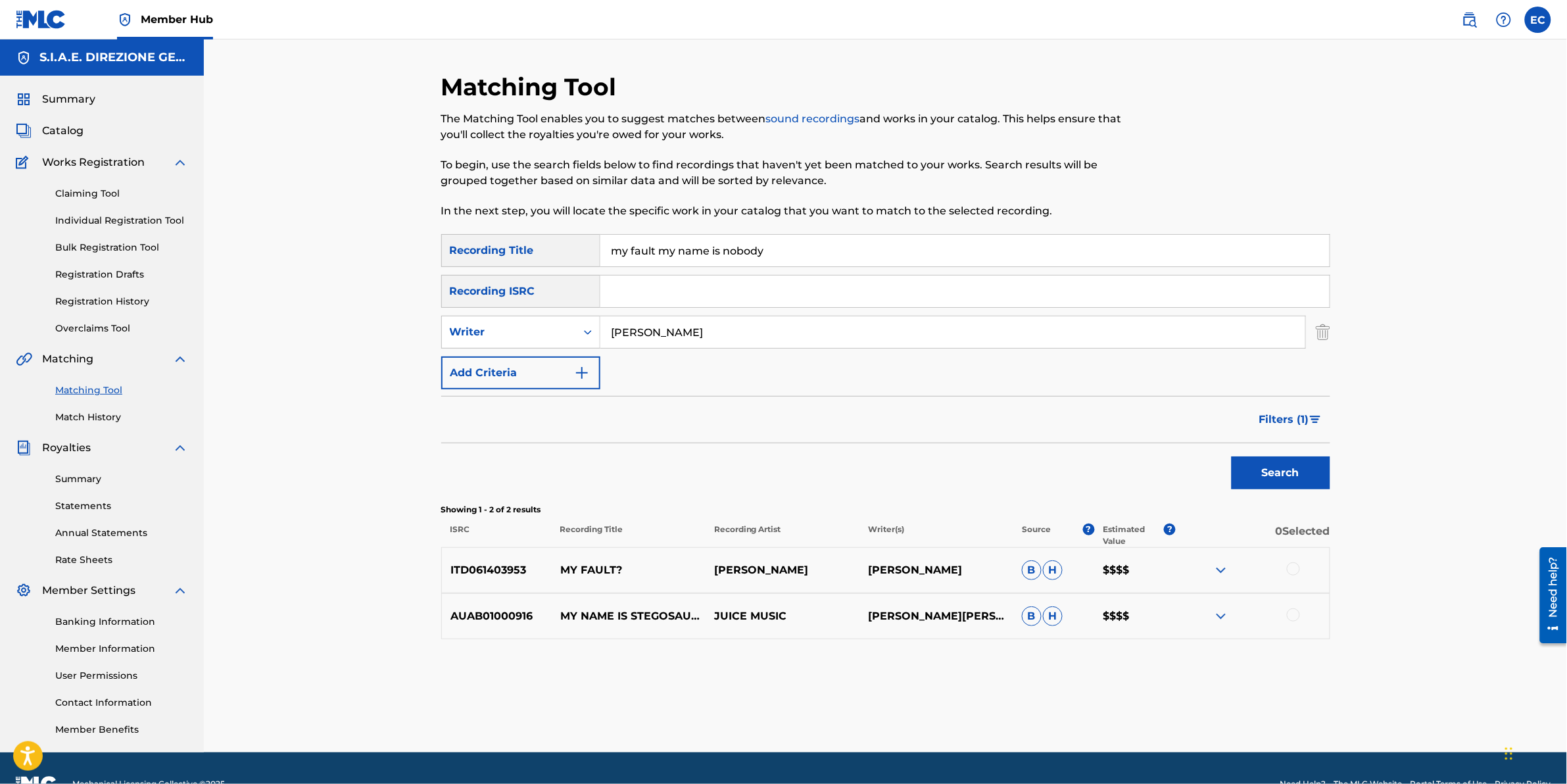
click at [1289, 567] on div at bounding box center [1293, 568] width 13 height 13
click at [1289, 417] on span "Filters ( 1 )" at bounding box center [1284, 419] width 50 height 16
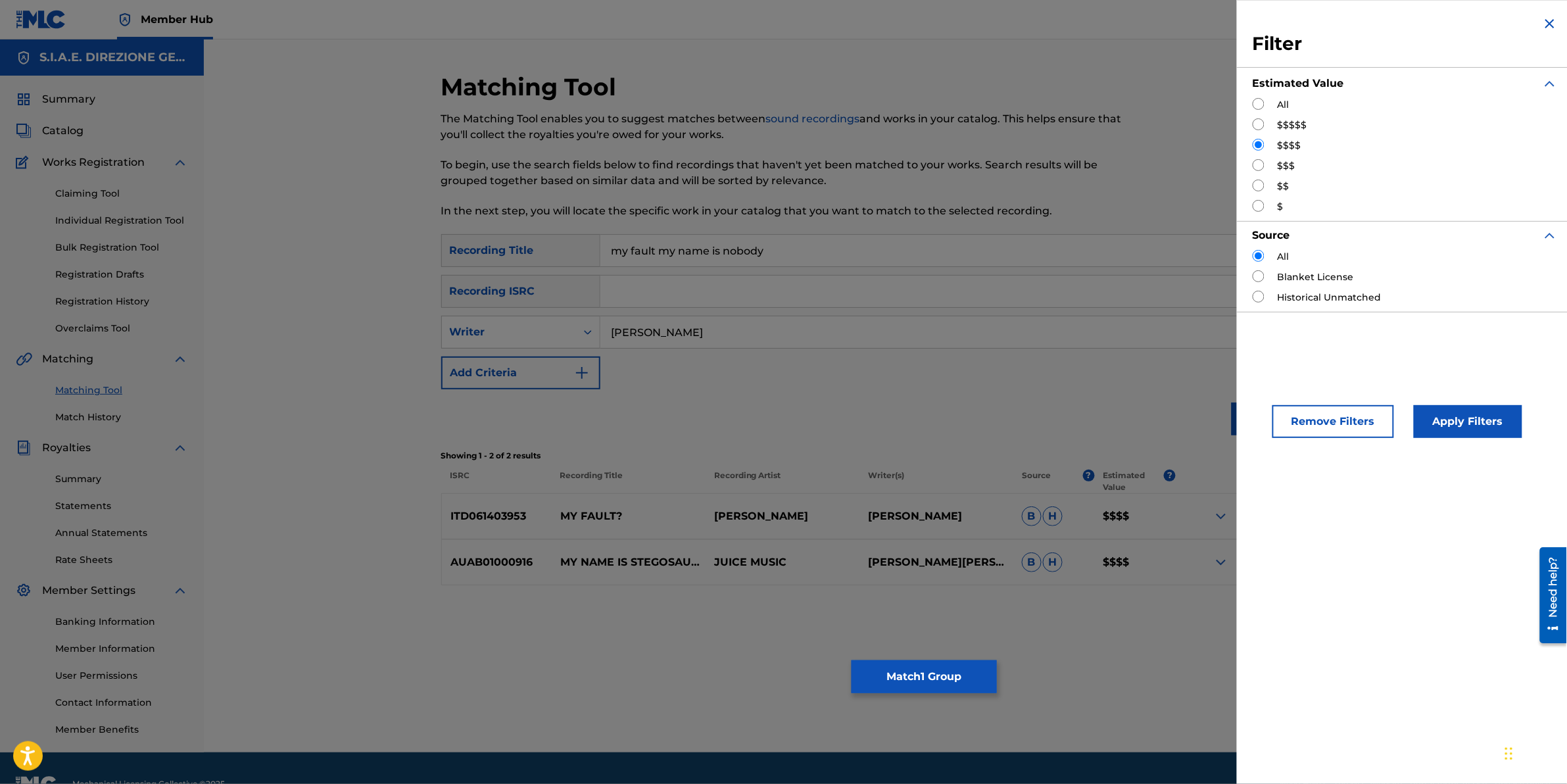
click at [1252, 159] on div "Filter Estimated Value All $$$$$ $$$$ $$$ $$ $ Source All Blanket License Histo…" at bounding box center [1405, 164] width 337 height 327
click at [1434, 416] on button "Apply Filters" at bounding box center [1468, 422] width 109 height 33
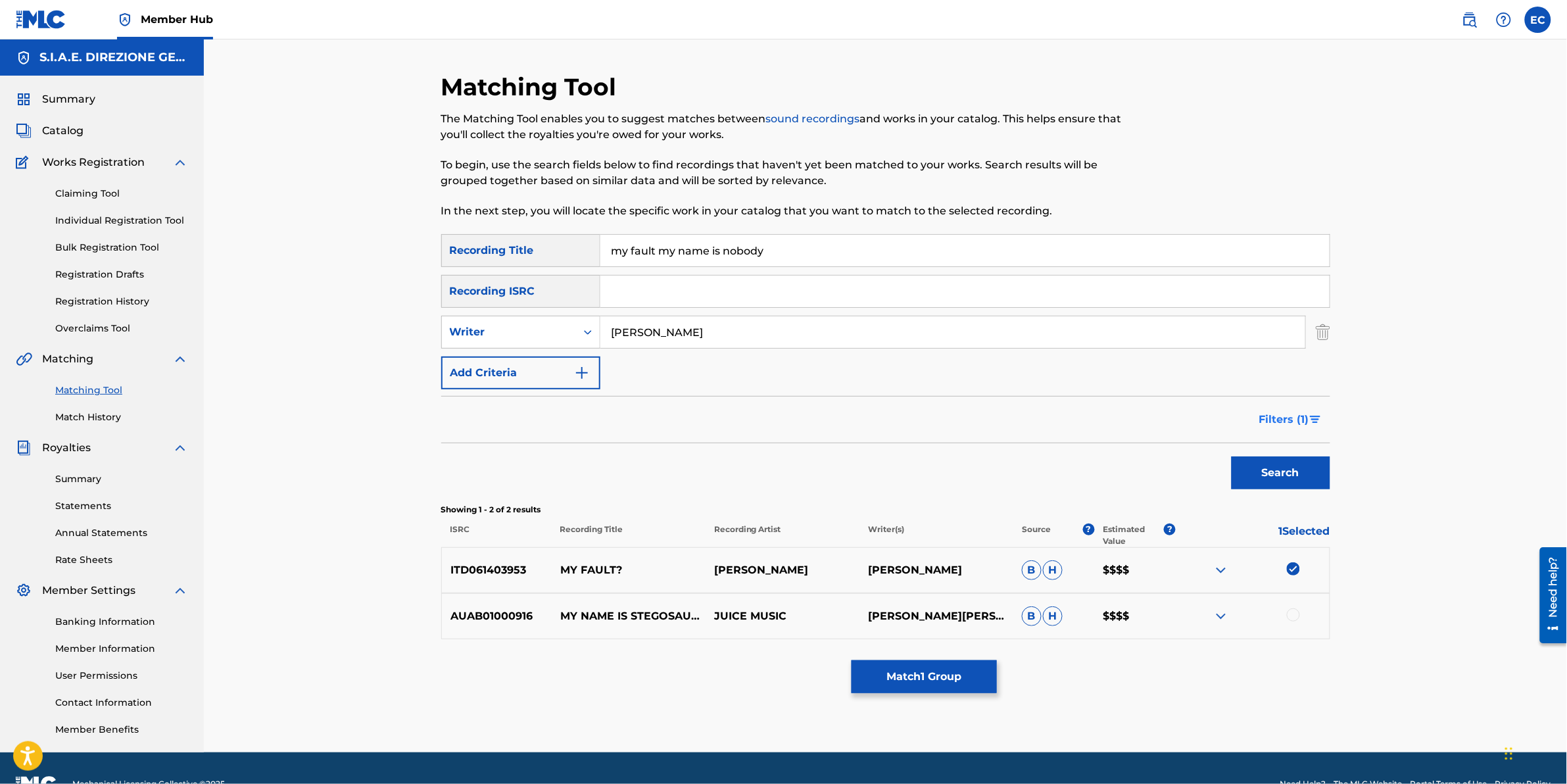
click at [1291, 418] on span "Filters ( 1 )" at bounding box center [1284, 419] width 50 height 16
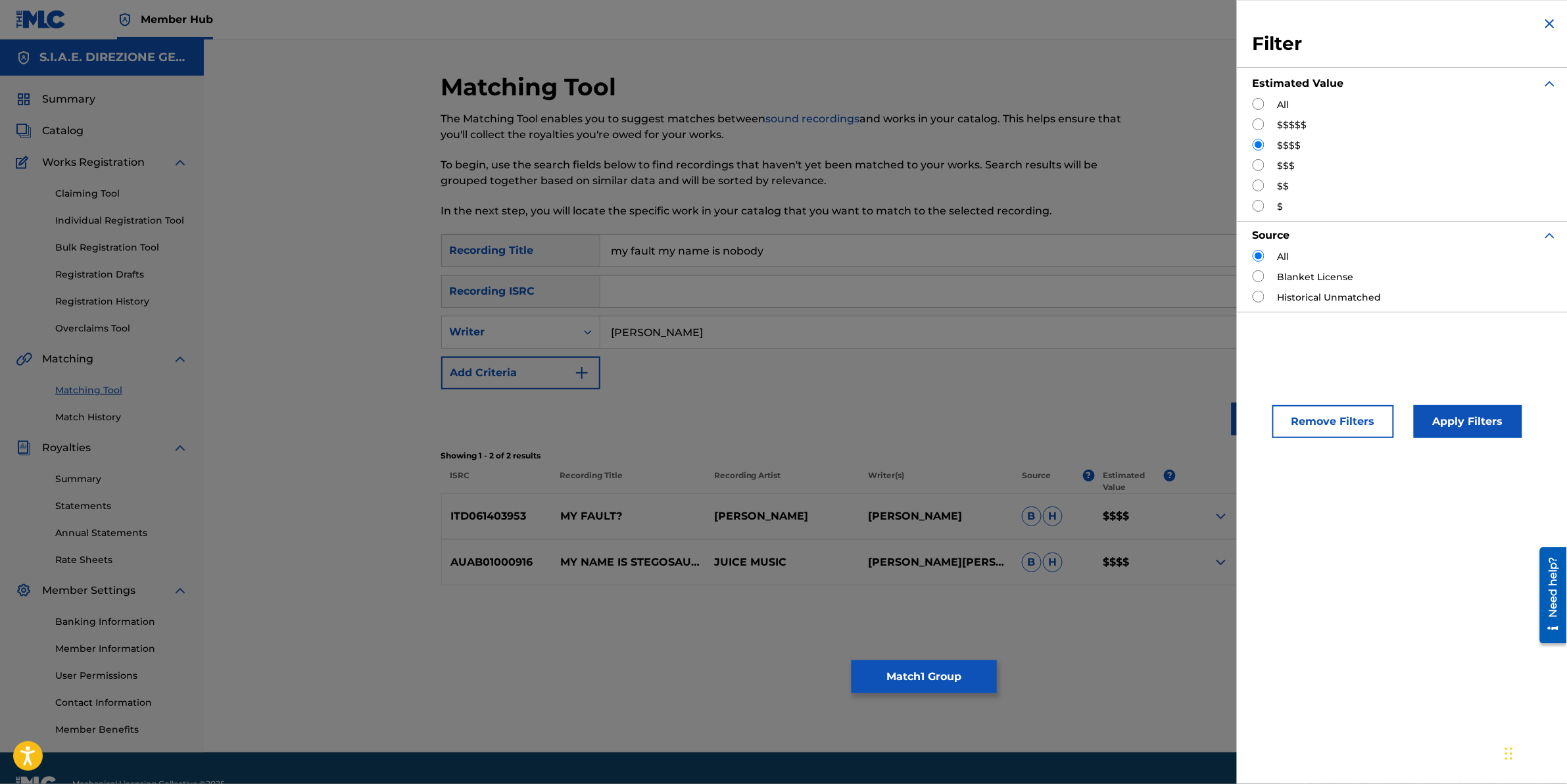
click at [1261, 164] on input "Search Form" at bounding box center [1259, 165] width 12 height 12
radio input "true"
click at [1475, 424] on button "Apply Filters" at bounding box center [1468, 422] width 109 height 33
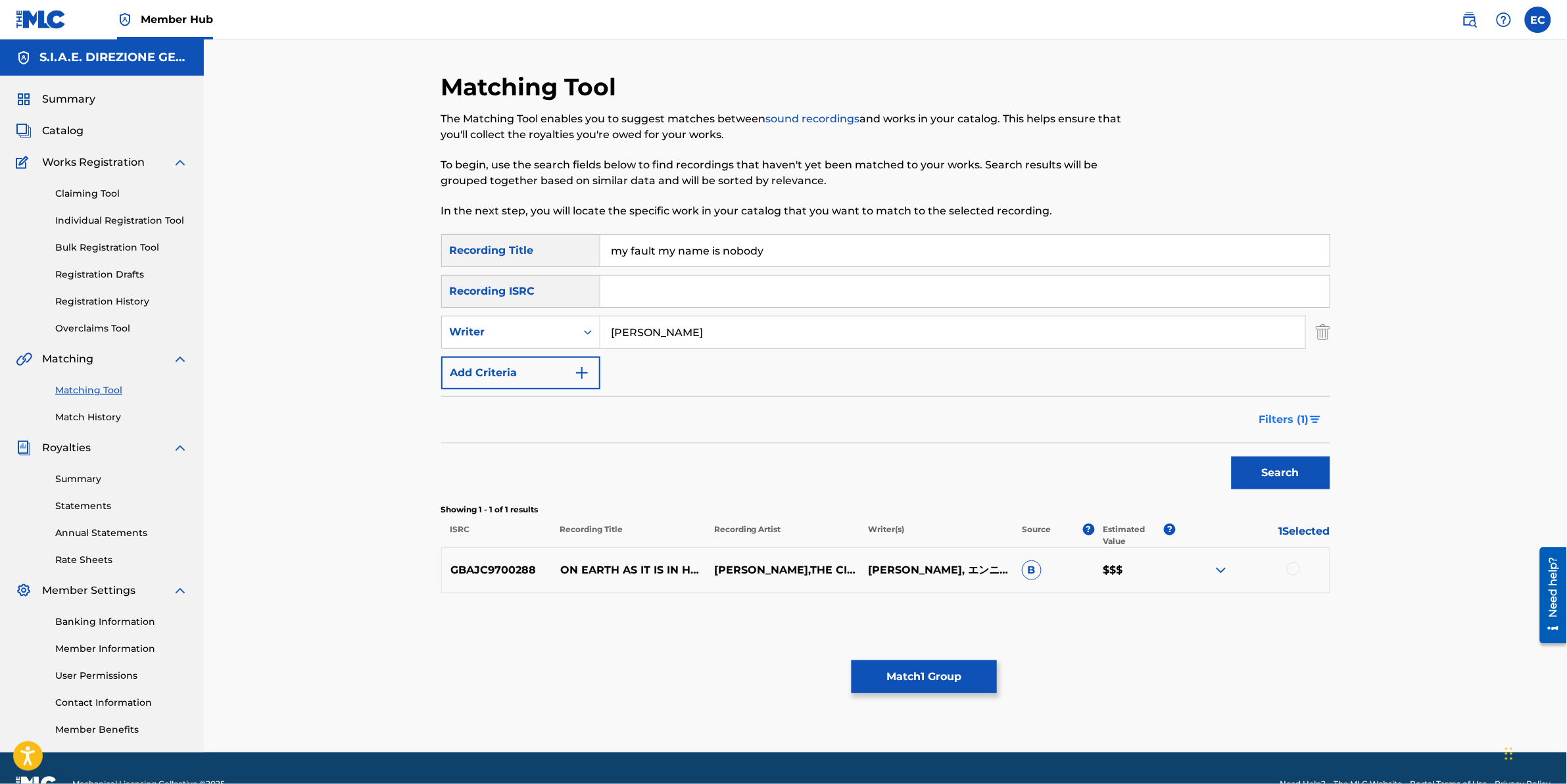
click at [1282, 415] on span "Filters ( 1 )" at bounding box center [1284, 419] width 50 height 16
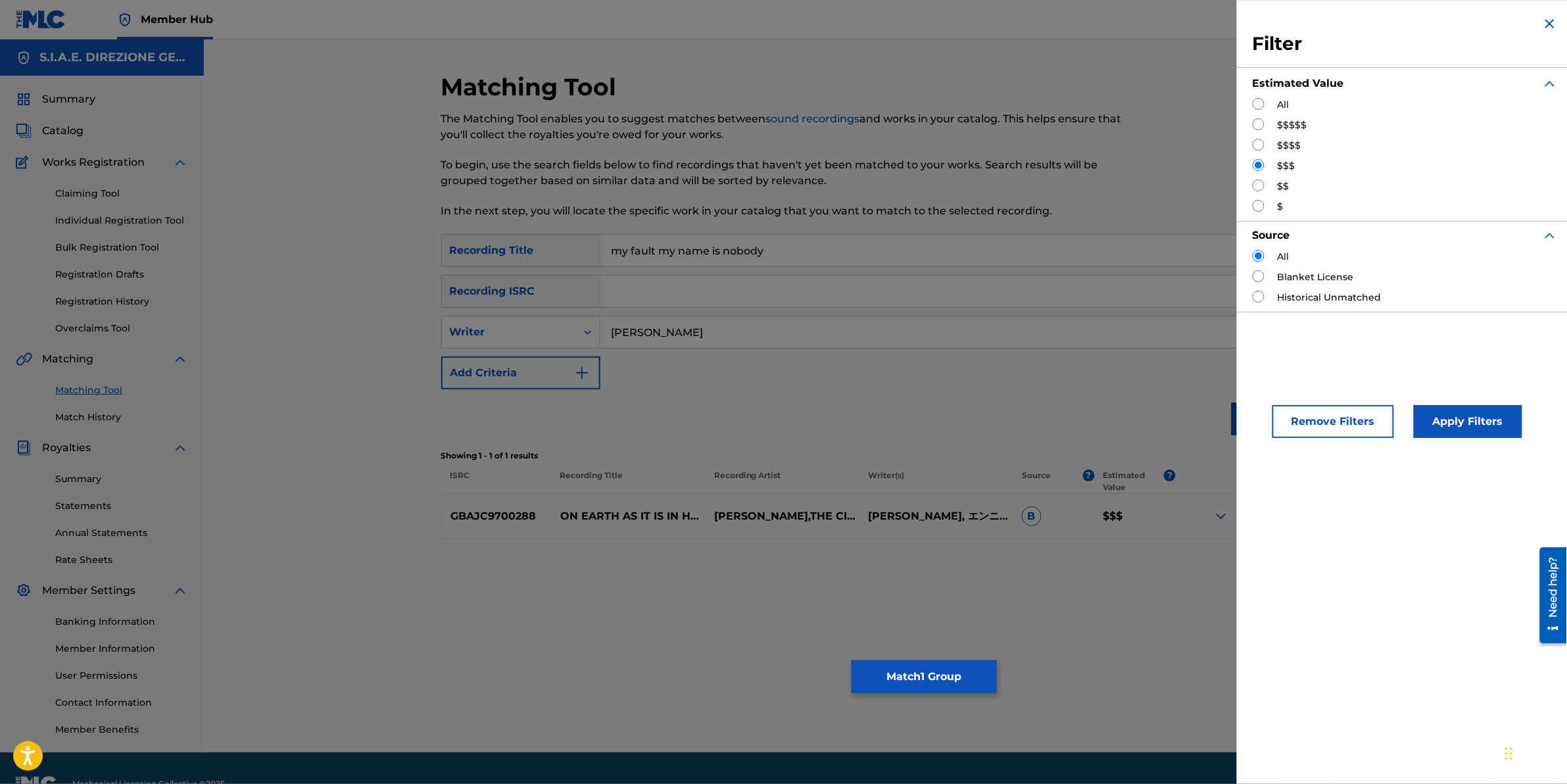
click at [1257, 188] on input "Search Form" at bounding box center [1259, 186] width 12 height 12
radio input "true"
click at [1465, 422] on button "Apply Filters" at bounding box center [1468, 422] width 109 height 33
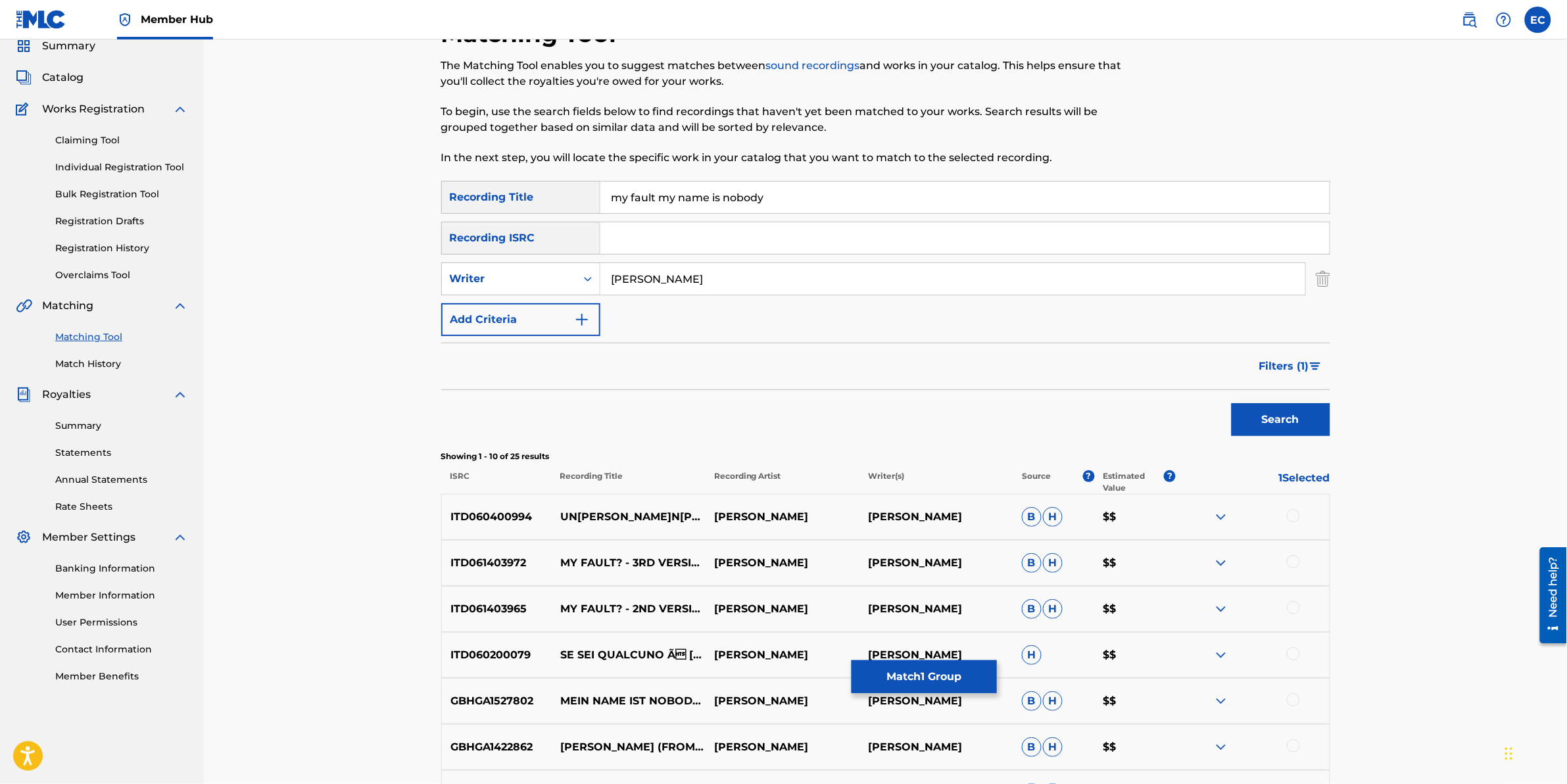
scroll to position [82, 0]
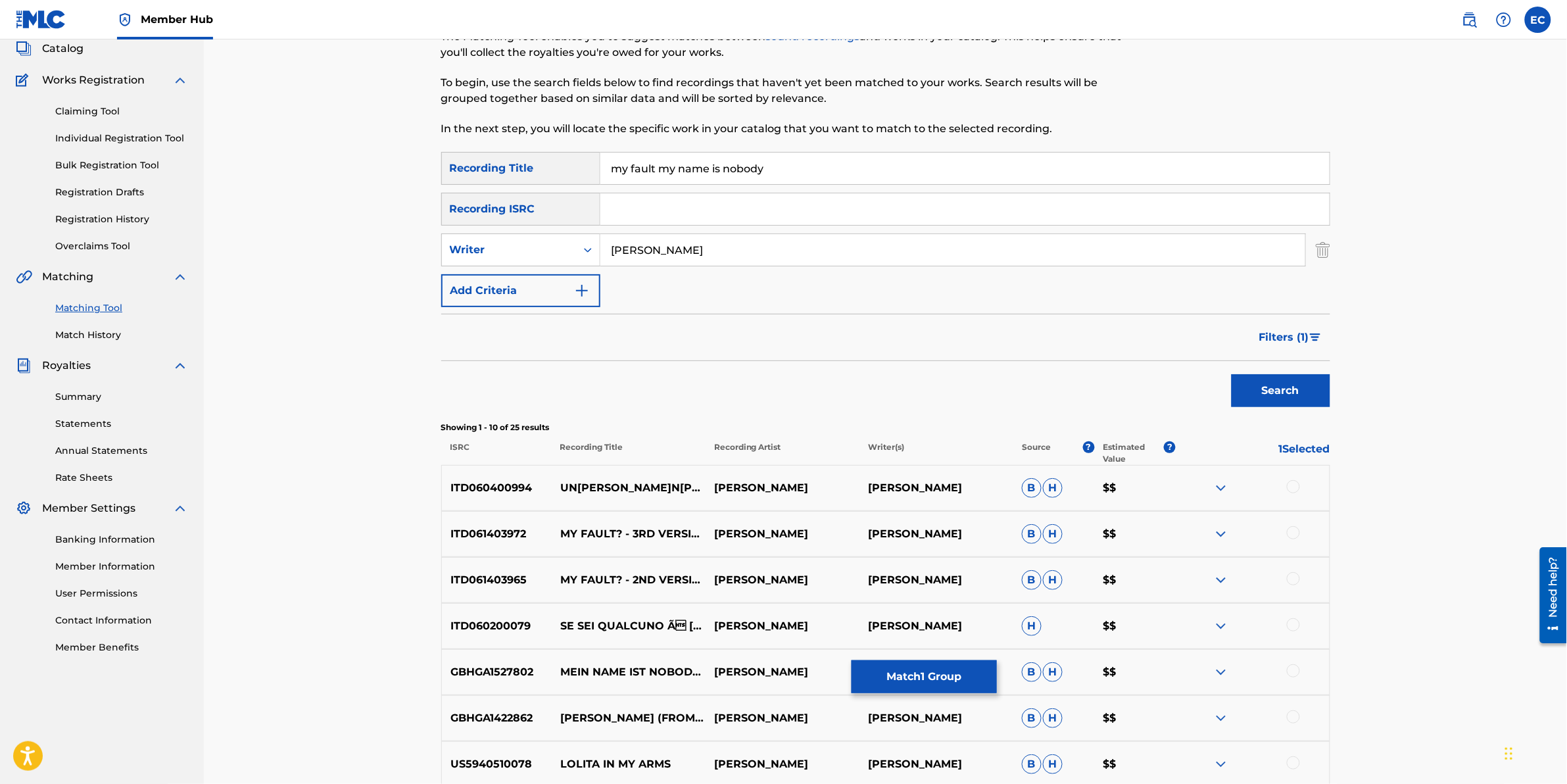
click at [1289, 528] on div at bounding box center [1293, 532] width 13 height 13
click at [1287, 577] on div at bounding box center [1293, 578] width 13 height 13
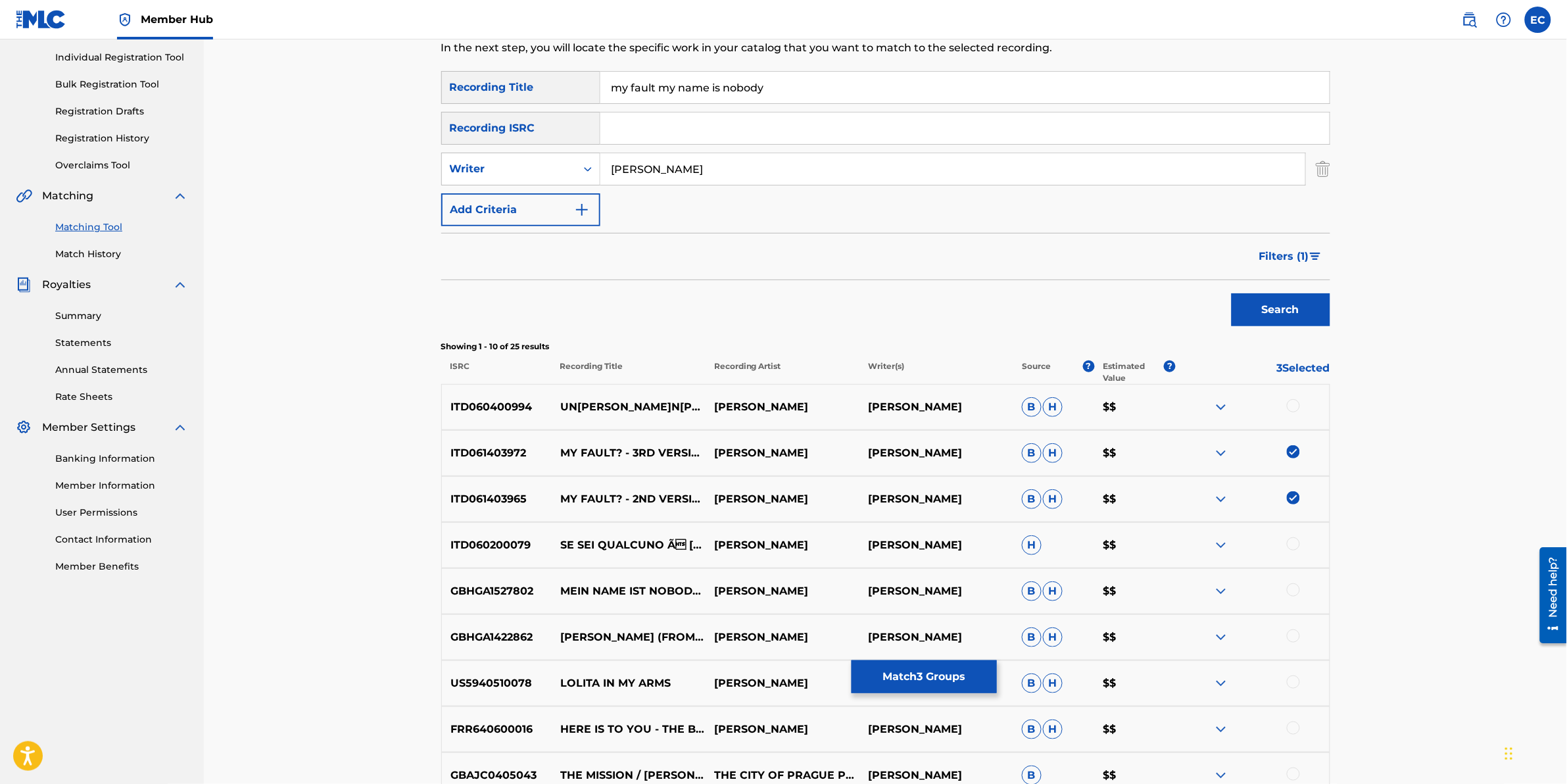
scroll to position [164, 0]
click at [1292, 406] on div at bounding box center [1293, 404] width 13 height 13
click at [1293, 542] on div at bounding box center [1293, 542] width 13 height 13
click at [1289, 591] on div at bounding box center [1293, 588] width 13 height 13
click at [1292, 629] on div at bounding box center [1293, 634] width 13 height 13
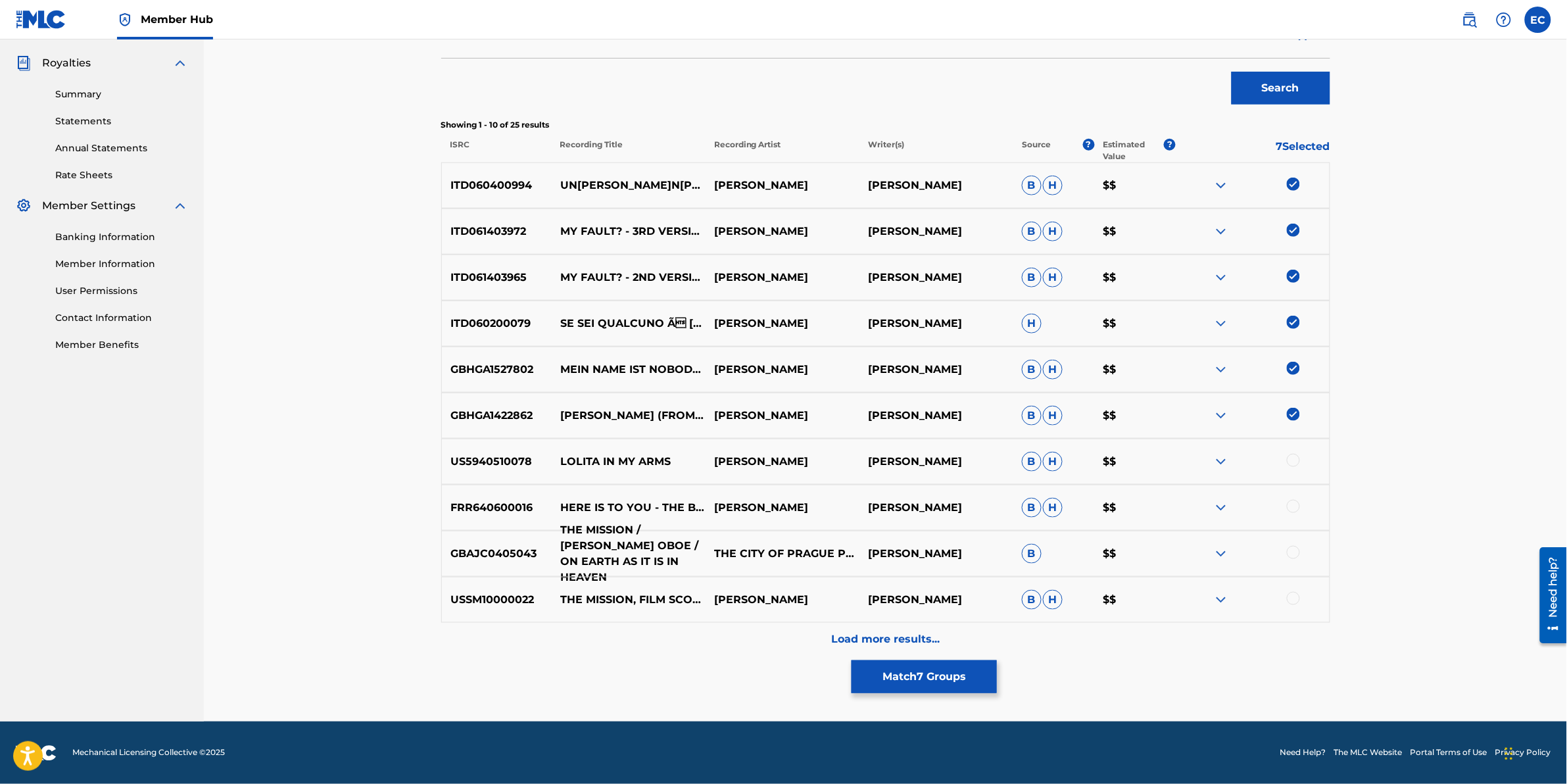
scroll to position [385, 0]
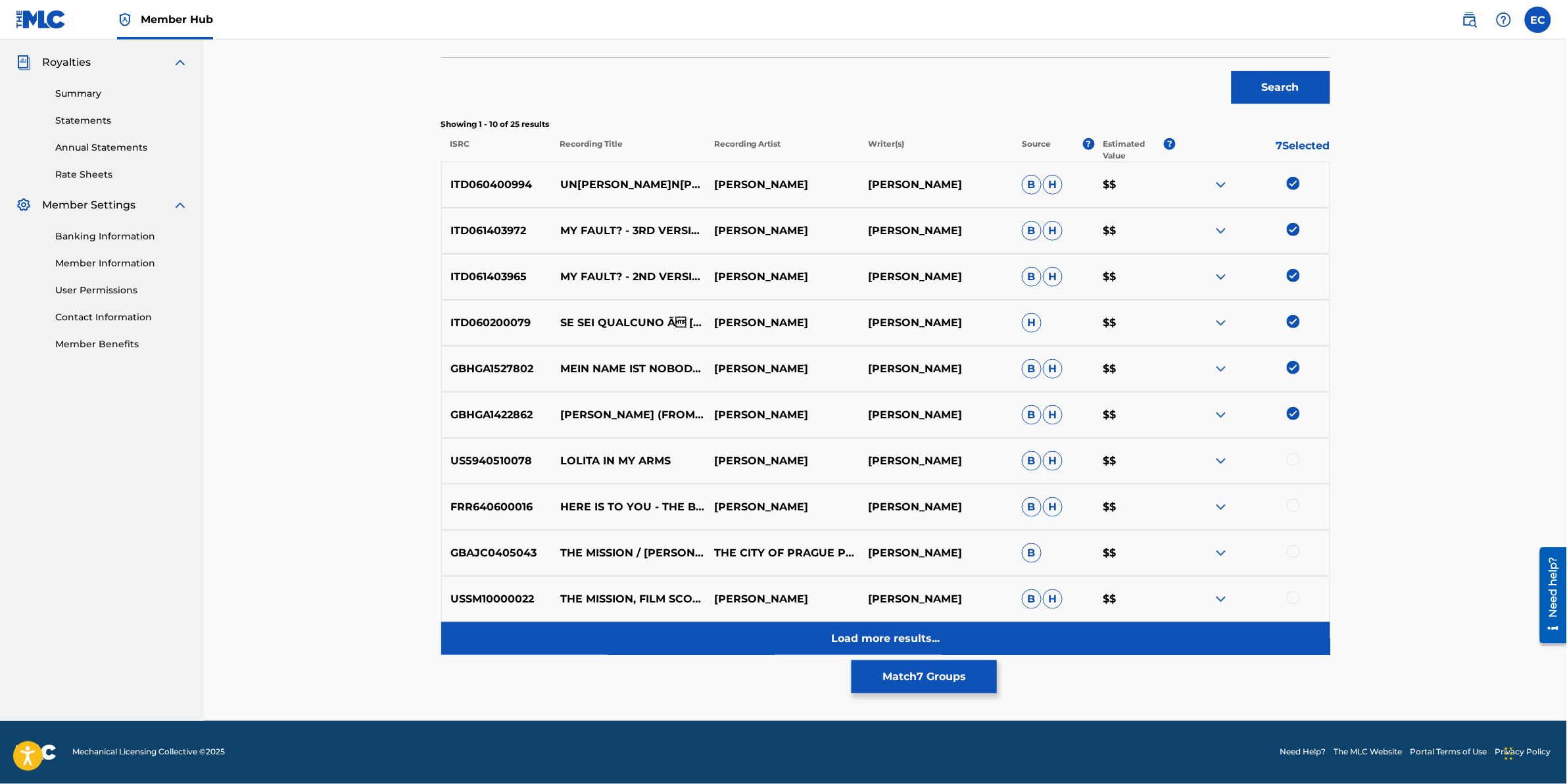
click at [766, 636] on div "Load more results..." at bounding box center [886, 639] width 889 height 33
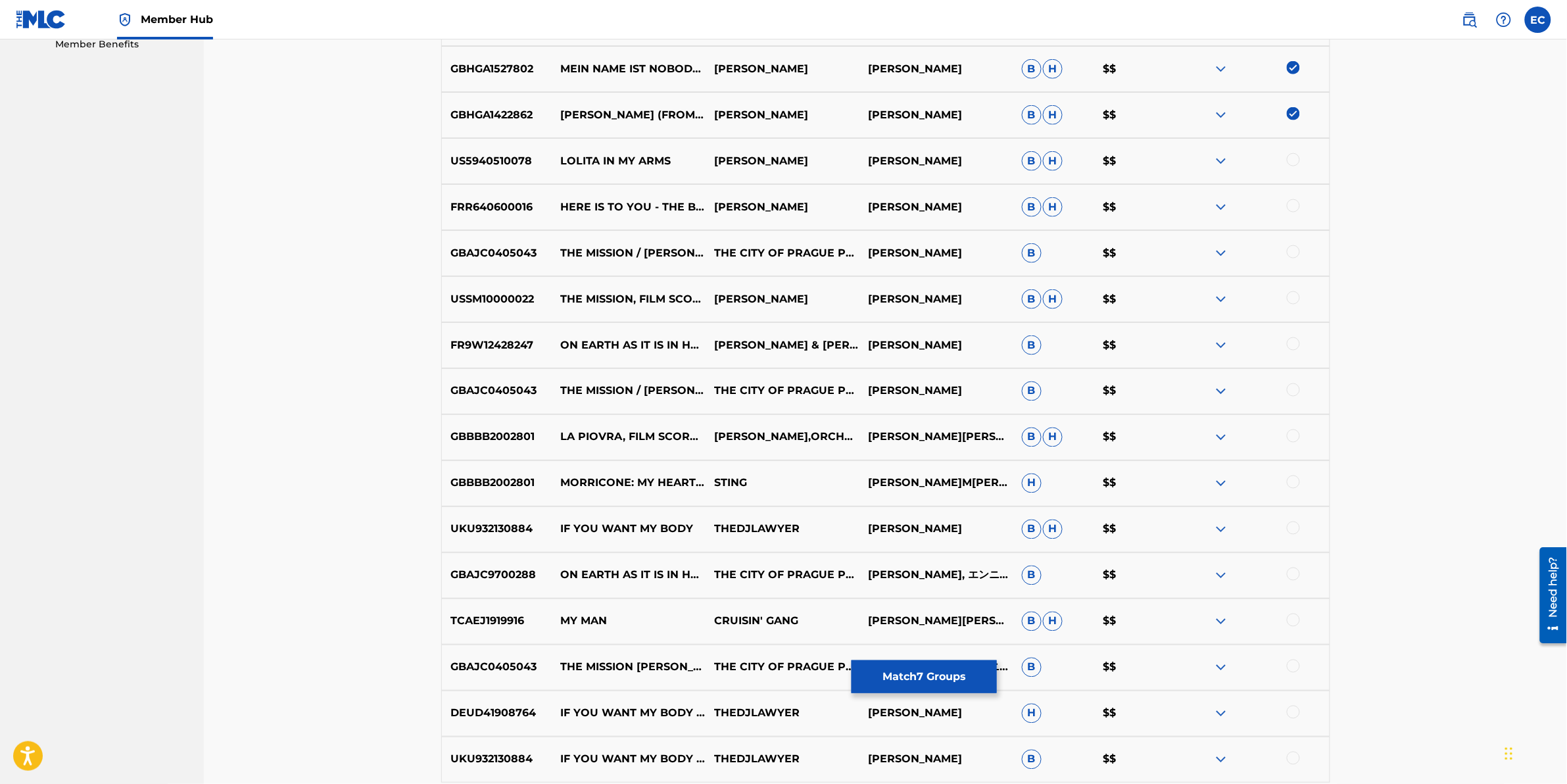
scroll to position [714, 0]
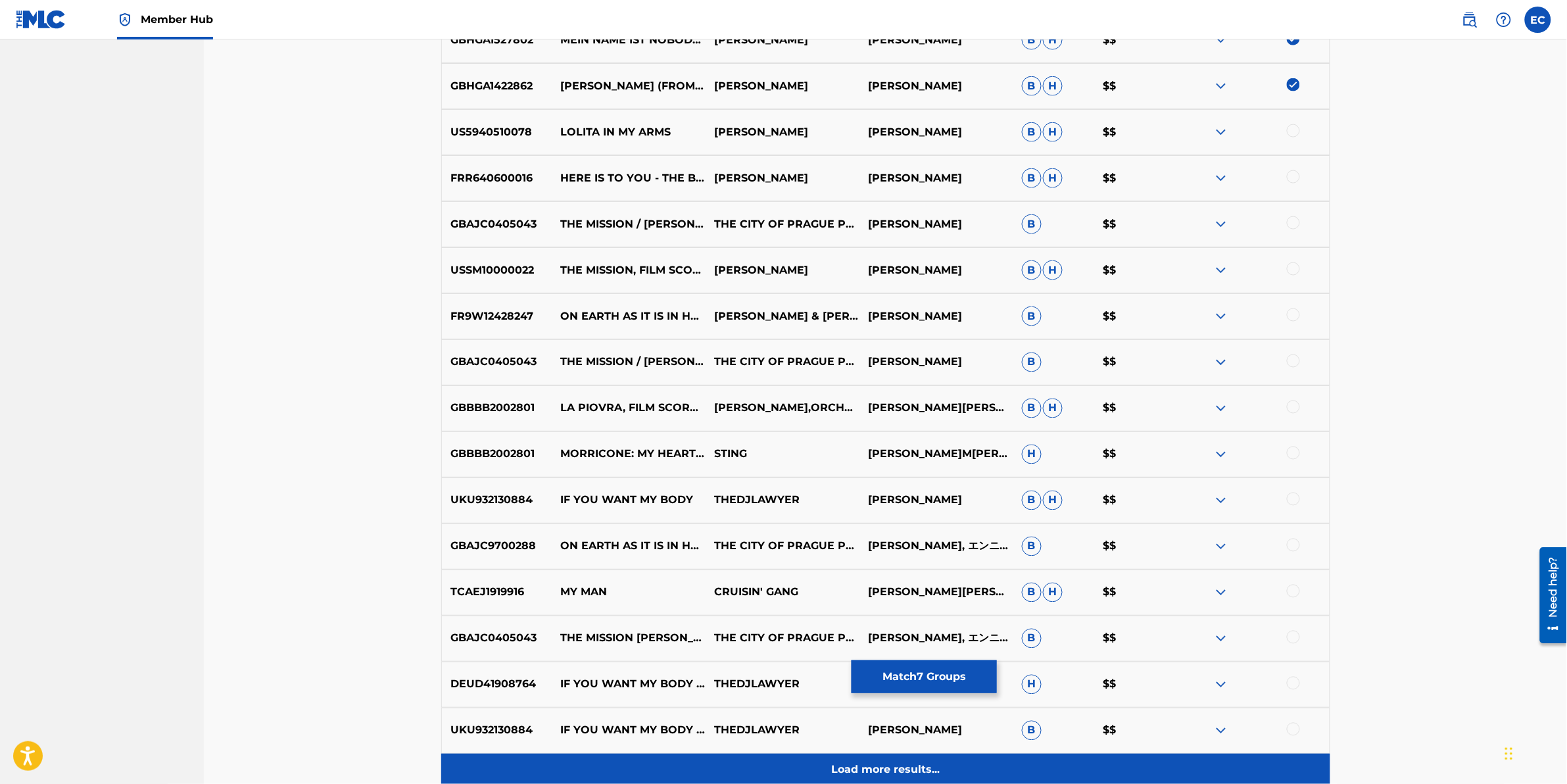
click at [608, 765] on div "Load more results..." at bounding box center [886, 770] width 889 height 33
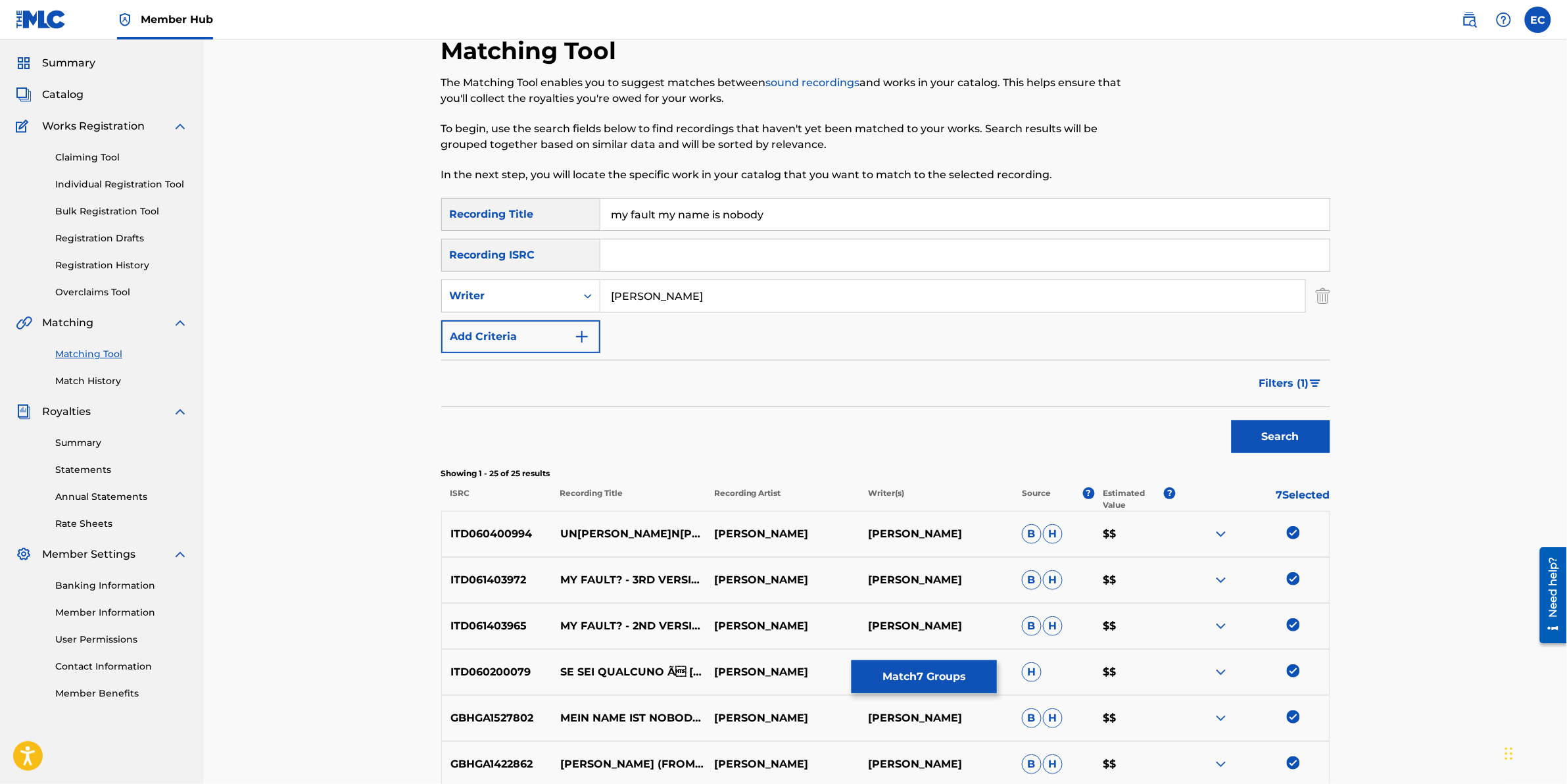
scroll to position [0, 0]
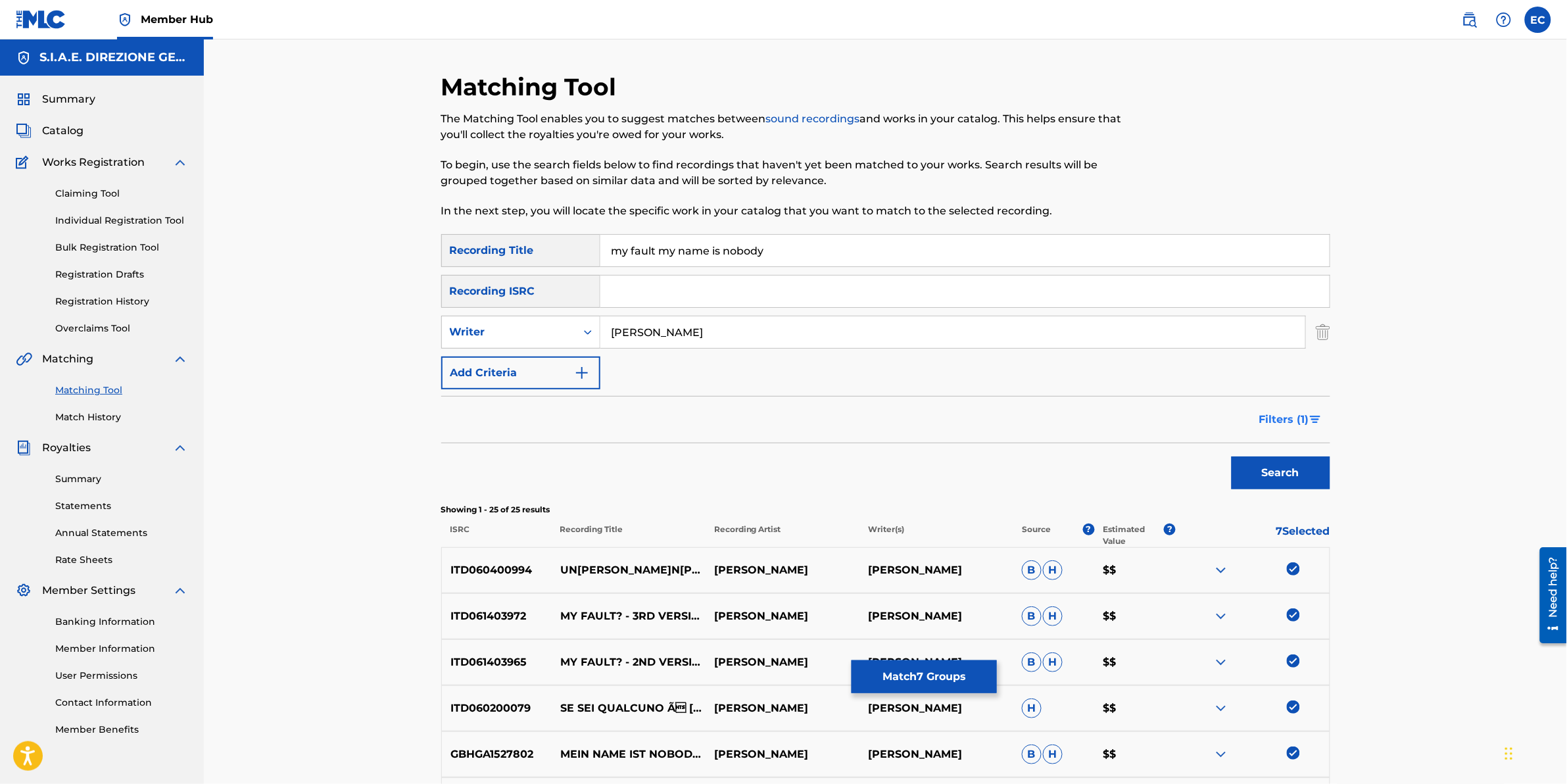
click at [1294, 422] on span "Filters ( 1 )" at bounding box center [1284, 419] width 50 height 16
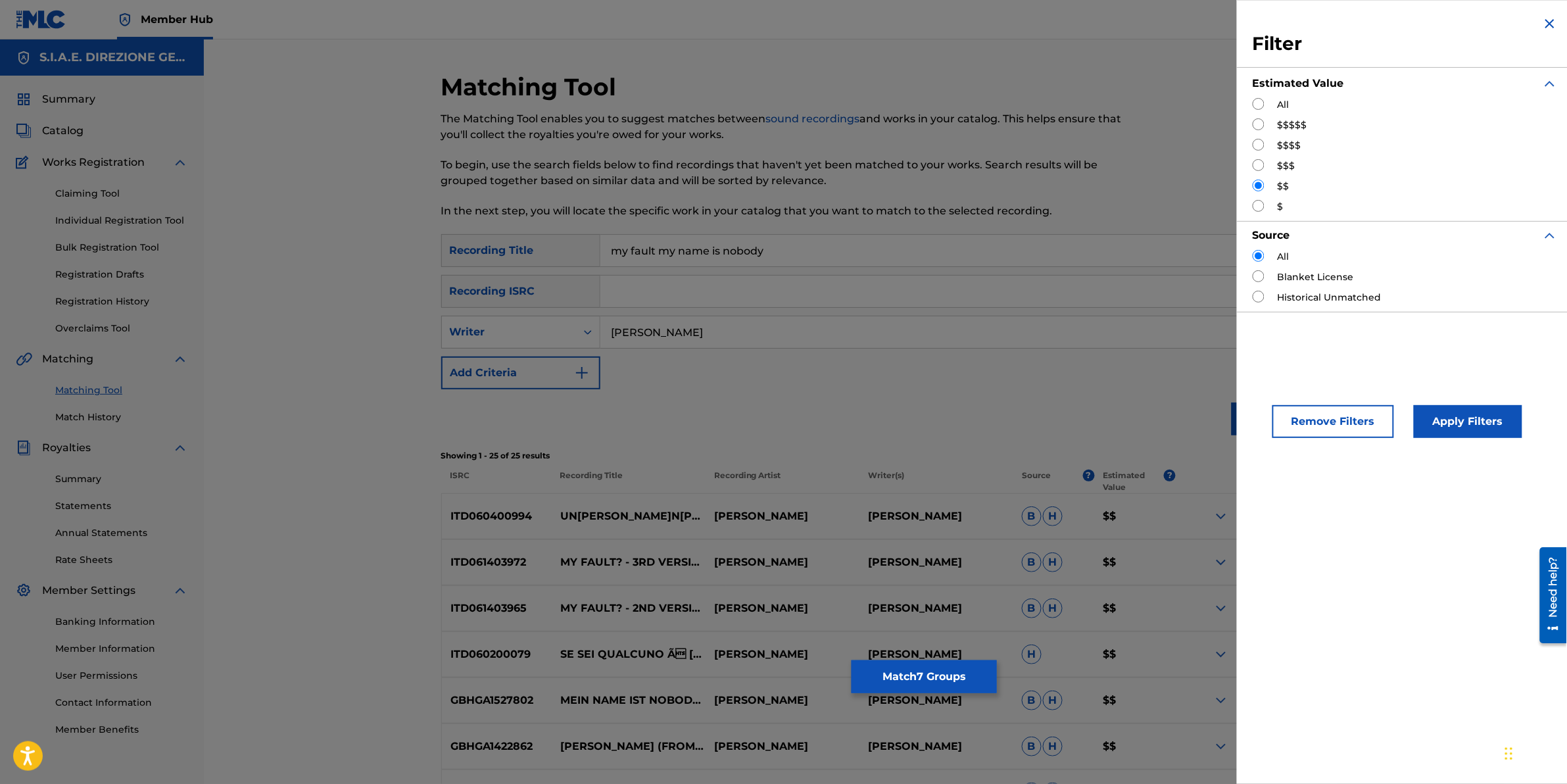
click at [1265, 202] on div "$" at bounding box center [1405, 206] width 306 height 14
click at [1263, 205] on input "Search Form" at bounding box center [1259, 206] width 12 height 12
radio input "true"
click at [1428, 424] on button "Apply Filters" at bounding box center [1468, 422] width 109 height 33
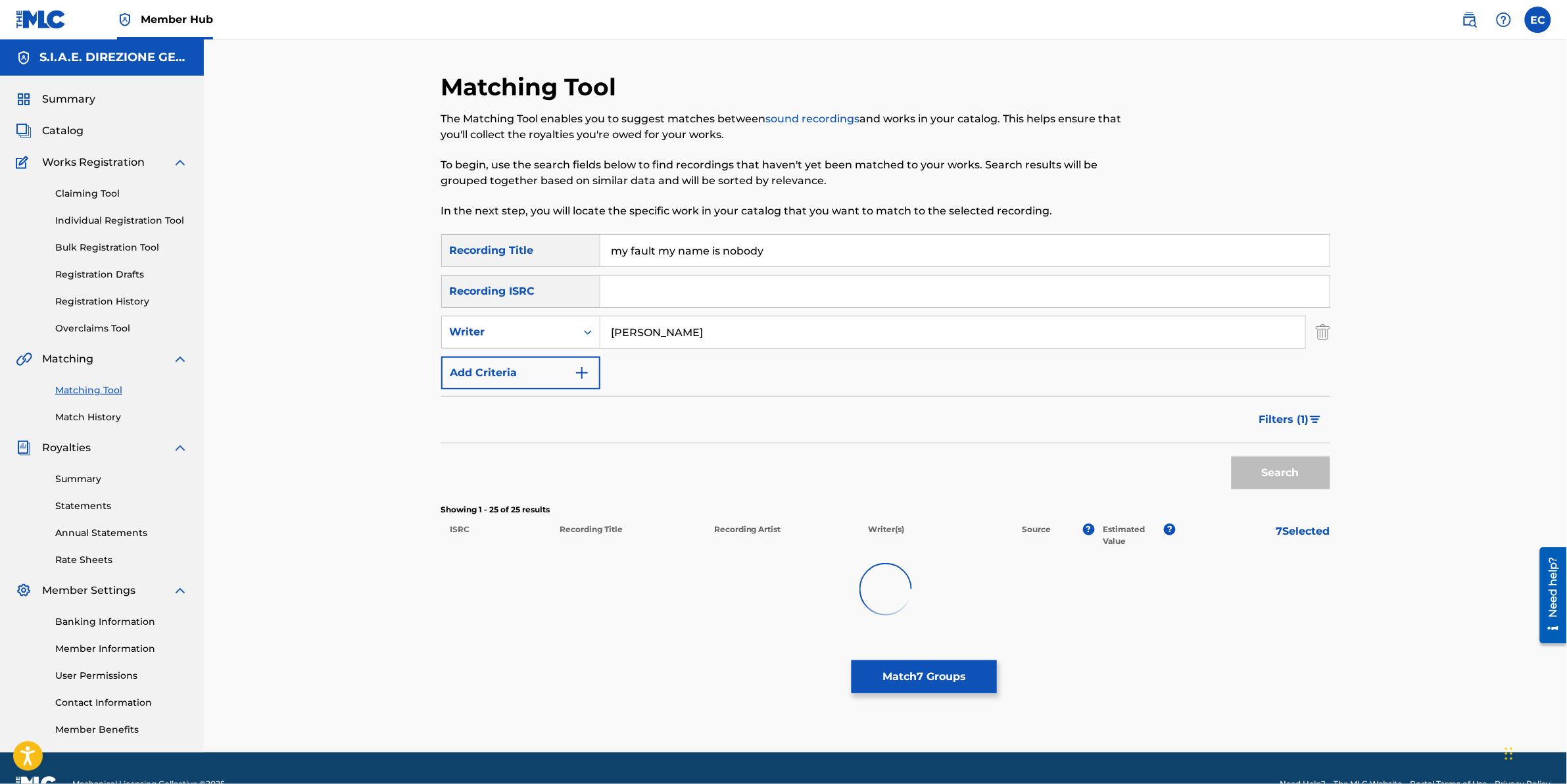
click at [1428, 424] on div "Matching Tool The Matching Tool enables you to suggest matches between sound re…" at bounding box center [886, 396] width 1364 height 712
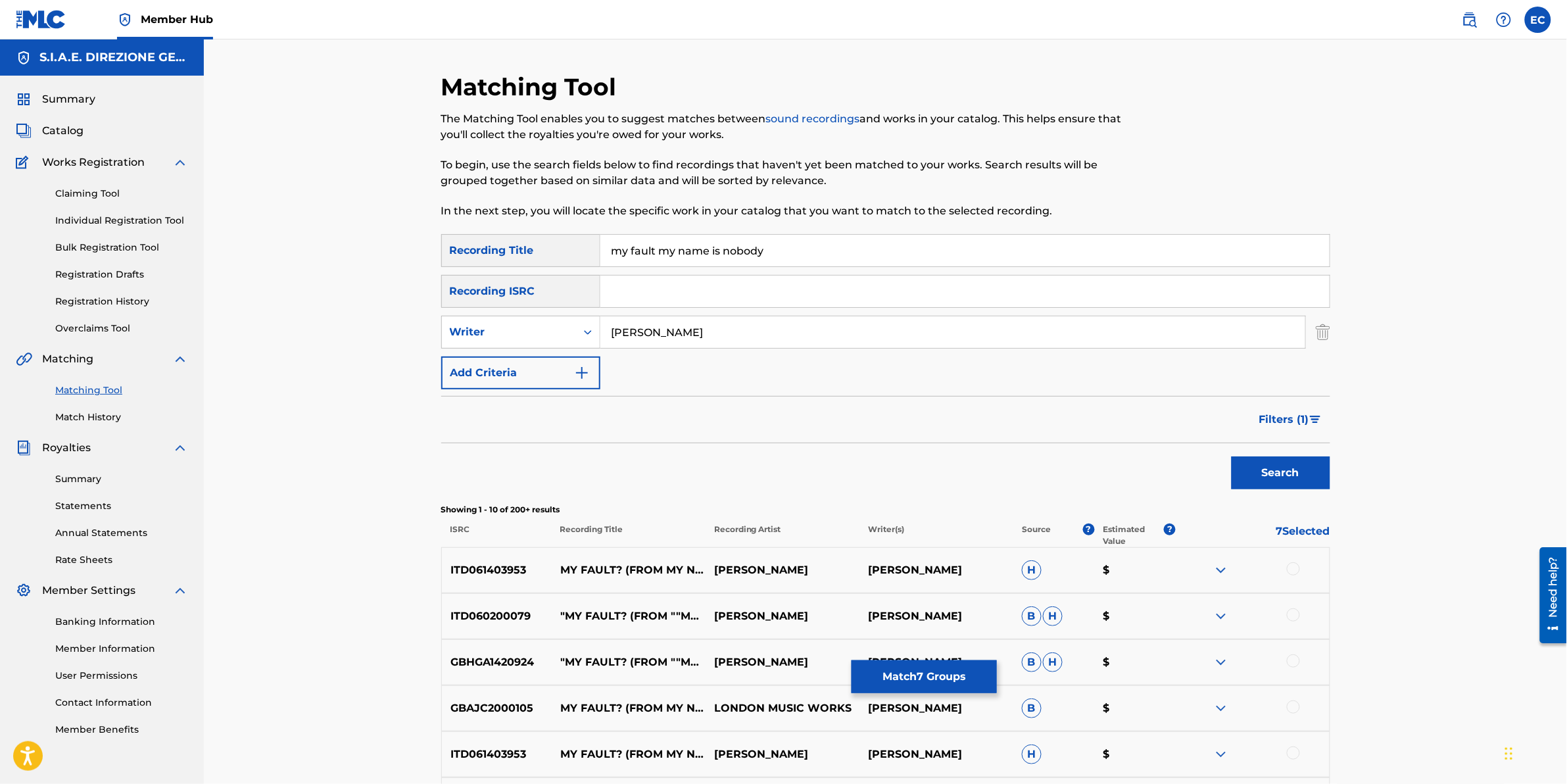
click at [1295, 569] on div at bounding box center [1293, 568] width 13 height 13
click at [1297, 612] on div at bounding box center [1293, 614] width 13 height 13
click at [1289, 661] on div at bounding box center [1293, 661] width 13 height 13
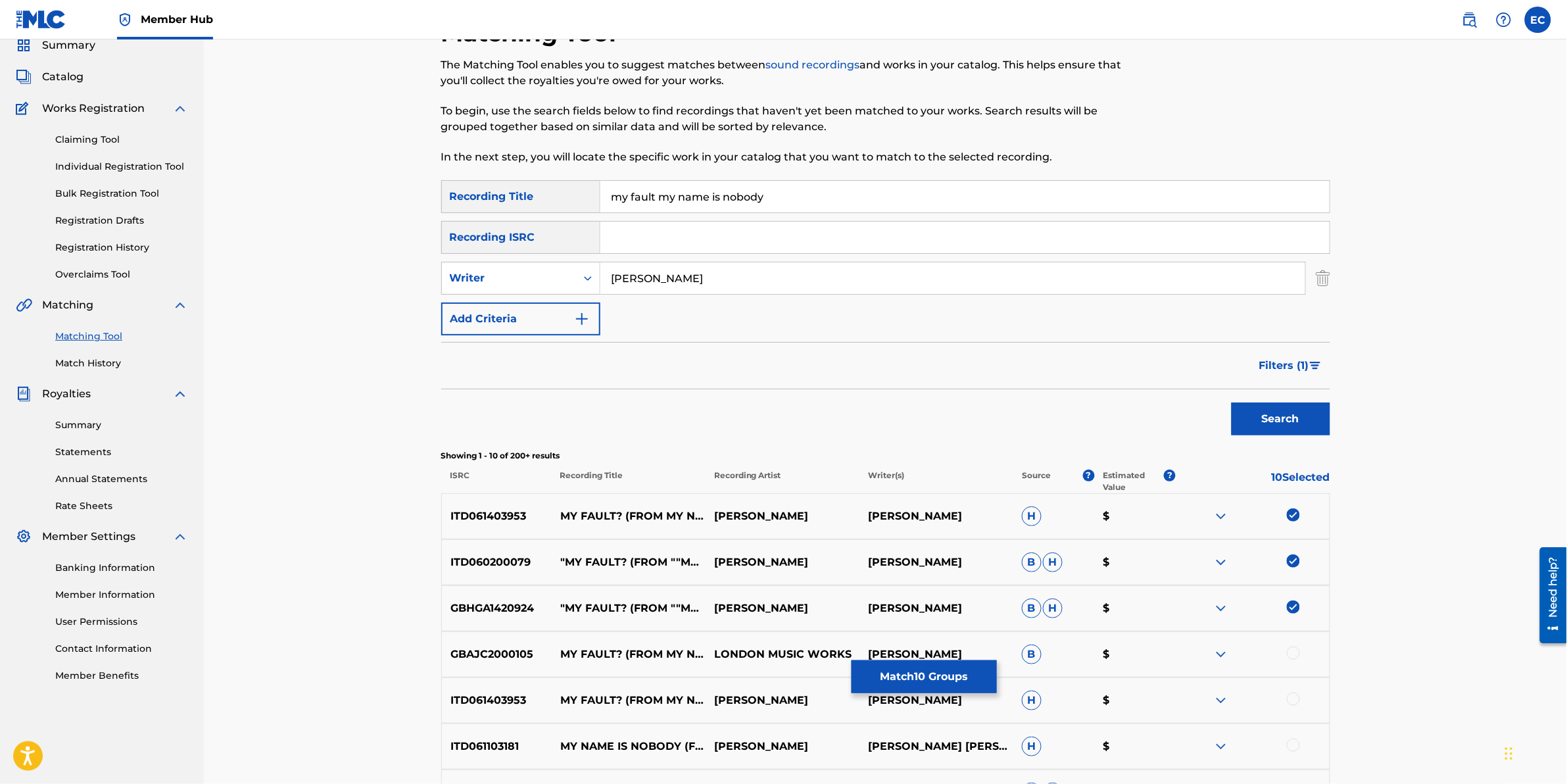
scroll to position [82, 0]
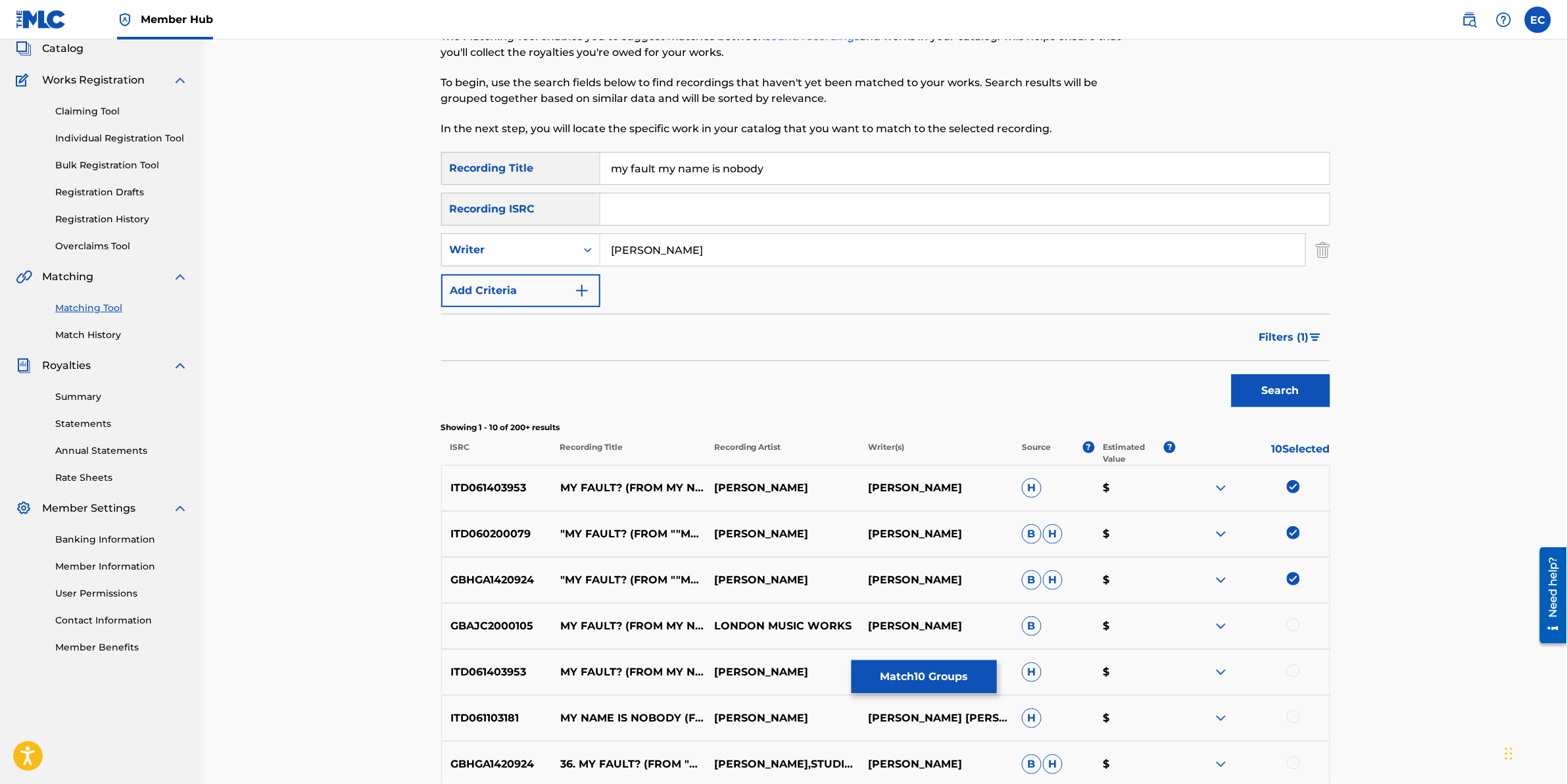
click at [1292, 623] on div at bounding box center [1293, 624] width 13 height 13
click at [1294, 662] on div "ITD061403953 MY FAULT? (FROM MY NAME IS NOBODY ) ENNIO MORRICONE ENNIO MORRICON…" at bounding box center [886, 672] width 889 height 46
click at [1295, 714] on div at bounding box center [1293, 716] width 13 height 13
click at [1297, 668] on div at bounding box center [1293, 670] width 13 height 13
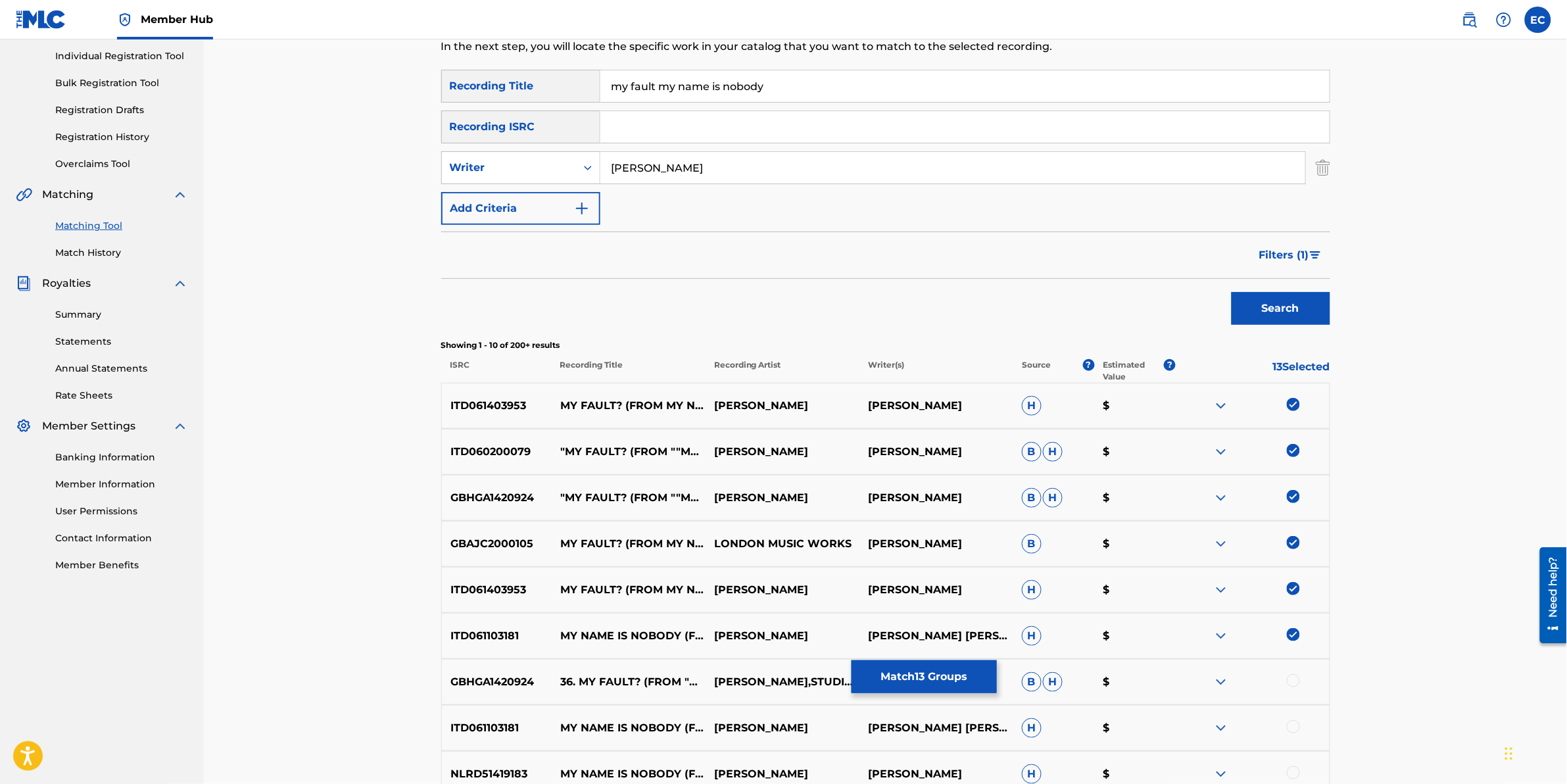
click at [1295, 679] on div at bounding box center [1293, 680] width 13 height 13
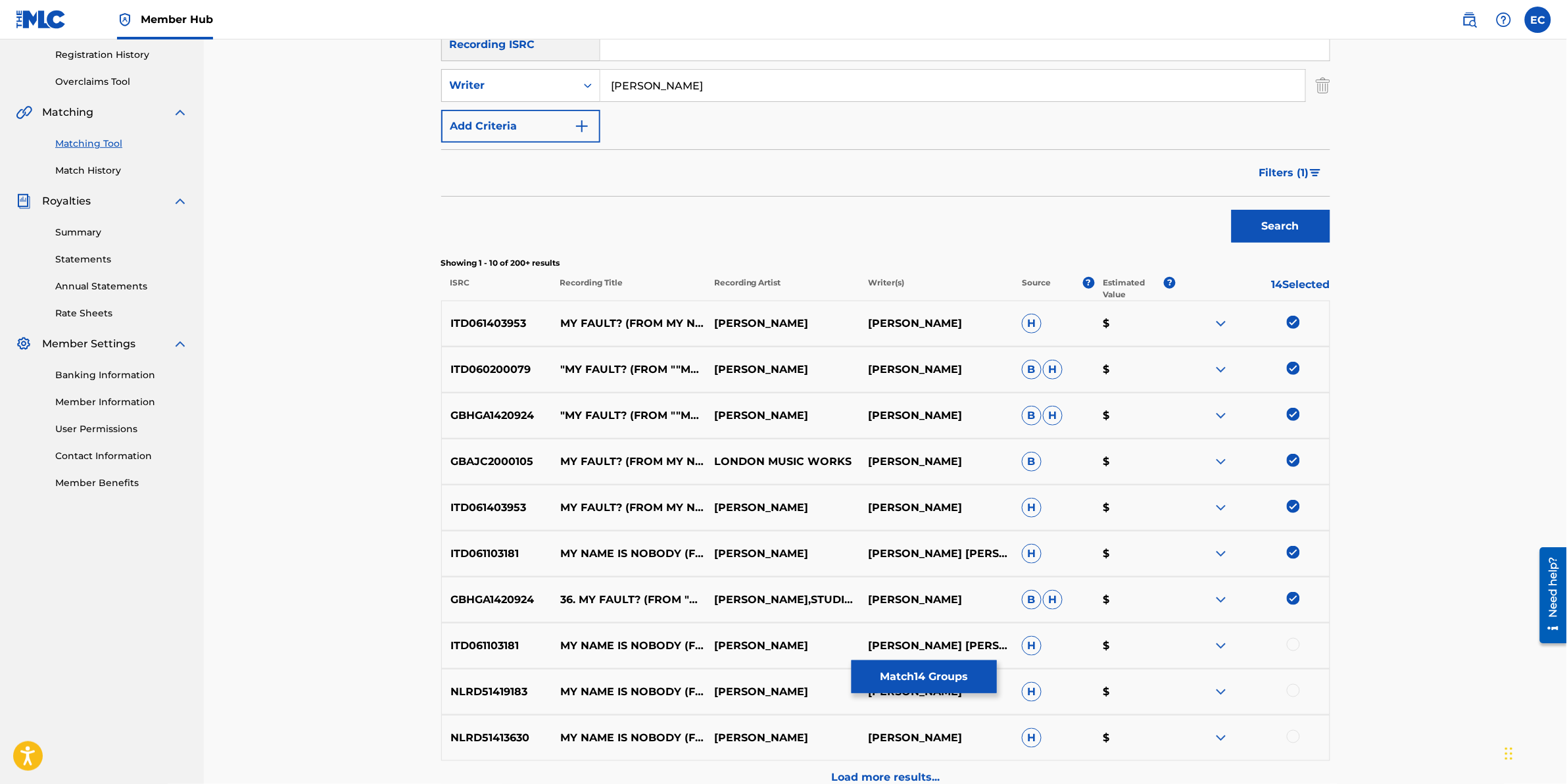
click at [1294, 641] on div at bounding box center [1293, 644] width 13 height 13
click at [1295, 687] on div at bounding box center [1293, 690] width 13 height 13
click at [1296, 740] on div at bounding box center [1293, 736] width 13 height 13
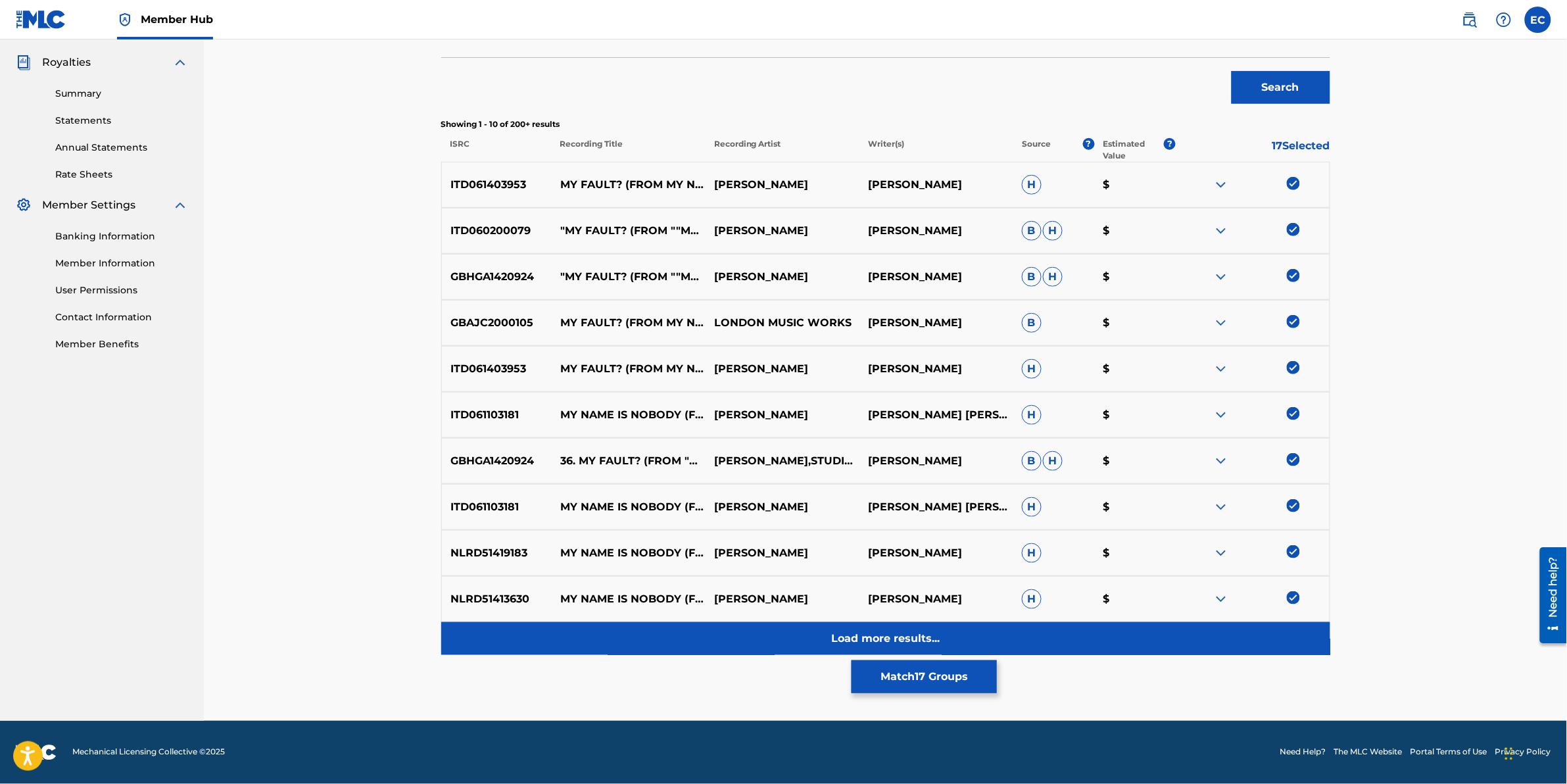
click at [699, 641] on div "Load more results..." at bounding box center [886, 639] width 889 height 33
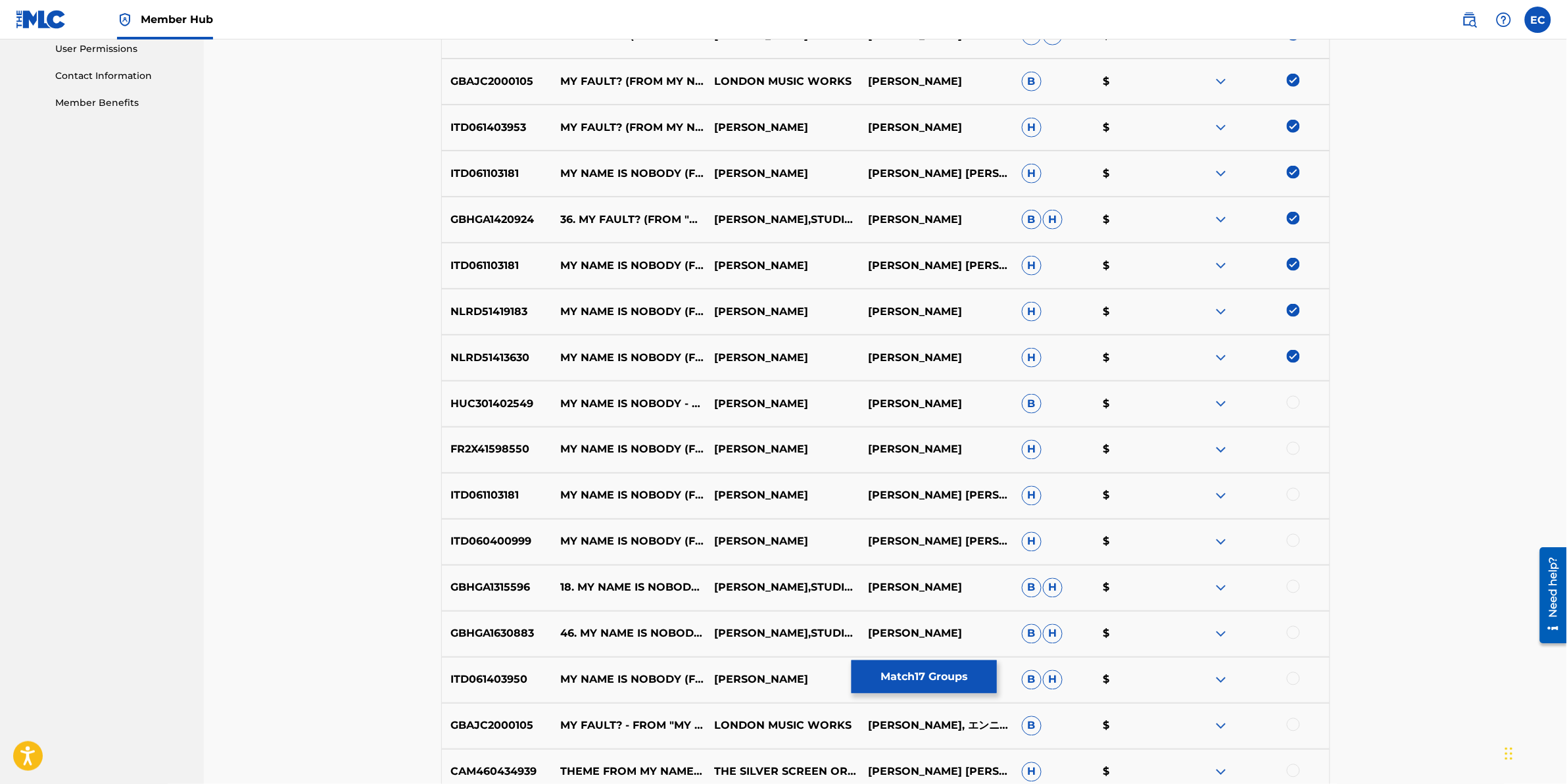
scroll to position [632, 0]
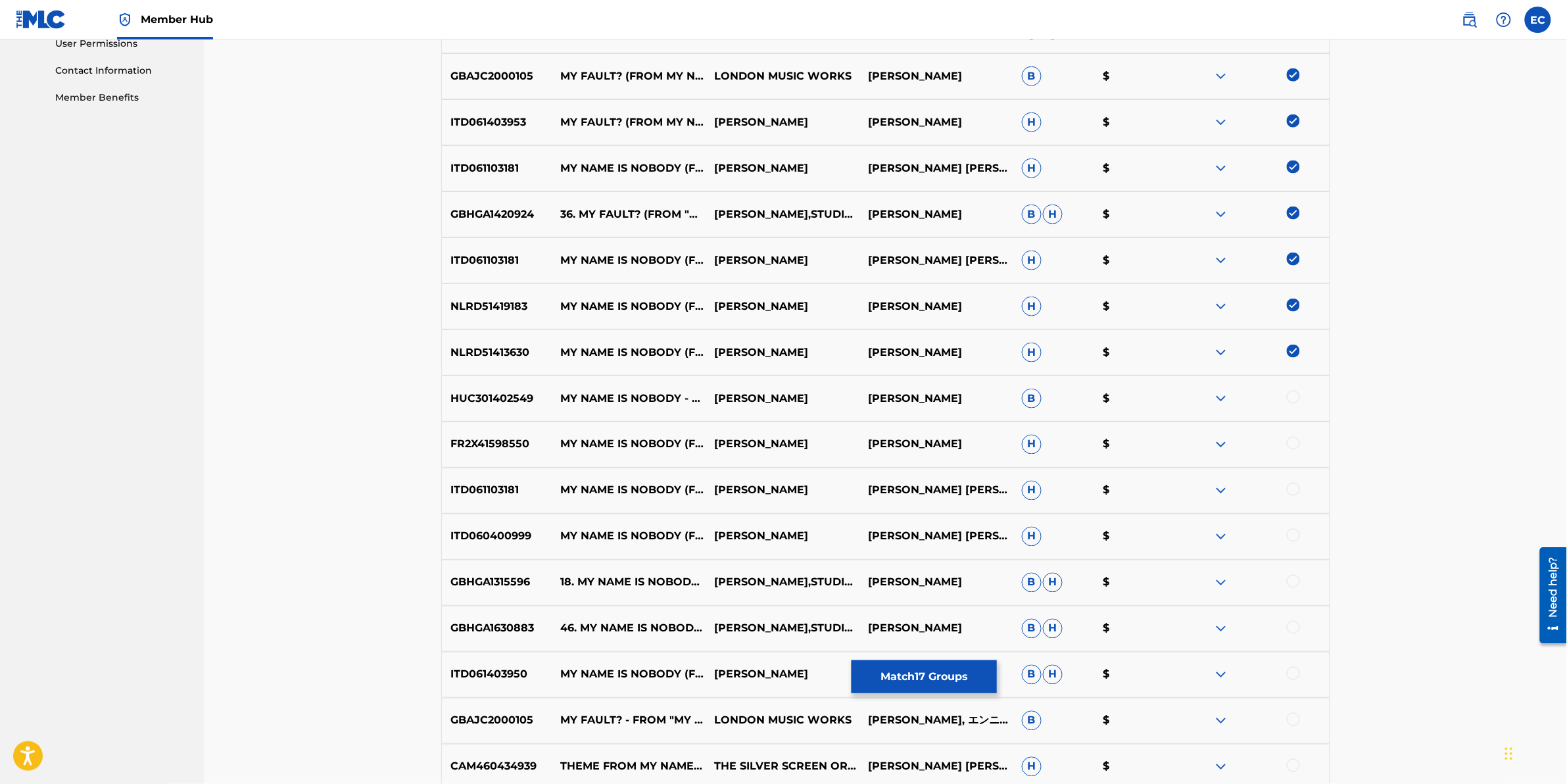
click at [1289, 396] on div at bounding box center [1293, 396] width 13 height 13
click at [1293, 447] on div at bounding box center [1293, 443] width 13 height 13
click at [1289, 484] on div at bounding box center [1293, 488] width 13 height 13
click at [1294, 537] on div at bounding box center [1293, 535] width 13 height 13
click at [1290, 578] on div at bounding box center [1293, 581] width 13 height 13
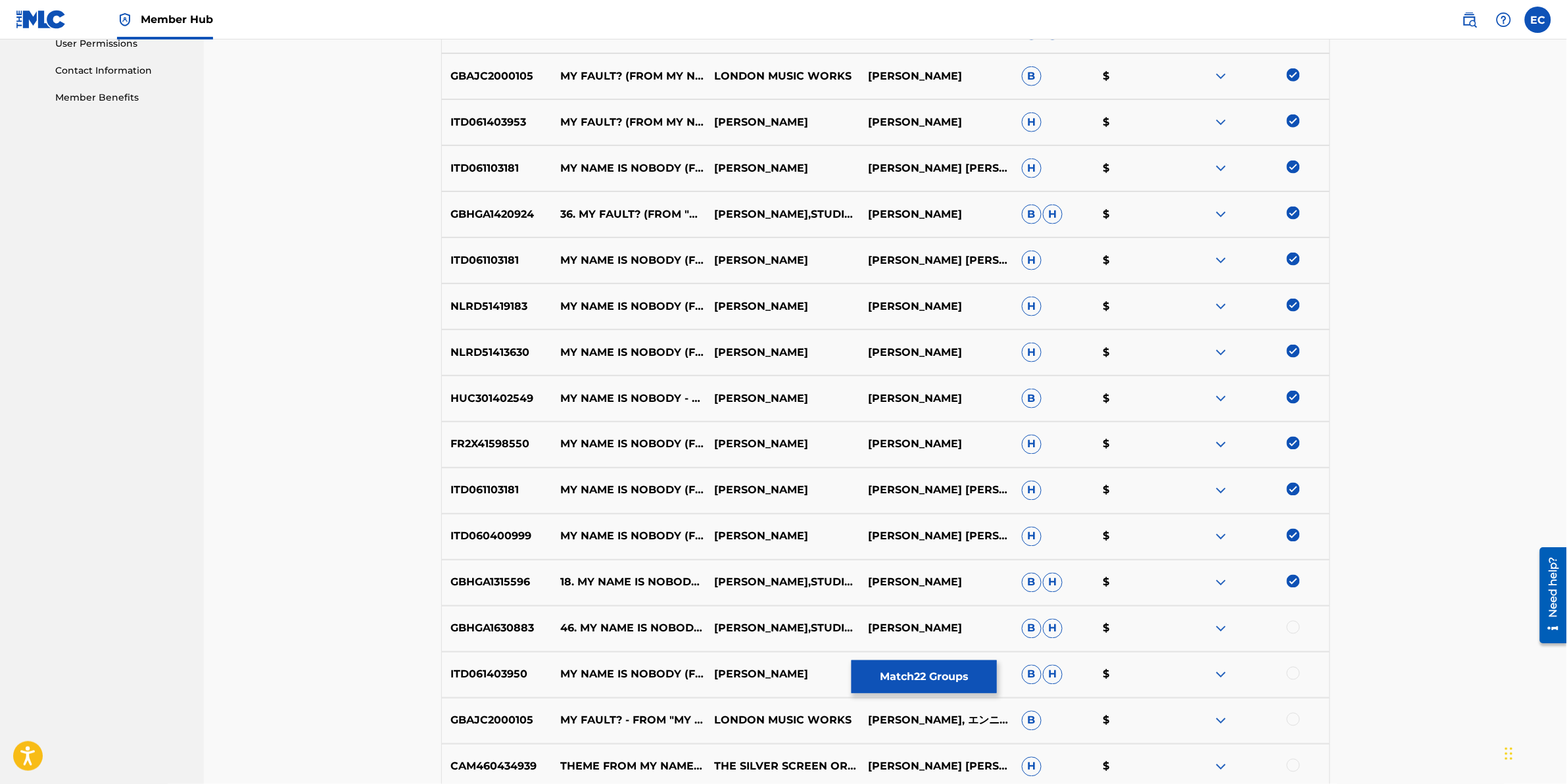
click at [1296, 623] on div at bounding box center [1293, 626] width 13 height 13
click at [1295, 672] on div at bounding box center [1293, 673] width 13 height 13
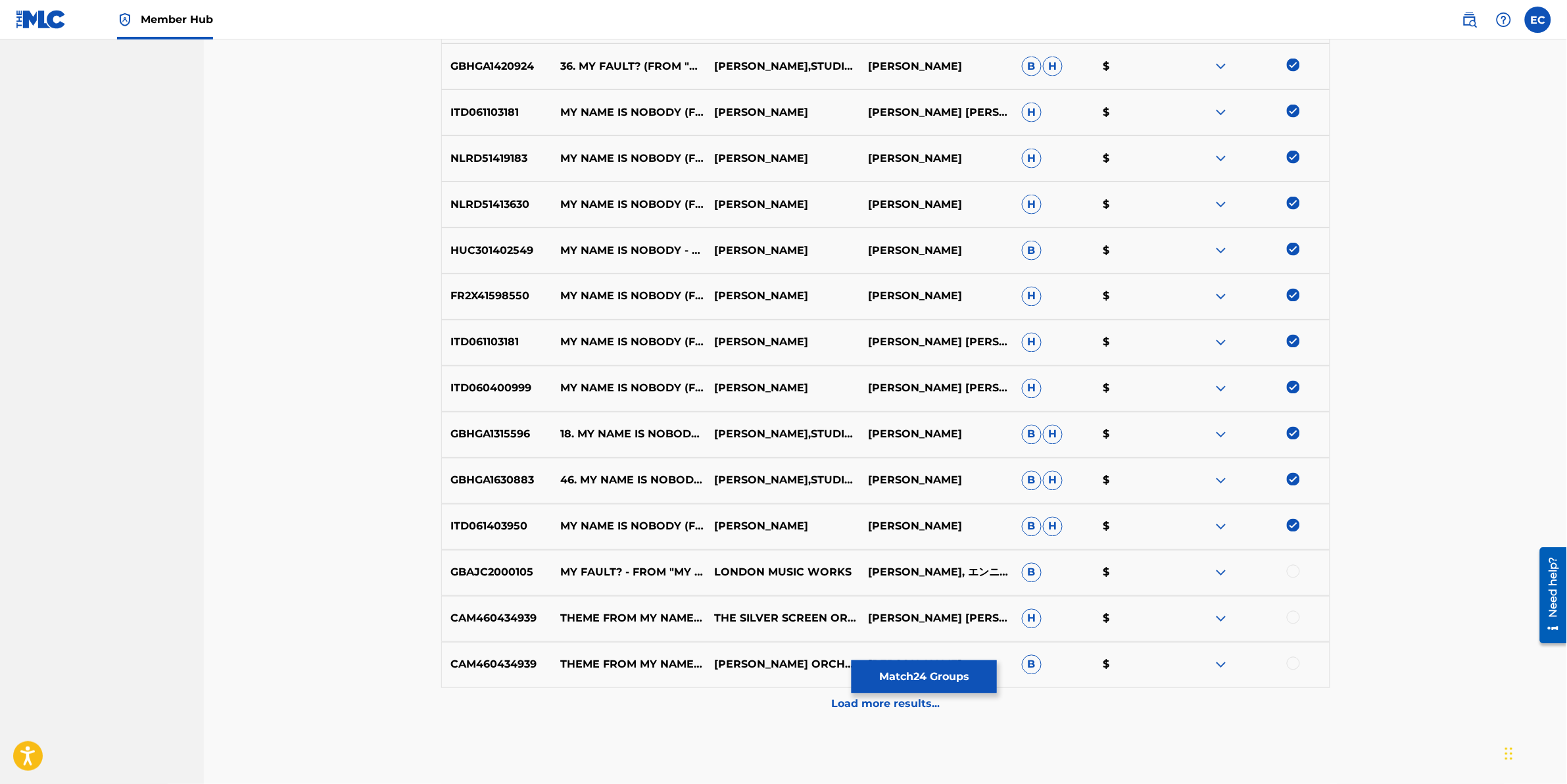
scroll to position [845, 0]
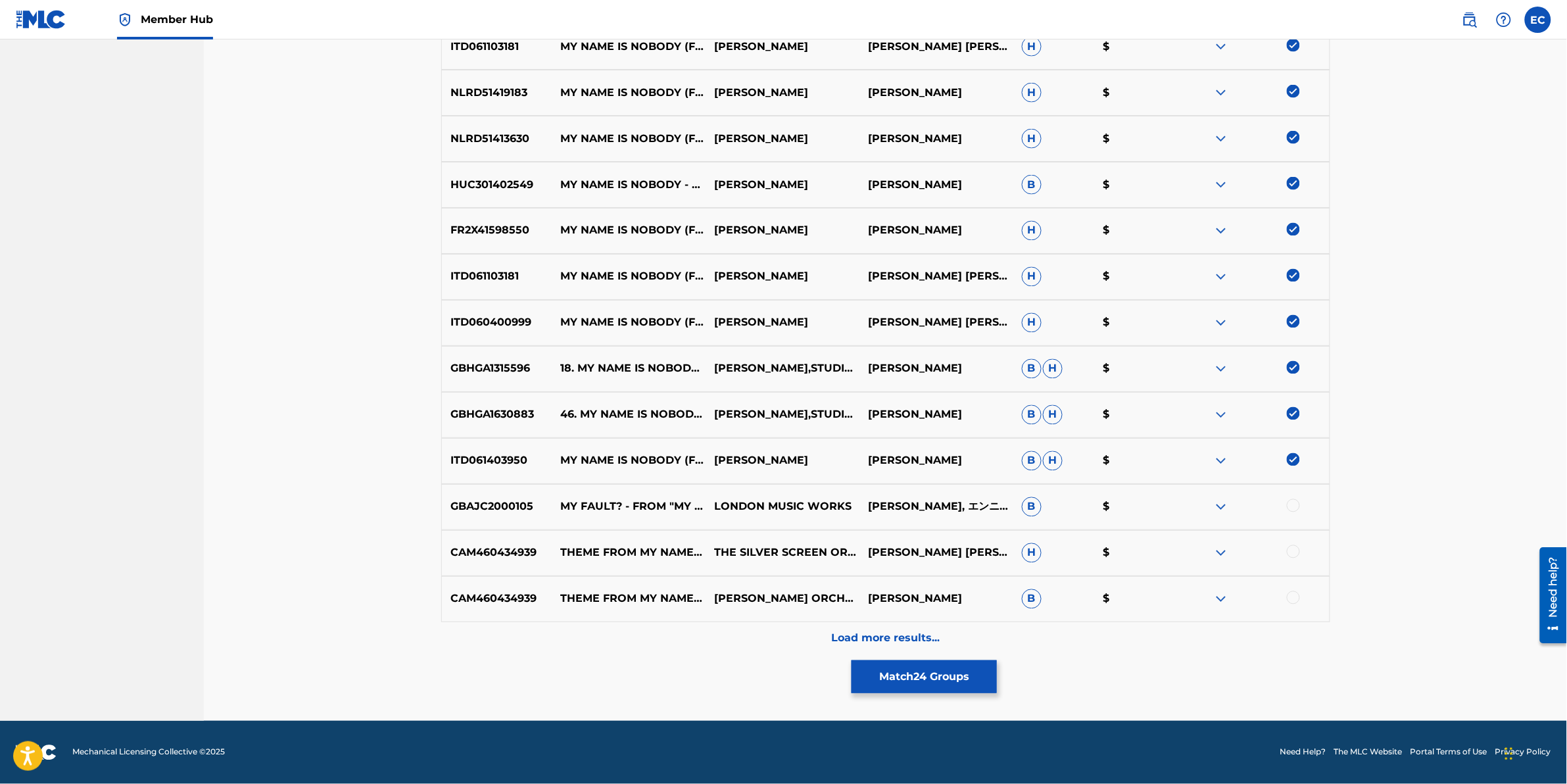
click at [1294, 504] on div at bounding box center [1293, 505] width 13 height 13
click at [1296, 550] on div at bounding box center [1293, 551] width 13 height 13
click at [1291, 597] on div at bounding box center [1293, 597] width 13 height 13
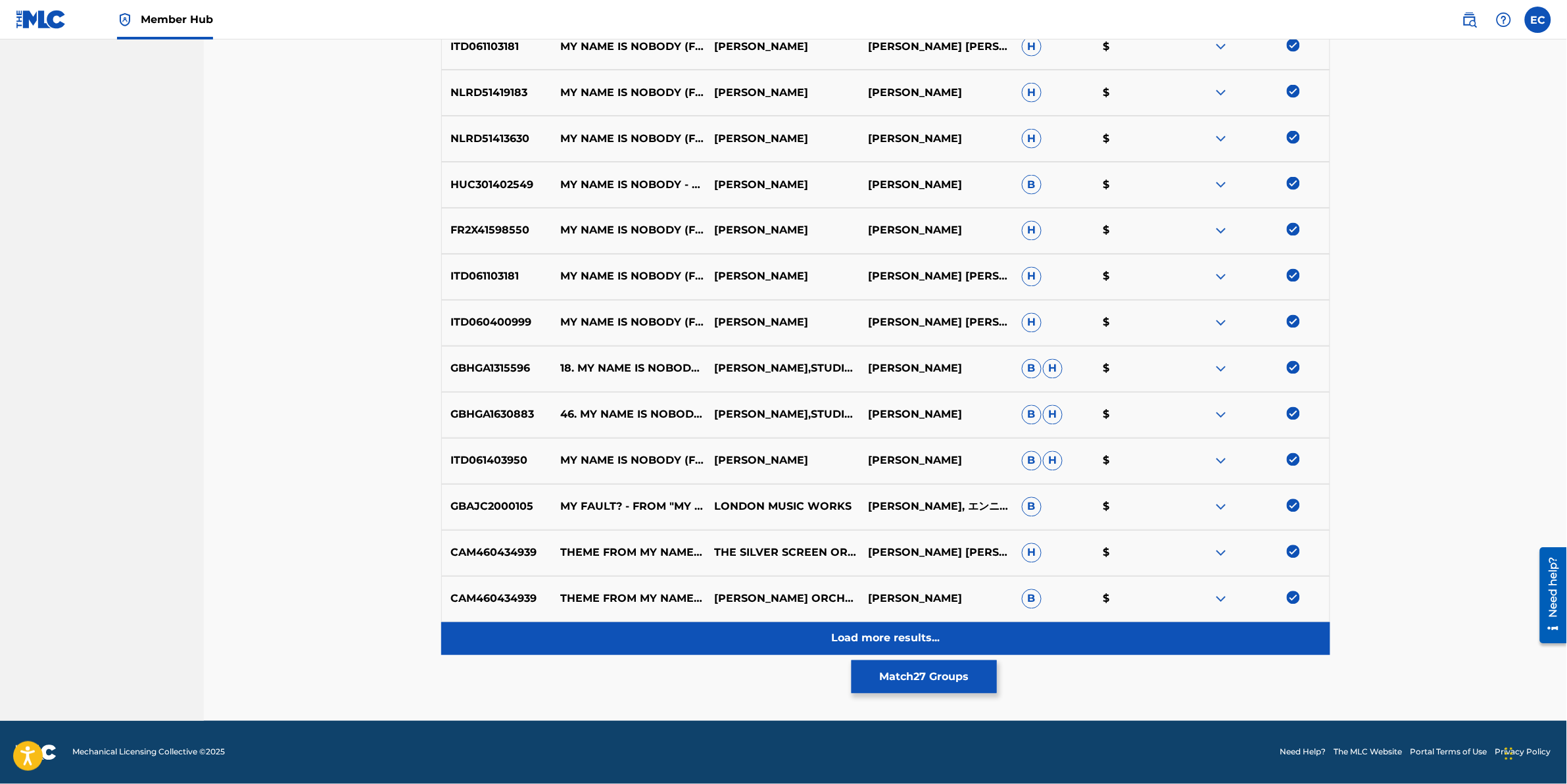
click at [771, 623] on div "Load more results..." at bounding box center [886, 639] width 889 height 33
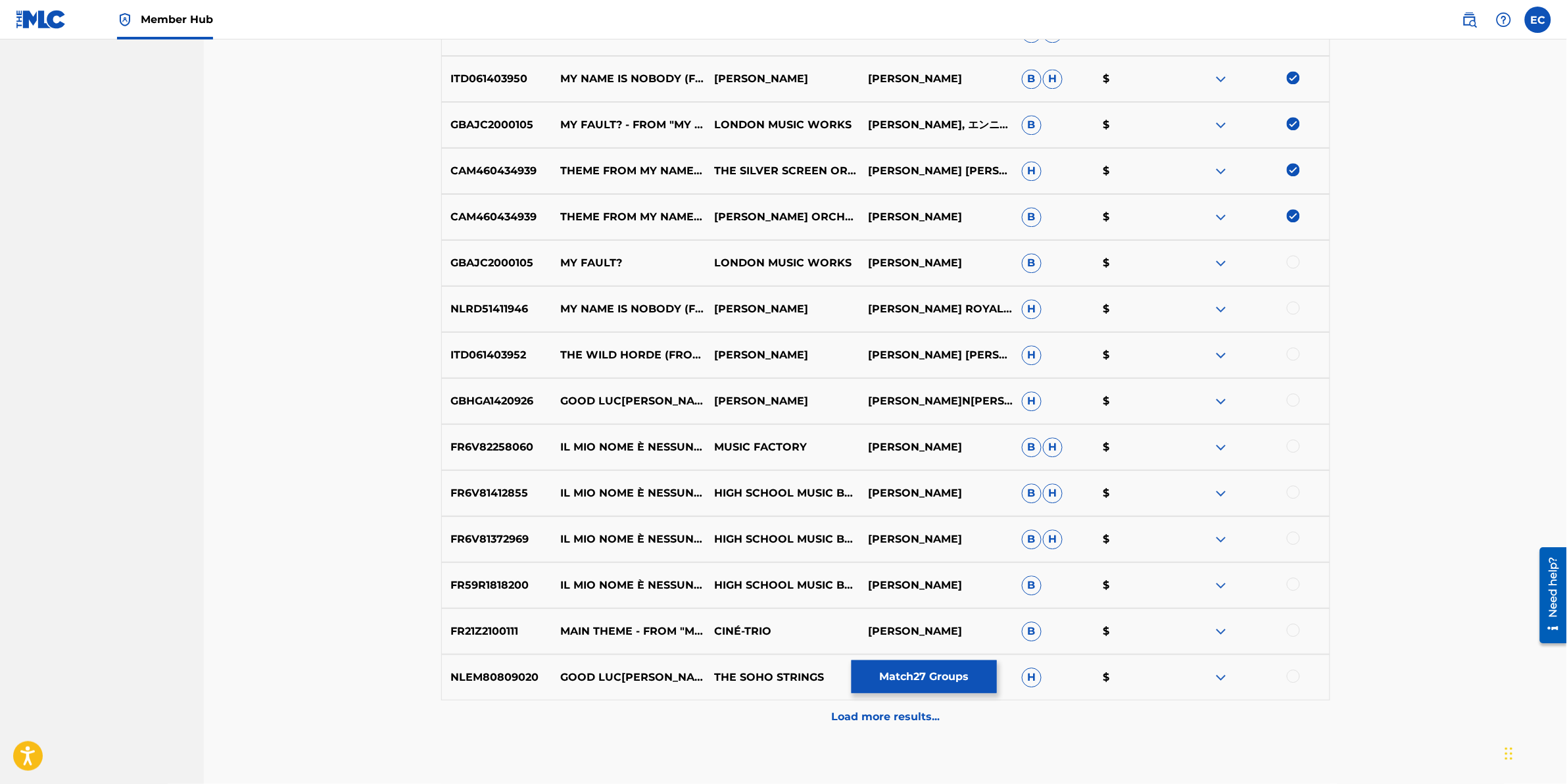
scroll to position [1256, 0]
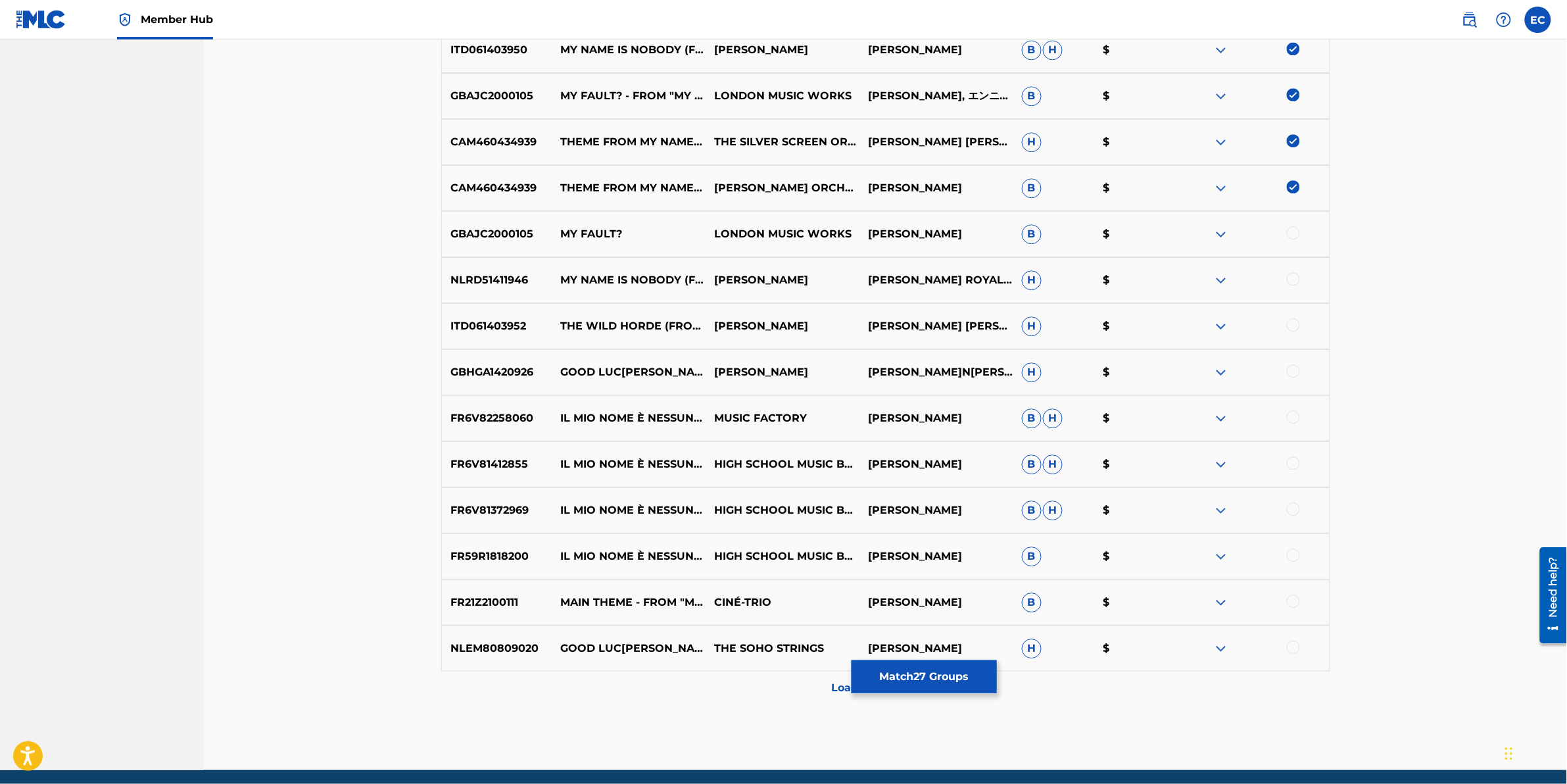
click at [1299, 228] on div at bounding box center [1293, 232] width 13 height 13
click at [1291, 276] on div at bounding box center [1293, 278] width 13 height 13
click at [1290, 322] on div at bounding box center [1293, 325] width 13 height 13
click at [1289, 373] on div at bounding box center [1293, 370] width 13 height 13
click at [1294, 414] on div at bounding box center [1293, 416] width 13 height 13
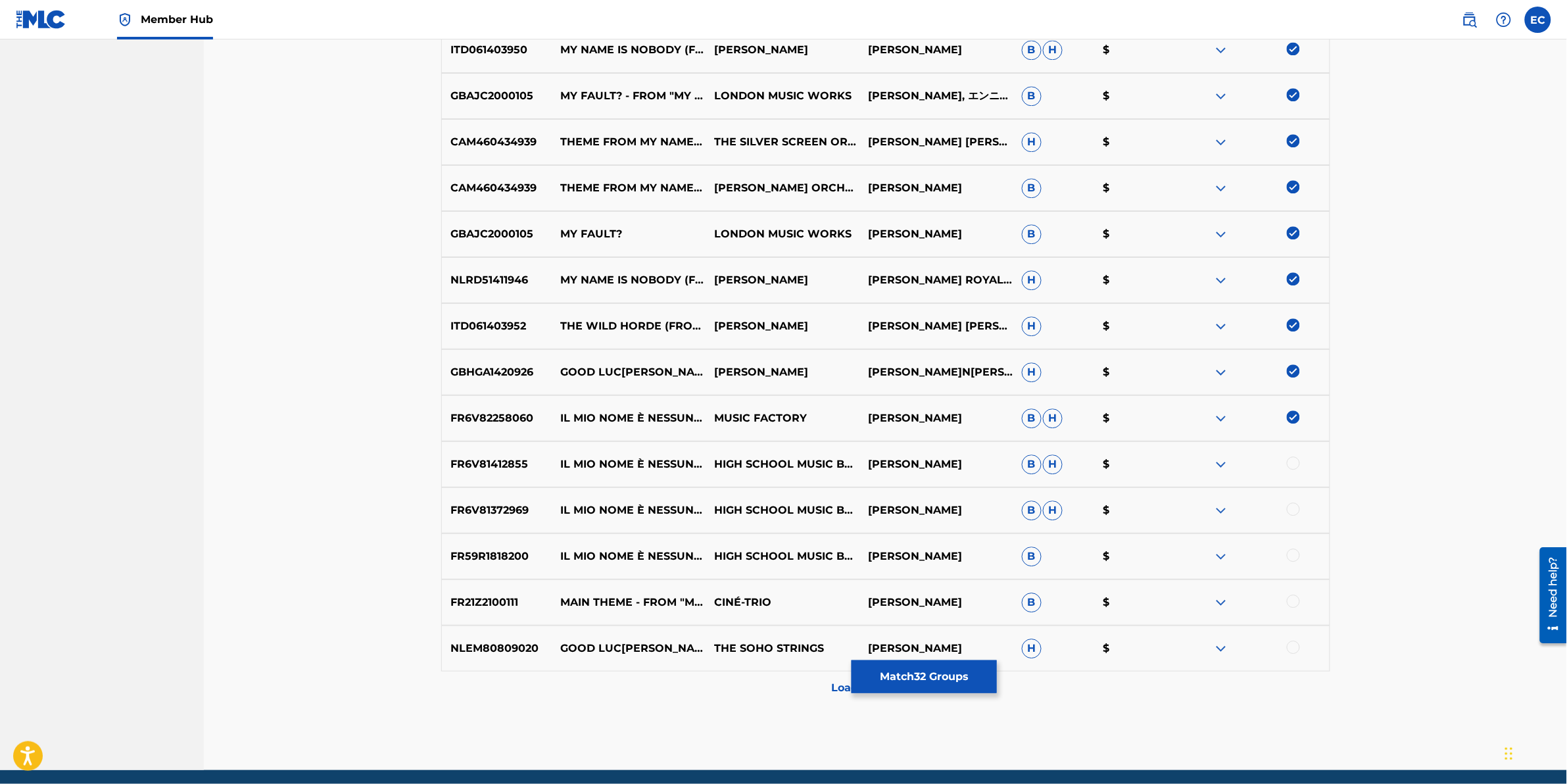
click at [1294, 464] on div at bounding box center [1293, 462] width 13 height 13
click at [1293, 504] on div at bounding box center [1293, 508] width 13 height 13
click at [1295, 557] on div at bounding box center [1293, 555] width 13 height 13
click at [1294, 606] on div at bounding box center [1293, 600] width 13 height 13
click at [1297, 654] on div at bounding box center [1253, 648] width 154 height 16
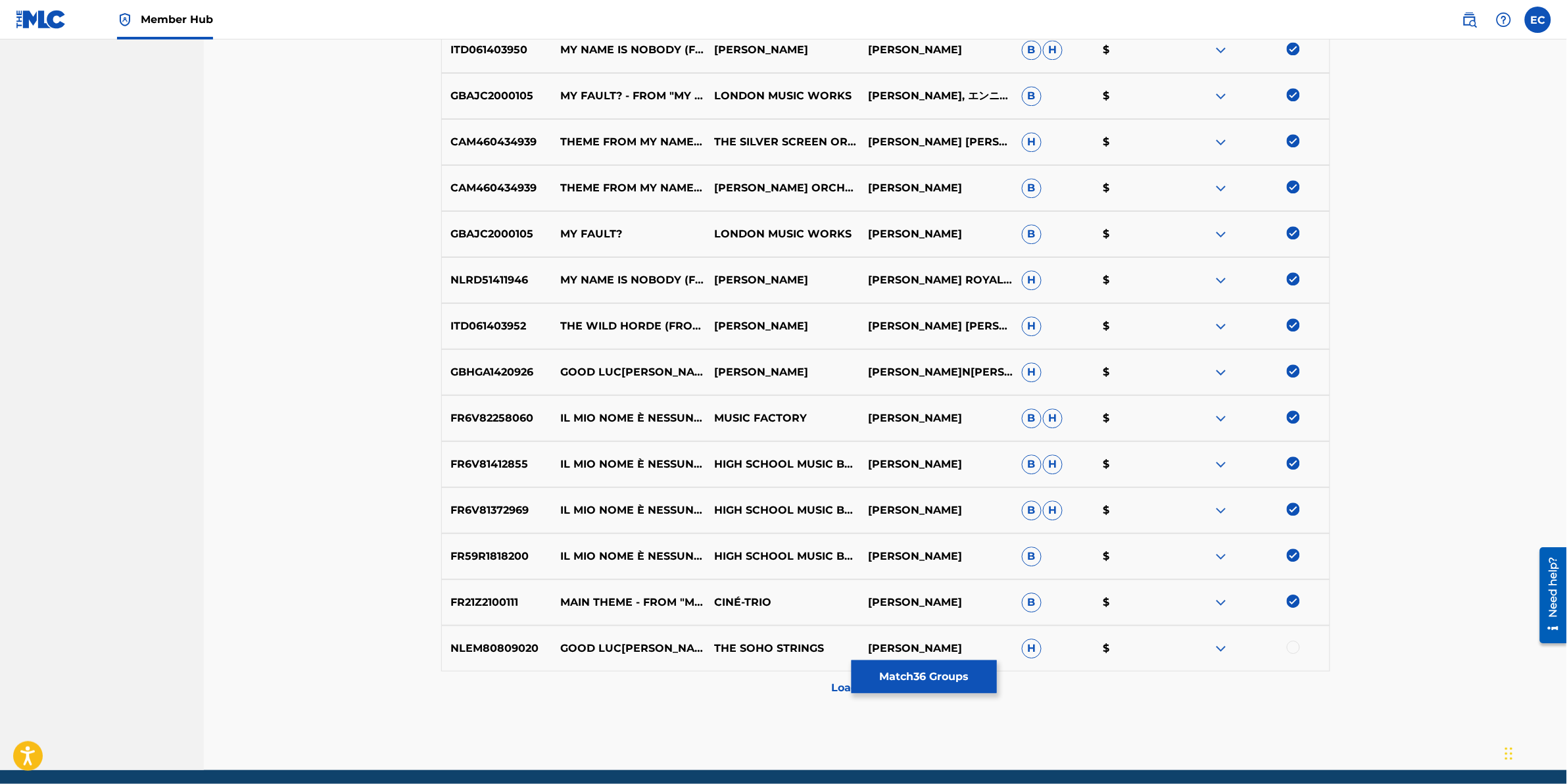
click at [1290, 642] on div at bounding box center [1293, 647] width 13 height 13
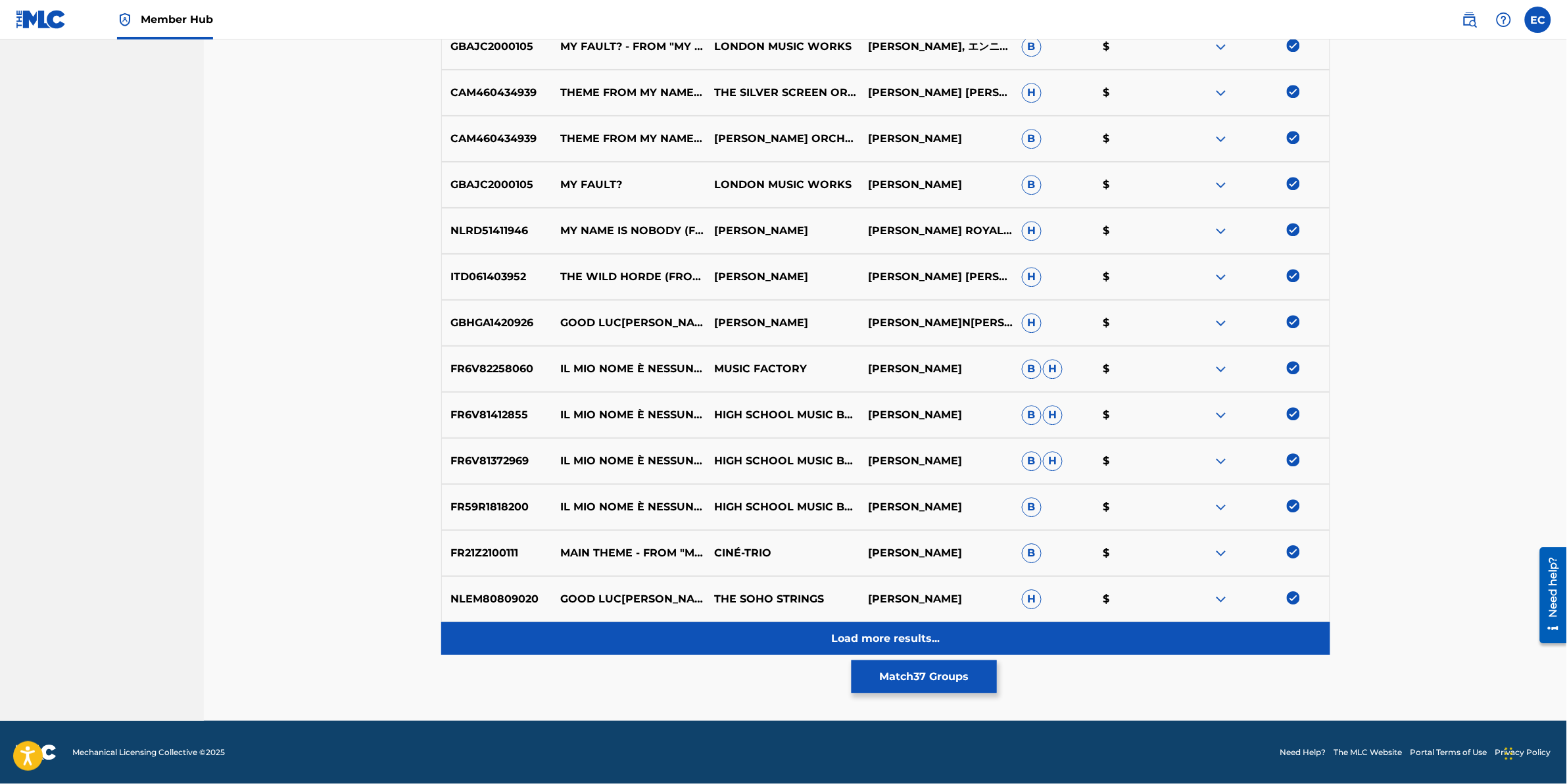
click at [725, 641] on div "Load more results..." at bounding box center [886, 639] width 889 height 33
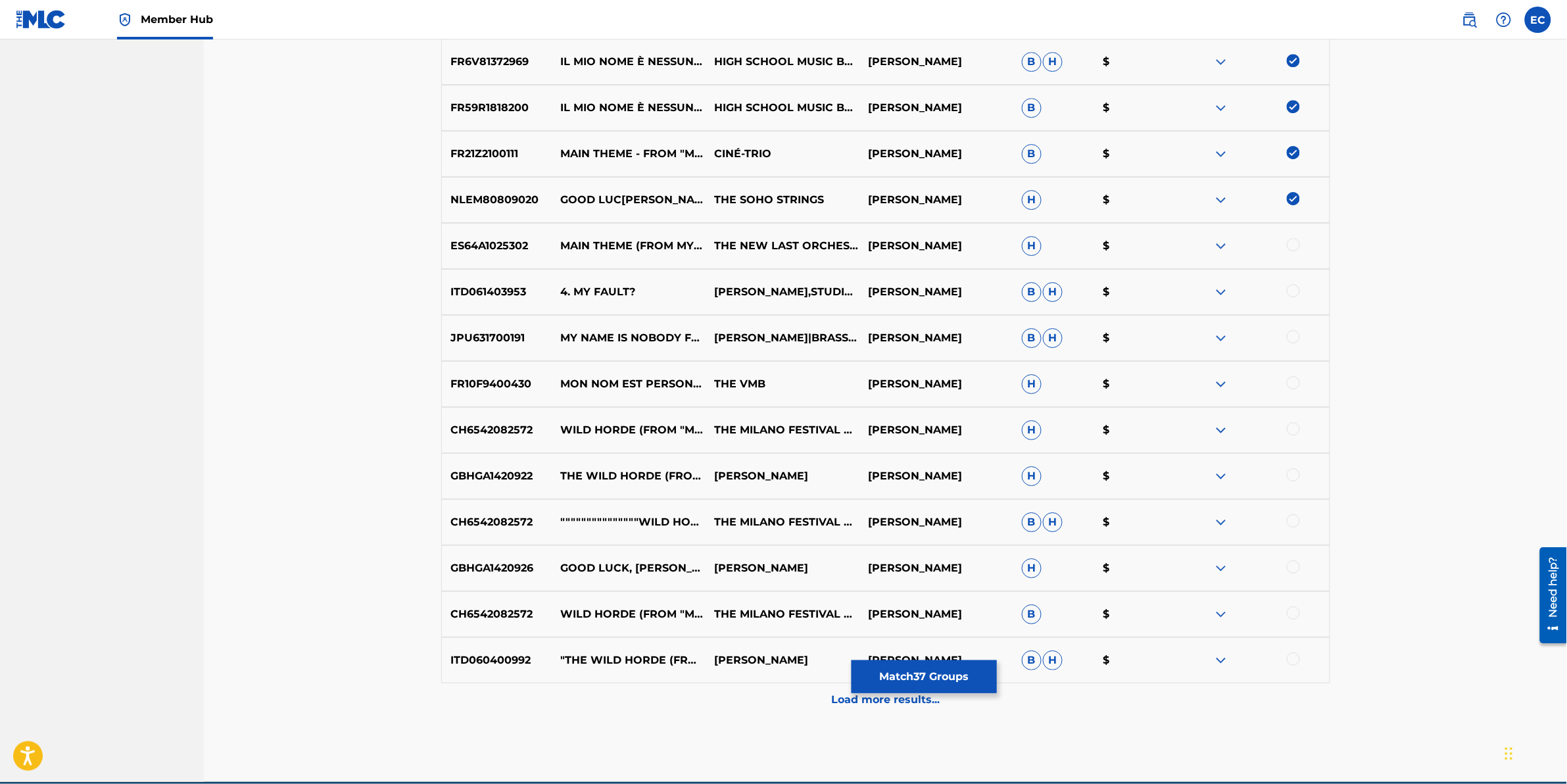
scroll to position [1717, 0]
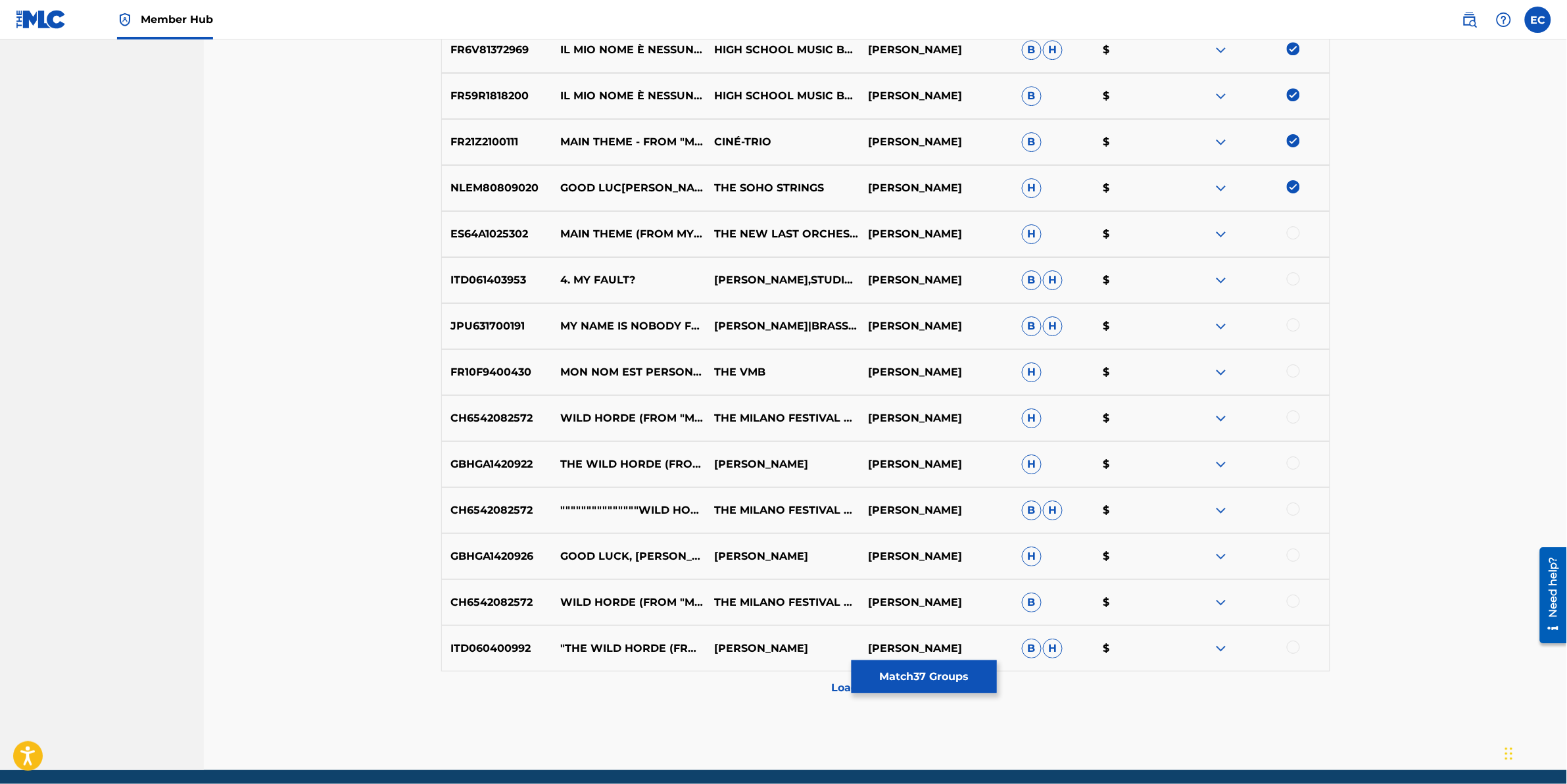
click at [1293, 226] on div at bounding box center [1293, 232] width 13 height 13
click at [1296, 280] on div at bounding box center [1293, 278] width 13 height 13
click at [1288, 324] on div at bounding box center [1293, 325] width 13 height 13
click at [1296, 364] on div at bounding box center [1293, 370] width 13 height 13
click at [1294, 418] on div at bounding box center [1293, 416] width 13 height 13
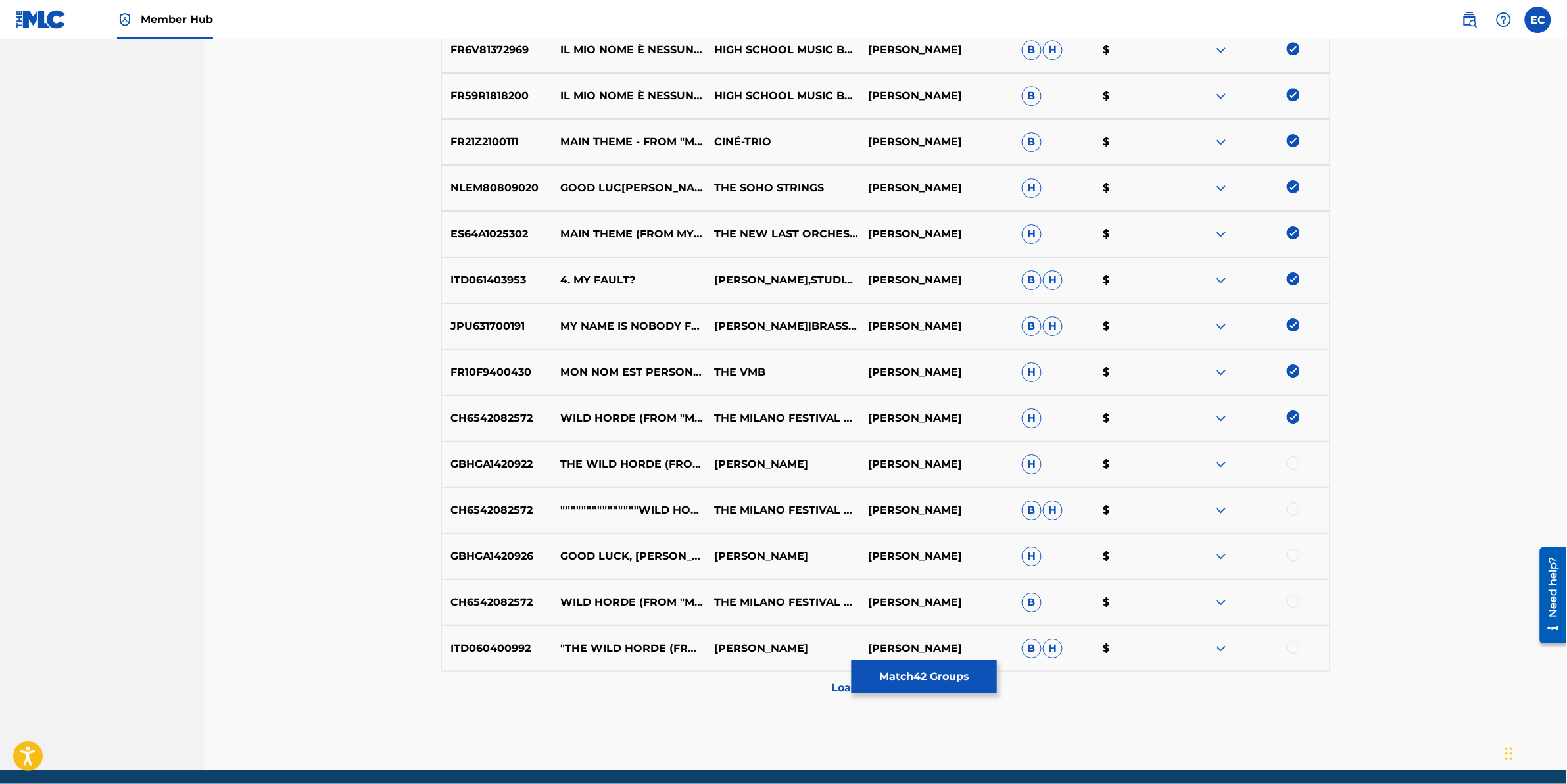
click at [1296, 464] on div at bounding box center [1293, 462] width 13 height 13
click at [1292, 512] on div at bounding box center [1293, 508] width 13 height 13
click at [1293, 564] on div "GBHGA1420926 GOOD LUCK, JACK (FROM MY NAME IS NOBODY) ENNIO MORRICONE MORRICONE…" at bounding box center [886, 556] width 889 height 46
click at [1289, 556] on div at bounding box center [1293, 555] width 13 height 13
click at [1295, 603] on div at bounding box center [1293, 600] width 13 height 13
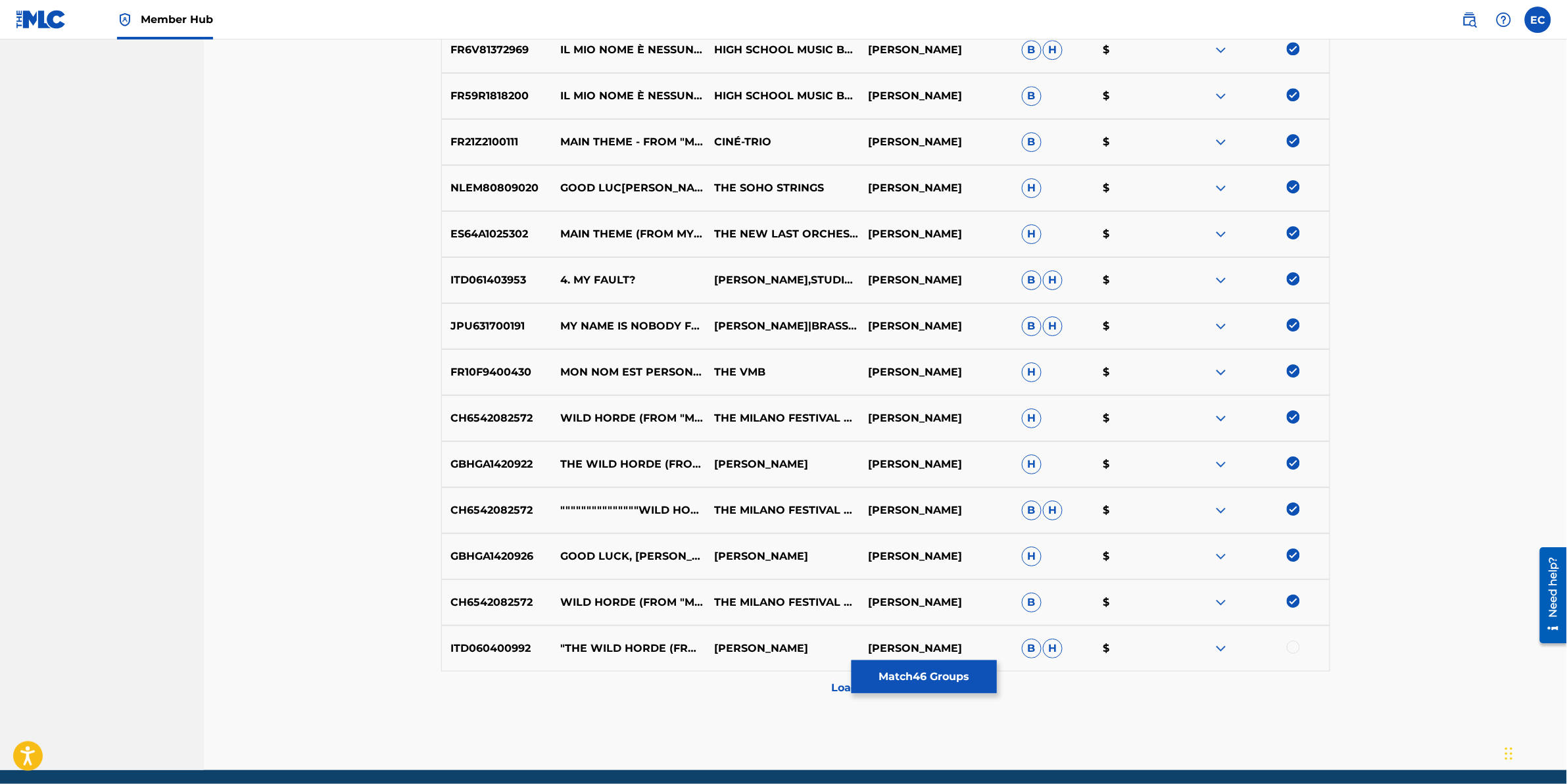
click at [1291, 644] on div at bounding box center [1293, 647] width 13 height 13
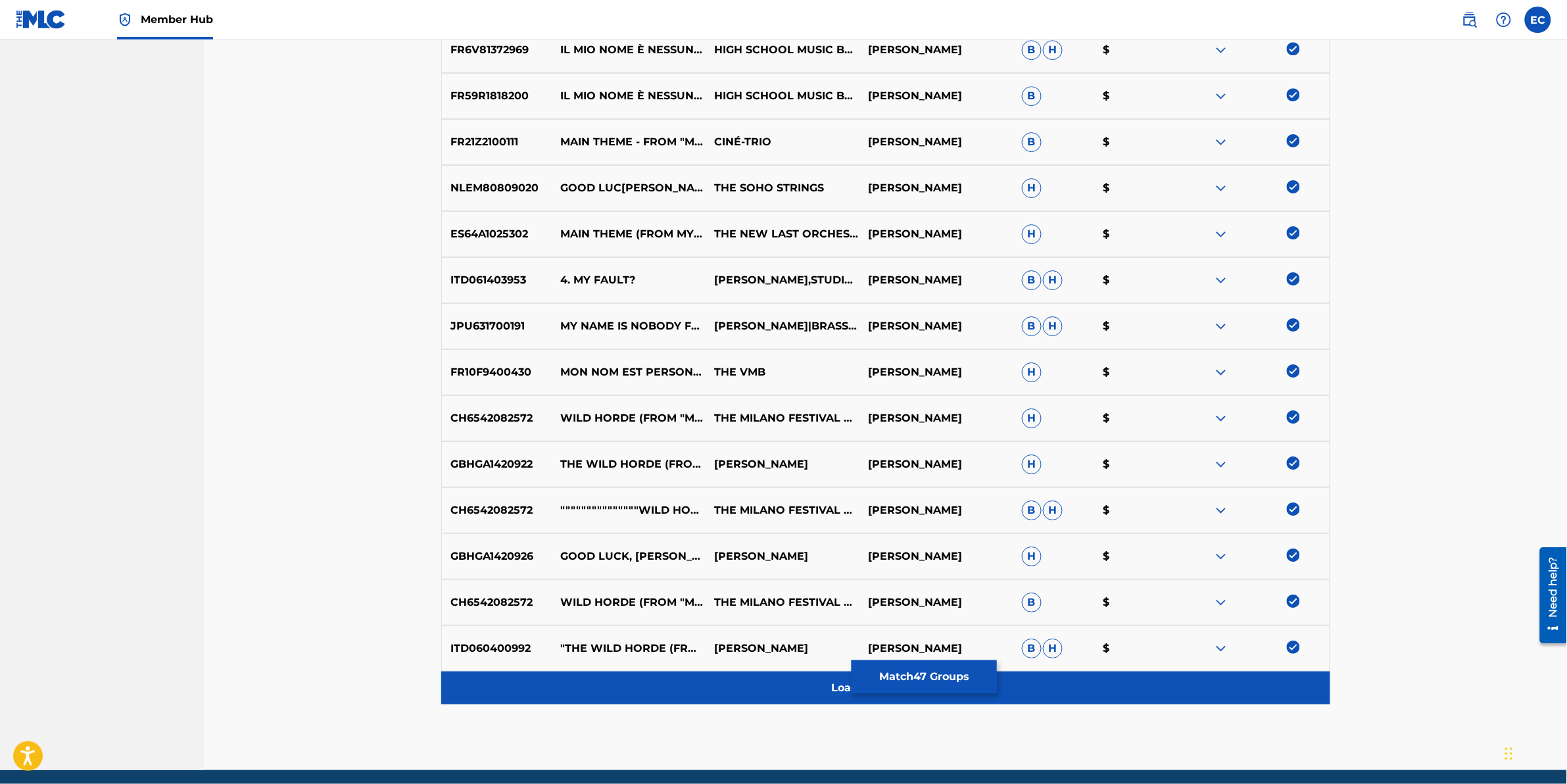
click at [713, 684] on div "Load more results..." at bounding box center [886, 688] width 889 height 33
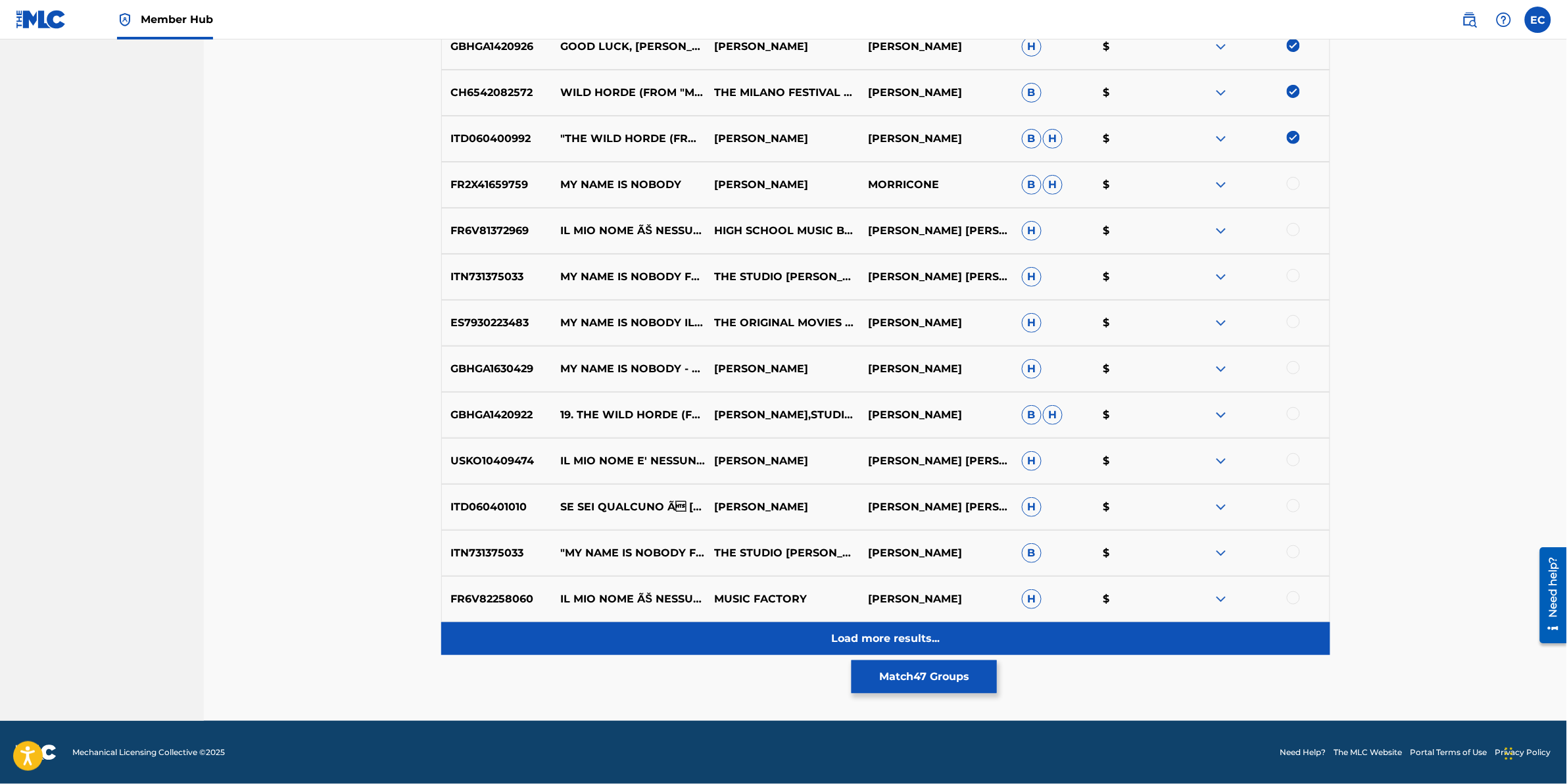
click at [671, 648] on div "Load more results..." at bounding box center [886, 639] width 889 height 33
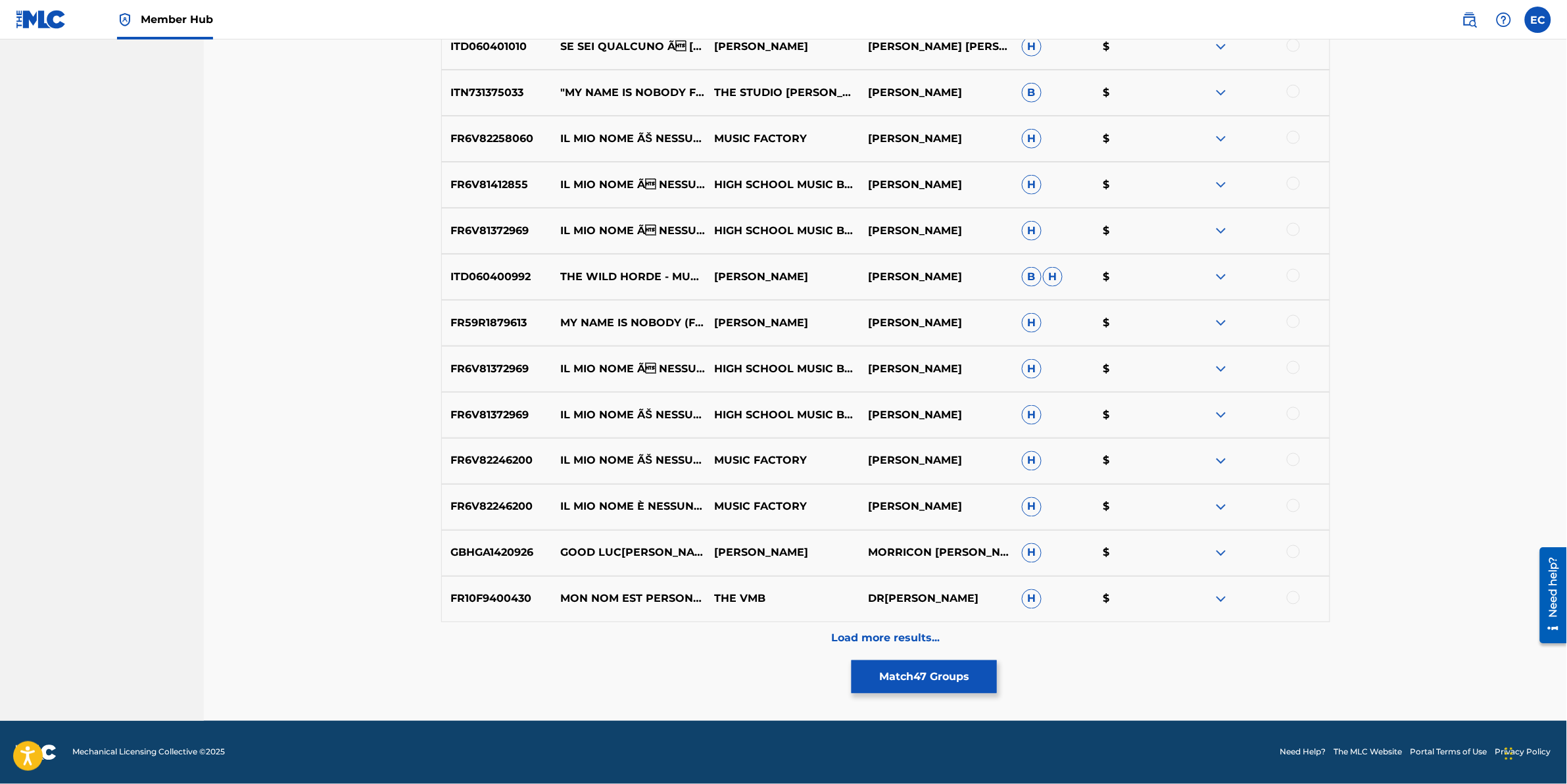
click at [683, 613] on div "FR10F9400430 MON NOM EST PERSONNE (MY NAME IS NOBODY) THE VMB DR, ENNIO MORRICO…" at bounding box center [886, 598] width 889 height 46
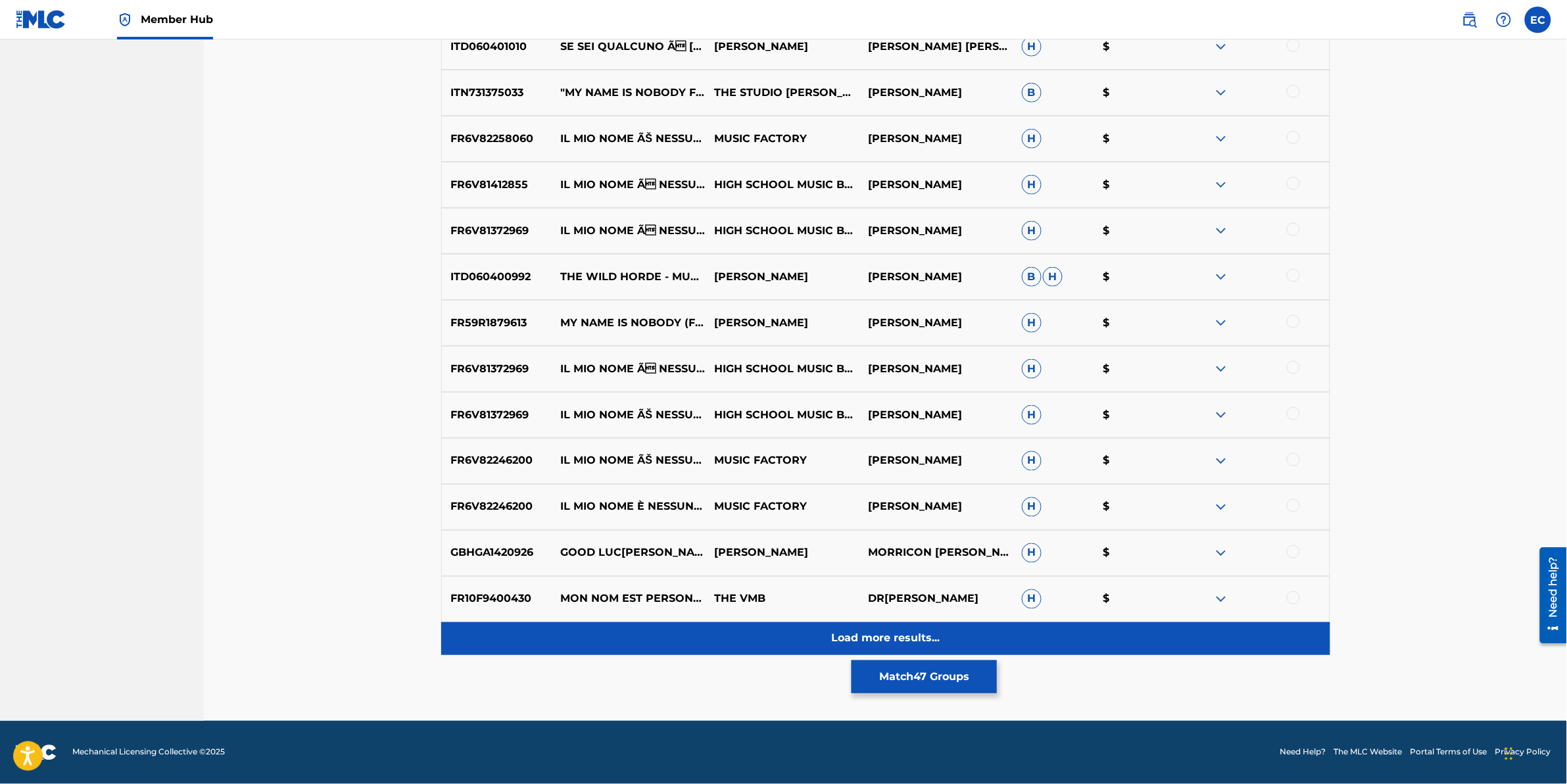
click at [682, 628] on div "Load more results..." at bounding box center [886, 639] width 889 height 33
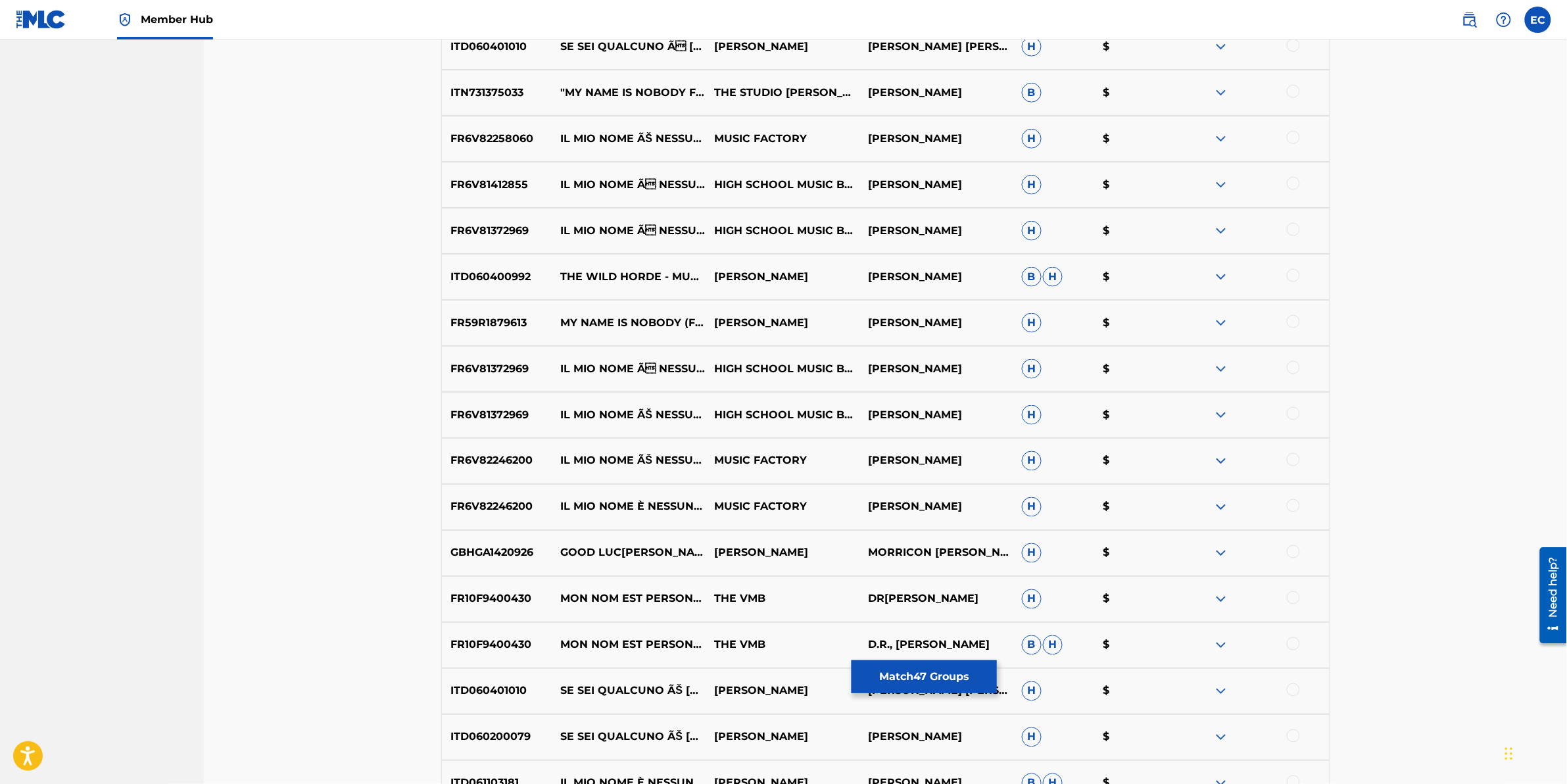
scroll to position [3146, 0]
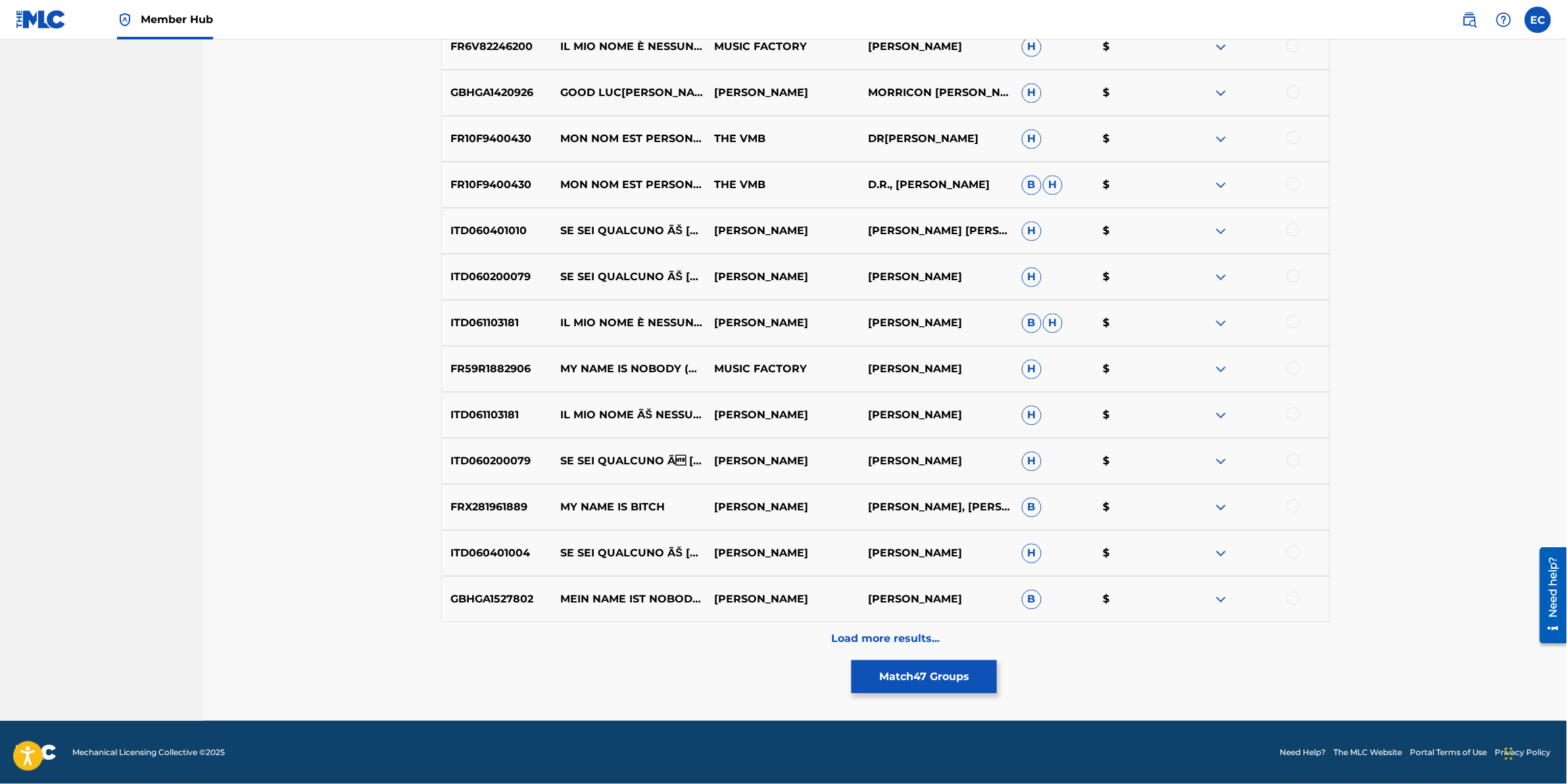
click at [695, 609] on div "GBHGA1527802 MEIN NAME IST NOBODY (FROM MEIN NAME IST NOBODY) ENNIO MORRICONE E…" at bounding box center [886, 598] width 889 height 46
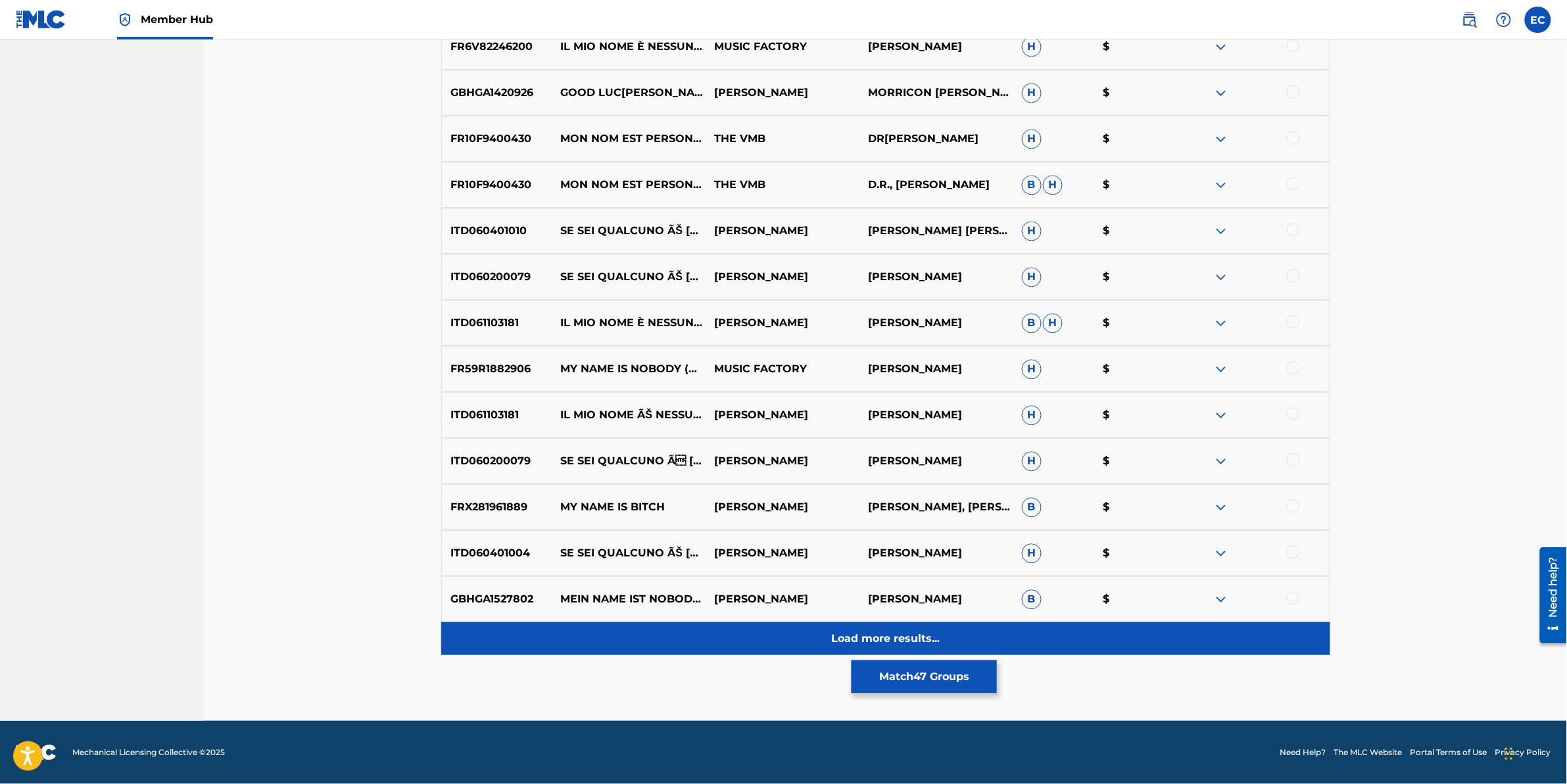
click at [701, 628] on div "Load more results..." at bounding box center [886, 639] width 889 height 33
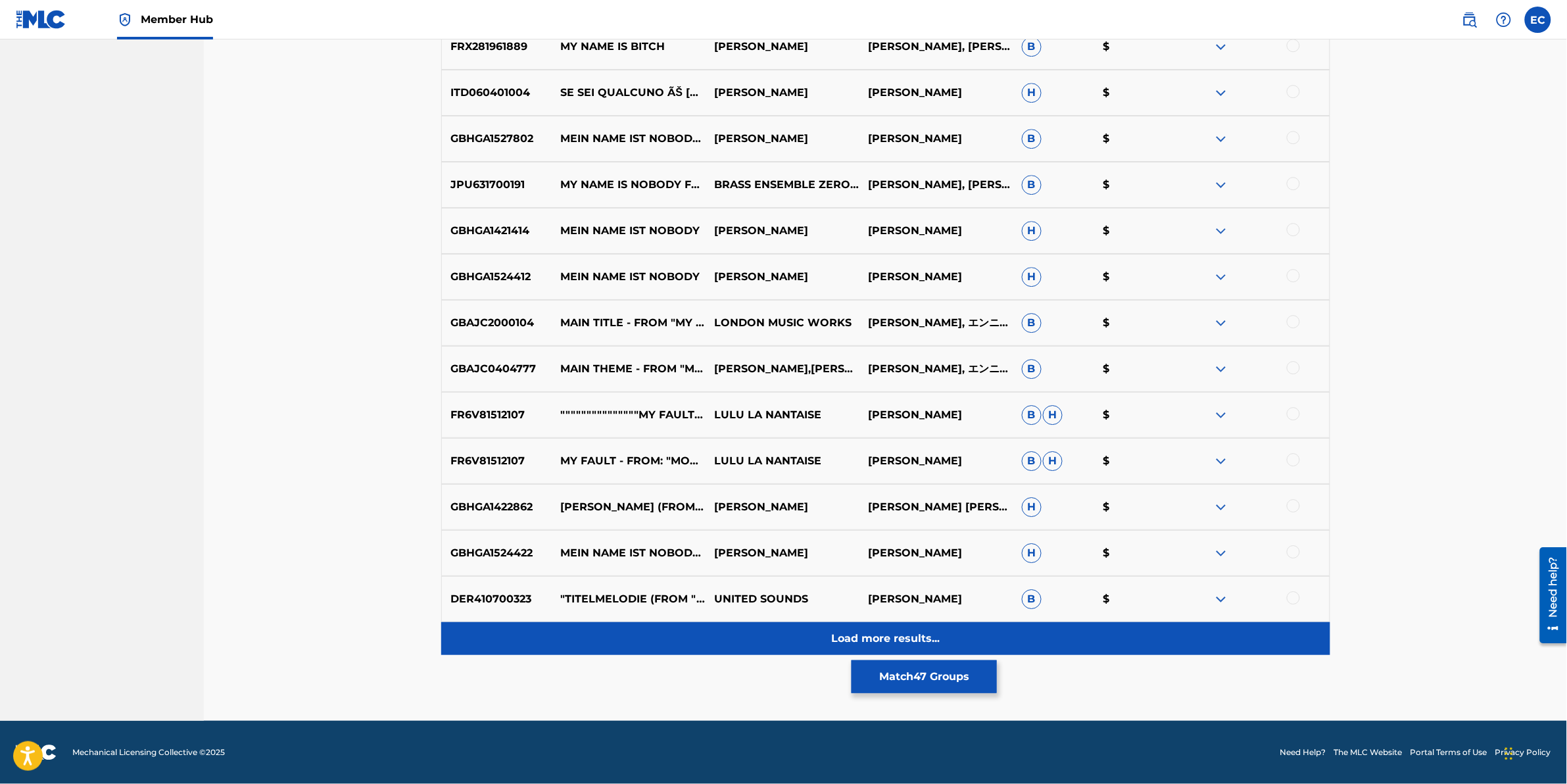
click at [705, 634] on div "Load more results..." at bounding box center [886, 639] width 889 height 33
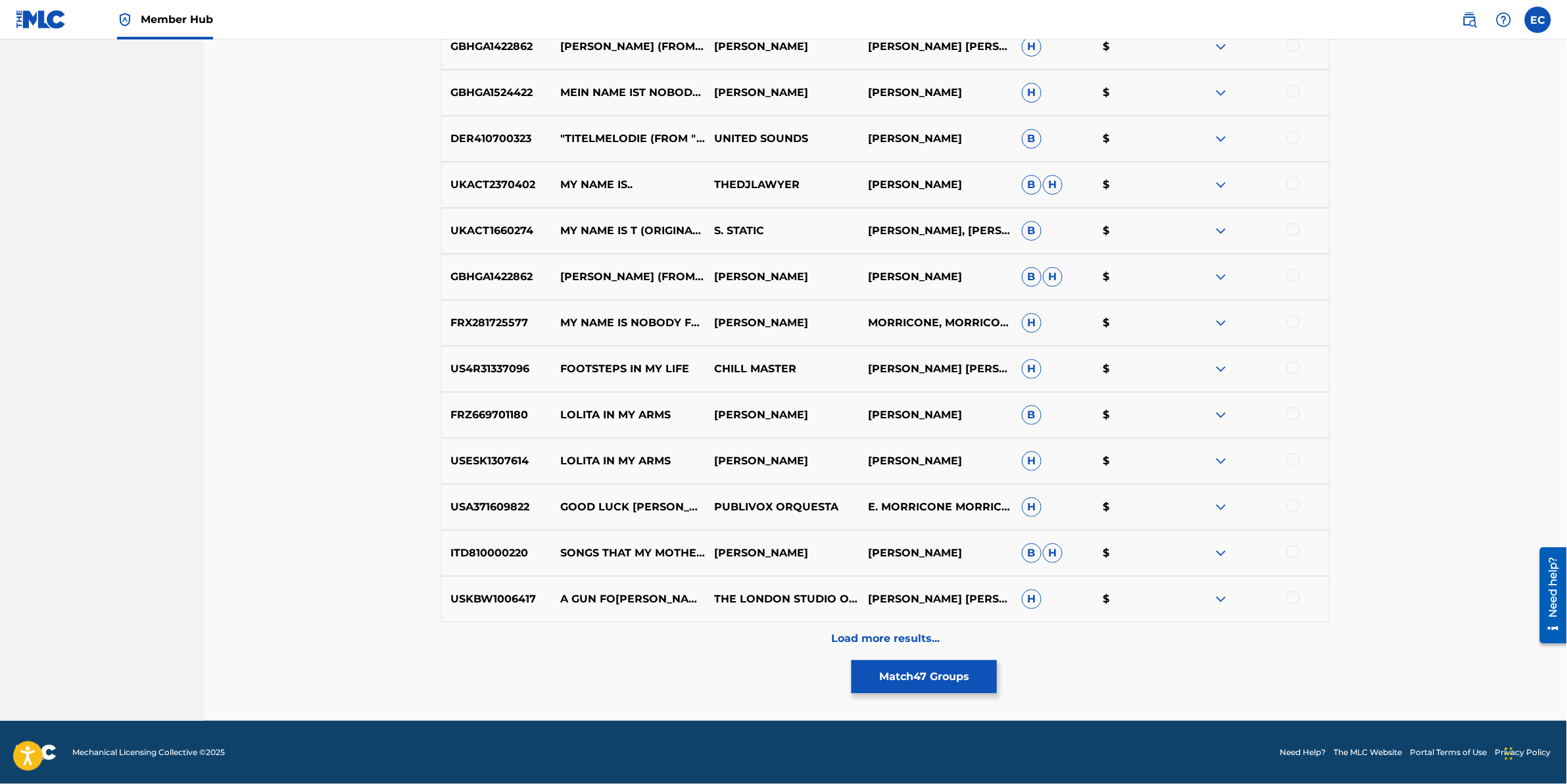
click at [711, 618] on div "USKBW1006417 A GUN FOR RINGO (FROM MY NAME IS NOBODY) THE LONDON STUDIO ORCHEST…" at bounding box center [886, 598] width 889 height 46
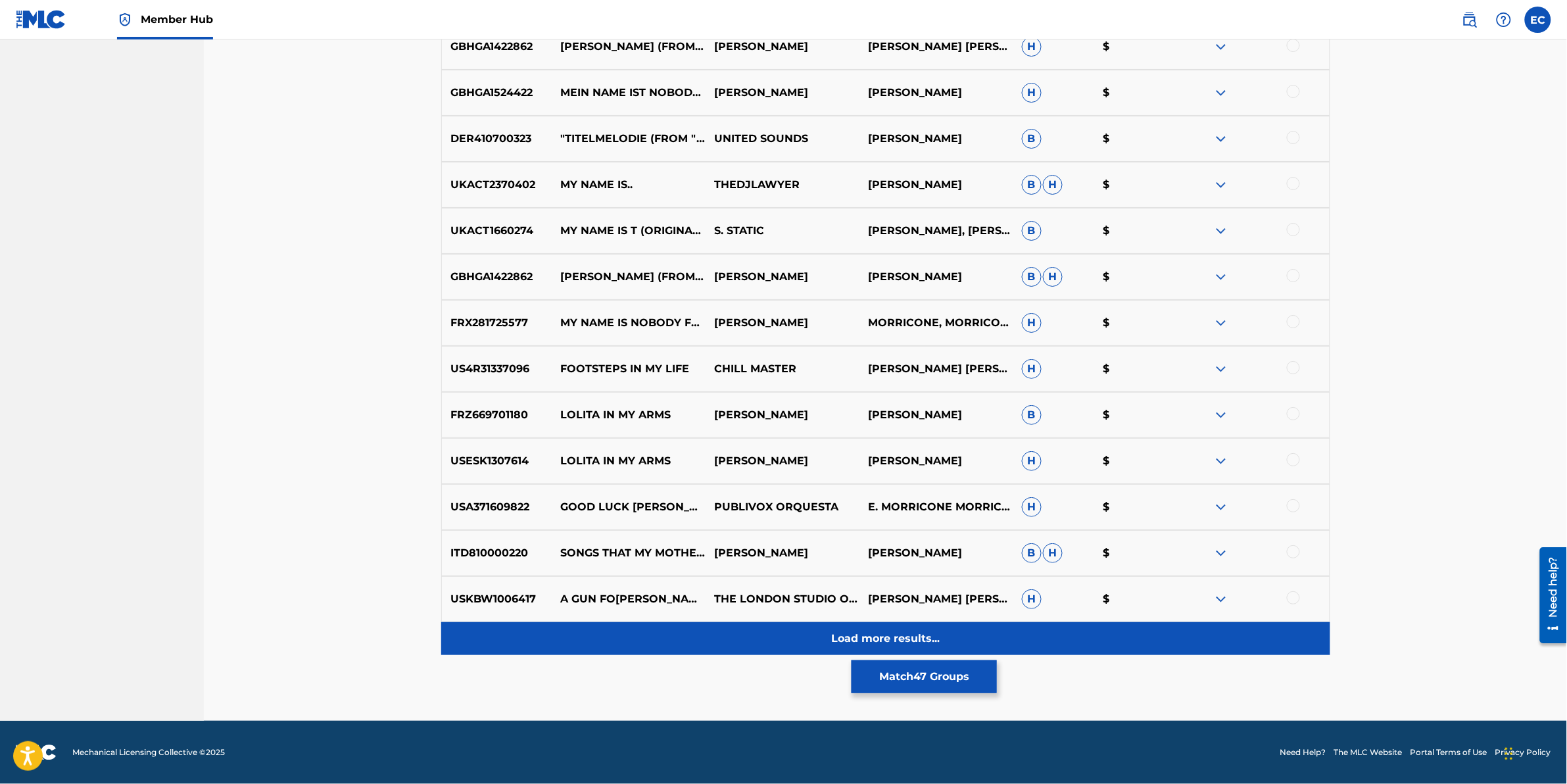
click at [712, 626] on div "Load more results..." at bounding box center [886, 639] width 889 height 33
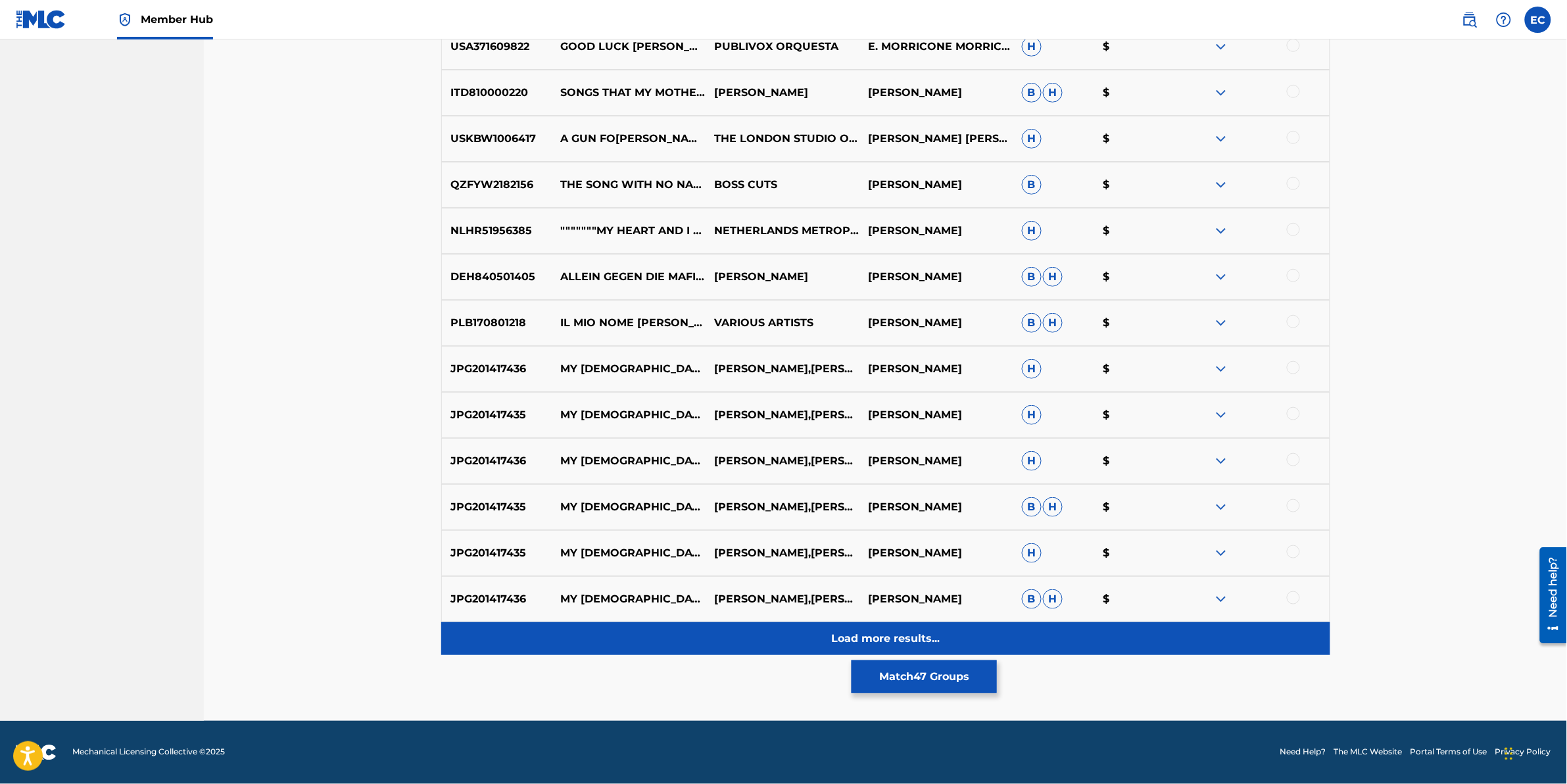
click at [721, 632] on div "Load more results..." at bounding box center [886, 639] width 889 height 33
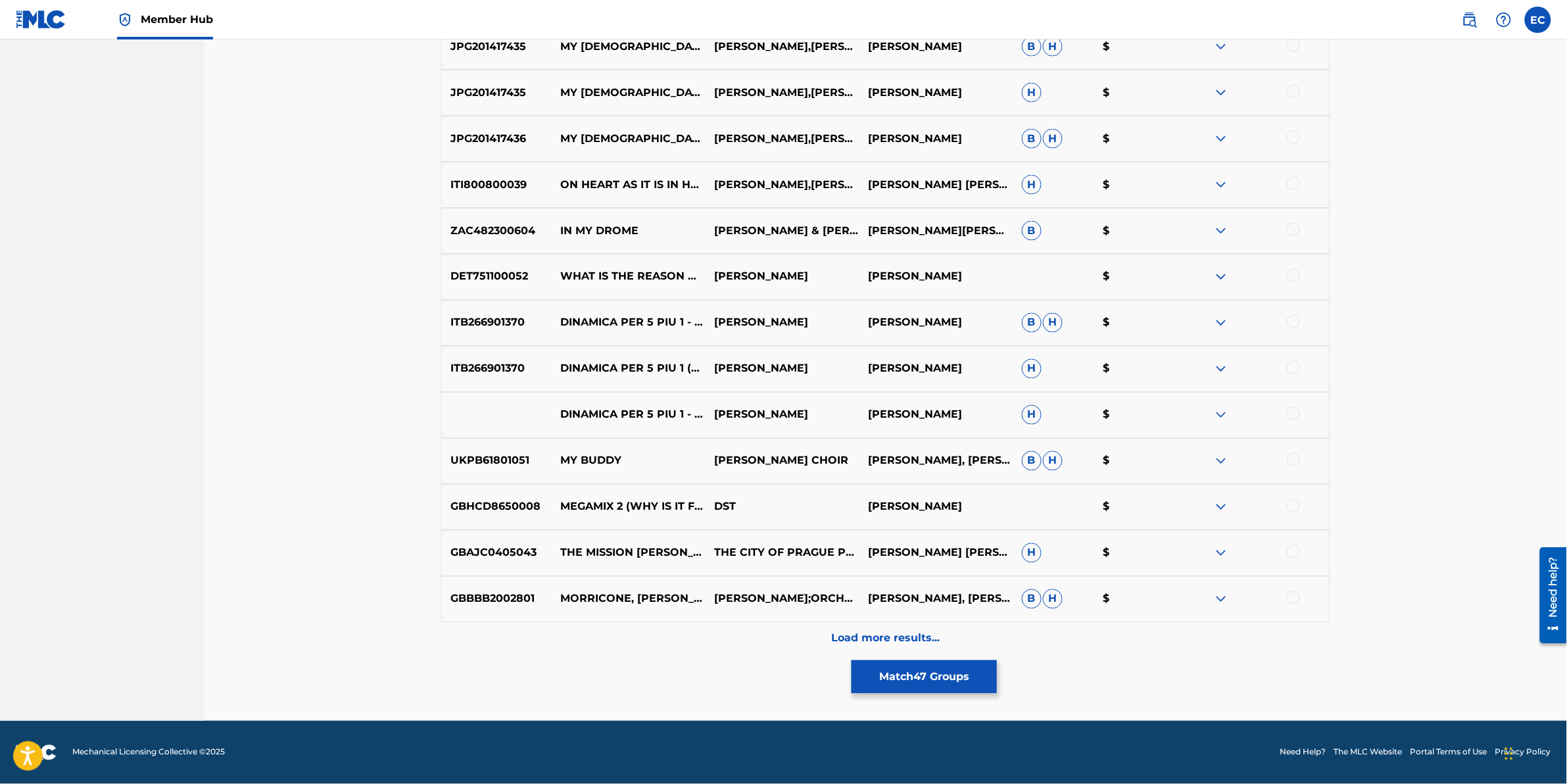
click at [723, 628] on div "Load more results..." at bounding box center [886, 639] width 889 height 33
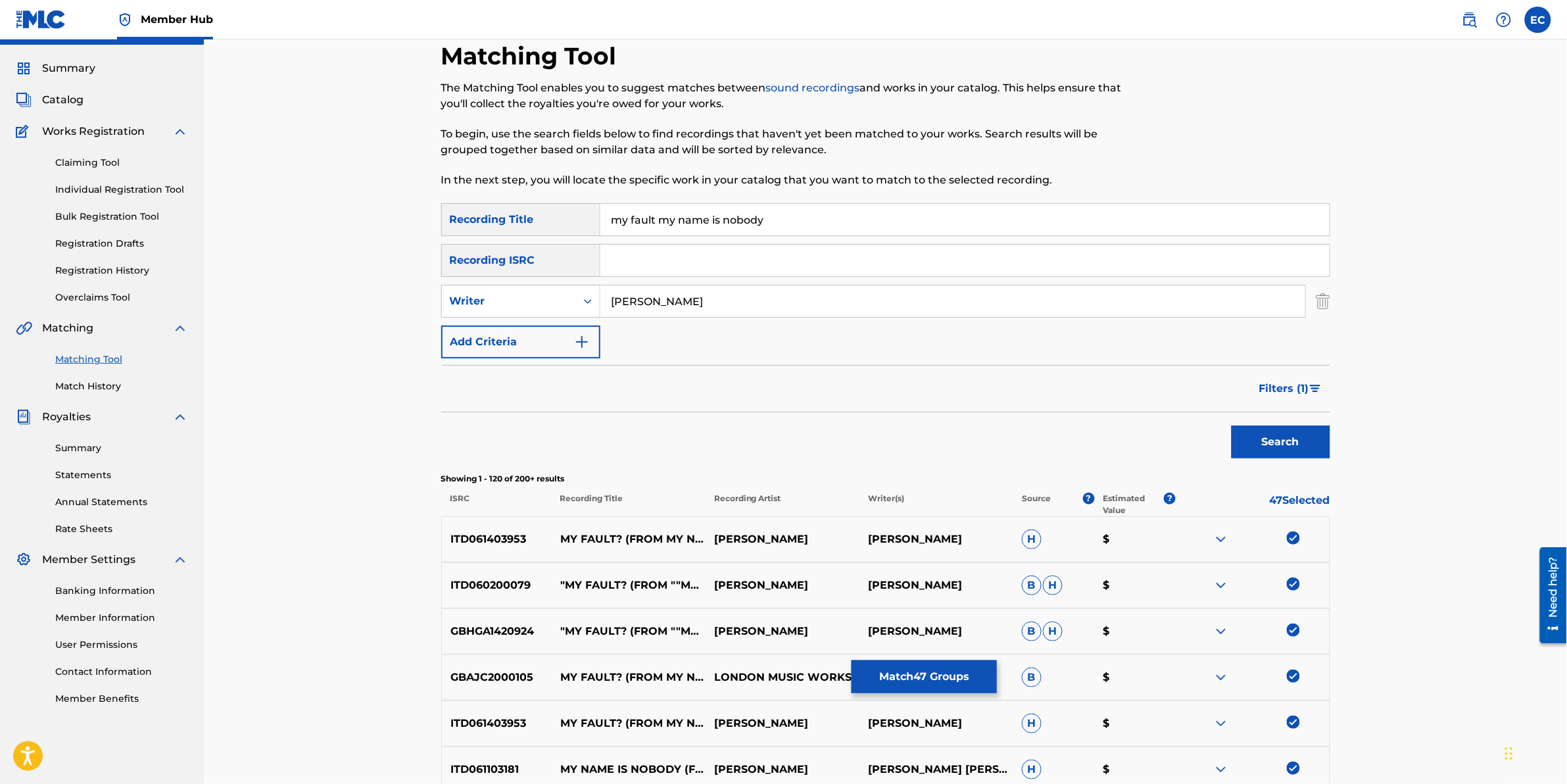
scroll to position [4988, 0]
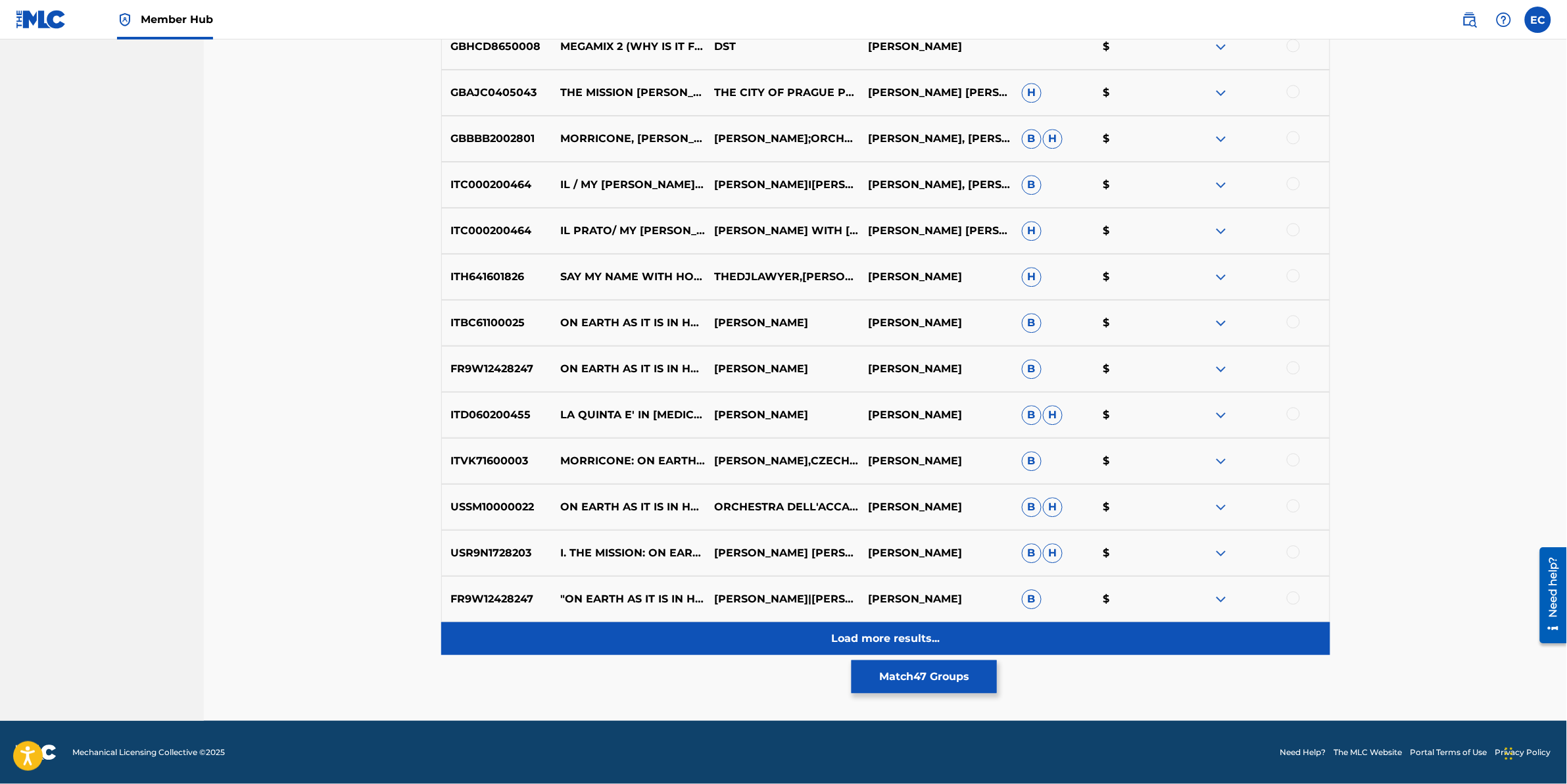
click at [705, 643] on div "Load more results..." at bounding box center [886, 639] width 889 height 33
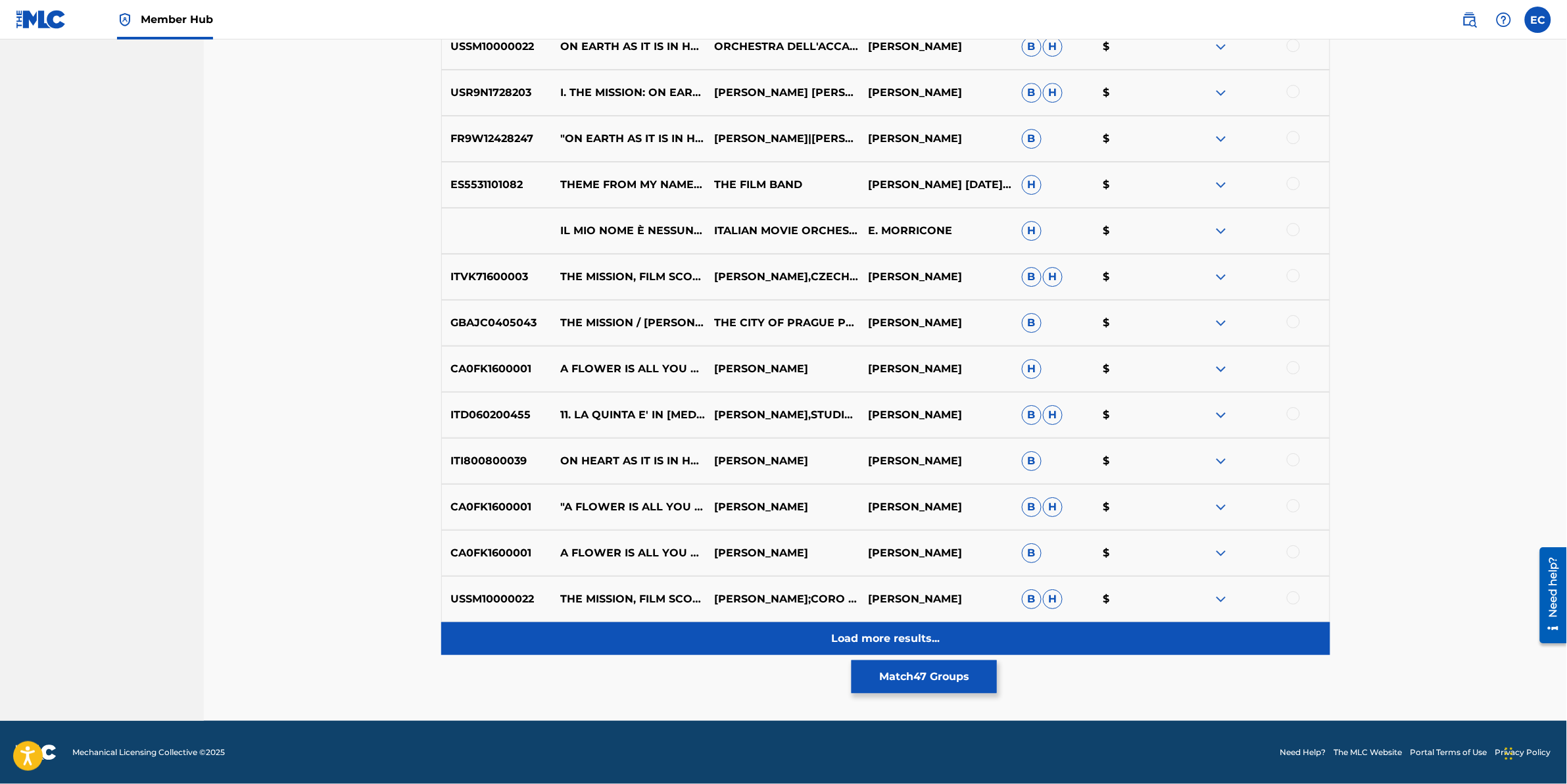
click at [714, 629] on div "Load more results..." at bounding box center [886, 639] width 889 height 33
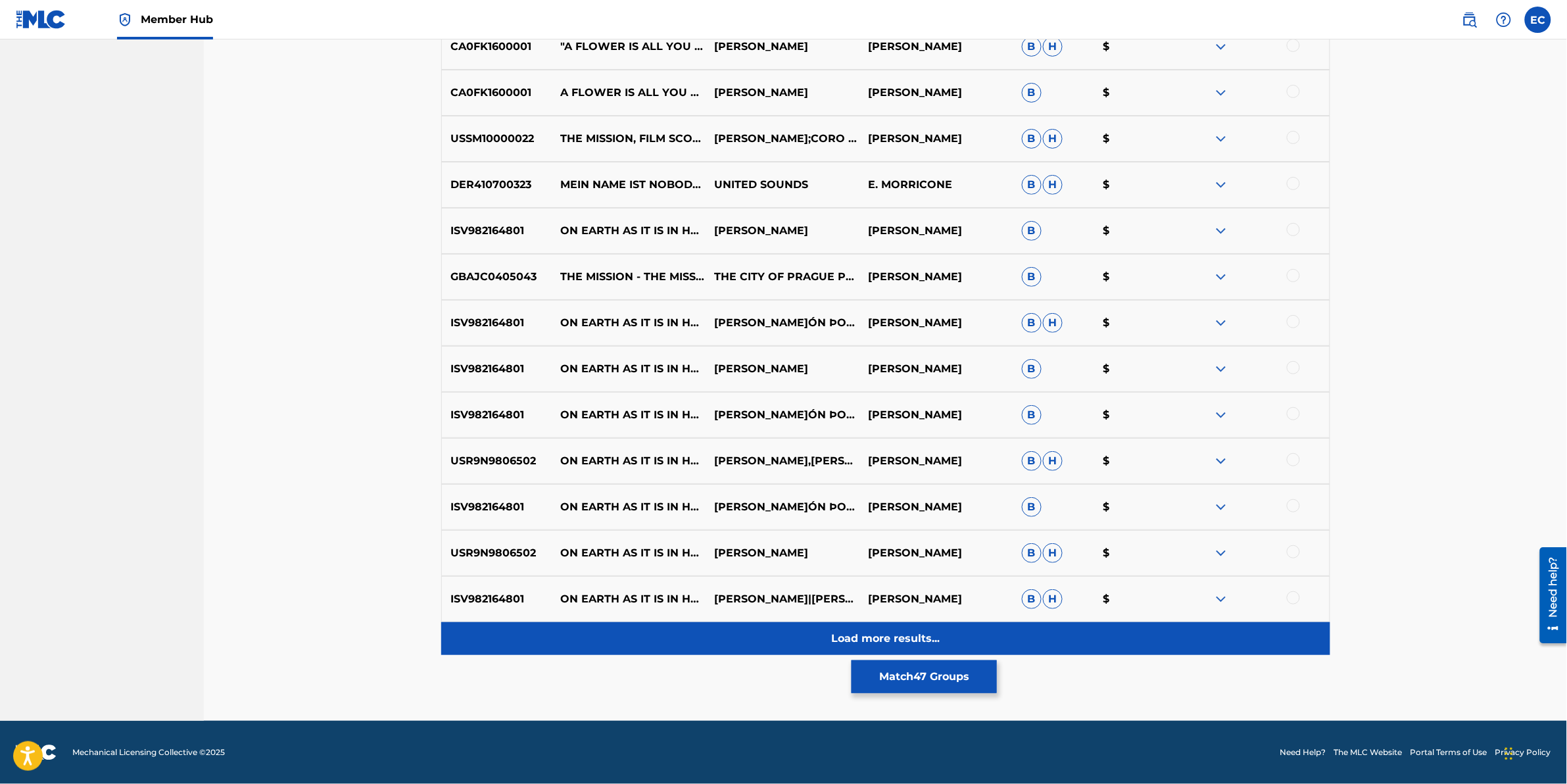
click at [737, 623] on div "Load more results..." at bounding box center [886, 639] width 889 height 33
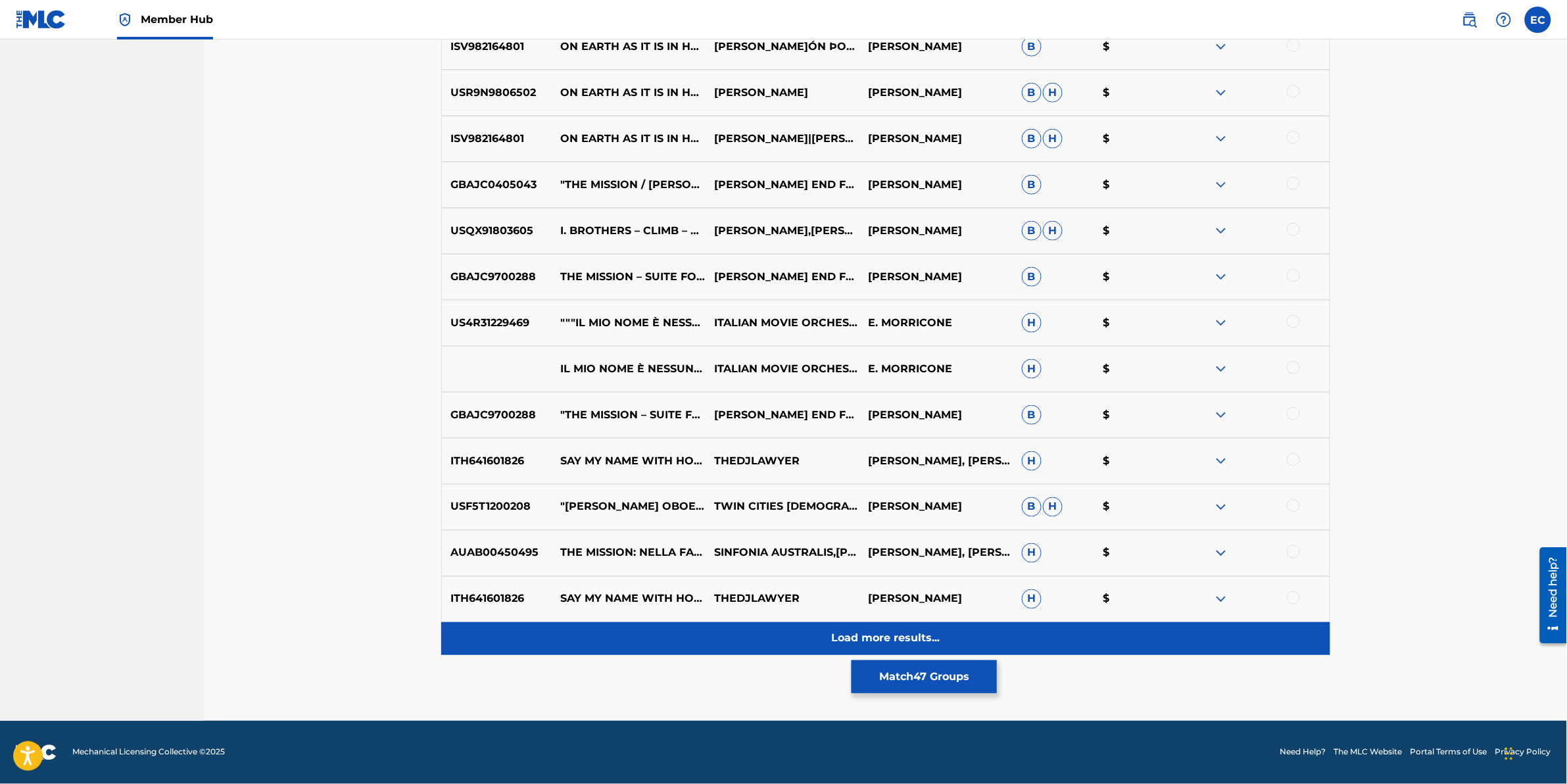
click at [767, 622] on div "Load more results..." at bounding box center [886, 639] width 889 height 33
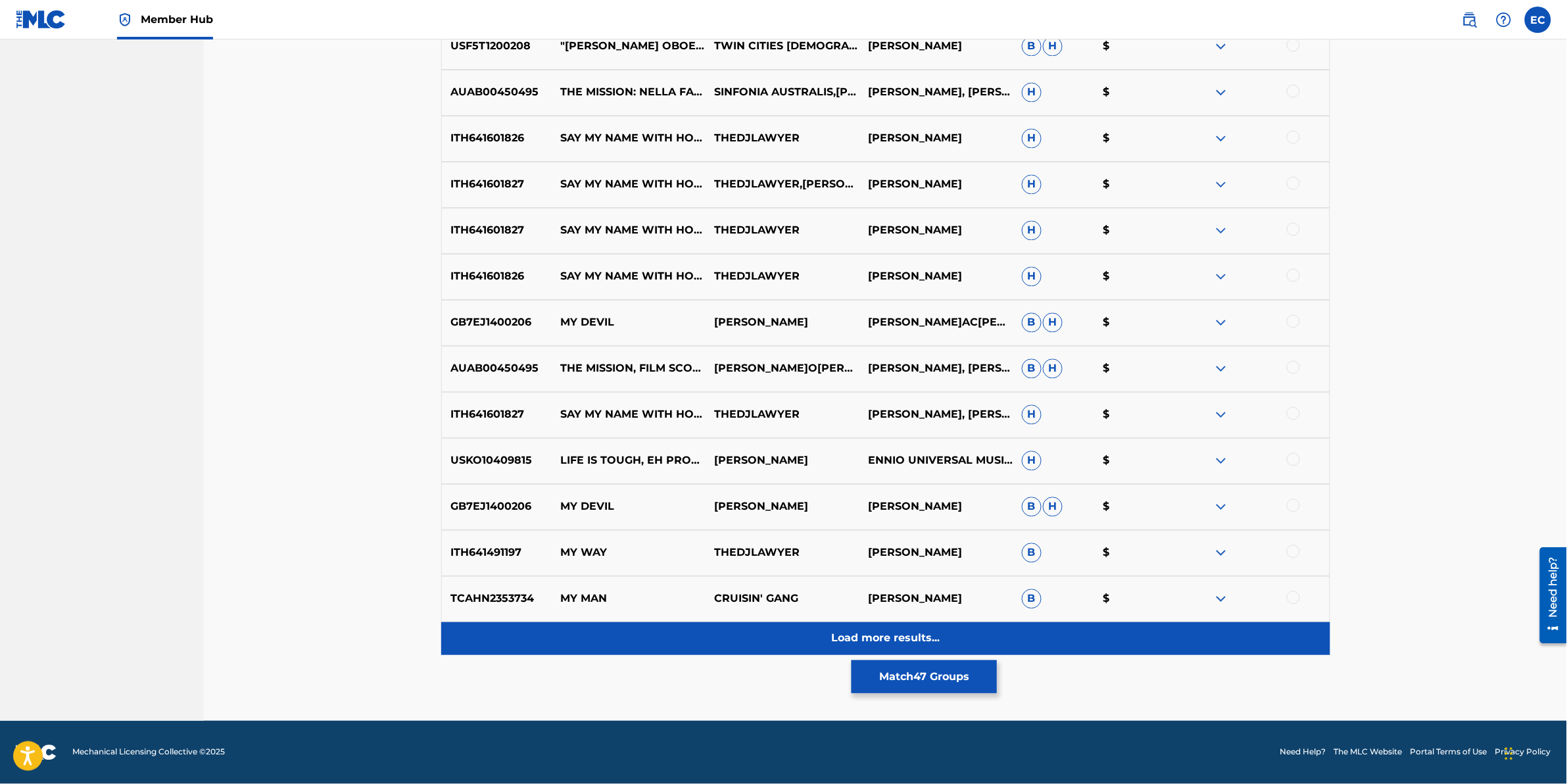
click at [684, 632] on div "Load more results..." at bounding box center [886, 639] width 889 height 33
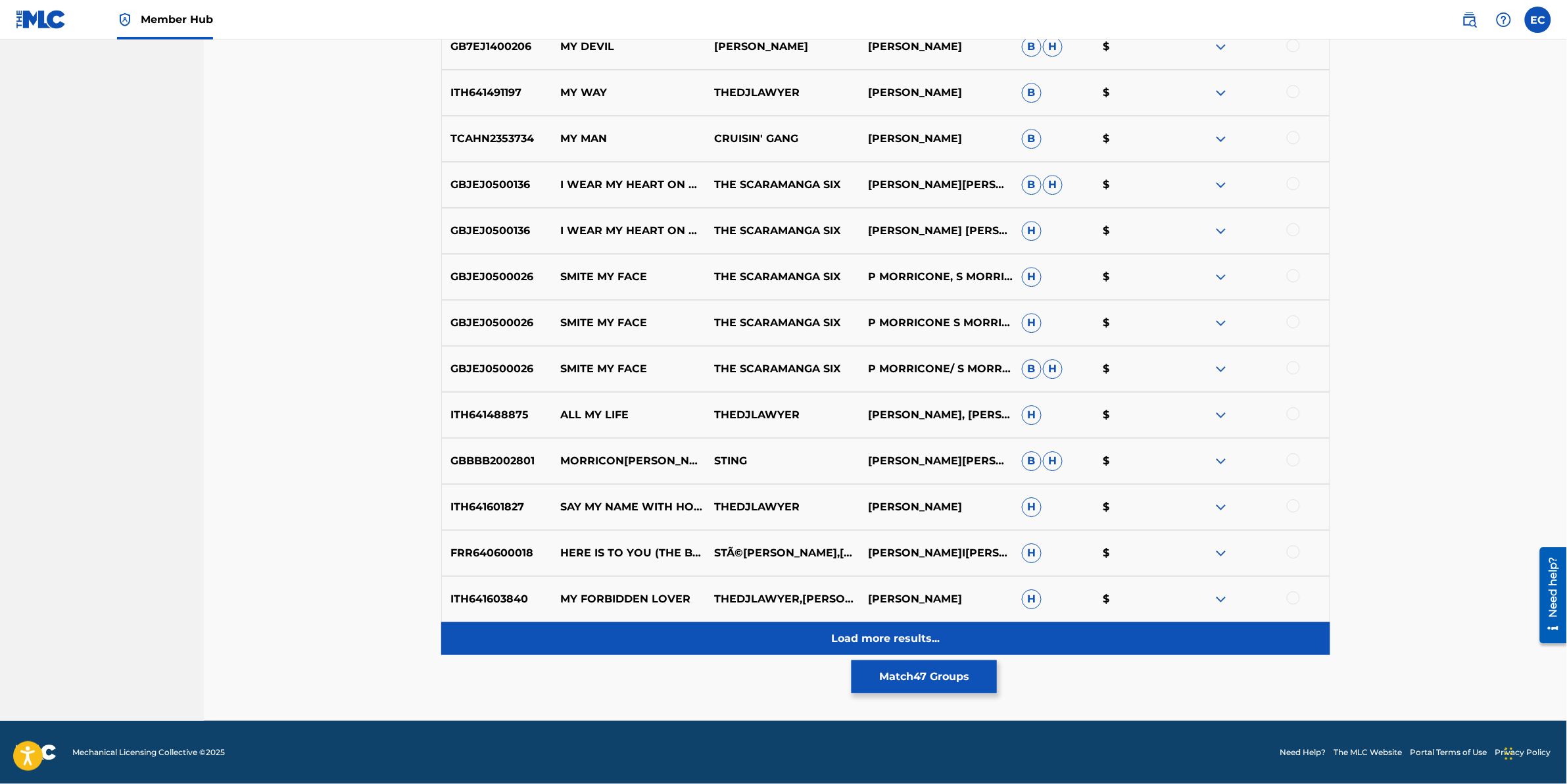
click at [707, 639] on div "Load more results..." at bounding box center [886, 639] width 889 height 33
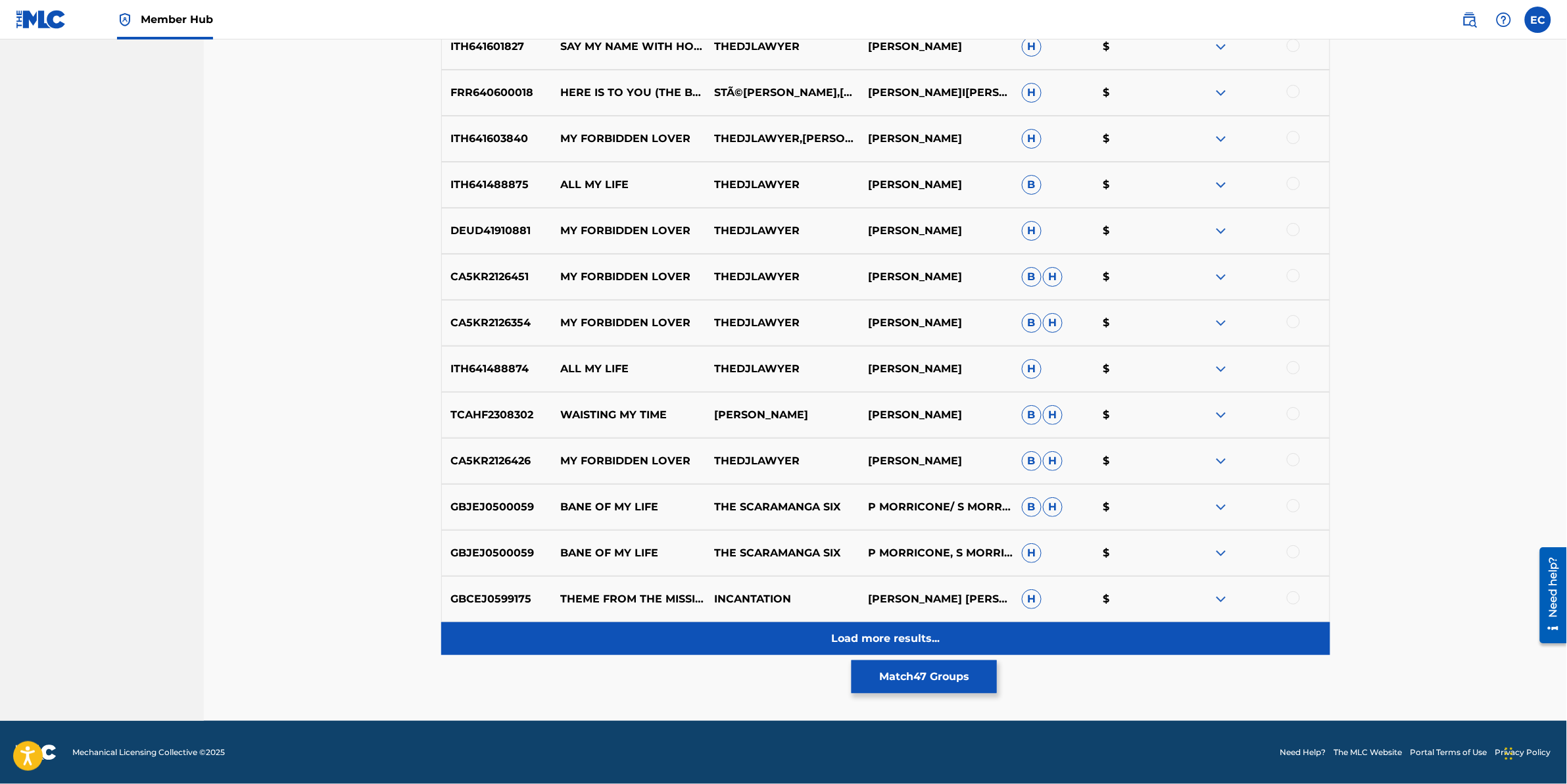
click at [725, 622] on div "Load more results..." at bounding box center [886, 639] width 889 height 33
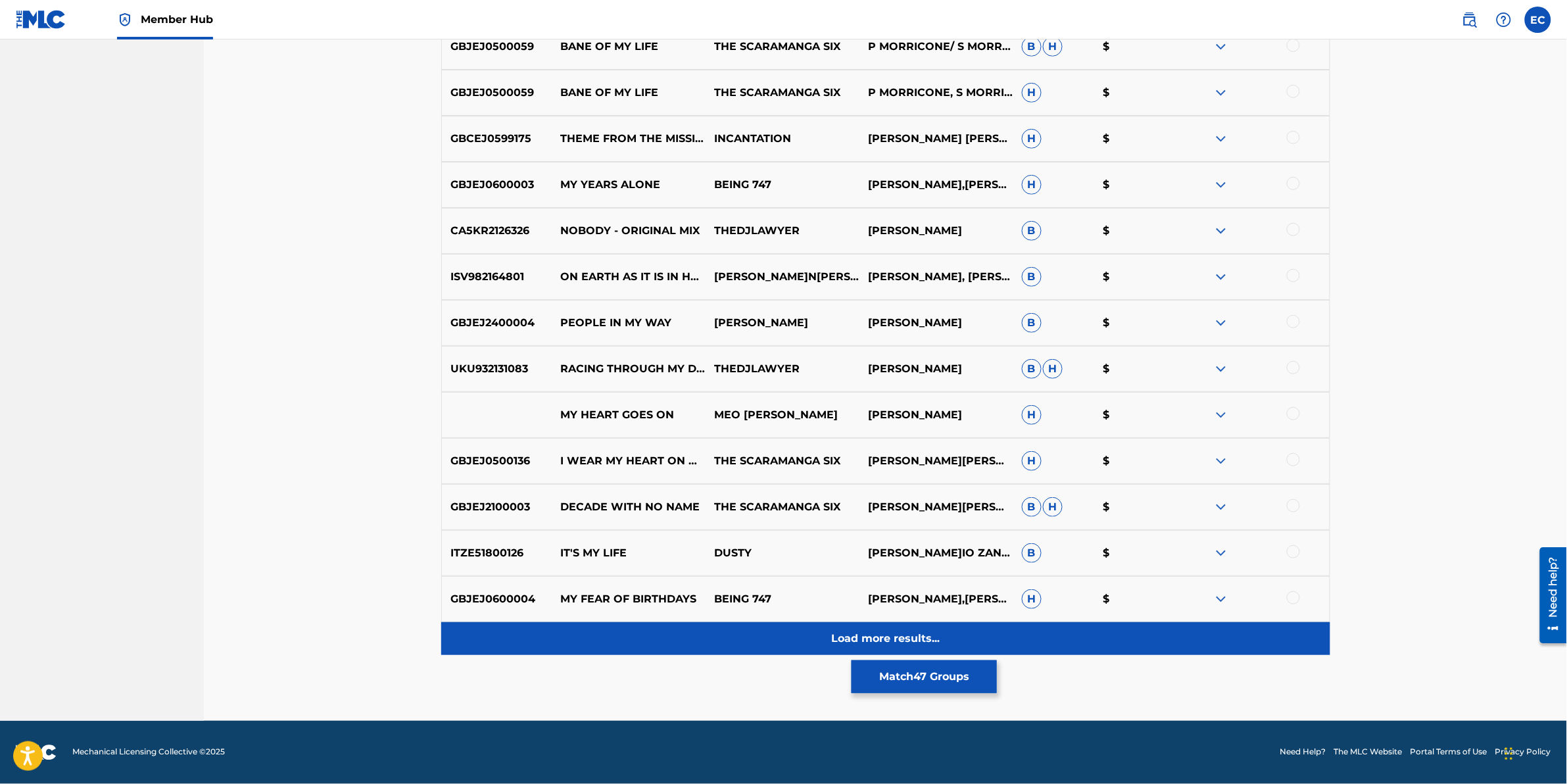
click at [640, 629] on div "Load more results..." at bounding box center [886, 639] width 889 height 33
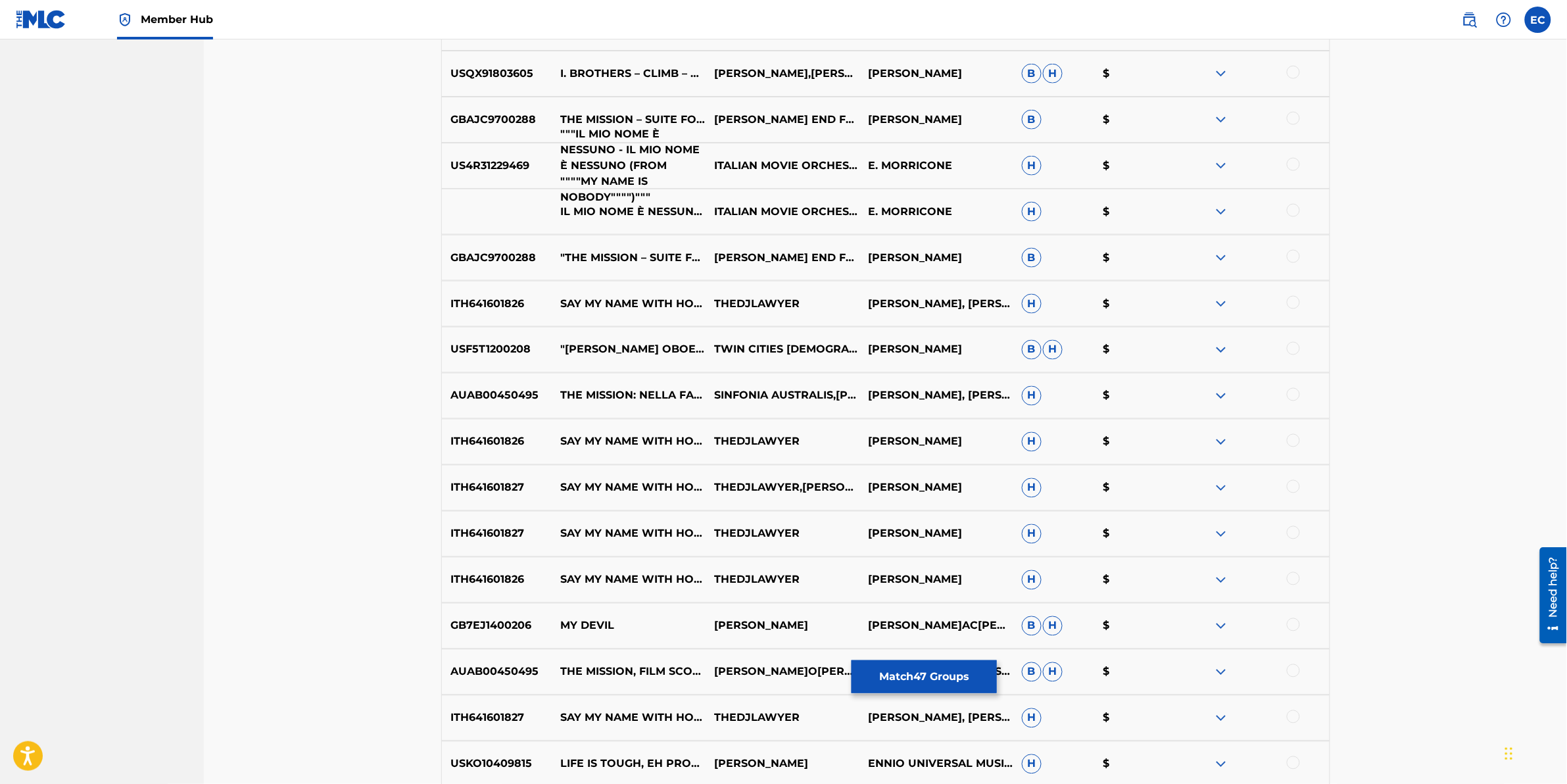
scroll to position [6960, 0]
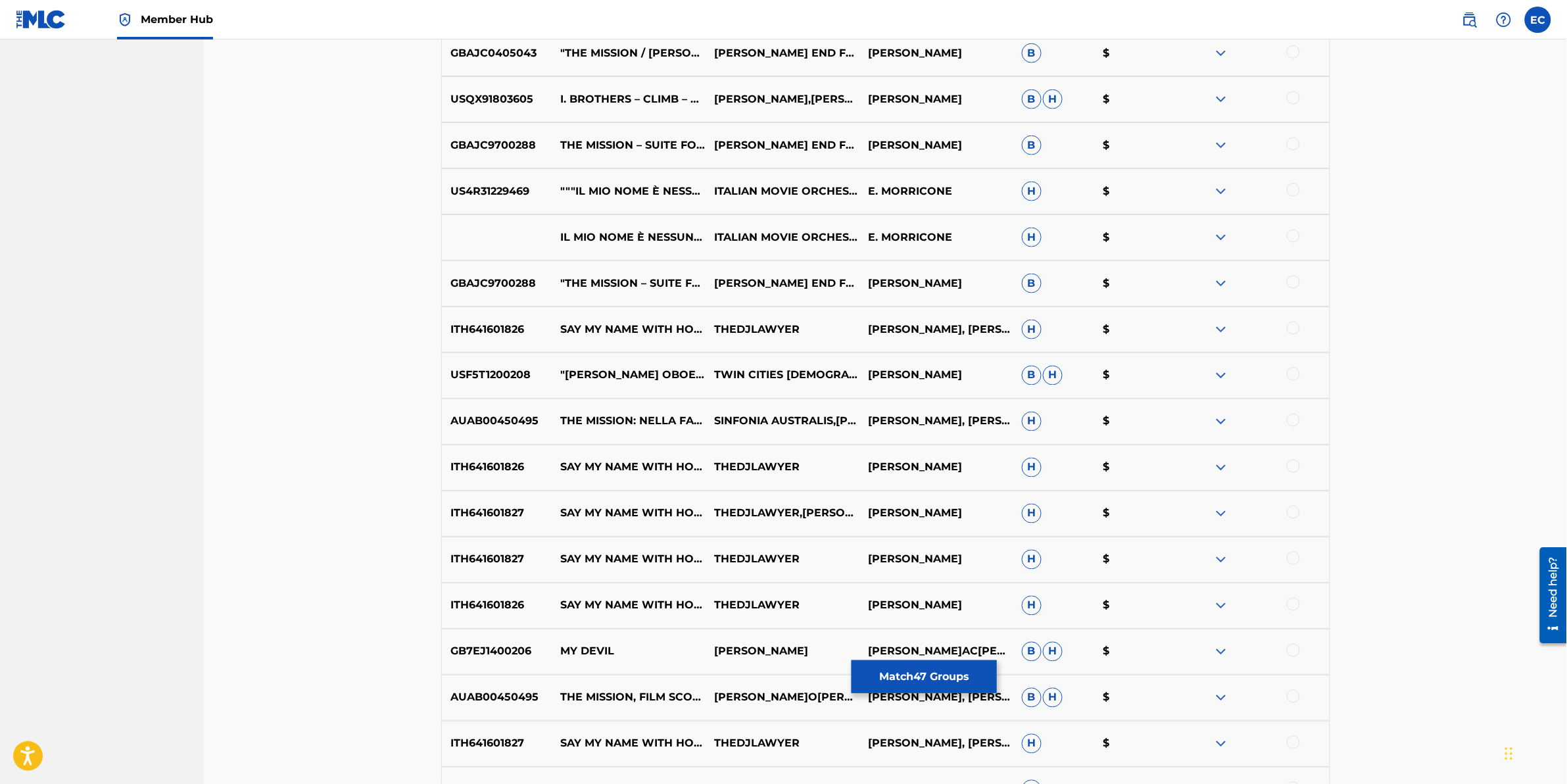
click at [1297, 234] on div at bounding box center [1293, 235] width 13 height 13
click at [1288, 187] on div at bounding box center [1293, 190] width 13 height 13
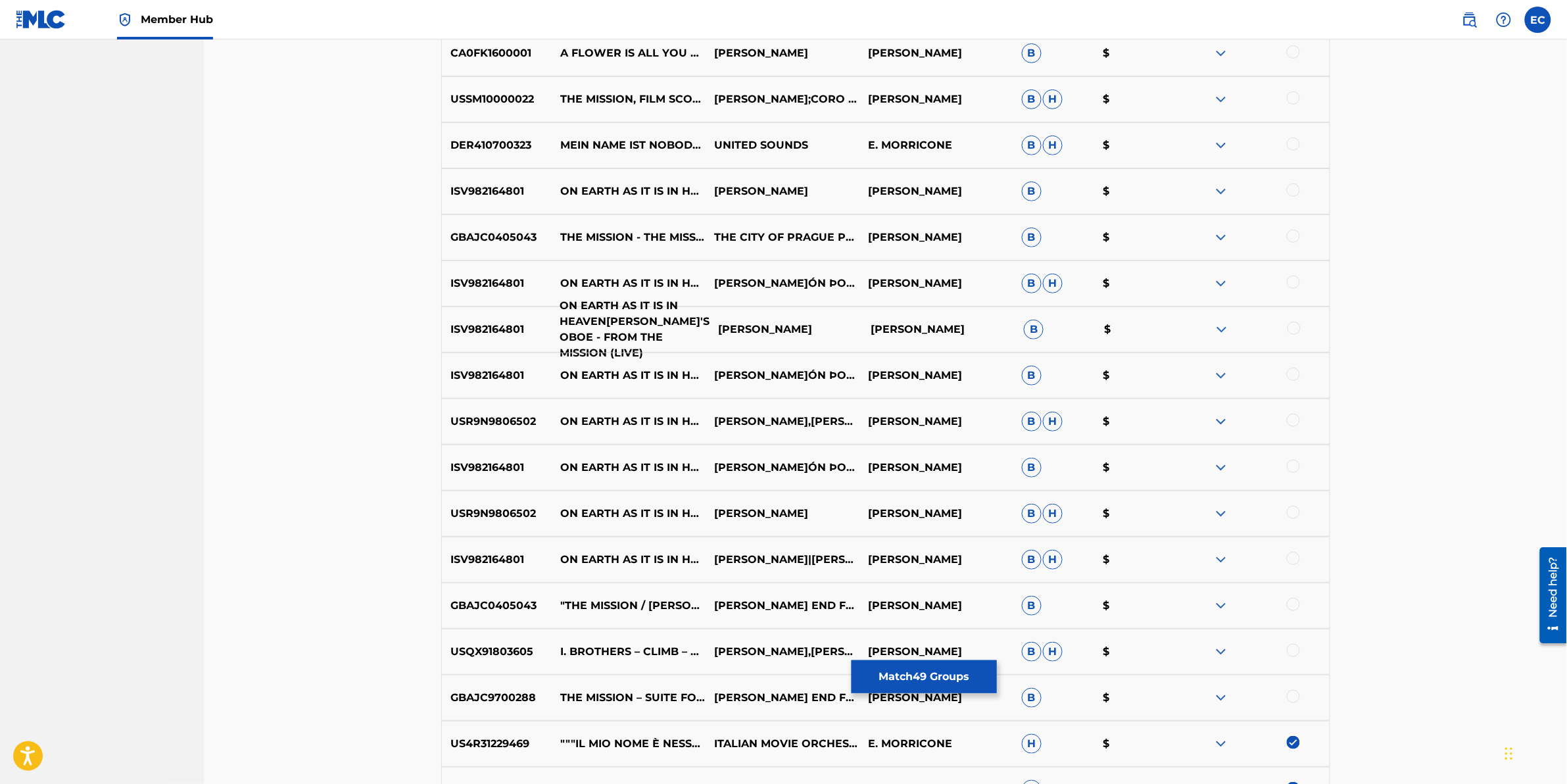
scroll to position [6384, 0]
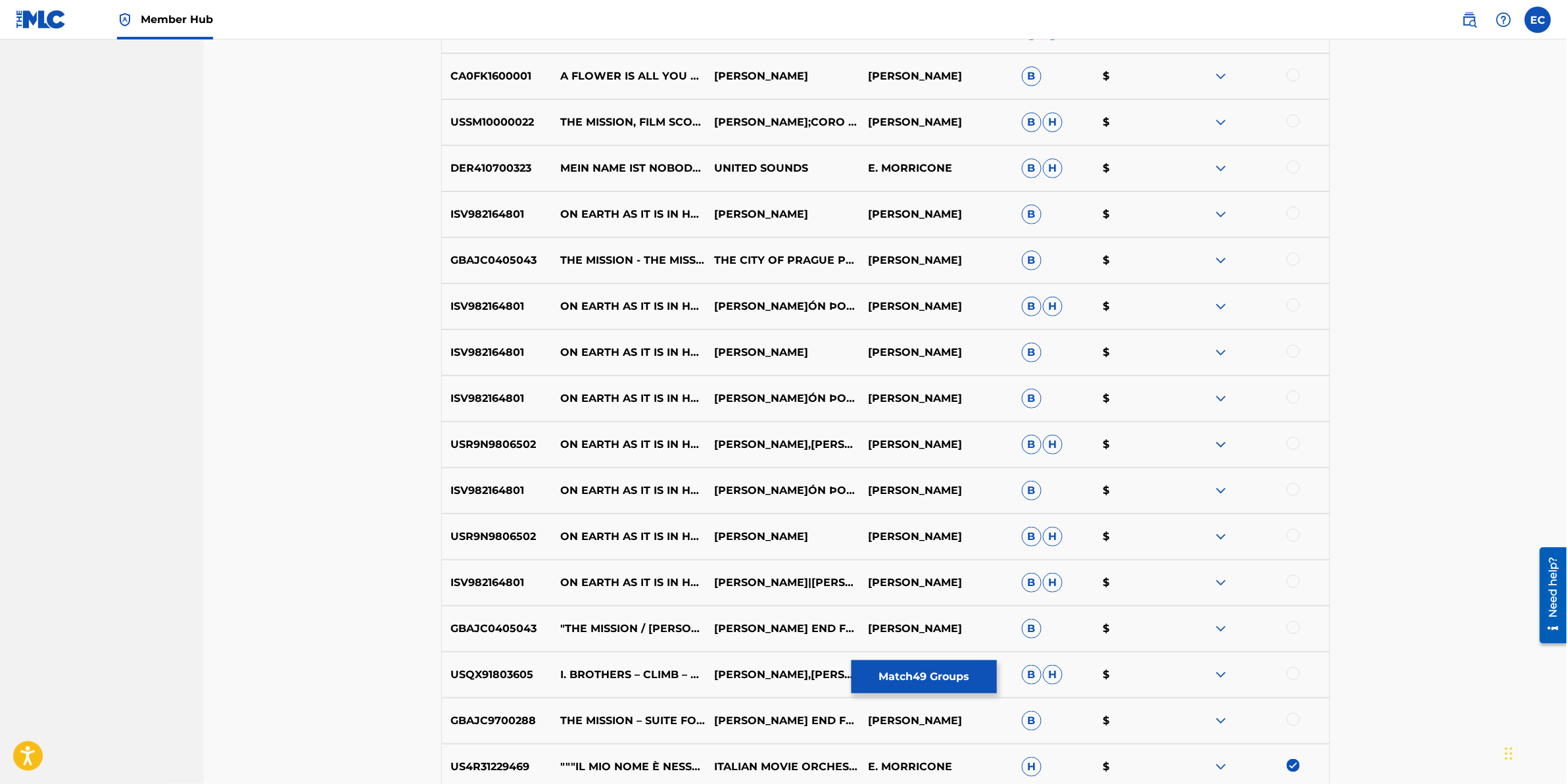
click at [1296, 170] on div at bounding box center [1293, 166] width 13 height 13
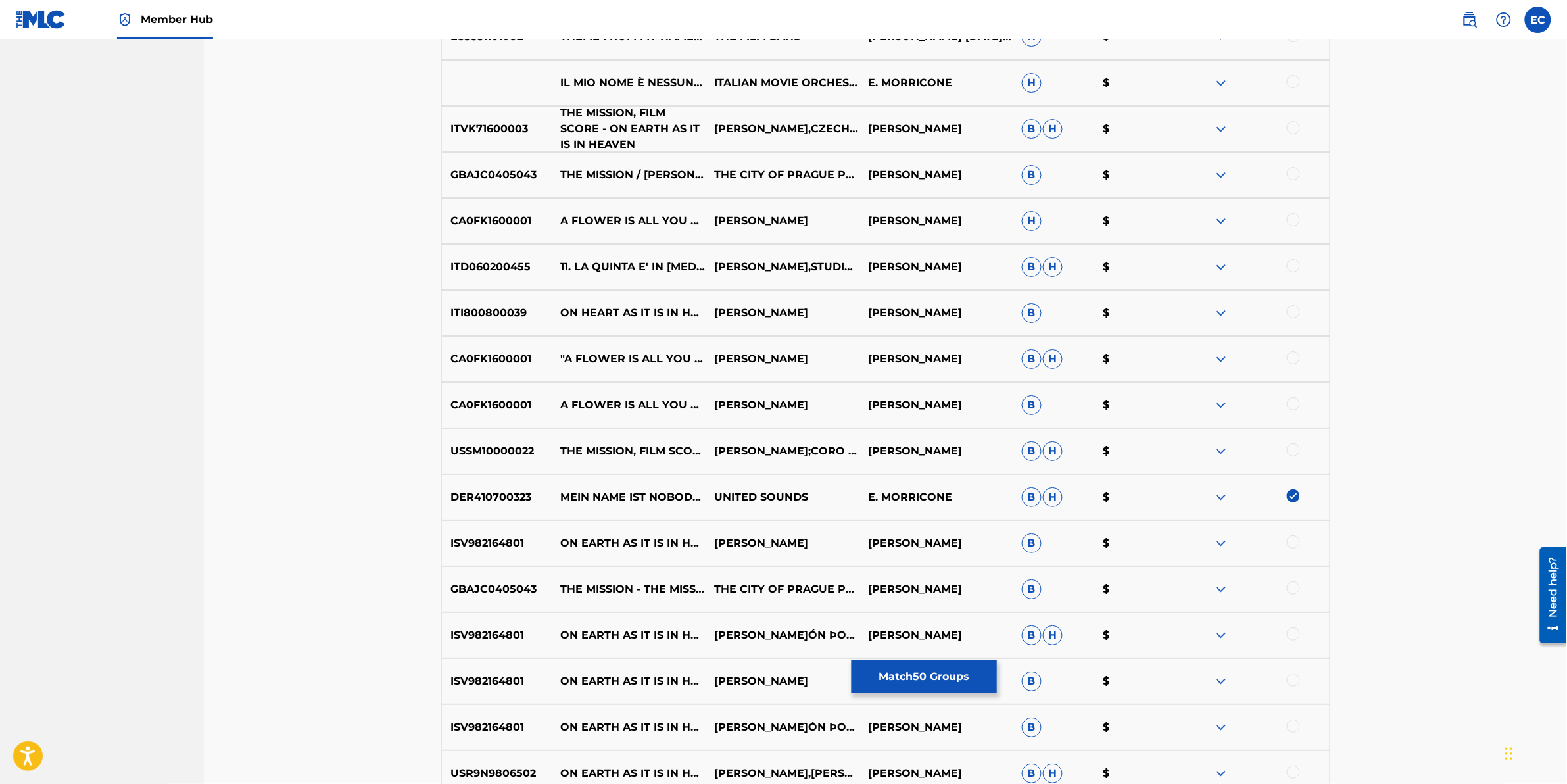
scroll to position [5974, 0]
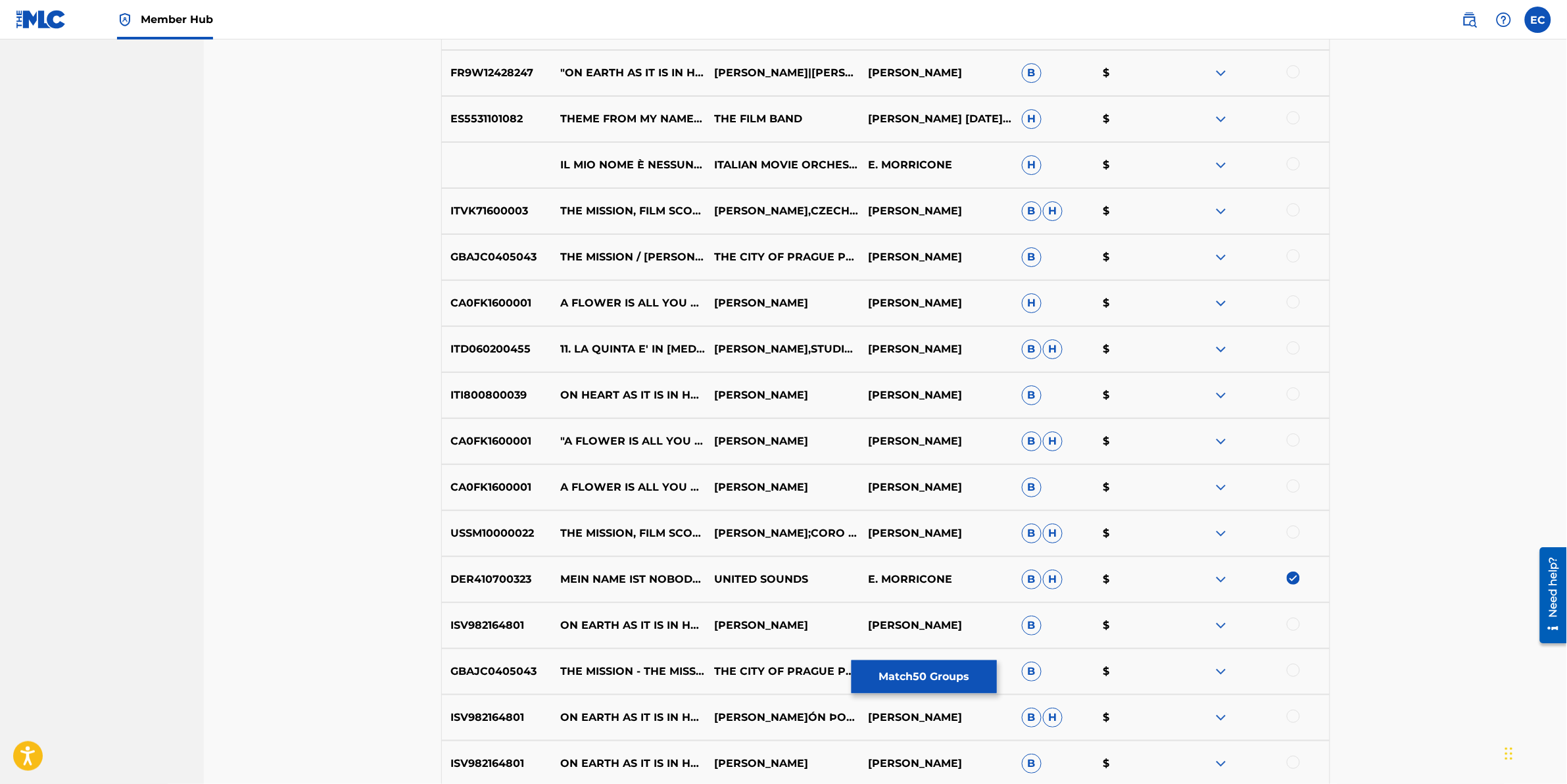
click at [1292, 164] on div at bounding box center [1293, 164] width 13 height 13
click at [1287, 116] on div at bounding box center [1253, 119] width 154 height 16
click at [1293, 119] on div at bounding box center [1293, 117] width 13 height 13
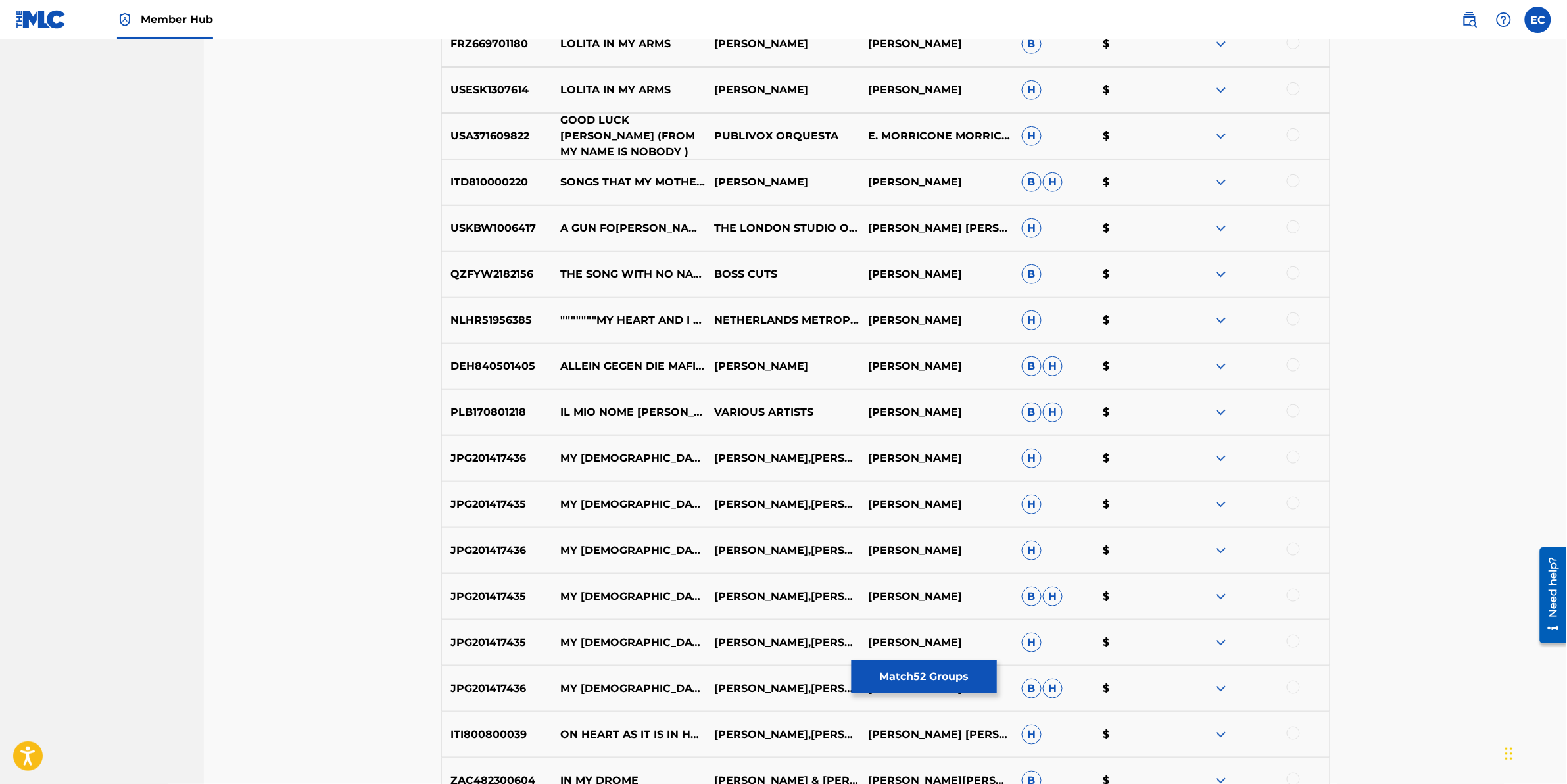
scroll to position [4412, 0]
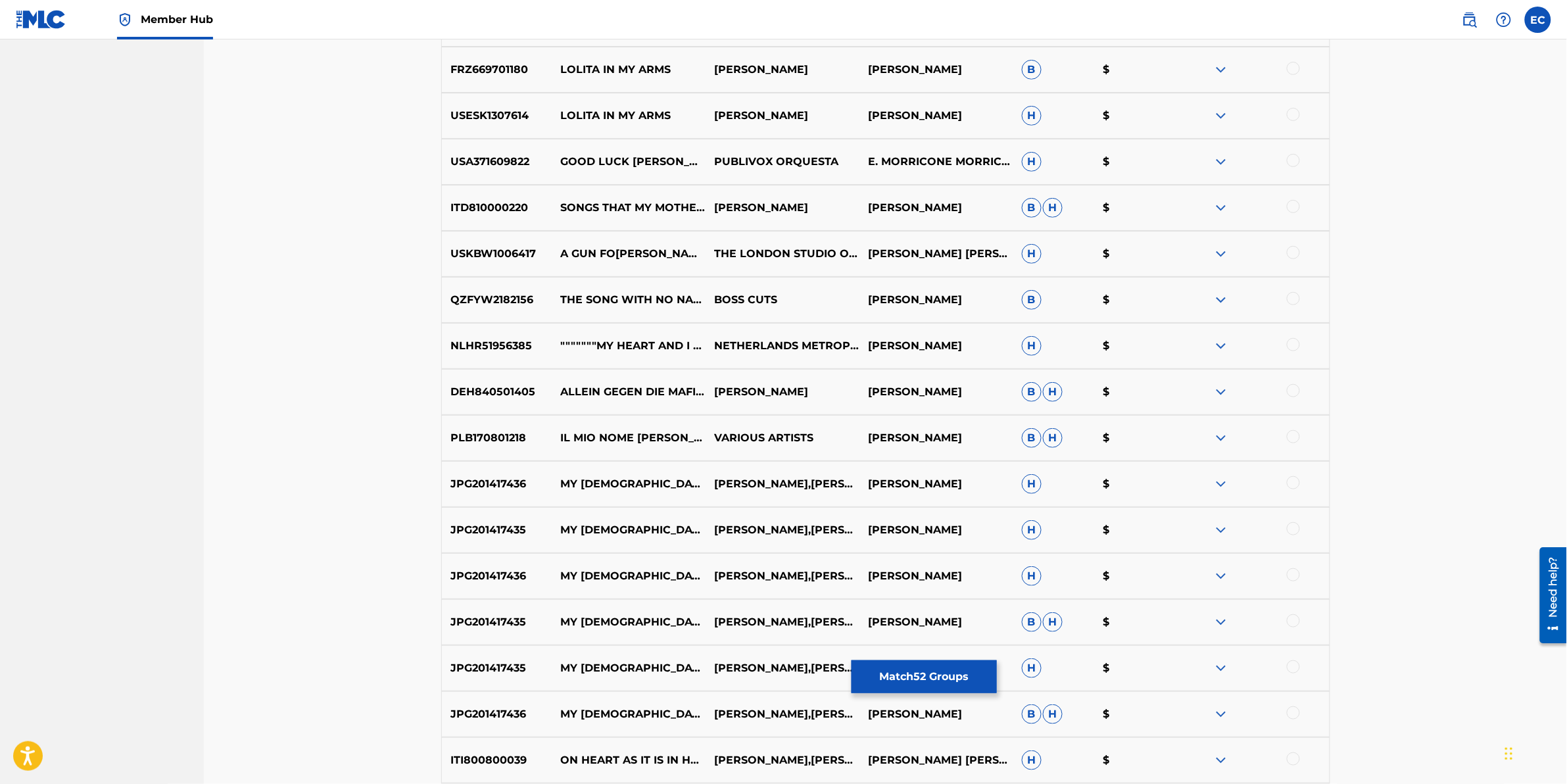
click at [1287, 158] on div at bounding box center [1293, 160] width 13 height 13
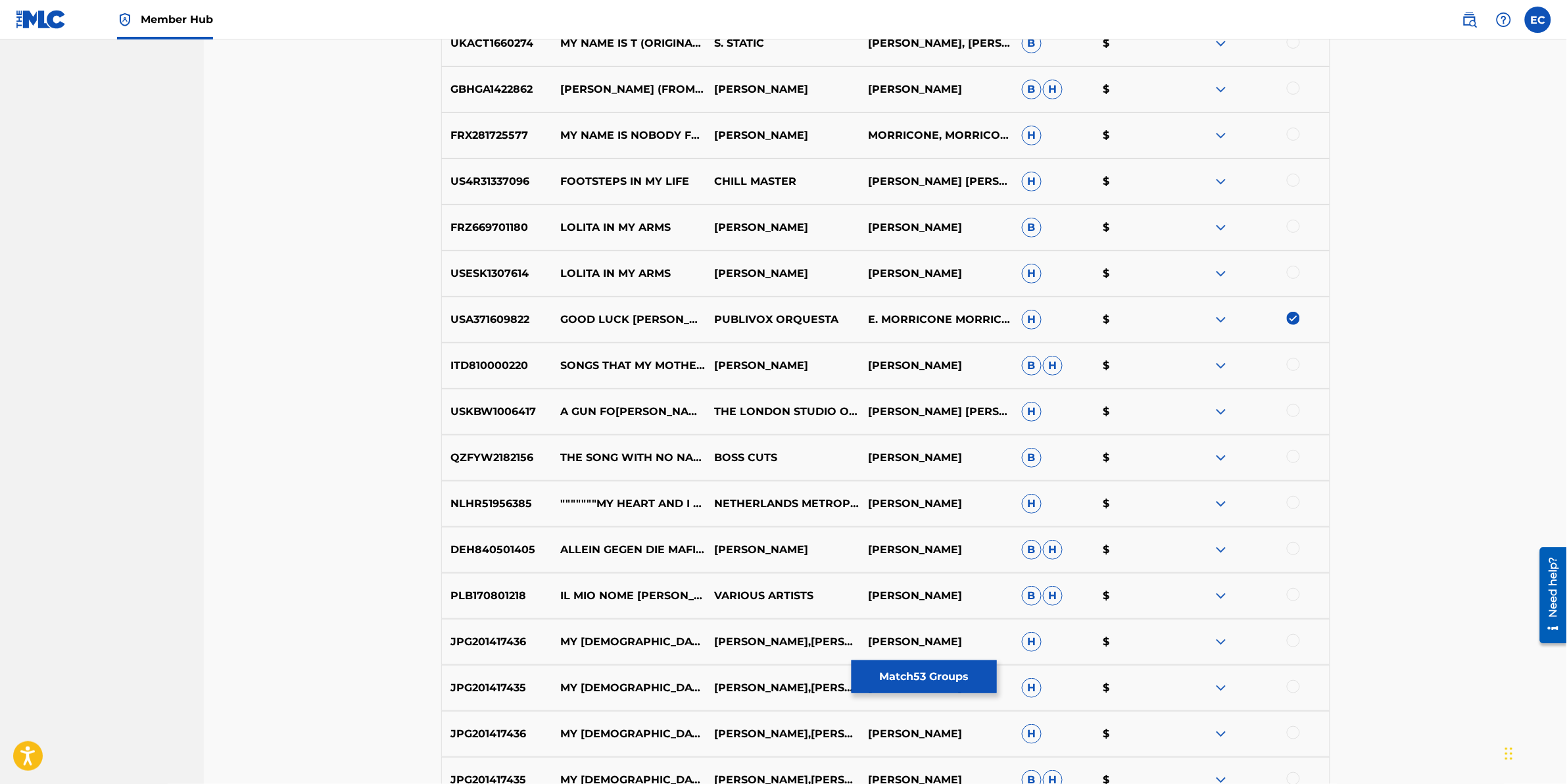
scroll to position [4247, 0]
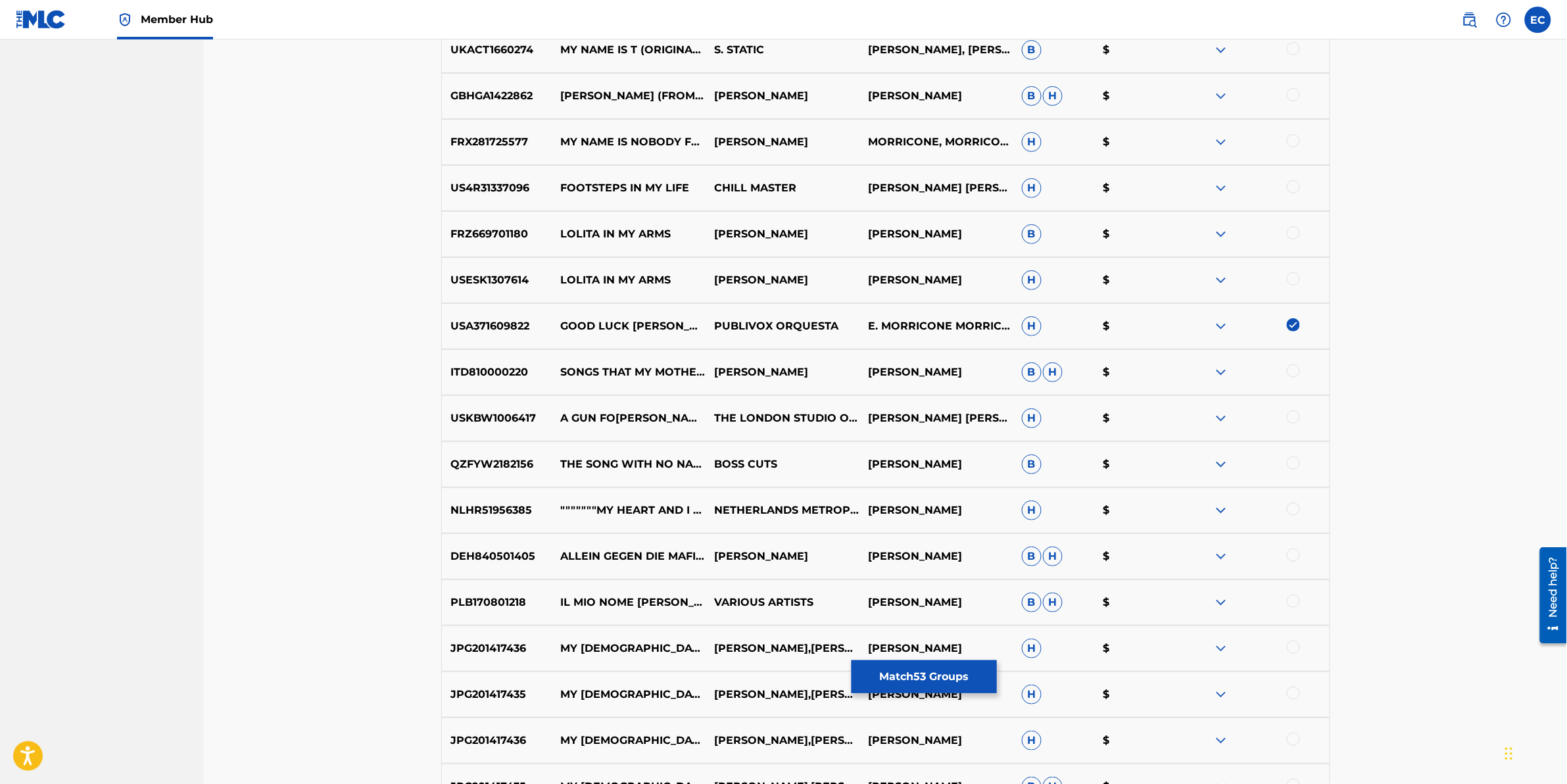
click at [1293, 138] on div at bounding box center [1293, 140] width 13 height 13
click at [1292, 94] on div at bounding box center [1293, 94] width 13 height 13
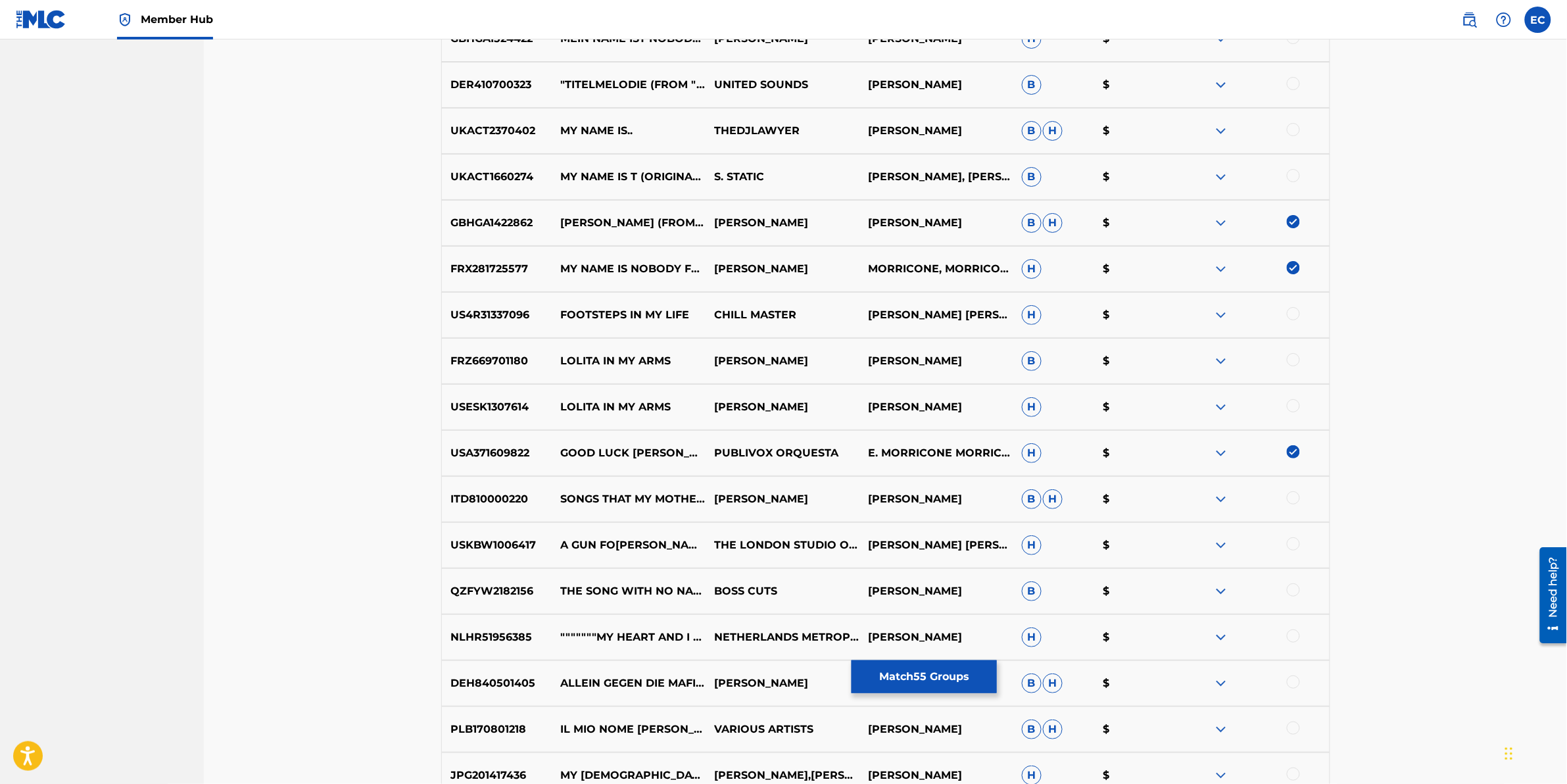
scroll to position [4084, 0]
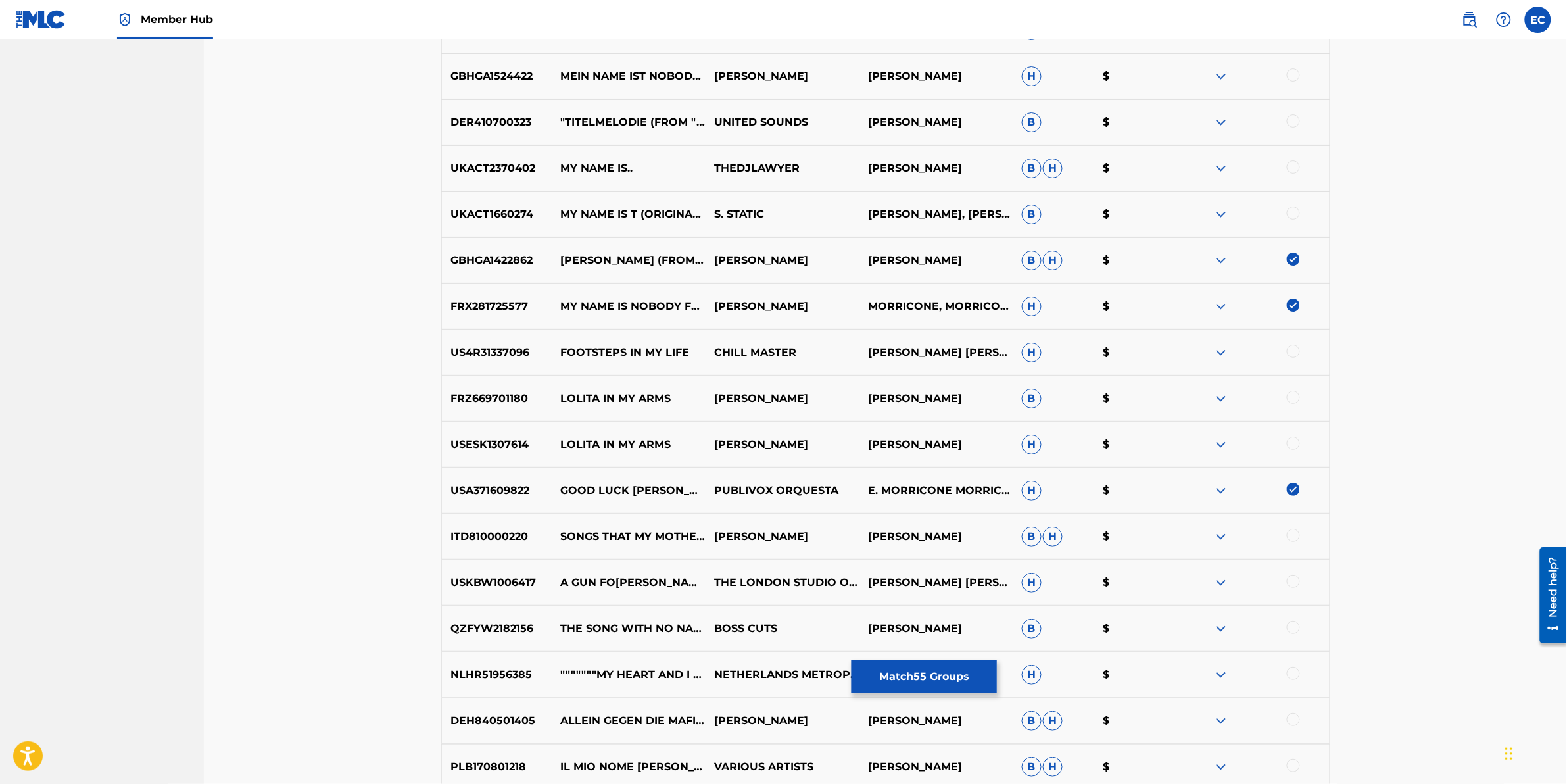
click at [1292, 75] on div at bounding box center [1293, 74] width 13 height 13
click at [1289, 120] on div at bounding box center [1293, 121] width 13 height 13
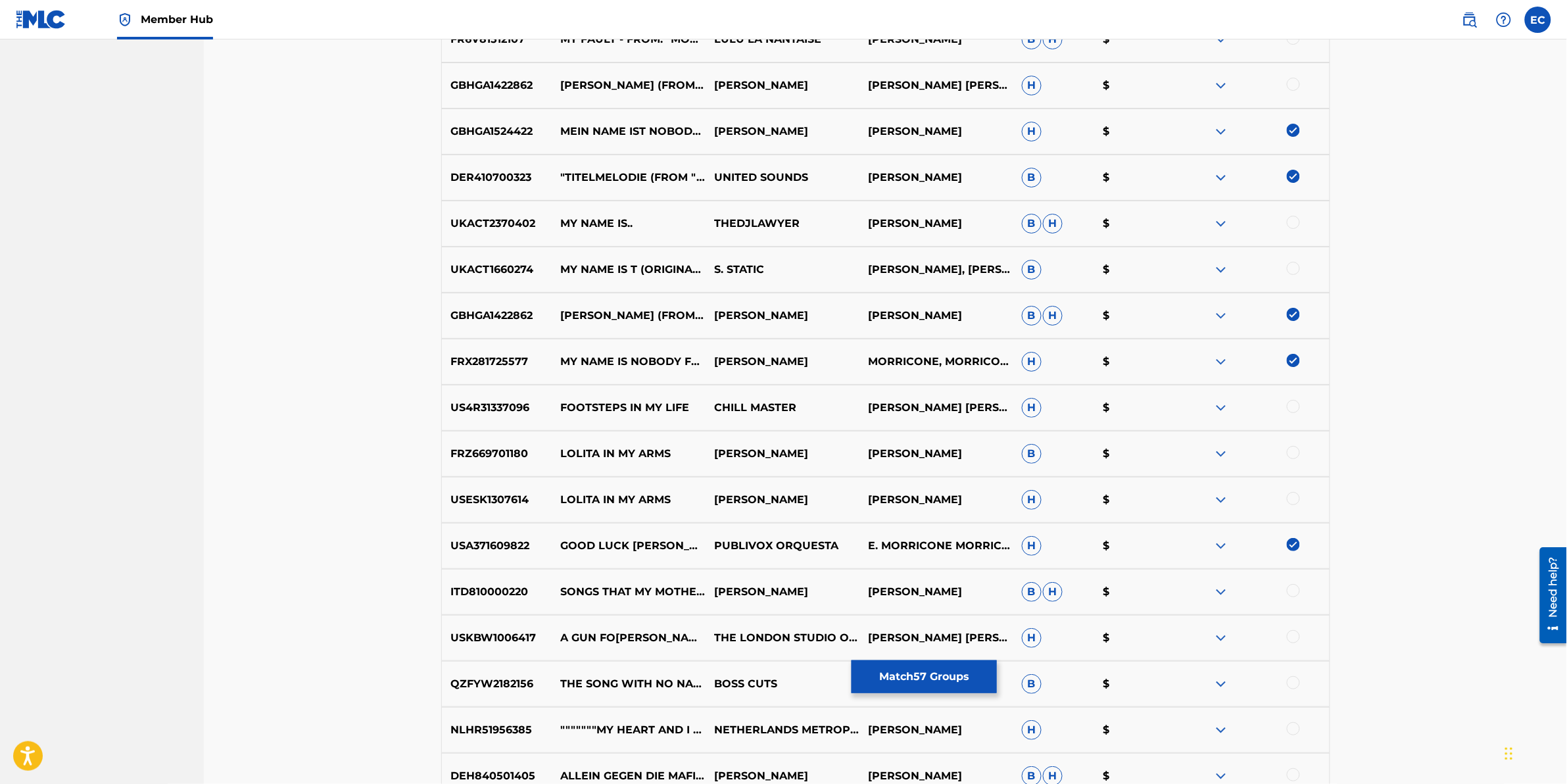
scroll to position [3919, 0]
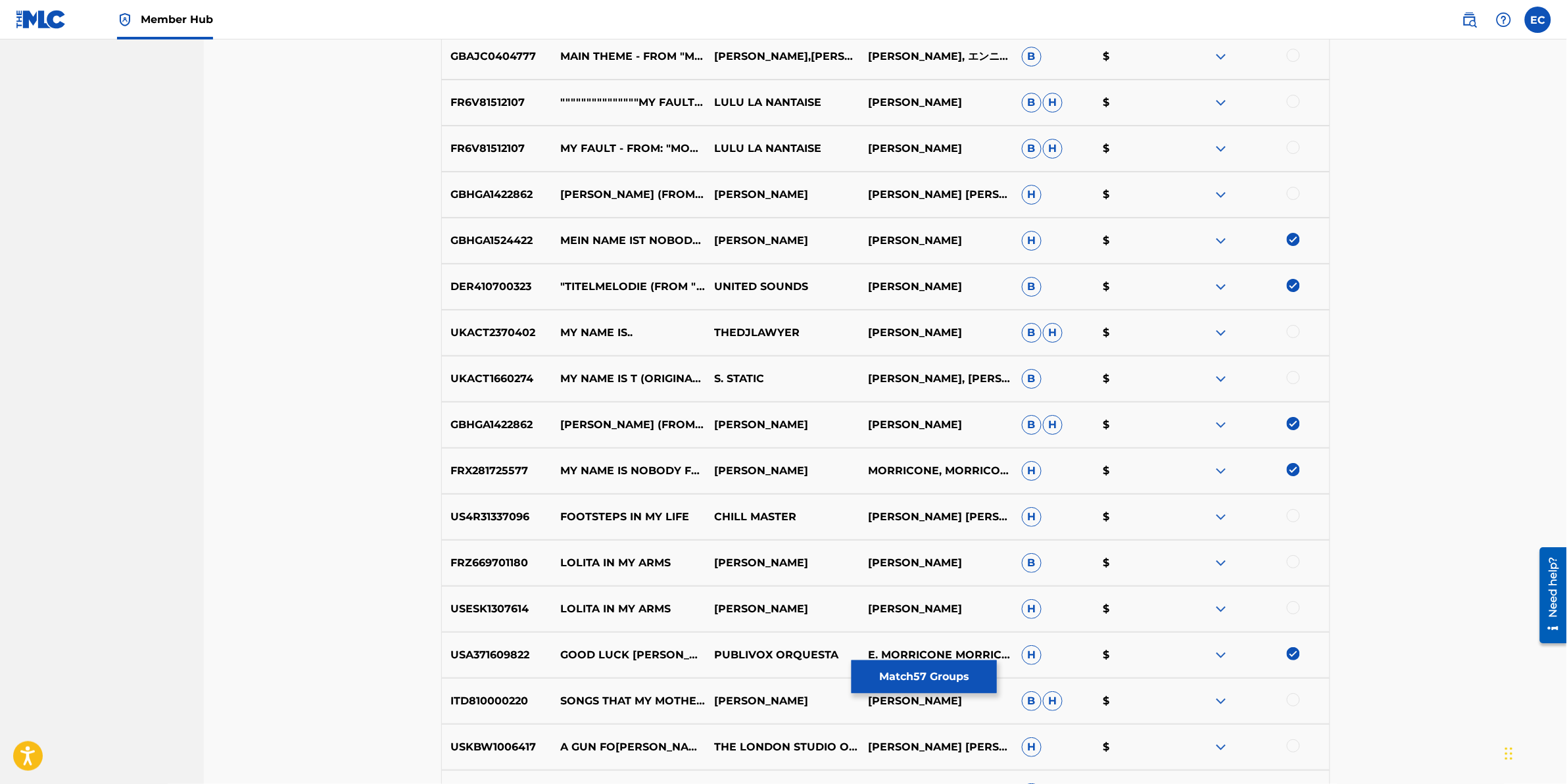
click at [1293, 147] on div at bounding box center [1293, 147] width 13 height 13
click at [1296, 192] on div at bounding box center [1293, 192] width 13 height 13
click at [1291, 103] on div at bounding box center [1293, 101] width 13 height 13
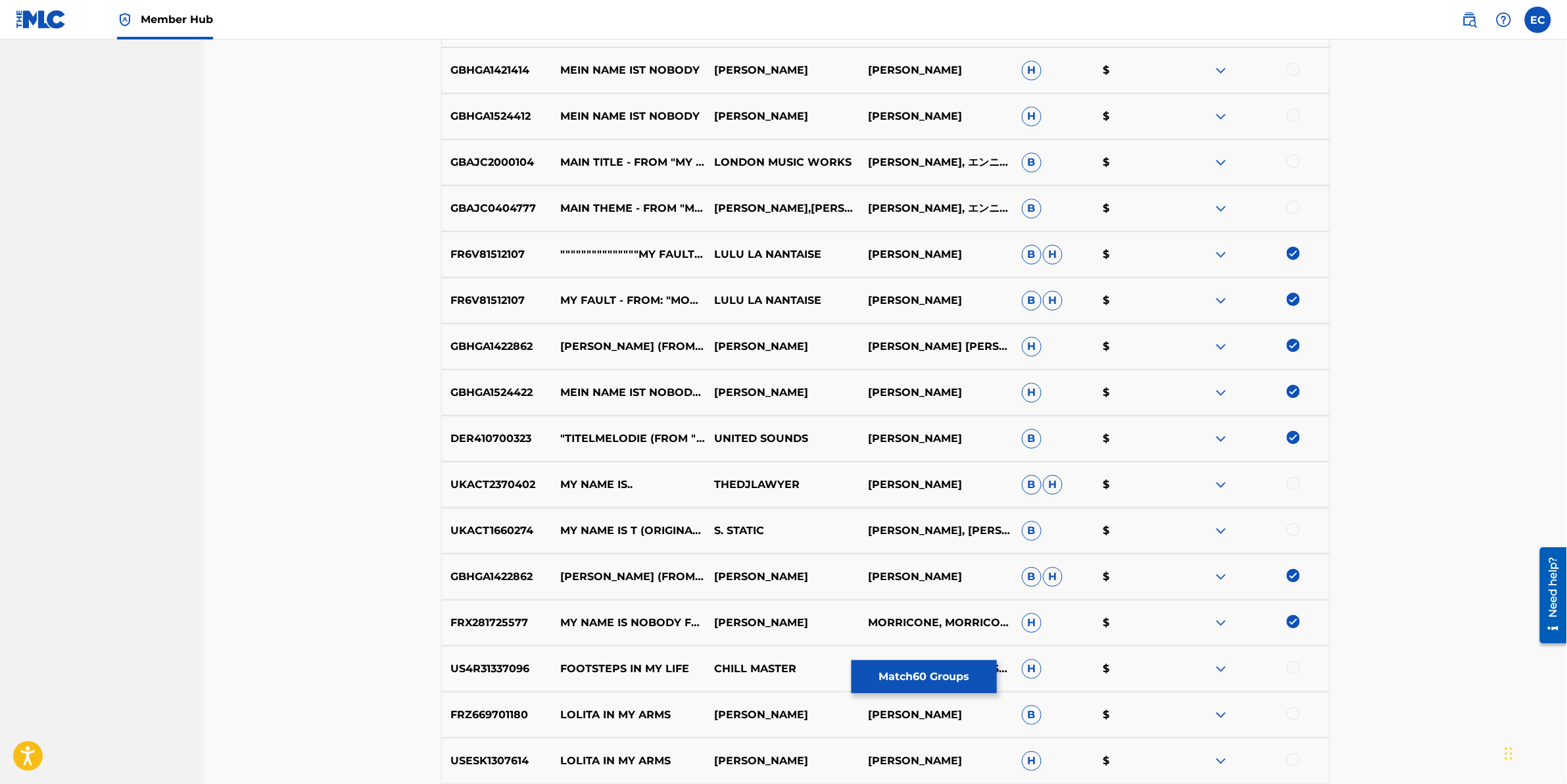
scroll to position [3672, 0]
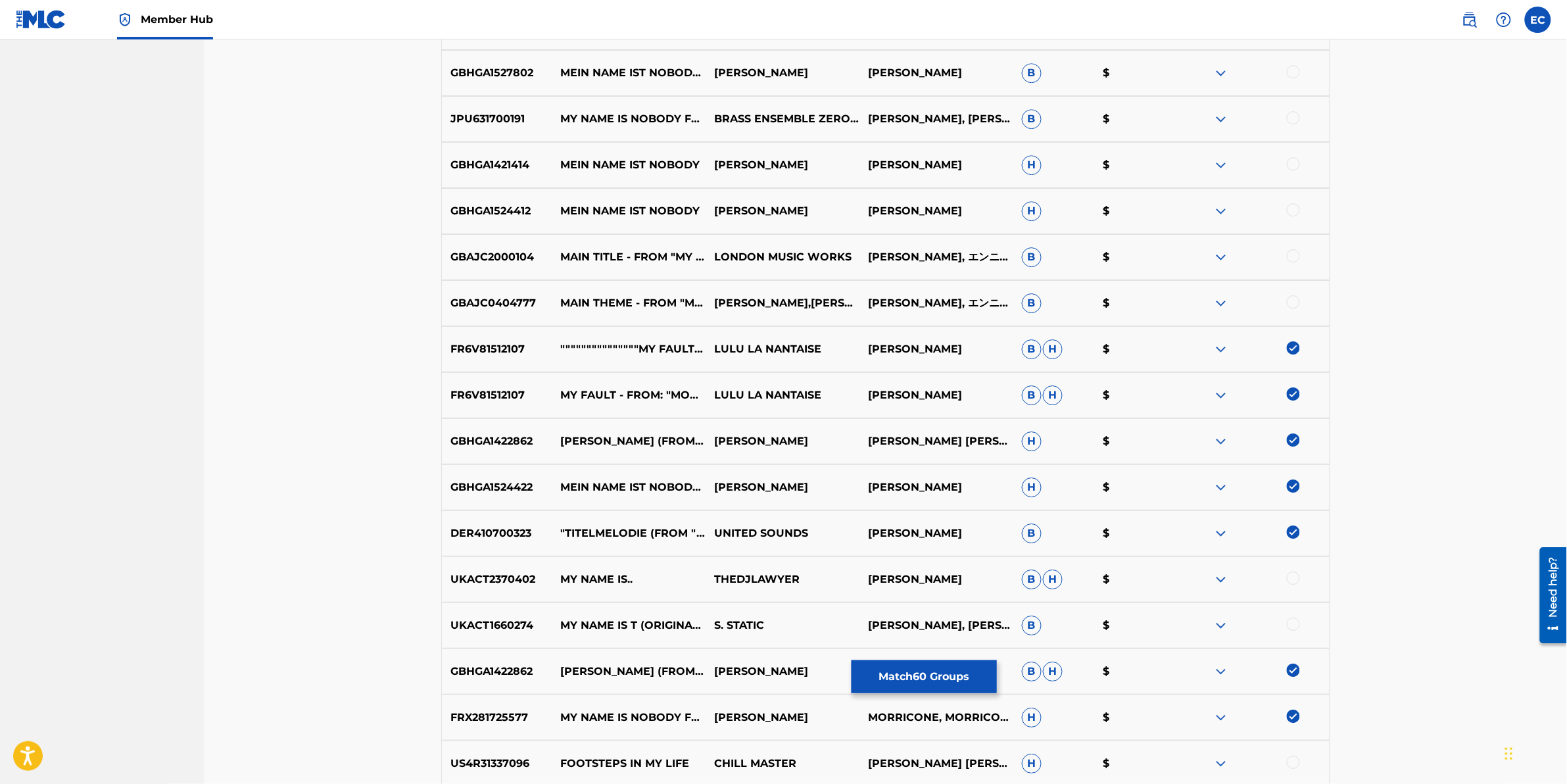
click at [1291, 258] on div at bounding box center [1293, 256] width 13 height 13
click at [1296, 304] on div at bounding box center [1293, 301] width 13 height 13
click at [1292, 206] on div at bounding box center [1293, 209] width 13 height 13
click at [1293, 163] on div at bounding box center [1293, 164] width 13 height 13
click at [1295, 115] on div at bounding box center [1293, 117] width 13 height 13
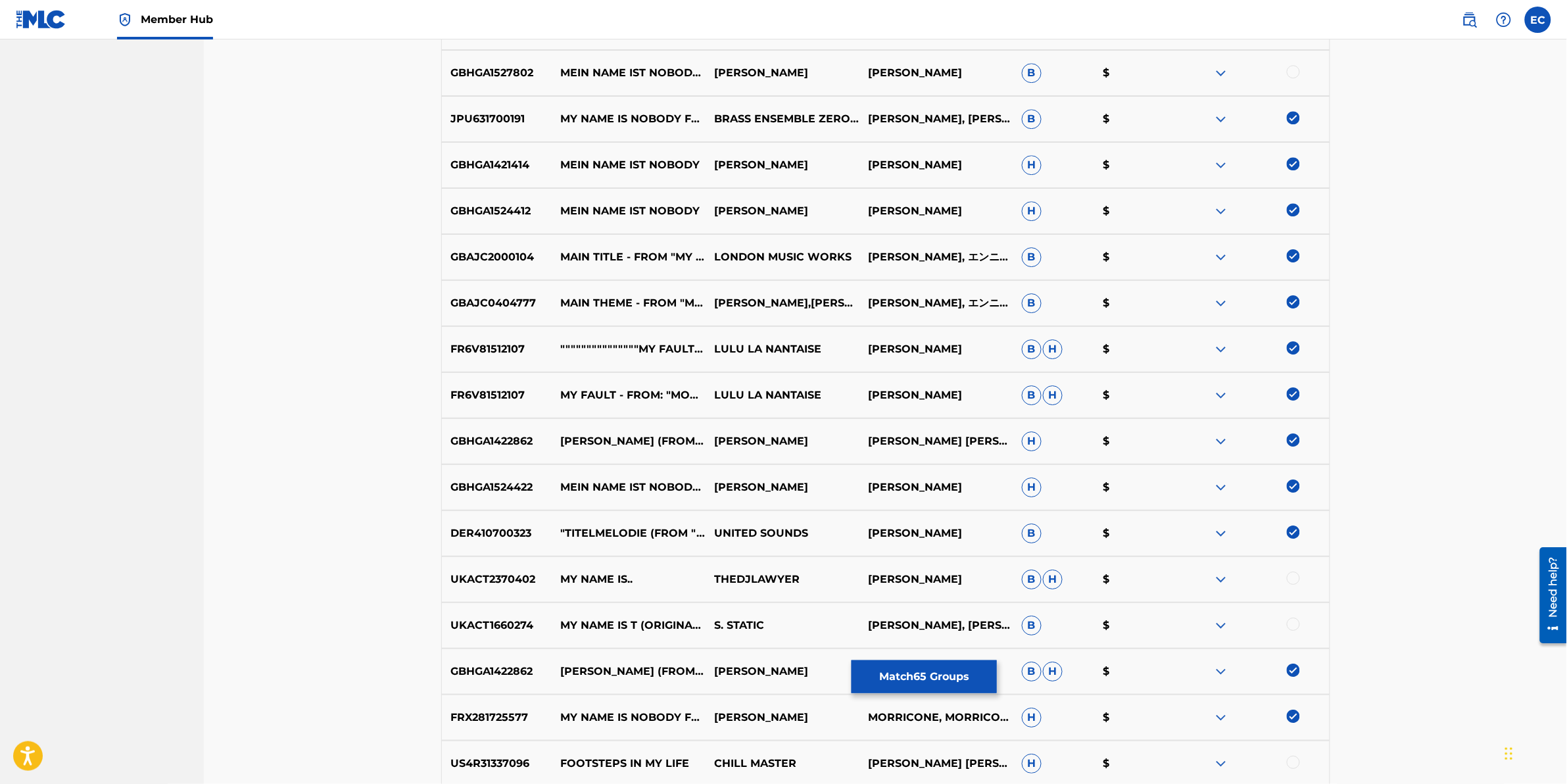
click at [1292, 63] on div "GBHGA1527802 MEIN NAME IST NOBODY (FROM MEIN NAME IST NOBODY) ENNIO MORRICONE E…" at bounding box center [886, 73] width 889 height 46
click at [1294, 74] on div at bounding box center [1293, 71] width 13 height 13
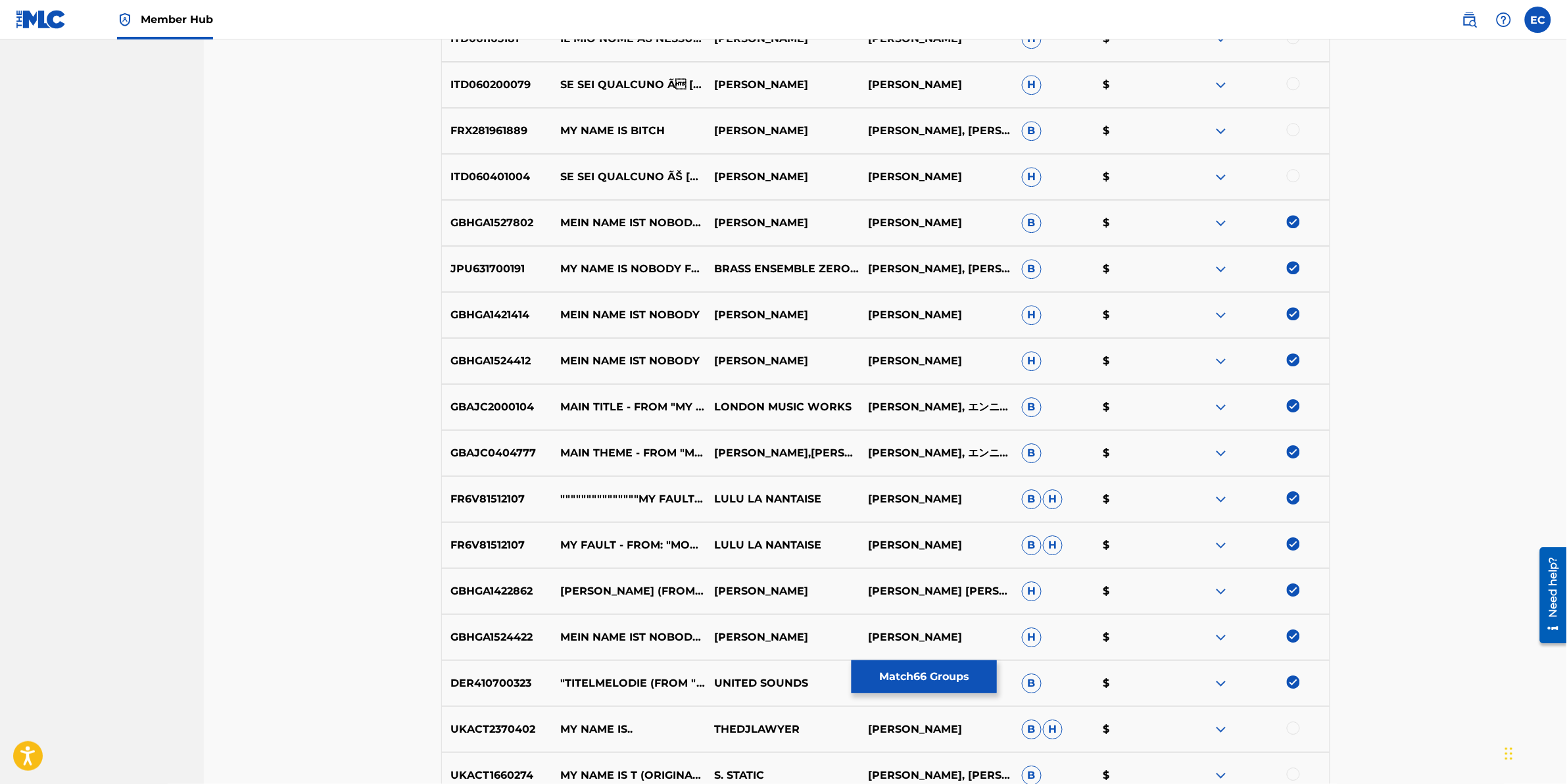
scroll to position [3508, 0]
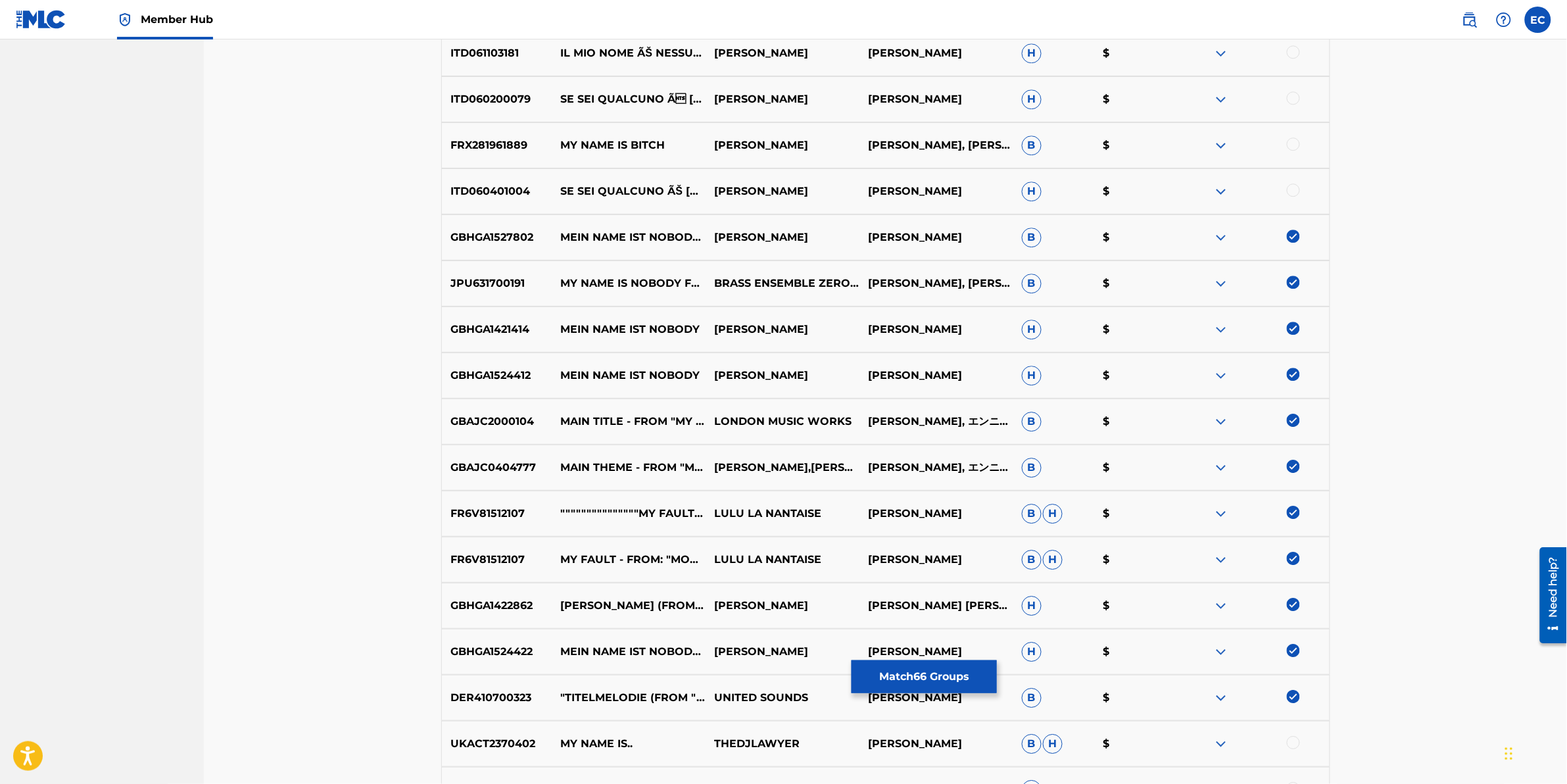
click at [1293, 187] on div at bounding box center [1293, 190] width 13 height 13
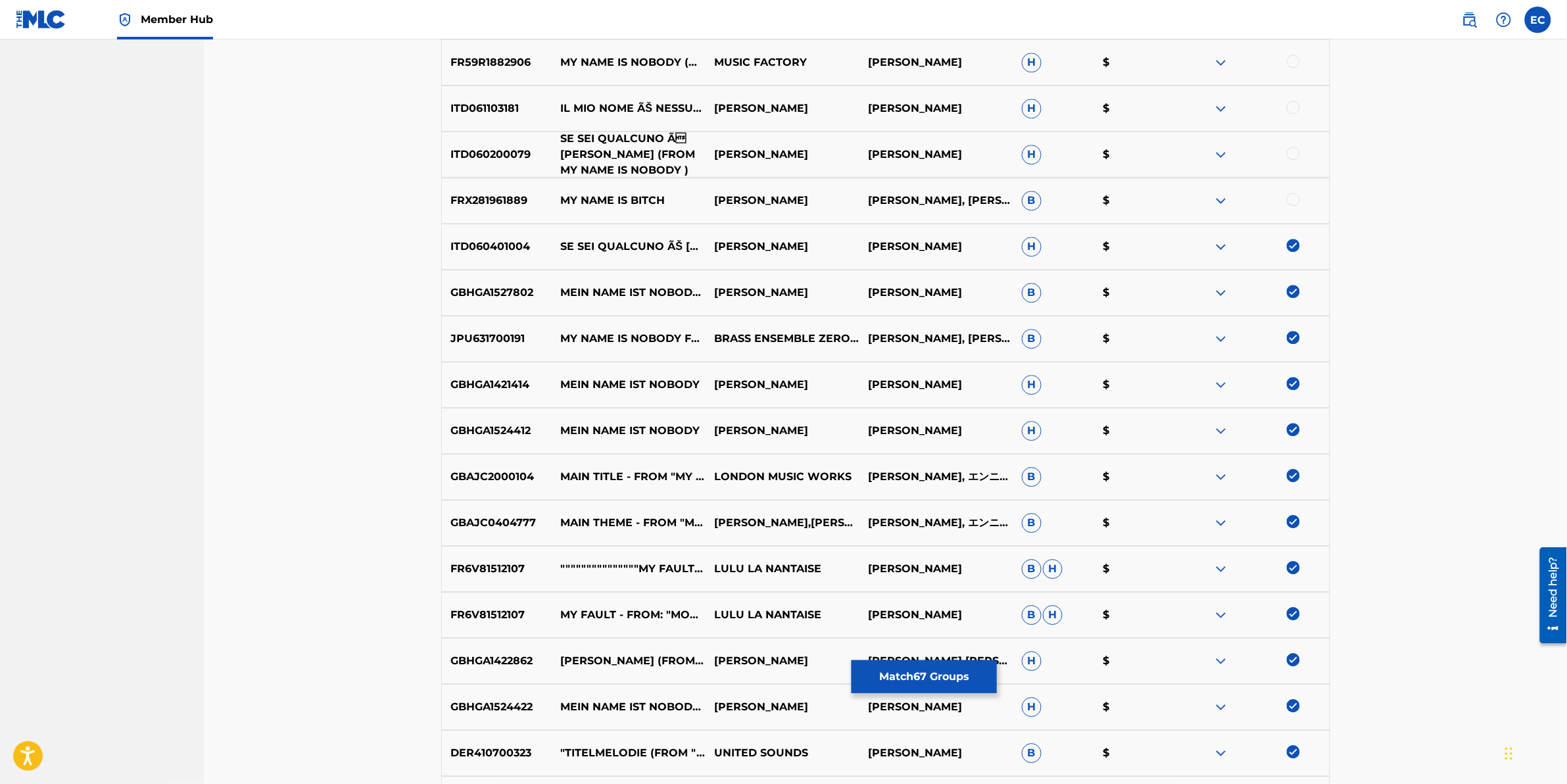
scroll to position [3426, 0]
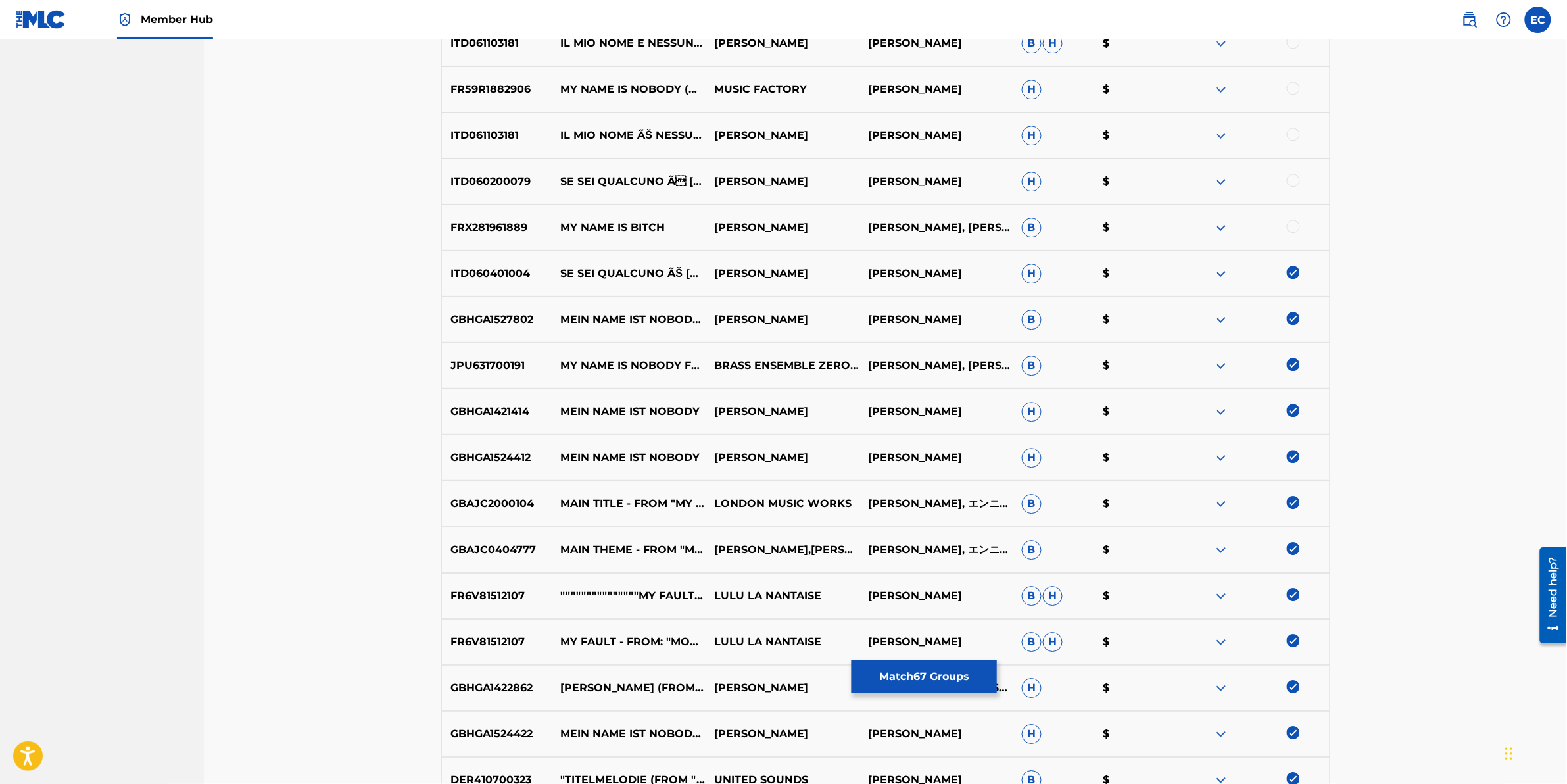
click at [1294, 178] on div at bounding box center [1293, 179] width 13 height 13
click at [1295, 133] on div at bounding box center [1293, 134] width 13 height 13
click at [1293, 94] on div at bounding box center [1293, 88] width 13 height 13
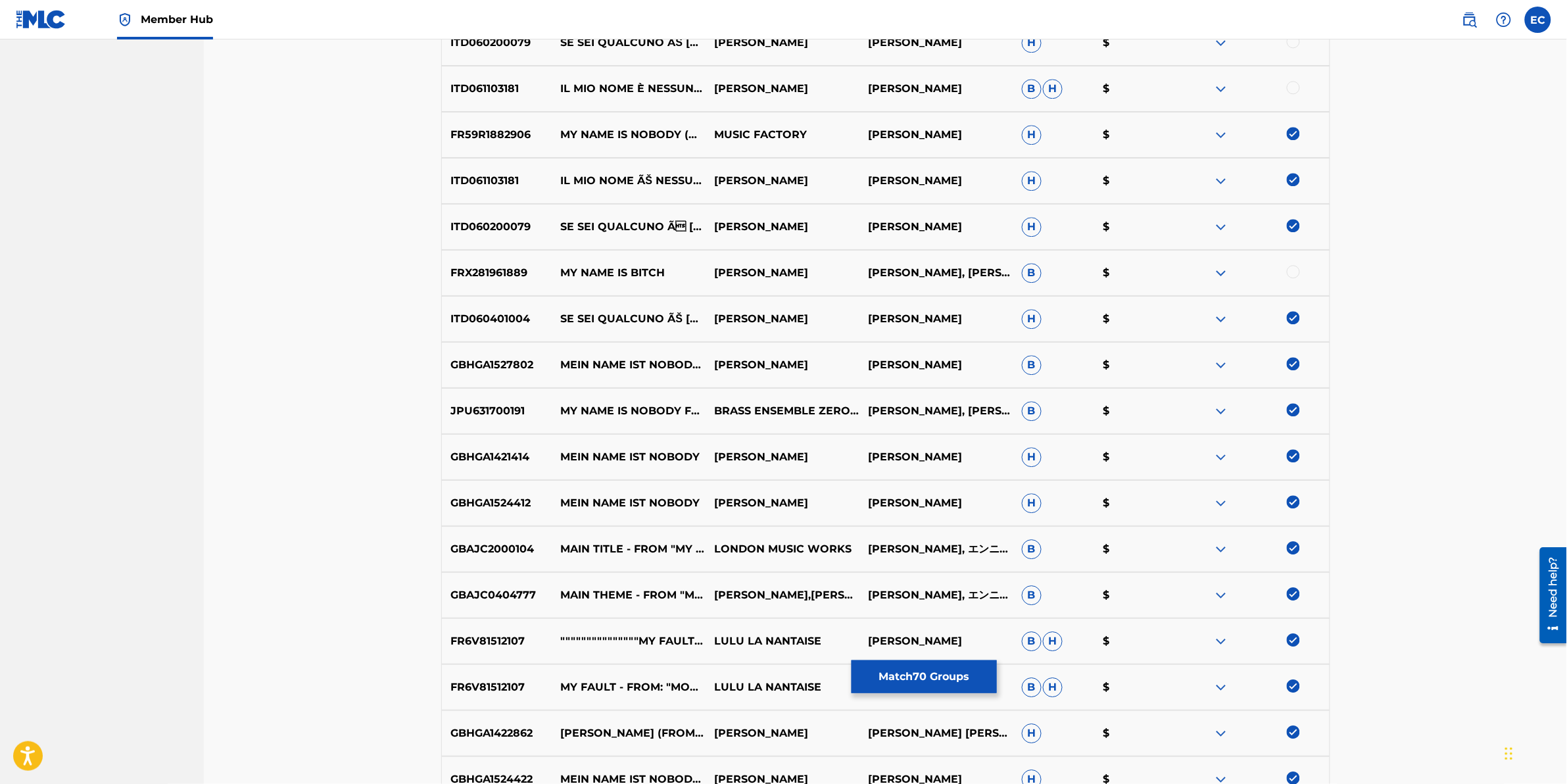
scroll to position [3343, 0]
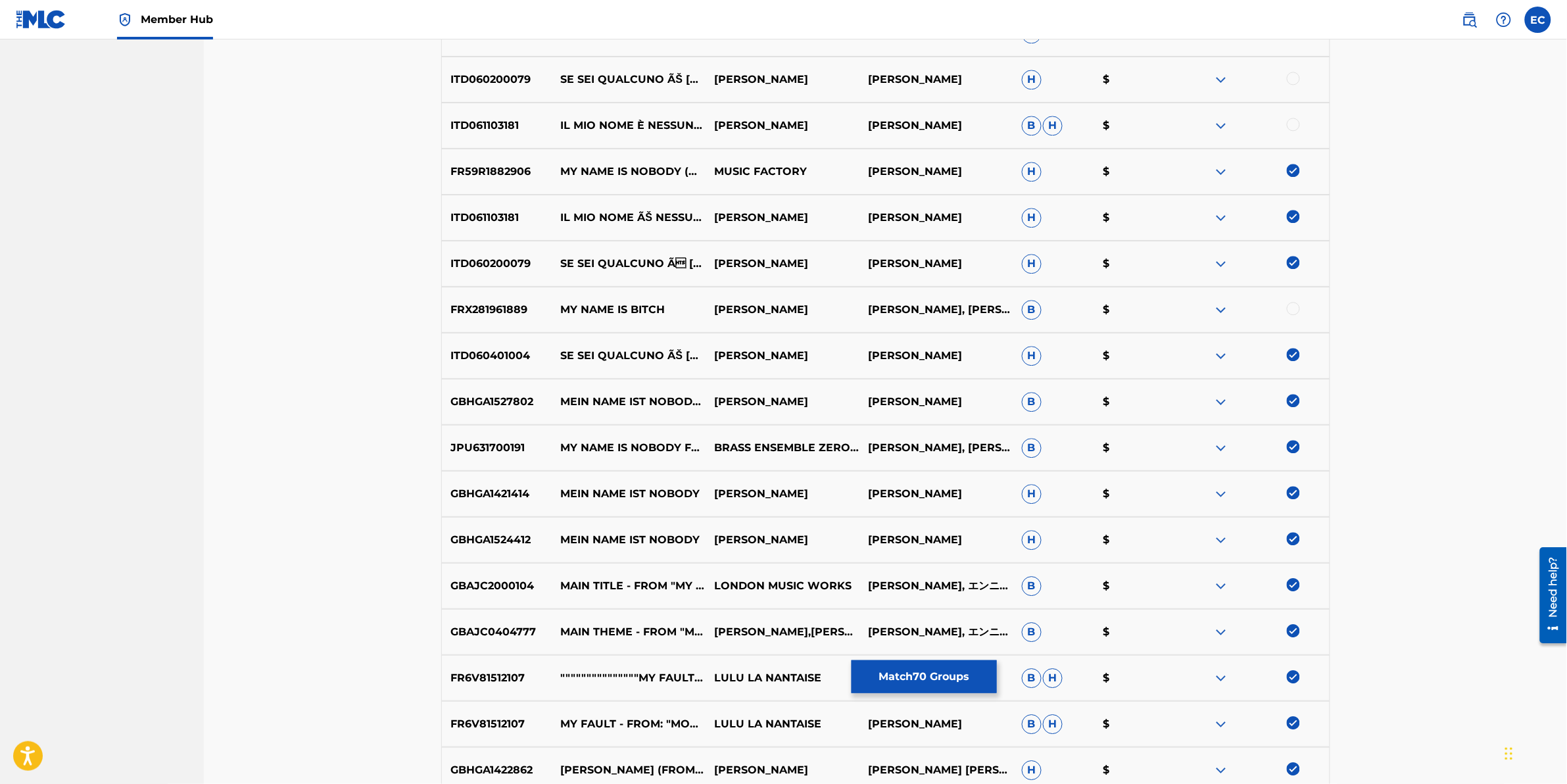
click at [1295, 122] on div at bounding box center [1293, 123] width 13 height 13
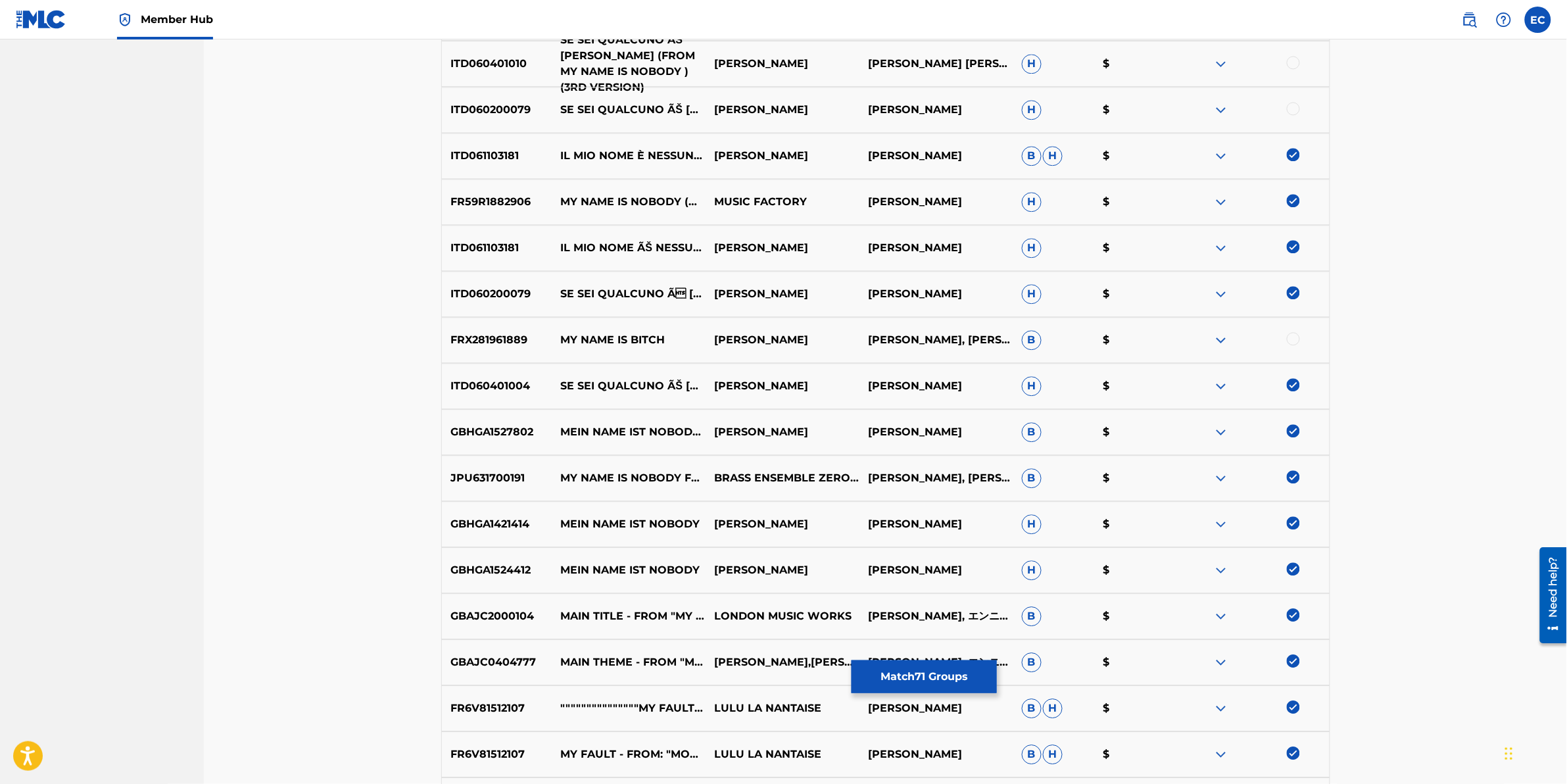
scroll to position [3261, 0]
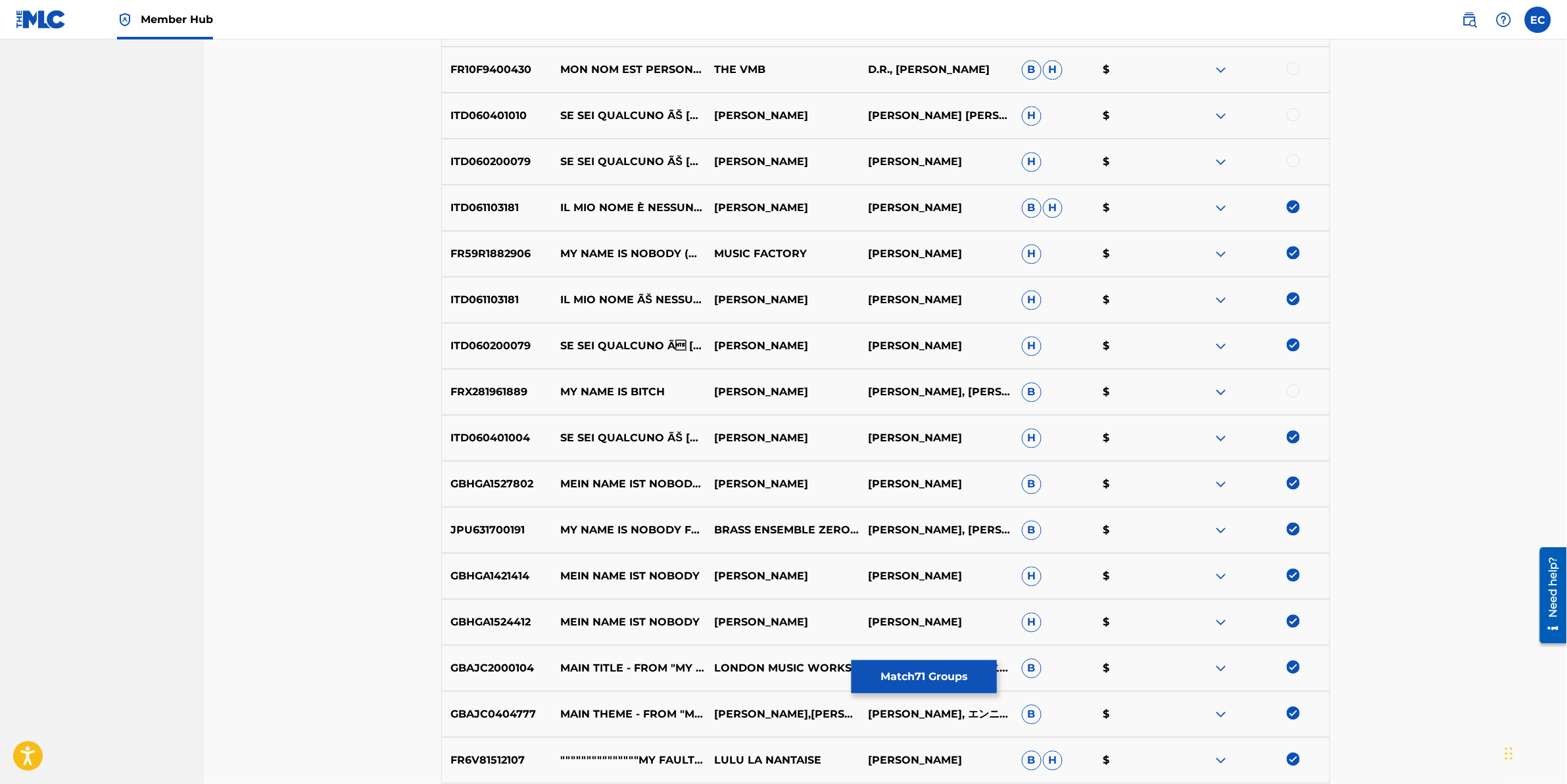
click at [1287, 161] on div at bounding box center [1293, 160] width 13 height 13
click at [1300, 115] on div at bounding box center [1293, 114] width 13 height 13
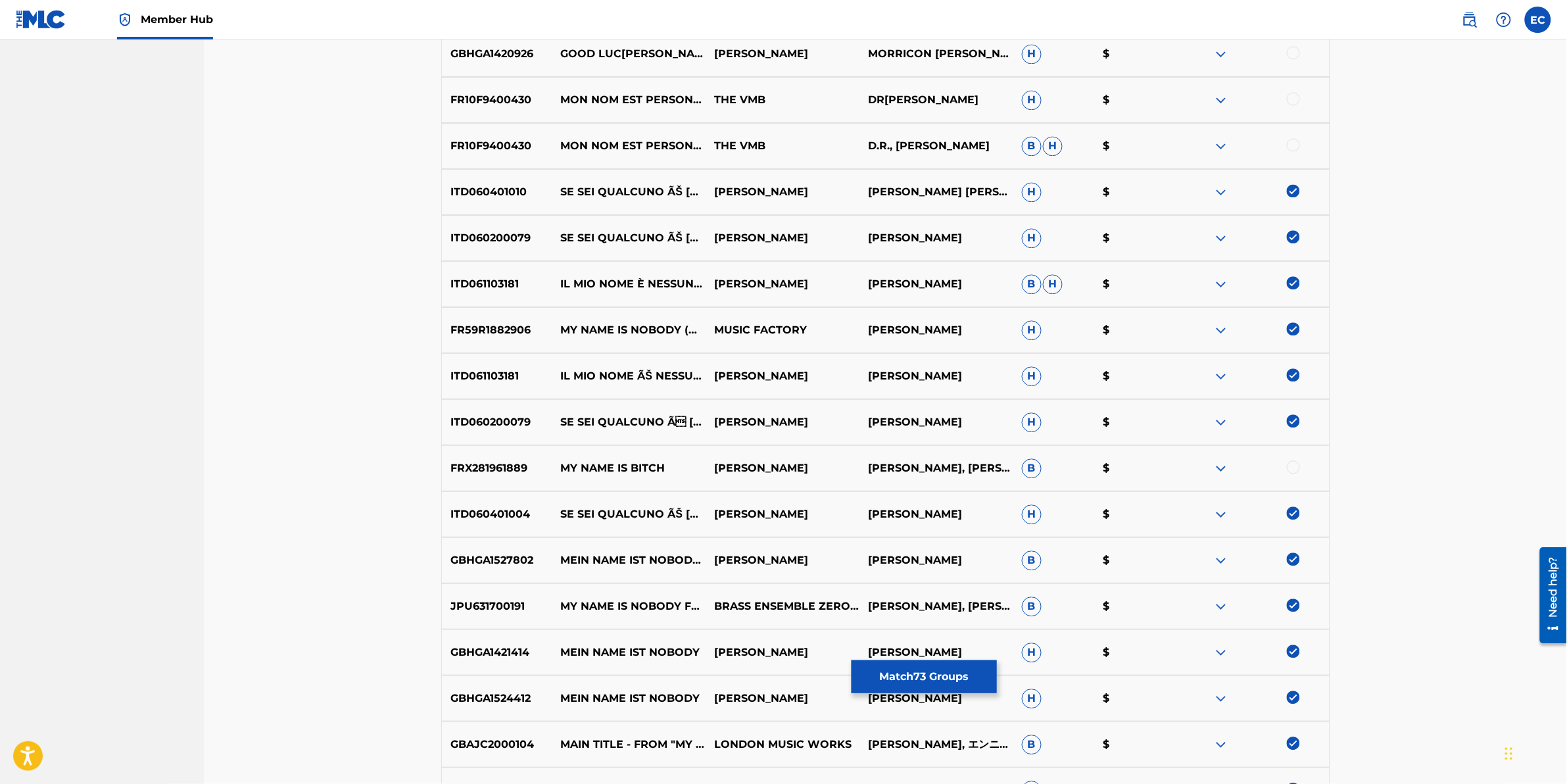
scroll to position [3098, 0]
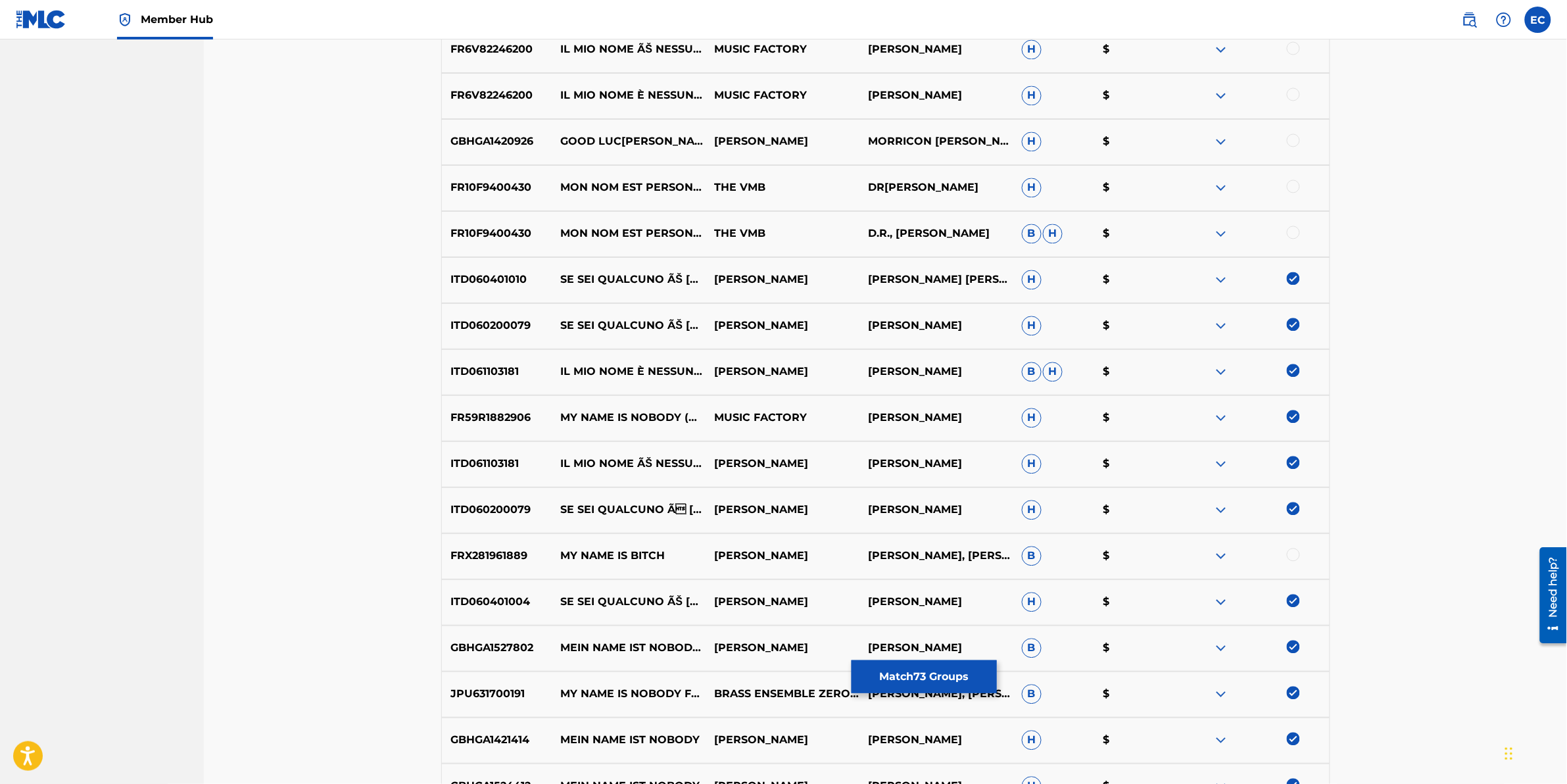
click at [1292, 232] on div at bounding box center [1293, 232] width 13 height 13
click at [1297, 181] on div at bounding box center [1293, 186] width 13 height 13
click at [1292, 142] on div at bounding box center [1293, 140] width 13 height 13
click at [1296, 93] on div at bounding box center [1293, 94] width 13 height 13
click at [1295, 52] on div at bounding box center [1293, 48] width 13 height 13
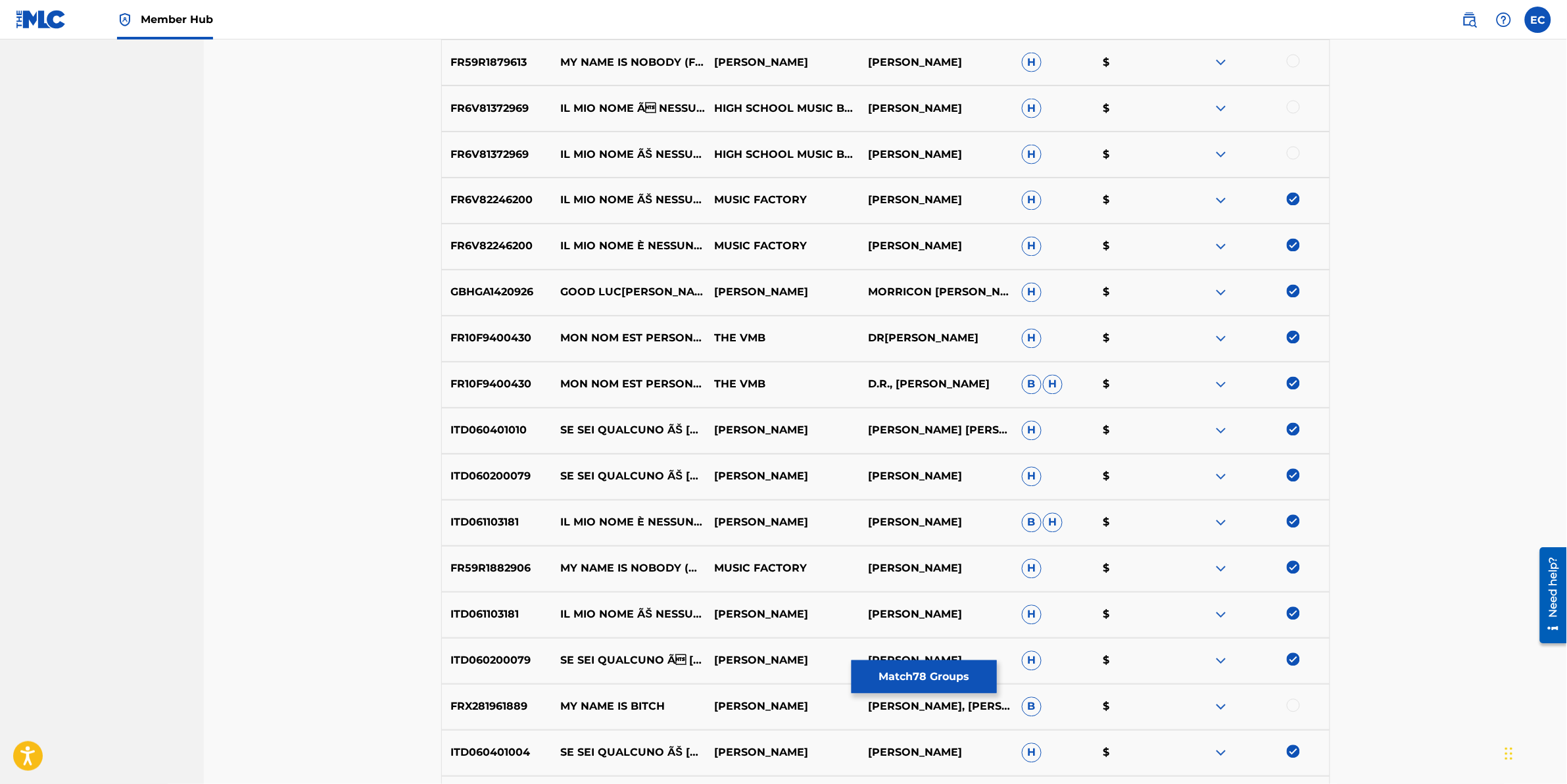
scroll to position [2933, 0]
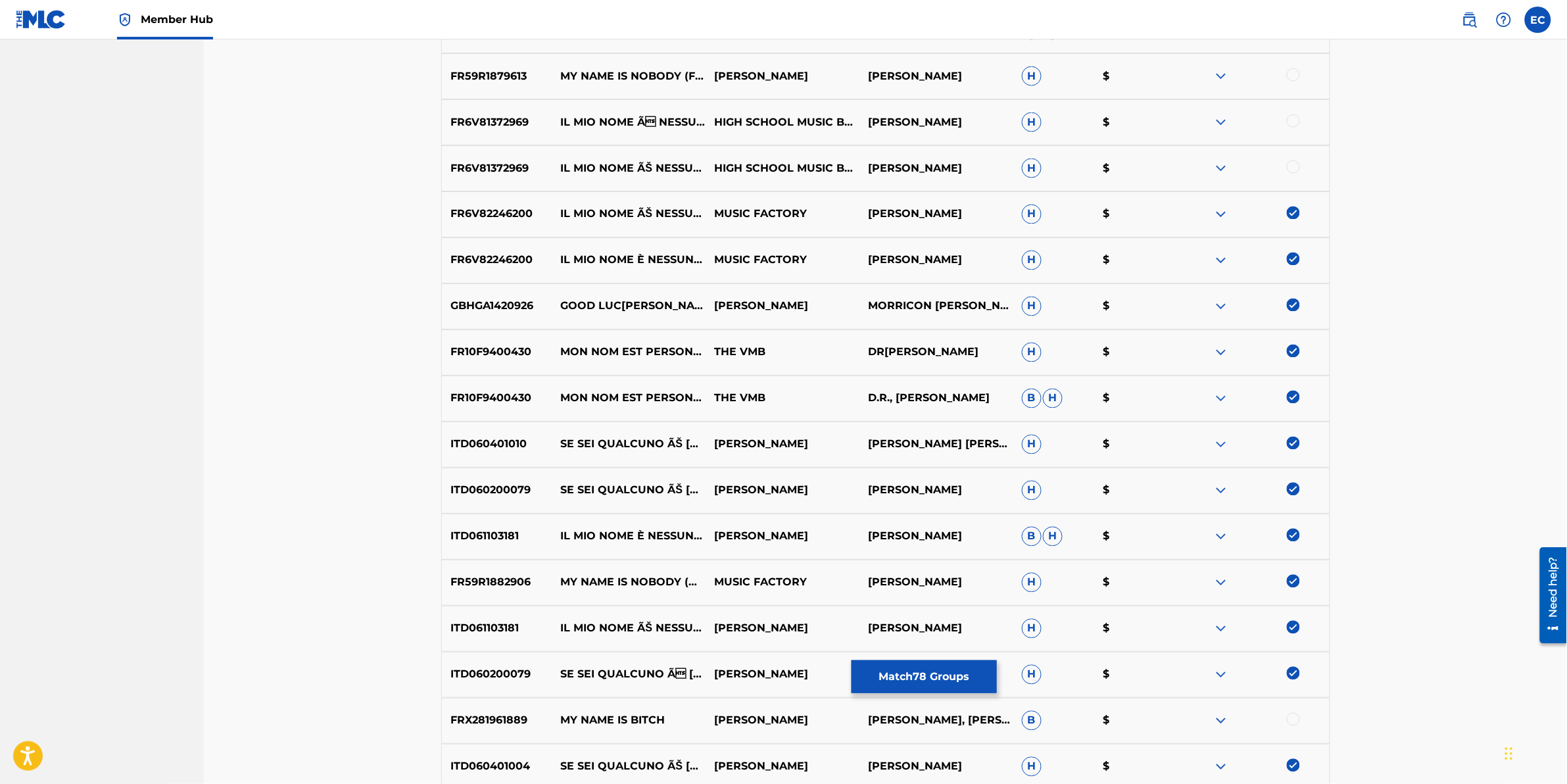
click at [1291, 120] on div at bounding box center [1293, 121] width 13 height 13
click at [1294, 164] on div at bounding box center [1293, 166] width 13 height 13
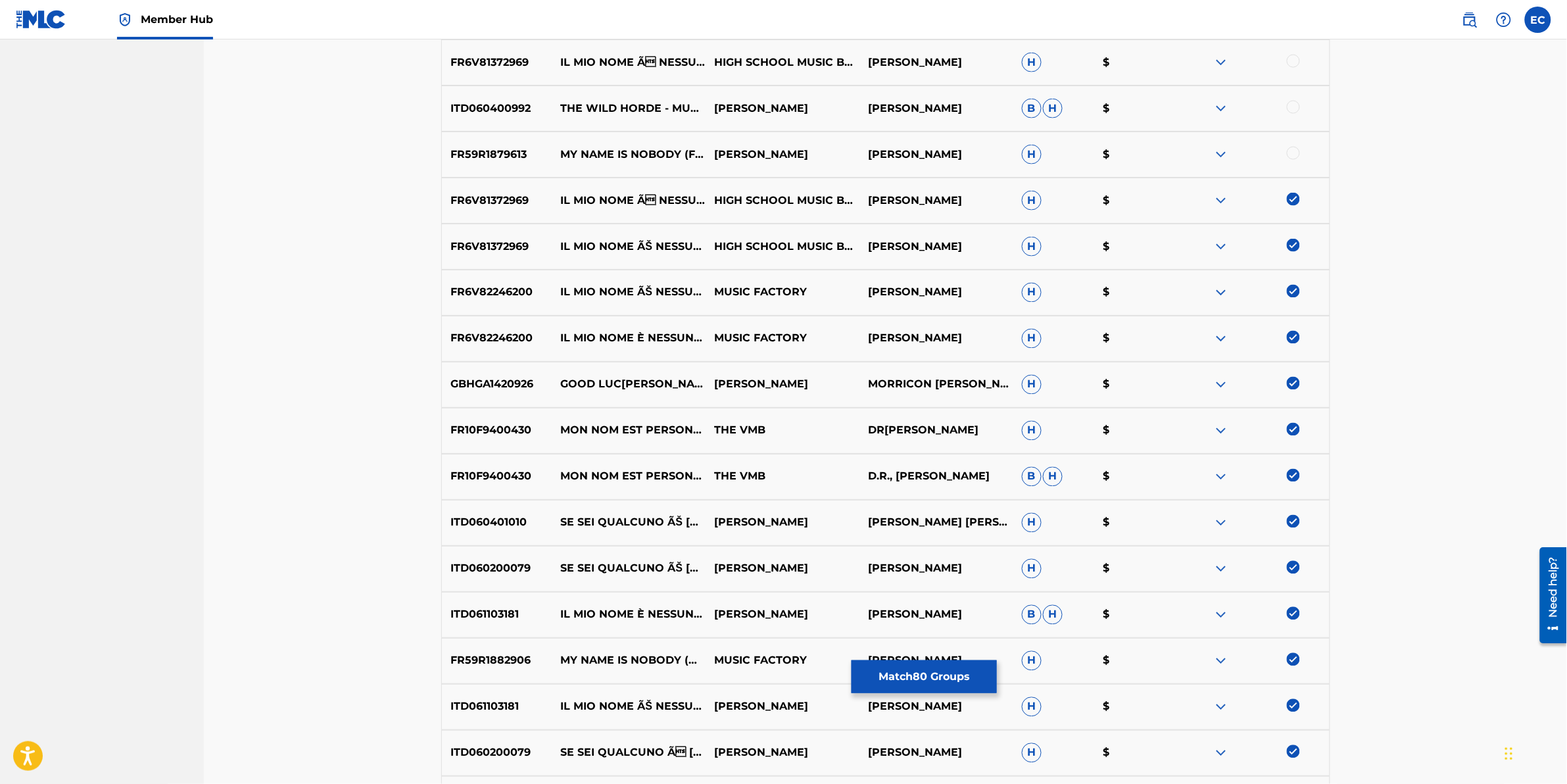
scroll to position [2851, 0]
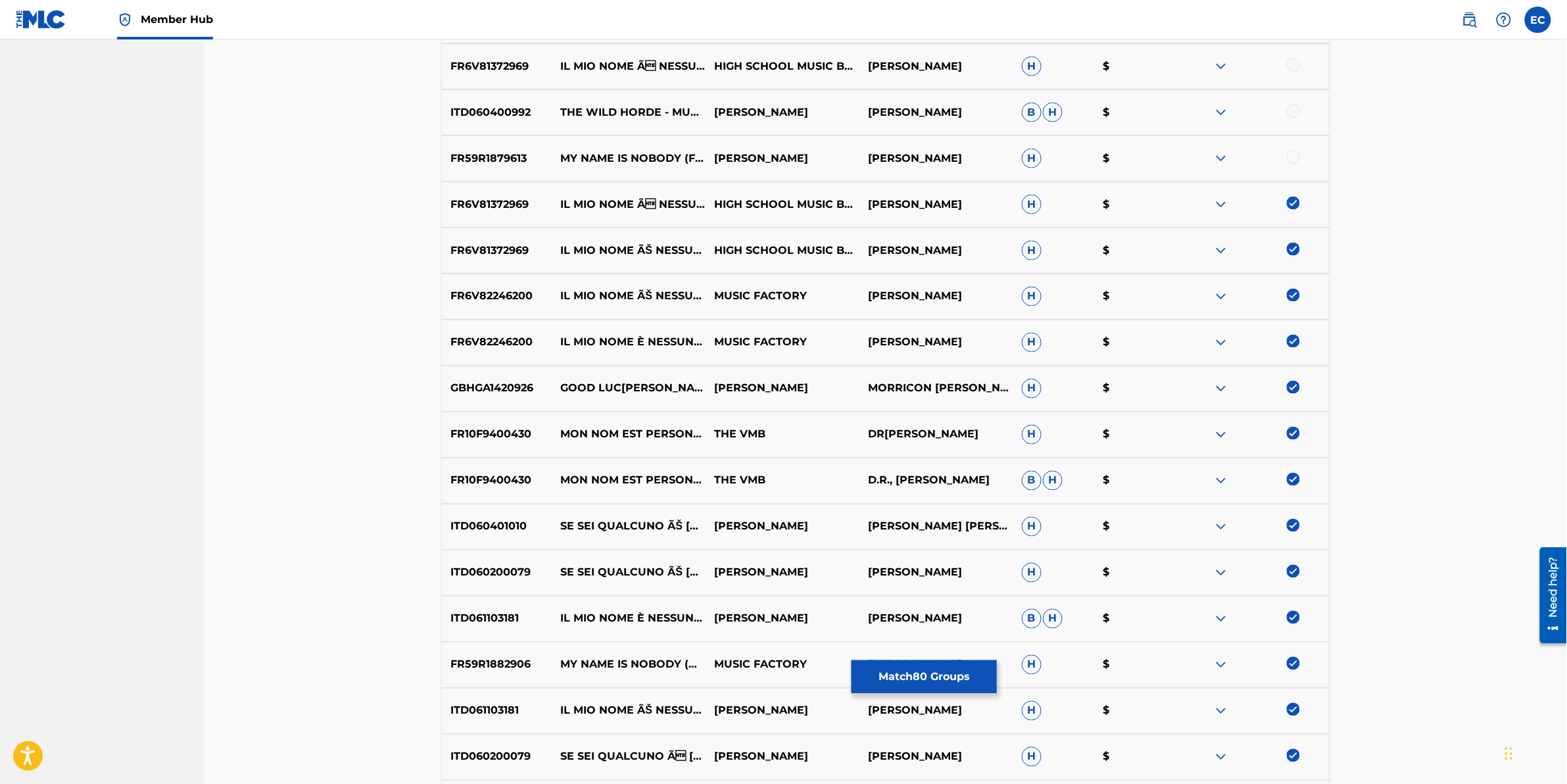
click at [1295, 156] on div at bounding box center [1293, 157] width 13 height 13
click at [1296, 109] on div at bounding box center [1293, 110] width 13 height 13
click at [1300, 69] on div at bounding box center [1253, 66] width 154 height 16
click at [1296, 66] on div at bounding box center [1293, 65] width 13 height 13
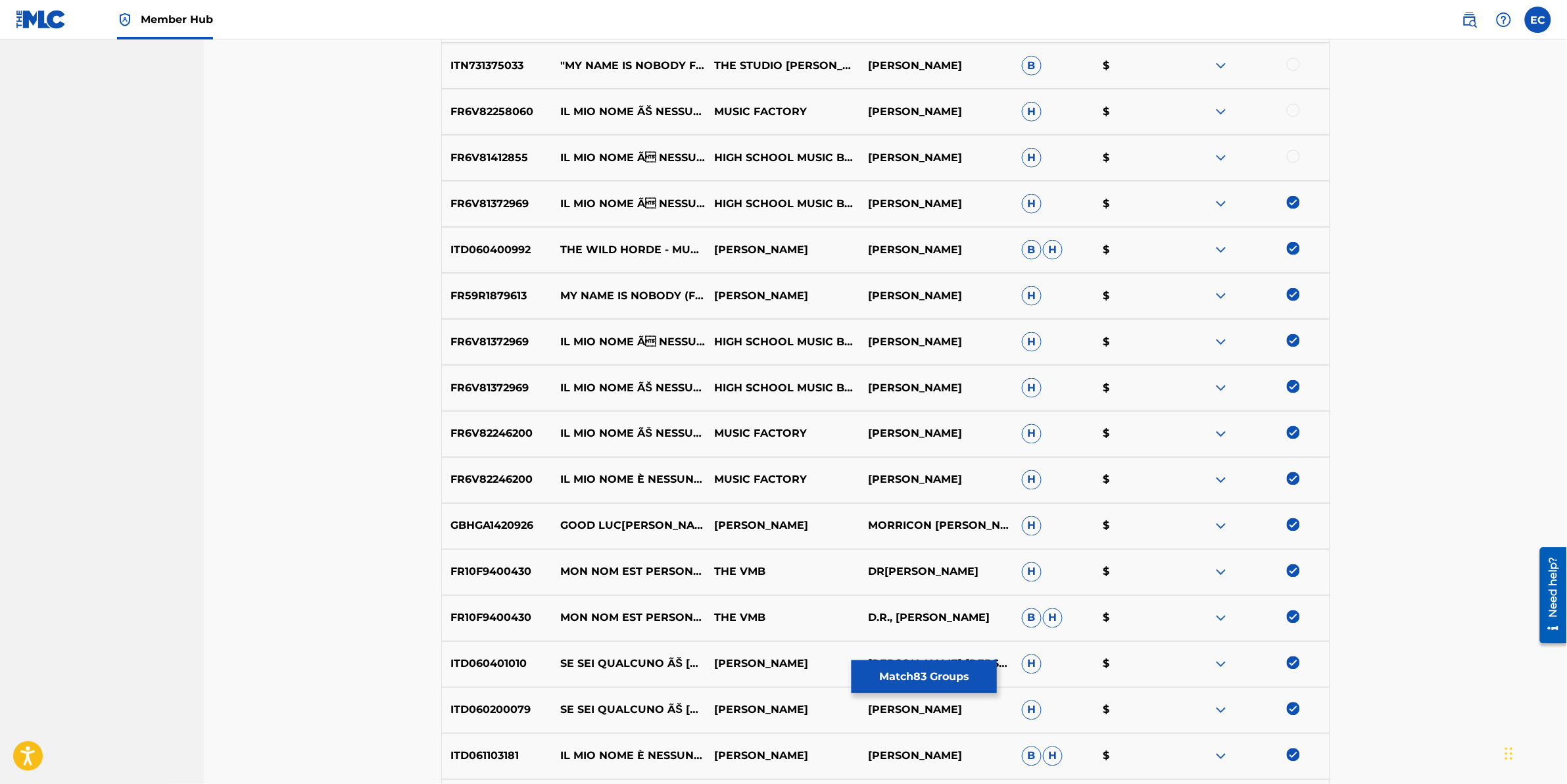
scroll to position [2686, 0]
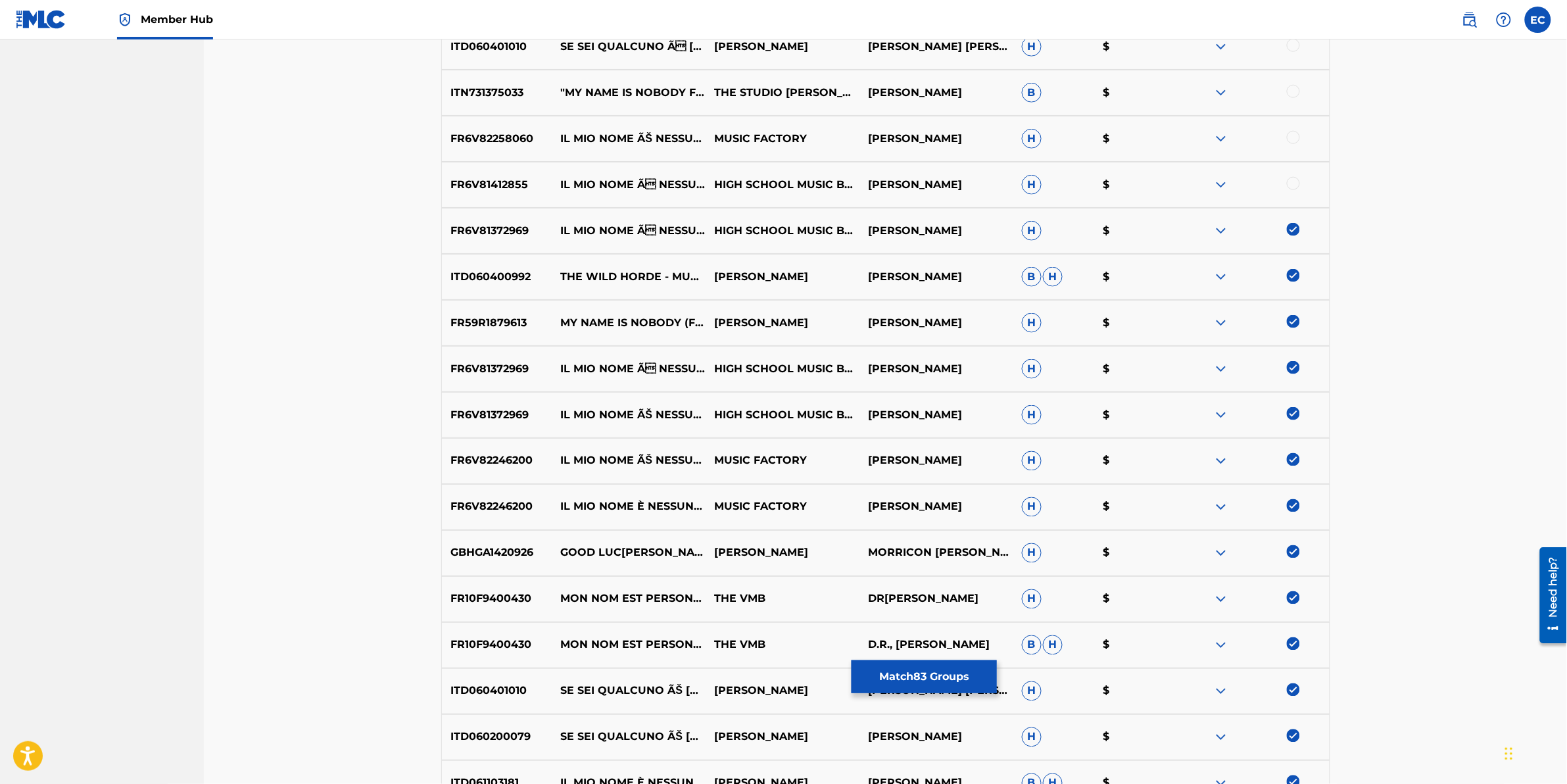
click at [1291, 178] on div at bounding box center [1293, 183] width 13 height 13
click at [1291, 131] on div at bounding box center [1293, 137] width 13 height 13
click at [1288, 91] on div at bounding box center [1293, 91] width 13 height 13
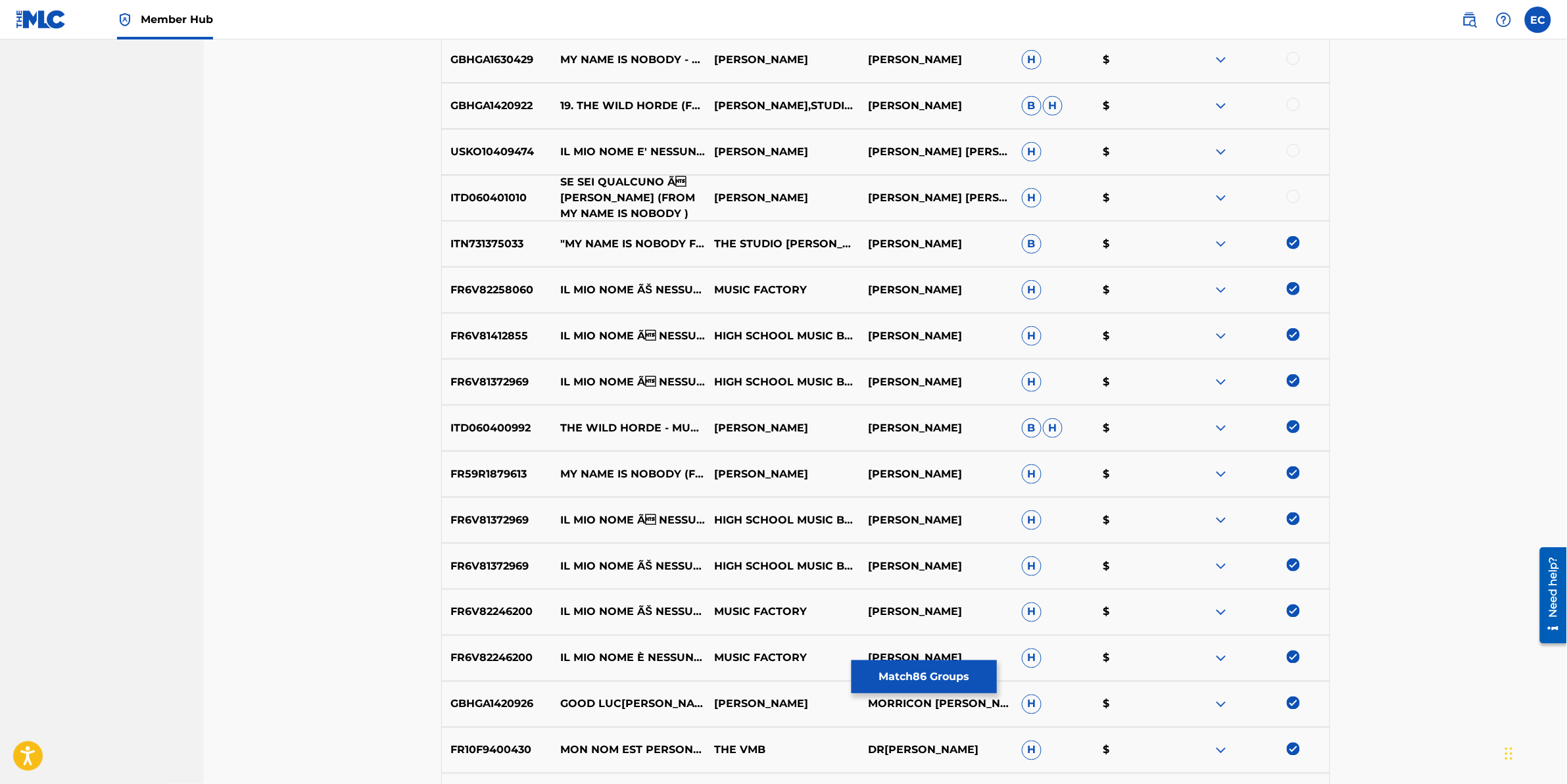
scroll to position [2522, 0]
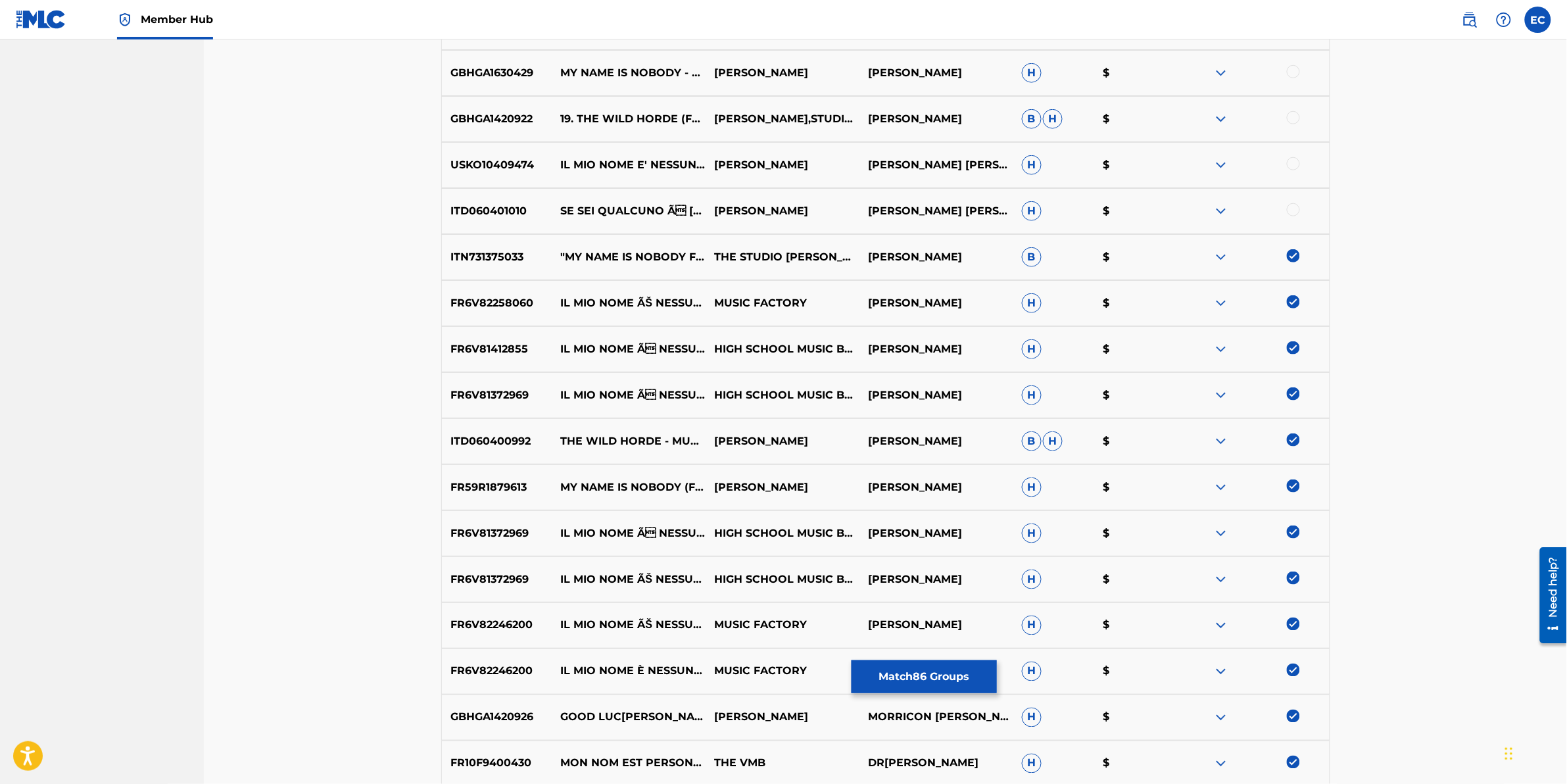
click at [1289, 206] on div at bounding box center [1293, 209] width 13 height 13
click at [1295, 162] on div at bounding box center [1293, 164] width 13 height 13
click at [1294, 120] on div at bounding box center [1293, 117] width 13 height 13
click at [1293, 74] on div at bounding box center [1293, 71] width 13 height 13
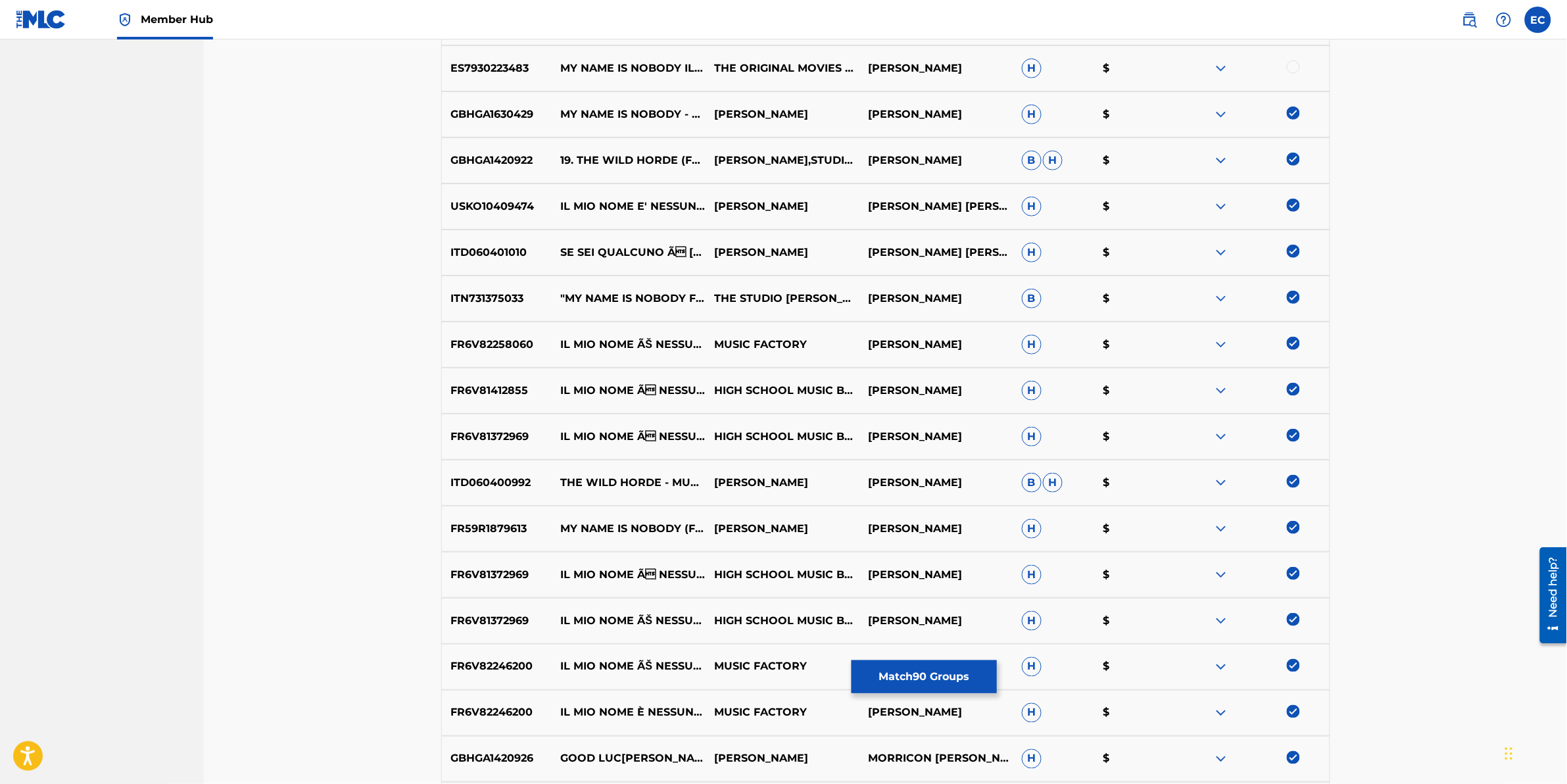
scroll to position [2440, 0]
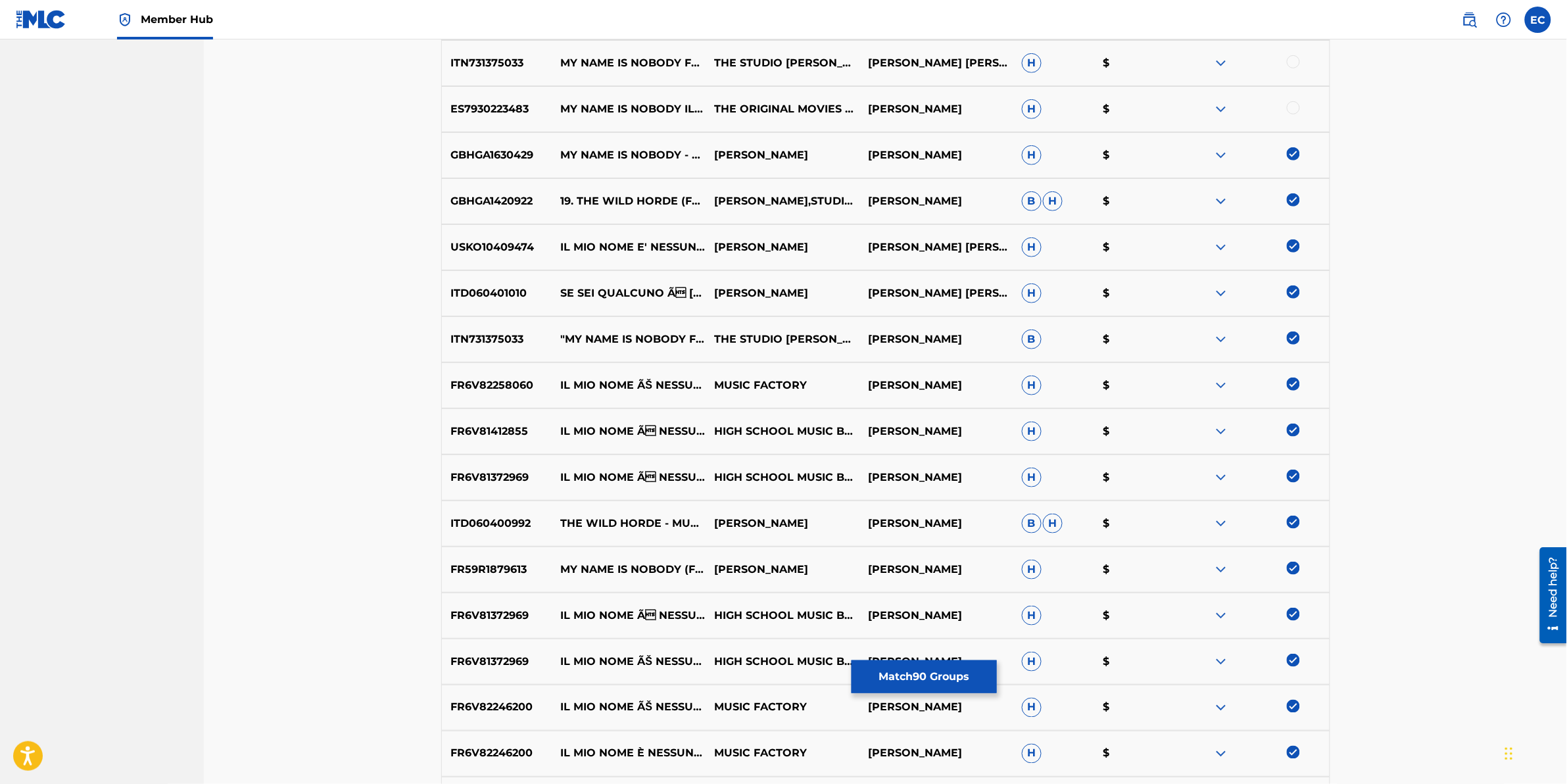
click at [1290, 105] on div at bounding box center [1293, 108] width 13 height 13
click at [1292, 61] on div at bounding box center [1293, 61] width 13 height 13
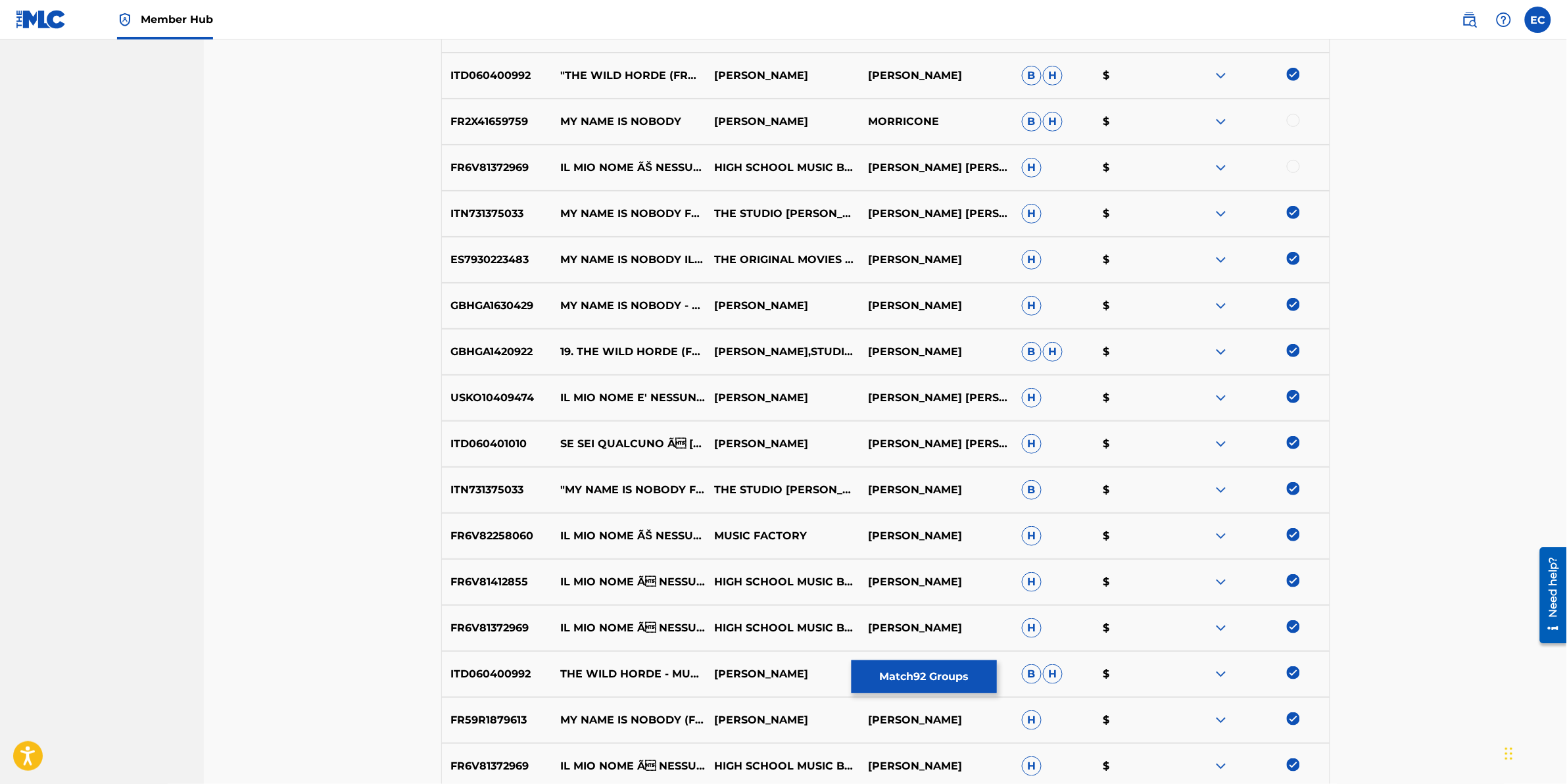
scroll to position [2275, 0]
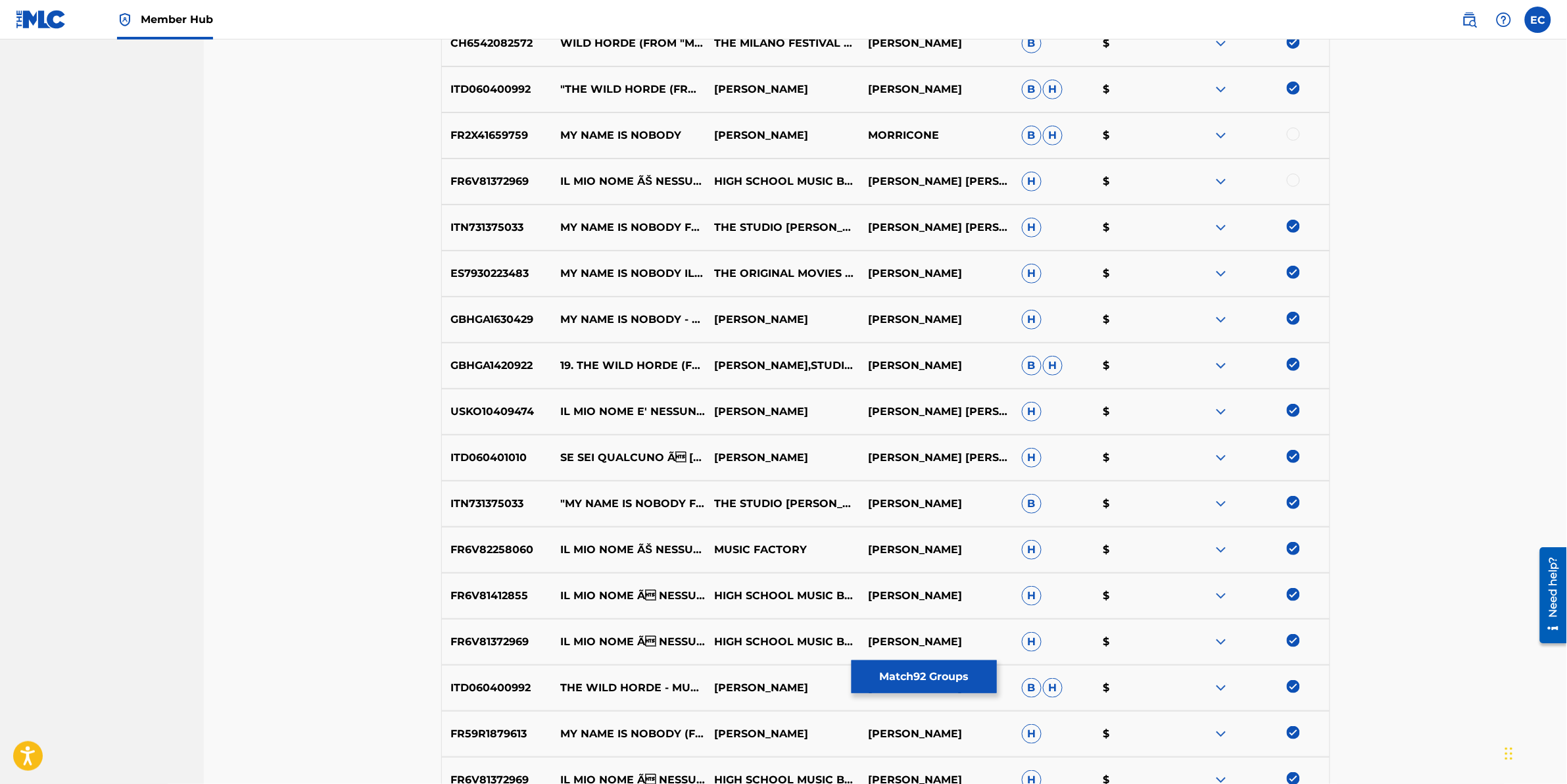
click at [1295, 178] on div at bounding box center [1293, 179] width 13 height 13
click at [1297, 136] on div at bounding box center [1293, 134] width 13 height 13
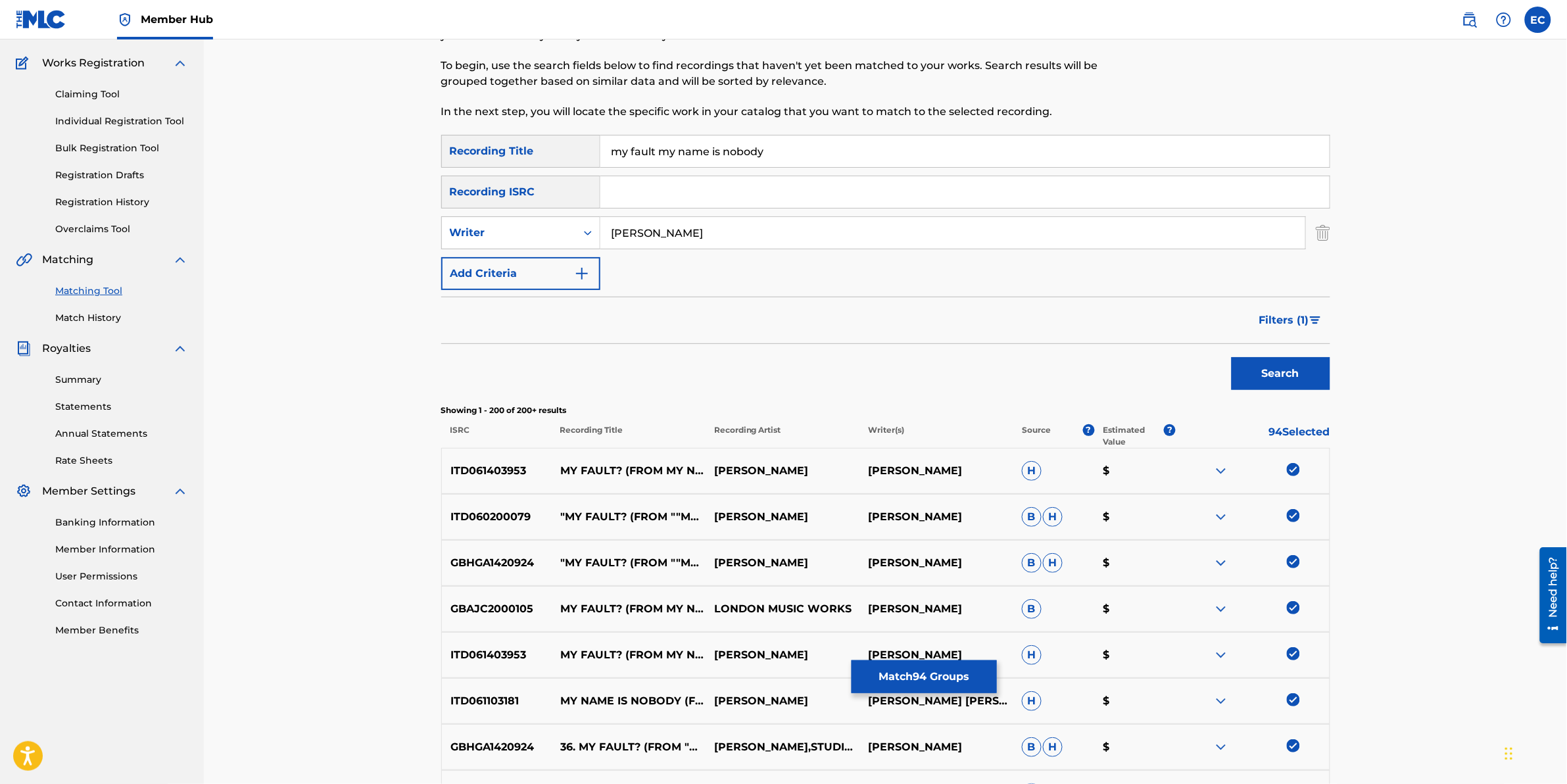
scroll to position [0, 0]
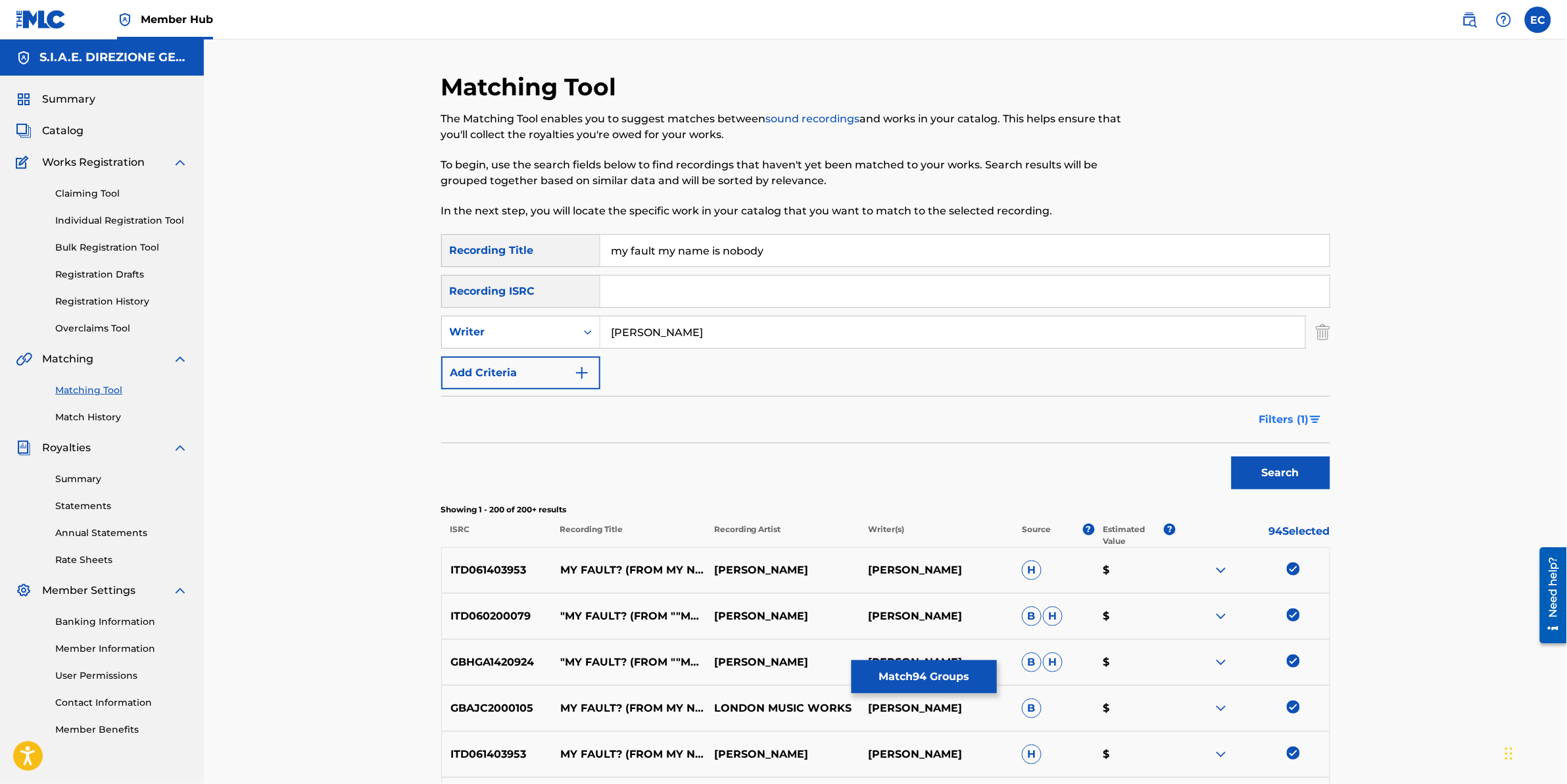
click at [1288, 406] on button "Filters ( 1 )" at bounding box center [1291, 420] width 79 height 33
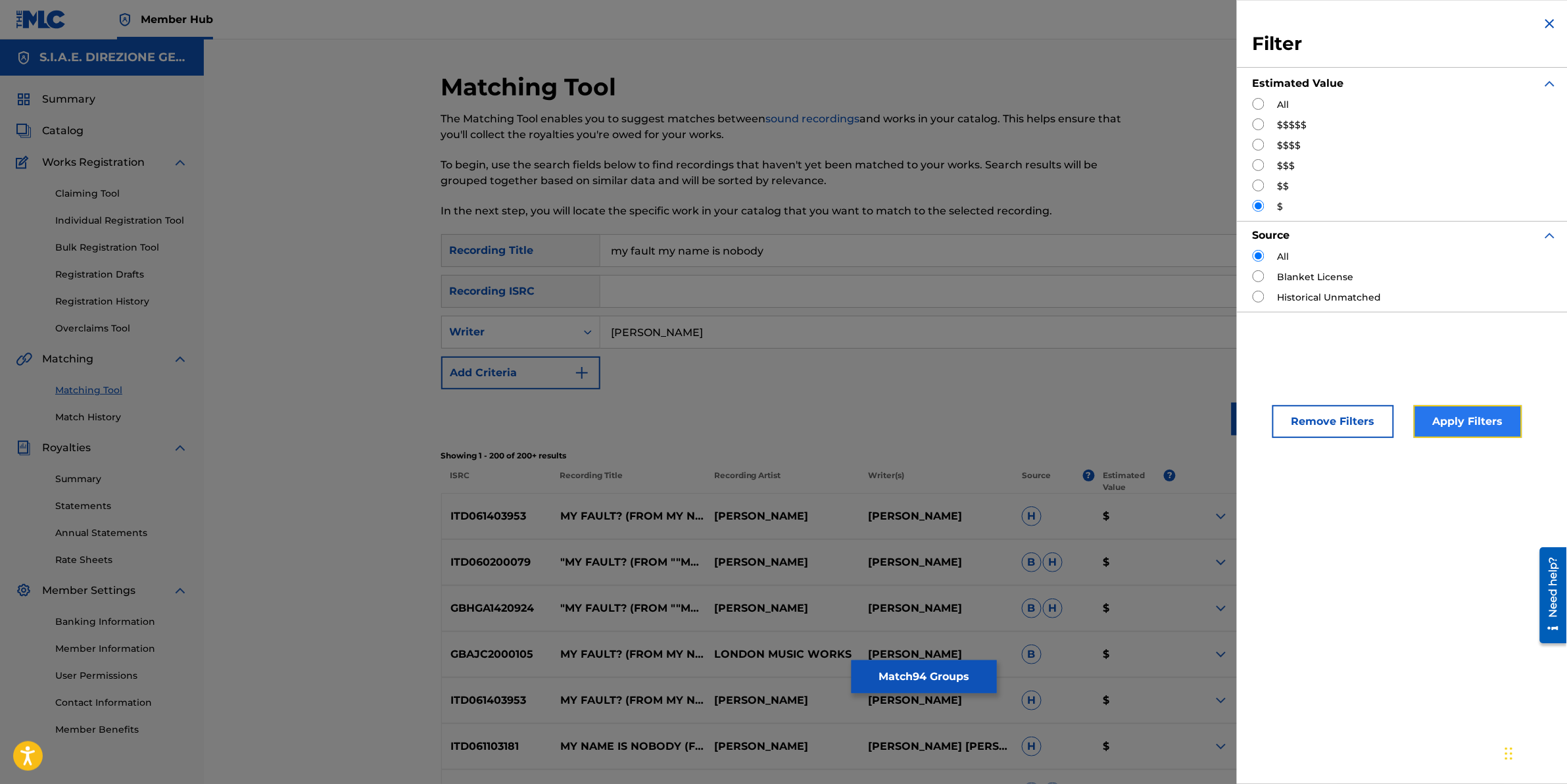
click at [1475, 424] on button "Apply Filters" at bounding box center [1468, 422] width 109 height 33
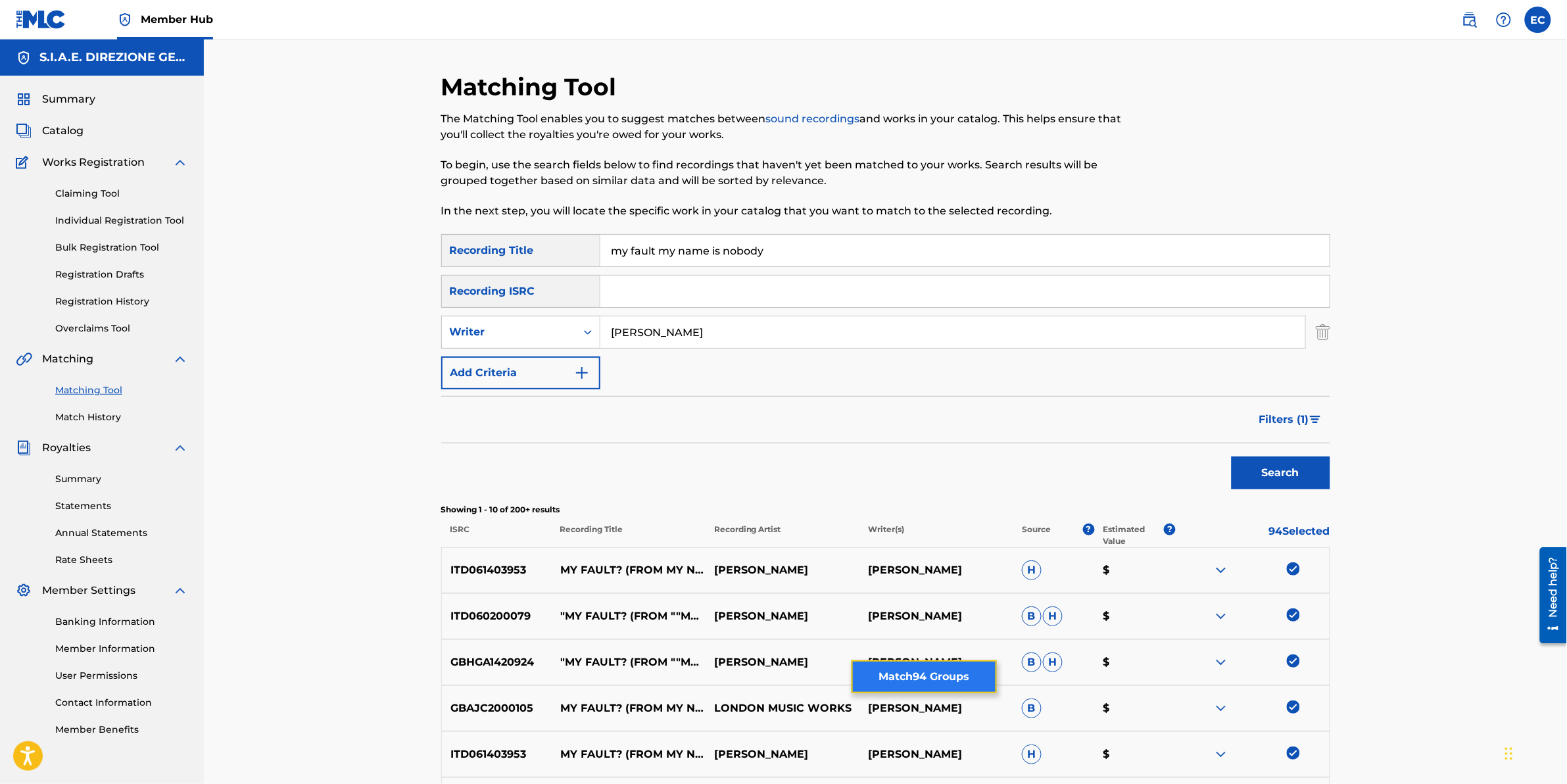
click at [935, 679] on button "Match 94 Groups" at bounding box center [924, 676] width 145 height 33
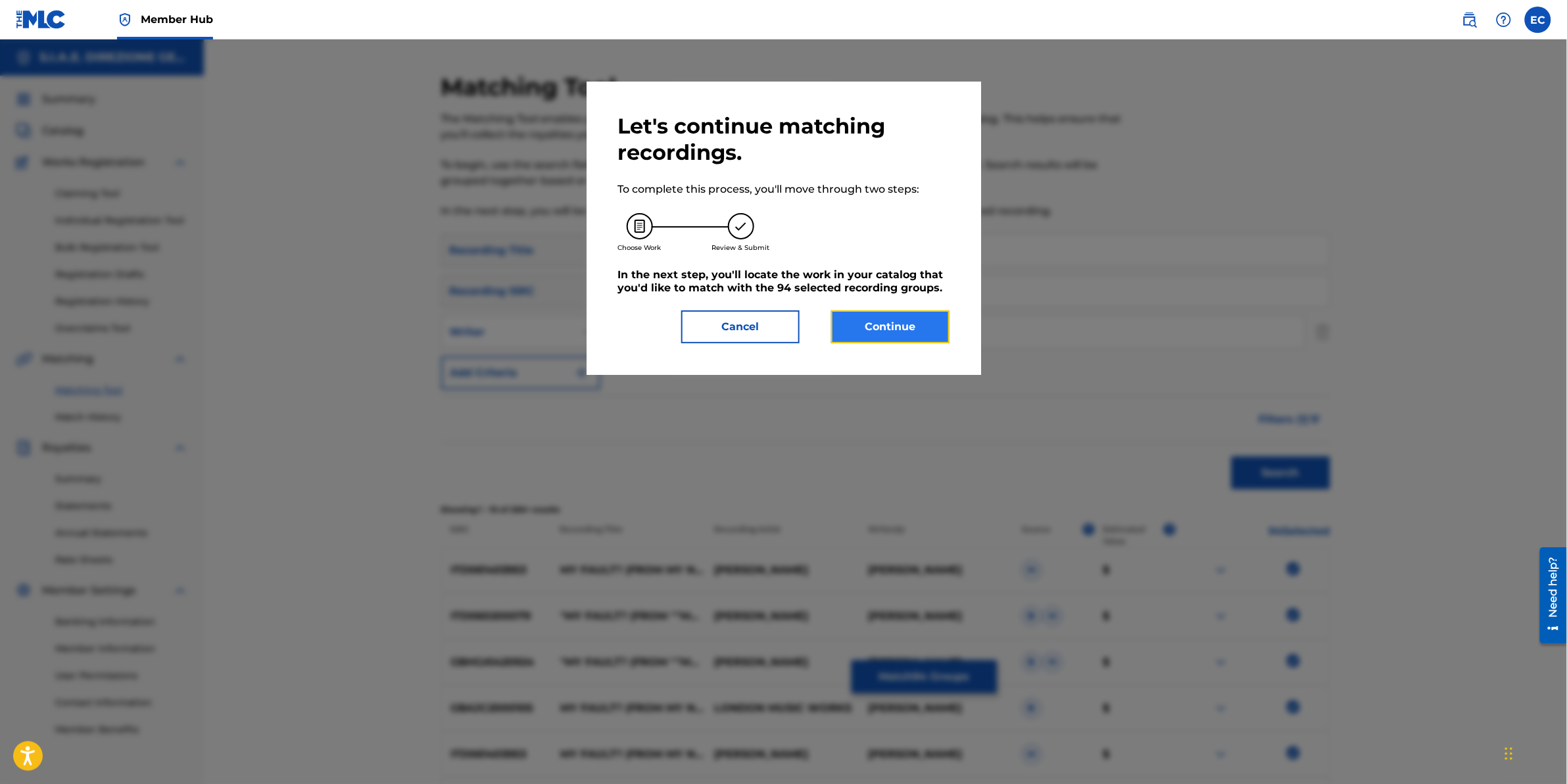
click at [901, 330] on button "Continue" at bounding box center [890, 327] width 118 height 33
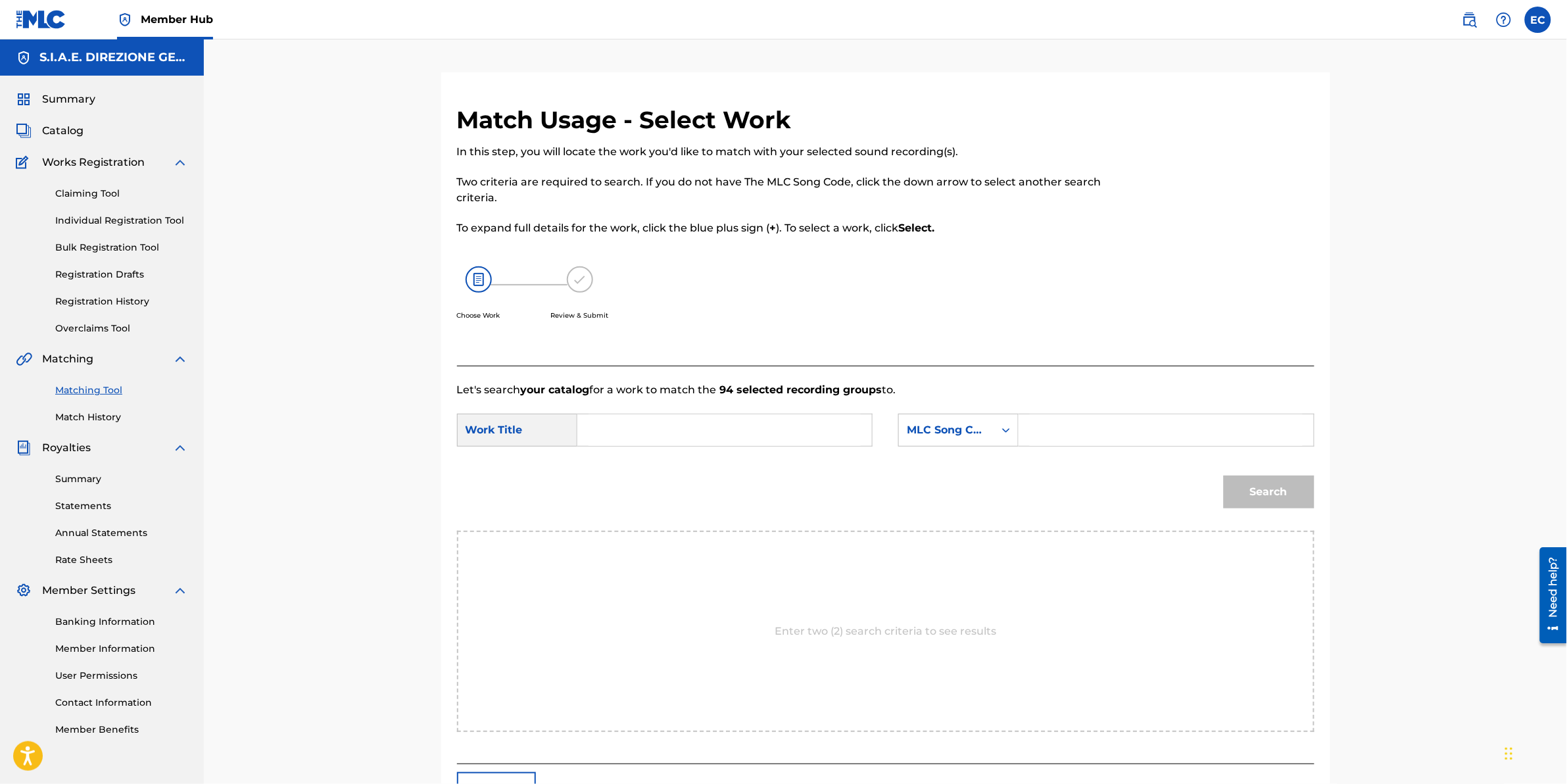
click at [829, 424] on input "Search Form" at bounding box center [724, 430] width 272 height 32
type input "my name is nobody"
click at [636, 468] on div "my name is nobody" at bounding box center [625, 475] width 74 height 55
drag, startPoint x: 1119, startPoint y: 408, endPoint x: 1107, endPoint y: 424, distance: 20.0
click at [1119, 409] on form "SearchWithCriteria1d4b6941-614d-4f52-802b-9e555ed201c0 Work Title my name is no…" at bounding box center [886, 465] width 858 height 133
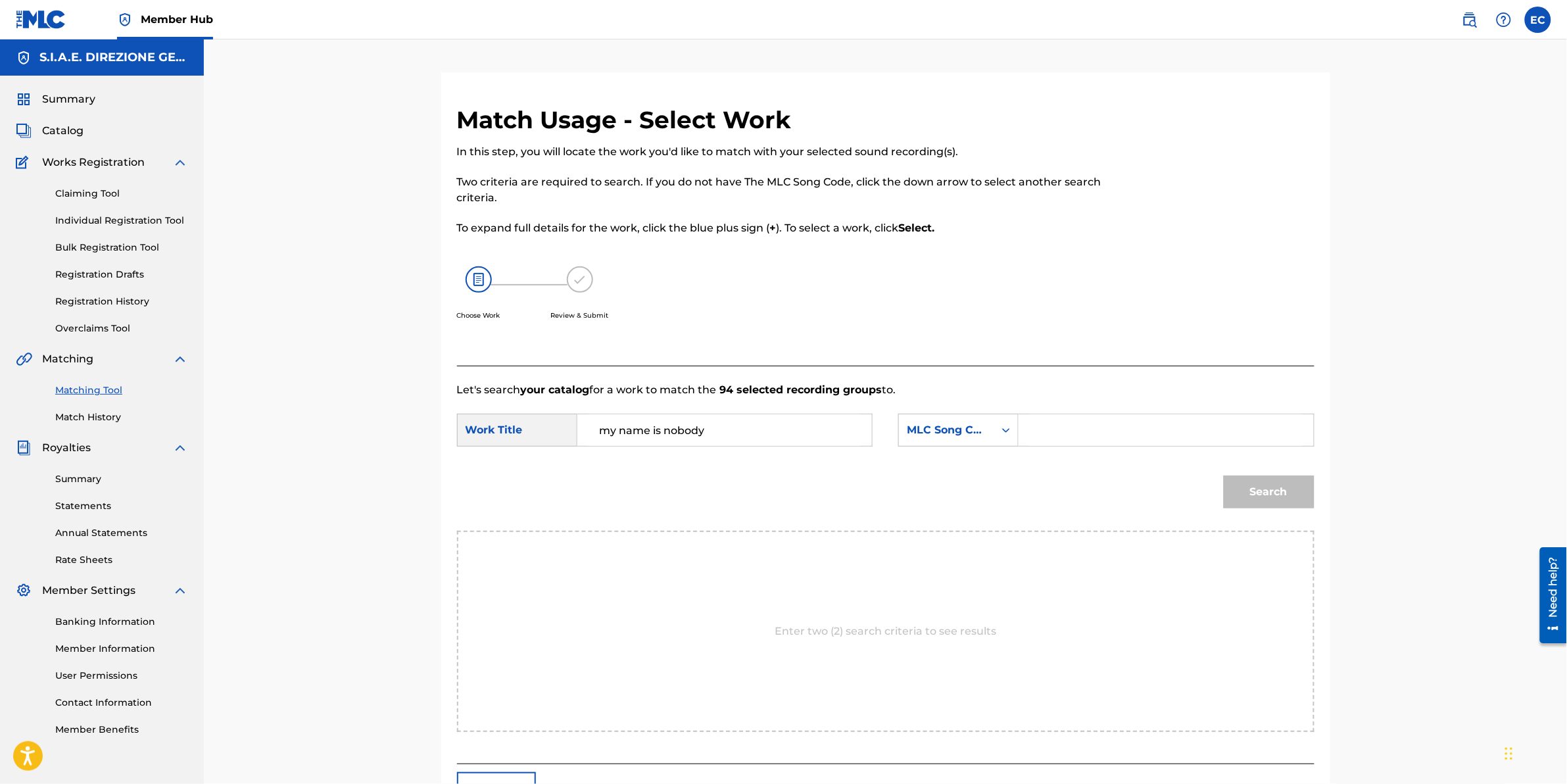
click at [1107, 424] on input "Search Form" at bounding box center [1166, 430] width 272 height 32
paste input "M07763"
type input "M07763"
click at [1292, 477] on button "Search" at bounding box center [1269, 492] width 91 height 33
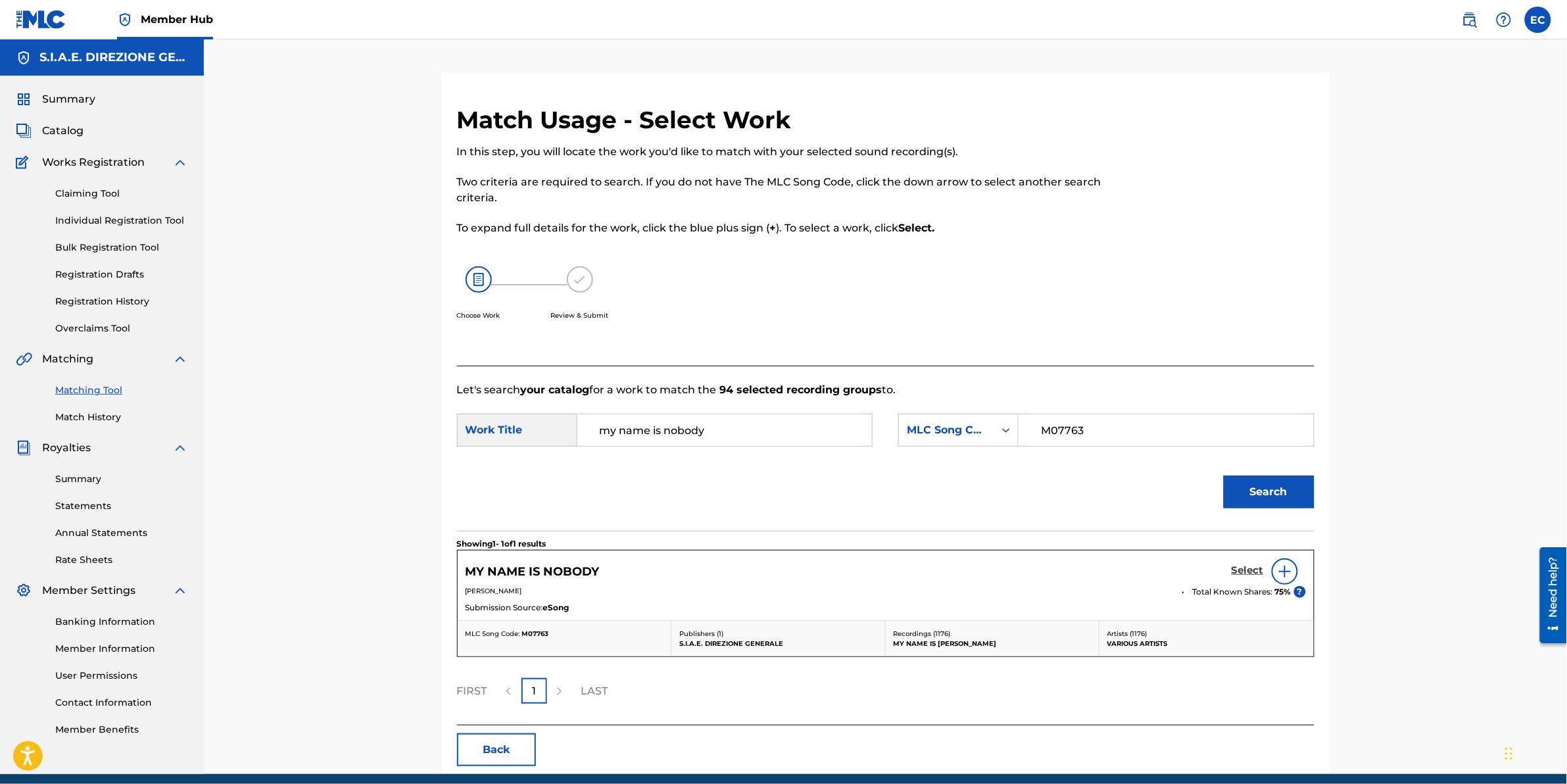
click at [1245, 567] on h5 "Select" at bounding box center [1247, 570] width 32 height 12
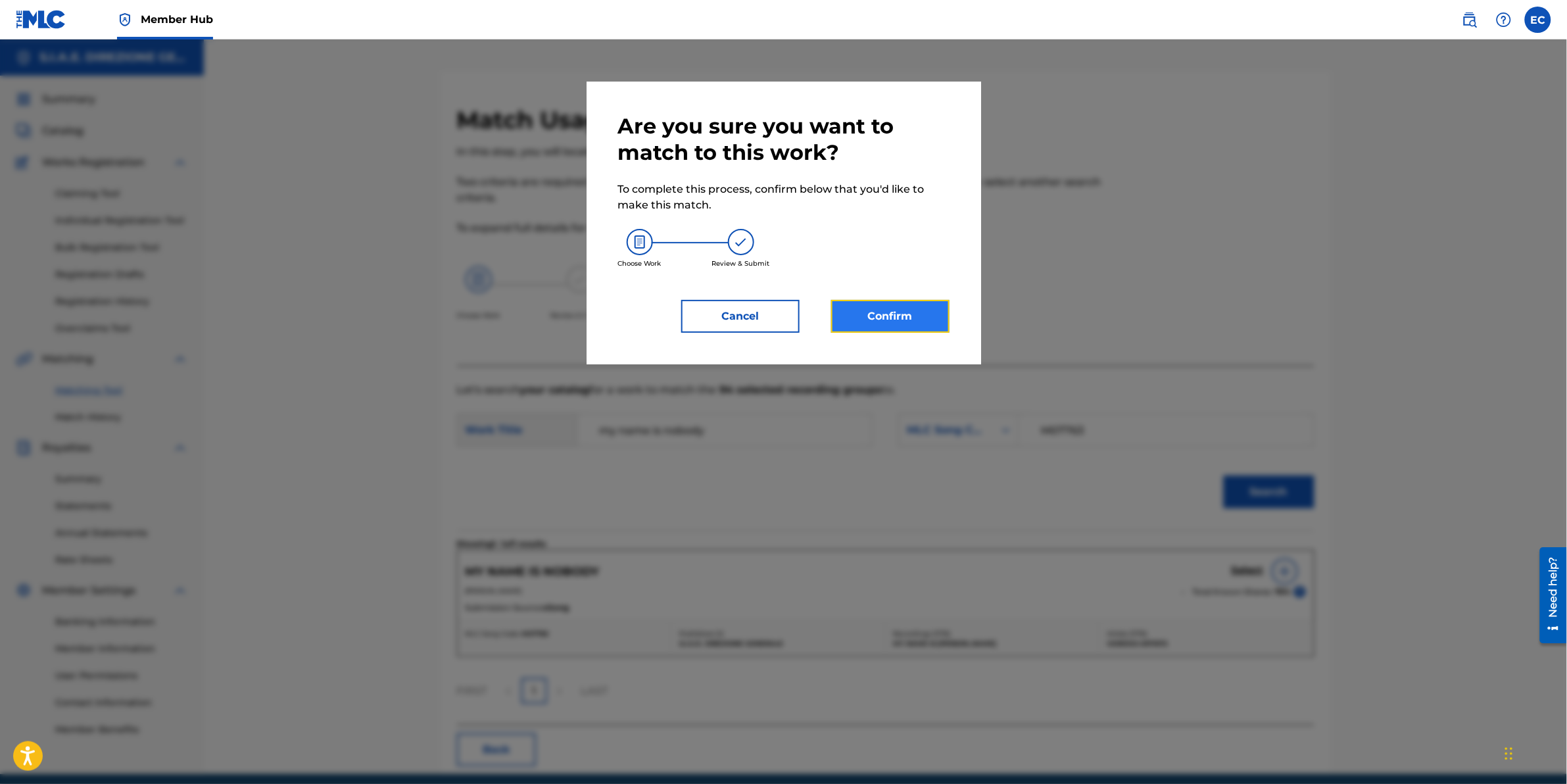
click at [931, 320] on button "Confirm" at bounding box center [890, 317] width 118 height 33
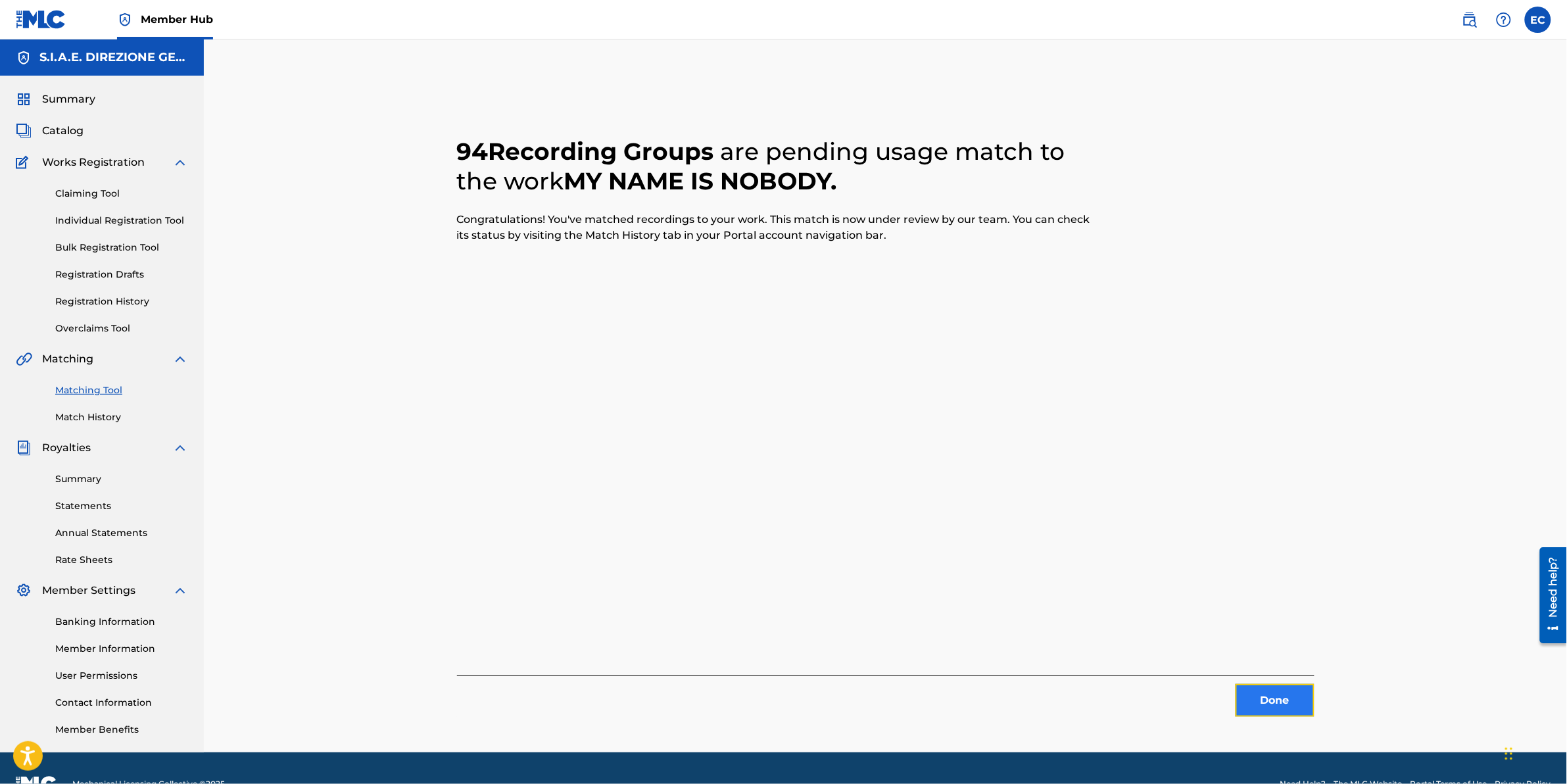
click at [1288, 712] on button "Done" at bounding box center [1275, 700] width 79 height 33
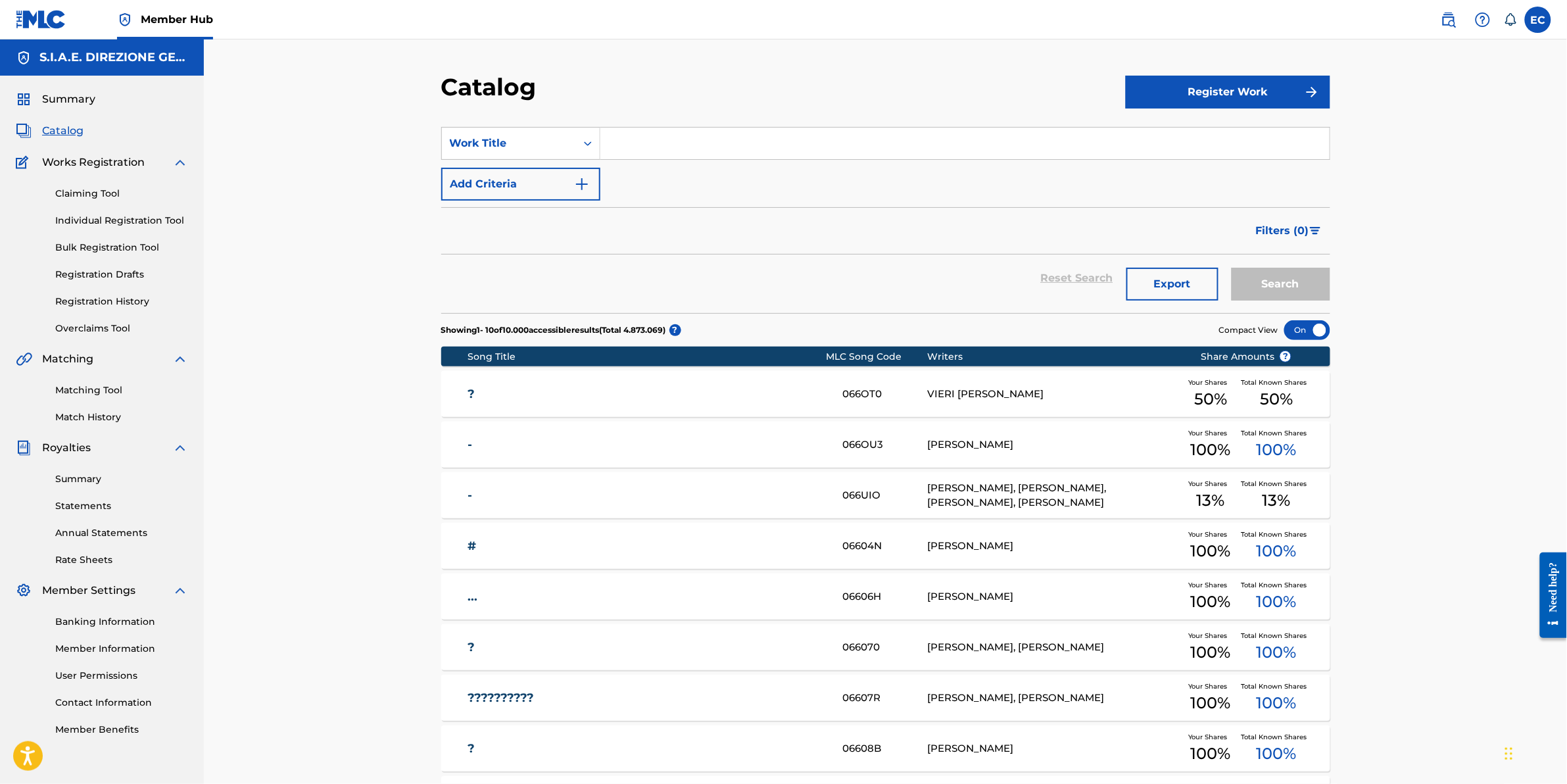
drag, startPoint x: 707, startPoint y: 165, endPoint x: 707, endPoint y: 156, distance: 9.0
click at [707, 165] on div "SearchWithCriteria439e4493-7e0d-498d-9424-0d0641d0b6a6 Work Title Add Criteria" at bounding box center [886, 164] width 889 height 74
click at [694, 134] on input "Search Form" at bounding box center [965, 144] width 729 height 32
type input "rabbia e tarantella"
click at [1232, 268] on button "Search" at bounding box center [1281, 284] width 99 height 33
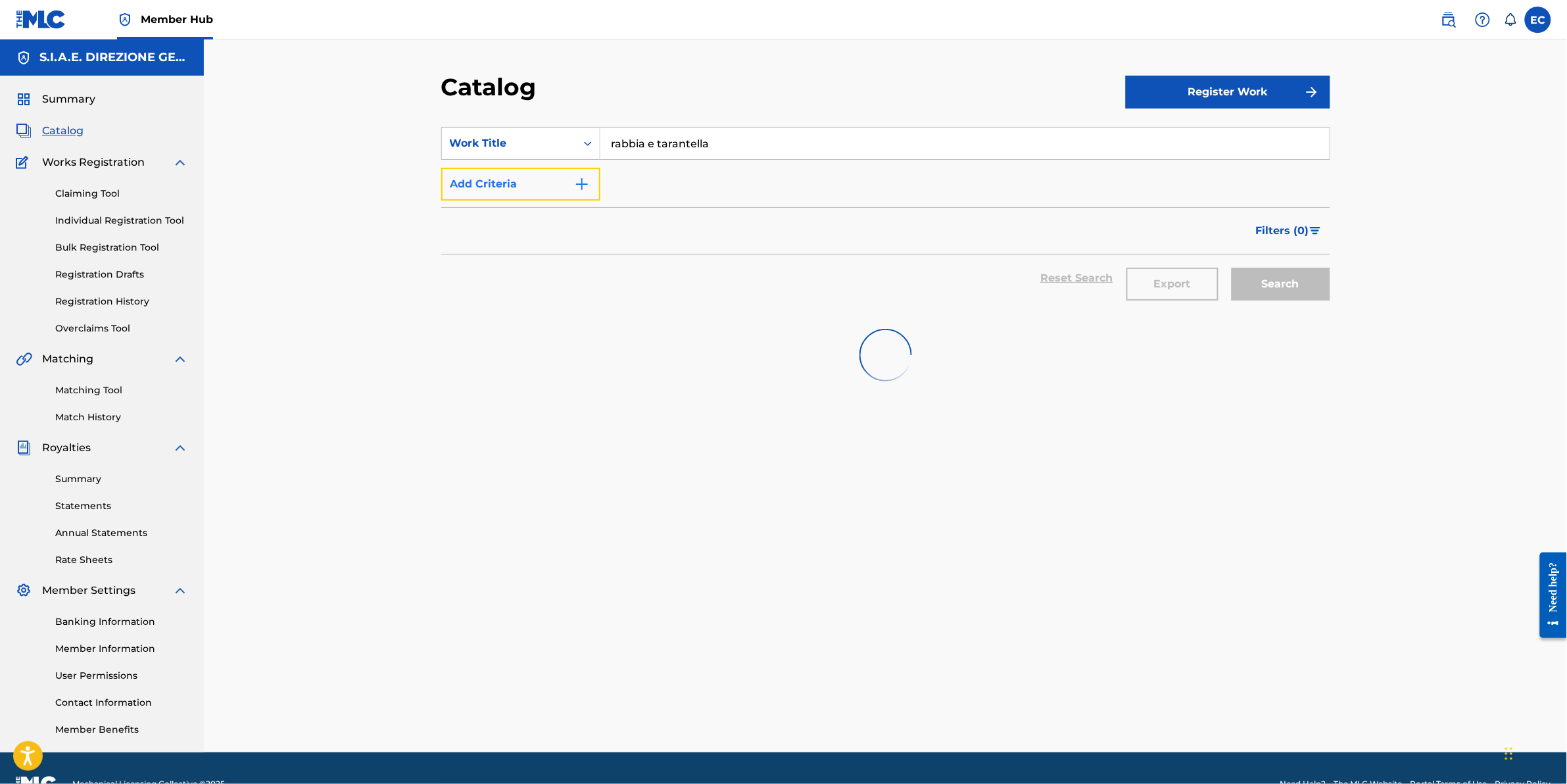
click at [512, 187] on button "Add Criteria" at bounding box center [521, 185] width 159 height 33
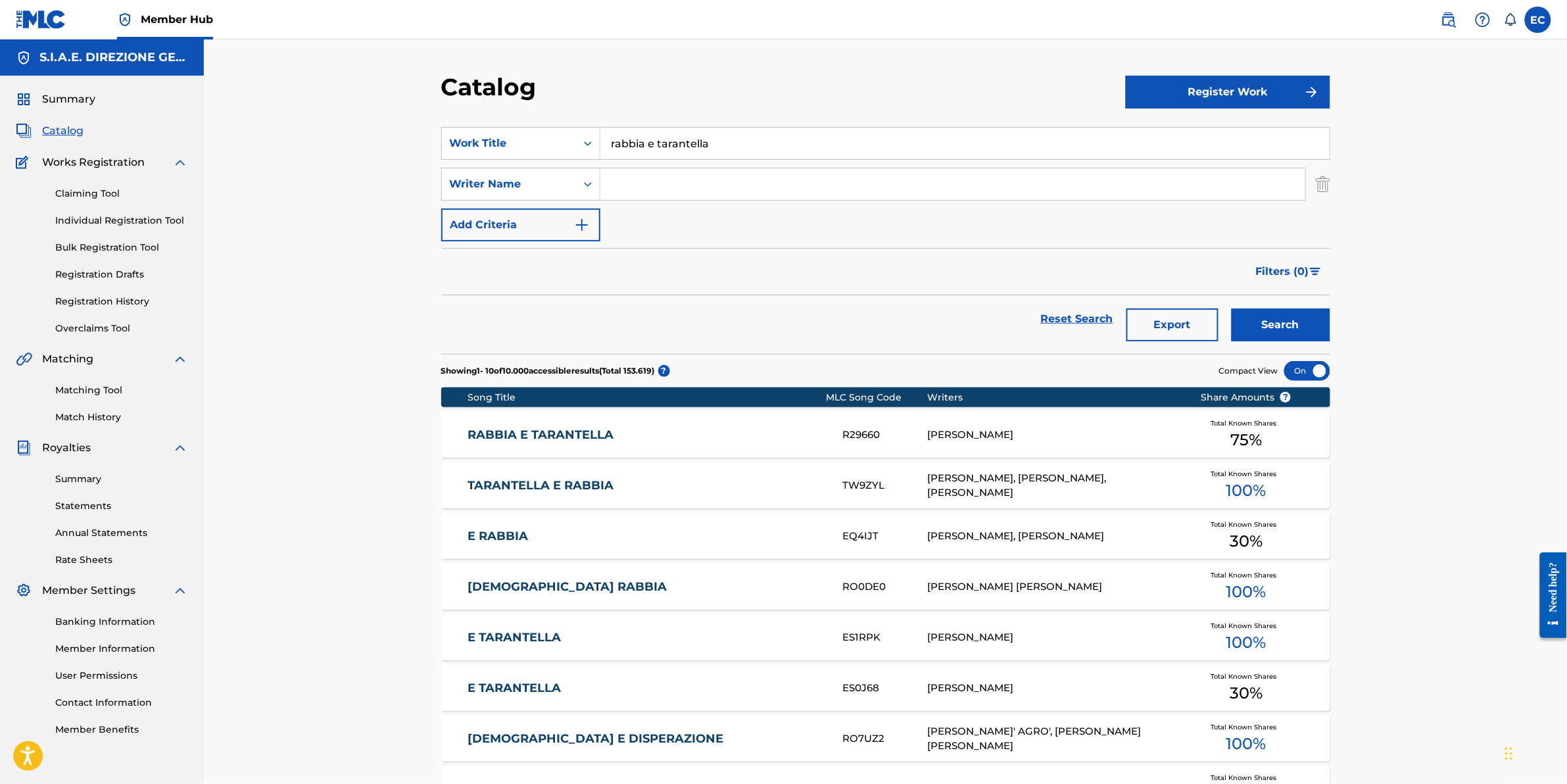
click at [766, 436] on link "RABBIA E TARANTELLA" at bounding box center [646, 434] width 358 height 15
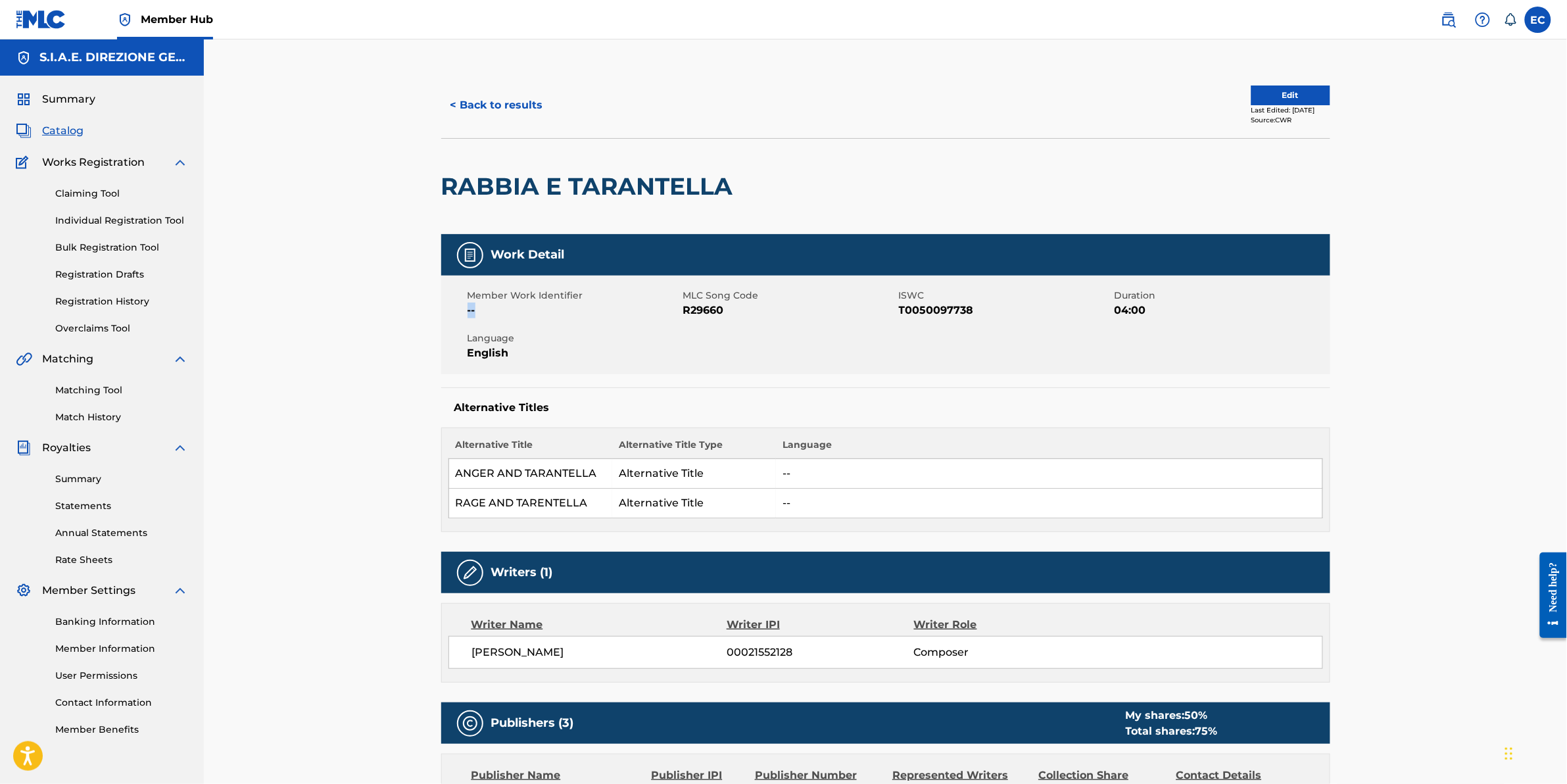
drag, startPoint x: 524, startPoint y: 313, endPoint x: 566, endPoint y: 316, distance: 42.1
click at [566, 316] on span "--" at bounding box center [573, 311] width 213 height 16
drag, startPoint x: 566, startPoint y: 316, endPoint x: 346, endPoint y: 354, distance: 223.3
drag, startPoint x: 705, startPoint y: 311, endPoint x: 684, endPoint y: 311, distance: 21.0
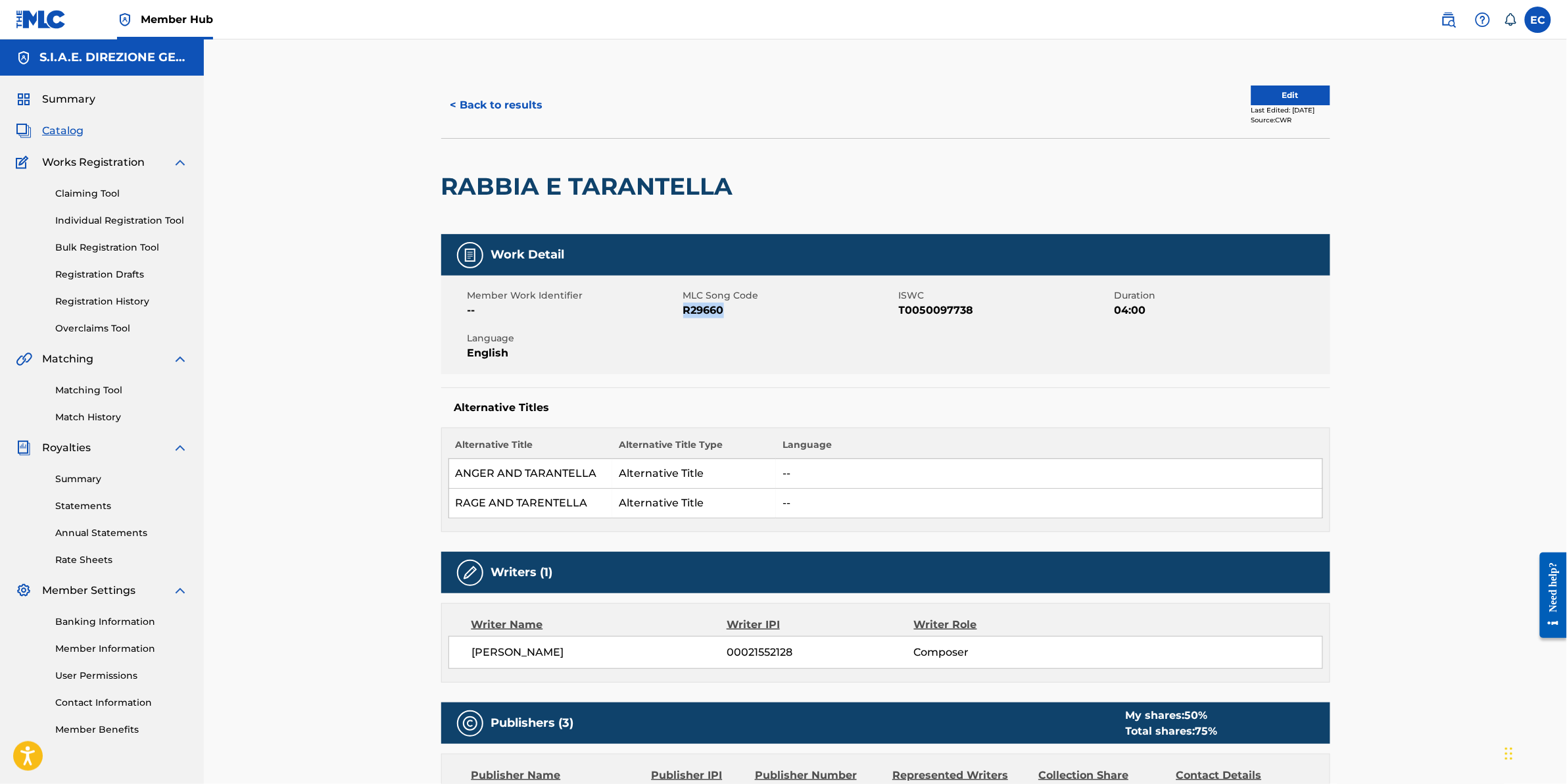
click at [684, 311] on span "R29660" at bounding box center [790, 311] width 213 height 16
copy span "R29660"
click at [92, 390] on link "Matching Tool" at bounding box center [122, 390] width 133 height 14
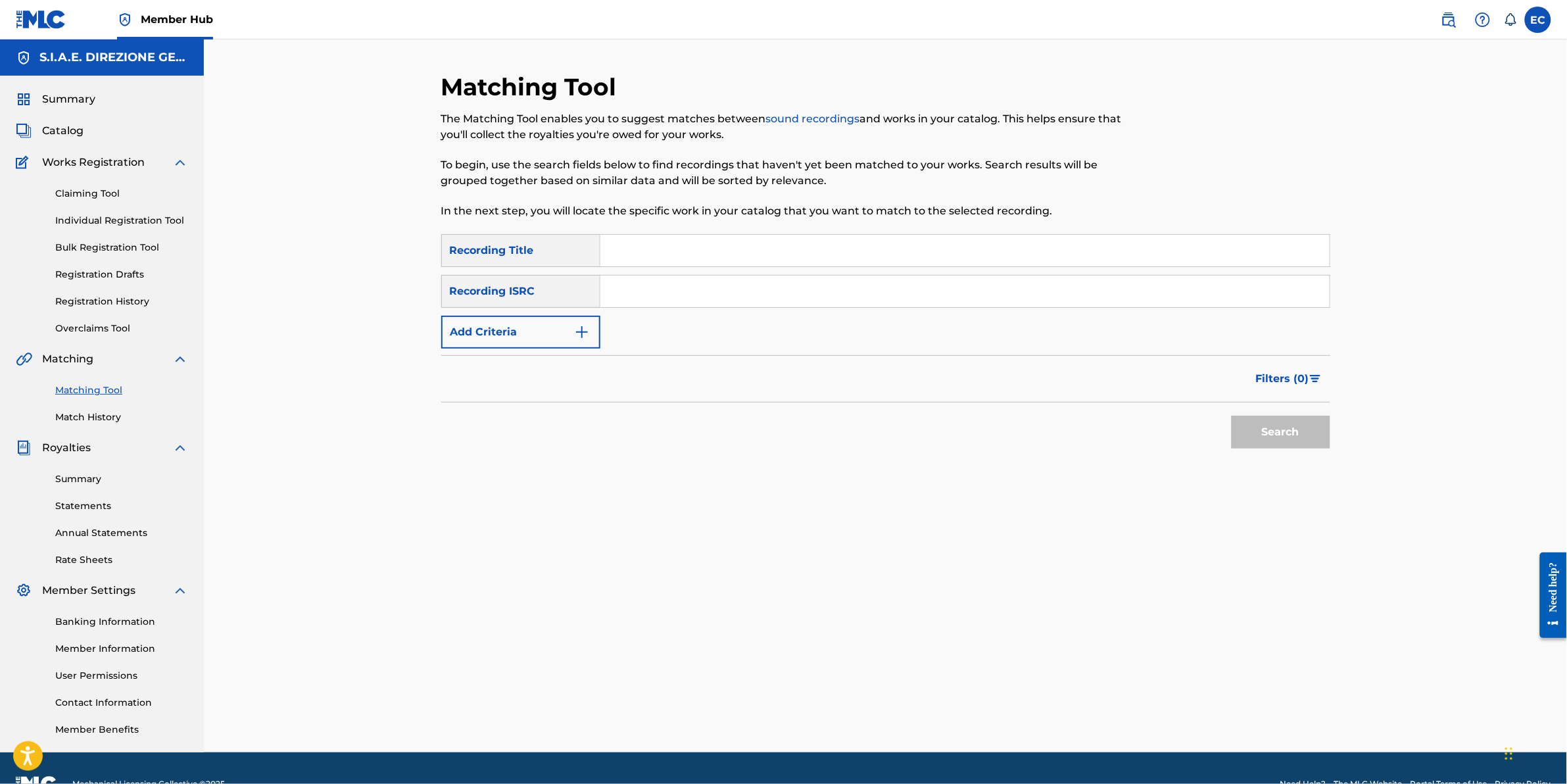
click at [694, 248] on input "Search Form" at bounding box center [965, 250] width 729 height 32
click at [548, 320] on button "Add Criteria" at bounding box center [521, 332] width 159 height 33
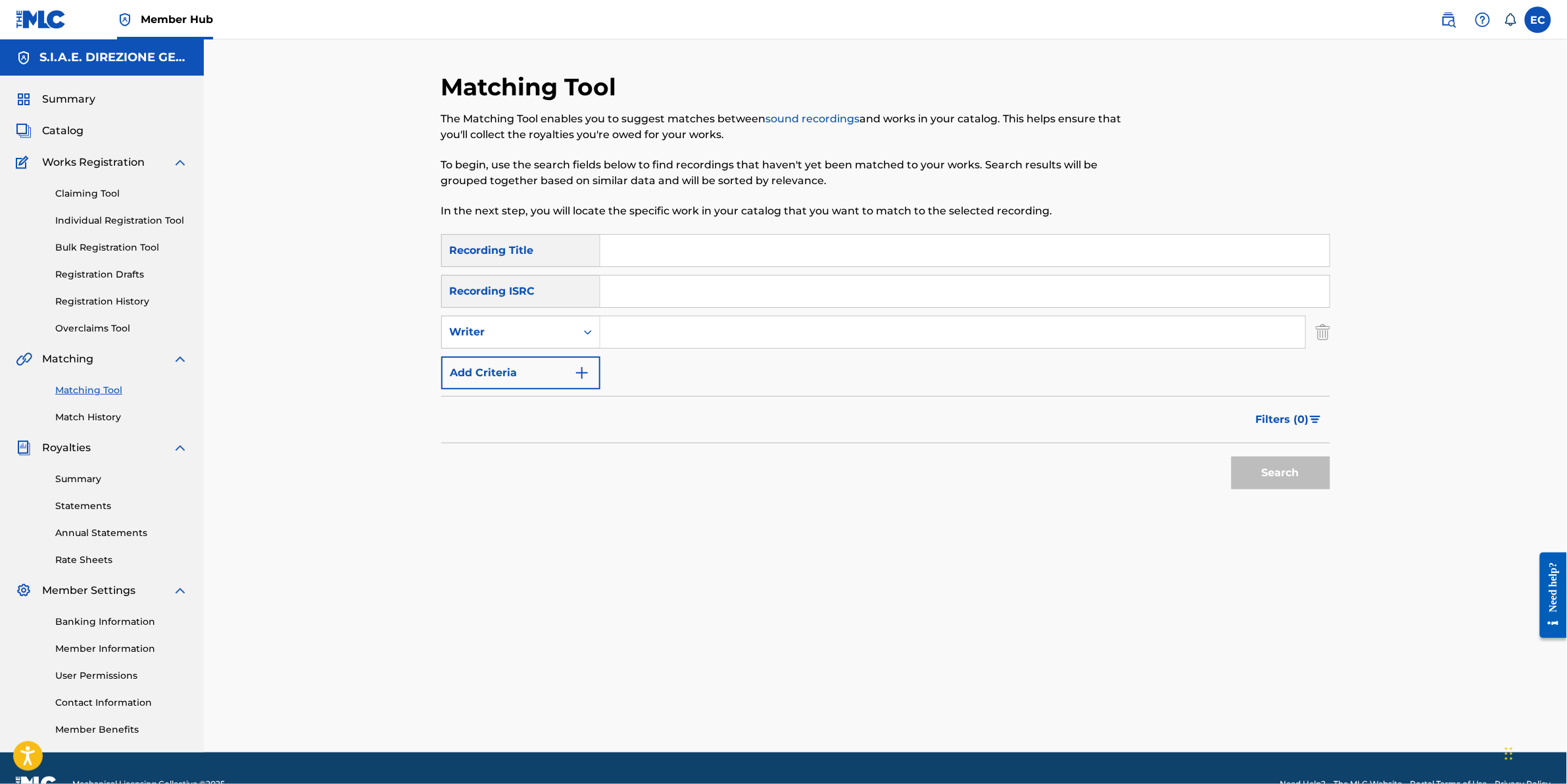
drag, startPoint x: 630, startPoint y: 346, endPoint x: 625, endPoint y: 335, distance: 12.1
click at [630, 346] on input "Search Form" at bounding box center [952, 332] width 705 height 32
type input "morricone"
drag, startPoint x: 1288, startPoint y: 473, endPoint x: 1293, endPoint y: 432, distance: 41.3
click at [1288, 472] on button "Search" at bounding box center [1281, 472] width 99 height 33
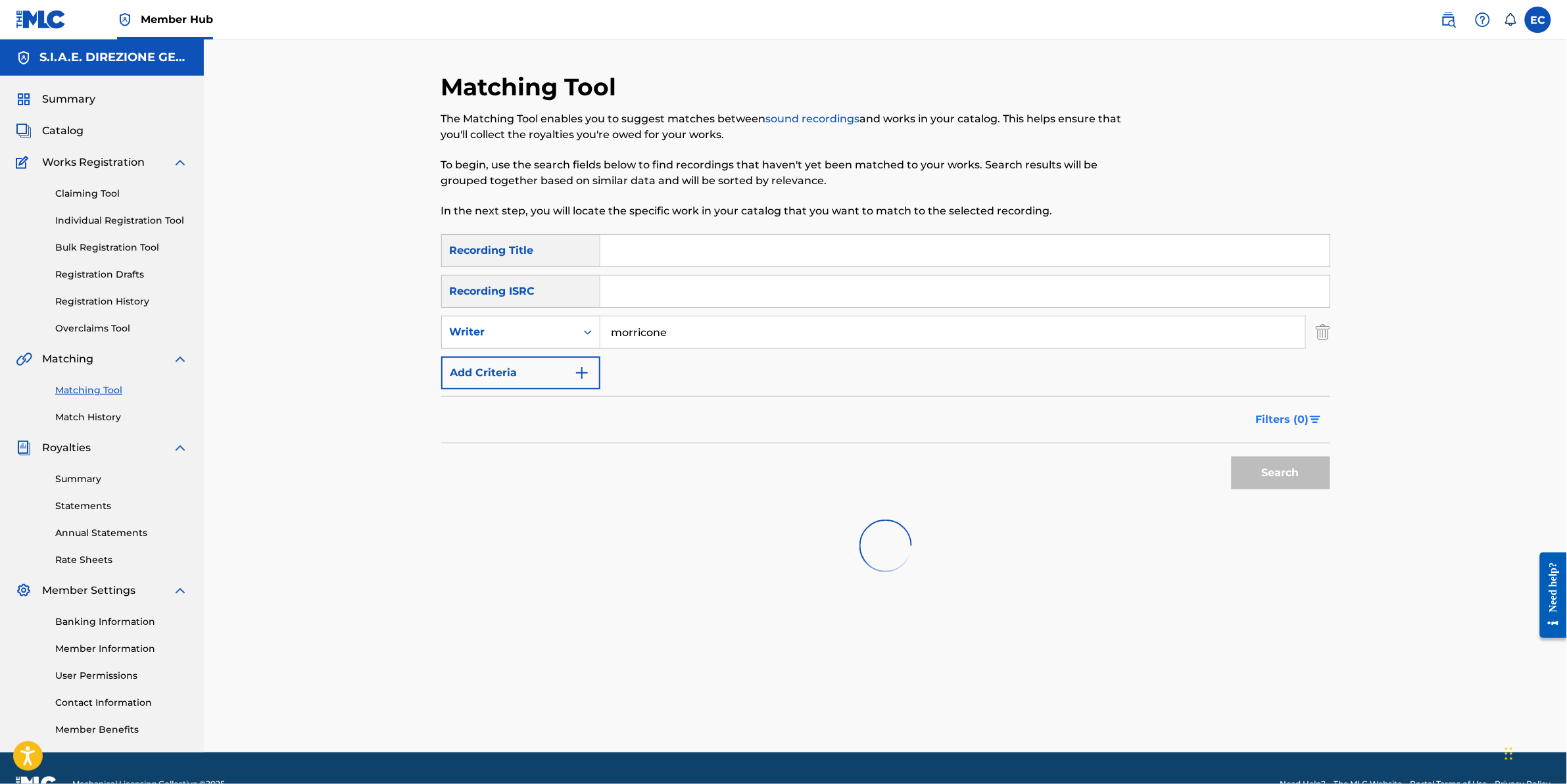
click at [1295, 424] on span "Filters ( 0 )" at bounding box center [1282, 419] width 53 height 16
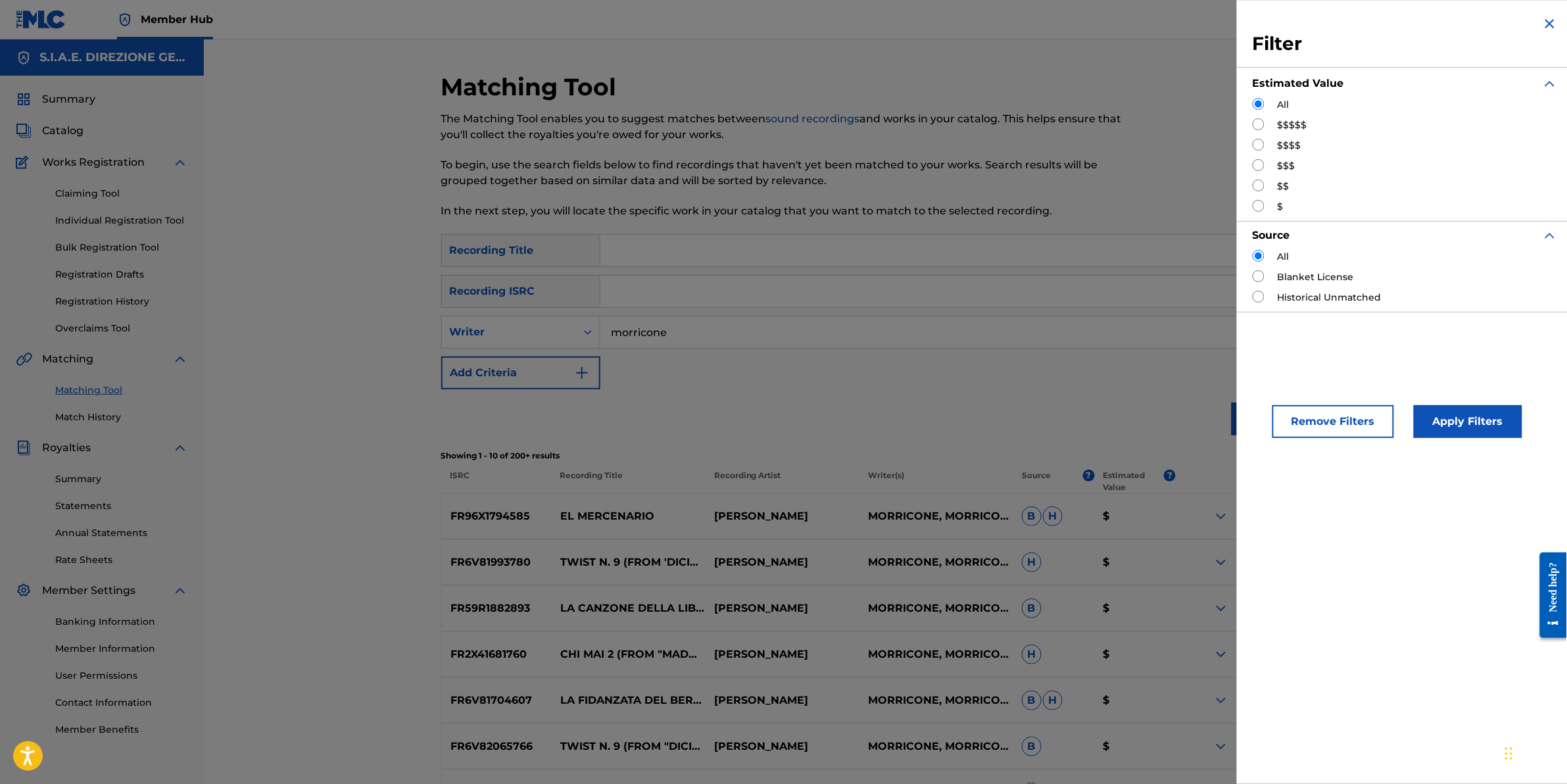
click at [1261, 139] on input "Search Form" at bounding box center [1259, 145] width 12 height 12
radio input "true"
click at [1494, 442] on div "Remove Filters Apply Filters" at bounding box center [1405, 410] width 337 height 87
click at [1494, 429] on button "Apply Filters" at bounding box center [1468, 422] width 109 height 33
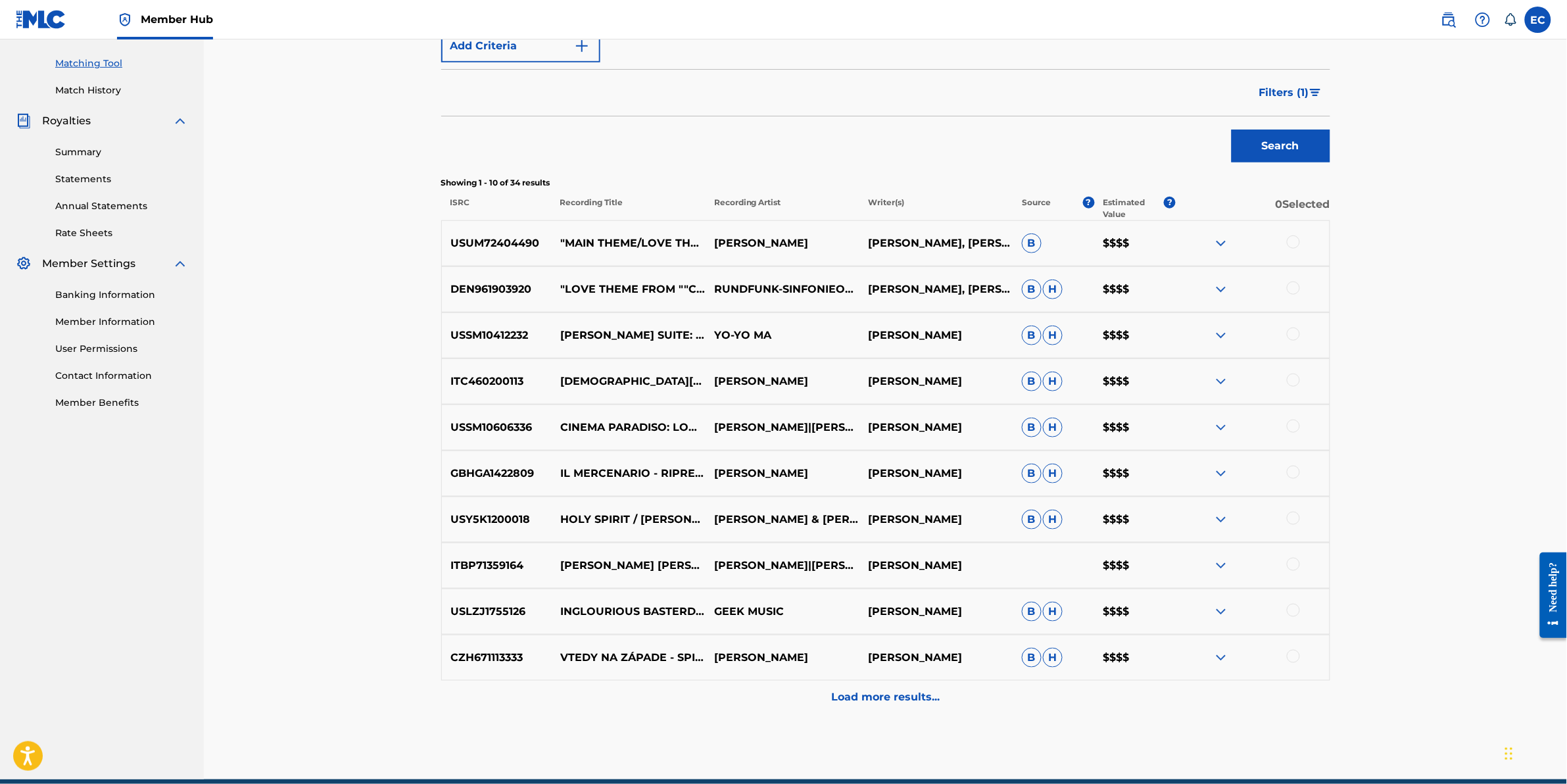
scroll to position [329, 0]
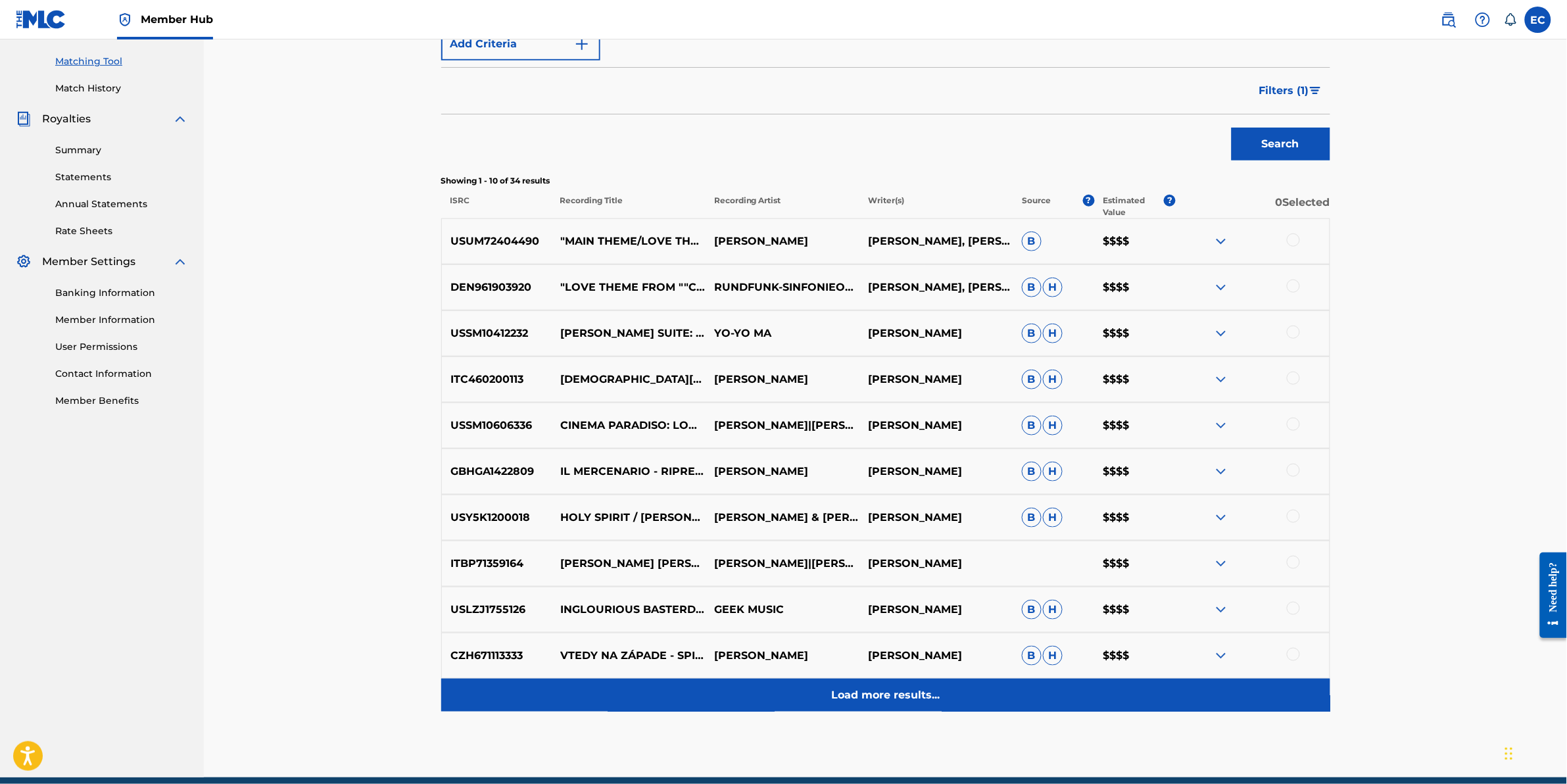
click at [883, 697] on p "Load more results..." at bounding box center [886, 695] width 109 height 16
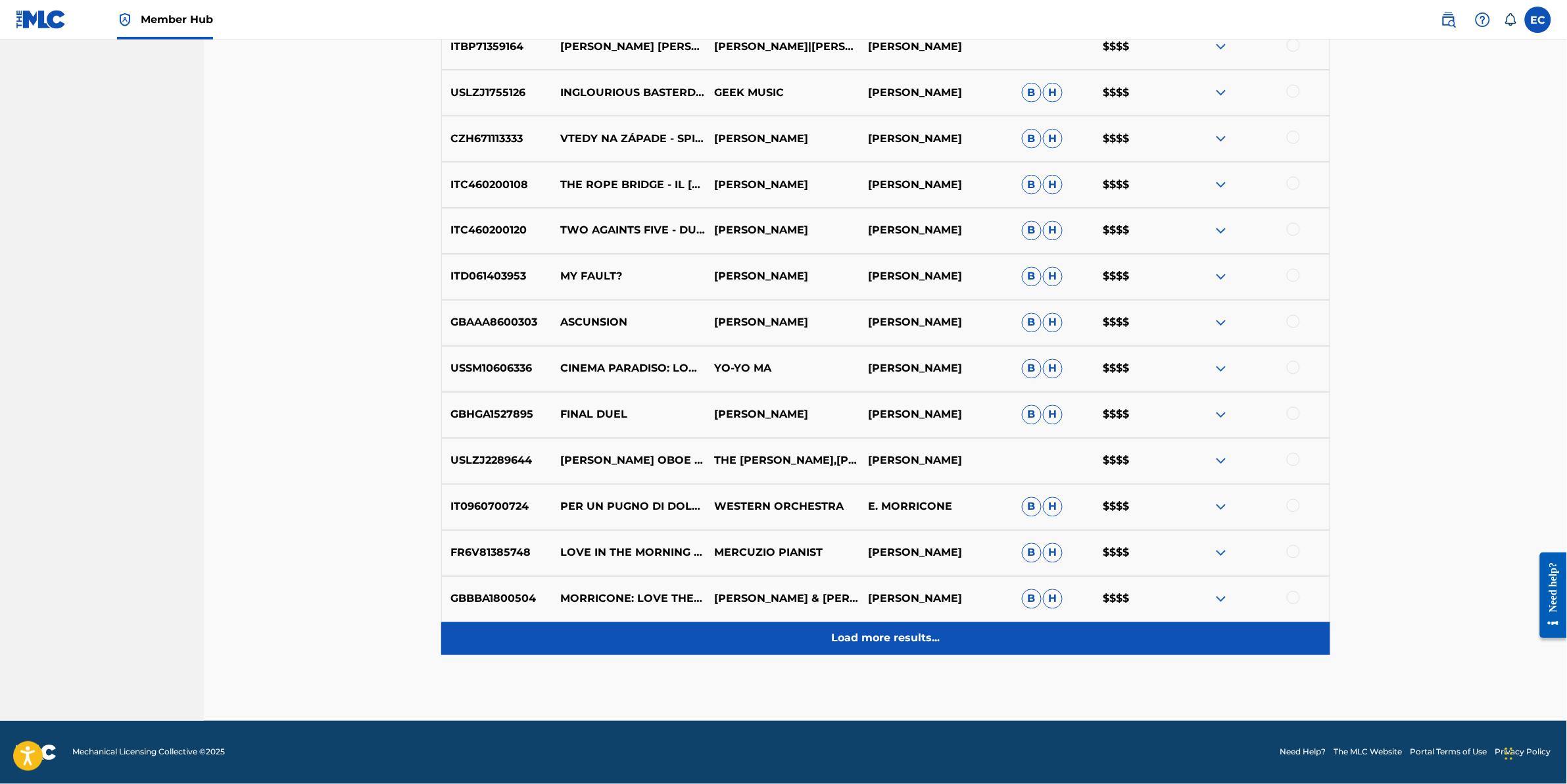
click at [873, 643] on p "Load more results..." at bounding box center [886, 639] width 109 height 16
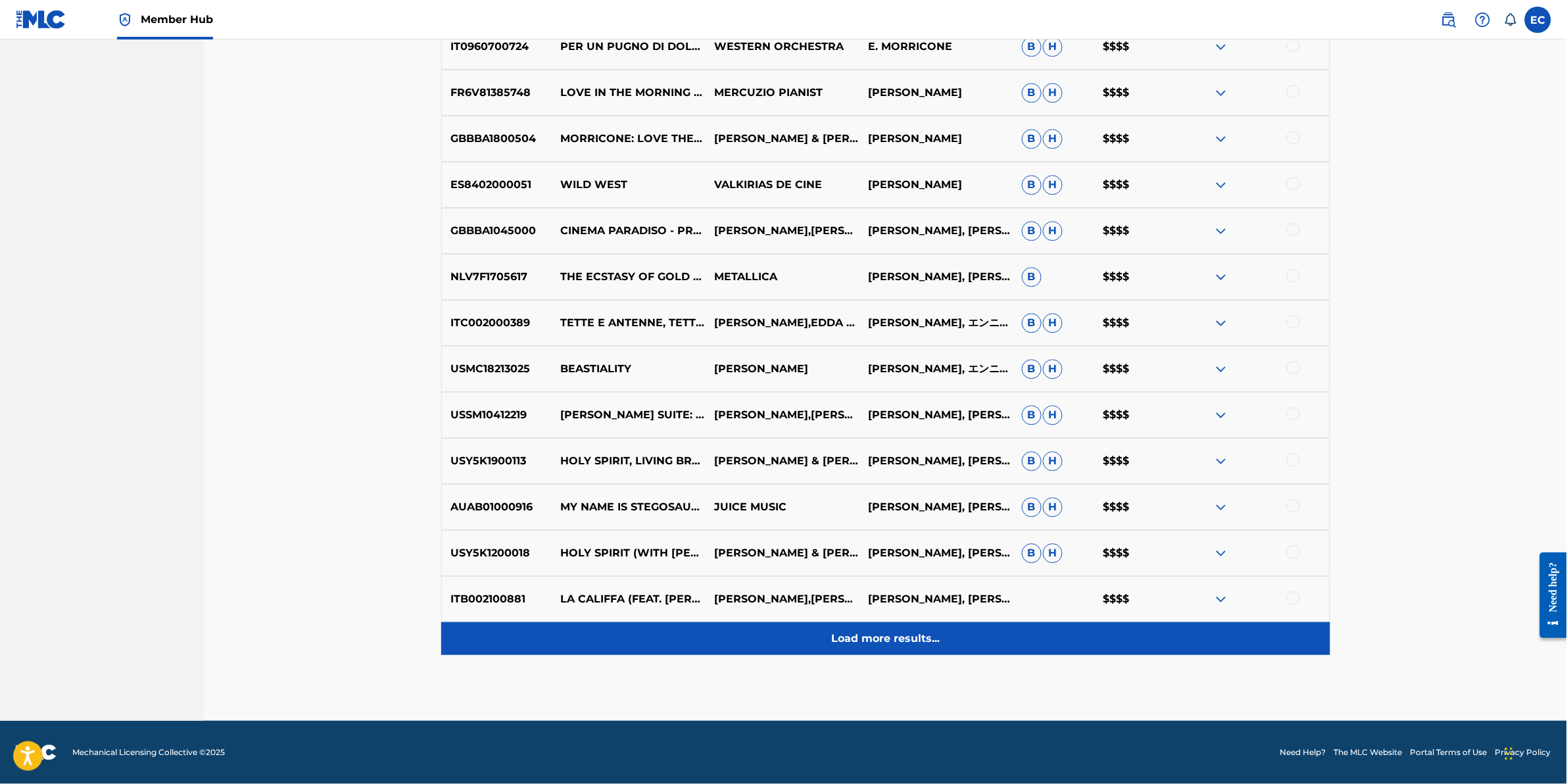
click at [873, 636] on p "Load more results..." at bounding box center [886, 639] width 109 height 16
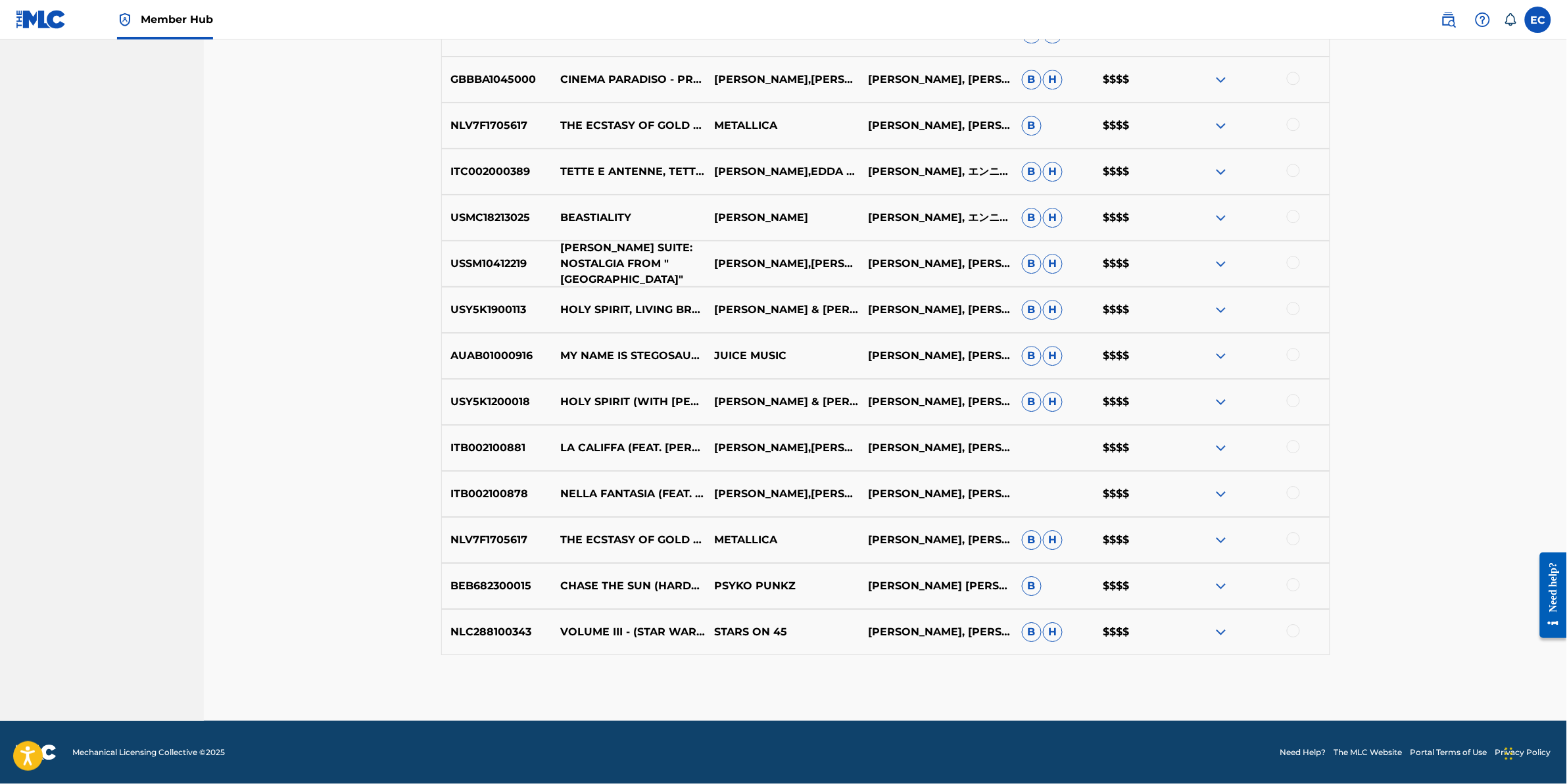
scroll to position [1375, 0]
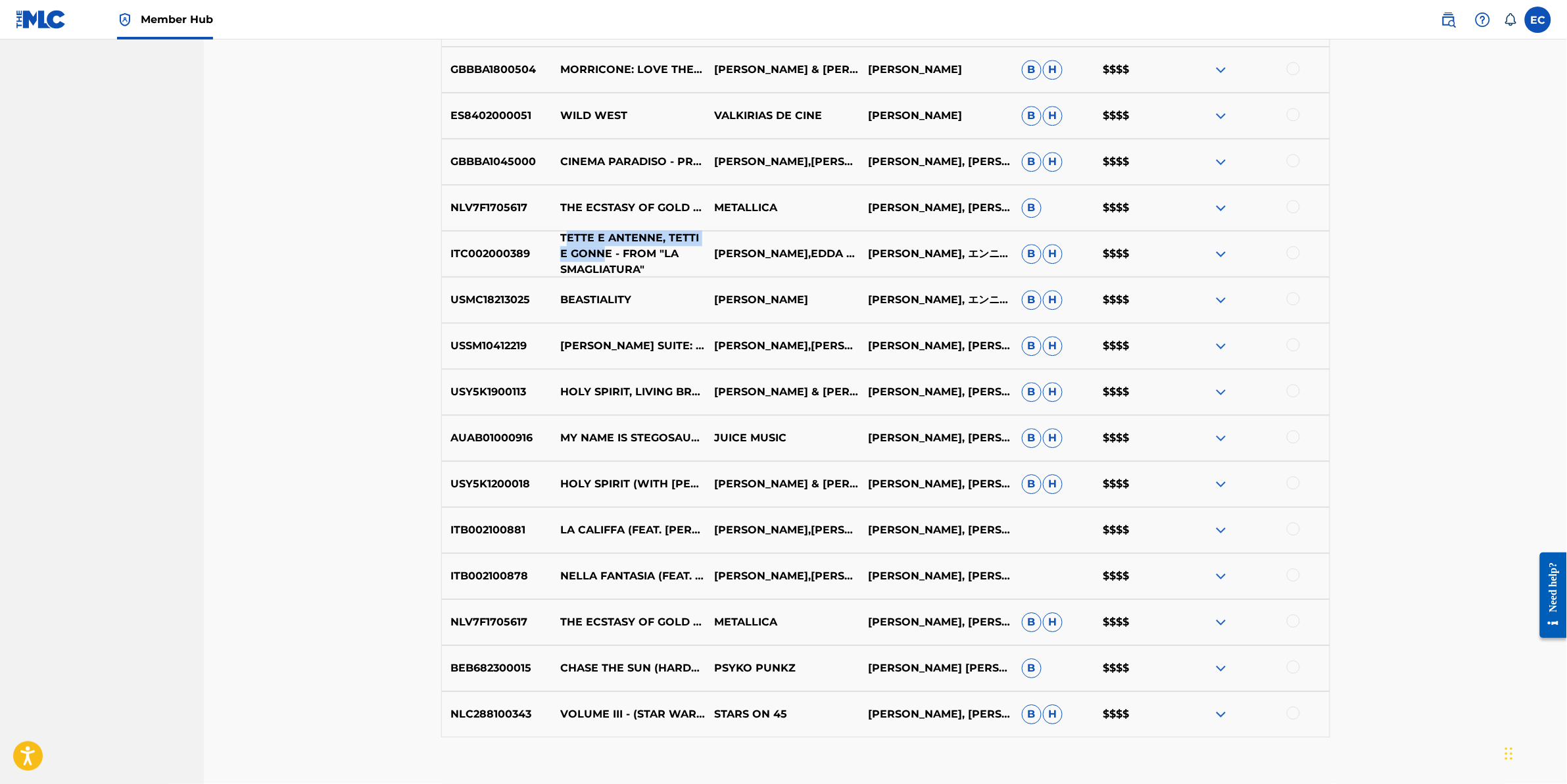
drag, startPoint x: 565, startPoint y: 237, endPoint x: 607, endPoint y: 255, distance: 45.7
click at [607, 255] on p "TETTE E ANTENNE, TETTI E GONNE - FROM "LA SMAGLIATURA"" at bounding box center [629, 254] width 154 height 47
drag, startPoint x: 607, startPoint y: 255, endPoint x: 613, endPoint y: 250, distance: 7.8
click at [613, 250] on p "TETTE E ANTENNE, TETTI E GONNE - FROM "LA SMAGLIATURA"" at bounding box center [629, 254] width 154 height 47
drag, startPoint x: 613, startPoint y: 250, endPoint x: 570, endPoint y: 243, distance: 43.6
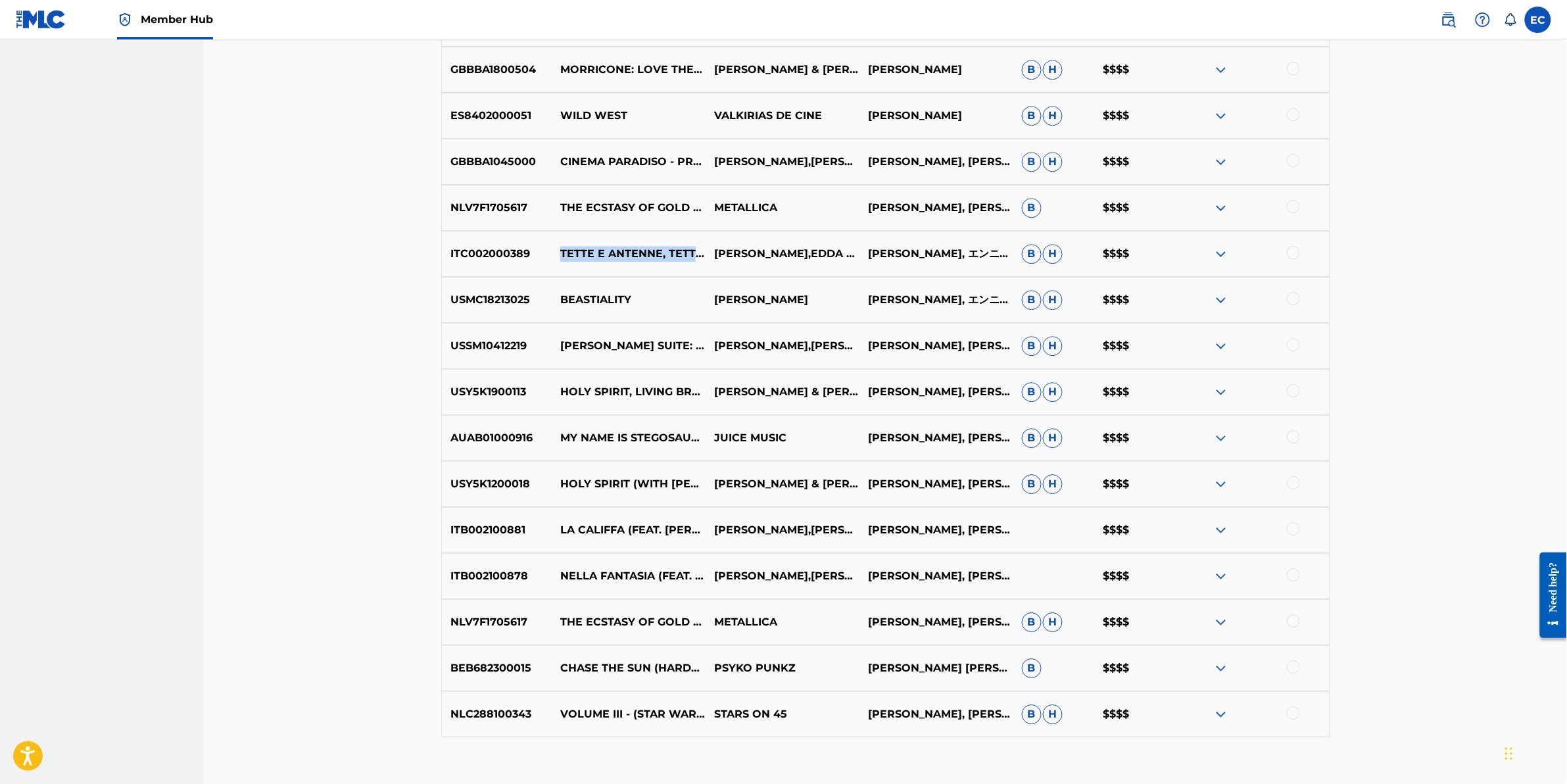
copy p "TETTE E ANTENNE, TETTI E GONNE"
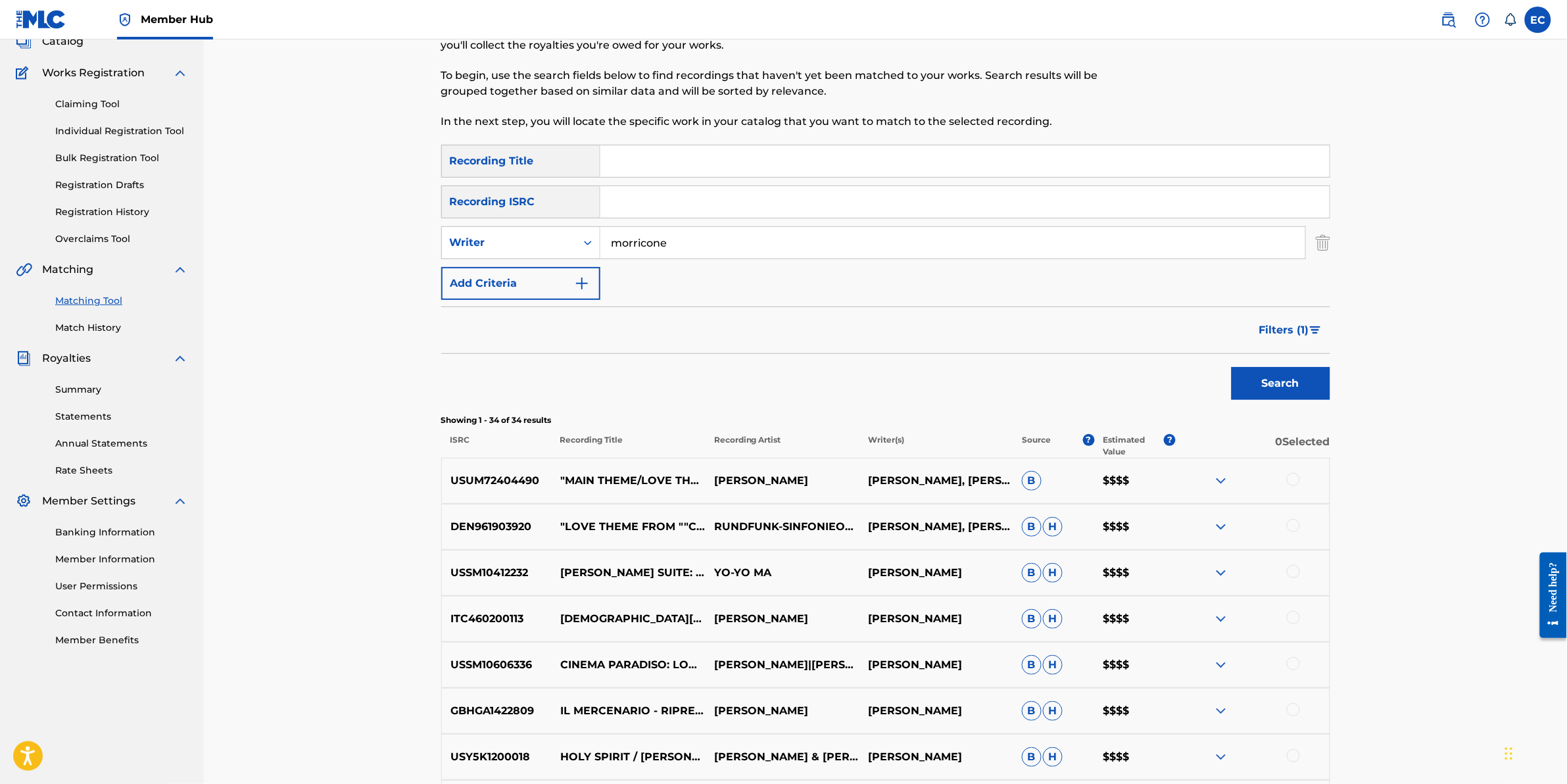
scroll to position [0, 0]
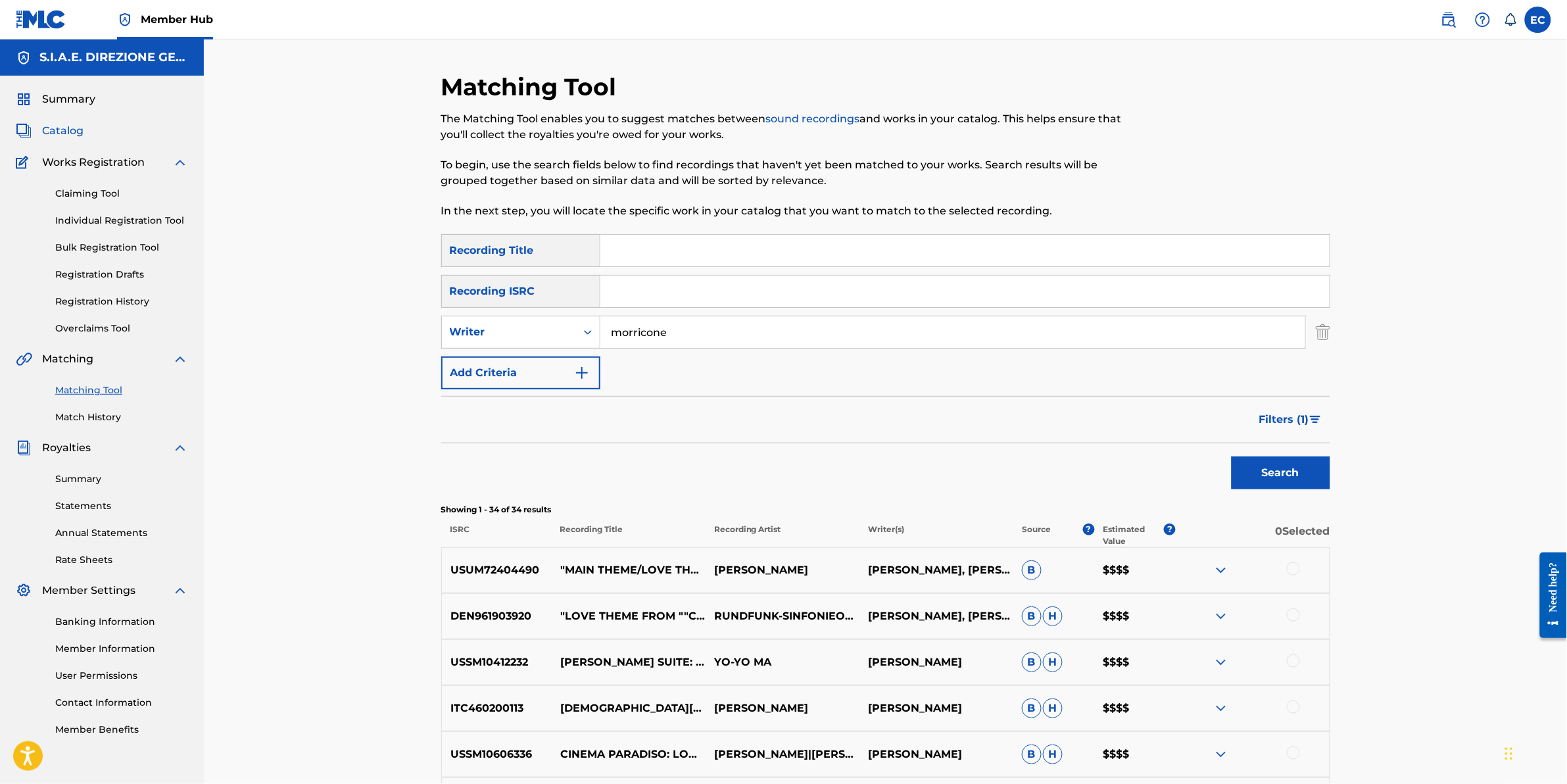
click at [40, 123] on link "Catalog" at bounding box center [49, 131] width 67 height 16
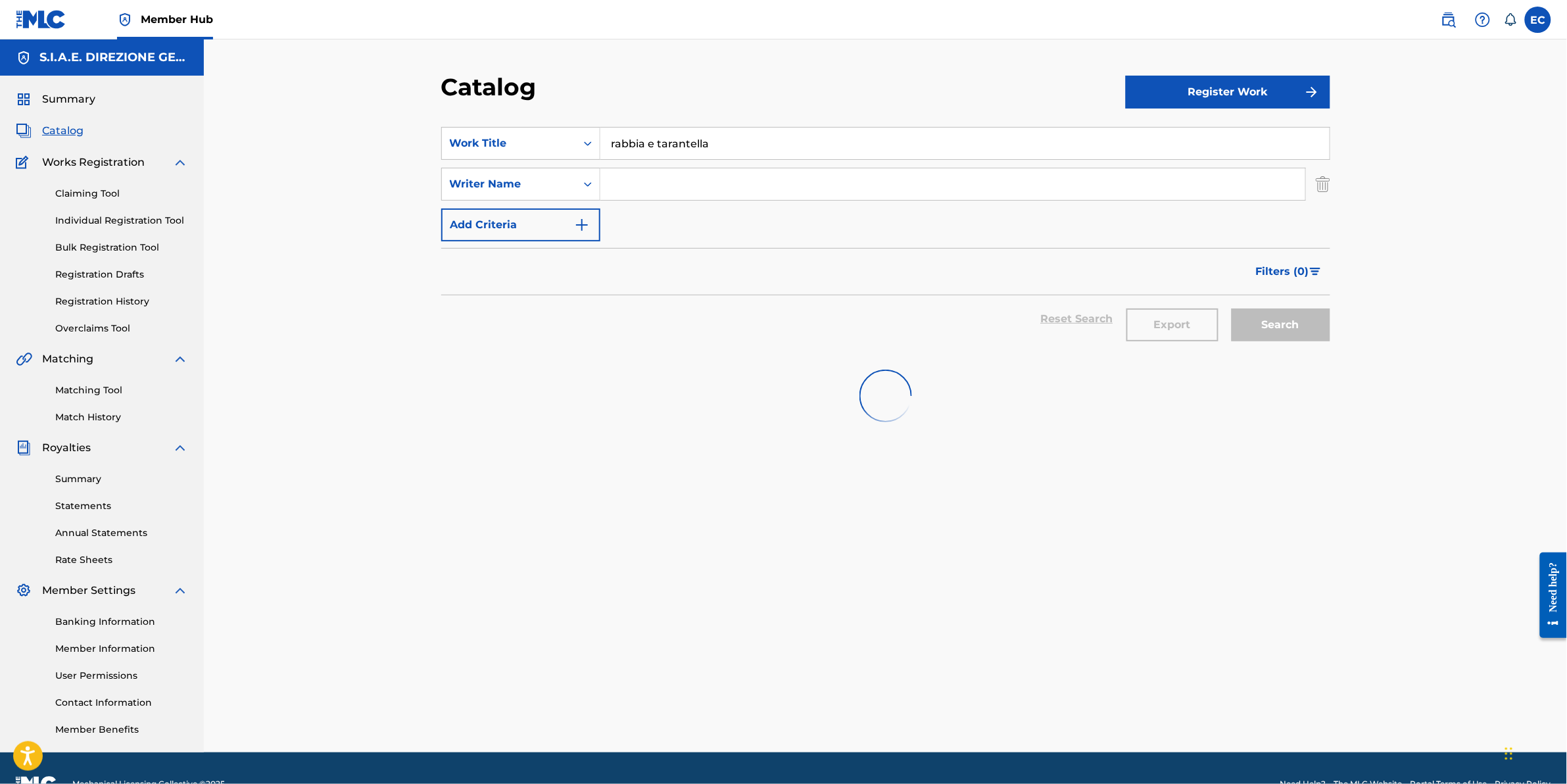
click at [700, 144] on input "rabbia e tarantella" at bounding box center [965, 144] width 729 height 32
drag, startPoint x: 725, startPoint y: 146, endPoint x: 590, endPoint y: 147, distance: 135.0
click at [596, 144] on div "SearchWithCriteria439e4493-7e0d-498d-9424-0d0641d0b6a6 Work Title rabbia e tara…" at bounding box center [886, 144] width 889 height 33
paste input "TETTE E ANTENNE, TETTI E GONNE"
type input "TETTE E ANTENNE, TETTI E GONNE"
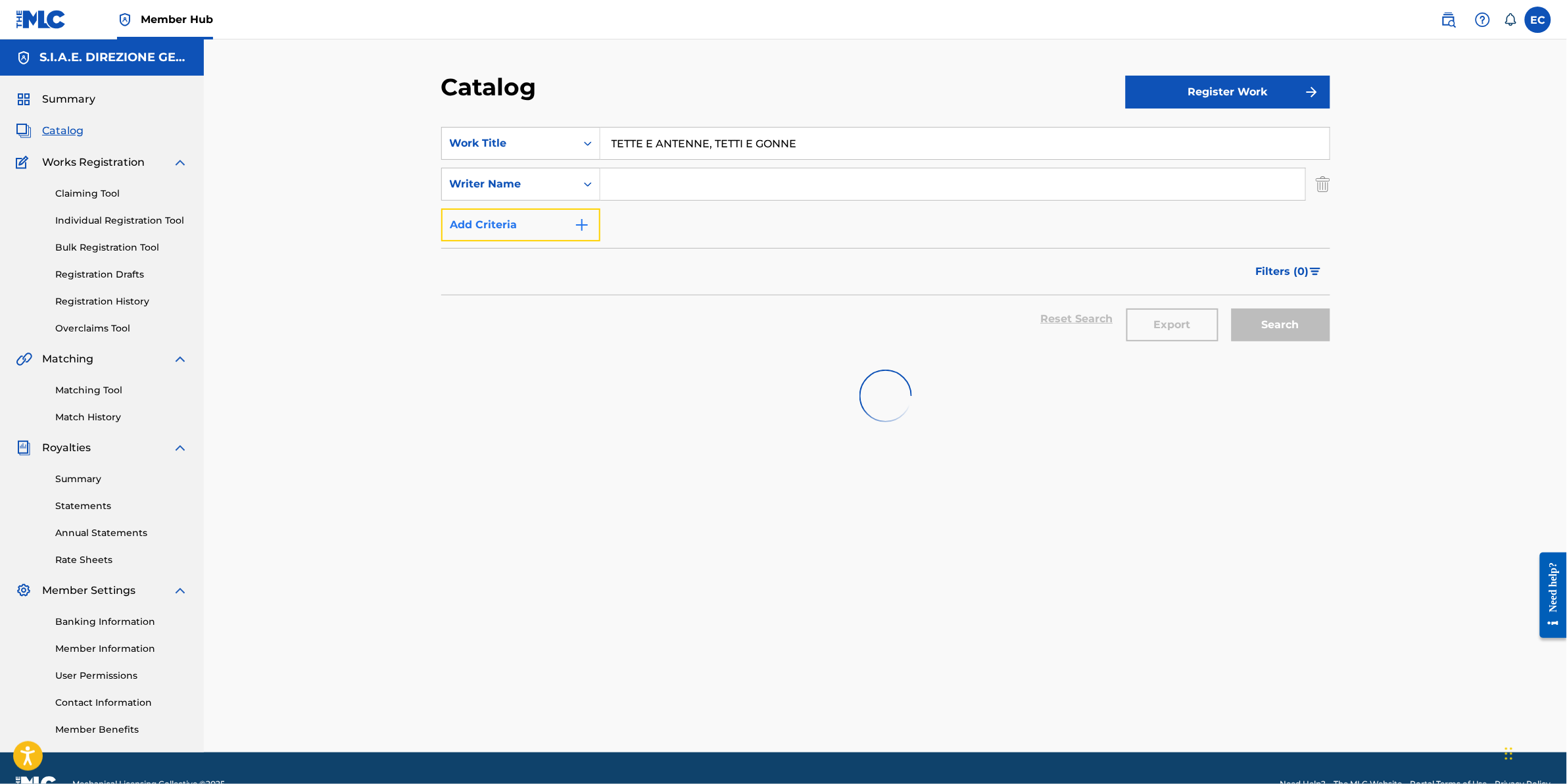
click at [543, 228] on button "Add Criteria" at bounding box center [521, 225] width 159 height 33
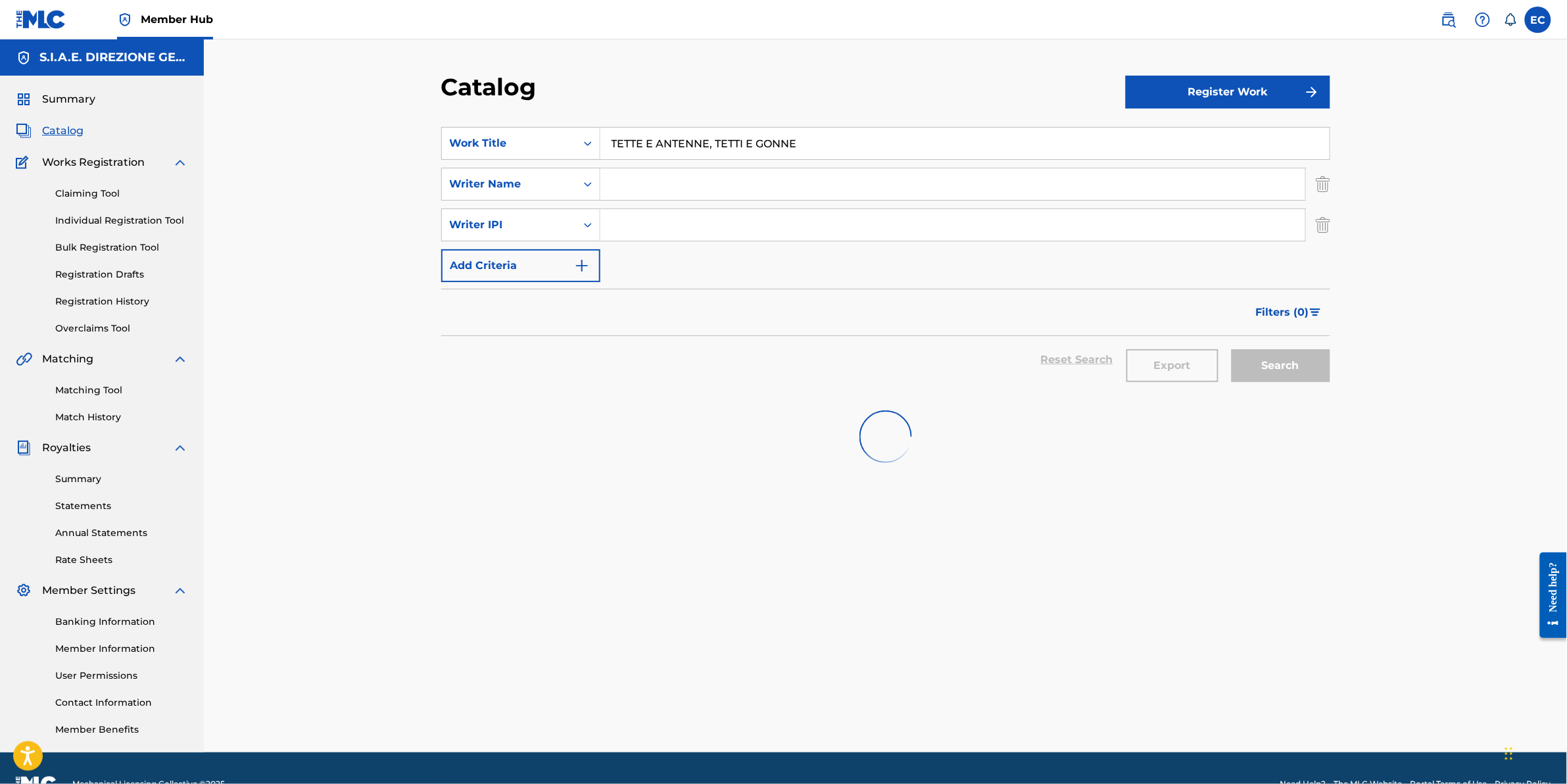
click at [656, 223] on input "Search Form" at bounding box center [952, 225] width 705 height 32
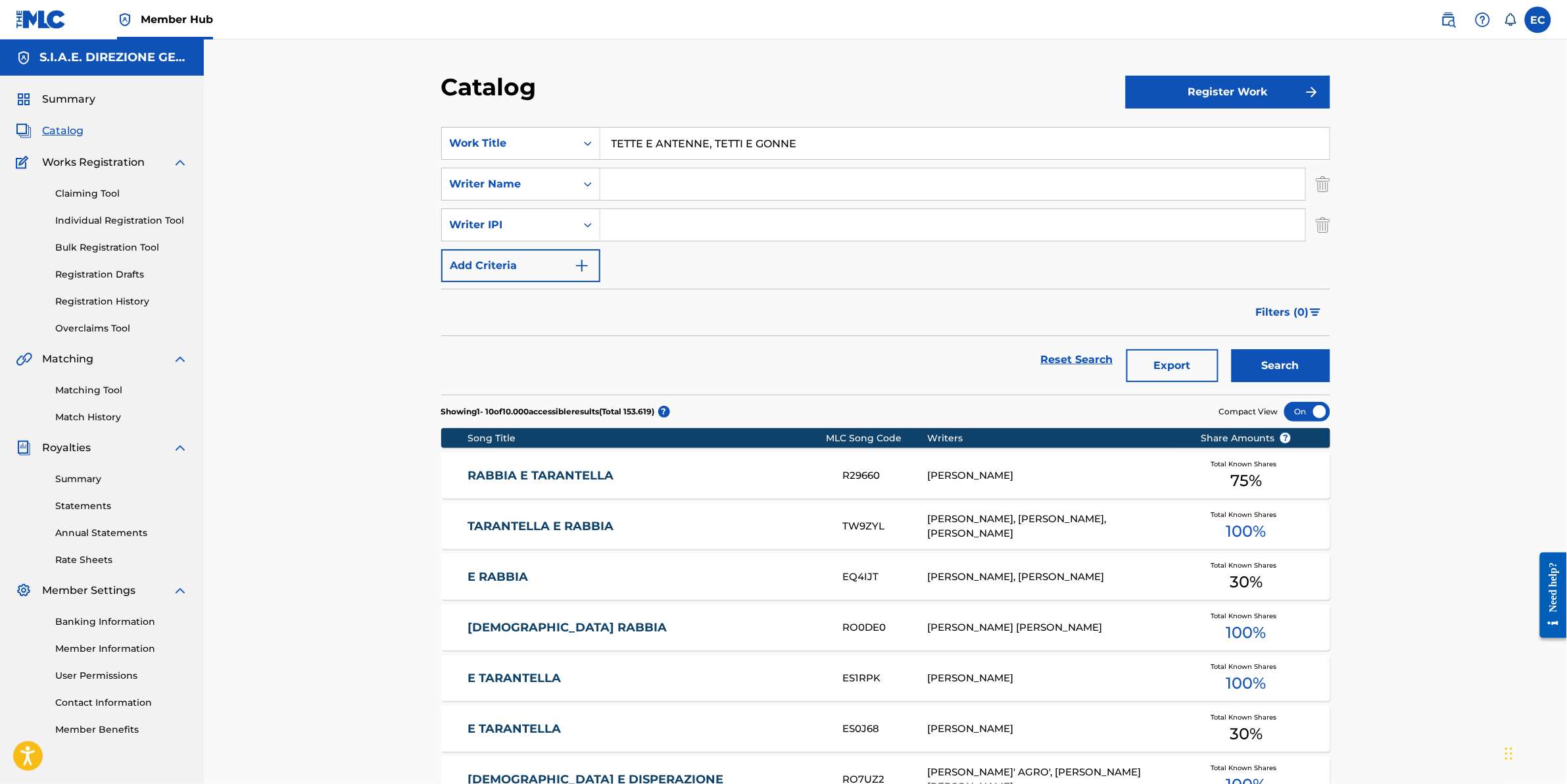
type input "morricone"
click at [1300, 360] on button "Search" at bounding box center [1281, 366] width 99 height 33
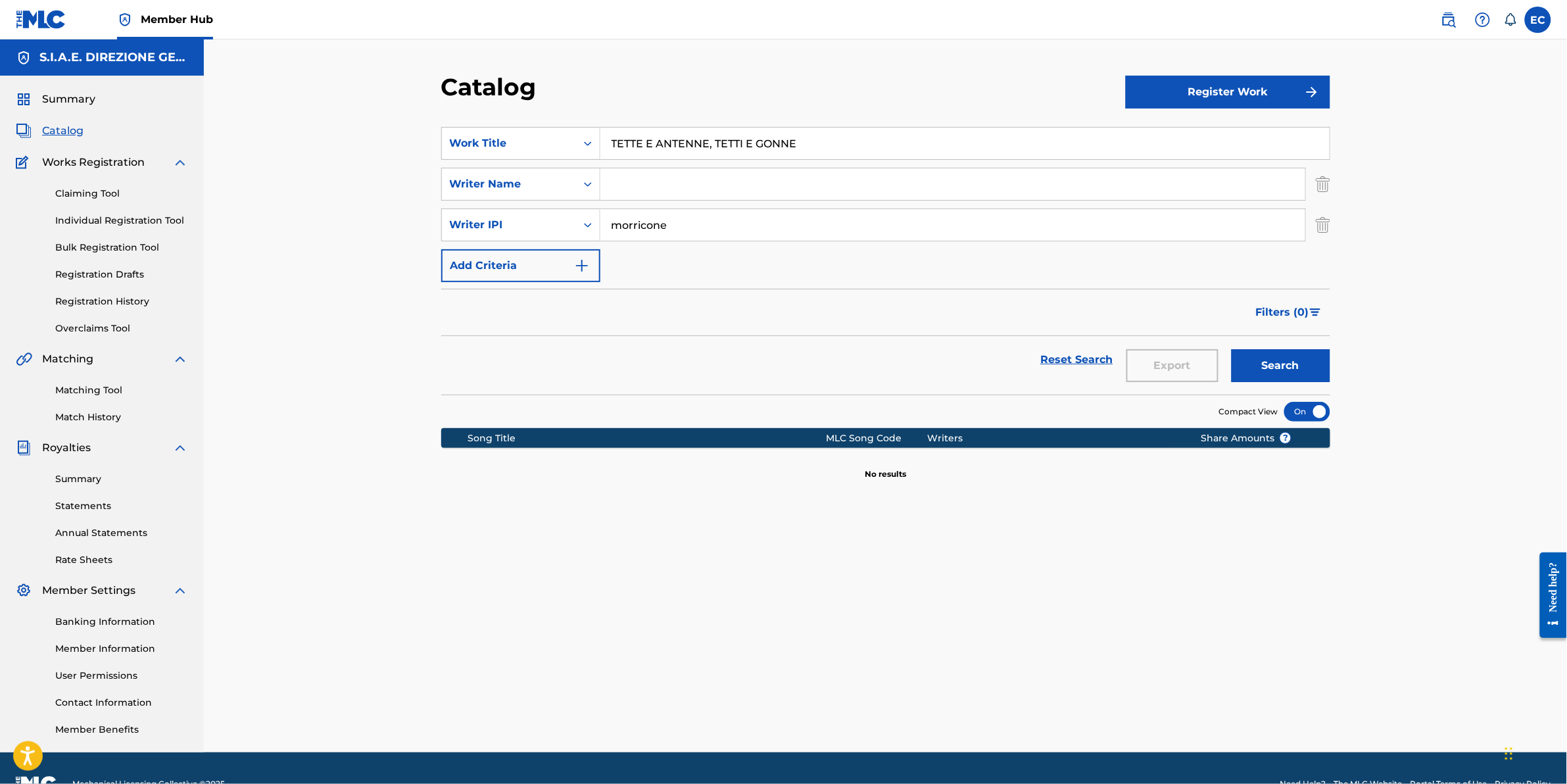
click at [819, 142] on input "TETTE E ANTENNE, TETTI E GONNE" at bounding box center [965, 144] width 729 height 32
drag, startPoint x: 711, startPoint y: 214, endPoint x: 594, endPoint y: 223, distance: 117.3
click at [594, 223] on div "SearchWithCriteriaf1b45d34-6649-4ac8-a50a-f8babe0f6088 Writer IPI morricone" at bounding box center [886, 225] width 889 height 33
type input "morricone"
click at [1296, 355] on button "Search" at bounding box center [1281, 366] width 99 height 33
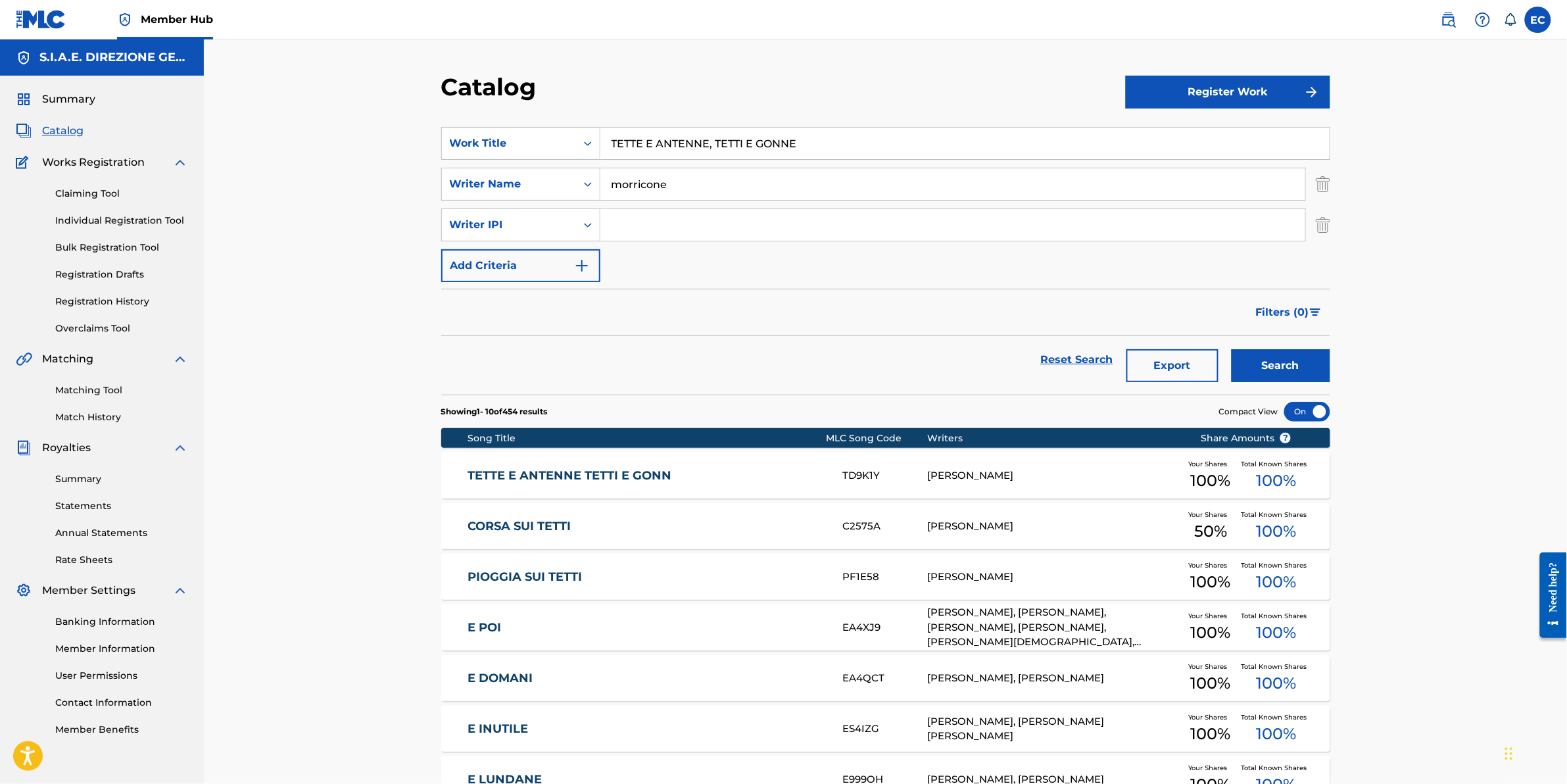
click at [645, 483] on div "TETTE E ANTENNE TETTI E GONN TD9K1Y ENNIO MORRICONE Your Shares 100 % Total Kno…" at bounding box center [886, 475] width 889 height 46
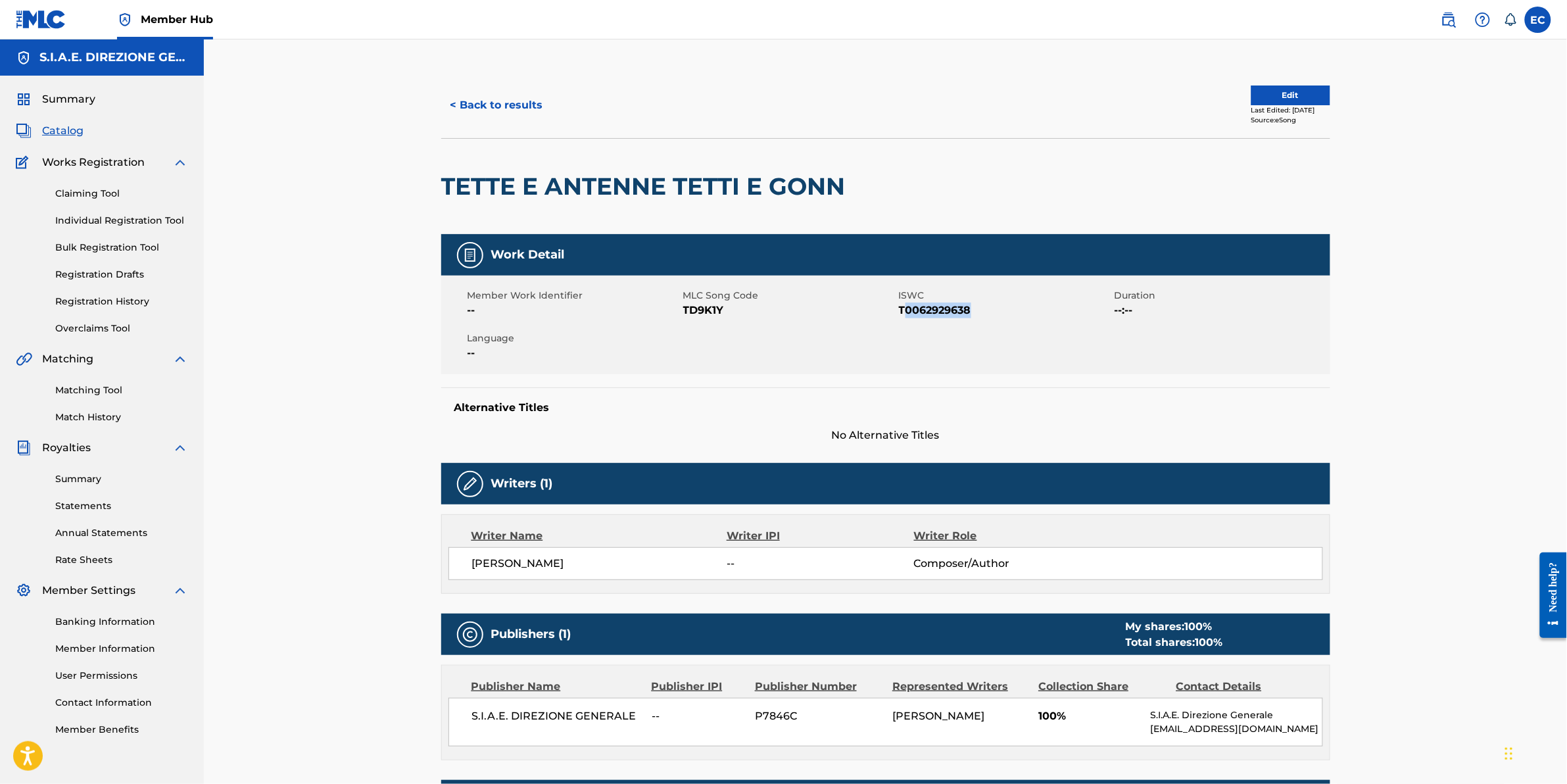
drag, startPoint x: 1000, startPoint y: 304, endPoint x: 906, endPoint y: 312, distance: 94.3
click at [906, 312] on span "T0062929638" at bounding box center [1005, 311] width 213 height 16
copy span "0062929638"
click at [765, 342] on div "Member Work Identifier -- MLC Song Code TD9K1Y ISWC T0062929638 Duration --:-- …" at bounding box center [886, 325] width 889 height 99
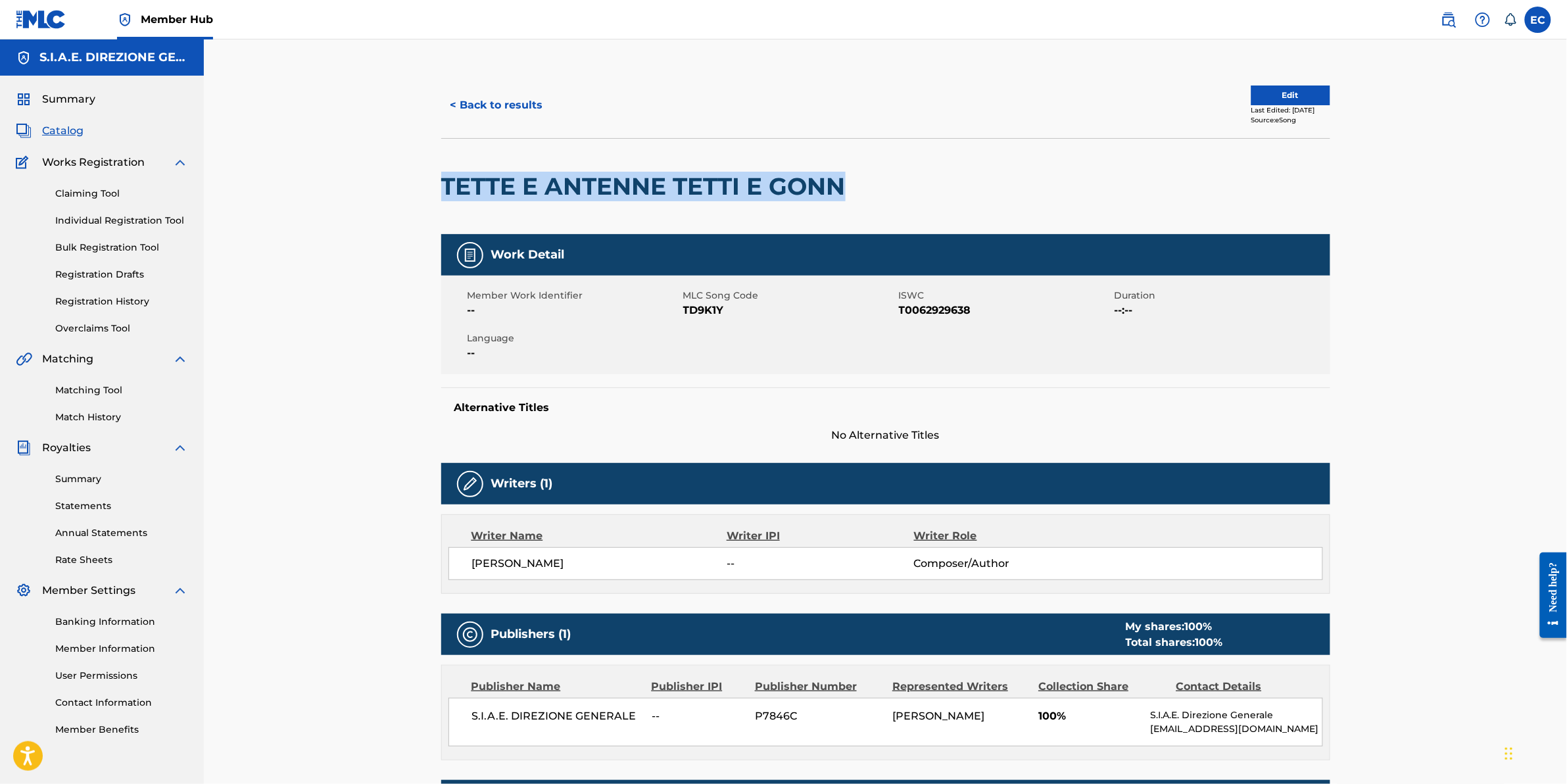
drag, startPoint x: 853, startPoint y: 169, endPoint x: 445, endPoint y: 184, distance: 408.3
click at [445, 184] on div "TETTE E ANTENNE TETTI E GONN" at bounding box center [647, 186] width 411 height 95
click at [445, 184] on h2 "TETTE E ANTENNE TETTI E GONN" at bounding box center [647, 186] width 411 height 30
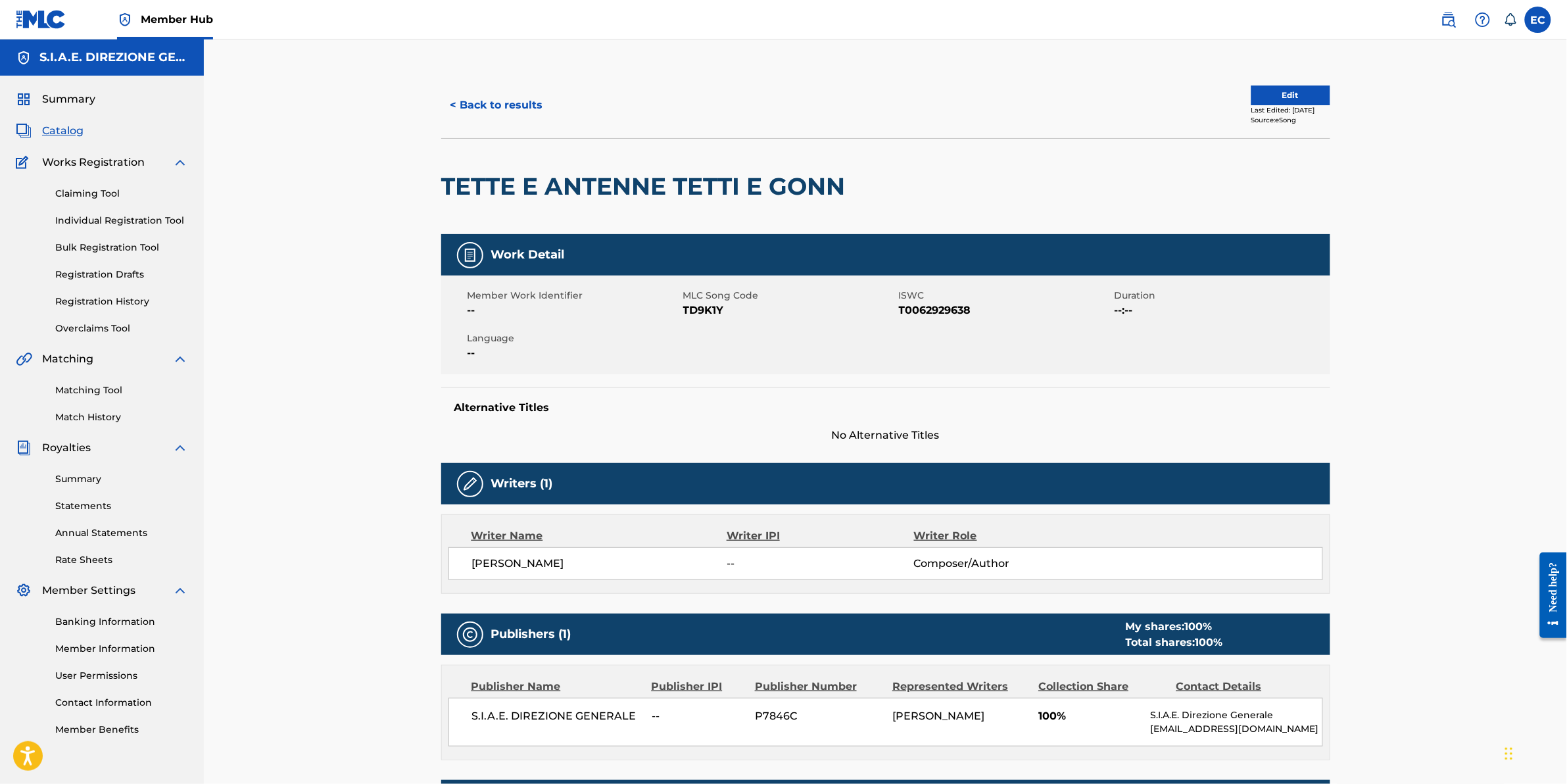
click at [441, 183] on div "< Back to results Edit Last Edited: September 26, 2022 Source: eSong TETTE E AN…" at bounding box center [886, 597] width 921 height 1048
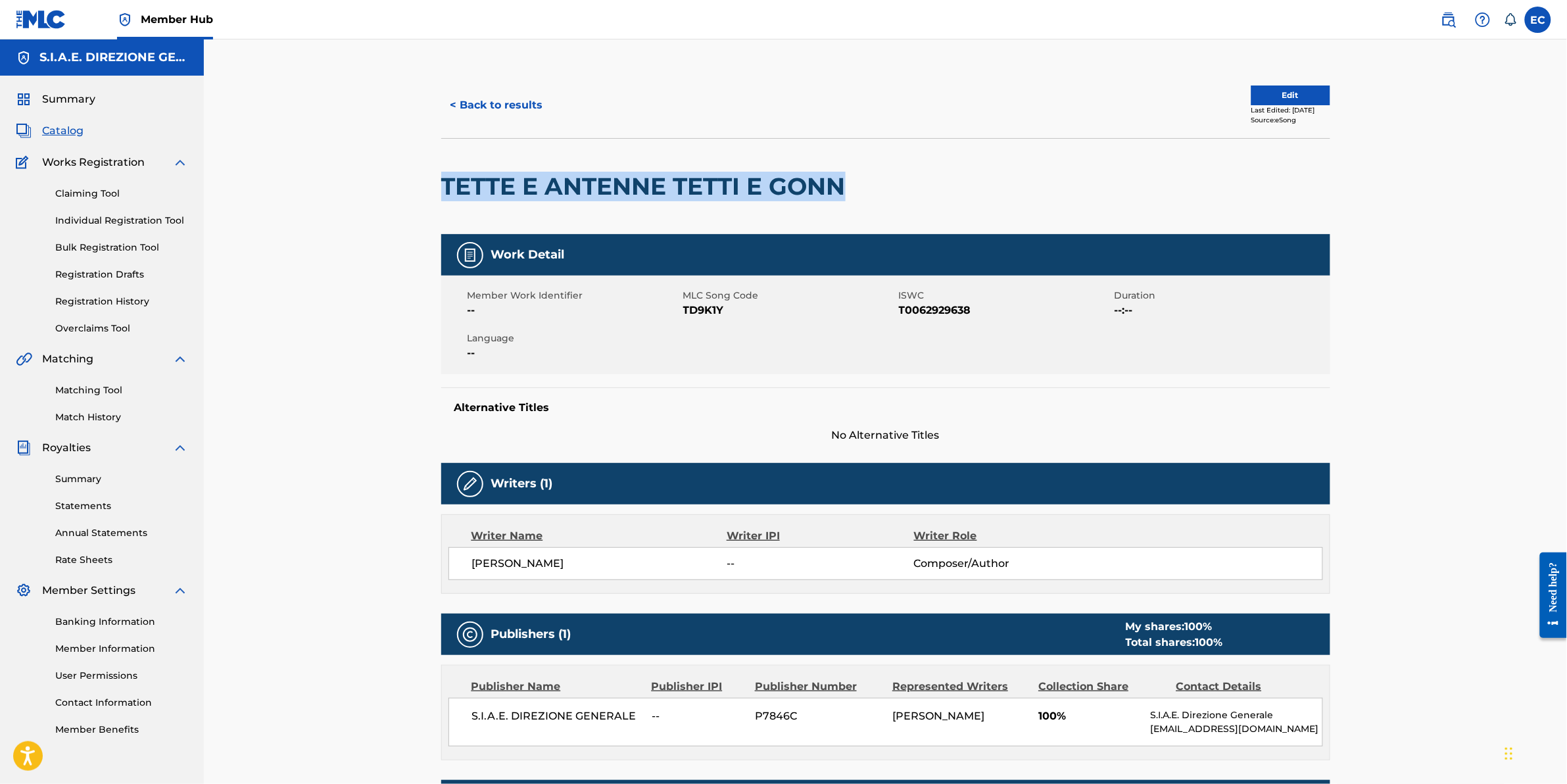
drag, startPoint x: 444, startPoint y: 181, endPoint x: 844, endPoint y: 194, distance: 400.2
click at [844, 194] on h2 "TETTE E ANTENNE TETTI E GONN" at bounding box center [647, 186] width 411 height 30
copy h2 "TETTE E ANTENNE TETTI E GONN"
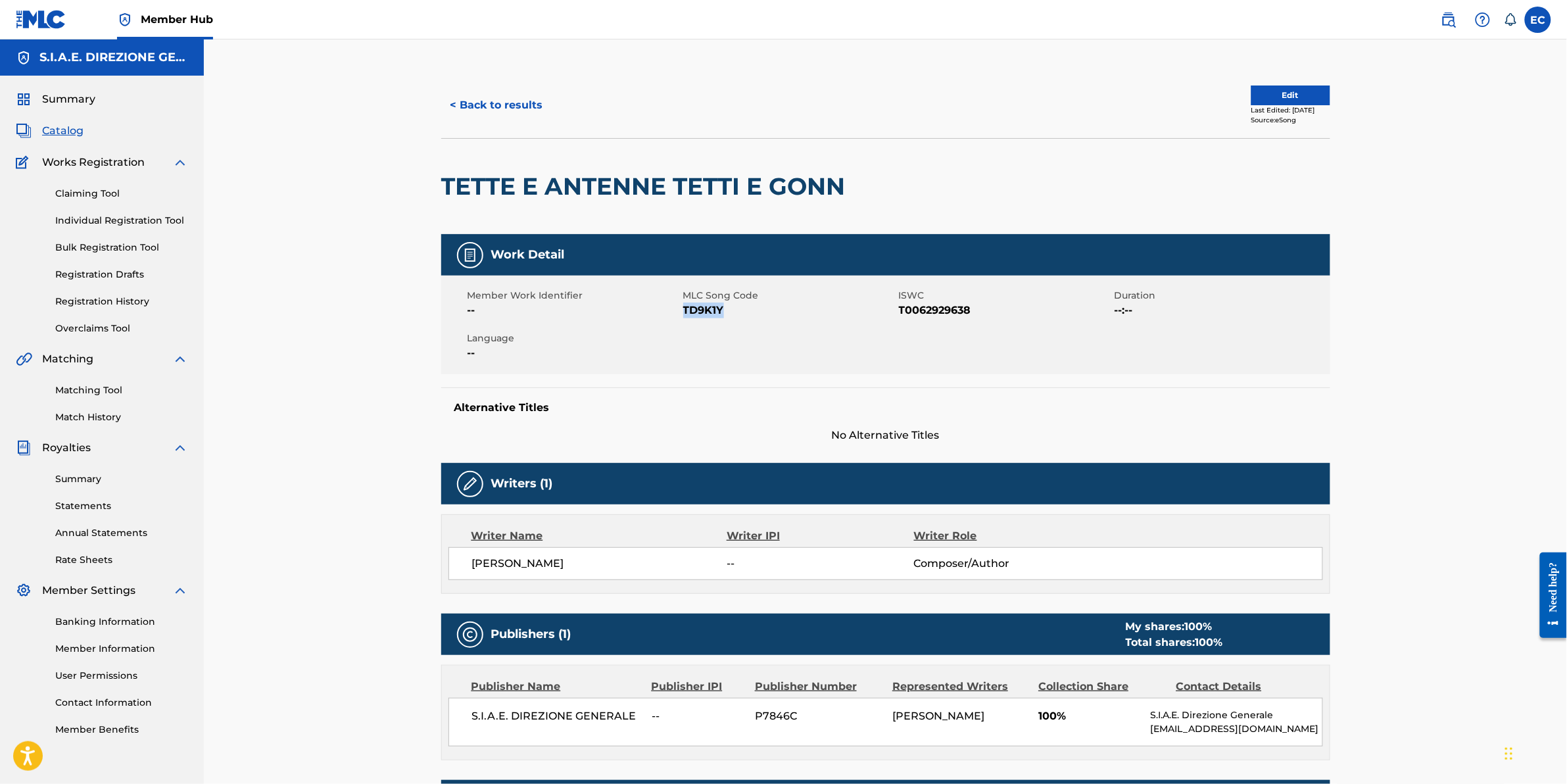
drag, startPoint x: 734, startPoint y: 313, endPoint x: 685, endPoint y: 311, distance: 49.0
click at [685, 311] on span "TD9K1Y" at bounding box center [790, 311] width 213 height 16
copy span "TD9K1Y"
click at [76, 386] on link "Matching Tool" at bounding box center [122, 390] width 133 height 14
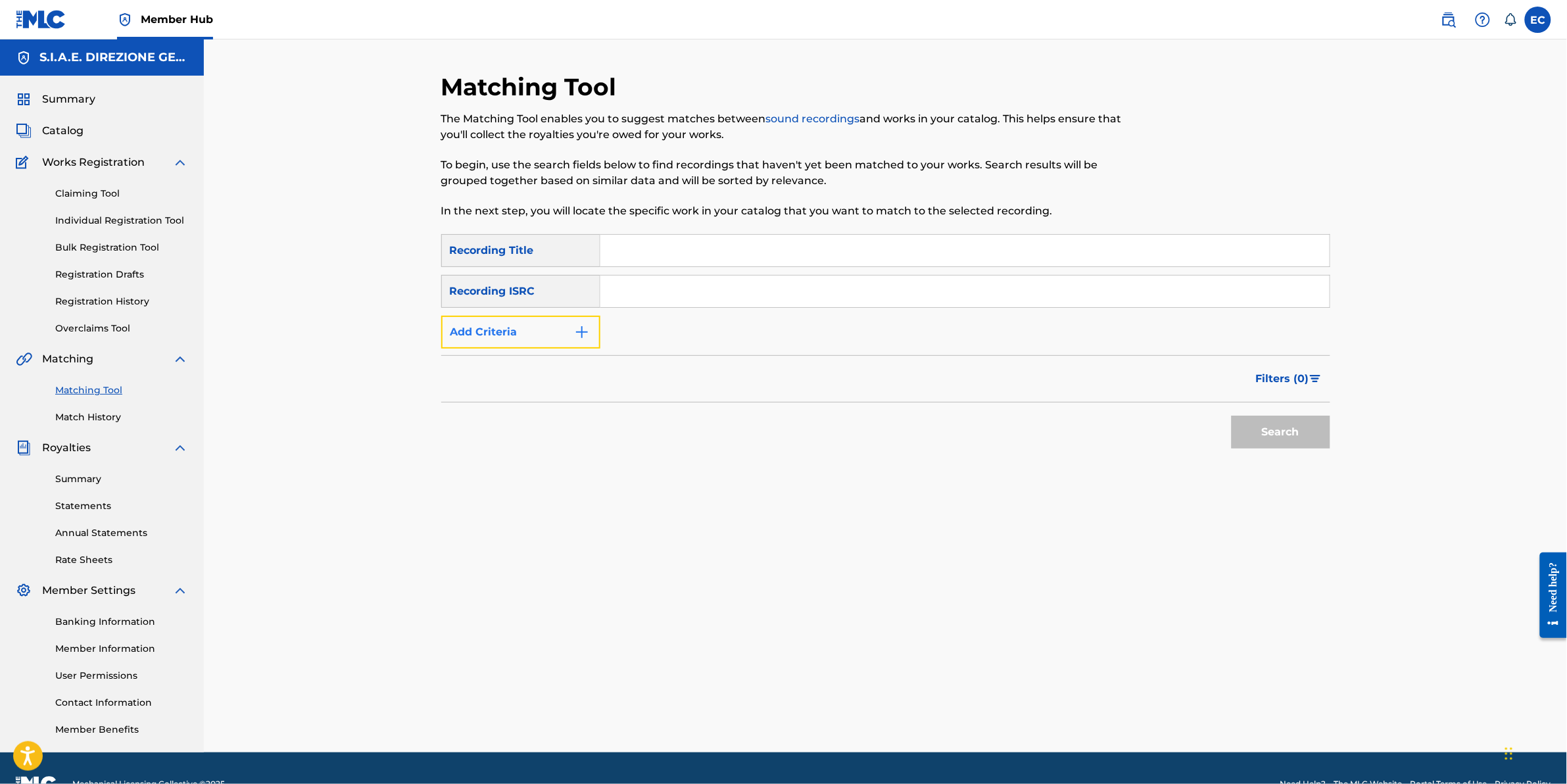
click at [514, 337] on button "Add Criteria" at bounding box center [521, 332] width 159 height 33
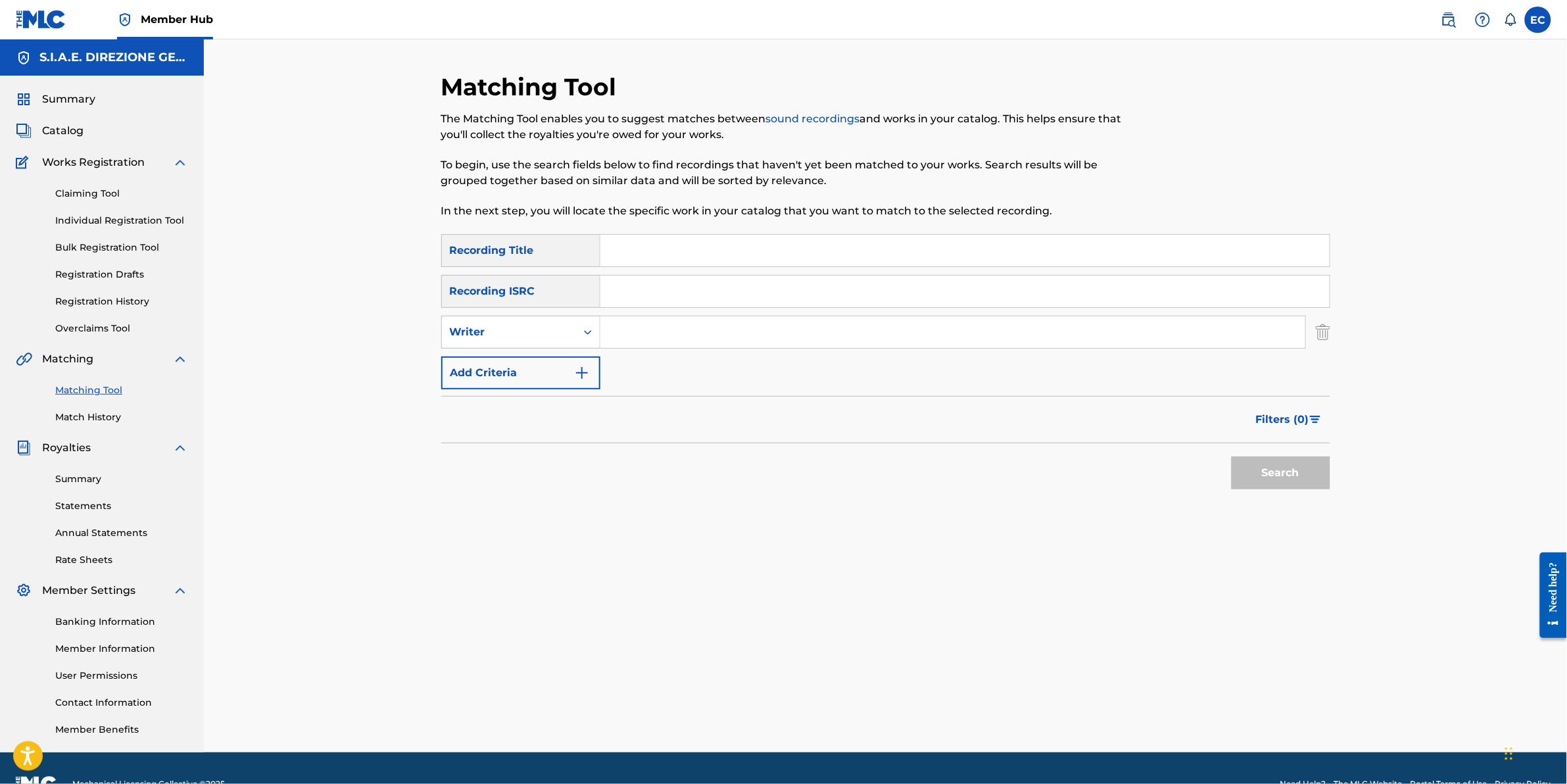
click at [643, 340] on input "Search Form" at bounding box center [952, 332] width 705 height 32
type input "morricone"
click at [1331, 471] on div "Matching Tool The Matching Tool enables you to suggest matches between sound re…" at bounding box center [886, 412] width 921 height 680
click at [1304, 469] on button "Search" at bounding box center [1281, 472] width 99 height 33
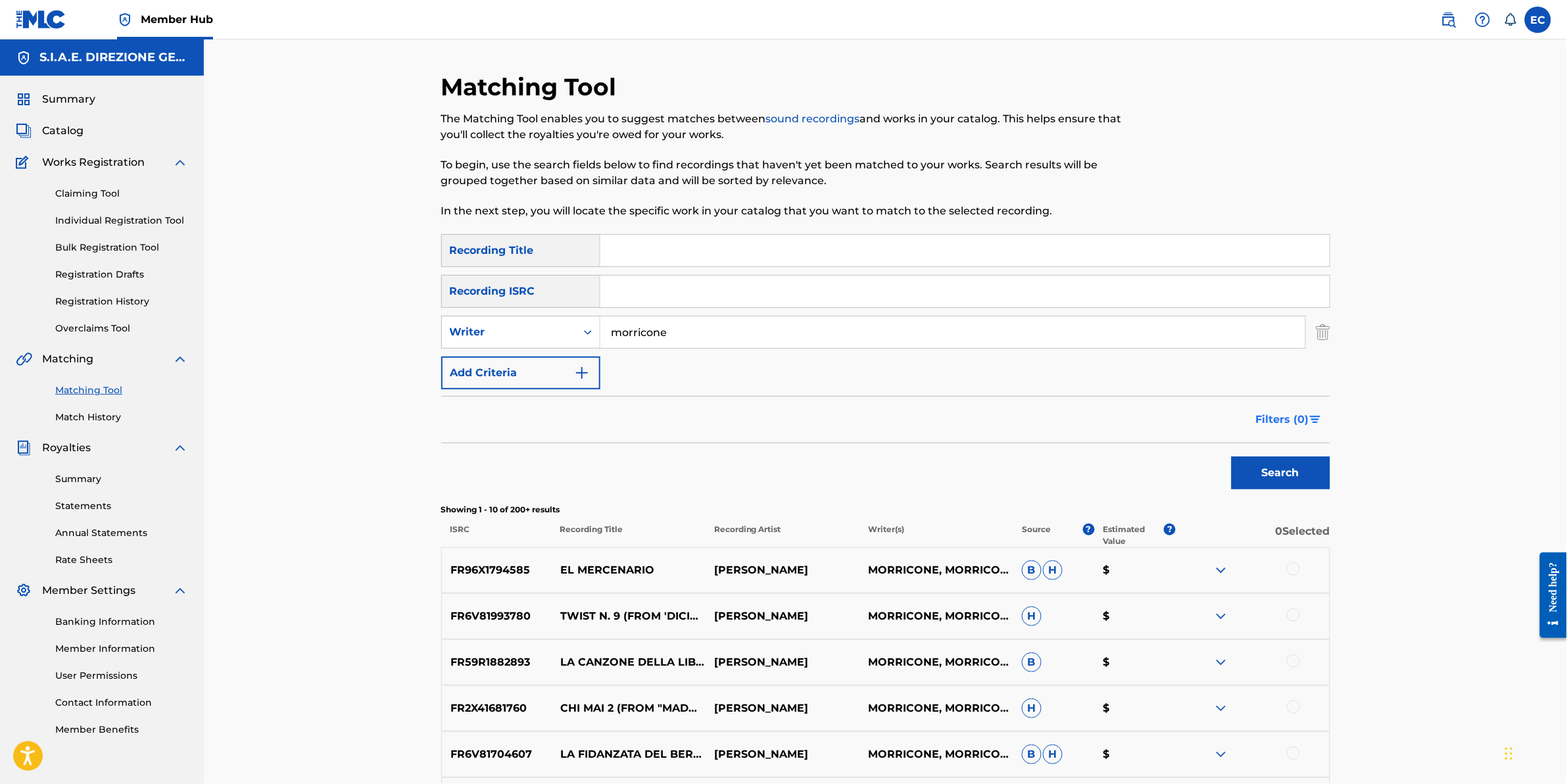
click at [1318, 419] on img "Search Form" at bounding box center [1316, 419] width 11 height 8
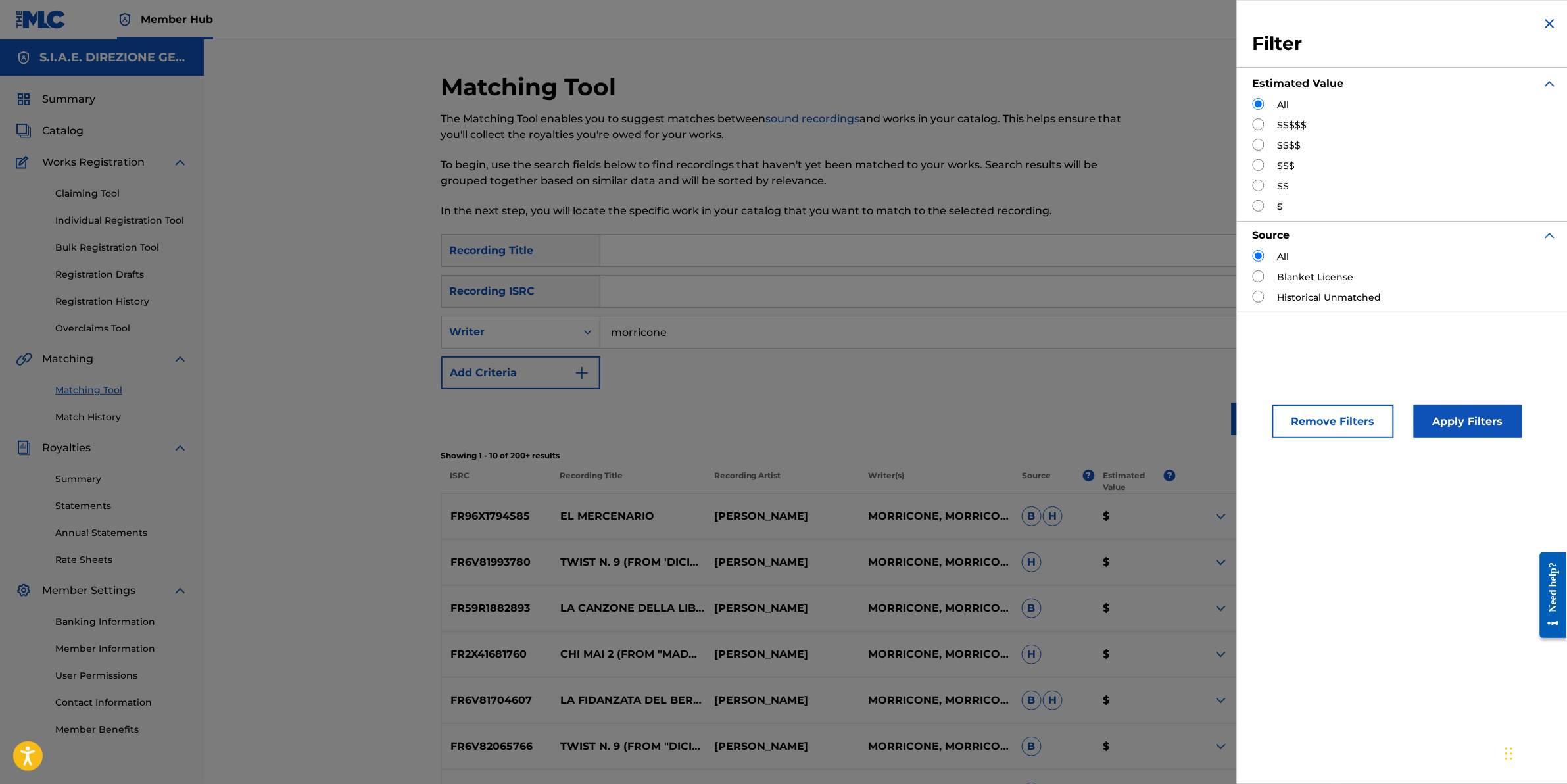
click at [1268, 144] on div "$$$$" at bounding box center [1405, 146] width 306 height 14
click at [1261, 145] on input "Search Form" at bounding box center [1259, 145] width 12 height 12
radio input "true"
click at [1486, 425] on button "Apply Filters" at bounding box center [1468, 422] width 109 height 33
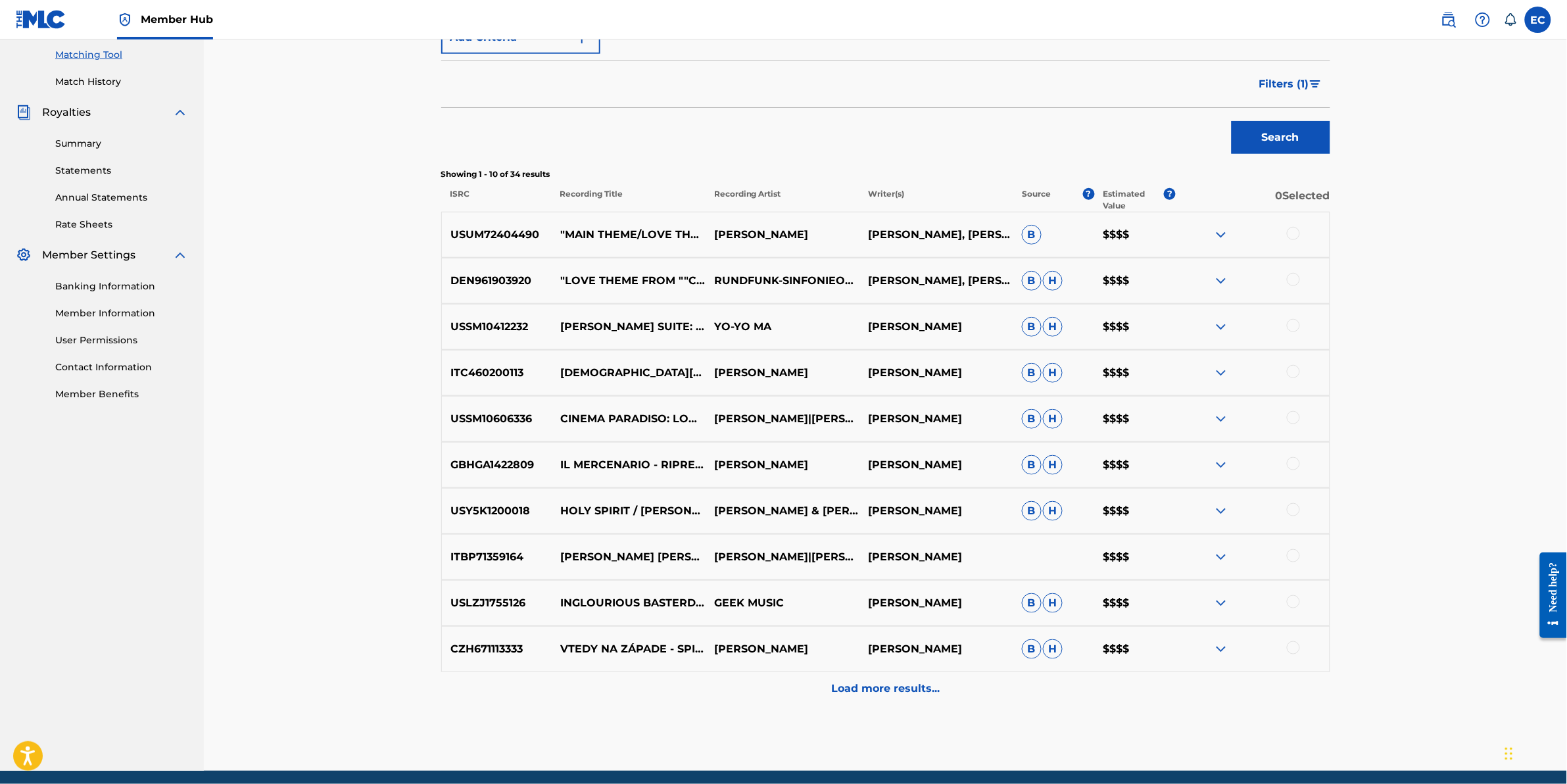
scroll to position [385, 0]
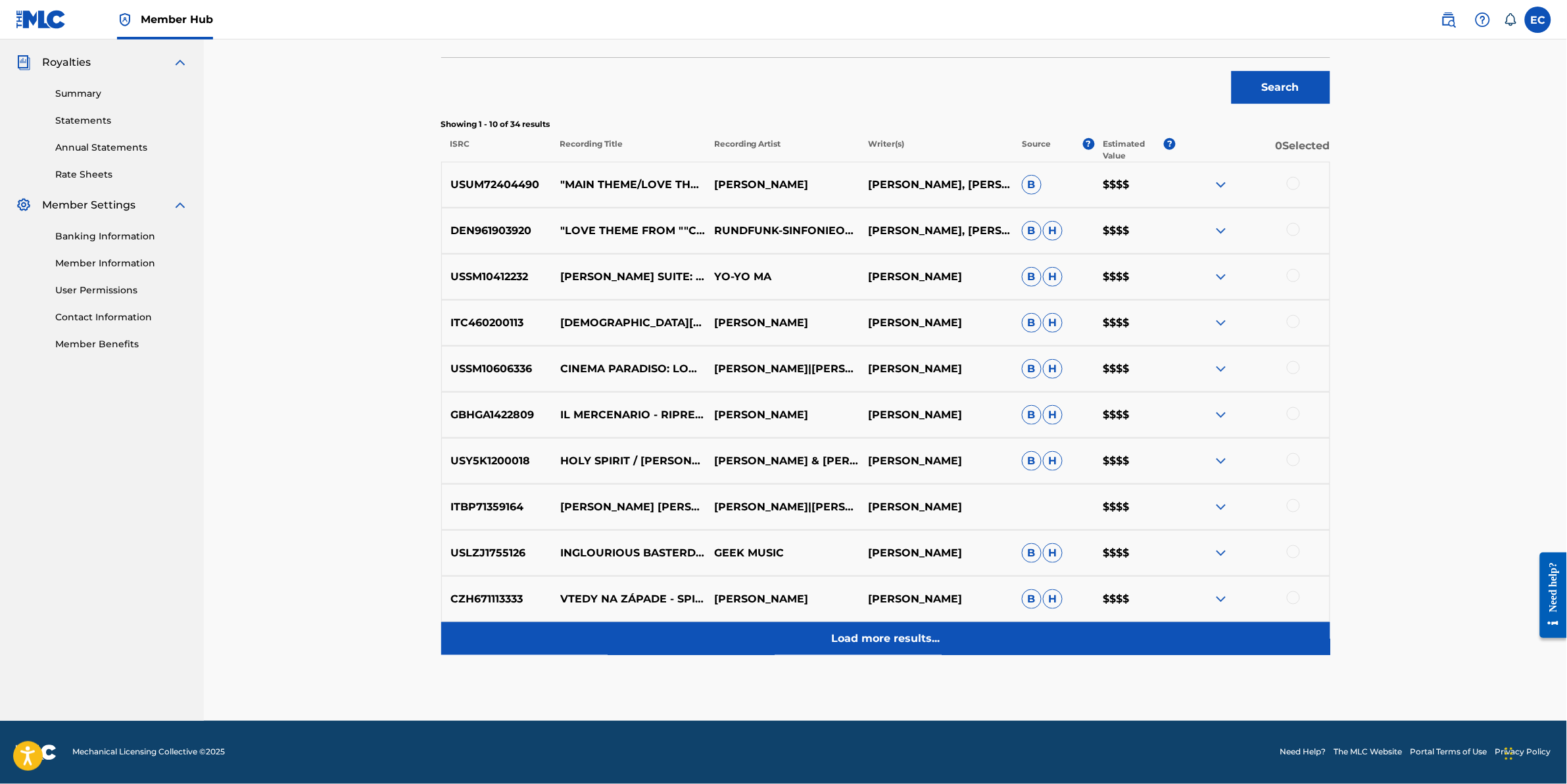
click at [885, 642] on p "Load more results..." at bounding box center [886, 639] width 109 height 16
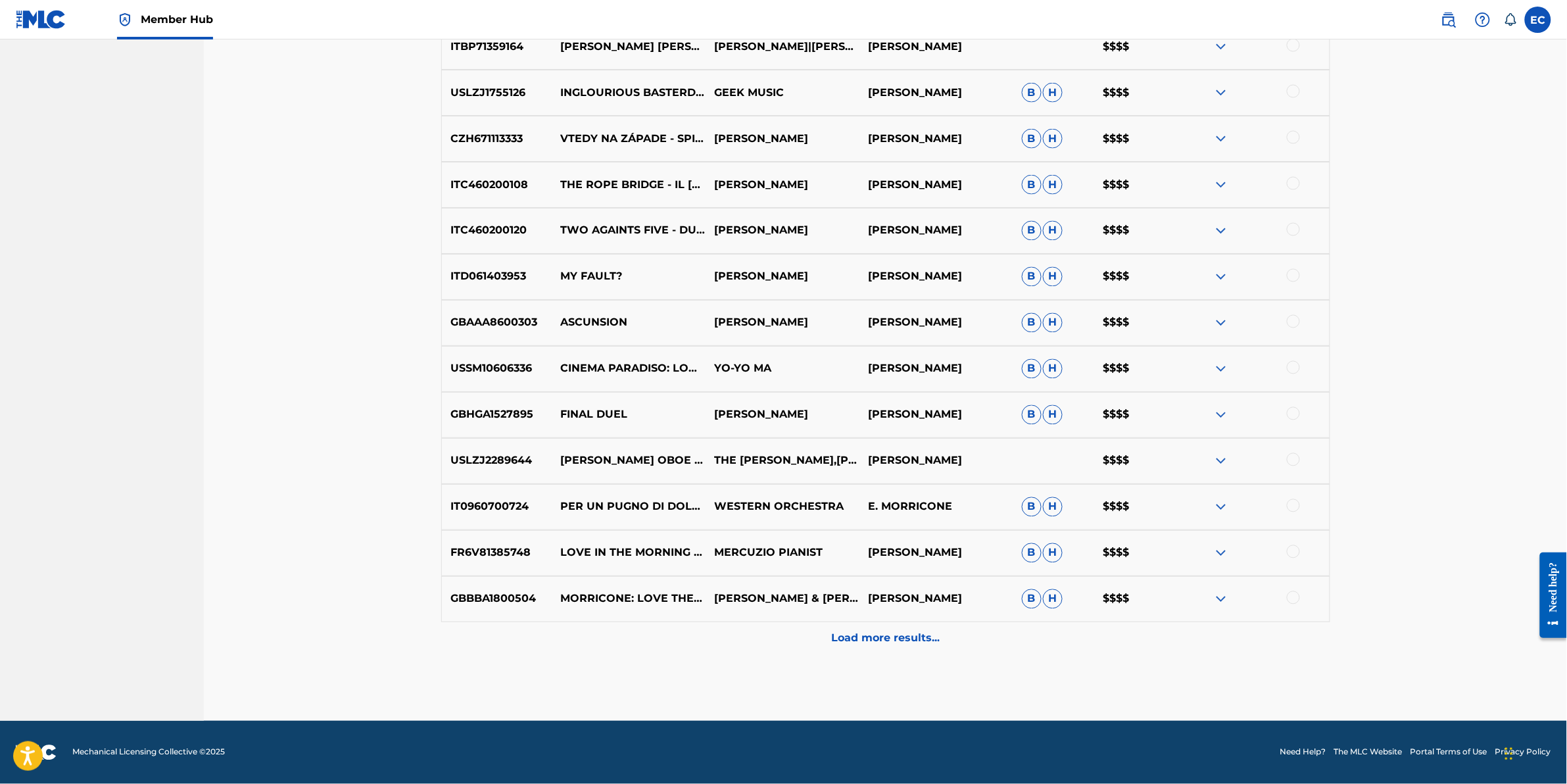
click at [885, 635] on p "Load more results..." at bounding box center [886, 639] width 109 height 16
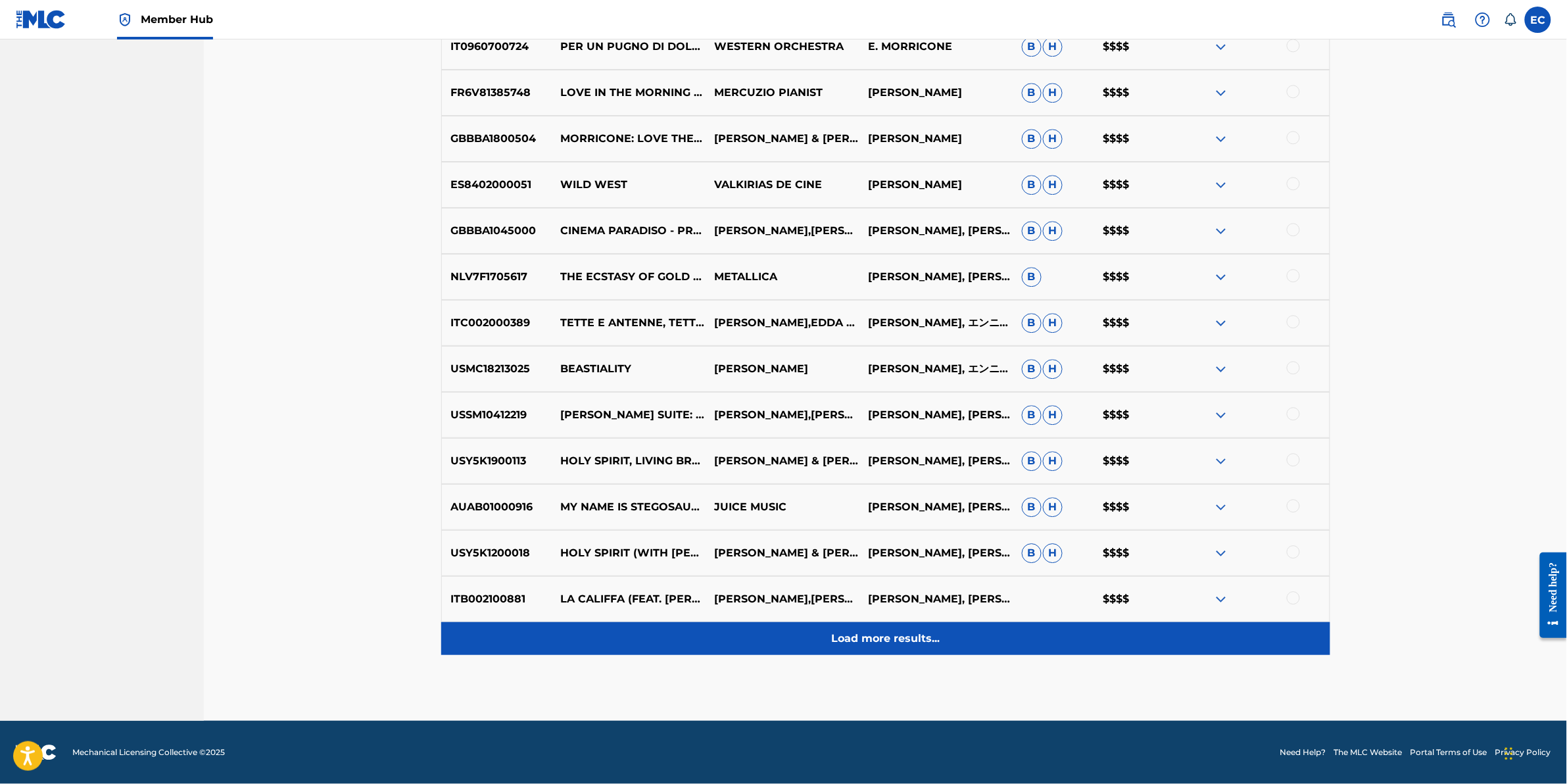
click at [885, 629] on div "Load more results..." at bounding box center [886, 639] width 889 height 33
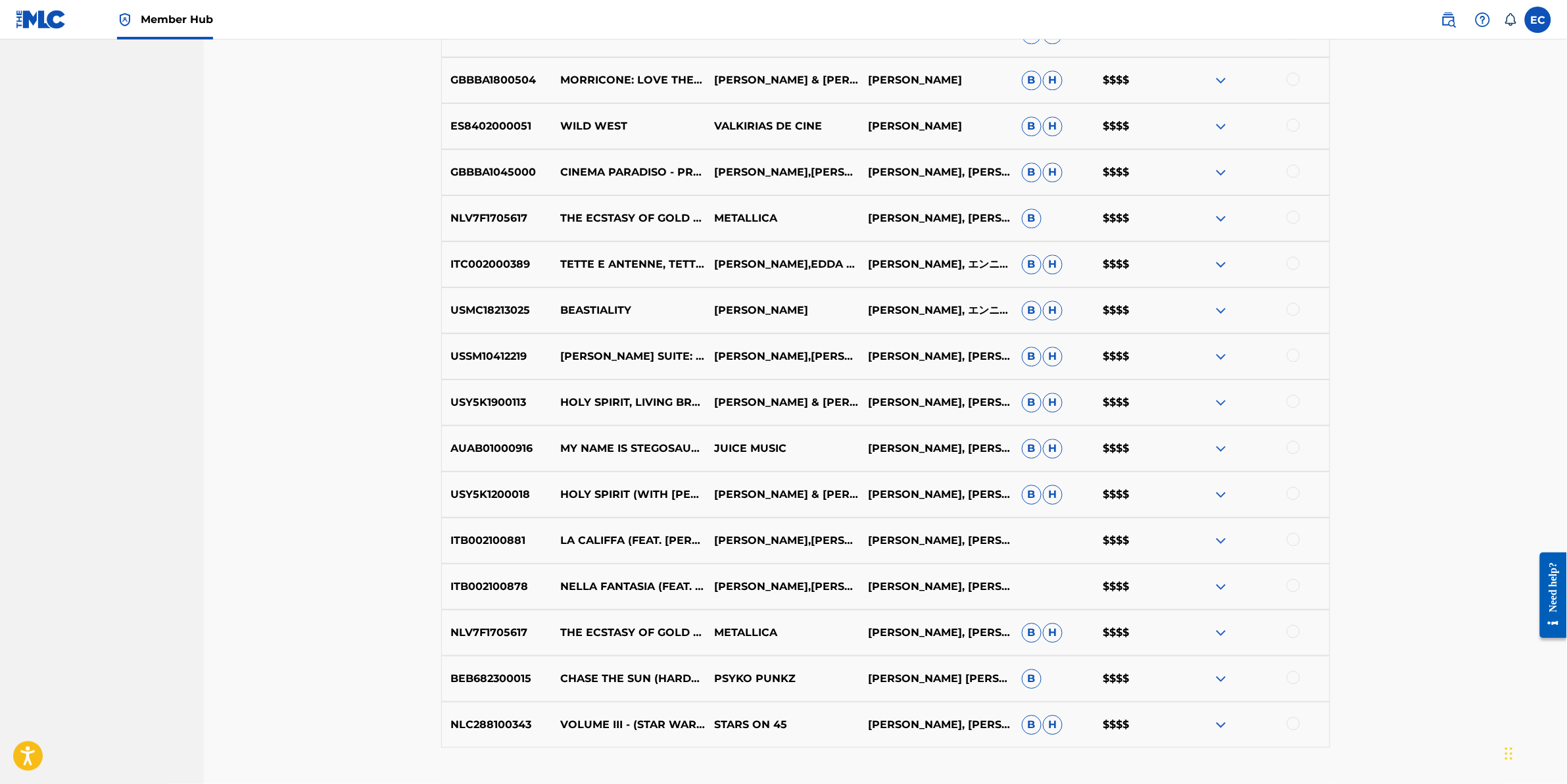
scroll to position [1292, 0]
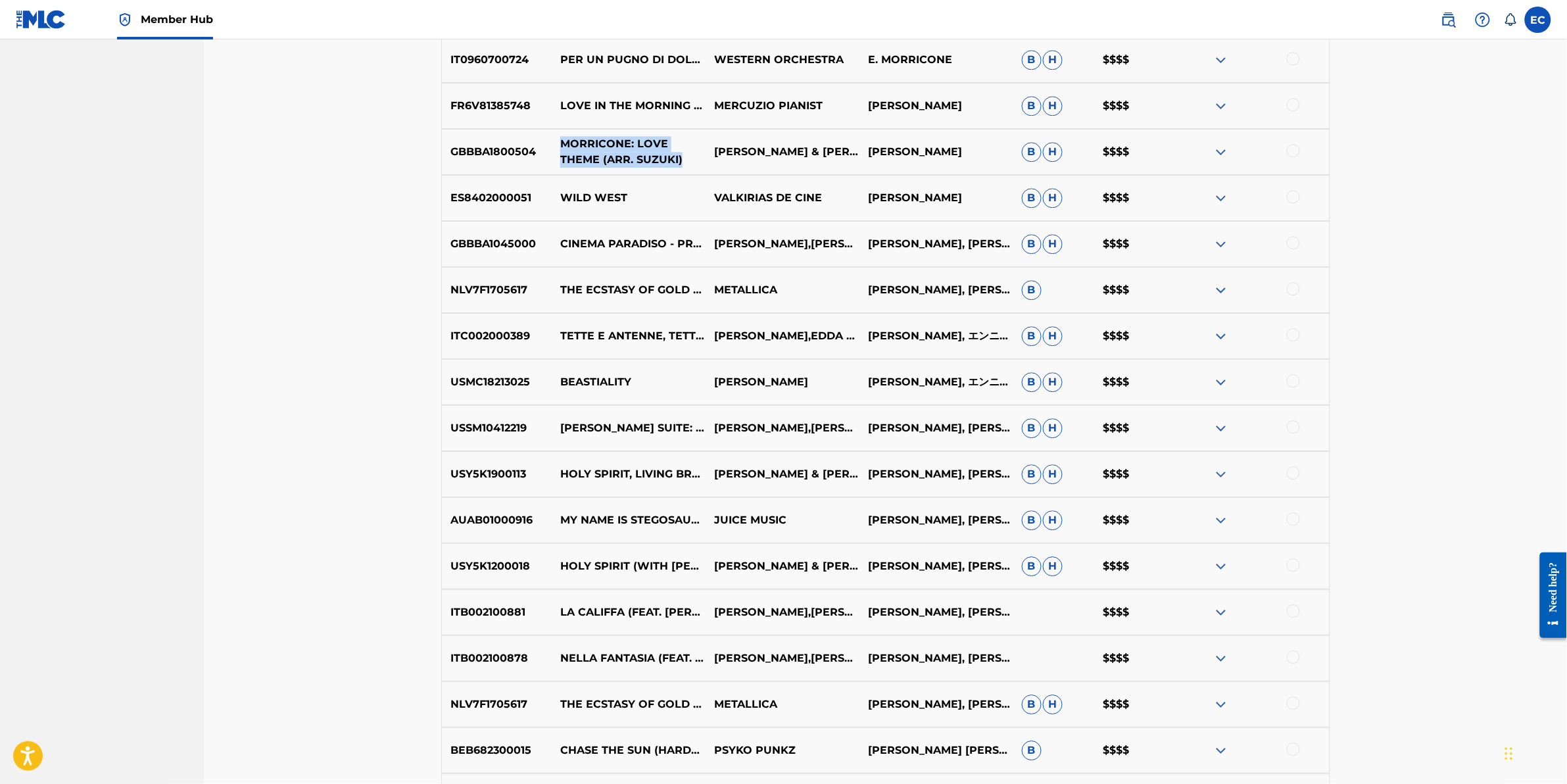
drag, startPoint x: 563, startPoint y: 142, endPoint x: 685, endPoint y: 163, distance: 123.8
click at [685, 163] on p "MORRICONE: LOVE THEME (ARR. SUZUKI)" at bounding box center [629, 152] width 154 height 32
drag, startPoint x: 685, startPoint y: 163, endPoint x: 607, endPoint y: 152, distance: 78.8
copy p "MORRICONE: LOVE THEME (ARR. SUZUKI)"
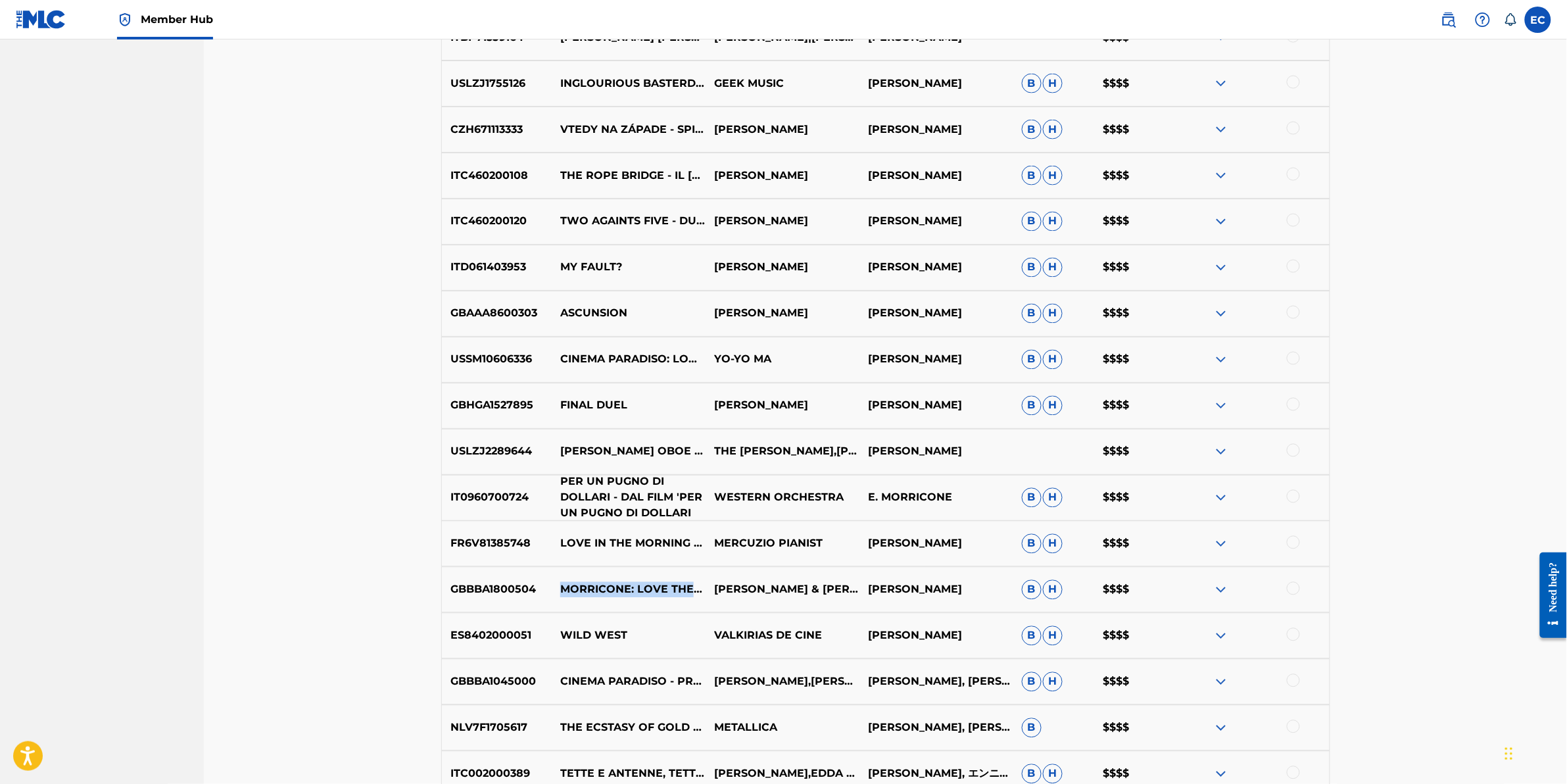
scroll to position [904, 0]
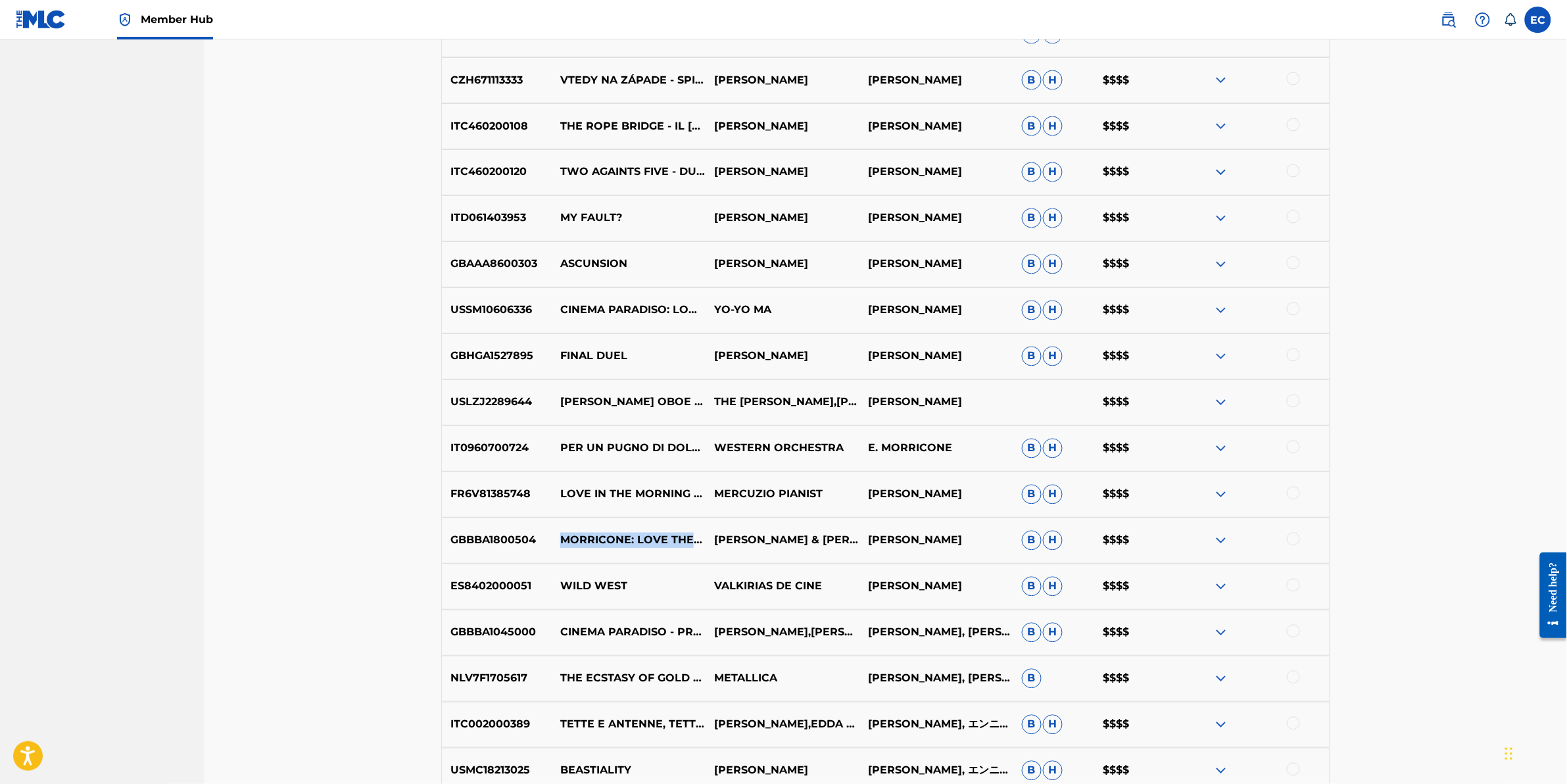
click at [1224, 535] on img at bounding box center [1221, 541] width 16 height 16
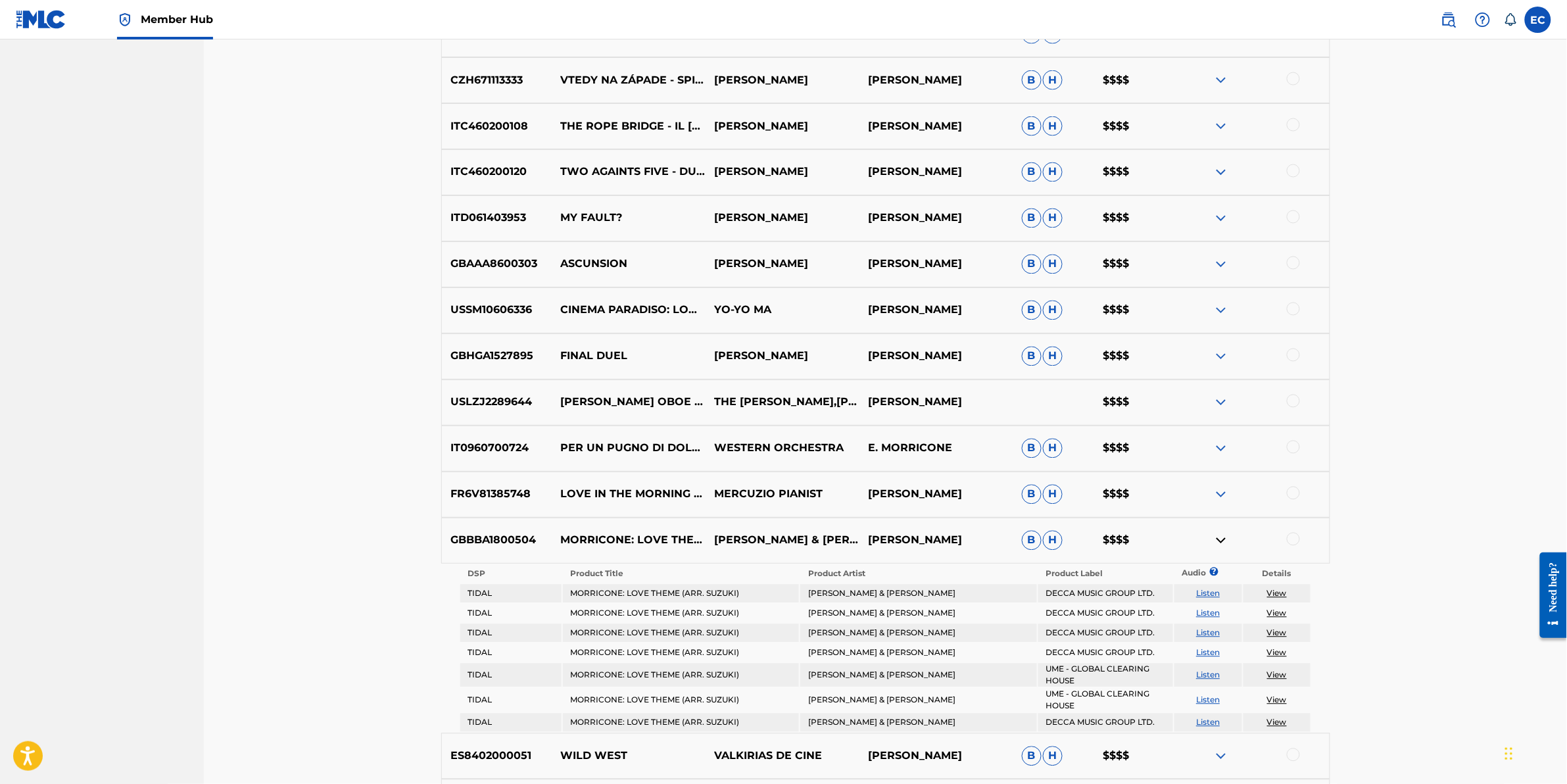
click at [261, 612] on div "Matching Tool The Matching Tool enables you to suggest matches between sound re…" at bounding box center [886, 289] width 1364 height 2307
click at [1211, 592] on link "Listen" at bounding box center [1208, 592] width 24 height 10
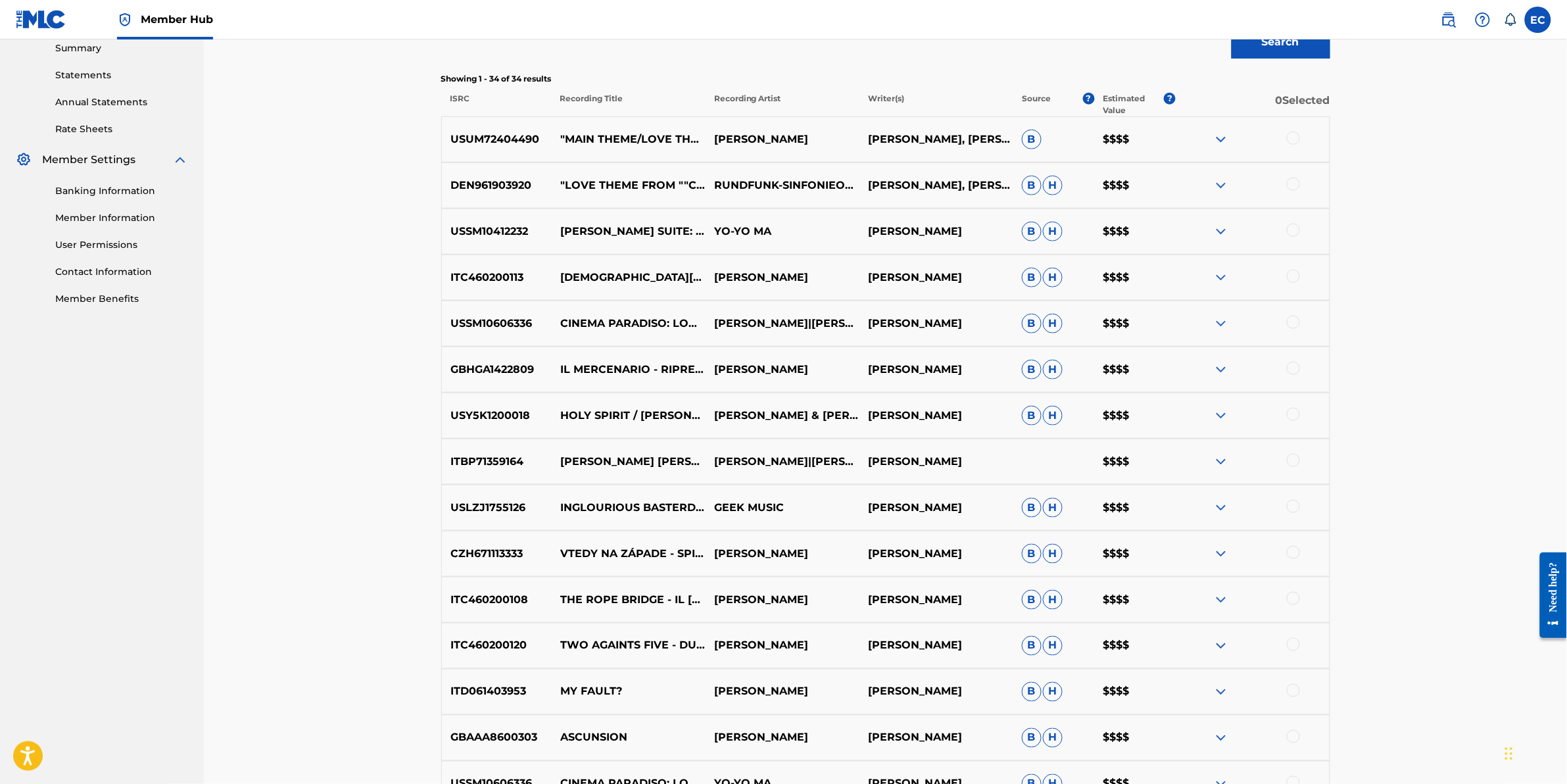
scroll to position [164, 0]
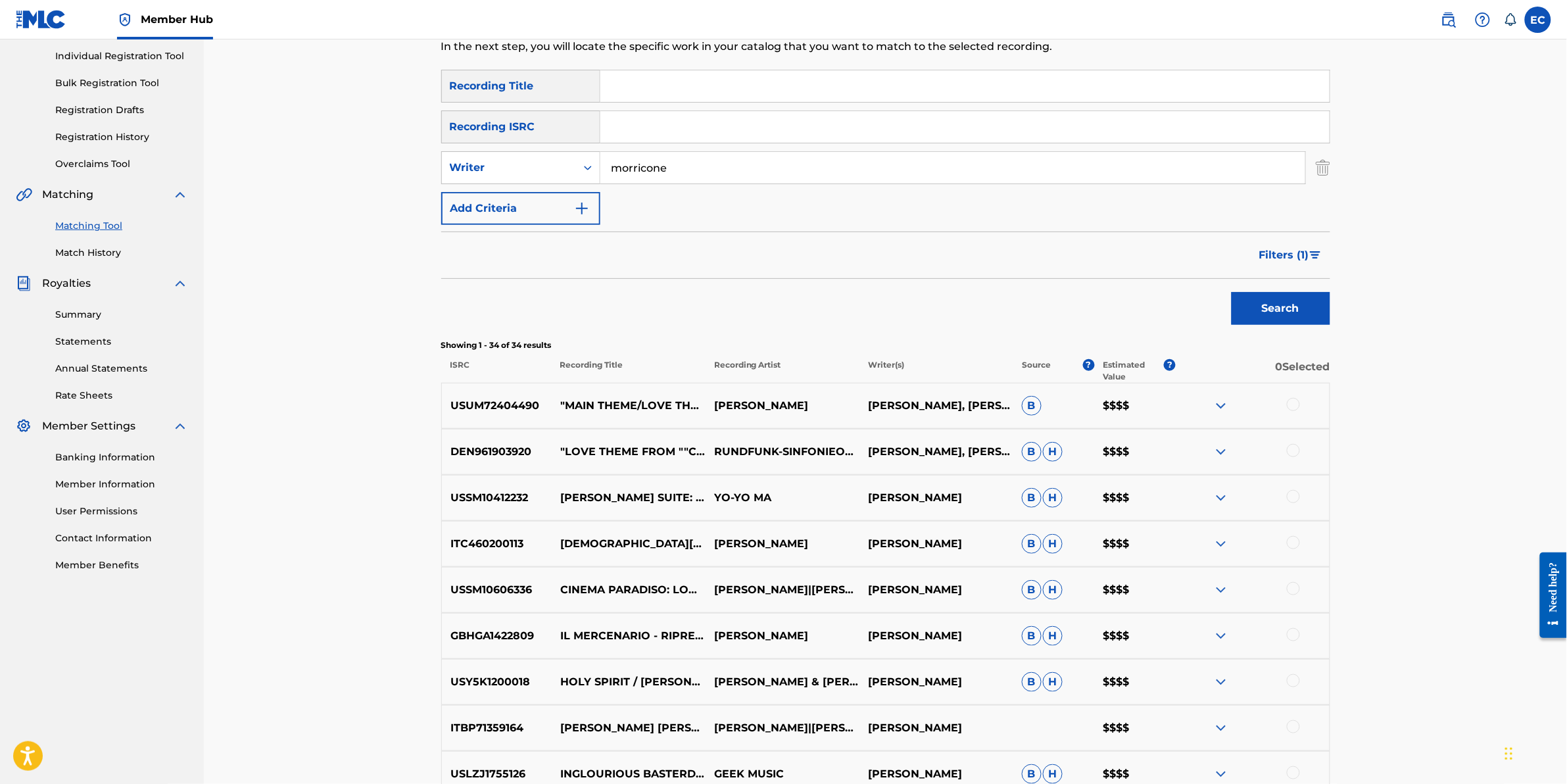
click at [1221, 401] on img at bounding box center [1221, 406] width 16 height 16
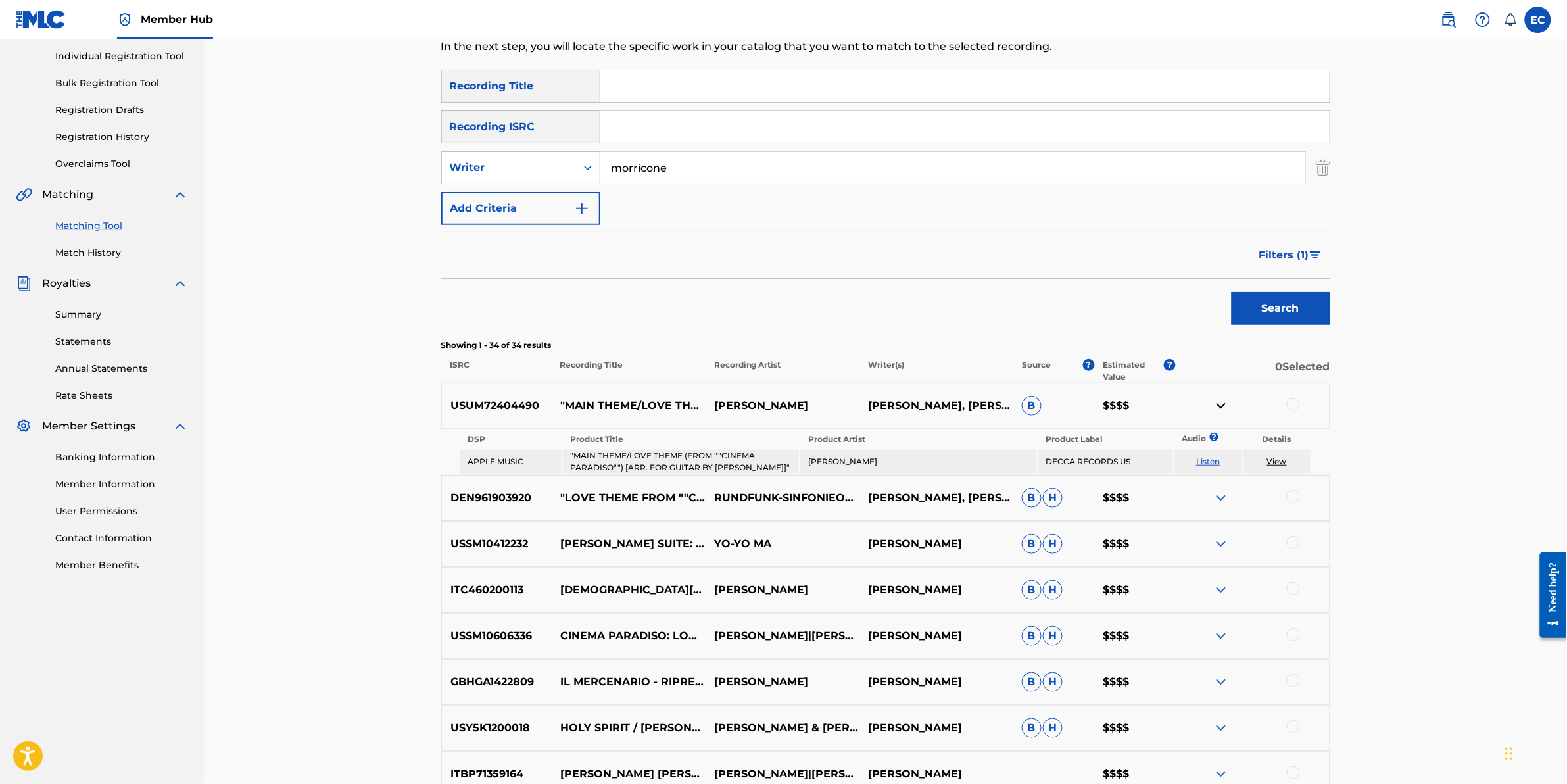
click at [1215, 458] on link "Listen" at bounding box center [1208, 460] width 24 height 10
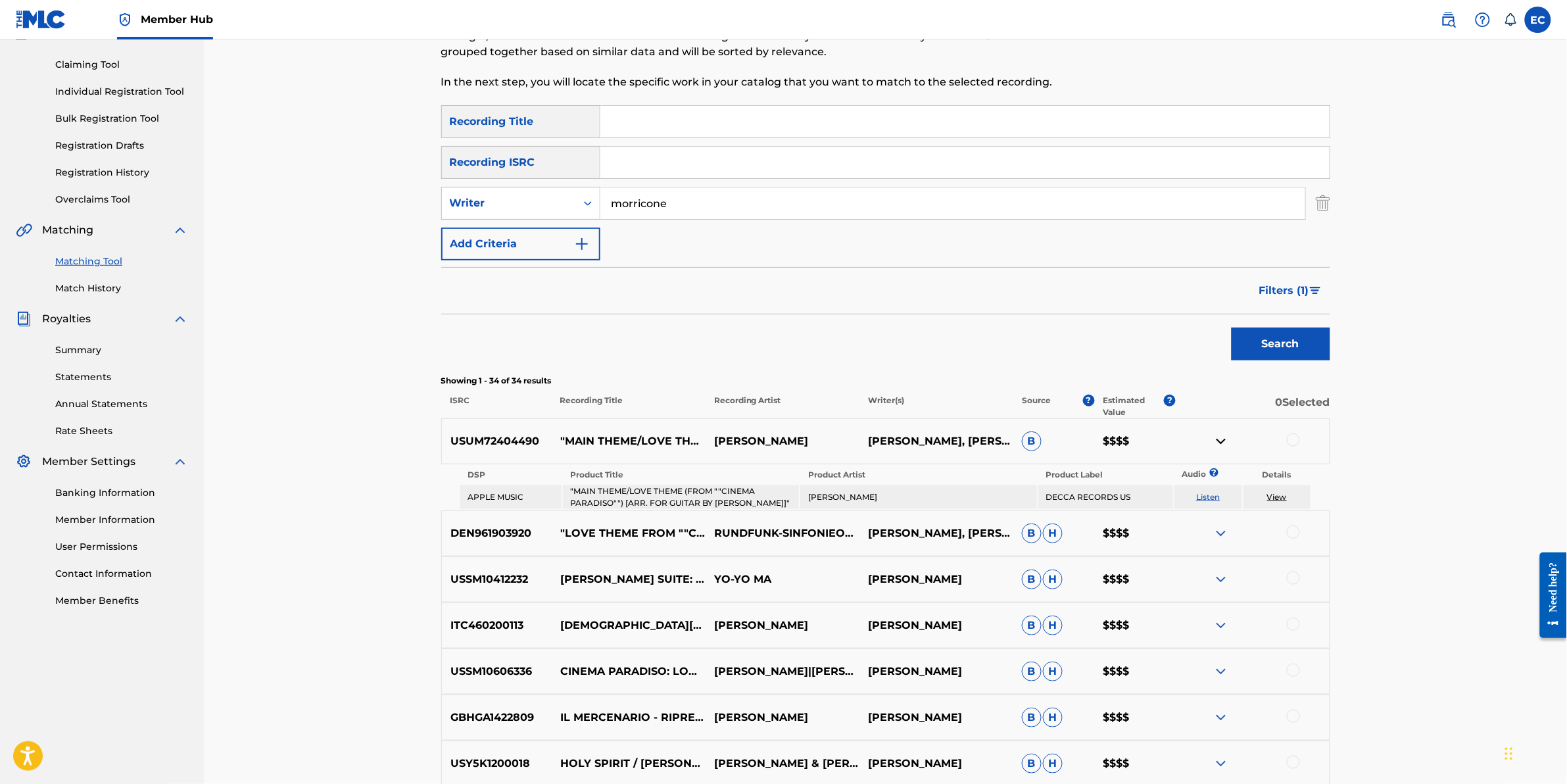
scroll to position [0, 0]
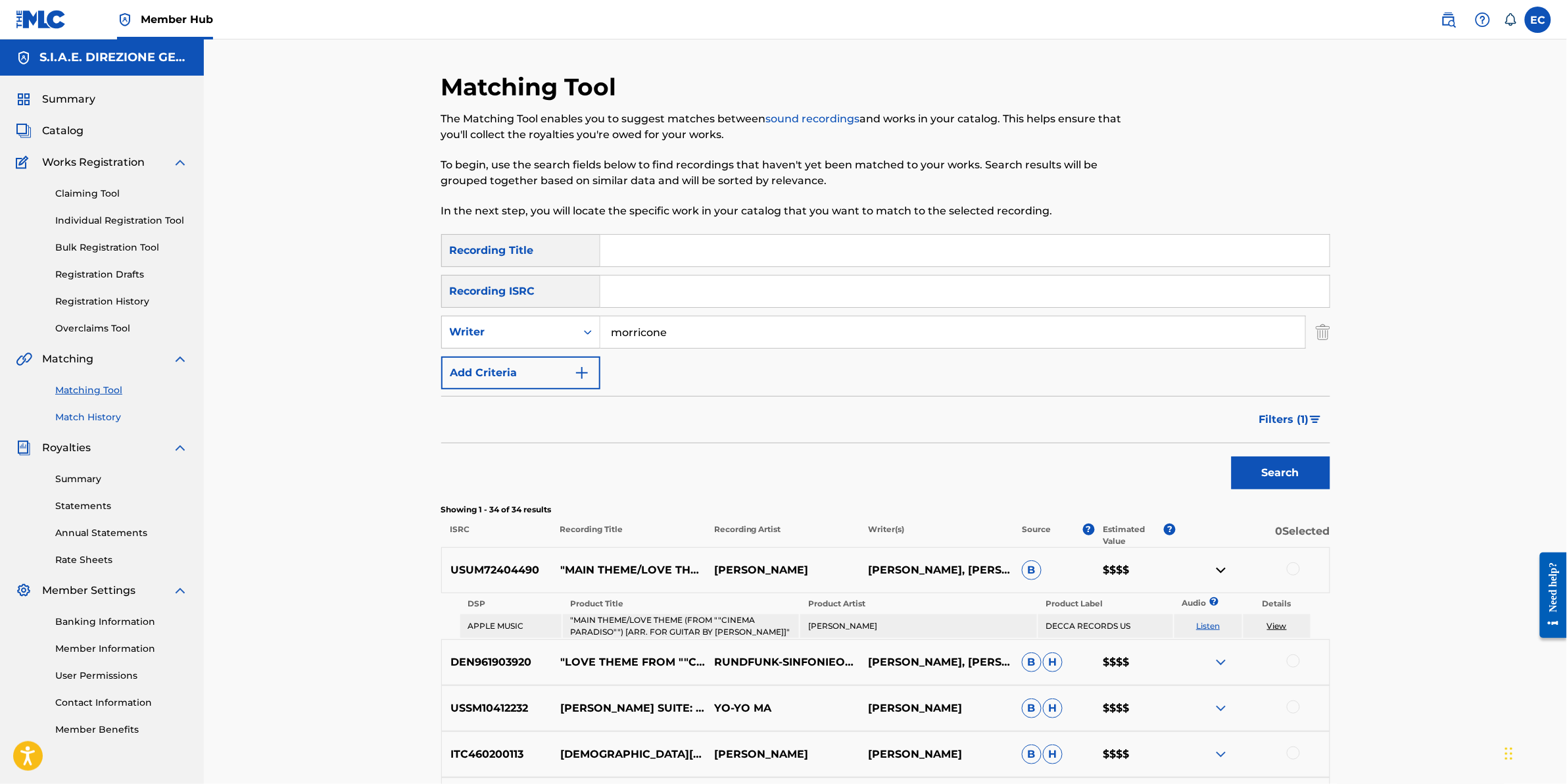
click at [81, 414] on link "Match History" at bounding box center [122, 417] width 133 height 14
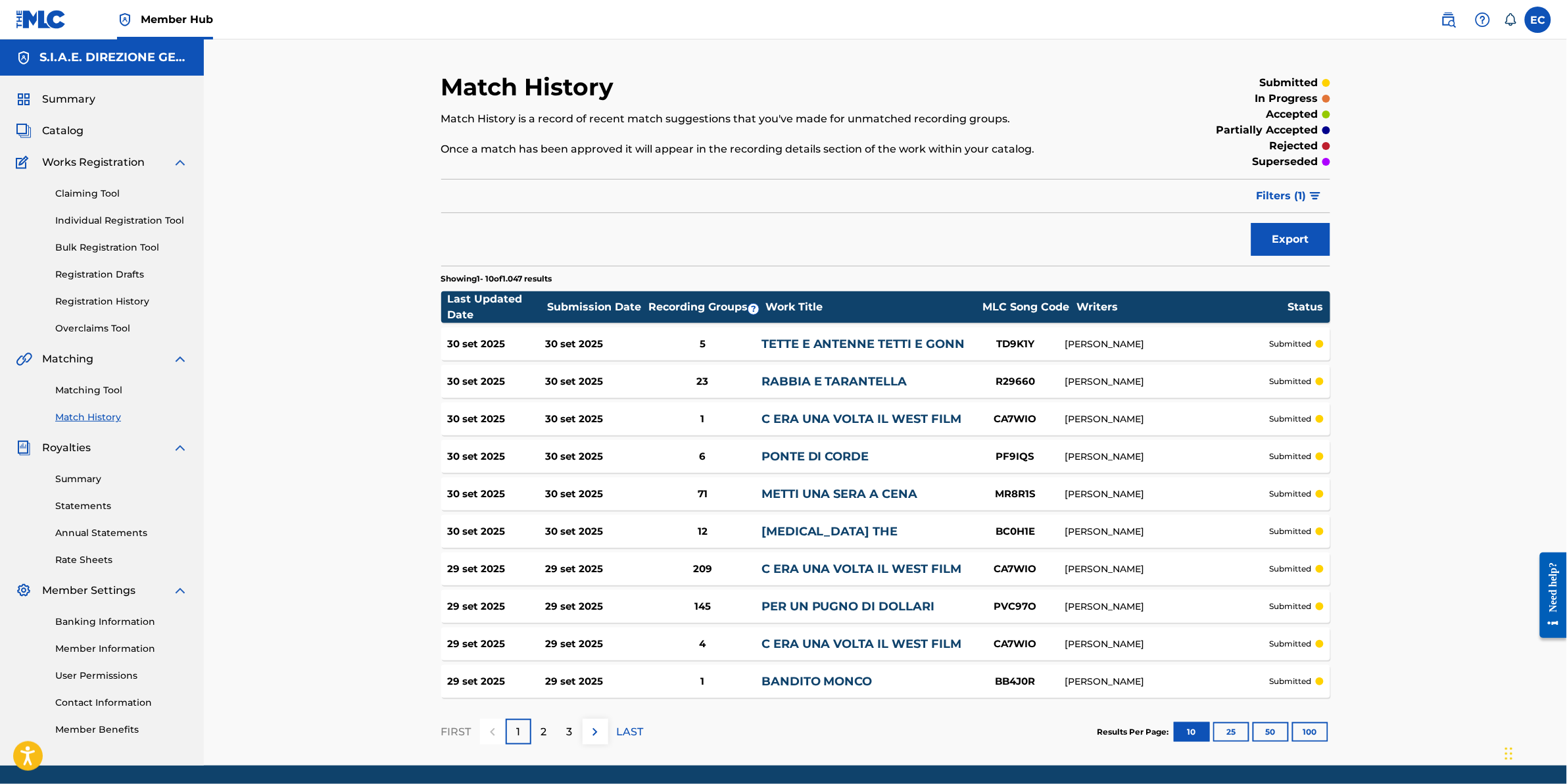
click at [826, 374] on link "RABBIA E TARANTELLA" at bounding box center [834, 382] width 146 height 15
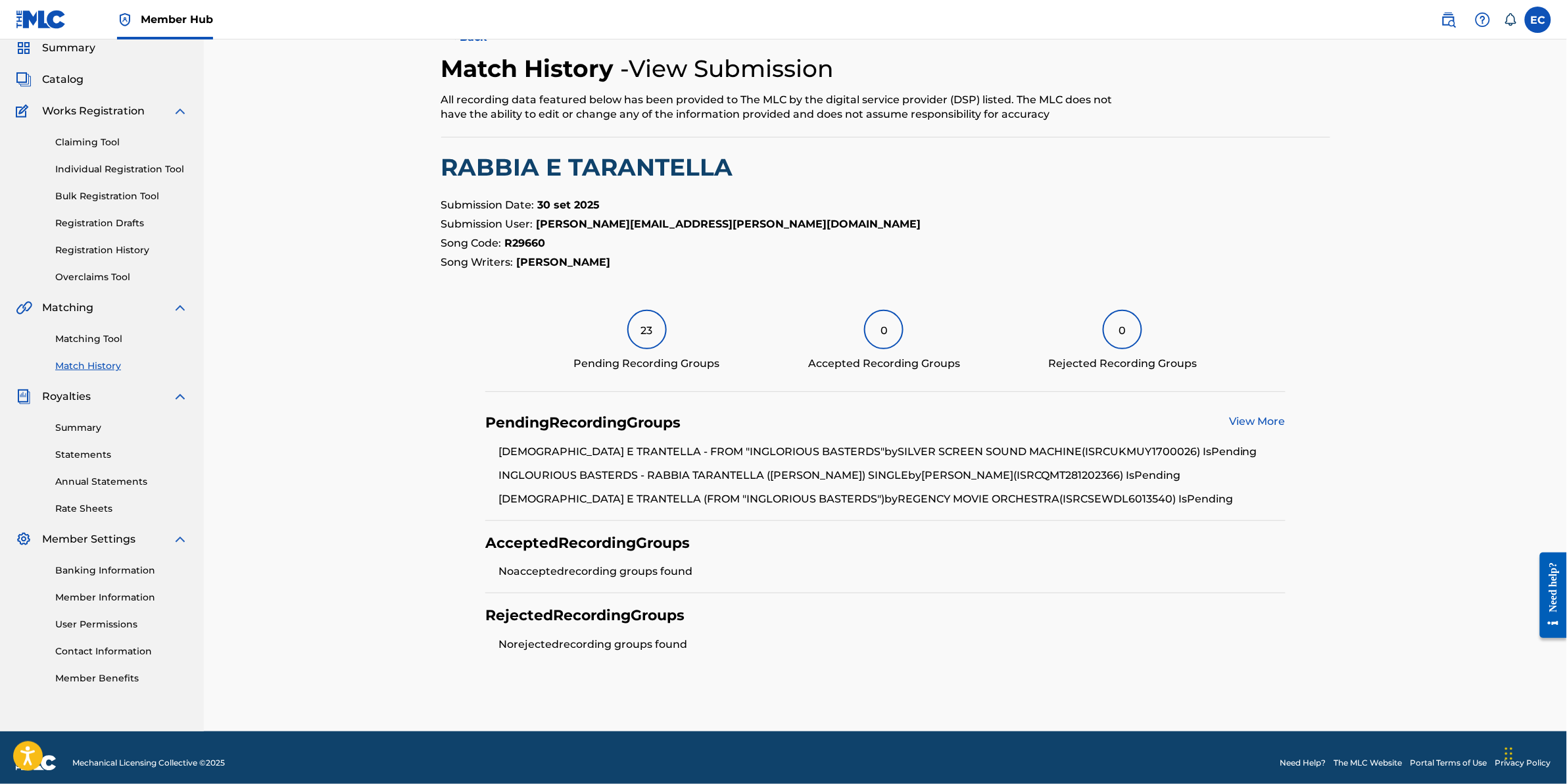
scroll to position [61, 0]
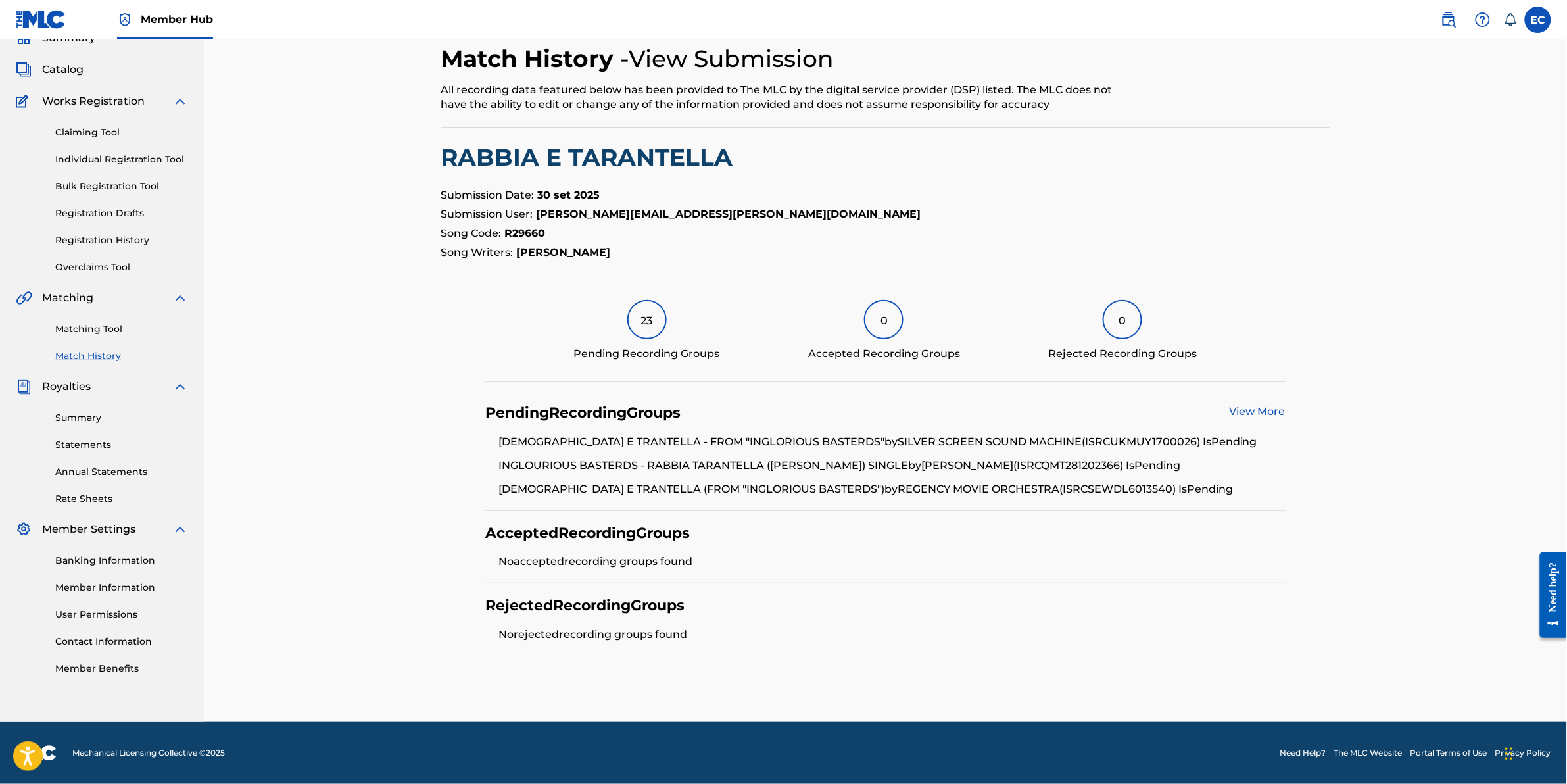
click at [1231, 411] on link "View More" at bounding box center [1258, 411] width 56 height 12
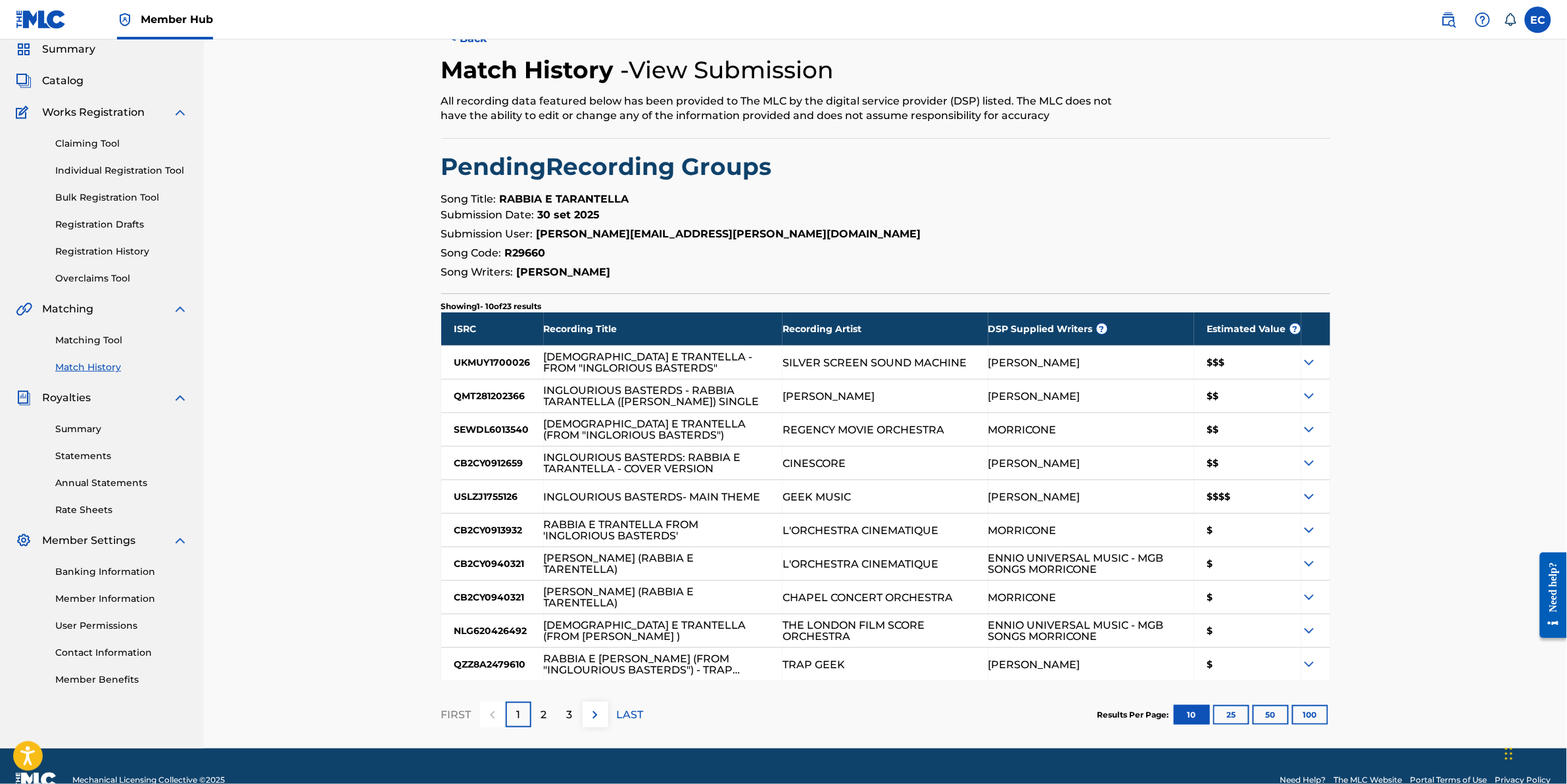
scroll to position [77, 0]
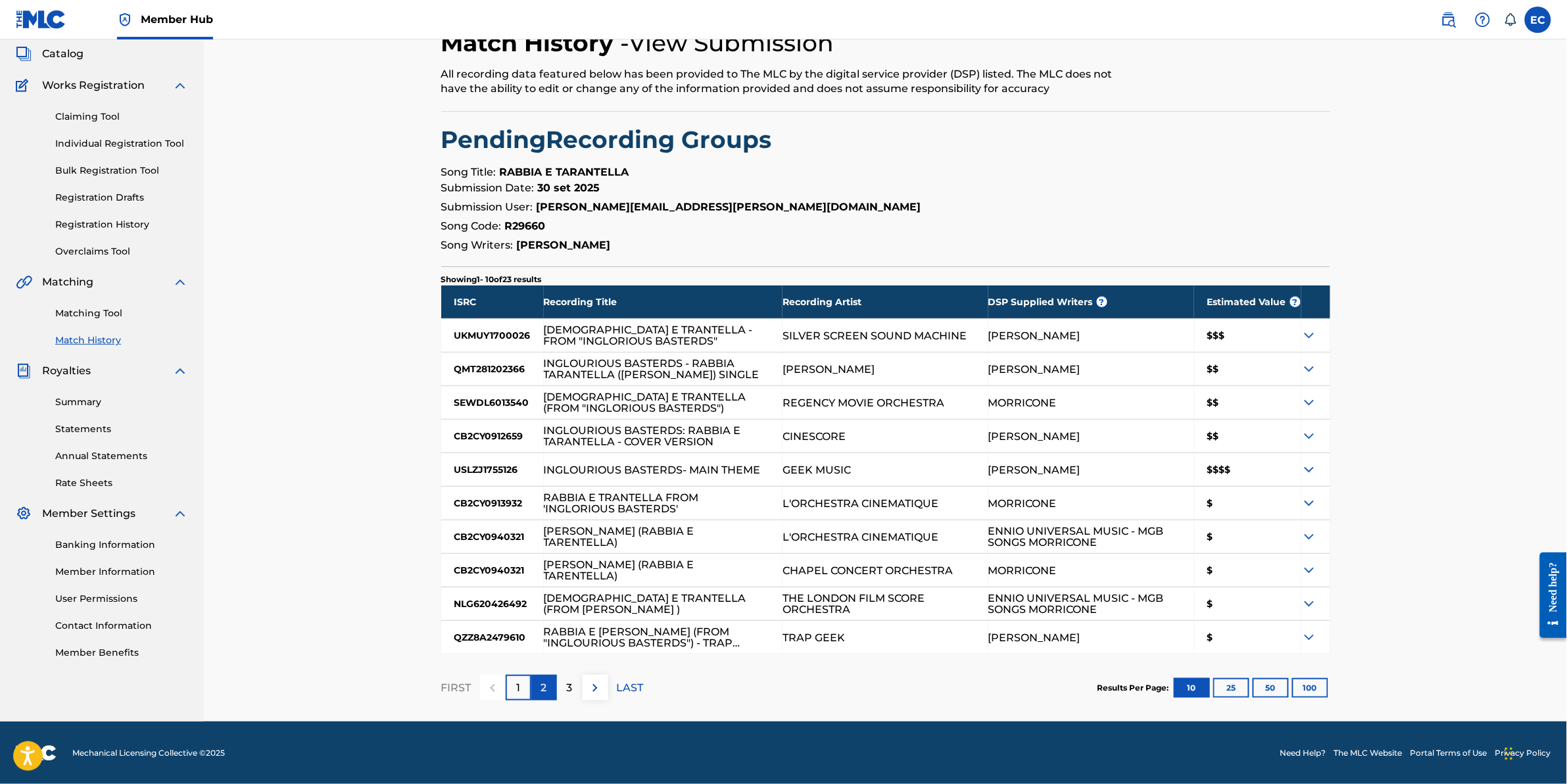
click at [548, 690] on div "2" at bounding box center [544, 687] width 25 height 25
click at [564, 690] on div "3" at bounding box center [569, 687] width 25 height 25
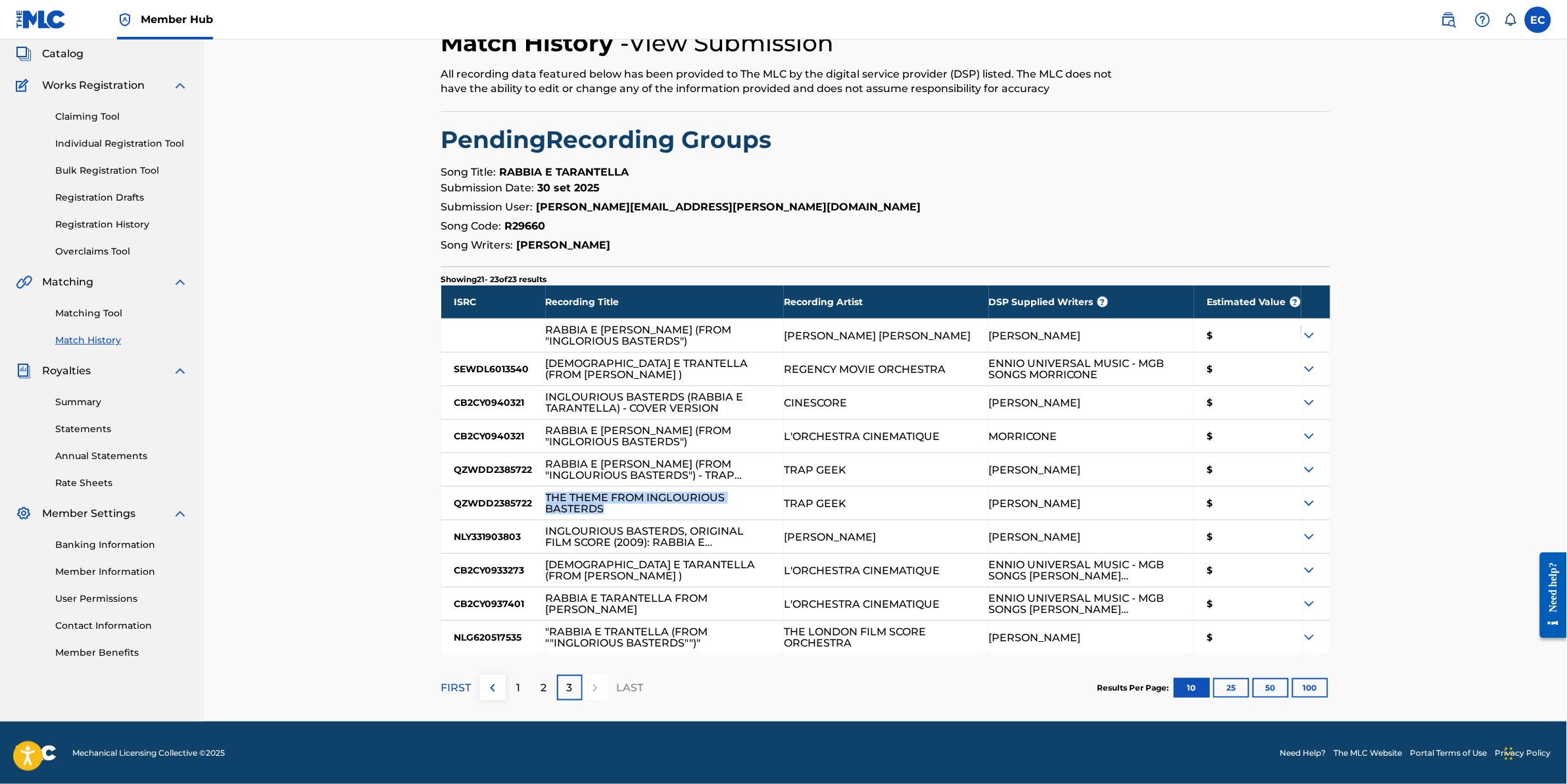
drag, startPoint x: 546, startPoint y: 494, endPoint x: 649, endPoint y: 514, distance: 104.9
click at [649, 514] on div "THE THEME FROM INGLOURIOUS BASTERDS" at bounding box center [659, 503] width 226 height 23
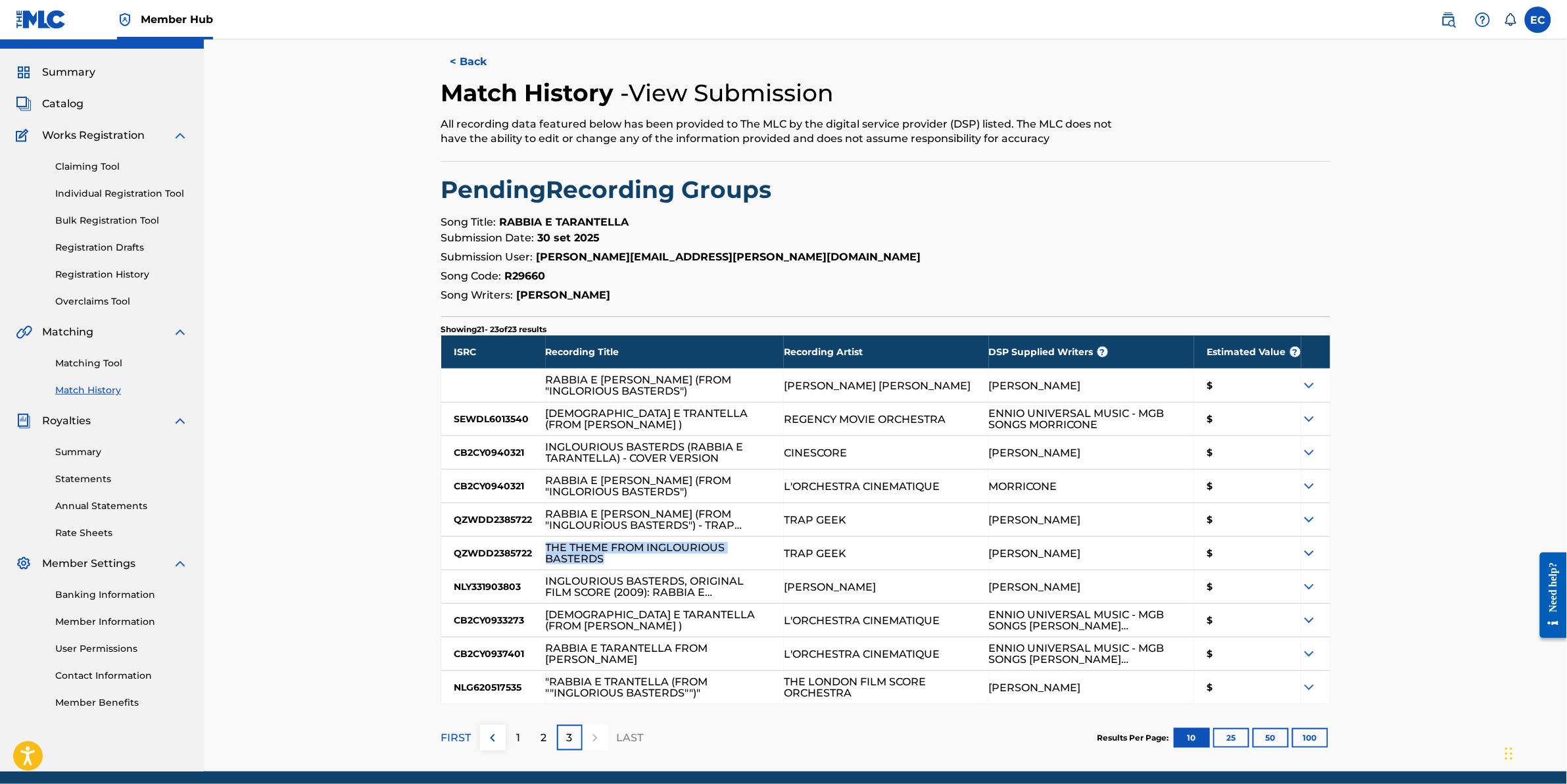
scroll to position [0, 0]
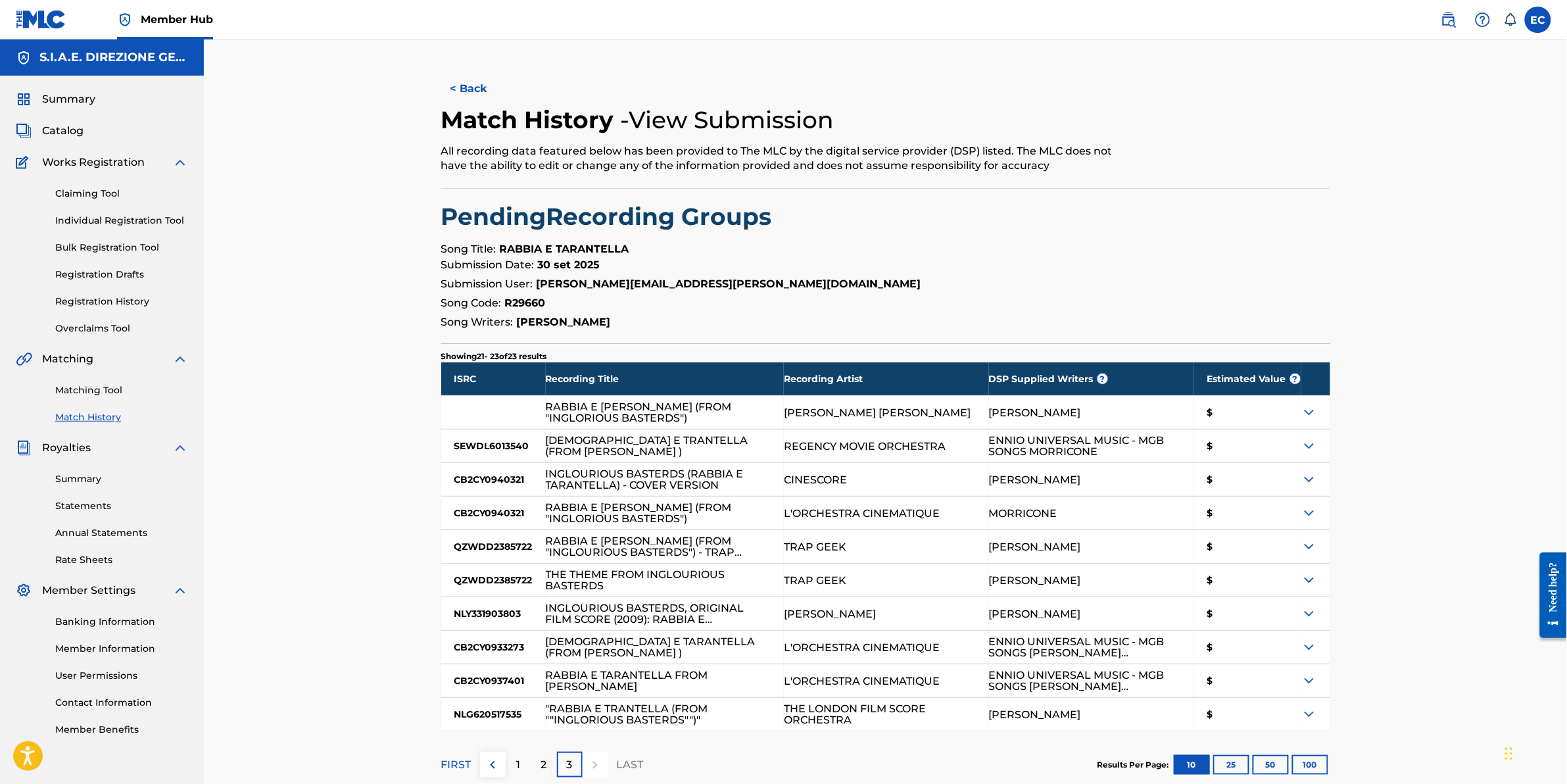
click at [663, 308] on p "Song Code: R29660" at bounding box center [886, 303] width 889 height 16
click at [470, 94] on button "< Back" at bounding box center [481, 89] width 79 height 33
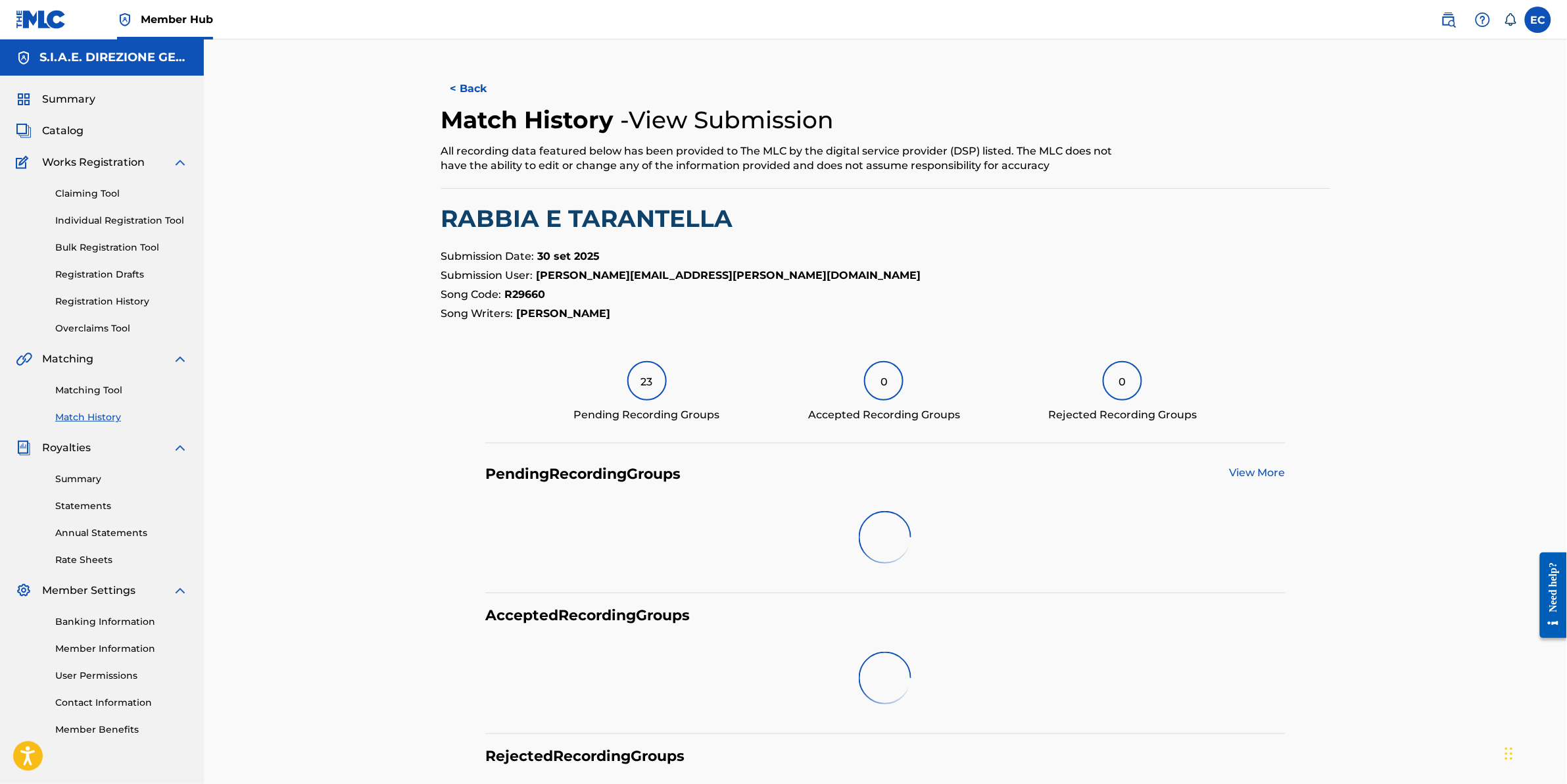
scroll to position [61, 0]
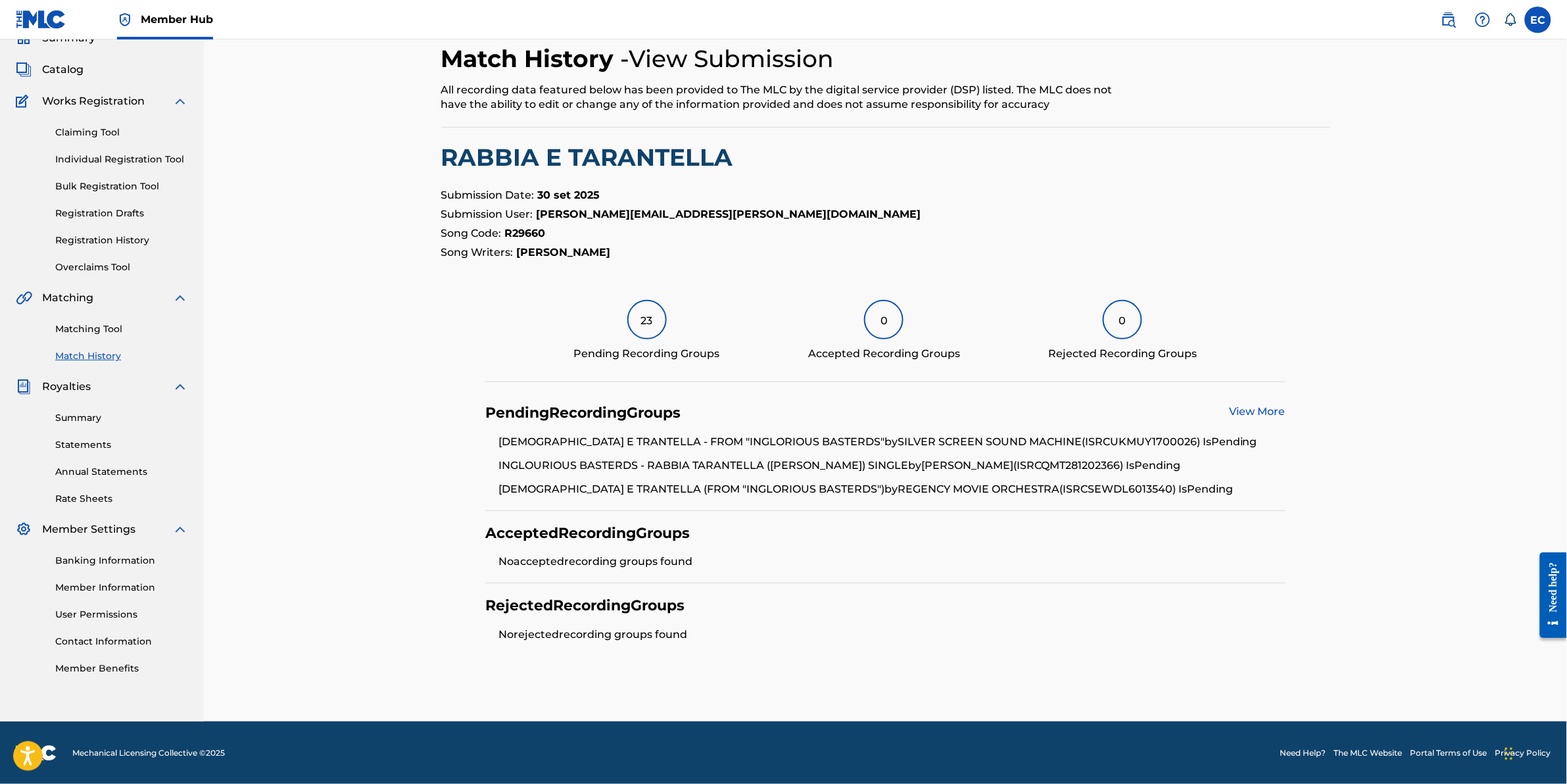
click at [89, 358] on link "Match History" at bounding box center [122, 356] width 133 height 14
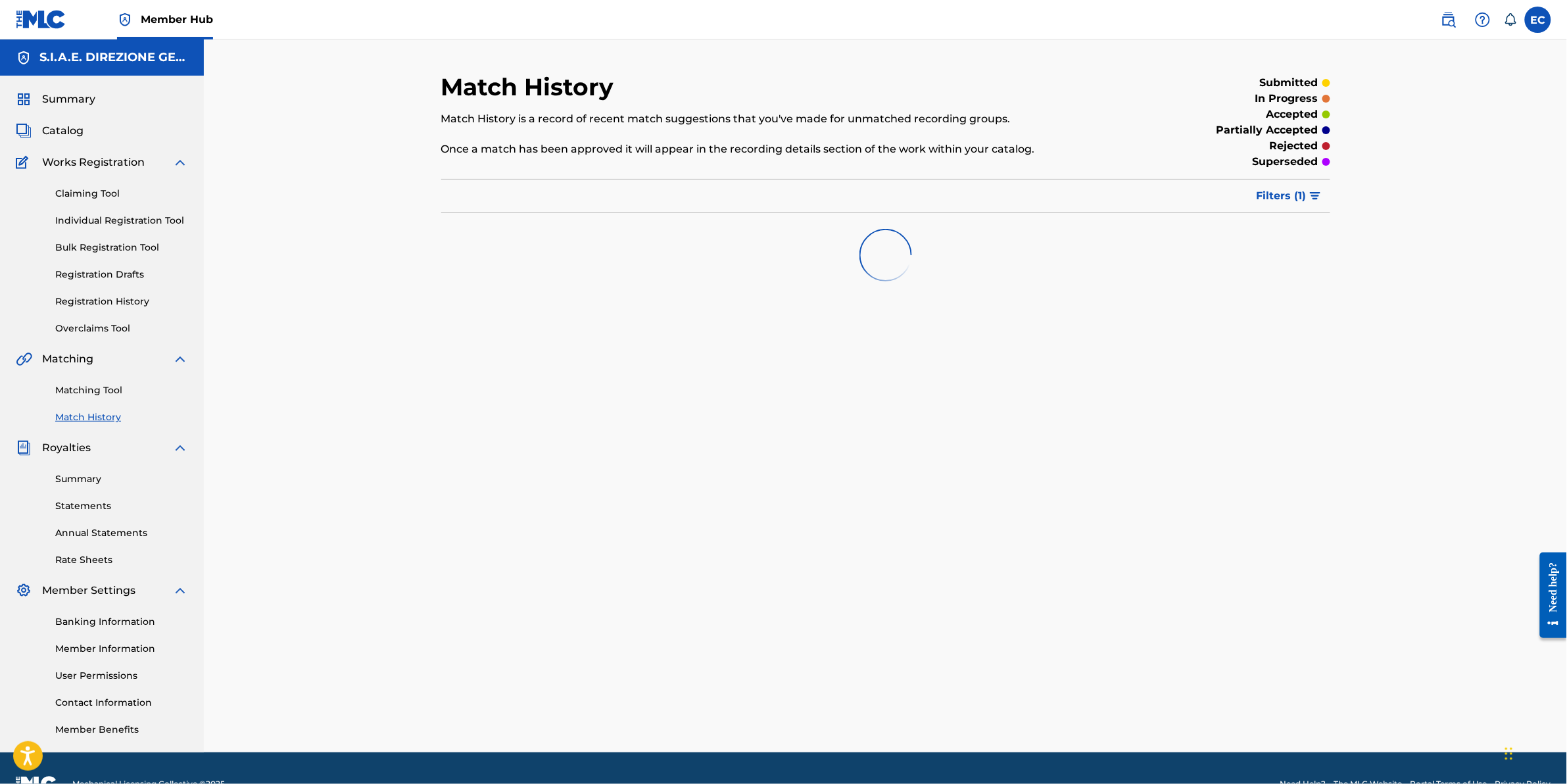
scroll to position [31, 0]
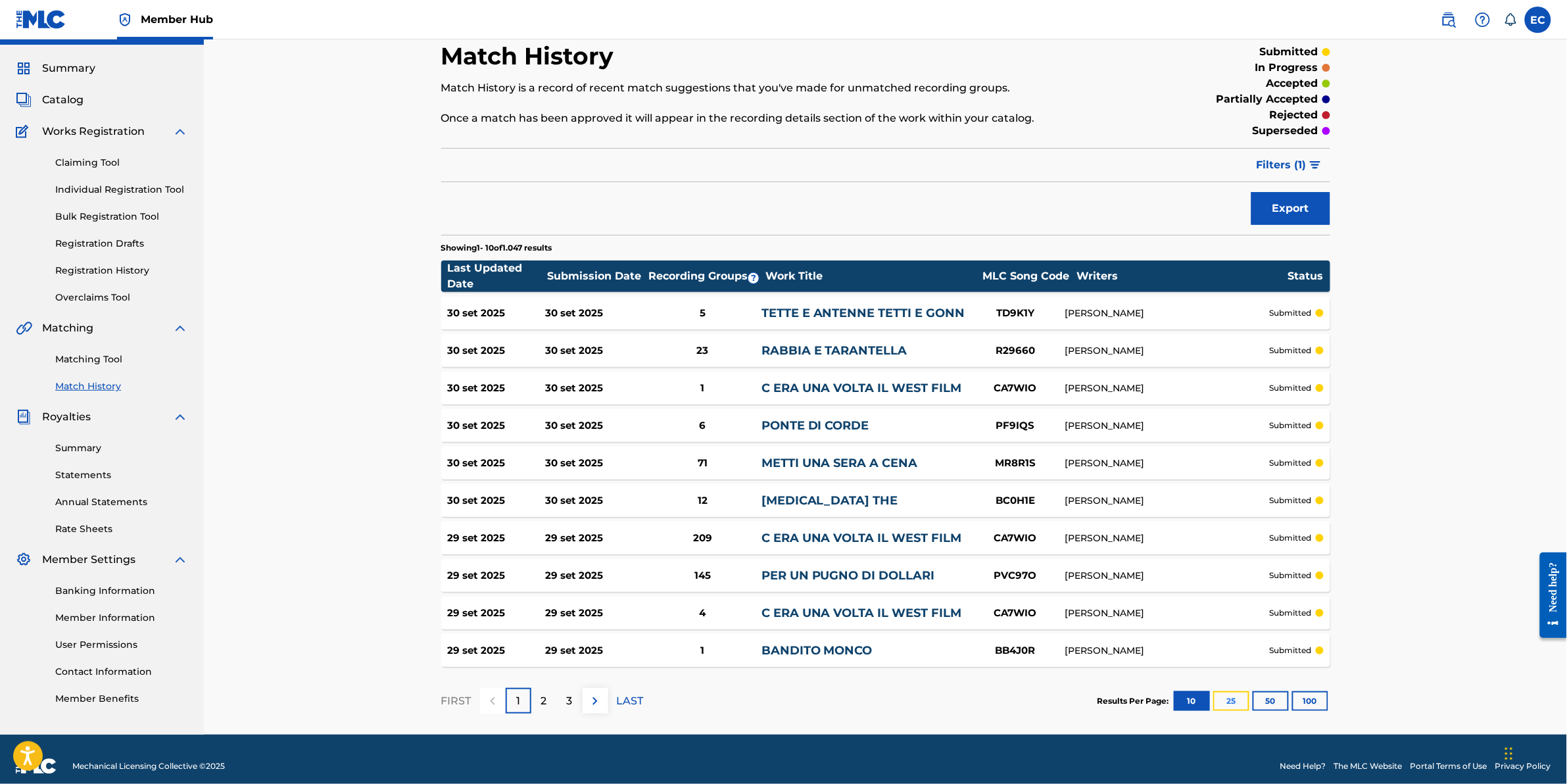
click at [1232, 695] on button "25" at bounding box center [1231, 701] width 36 height 20
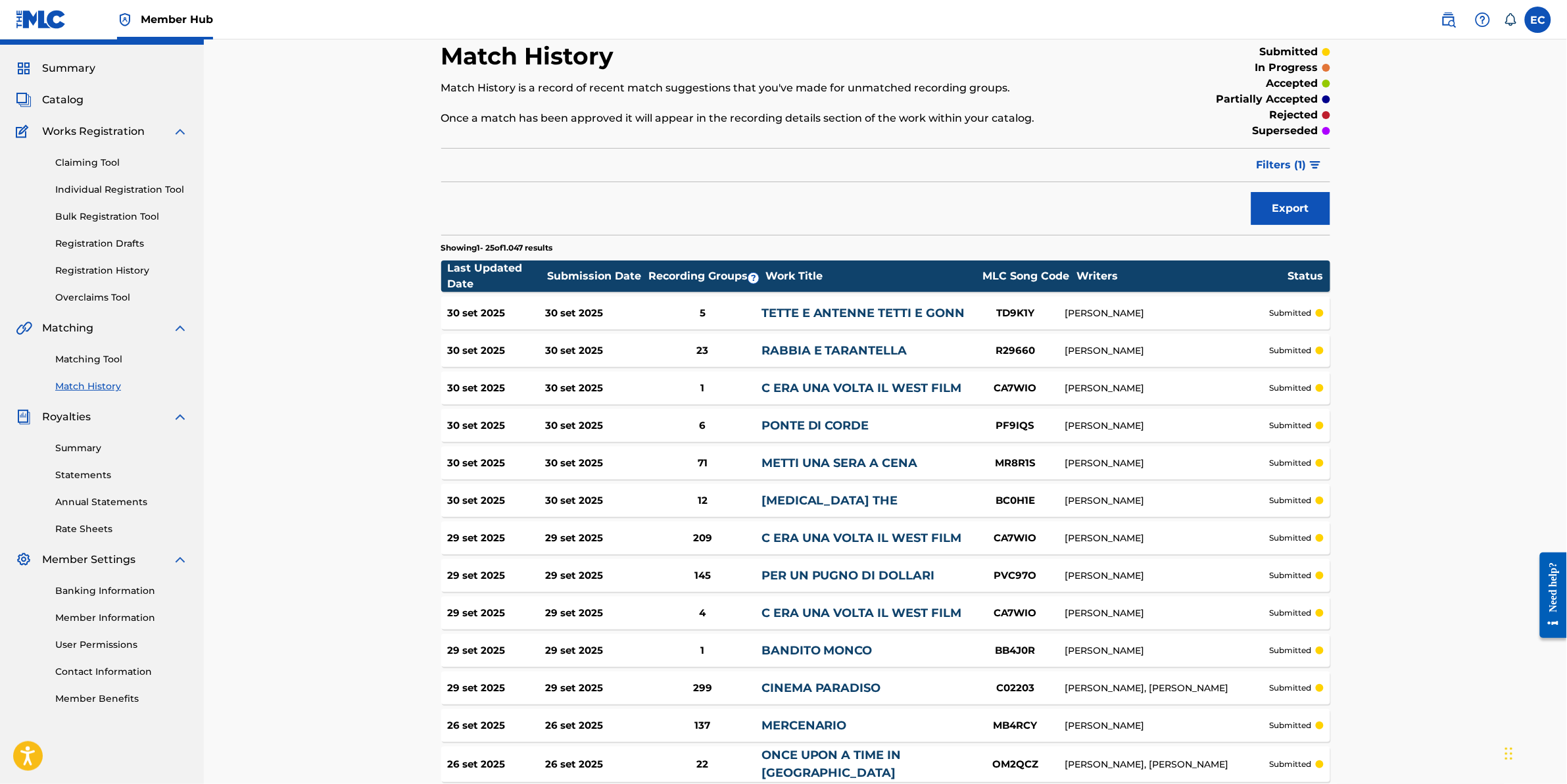
scroll to position [113, 0]
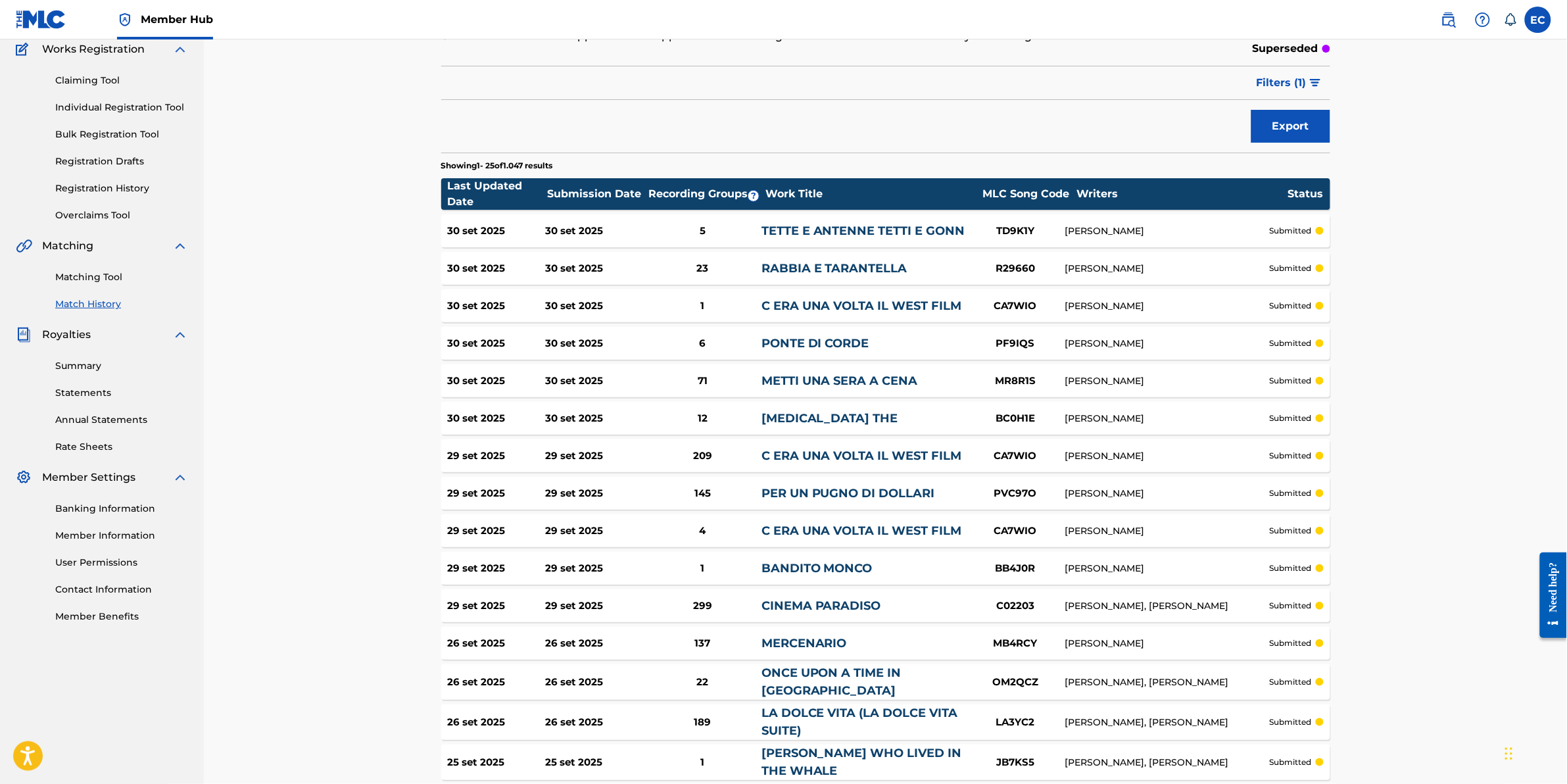
click at [835, 593] on div "29 set 2025 29 set 2025 299 CINEMA PARADISO C02203 ANDREA MORRICONE, ENNIO MORR…" at bounding box center [886, 606] width 889 height 33
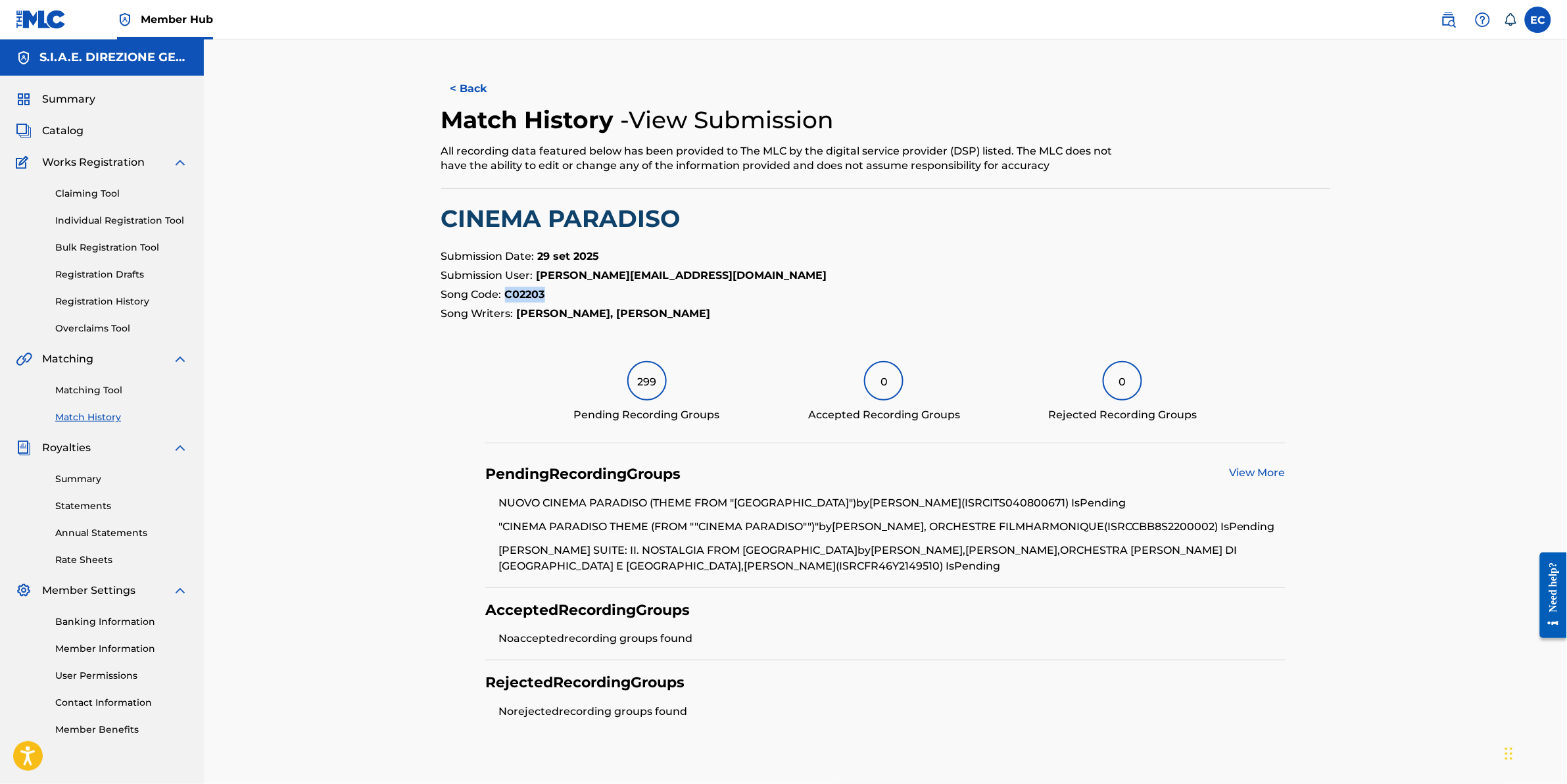
drag, startPoint x: 557, startPoint y: 299, endPoint x: 507, endPoint y: 300, distance: 50.0
click at [507, 300] on p "Song Code: C02203" at bounding box center [886, 295] width 889 height 16
copy strong "C02203"
click at [286, 523] on div "< Back Match History - View Submission All recording data featured below has be…" at bounding box center [886, 418] width 1364 height 759
click at [87, 386] on link "Matching Tool" at bounding box center [122, 390] width 133 height 14
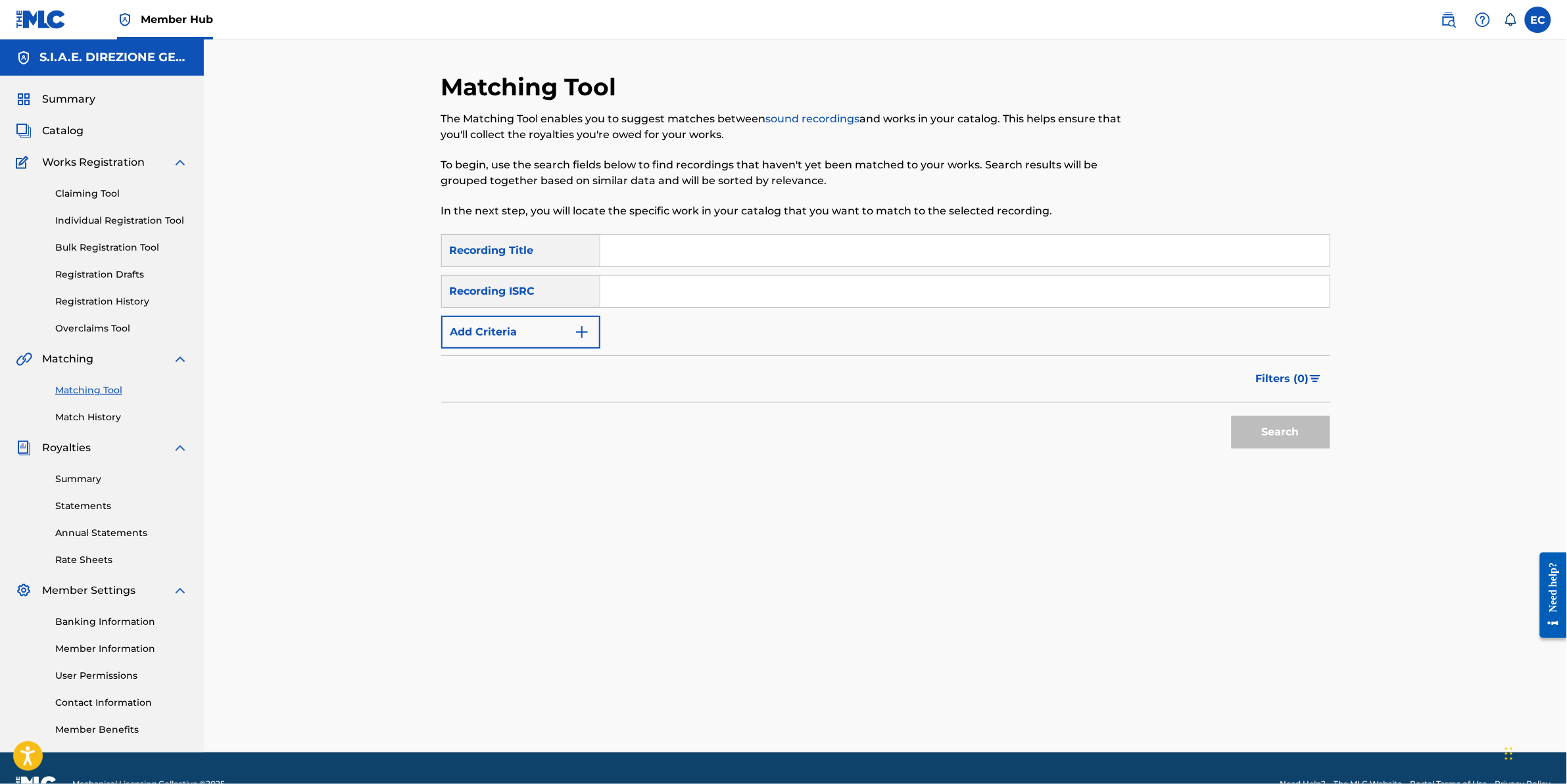
click at [723, 258] on input "Search Form" at bounding box center [965, 250] width 729 height 32
click at [299, 248] on div "Matching Tool The Matching Tool enables you to suggest matches between sound re…" at bounding box center [886, 396] width 1364 height 712
click at [69, 129] on span "Catalog" at bounding box center [62, 131] width 41 height 16
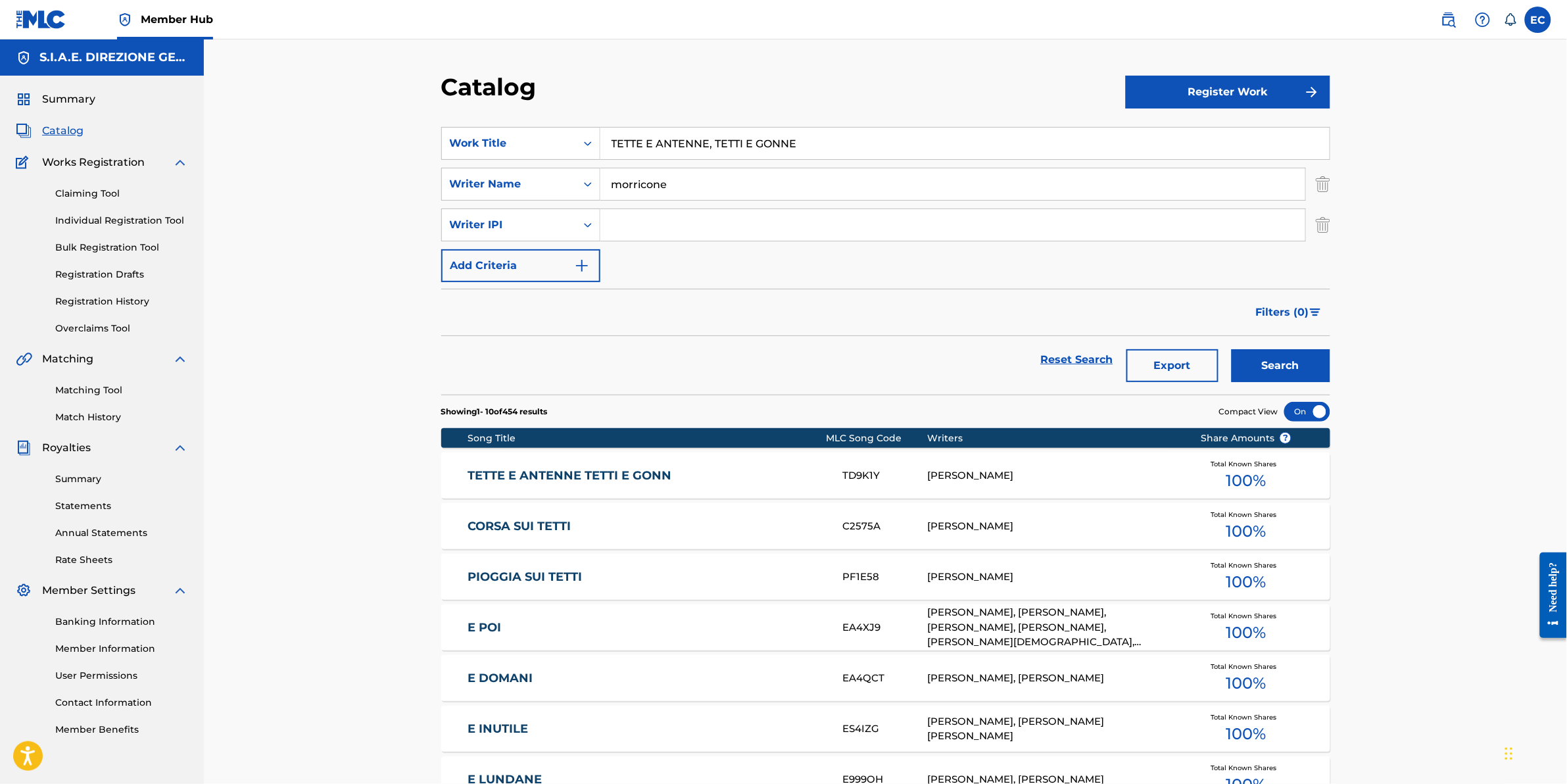
drag, startPoint x: 676, startPoint y: 133, endPoint x: 640, endPoint y: 134, distance: 36.0
click at [640, 134] on input "TETTE E ANTENNE, TETTI E GONNE" at bounding box center [965, 144] width 729 height 32
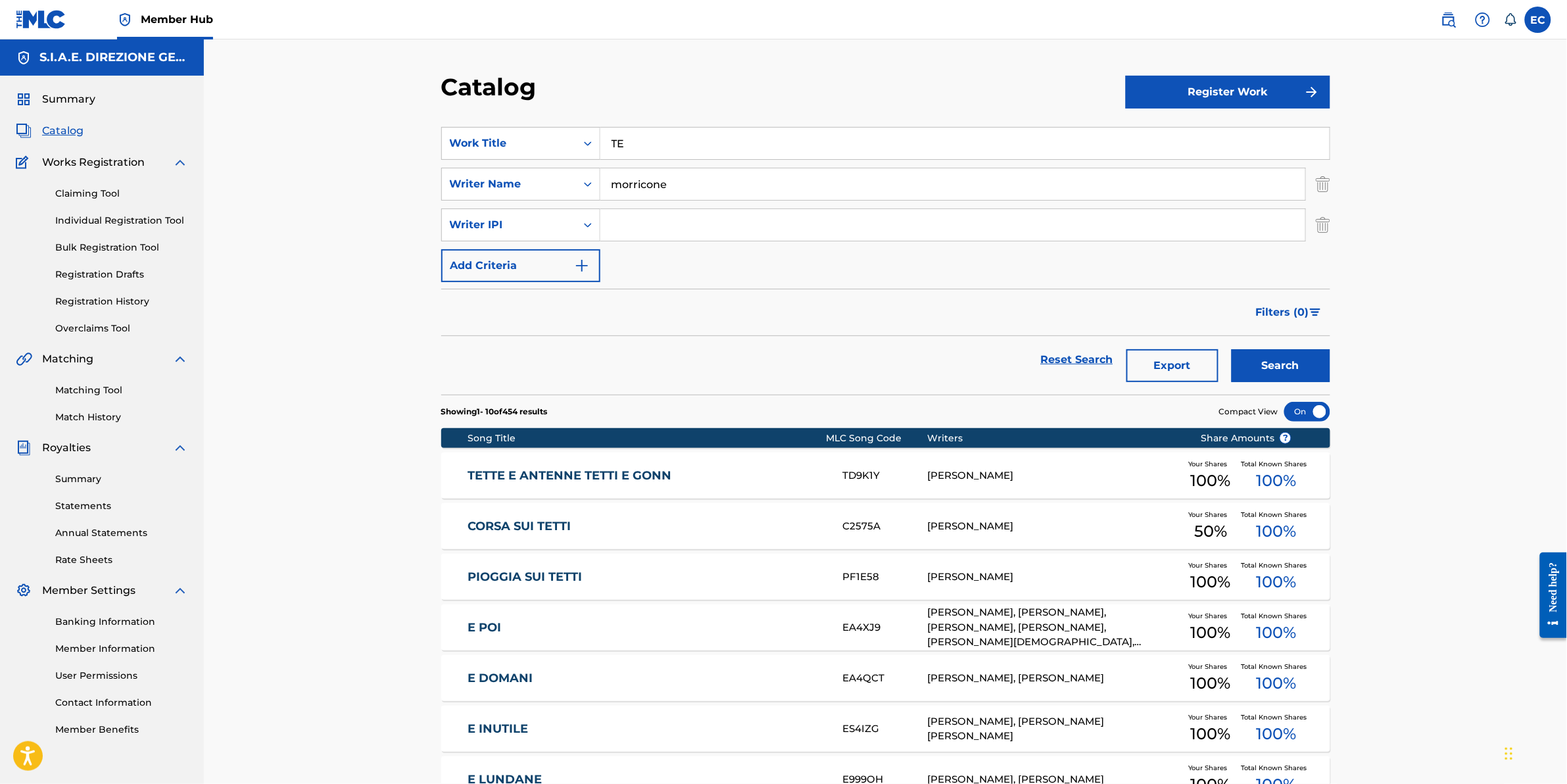
type input "T"
click at [1232, 349] on button "Search" at bounding box center [1281, 366] width 99 height 33
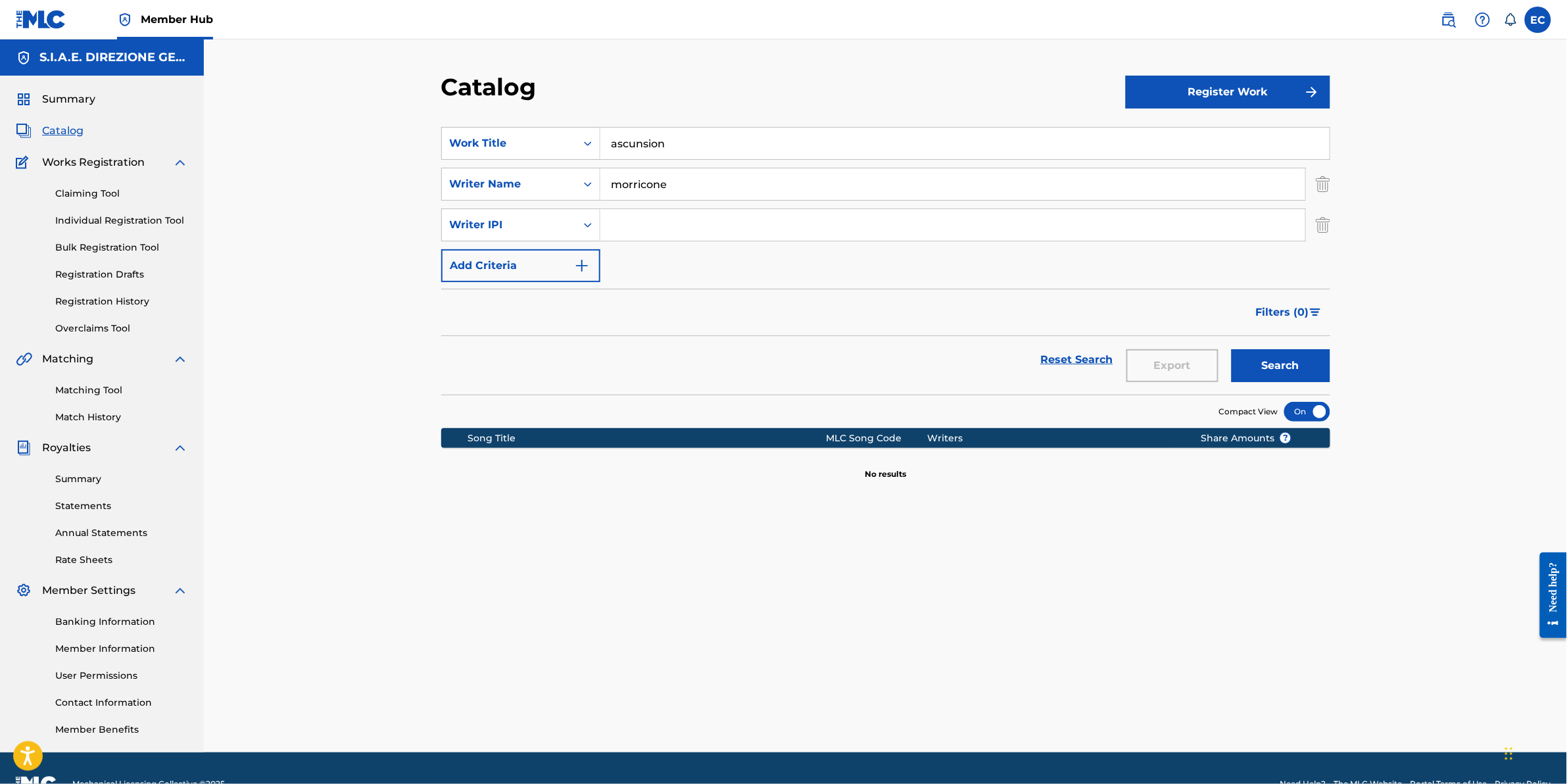
click at [737, 146] on input "ascunsion" at bounding box center [965, 144] width 729 height 32
drag, startPoint x: 737, startPoint y: 146, endPoint x: 570, endPoint y: 146, distance: 167.0
click at [570, 146] on div "SearchWithCriteria439e4493-7e0d-498d-9424-0d0641d0b6a6 Work Title ascunsion" at bounding box center [886, 144] width 889 height 33
click at [799, 129] on input "ascunsion" at bounding box center [965, 144] width 729 height 32
drag, startPoint x: 728, startPoint y: 163, endPoint x: 629, endPoint y: 135, distance: 102.9
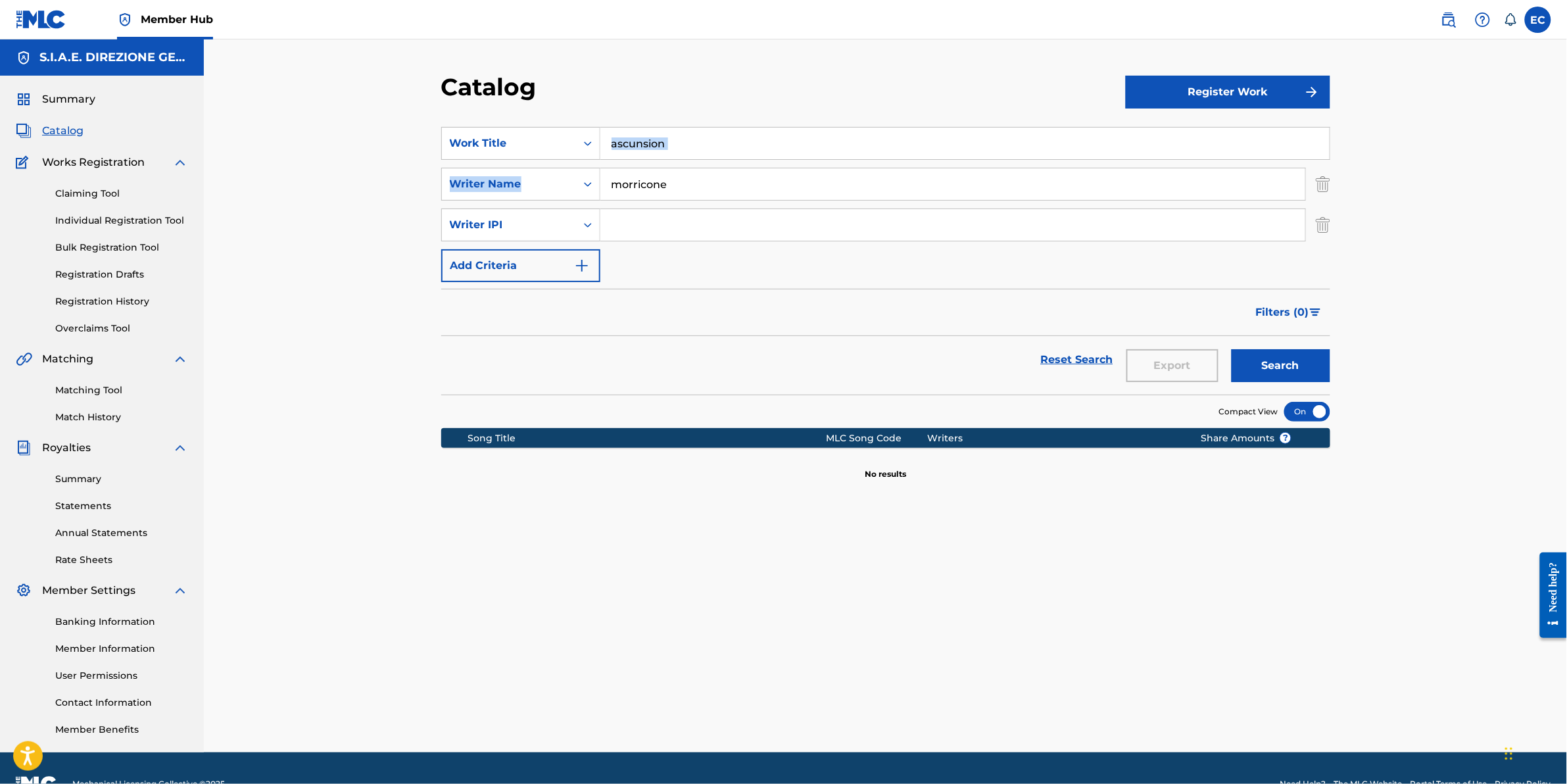
click at [629, 135] on div "SearchWithCriteria439e4493-7e0d-498d-9424-0d0641d0b6a6 Work Title ascunsion Sea…" at bounding box center [886, 204] width 889 height 155
drag, startPoint x: 673, startPoint y: 144, endPoint x: 587, endPoint y: 145, distance: 86.0
click at [587, 145] on div "SearchWithCriteria439e4493-7e0d-498d-9424-0d0641d0b6a6 Work Title ascunsion" at bounding box center [886, 144] width 889 height 33
paste input "ASCUNSION"
type input "ASCUNSION"
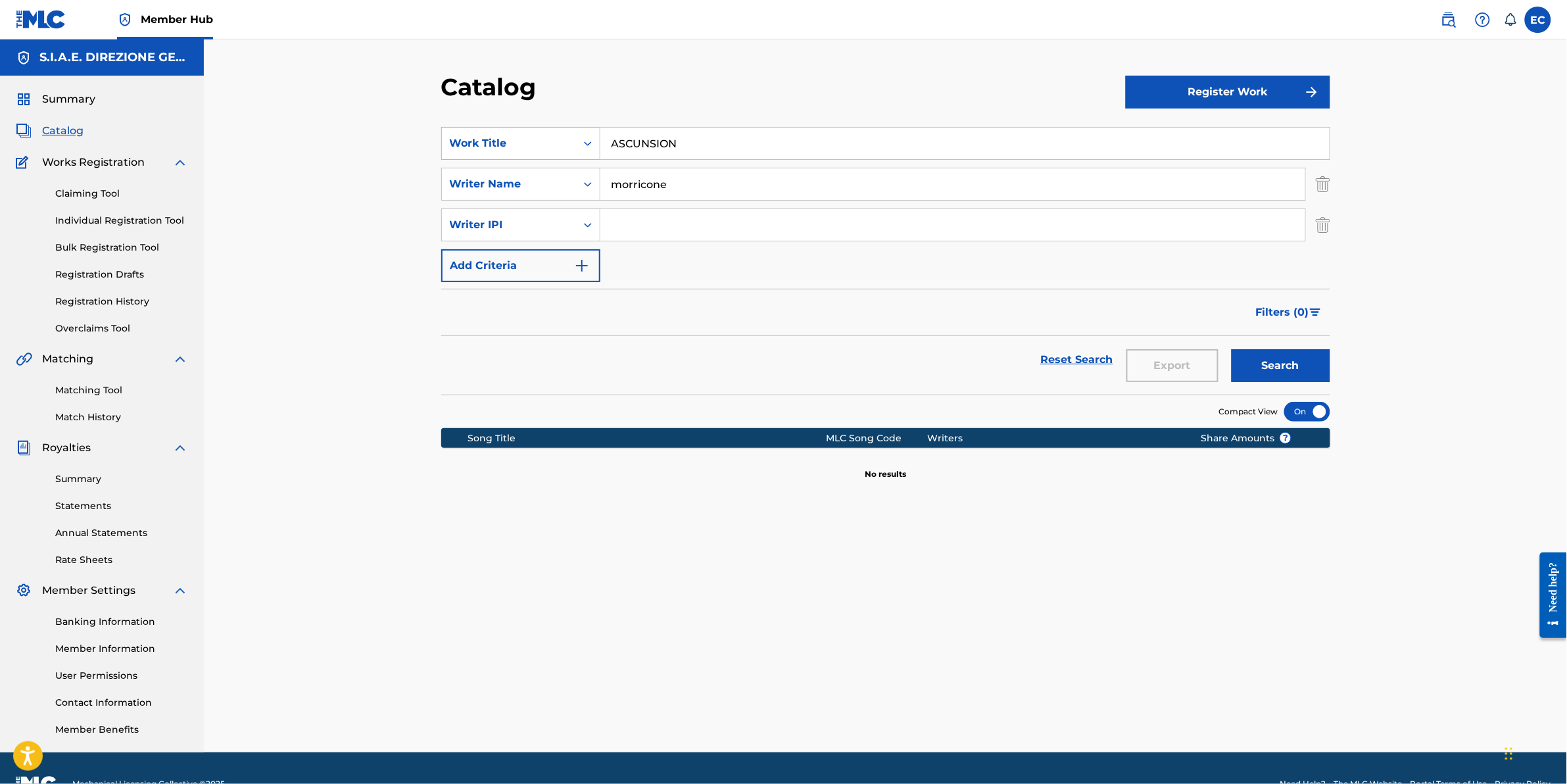
click at [1232, 349] on button "Search" at bounding box center [1281, 366] width 99 height 33
click at [495, 274] on button "Add Criteria" at bounding box center [521, 266] width 159 height 33
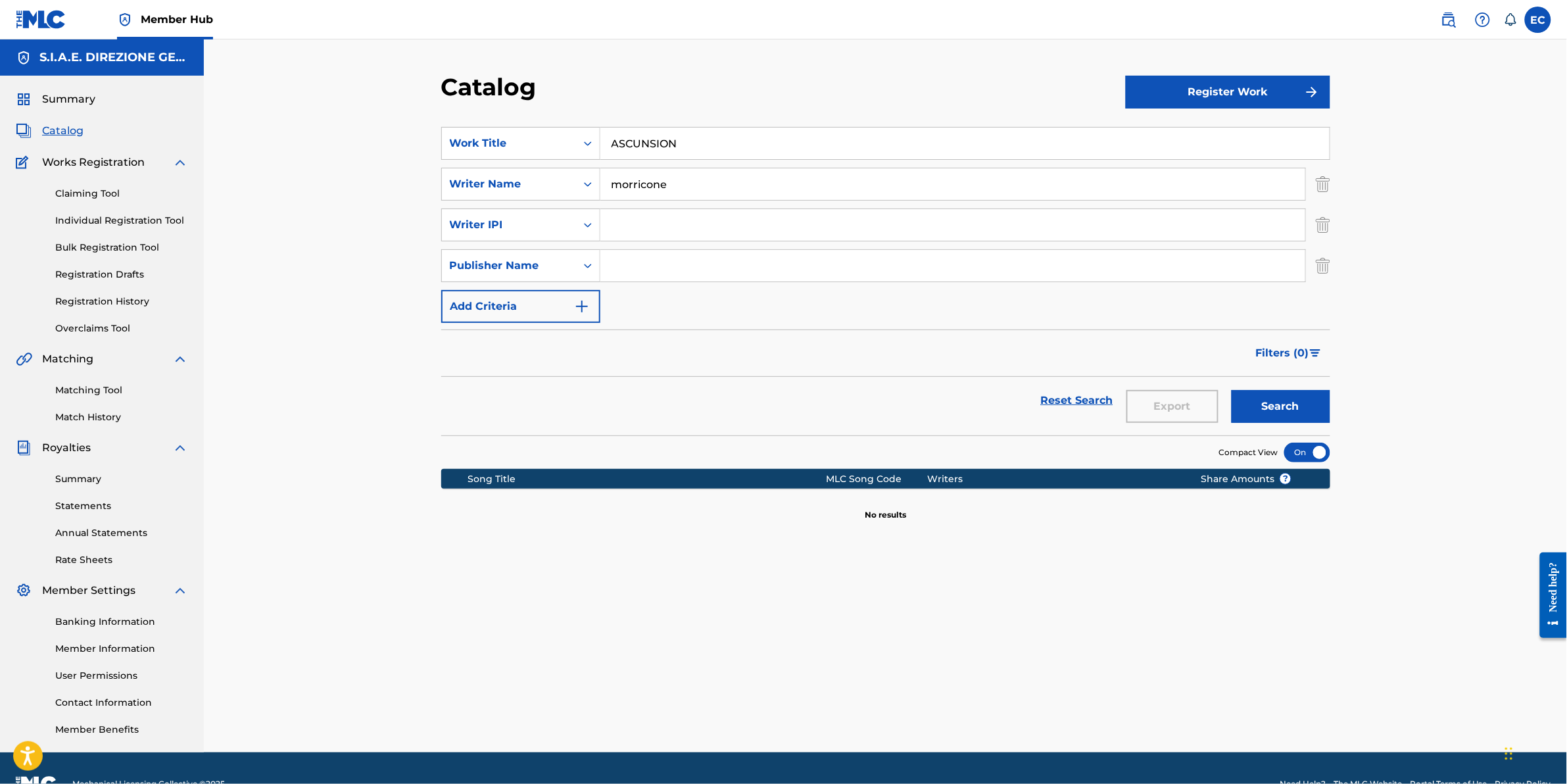
click at [609, 178] on input "morricone" at bounding box center [952, 184] width 705 height 32
type input "ennio morricone"
click at [1232, 390] on button "Search" at bounding box center [1281, 407] width 99 height 33
drag, startPoint x: 710, startPoint y: 185, endPoint x: 477, endPoint y: 194, distance: 233.2
click at [479, 194] on div "SearchWithCriteriad67d5968-f192-4013-8d97-e75a7f50c367 Writer Name ennio morric…" at bounding box center [886, 185] width 889 height 33
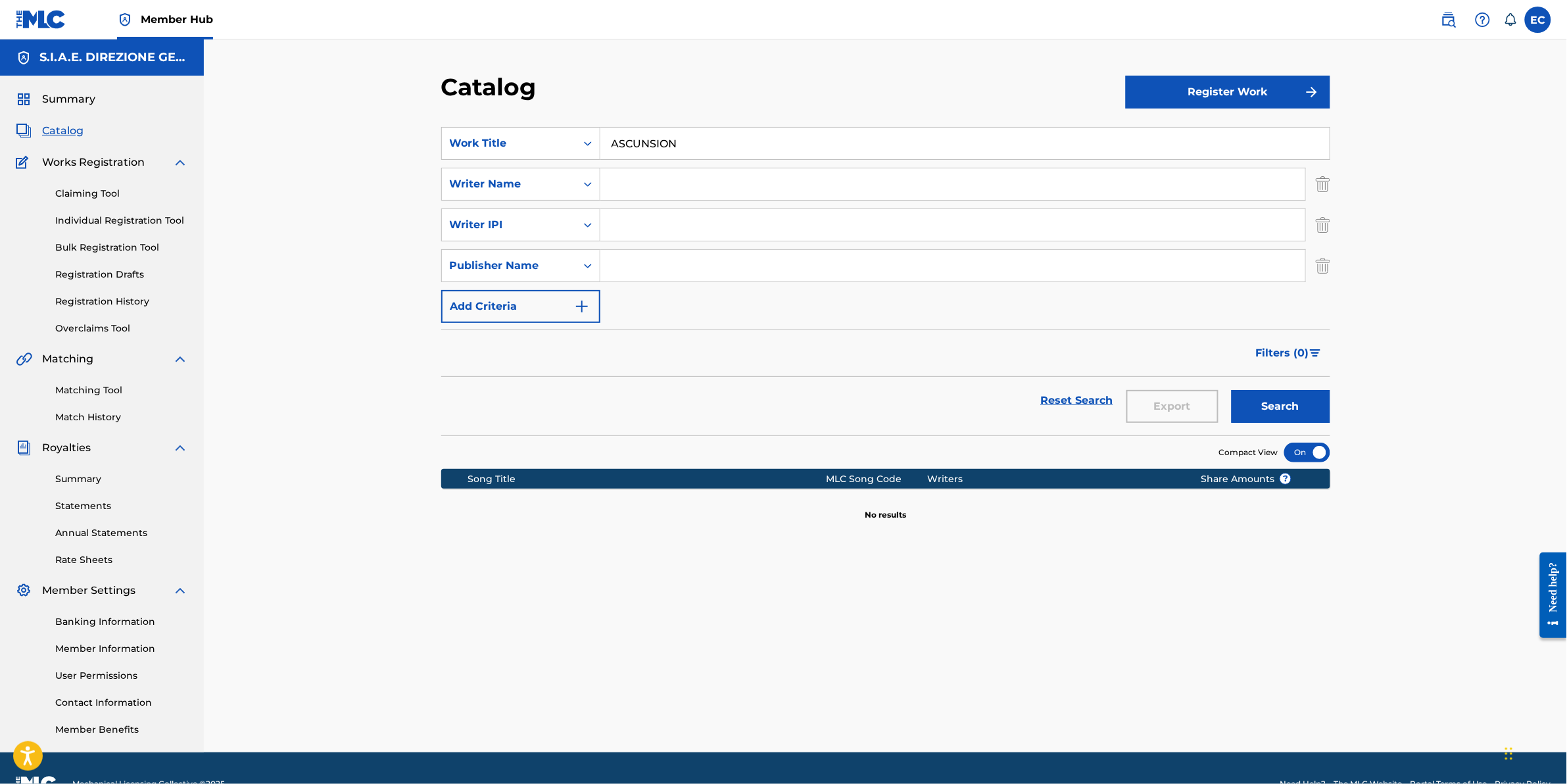
drag, startPoint x: 734, startPoint y: 133, endPoint x: 601, endPoint y: 140, distance: 133.2
click at [601, 140] on input "ASCUNSION" at bounding box center [965, 144] width 729 height 32
type input "my name is nobody"
click at [685, 172] on strong "nobody" at bounding box center [699, 172] width 41 height 12
click at [678, 186] on input "Search Form" at bounding box center [952, 184] width 705 height 32
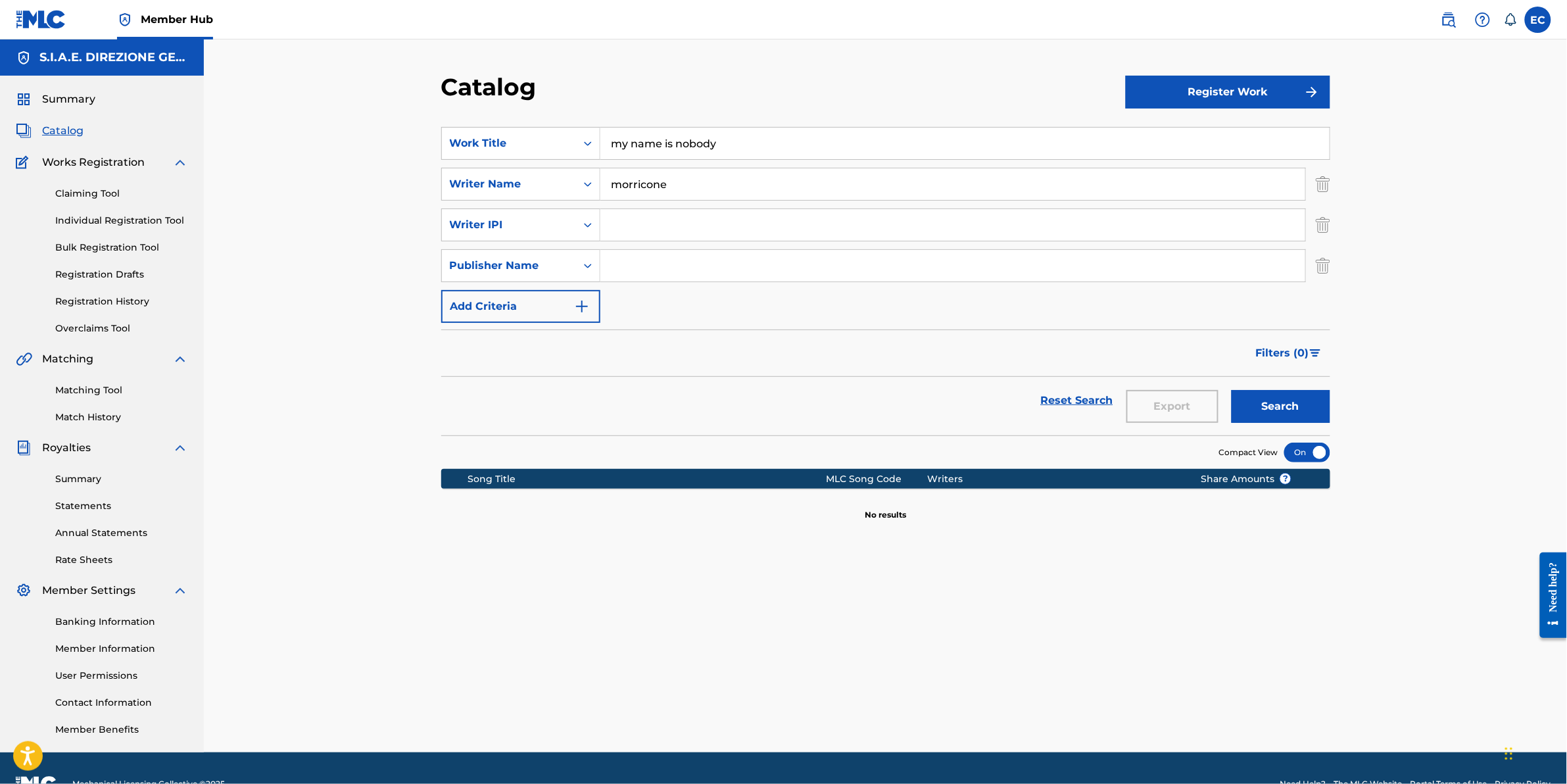
type input "morricone"
click at [1232, 390] on button "Search" at bounding box center [1281, 407] width 99 height 33
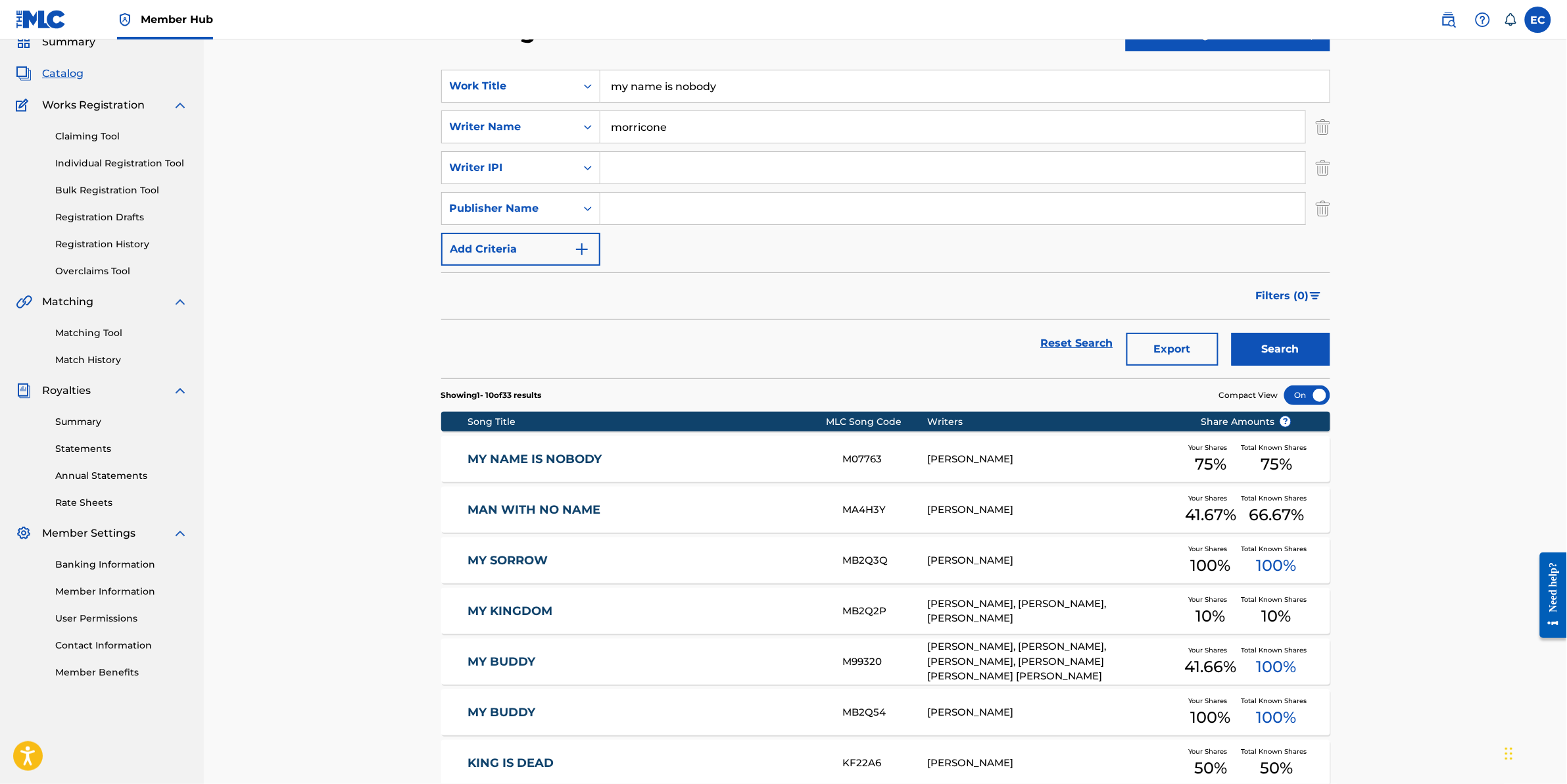
scroll to position [82, 0]
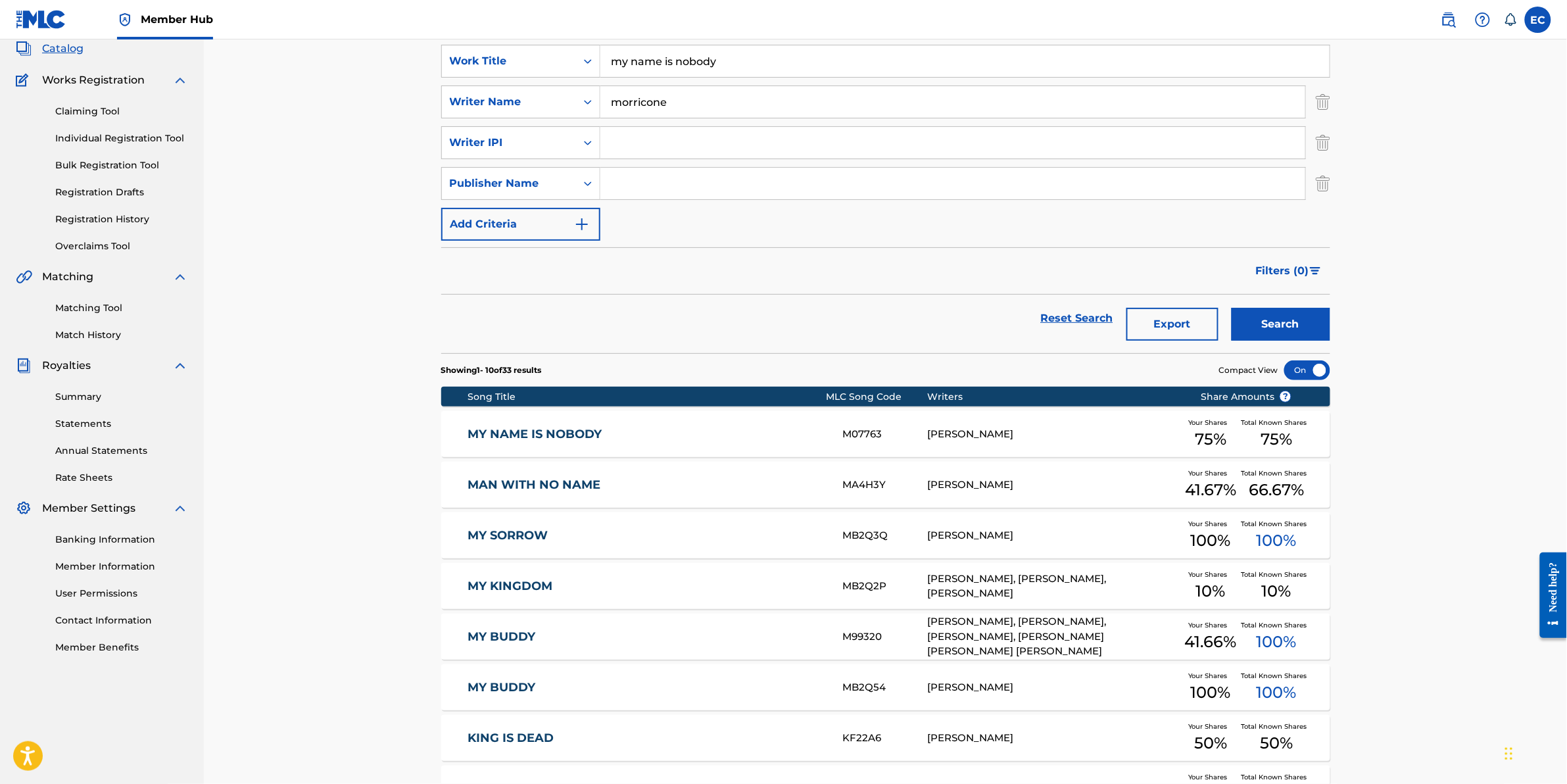
click at [602, 430] on link "MY NAME IS NOBODY" at bounding box center [646, 434] width 358 height 15
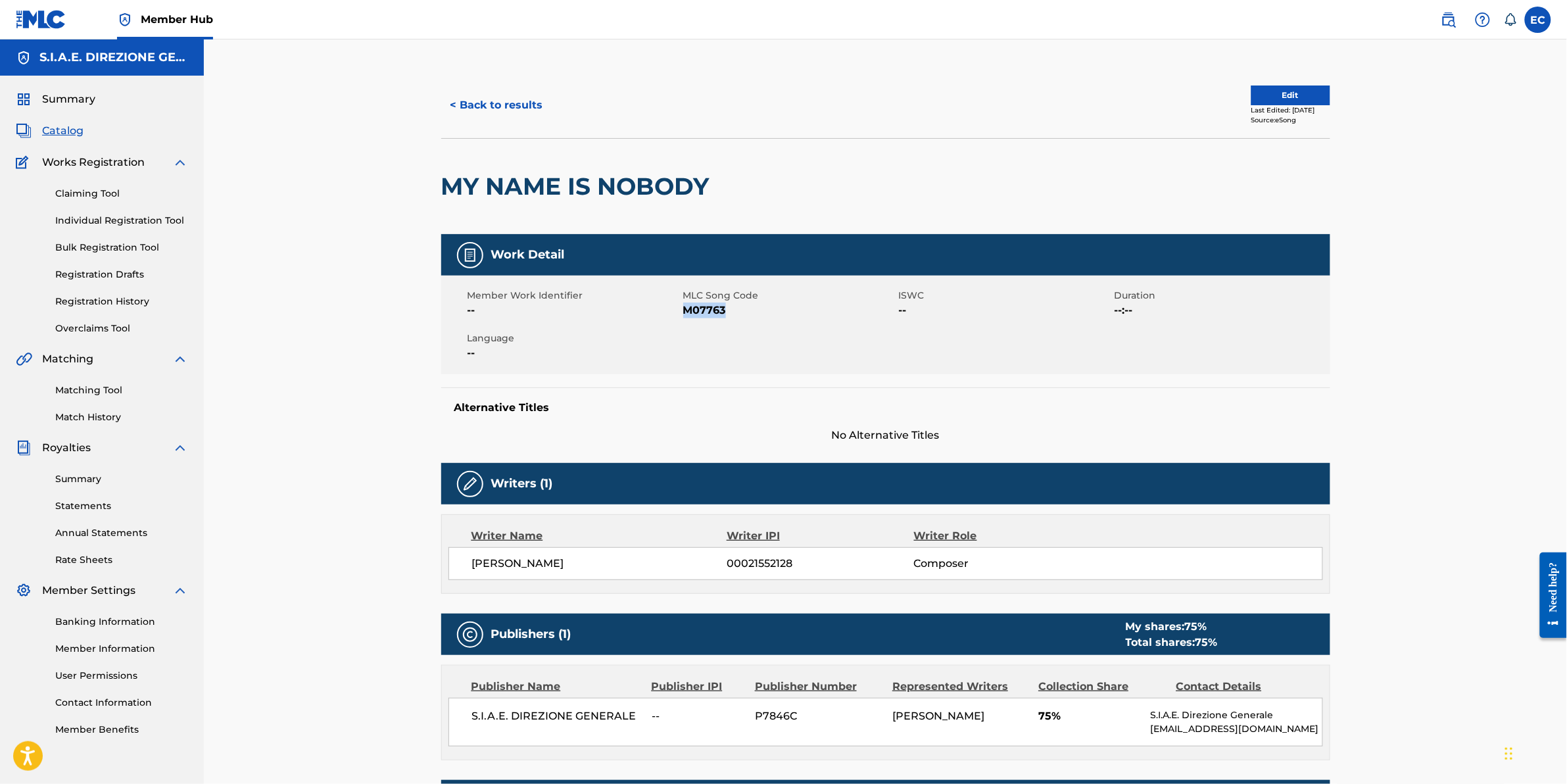
drag, startPoint x: 731, startPoint y: 313, endPoint x: 687, endPoint y: 313, distance: 44.0
click at [687, 313] on span "M07763" at bounding box center [790, 311] width 213 height 16
copy span "M07763"
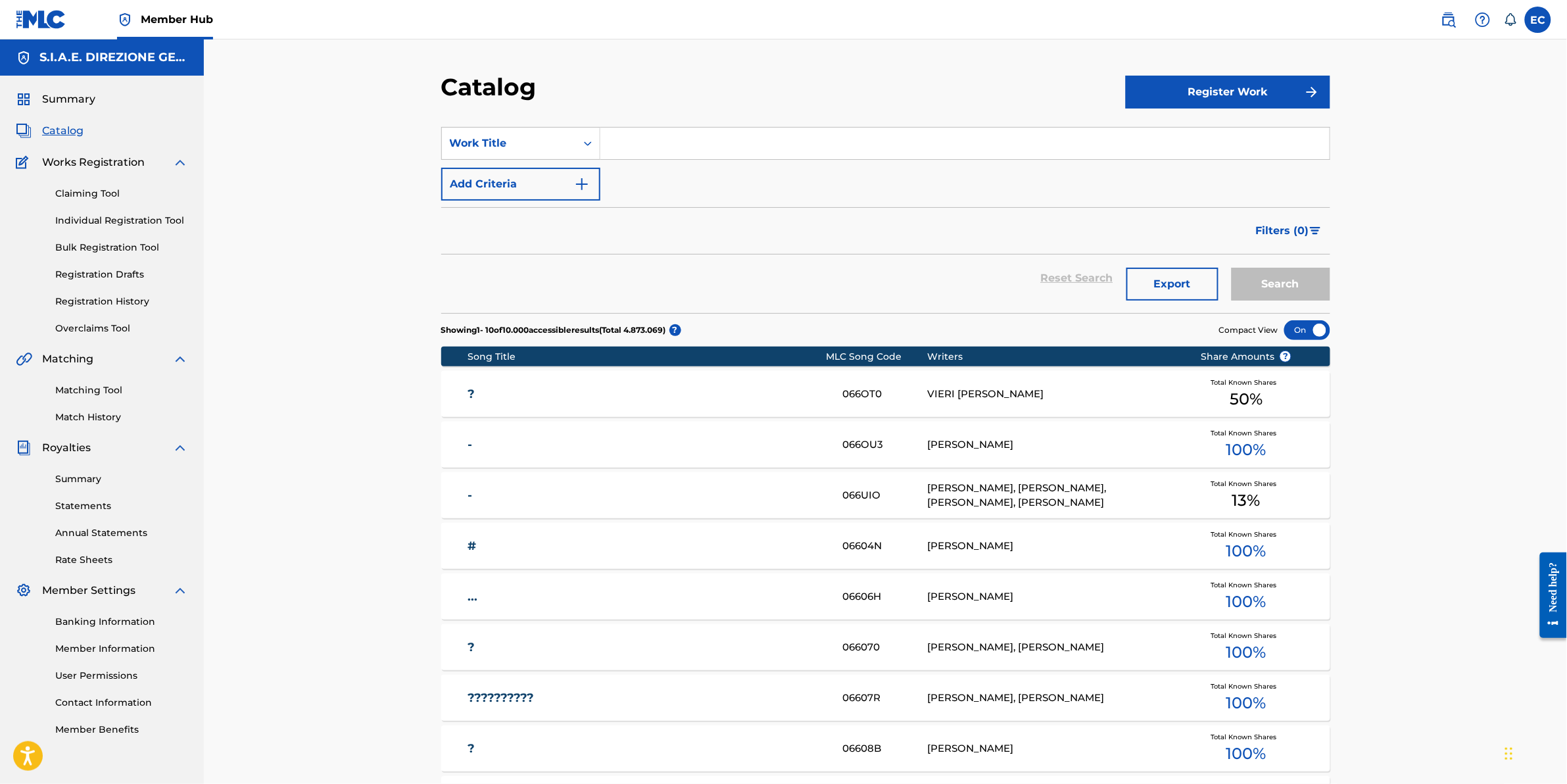
click at [652, 145] on input "Search Form" at bounding box center [965, 144] width 729 height 32
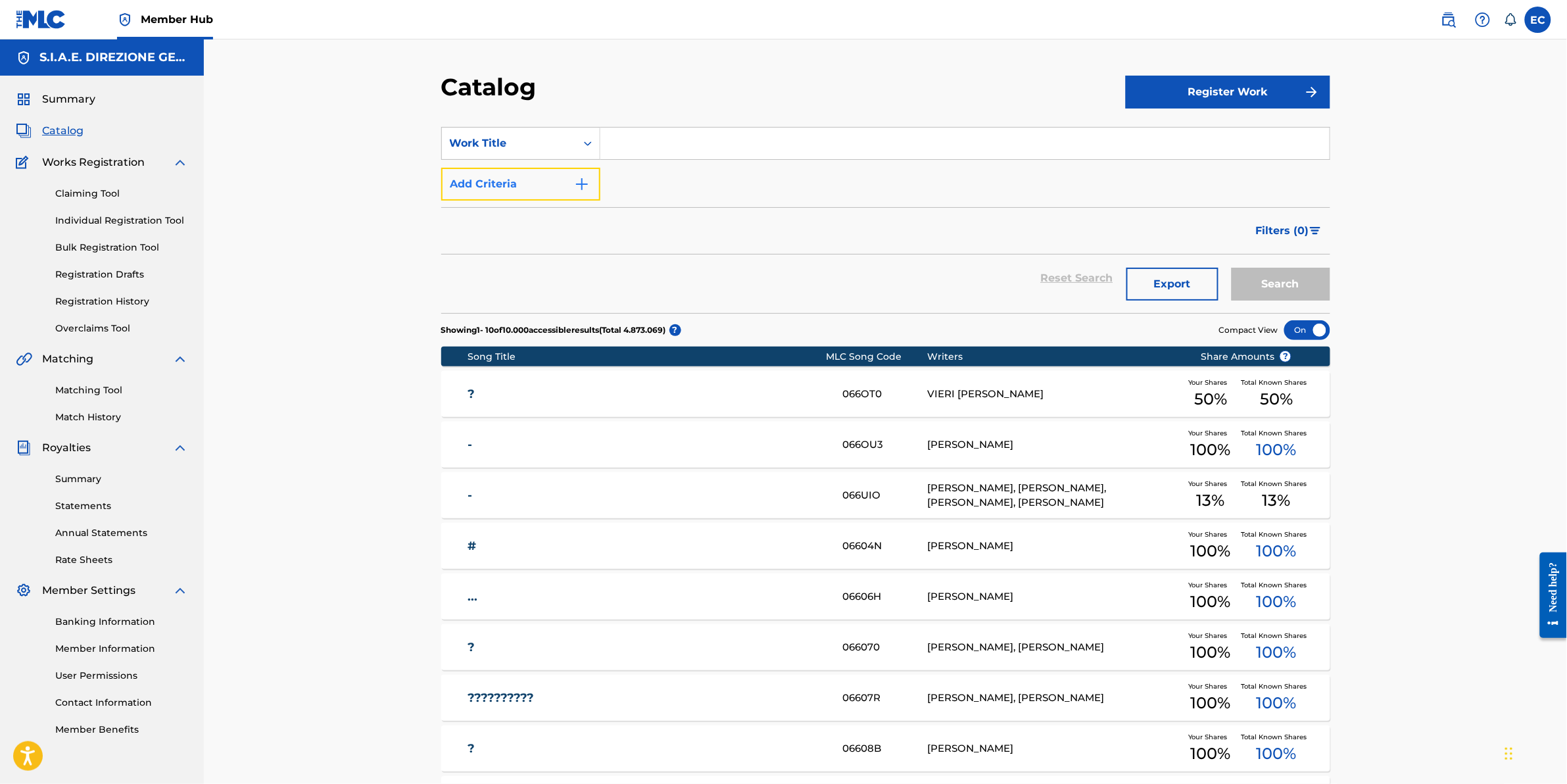
click at [512, 175] on button "Add Criteria" at bounding box center [521, 185] width 159 height 33
